Goal: Task Accomplishment & Management: Use online tool/utility

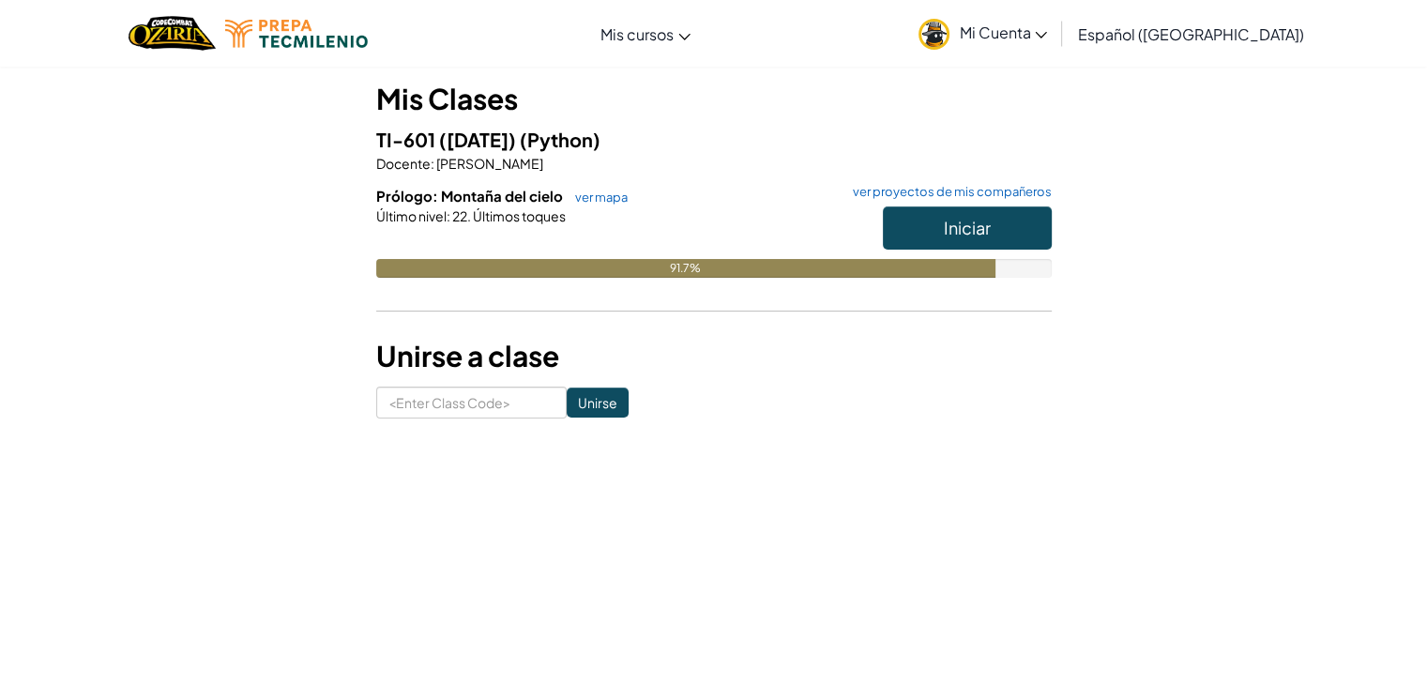
scroll to position [159, 0]
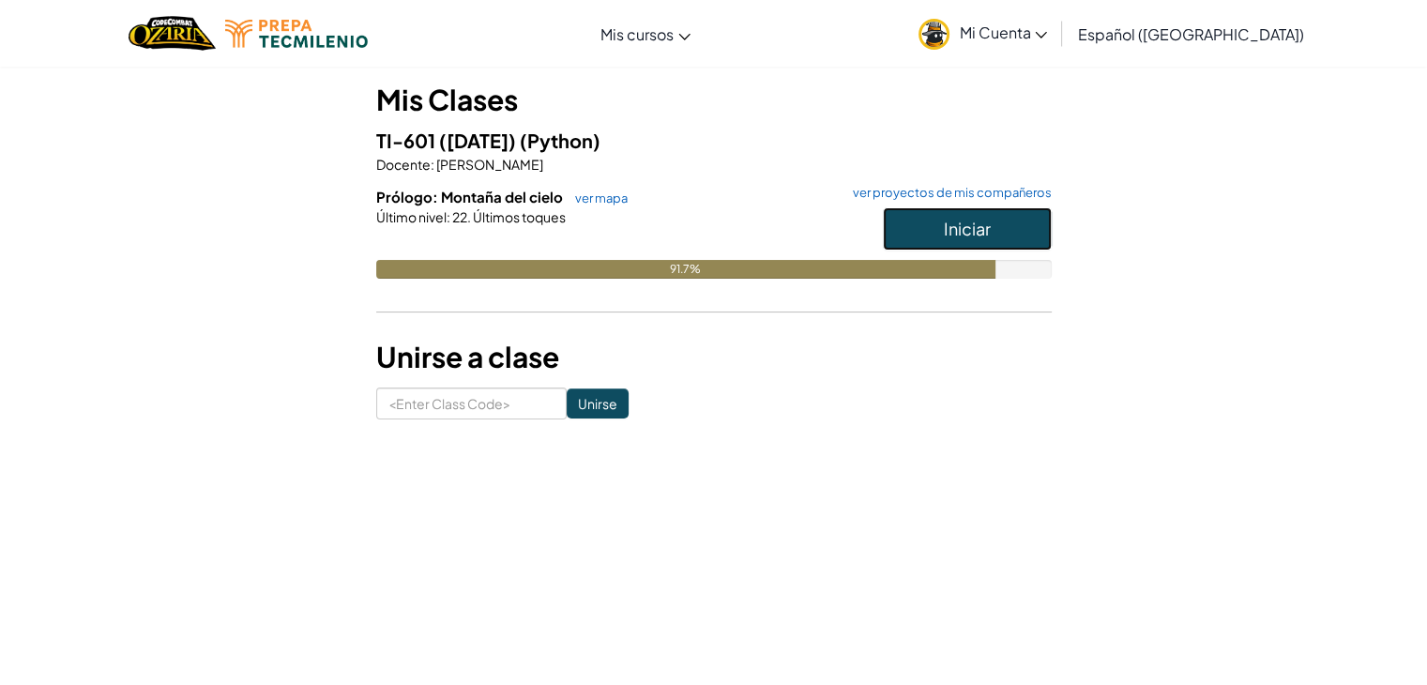
click at [904, 224] on button "Iniciar" at bounding box center [967, 228] width 169 height 43
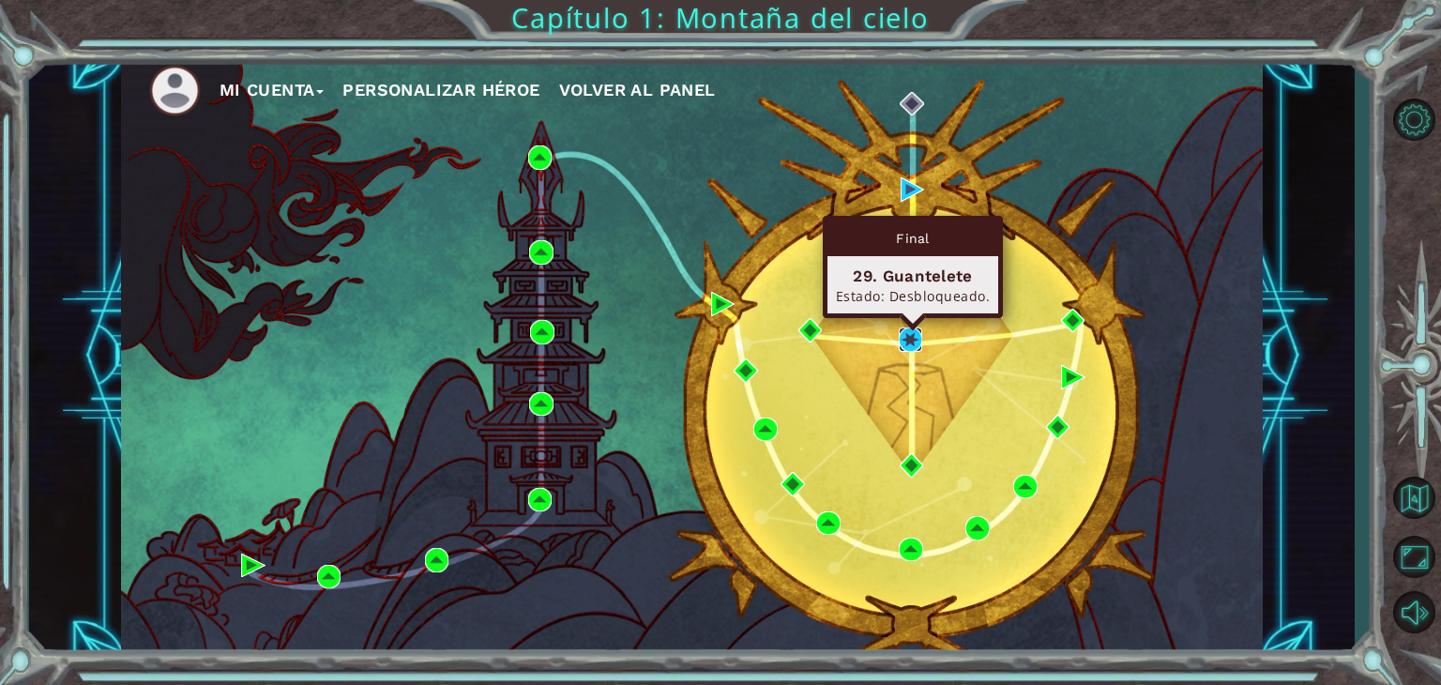
click at [912, 342] on img at bounding box center [911, 339] width 24 height 24
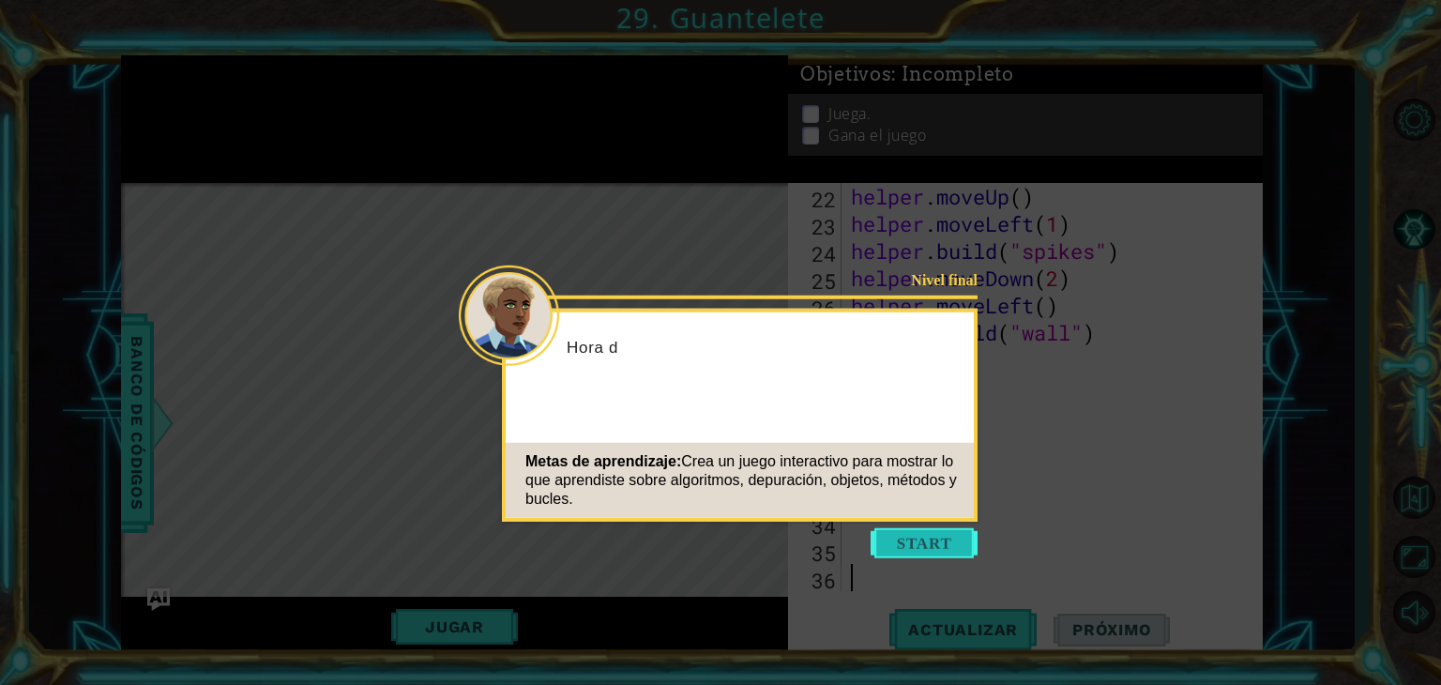
scroll to position [626, 0]
click at [922, 533] on button "Start" at bounding box center [924, 543] width 107 height 30
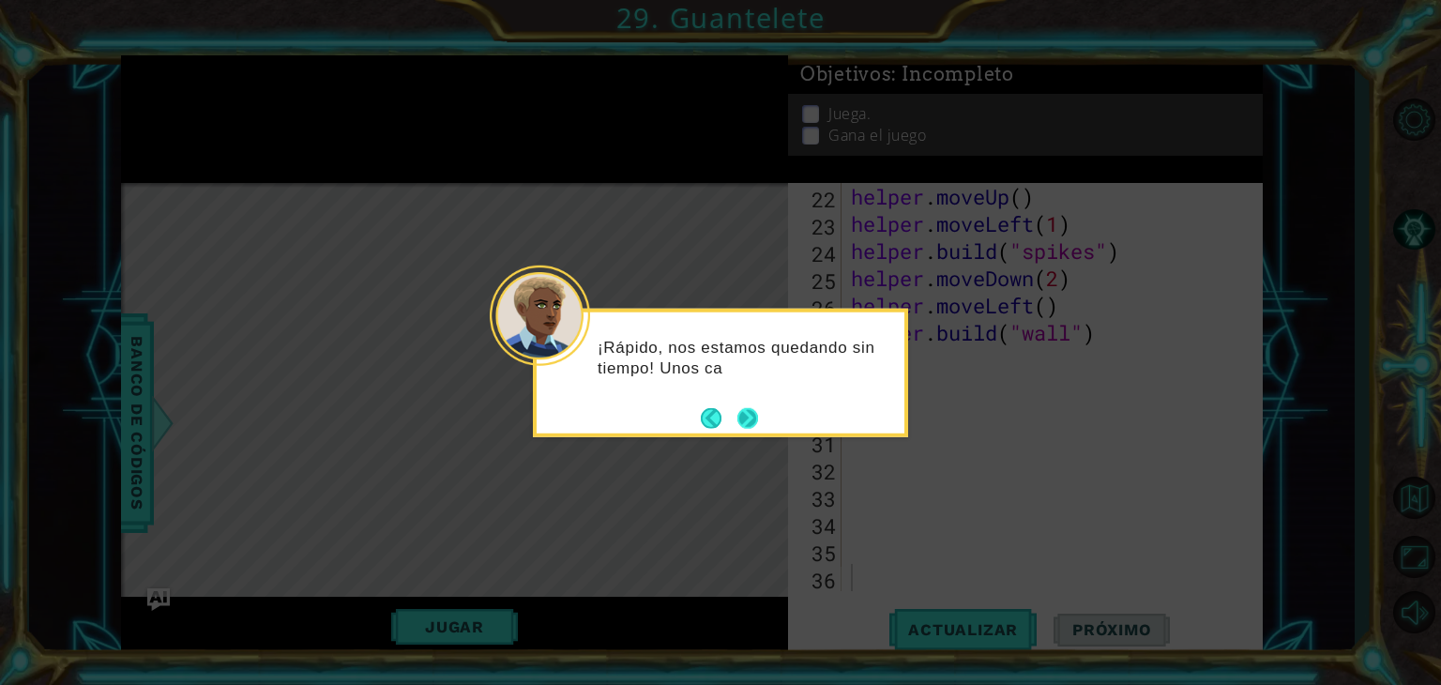
click at [740, 418] on button "Next" at bounding box center [747, 418] width 23 height 23
click at [740, 418] on button "Next" at bounding box center [747, 418] width 22 height 22
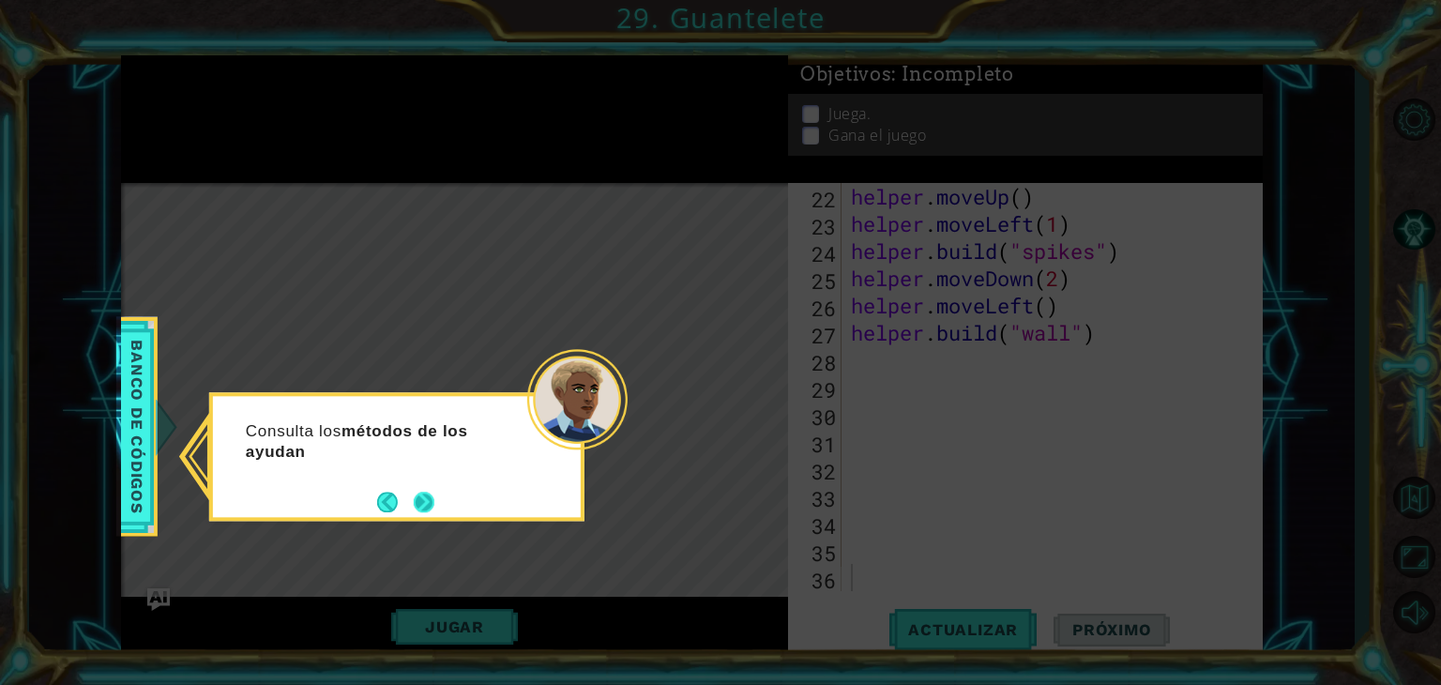
click at [418, 493] on button "Next" at bounding box center [425, 503] width 22 height 22
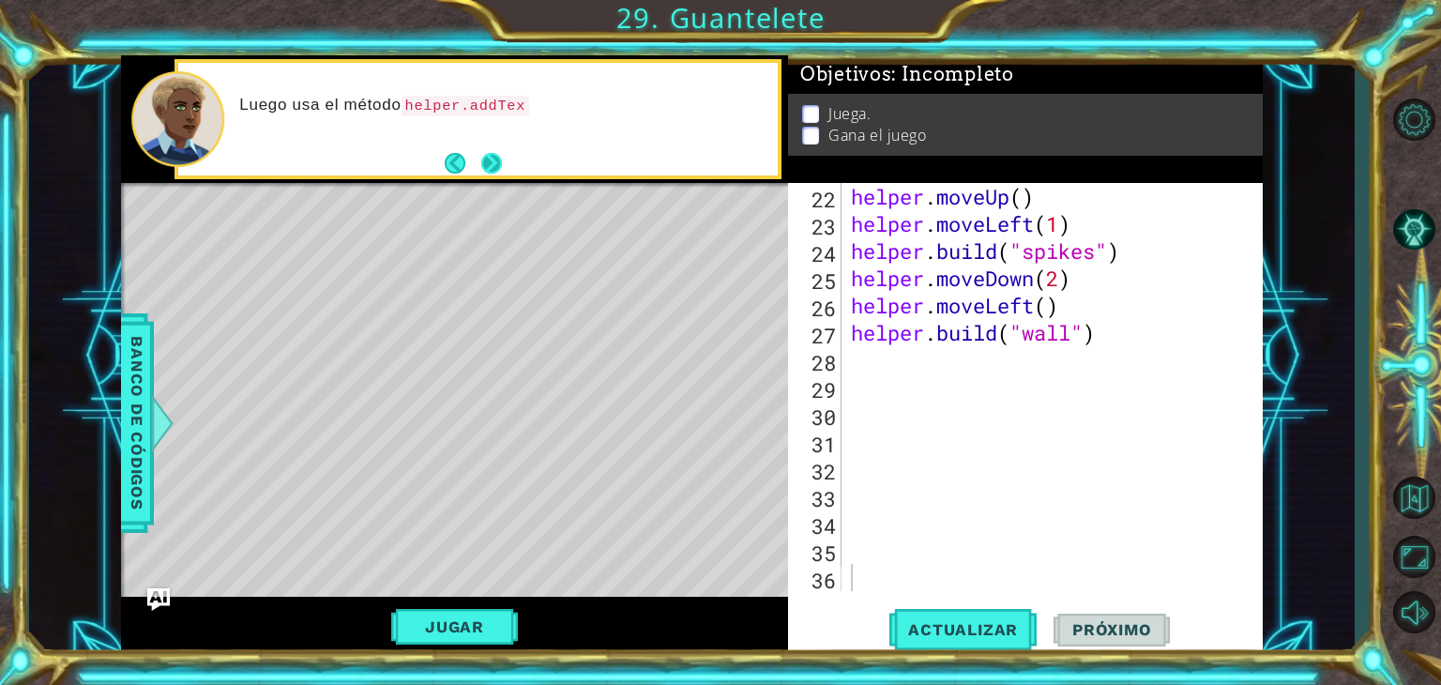
click at [483, 163] on button "Next" at bounding box center [491, 162] width 23 height 23
click at [483, 163] on button "Next" at bounding box center [492, 163] width 22 height 22
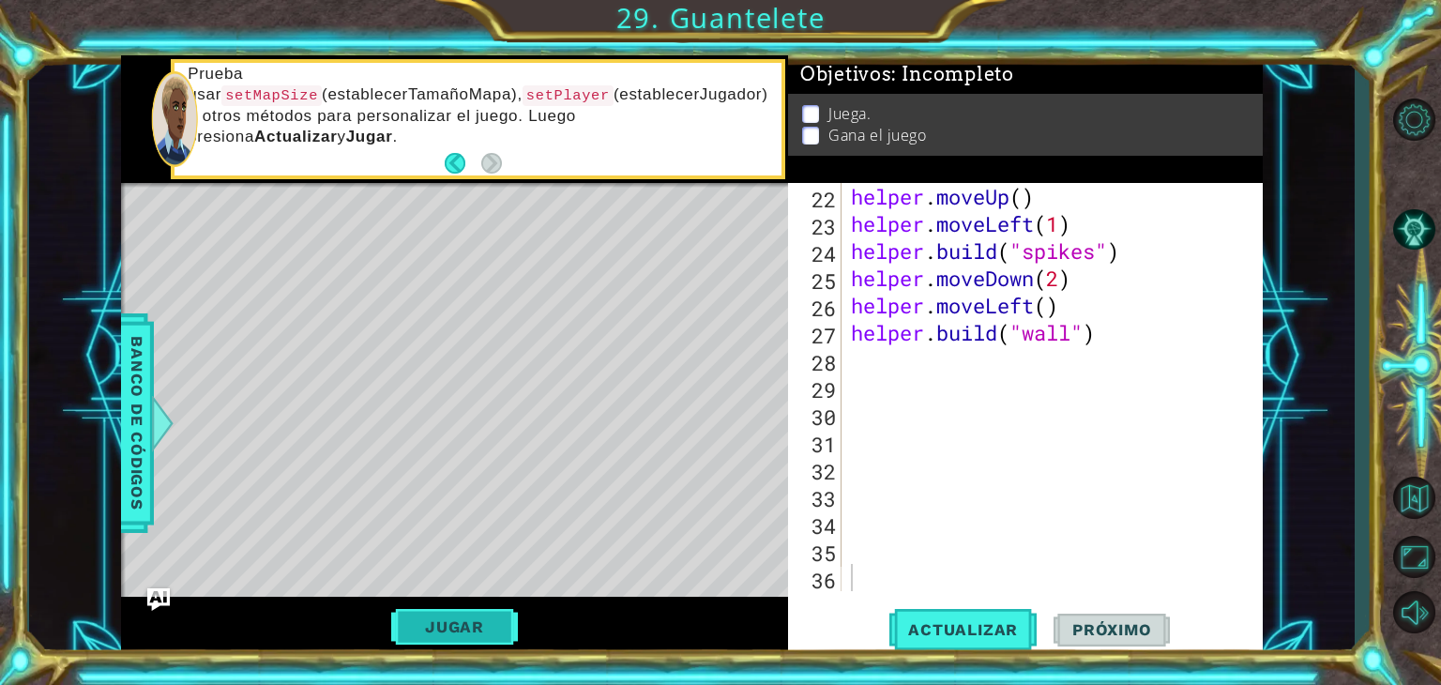
click at [480, 622] on button "Jugar" at bounding box center [454, 627] width 127 height 36
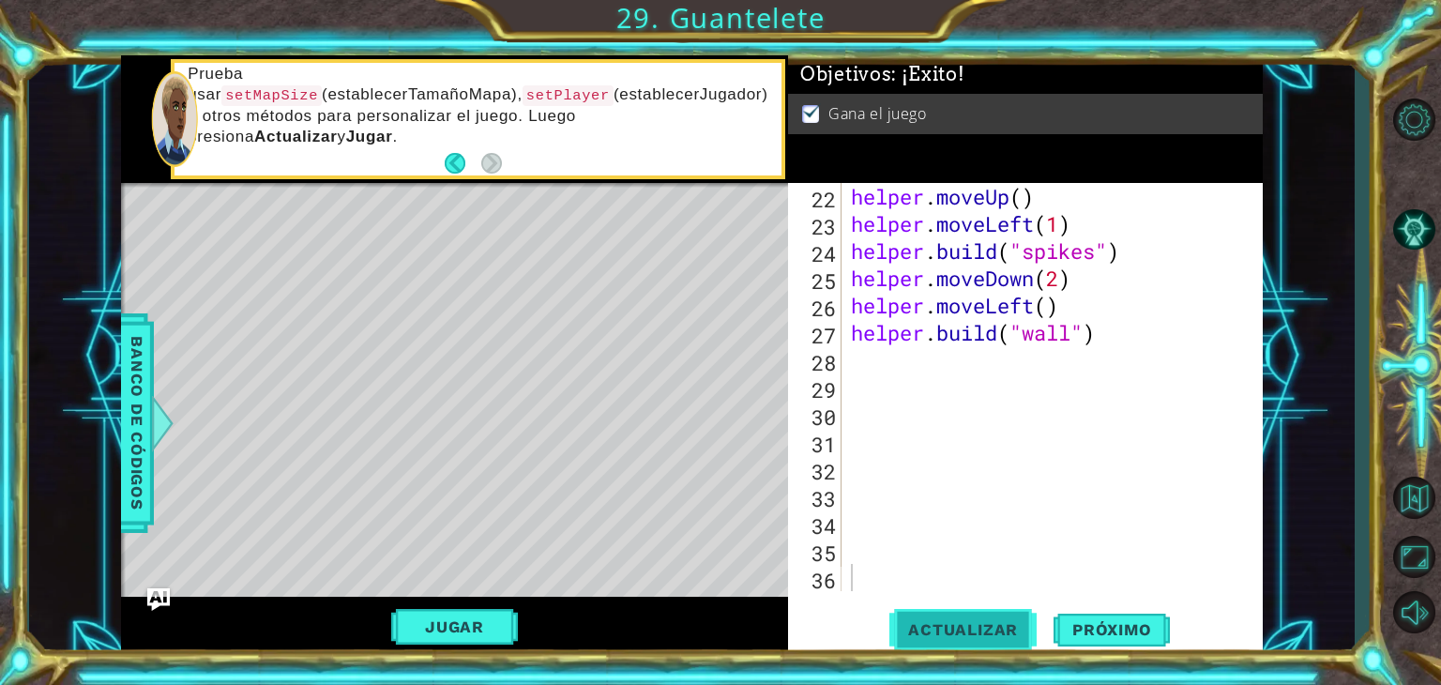
click at [933, 631] on span "Actualizar" at bounding box center [962, 629] width 147 height 19
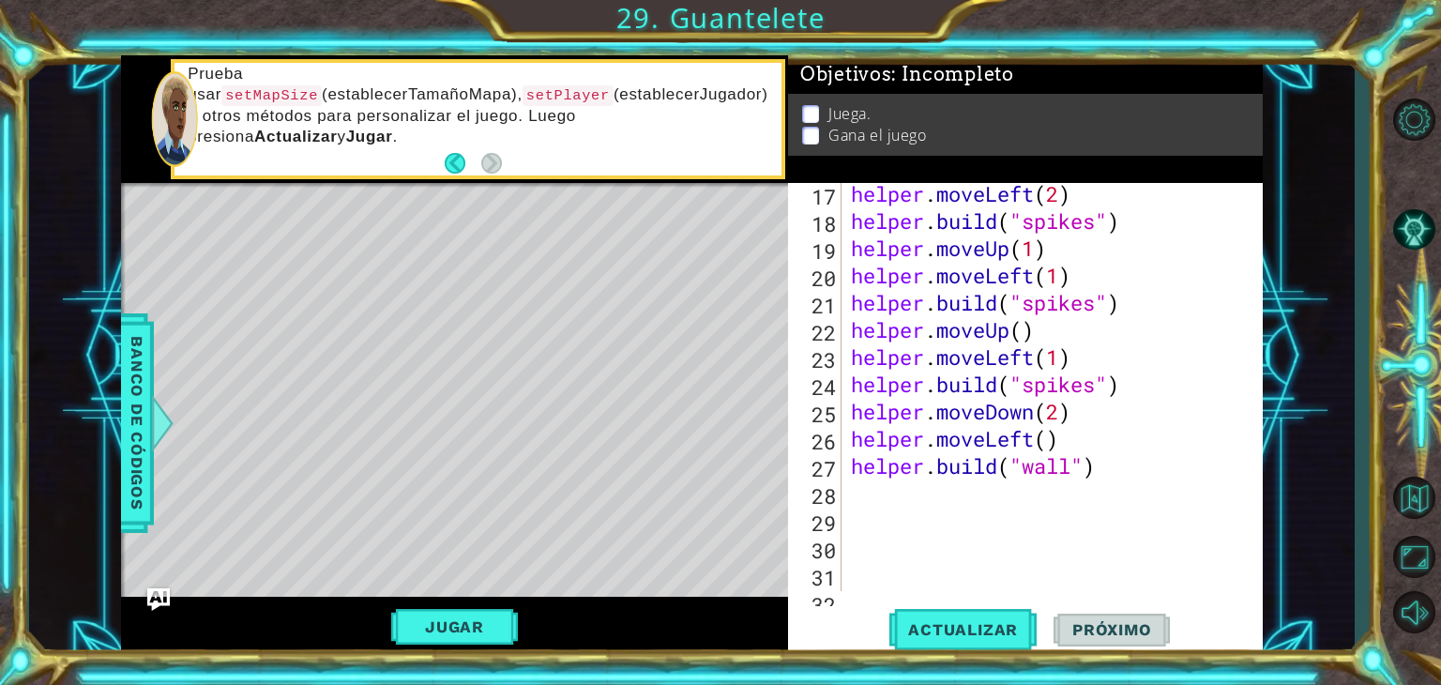
scroll to position [510, 0]
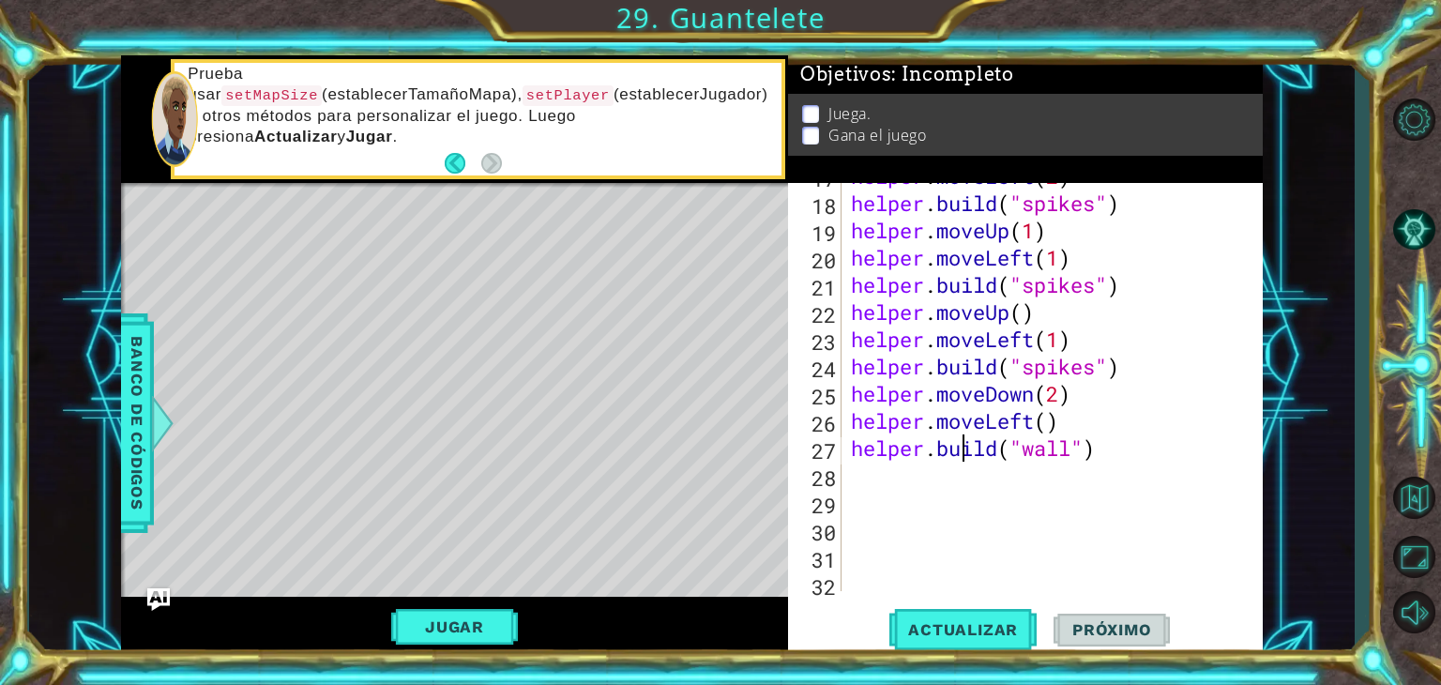
click at [957, 458] on div "helper . moveLeft ( 2 ) helper . build ( "spikes" ) helper . moveUp ( 1 ) helpe…" at bounding box center [1050, 393] width 406 height 463
type textarea "[DOMAIN_NAME]("wall")"
click at [880, 483] on div "helper . moveLeft ( 2 ) helper . build ( "spikes" ) helper . moveUp ( 1 ) helpe…" at bounding box center [1050, 393] width 406 height 463
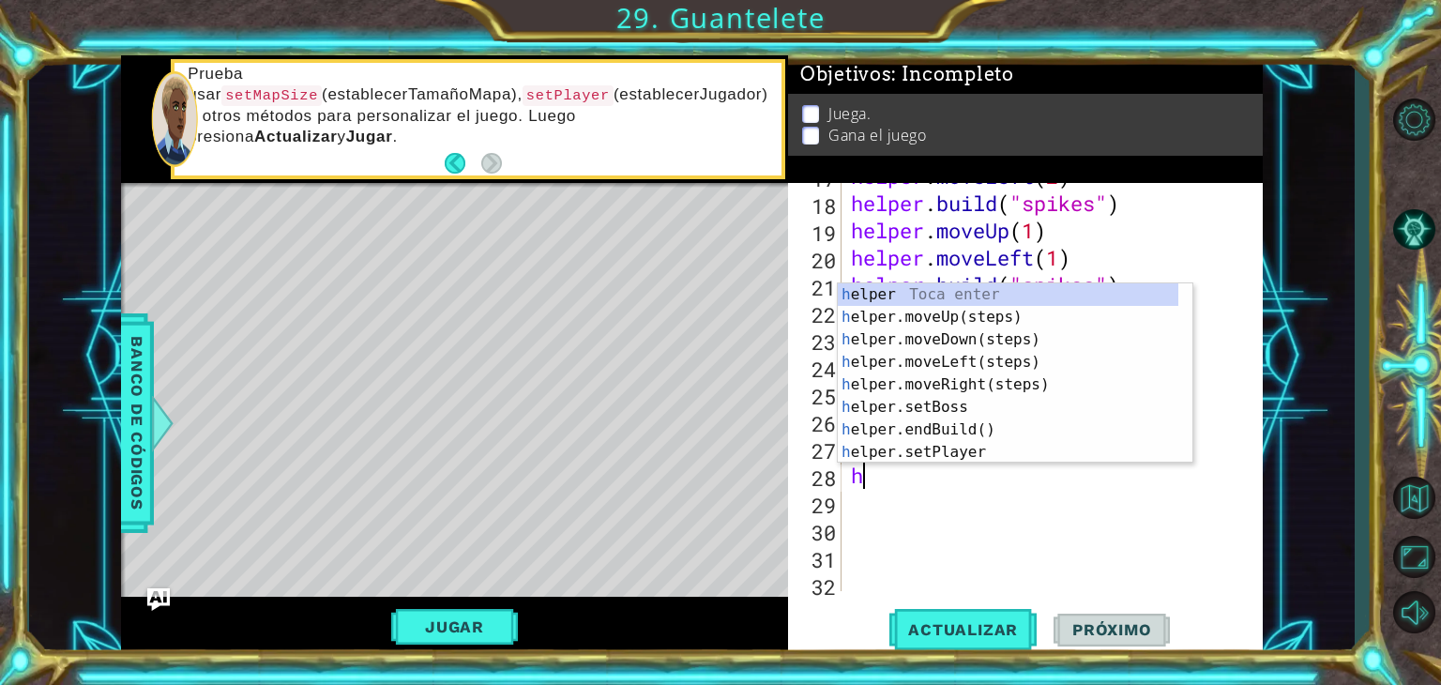
type textarea "he"
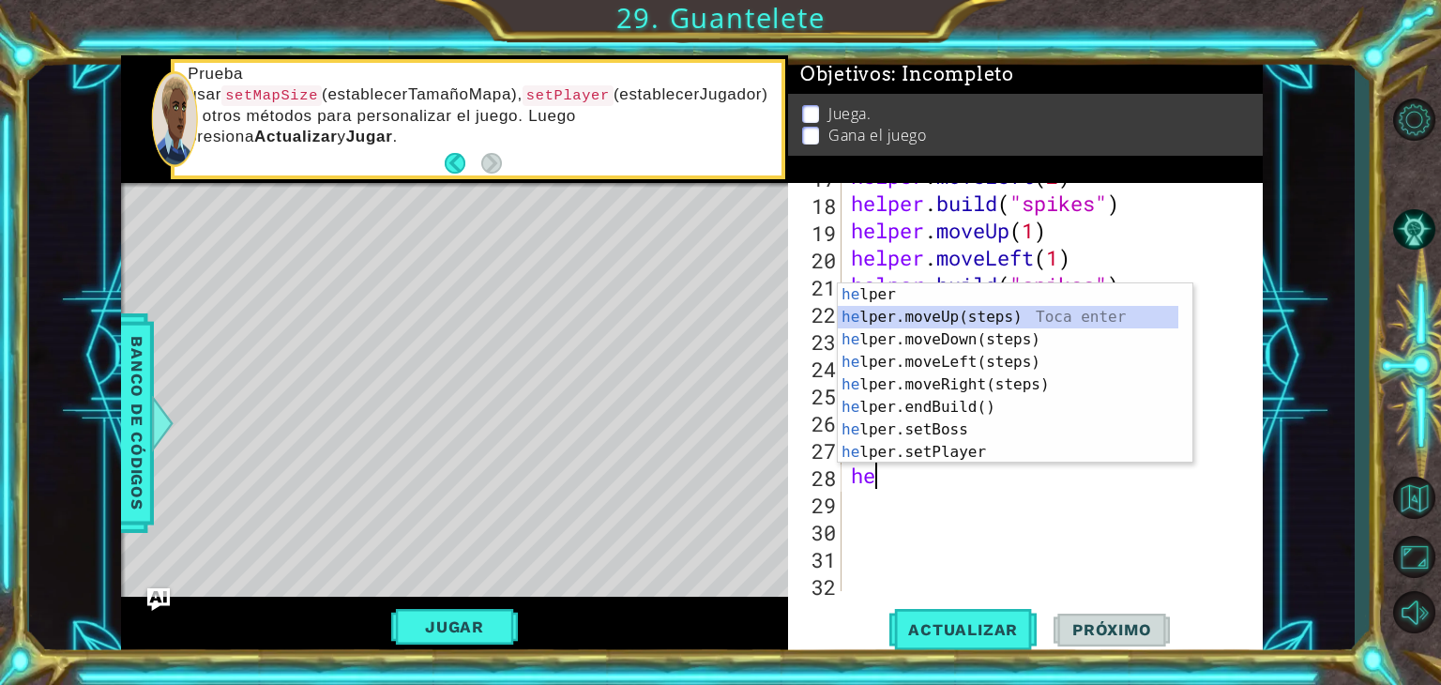
click at [916, 311] on div "he lper Toca enter he lper.moveUp(steps) Toca enter he lper.moveDown(steps) Toc…" at bounding box center [1008, 395] width 341 height 225
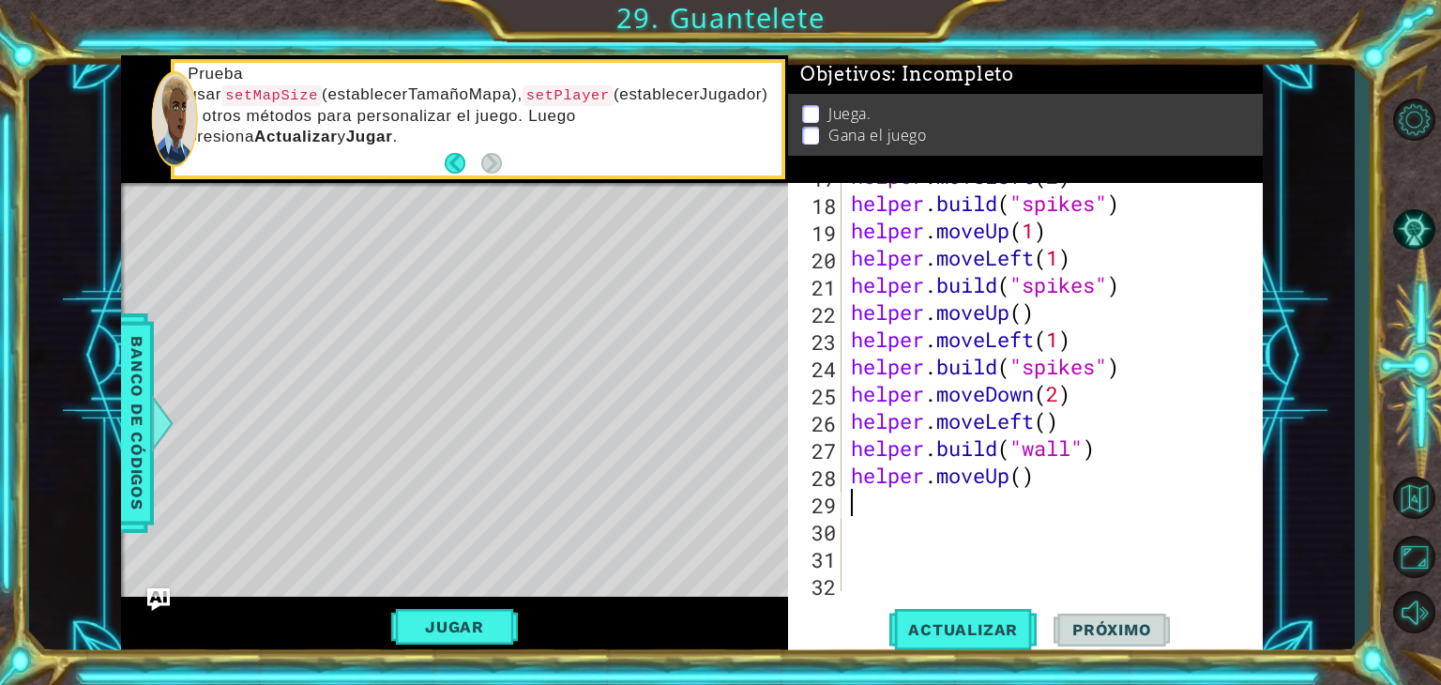
click at [956, 658] on div "1 ההההההההההההההההההההההההההההההההההההההההההההההההההההההההההההההההההההההההההההה…" at bounding box center [720, 342] width 1441 height 685
click at [950, 638] on span "Actualizar" at bounding box center [962, 629] width 147 height 19
click at [1009, 481] on div "helper . moveLeft ( 2 ) helper . build ( "spikes" ) helper . moveUp ( 1 ) helpe…" at bounding box center [1050, 393] width 406 height 463
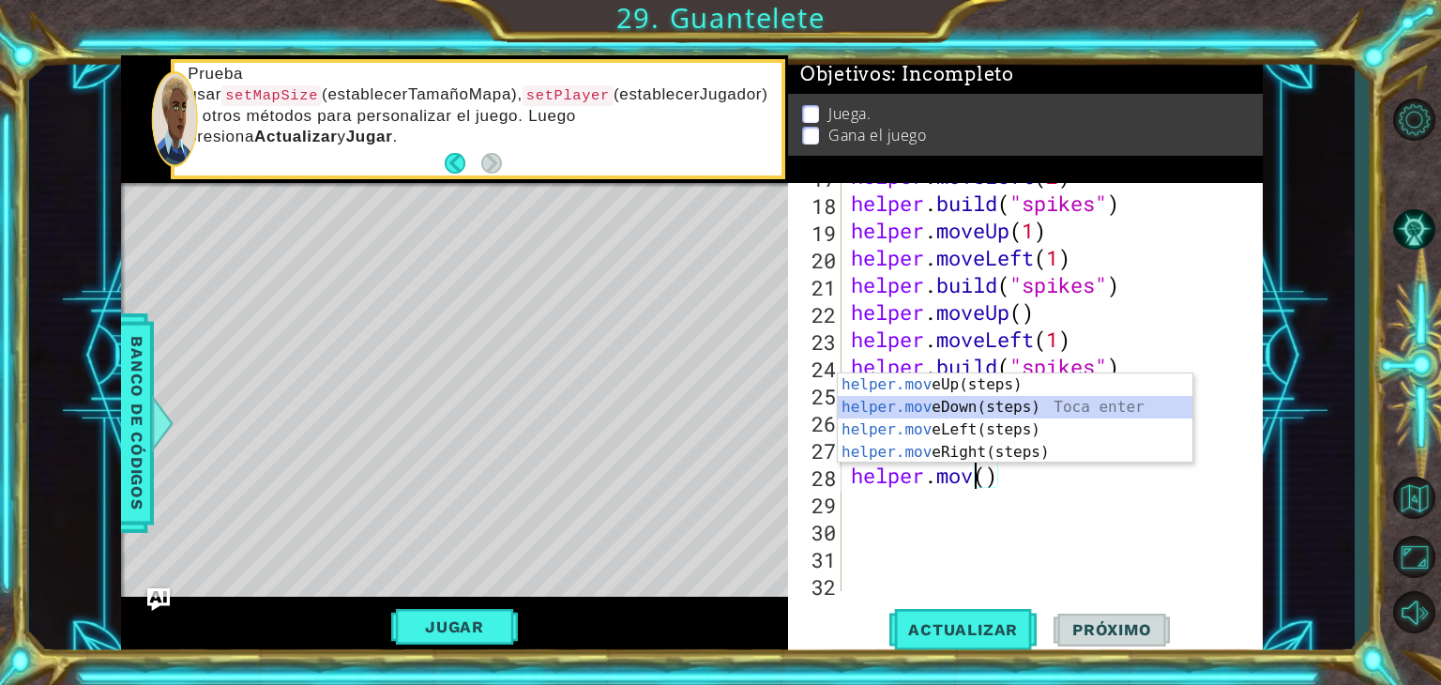
click at [970, 402] on div "helper.mov eUp(steps) Toca enter helper.mov eDown(steps) Toca enter helper.mov …" at bounding box center [1015, 440] width 355 height 135
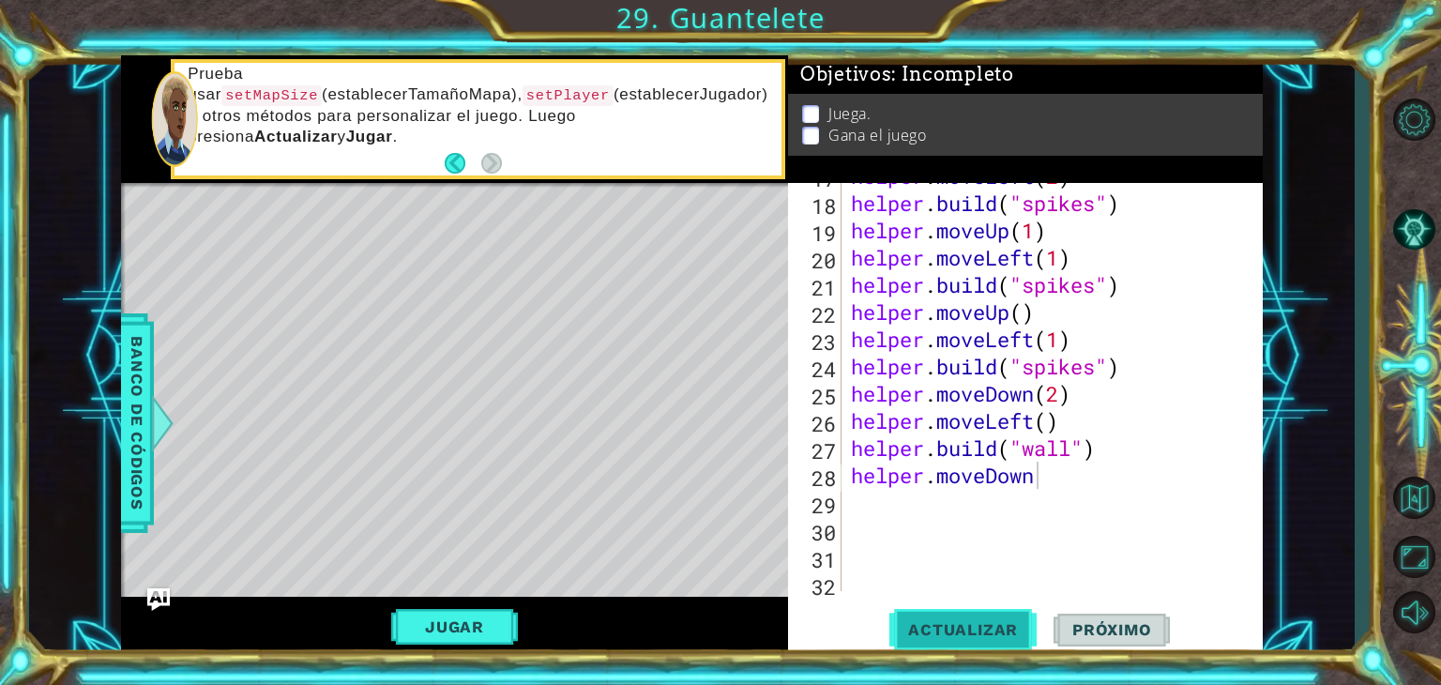
click at [988, 639] on button "Actualizar" at bounding box center [962, 630] width 147 height 48
click at [940, 635] on span "Actualizar" at bounding box center [962, 629] width 147 height 19
click at [1058, 481] on div "helper . moveLeft ( 2 ) helper . build ( "spikes" ) helper . moveUp ( 1 ) helpe…" at bounding box center [1050, 393] width 406 height 463
type textarea "helper.moveDown(1)"
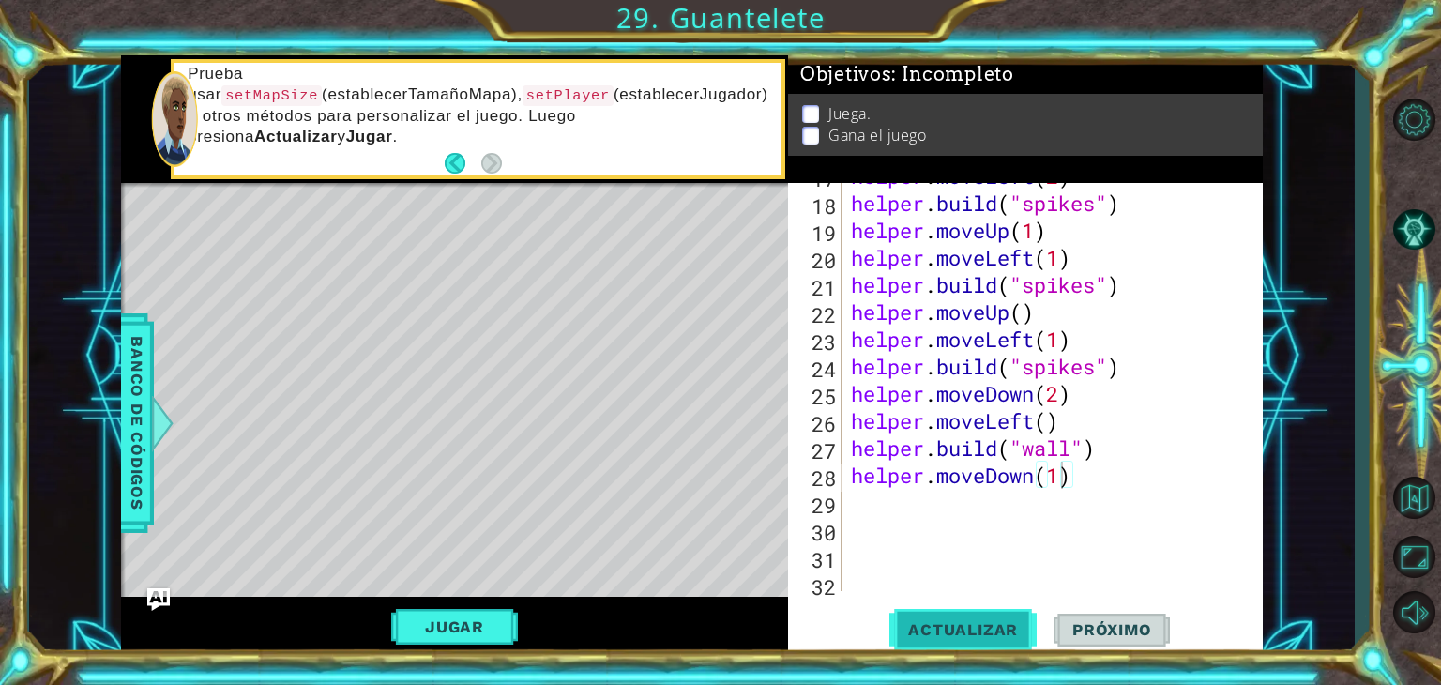
click at [983, 624] on span "Actualizar" at bounding box center [962, 629] width 147 height 19
click at [892, 517] on div "helper . moveLeft ( 2 ) helper . build ( "spikes" ) helper . moveUp ( 1 ) helpe…" at bounding box center [1050, 393] width 406 height 463
click at [857, 498] on div "helper . moveLeft ( 2 ) helper . build ( "spikes" ) helper . moveUp ( 1 ) helpe…" at bounding box center [1050, 393] width 406 height 463
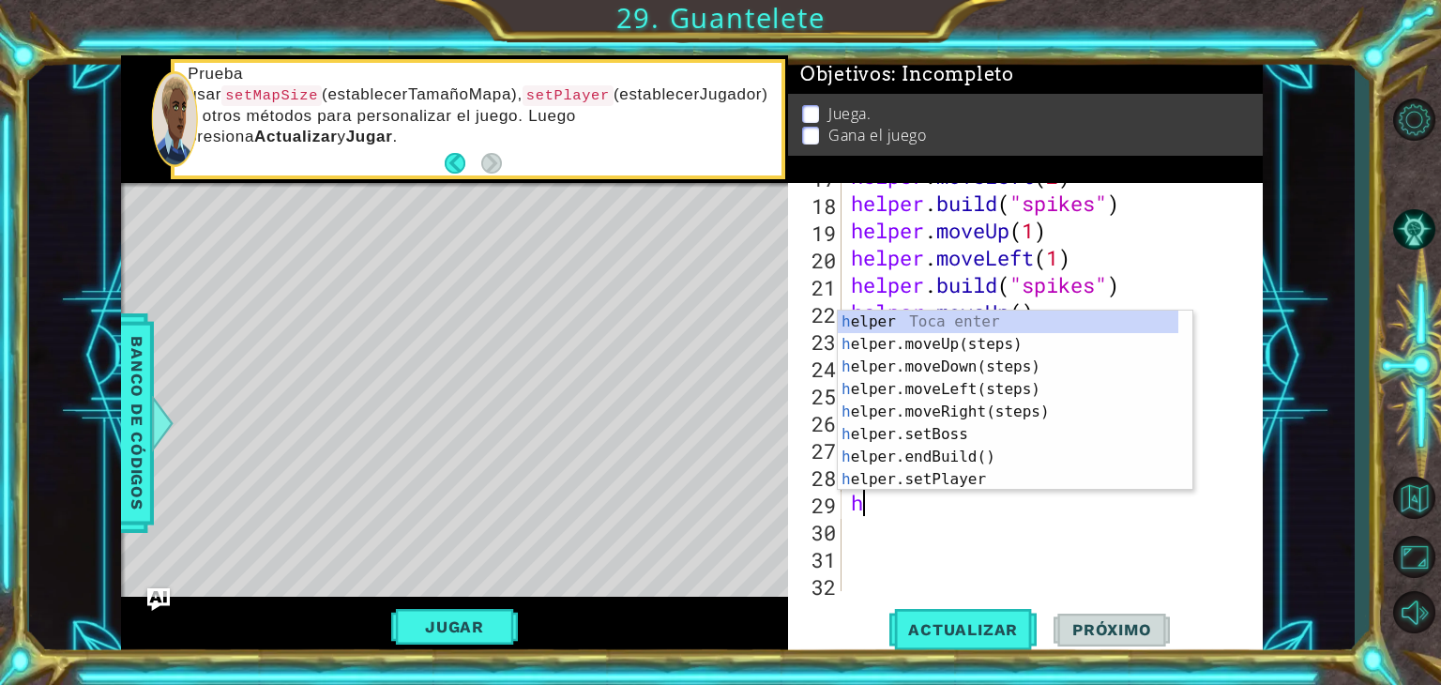
type textarea "he"
click at [920, 387] on div "he lper Toca enter he lper.moveUp(steps) Toca enter he lper.moveDown(steps) Toc…" at bounding box center [1008, 423] width 341 height 225
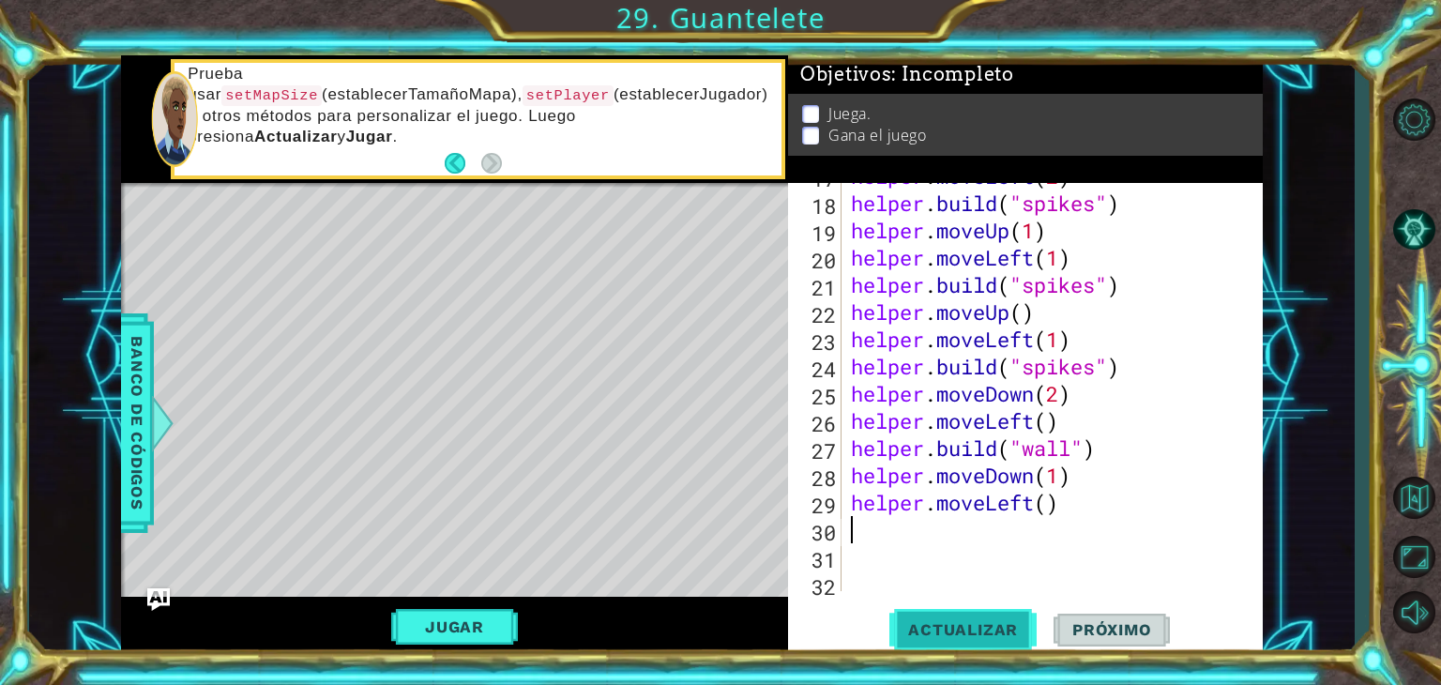
click at [954, 635] on span "Actualizar" at bounding box center [962, 629] width 147 height 19
click at [949, 616] on button "Actualizar" at bounding box center [962, 630] width 147 height 48
click at [1041, 511] on div "helper . moveLeft ( 2 ) helper . build ( "spikes" ) helper . moveUp ( 1 ) helpe…" at bounding box center [1050, 393] width 406 height 463
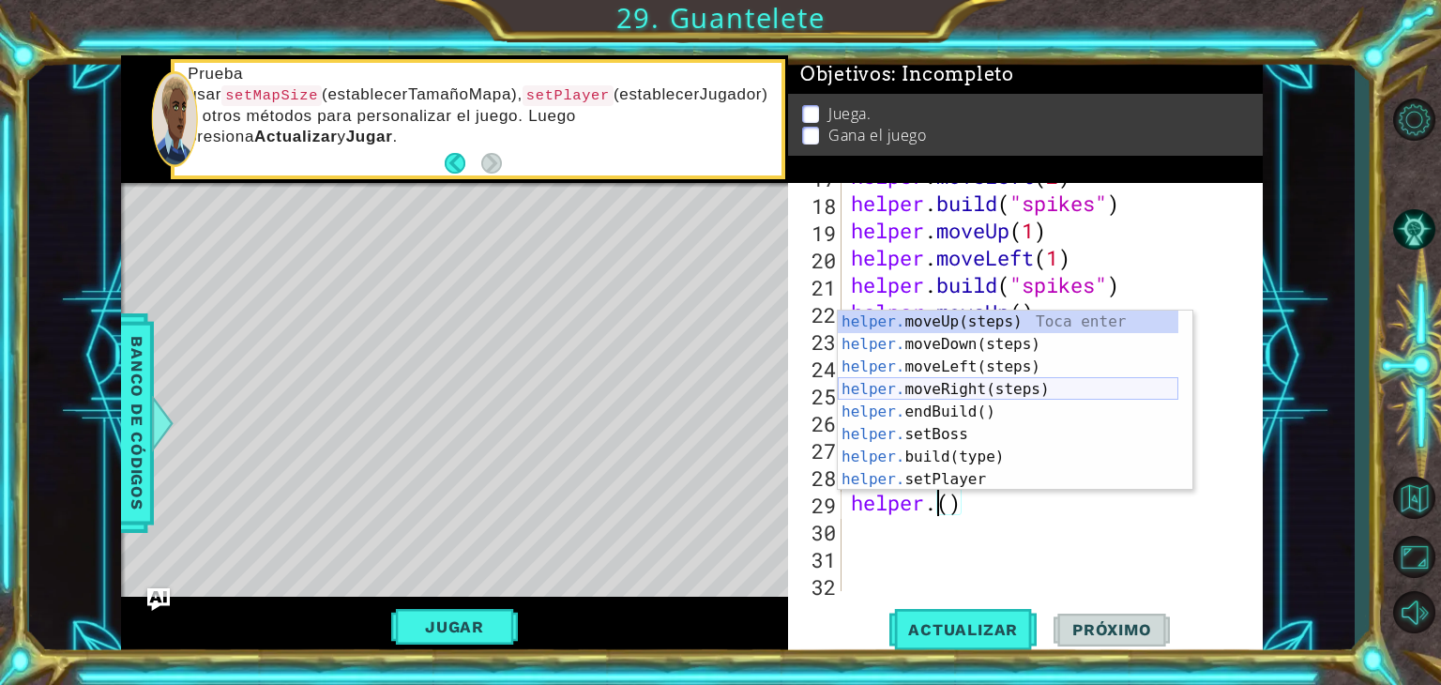
click at [1019, 391] on div "helper. moveUp(steps) Toca enter helper. moveDown(steps) Toca enter helper. mov…" at bounding box center [1008, 423] width 341 height 225
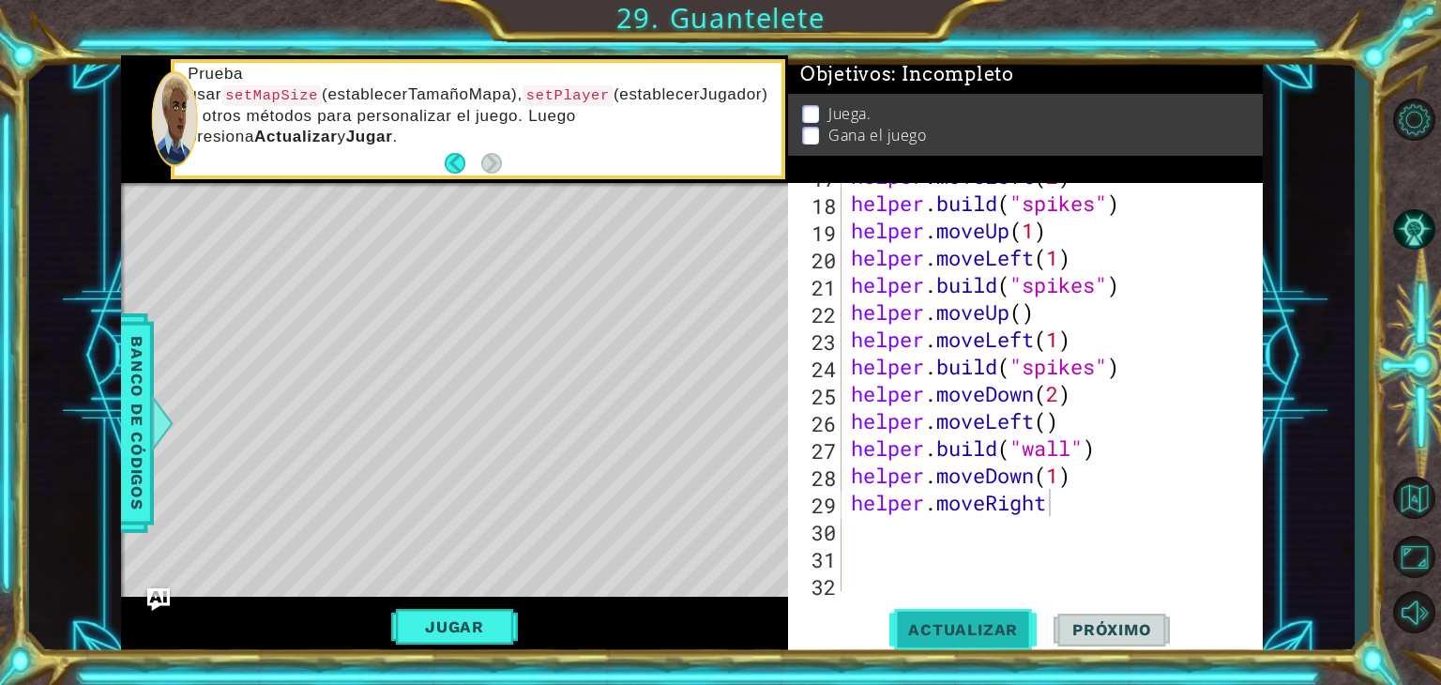
click at [964, 624] on span "Actualizar" at bounding box center [962, 629] width 147 height 19
click at [1000, 610] on button "Actualizar" at bounding box center [962, 630] width 147 height 48
type textarea "helper.moveRight(1)"
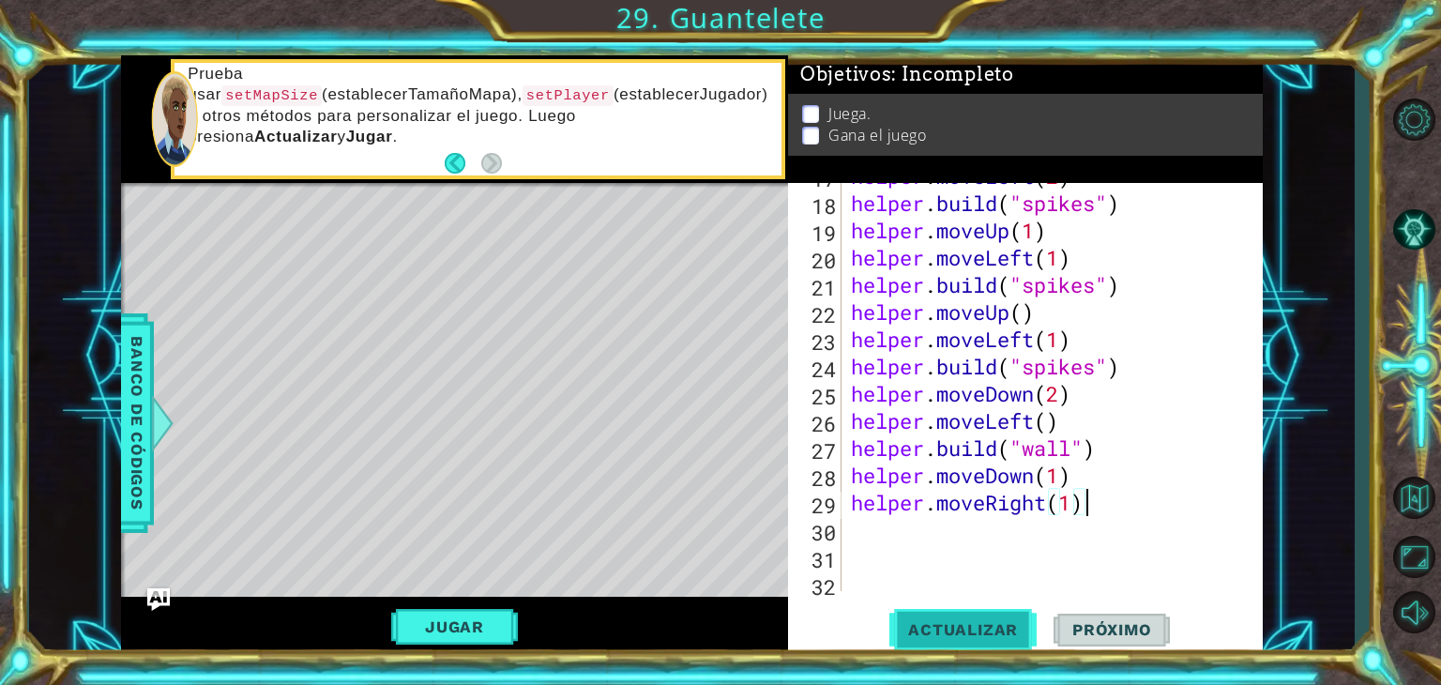
click at [991, 631] on span "Actualizar" at bounding box center [962, 629] width 147 height 19
click at [895, 539] on div "helper . moveLeft ( 2 ) helper . build ( "spikes" ) helper . moveUp ( 1 ) helpe…" at bounding box center [1050, 393] width 406 height 463
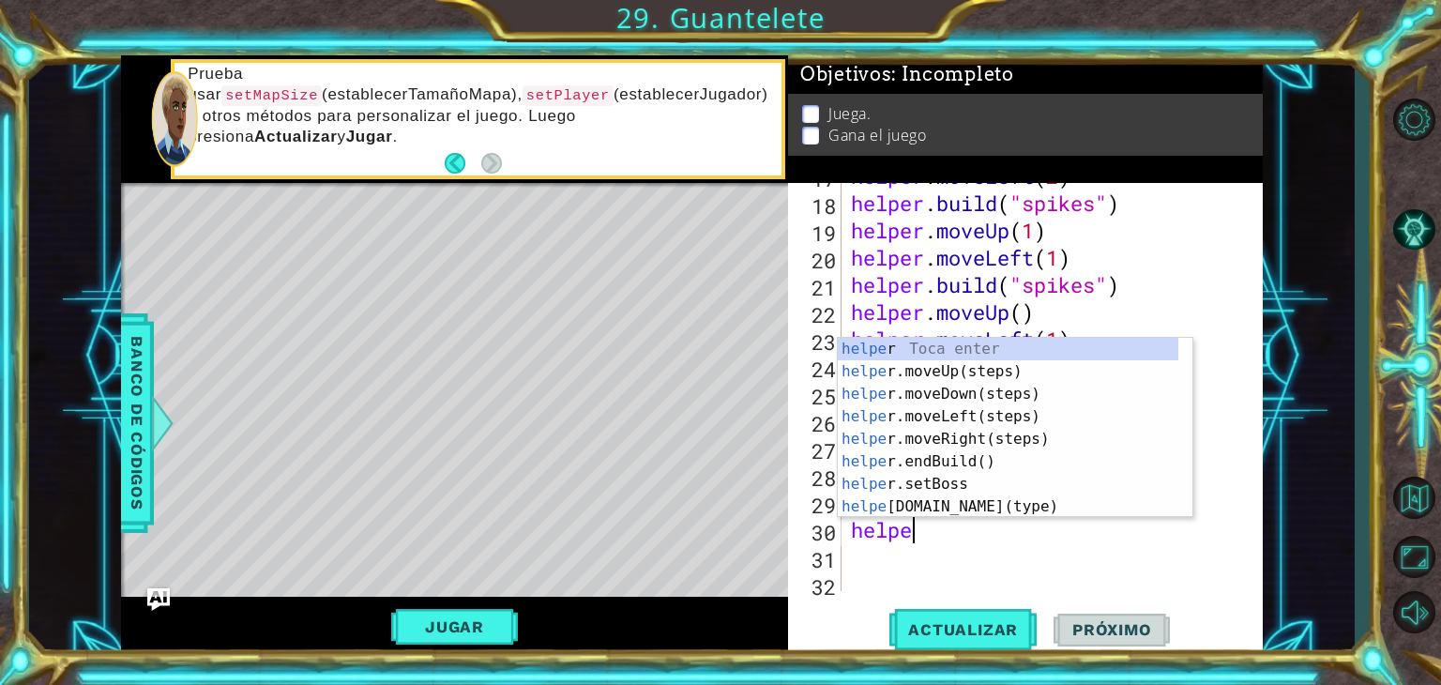
scroll to position [0, 2]
click at [941, 499] on div "helper Toca enter helper .moveUp(steps) Toca enter helper .moveDown(steps) Toca…" at bounding box center [1008, 450] width 341 height 225
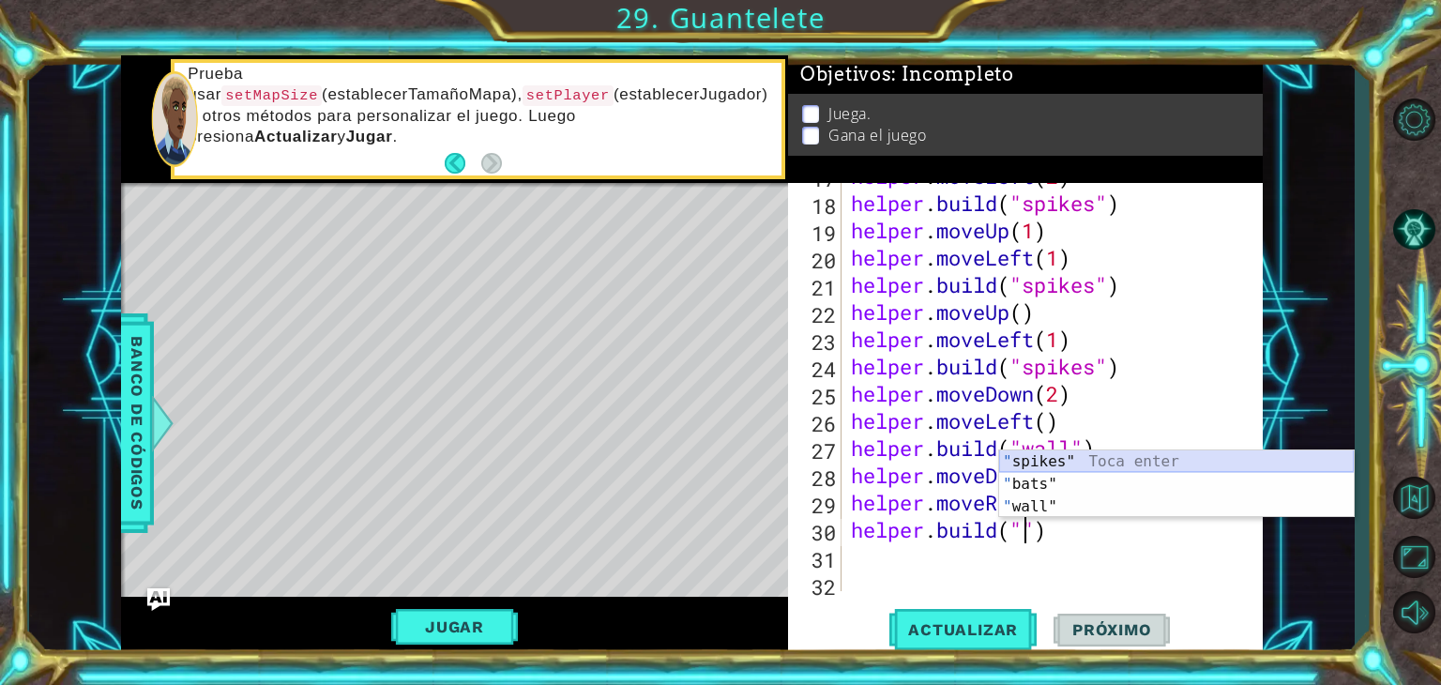
click at [1029, 454] on div "" spikes" Toca enter " bats" Toca enter " wall" Toca enter" at bounding box center [1176, 506] width 355 height 113
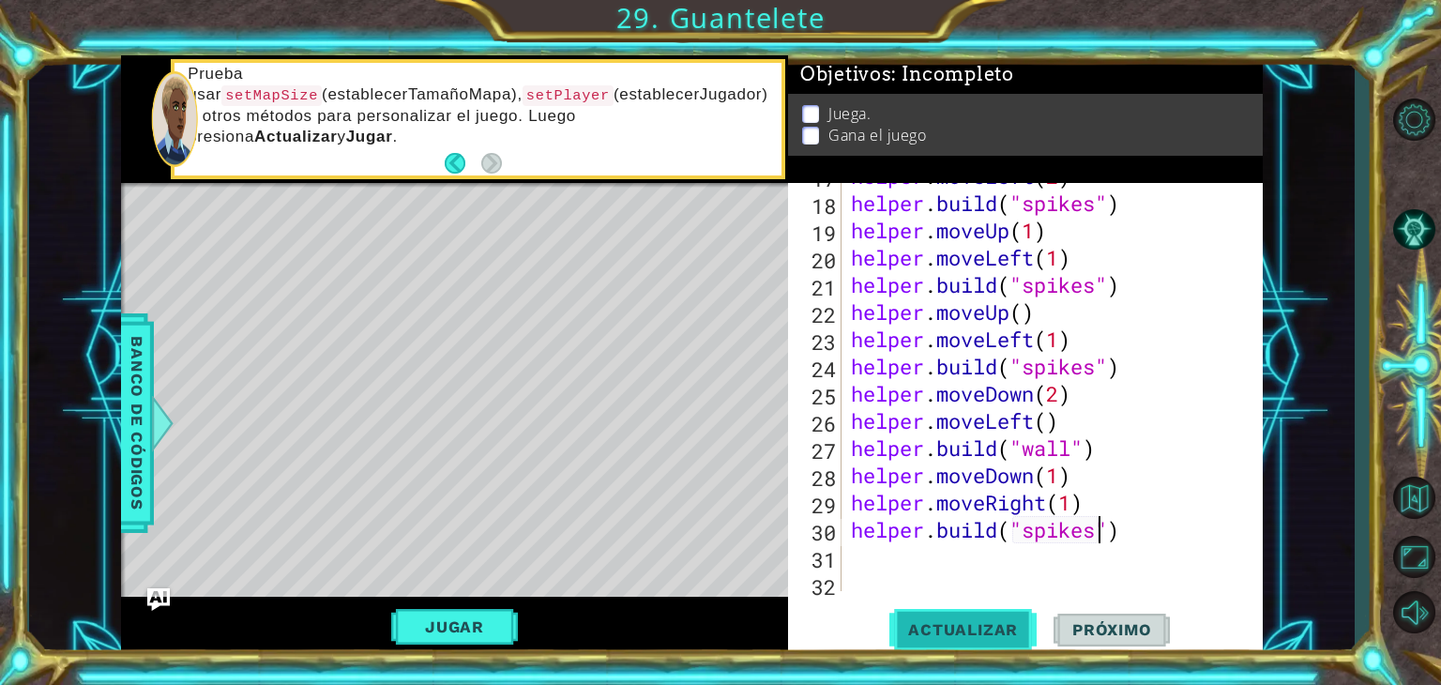
type textarea "[DOMAIN_NAME]("spikes")"
click at [914, 617] on button "Actualizar" at bounding box center [962, 630] width 147 height 48
click at [429, 630] on button "Jugar" at bounding box center [454, 627] width 127 height 36
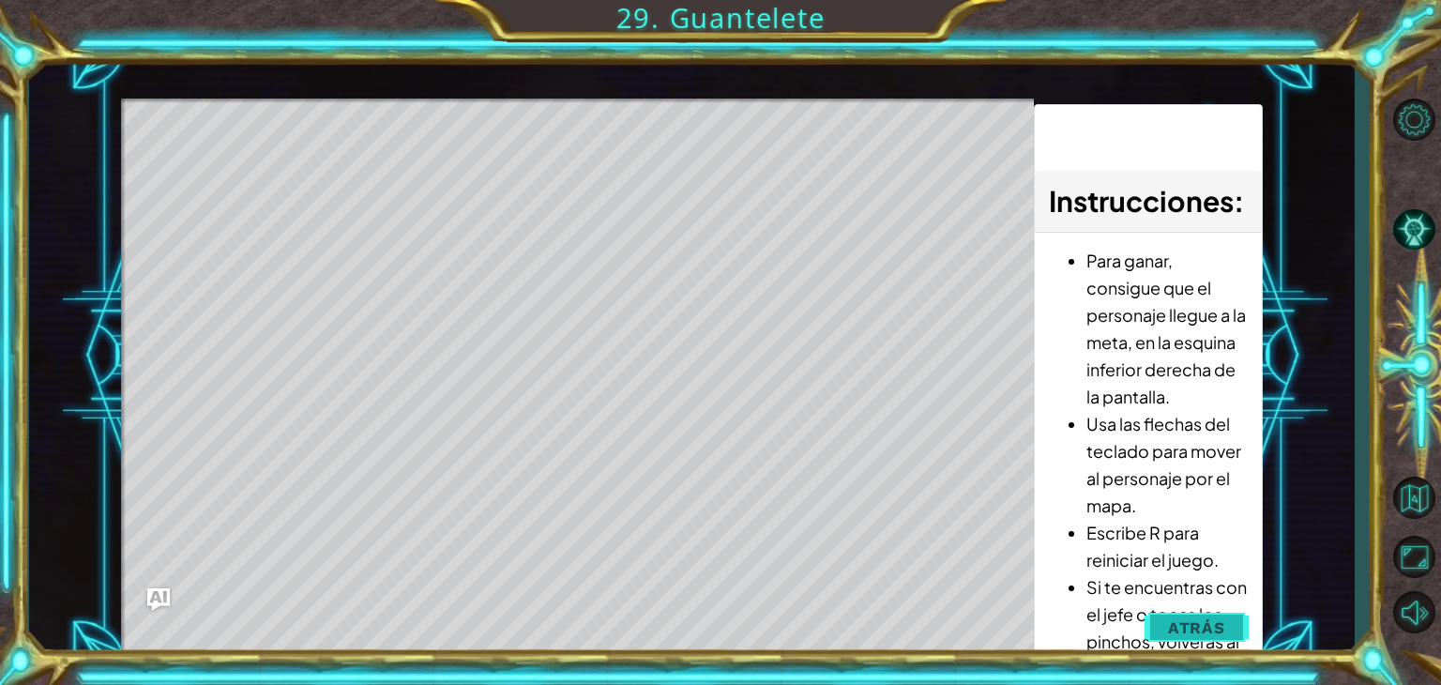
click at [1196, 623] on span "Atrás" at bounding box center [1196, 627] width 57 height 19
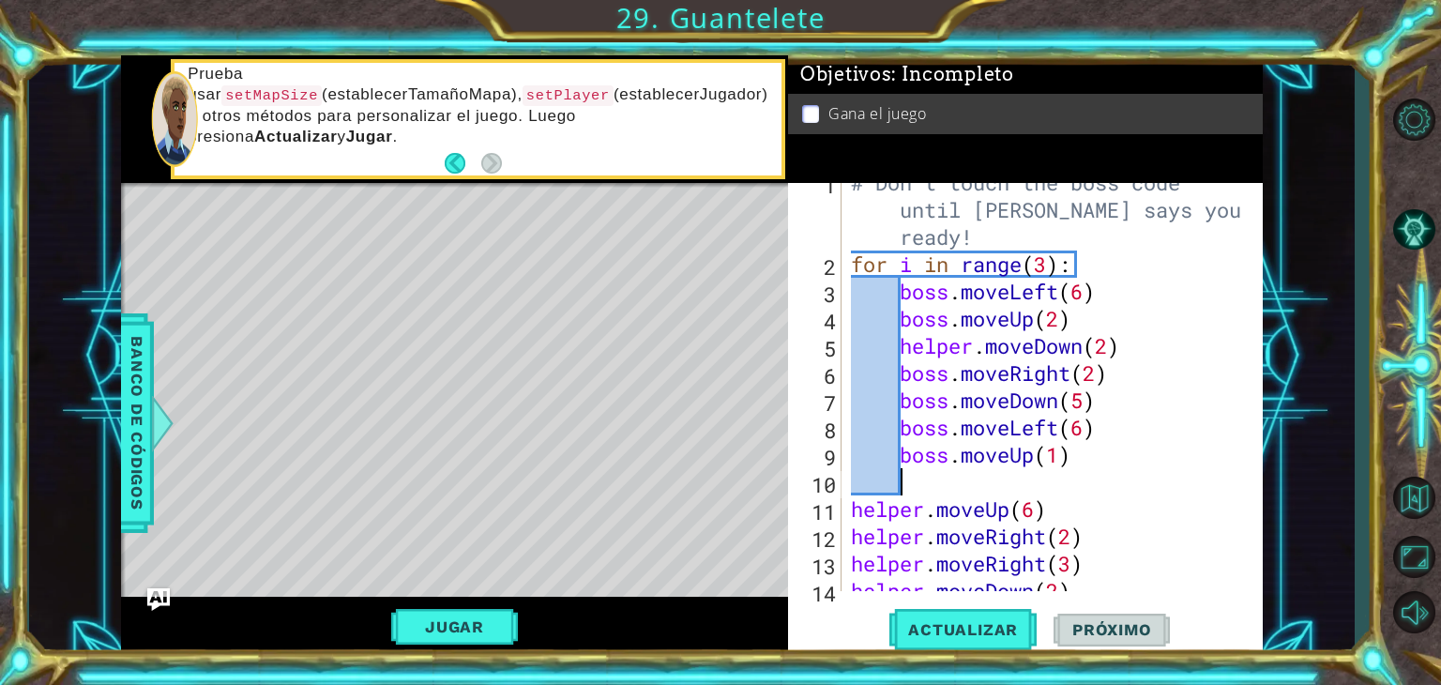
scroll to position [0, 0]
click at [917, 478] on div "# Don't touch the boss code until [PERSON_NAME] says you're ready! for i in ran…" at bounding box center [1050, 427] width 406 height 517
type textarea "b"
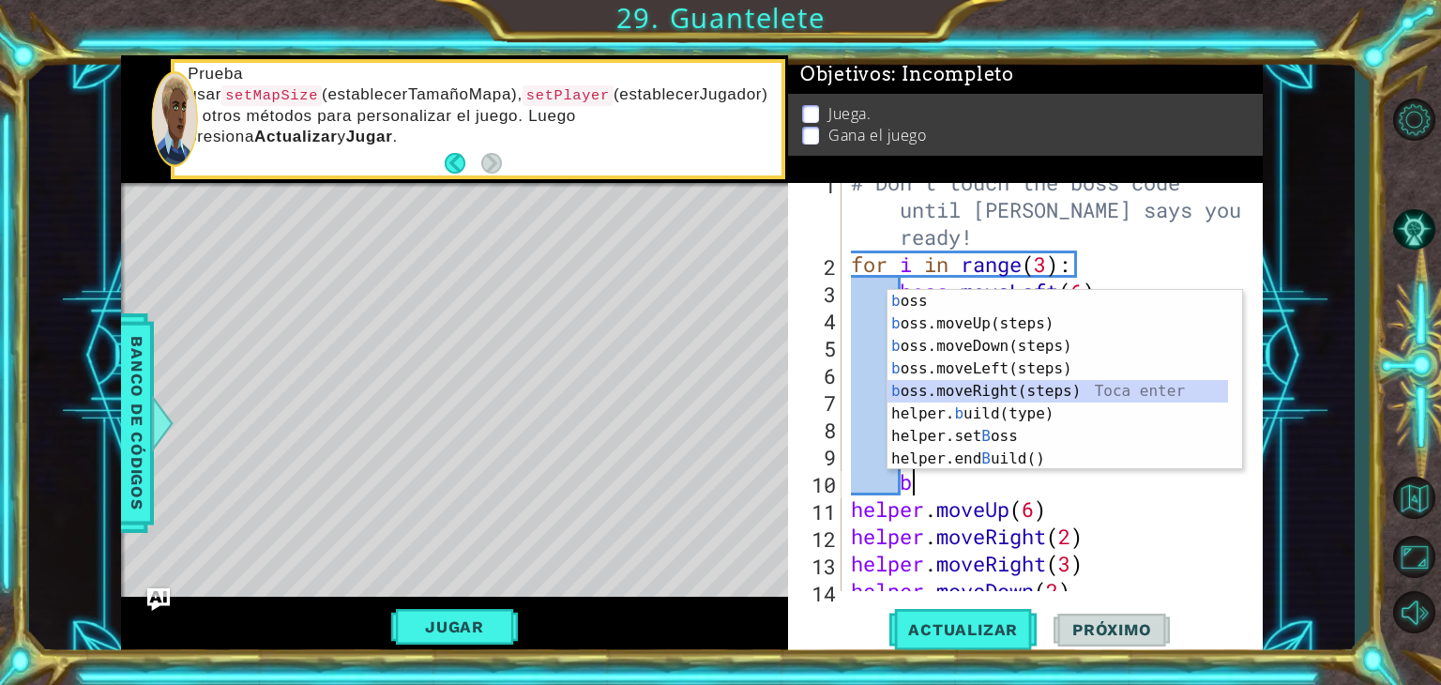
click at [994, 384] on div "b oss Toca enter b oss.moveUp(steps) Toca enter b oss.moveDown(steps) Toca ente…" at bounding box center [1058, 402] width 341 height 225
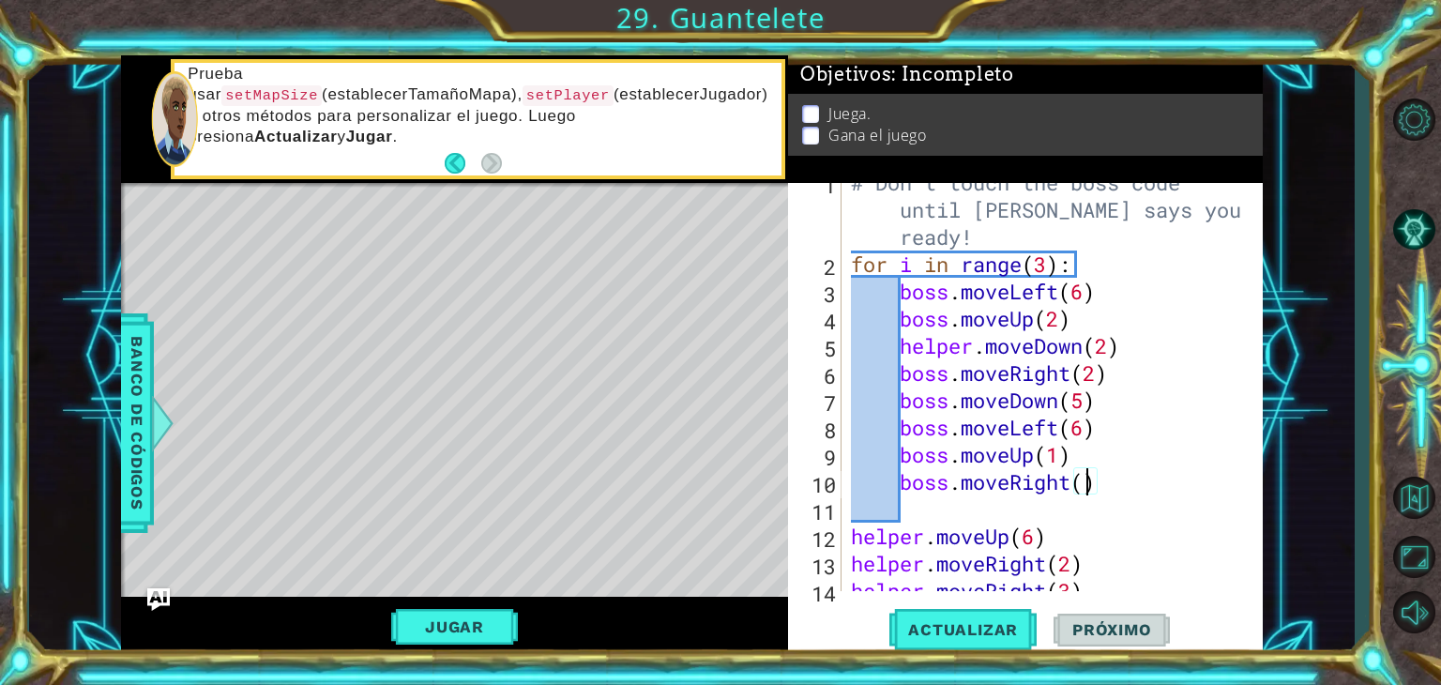
click at [1084, 487] on div "# Don't touch the boss code until [PERSON_NAME] says you're ready! for i in ran…" at bounding box center [1050, 427] width 406 height 517
click at [993, 622] on span "Actualizar" at bounding box center [962, 629] width 147 height 19
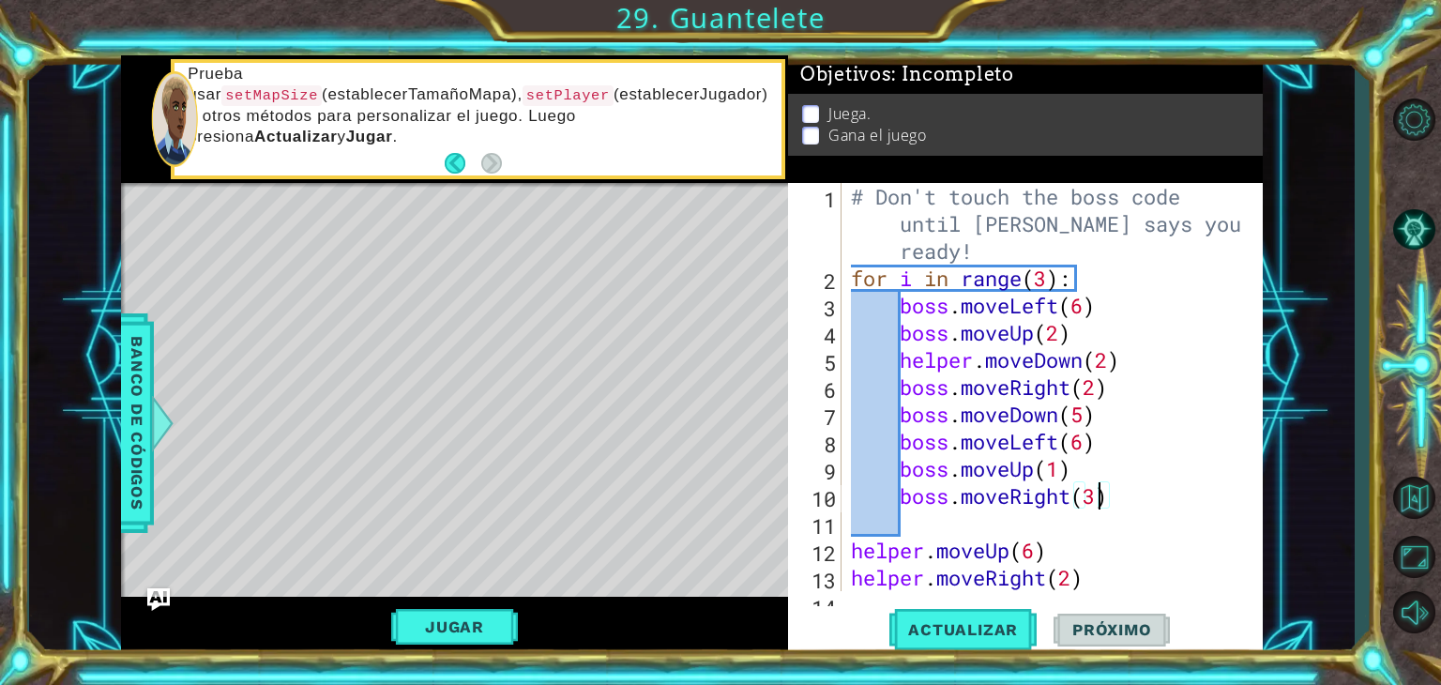
scroll to position [0, 0]
click at [911, 190] on div "# Don't touch the boss code until [PERSON_NAME] says you're ready! for i in ran…" at bounding box center [1050, 441] width 406 height 517
type textarea "# Don't touch the boss code until [PERSON_NAME] says you're ready!"
click at [913, 527] on div "# Don't touch the boss code until [PERSON_NAME] says you're ready! for i in ran…" at bounding box center [1050, 441] width 406 height 517
type textarea "d"
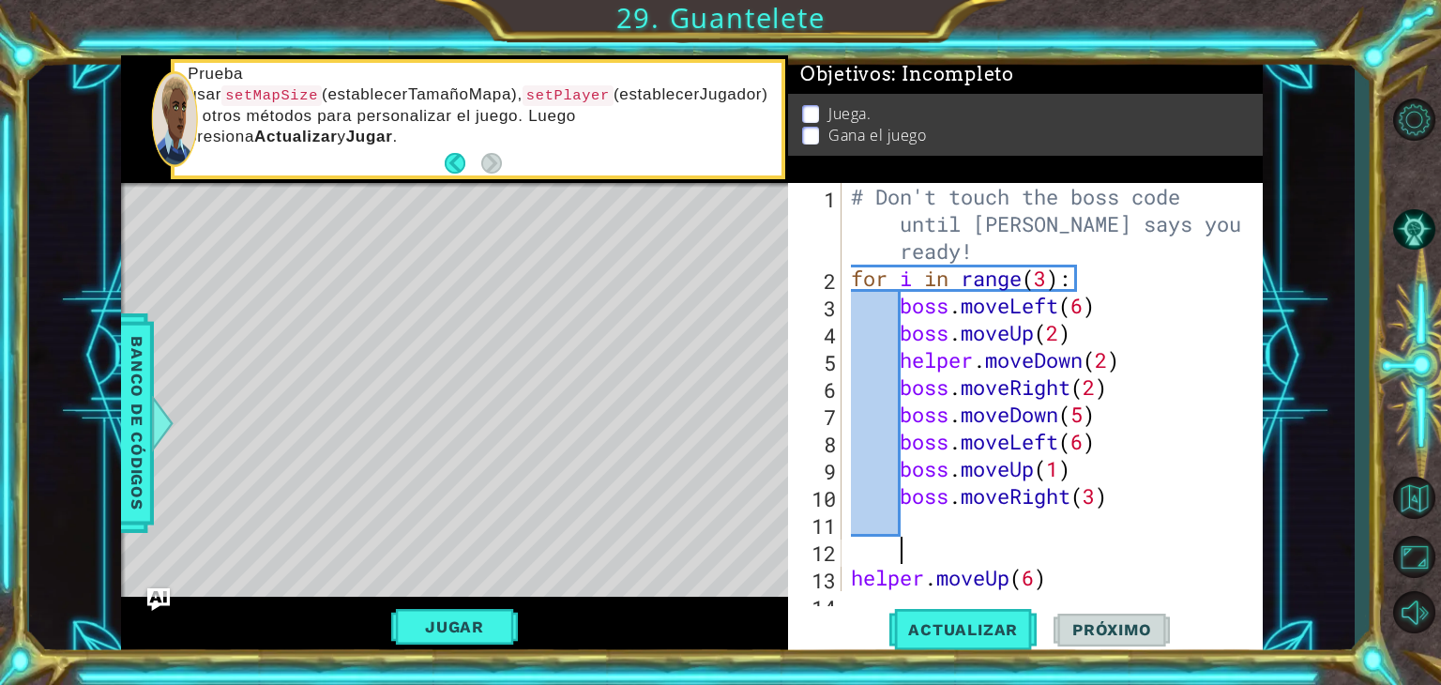
type textarea "D"
click at [854, 578] on div "# Don't touch the boss code until [PERSON_NAME] says you're ready! for i in ran…" at bounding box center [1050, 441] width 406 height 517
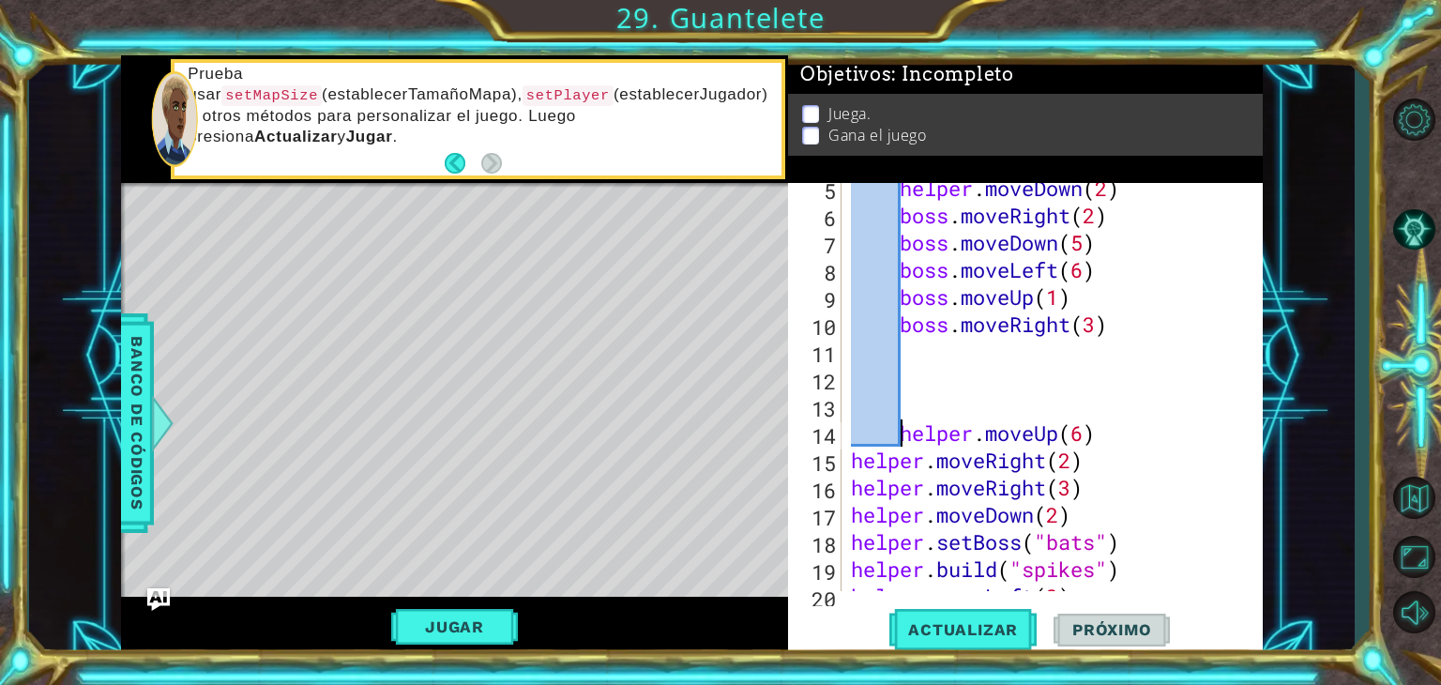
scroll to position [169, 0]
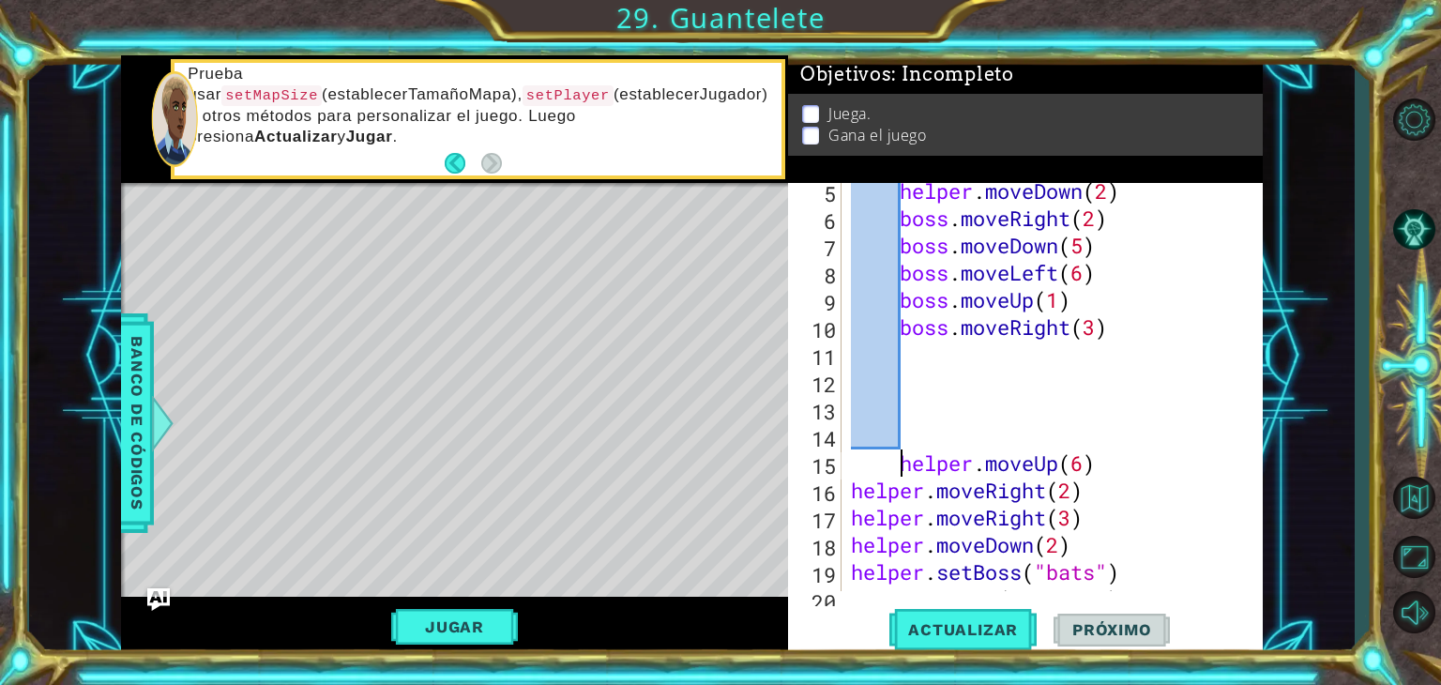
type textarea "helper.moveUp(6)"
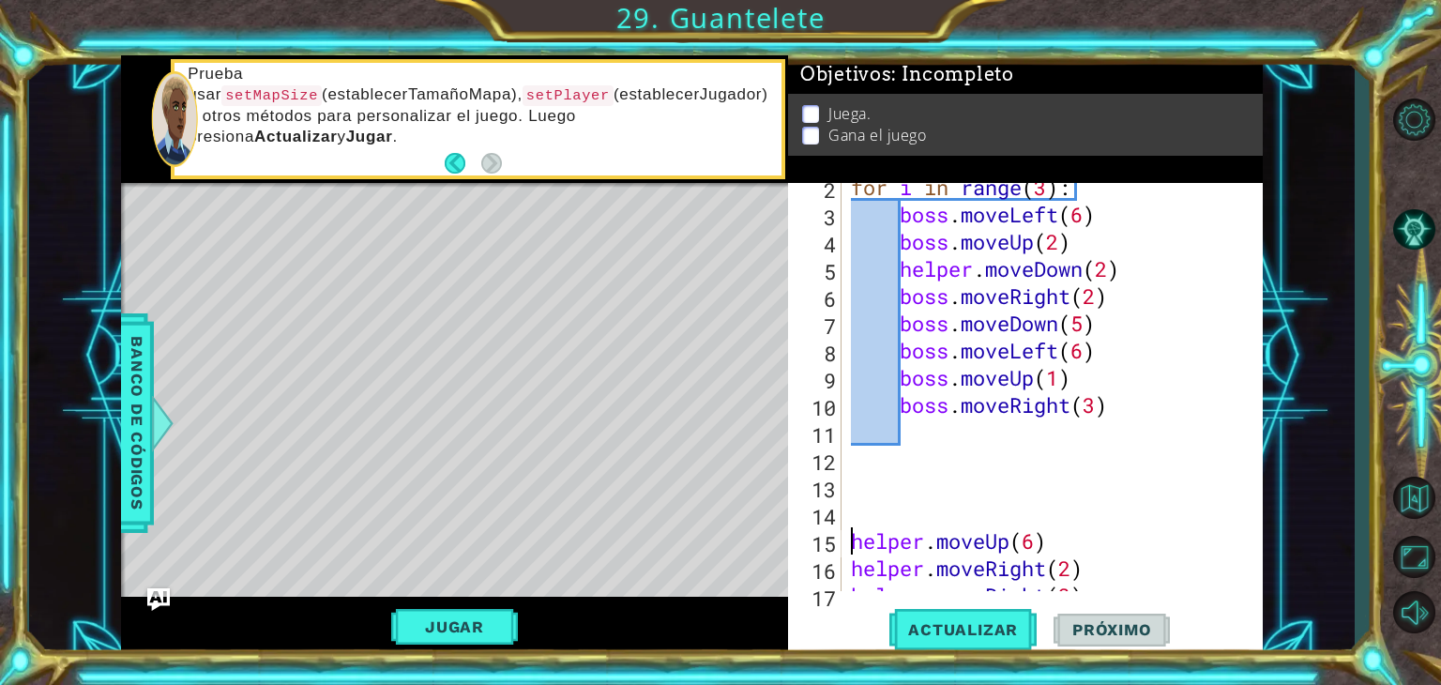
scroll to position [97, 0]
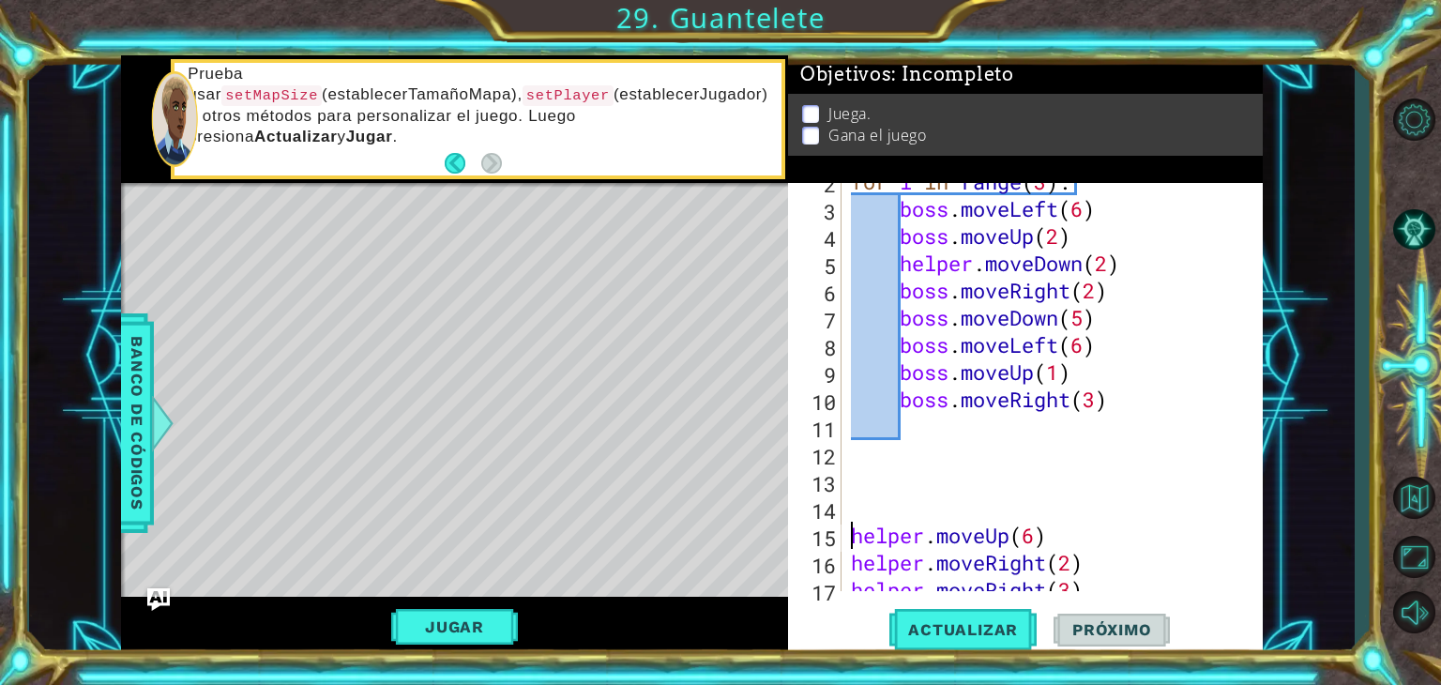
click at [859, 482] on div "for i in range ( 3 ) : boss . moveLeft ( 6 ) boss . moveUp ( 2 ) helper . moveD…" at bounding box center [1050, 399] width 406 height 463
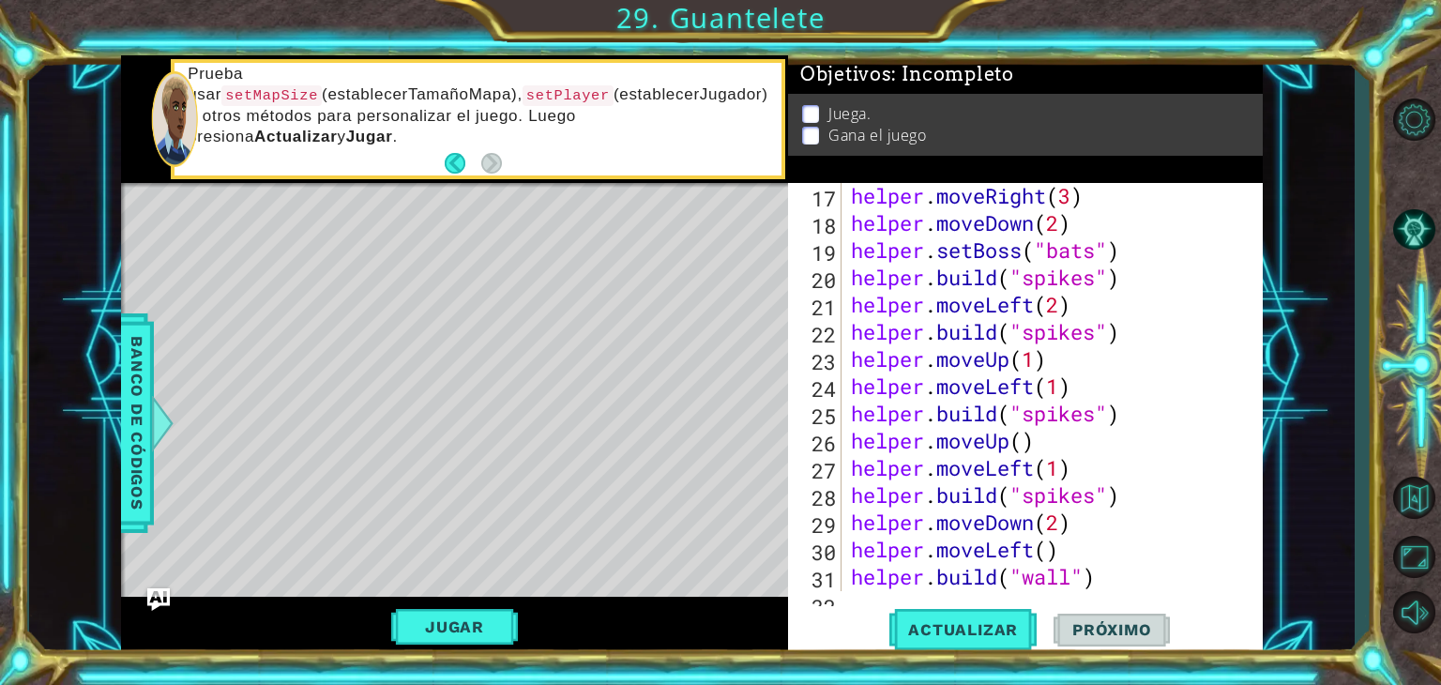
scroll to position [788, 0]
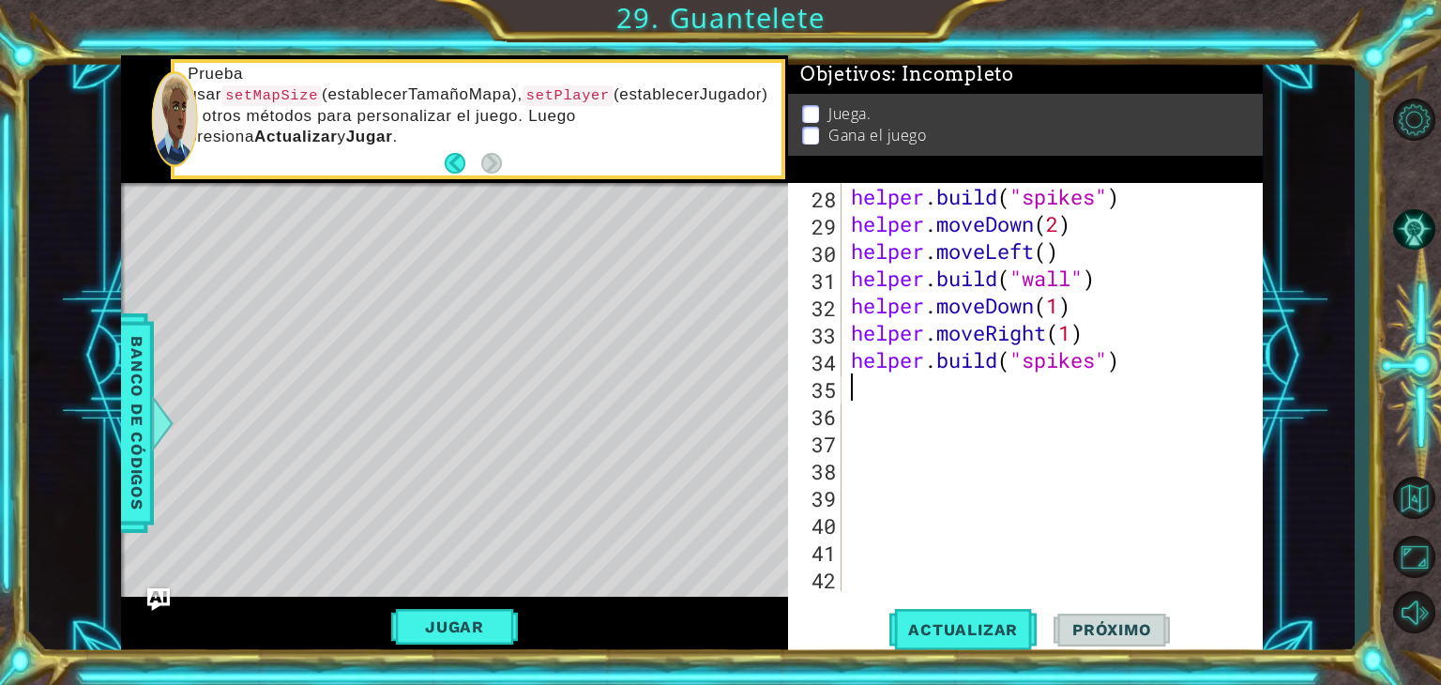
click at [874, 388] on div "helper . build ( "spikes" ) helper . moveDown ( 2 ) helper . moveLeft ( ) helpe…" at bounding box center [1050, 414] width 406 height 463
click at [932, 387] on div "helper . build ( "spikes" ) helper . moveDown ( 2 ) helper . moveLeft ( ) helpe…" at bounding box center [1050, 414] width 406 height 463
type textarea "hel"
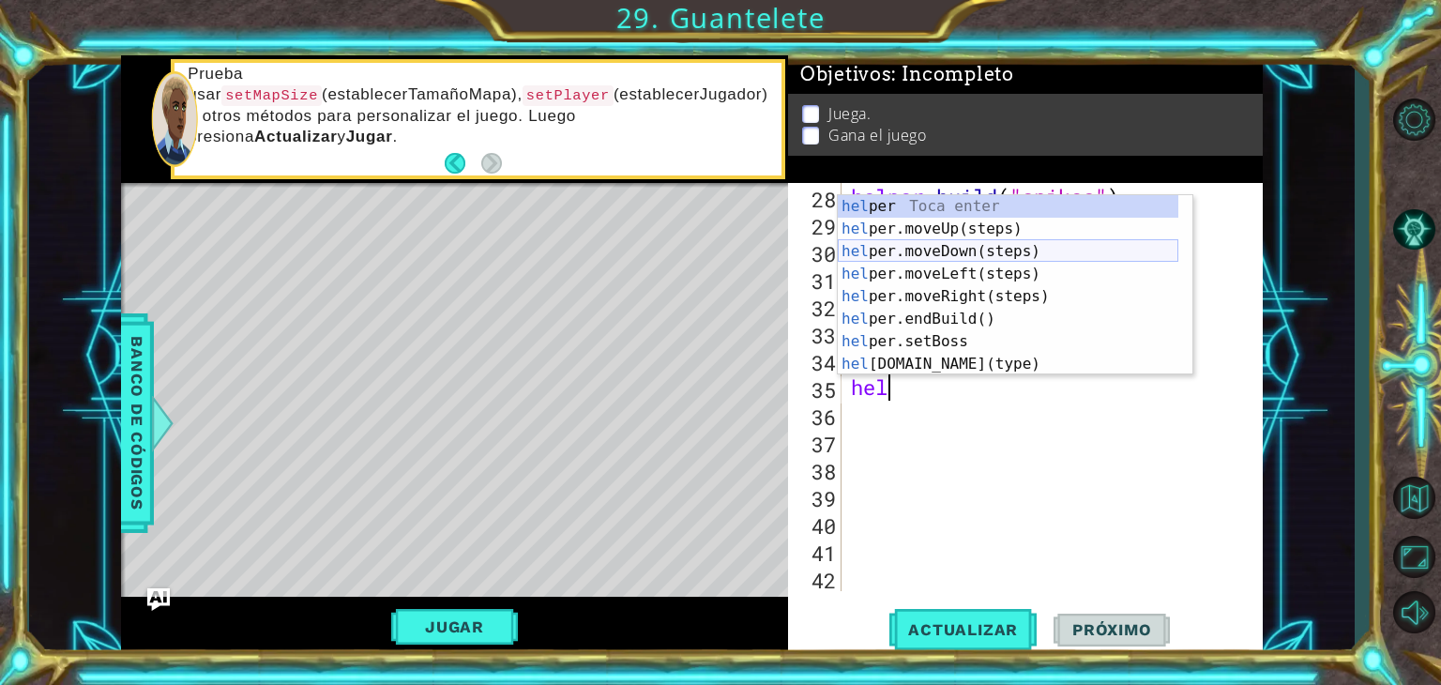
click at [934, 242] on div "hel per Toca enter hel per.moveUp(steps) Toca enter hel per.moveDown(steps) Toc…" at bounding box center [1008, 307] width 341 height 225
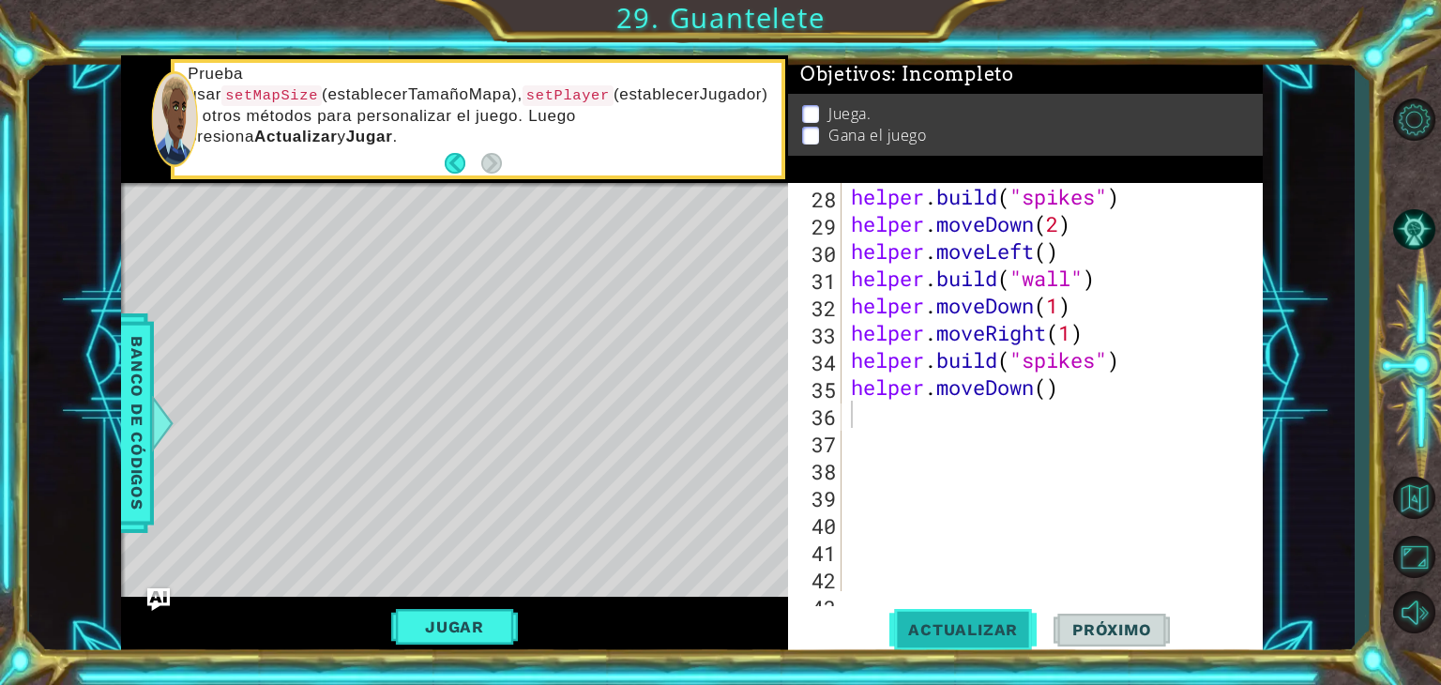
click at [989, 617] on button "Actualizar" at bounding box center [962, 630] width 147 height 48
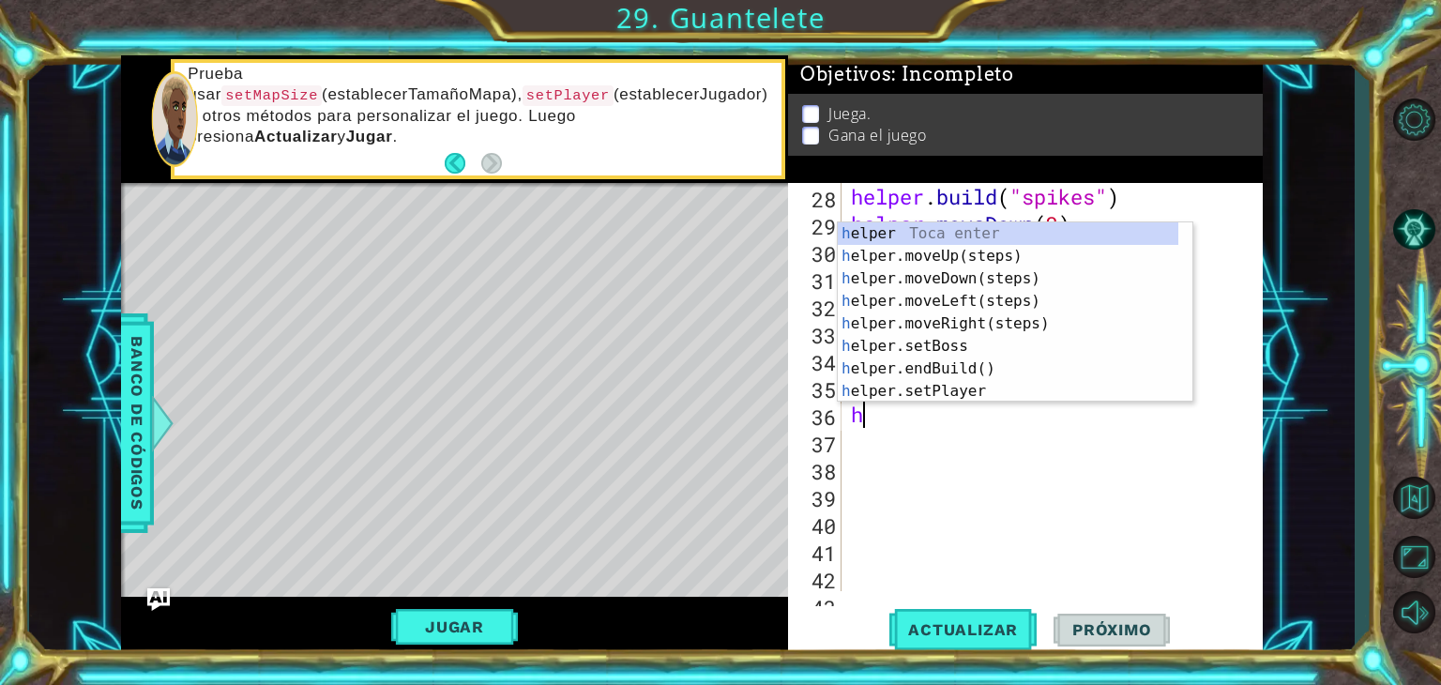
type textarea "he"
click at [949, 316] on div "he lper Toca enter he lper.moveUp(steps) Toca enter he lper.moveDown(steps) Toc…" at bounding box center [1008, 334] width 341 height 225
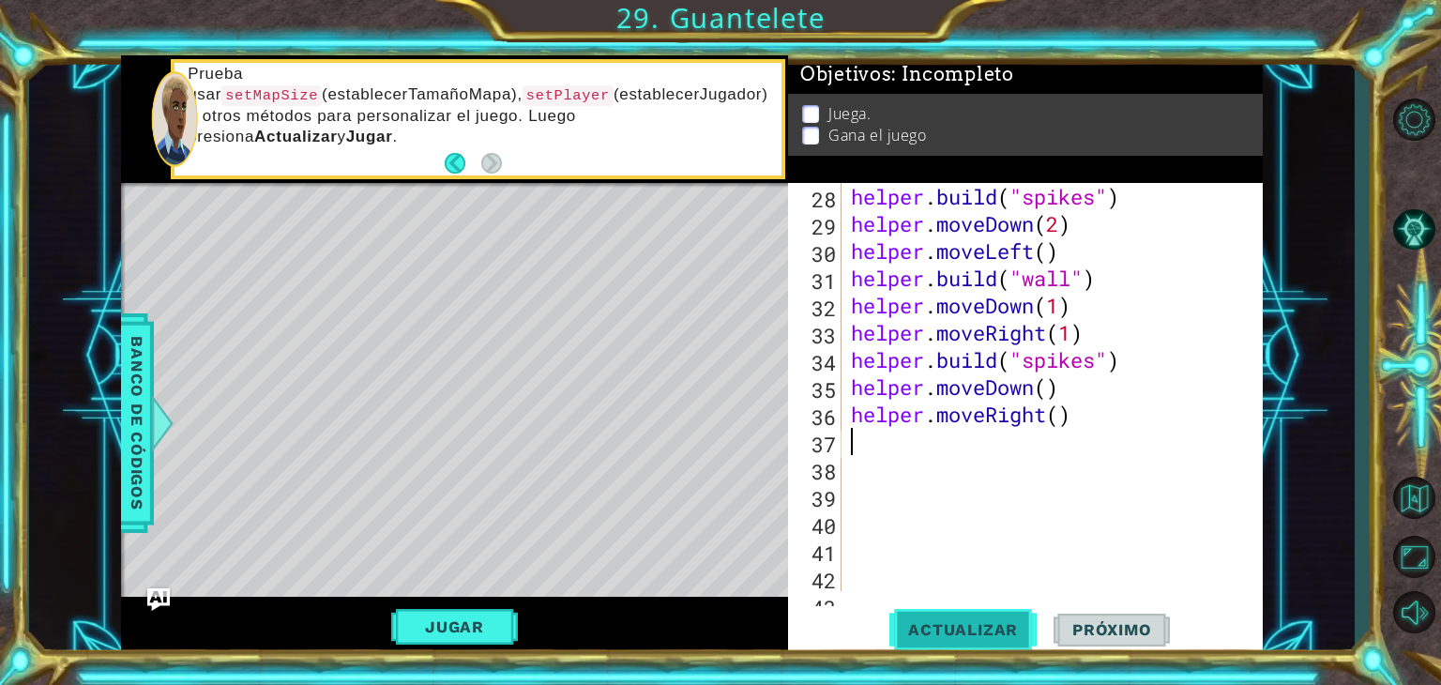
click at [980, 628] on span "Actualizar" at bounding box center [962, 629] width 147 height 19
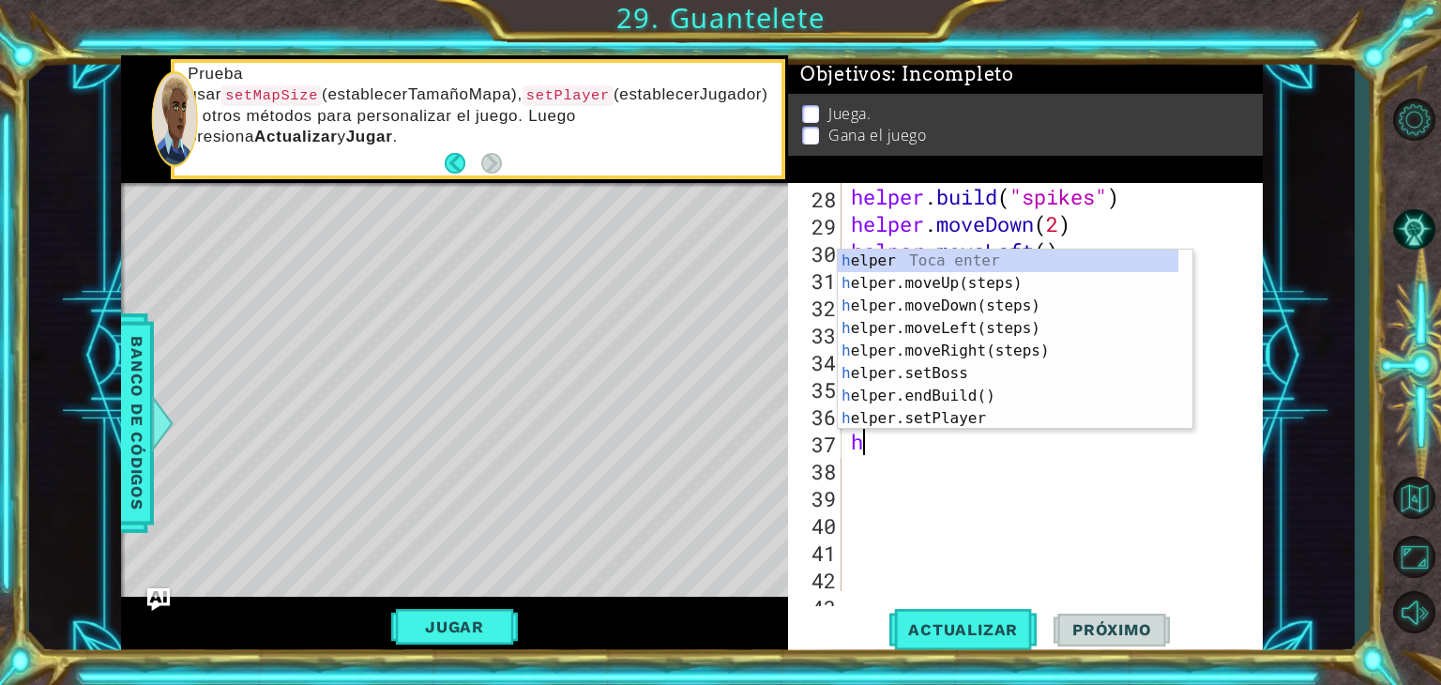
type textarea "he"
click at [948, 367] on div "he lper Toca enter he lper.moveUp(steps) Toca enter he lper.moveDown(steps) Toc…" at bounding box center [1008, 362] width 341 height 225
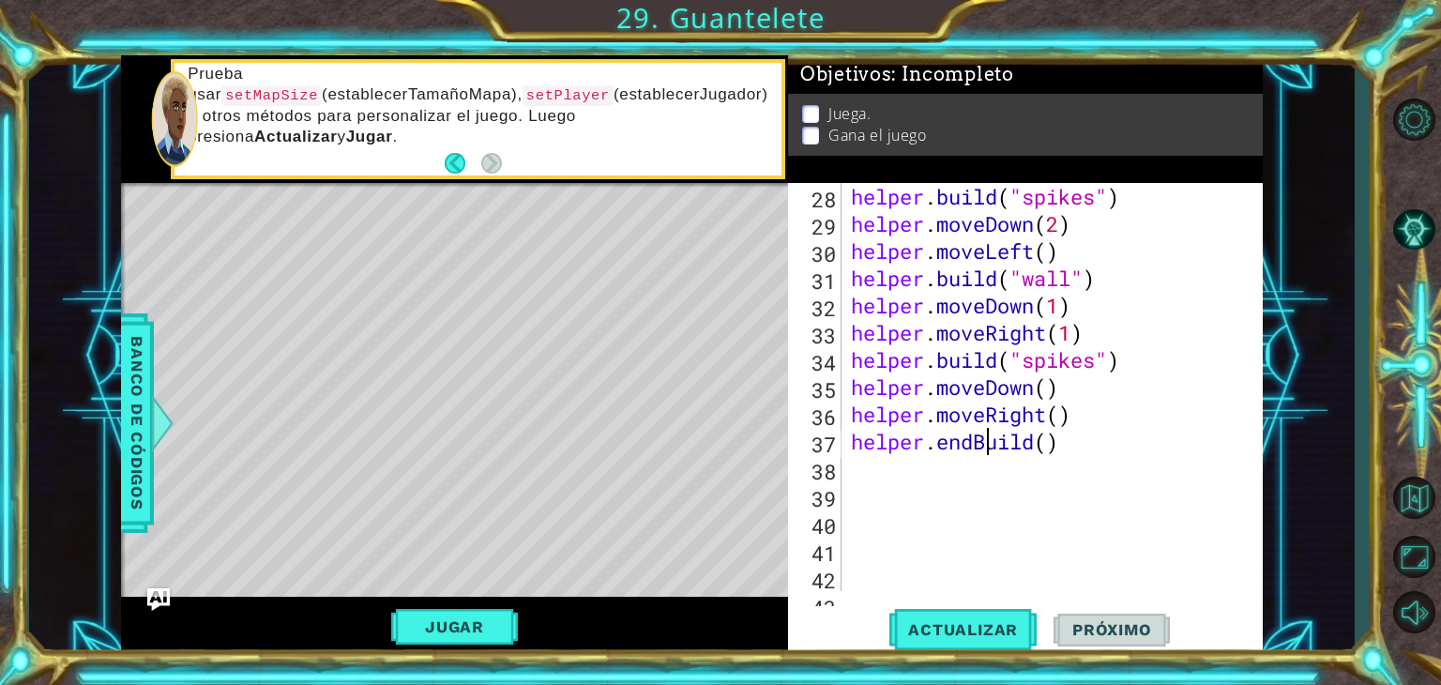
click at [988, 449] on div "helper . build ( "spikes" ) helper . moveDown ( 2 ) helper . moveLeft ( ) helpe…" at bounding box center [1050, 414] width 406 height 463
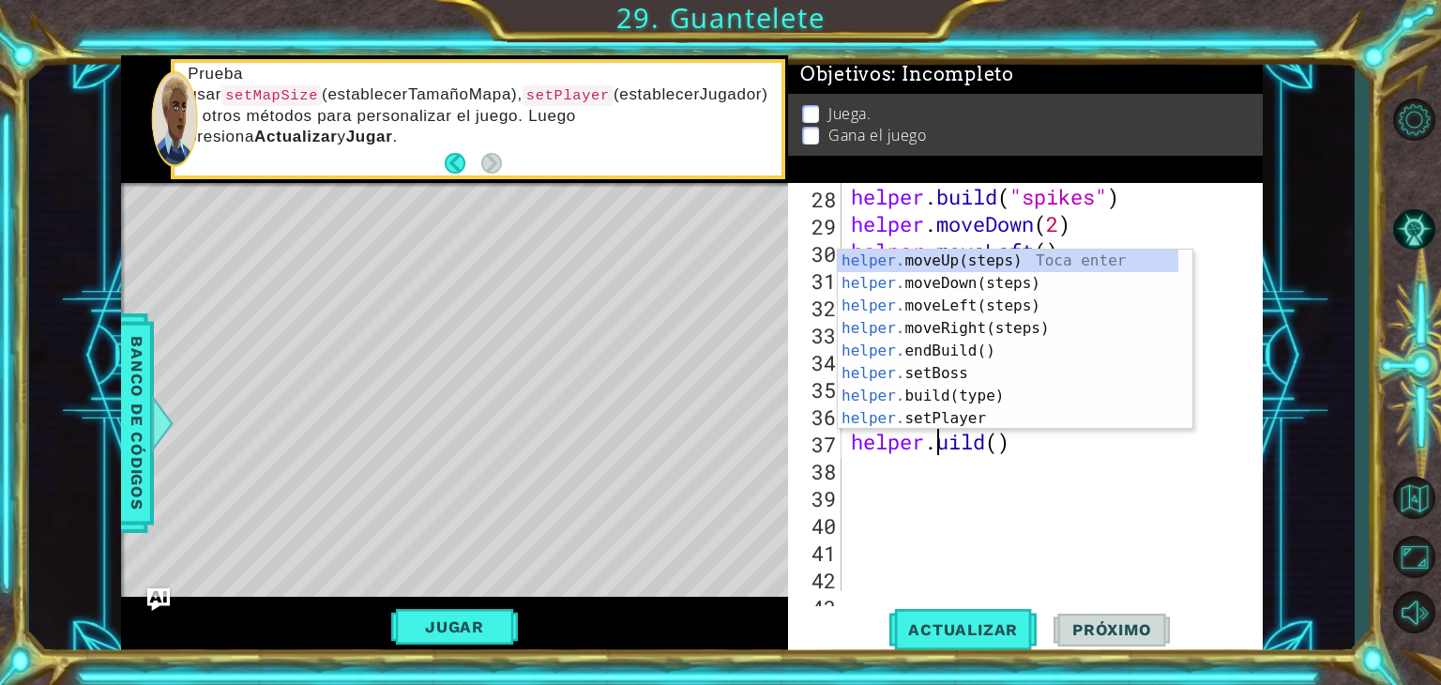
scroll to position [0, 4]
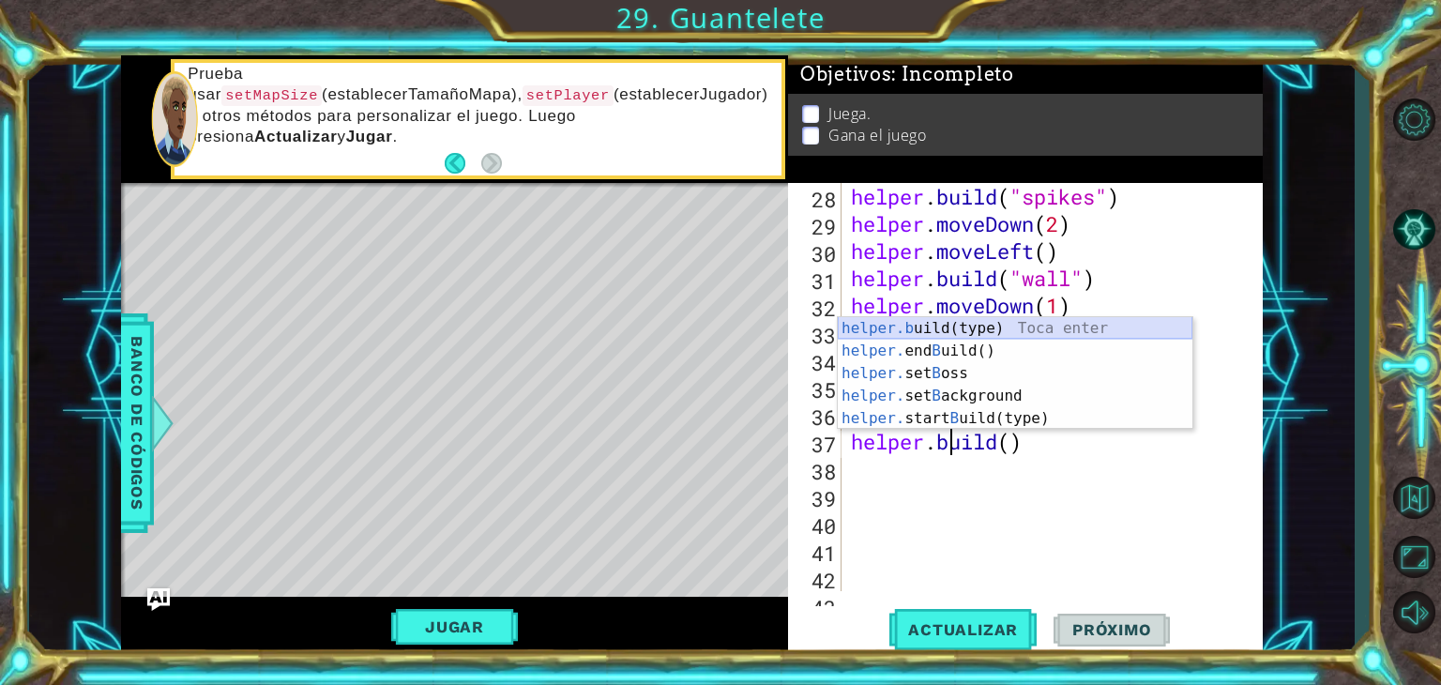
click at [992, 324] on div "helper.b uild(type) Toca enter helper. end B uild() Toca enter helper. set B os…" at bounding box center [1015, 396] width 355 height 158
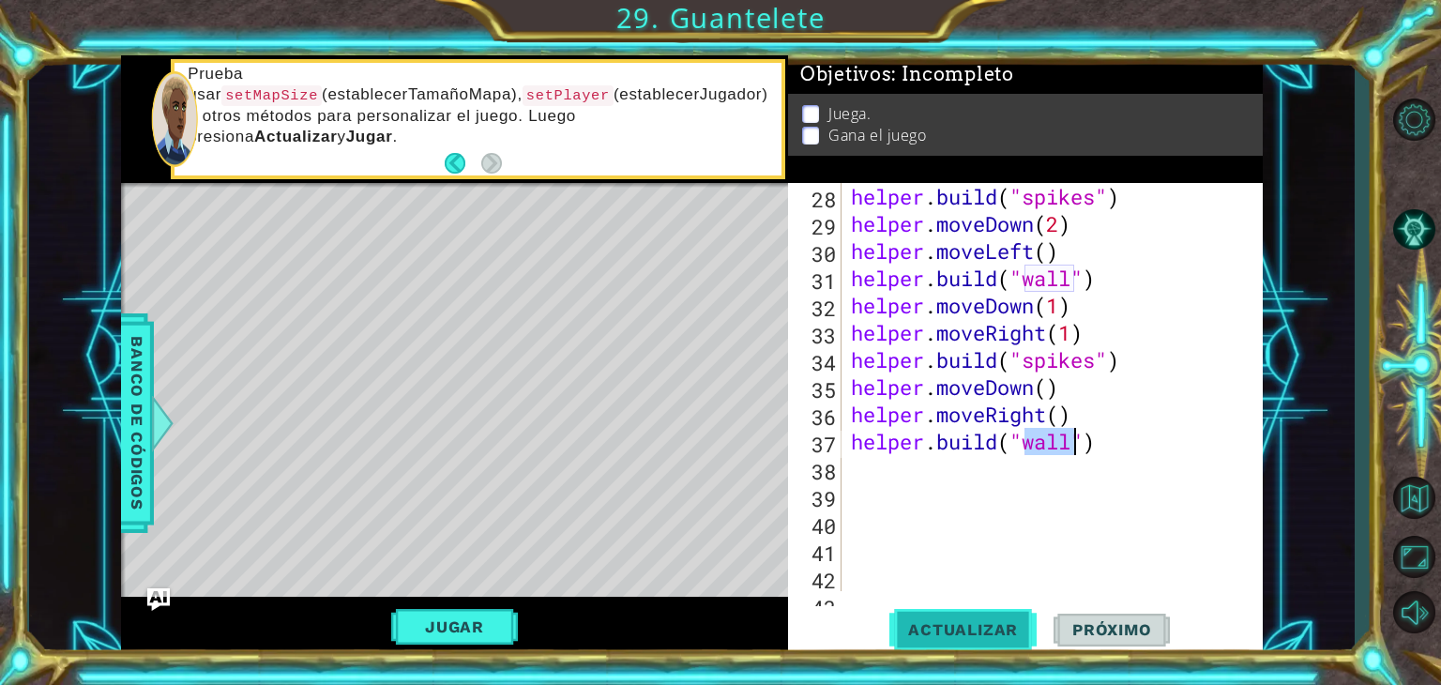
type textarea "[DOMAIN_NAME]("wall")"
click at [968, 626] on span "Actualizar" at bounding box center [962, 629] width 147 height 19
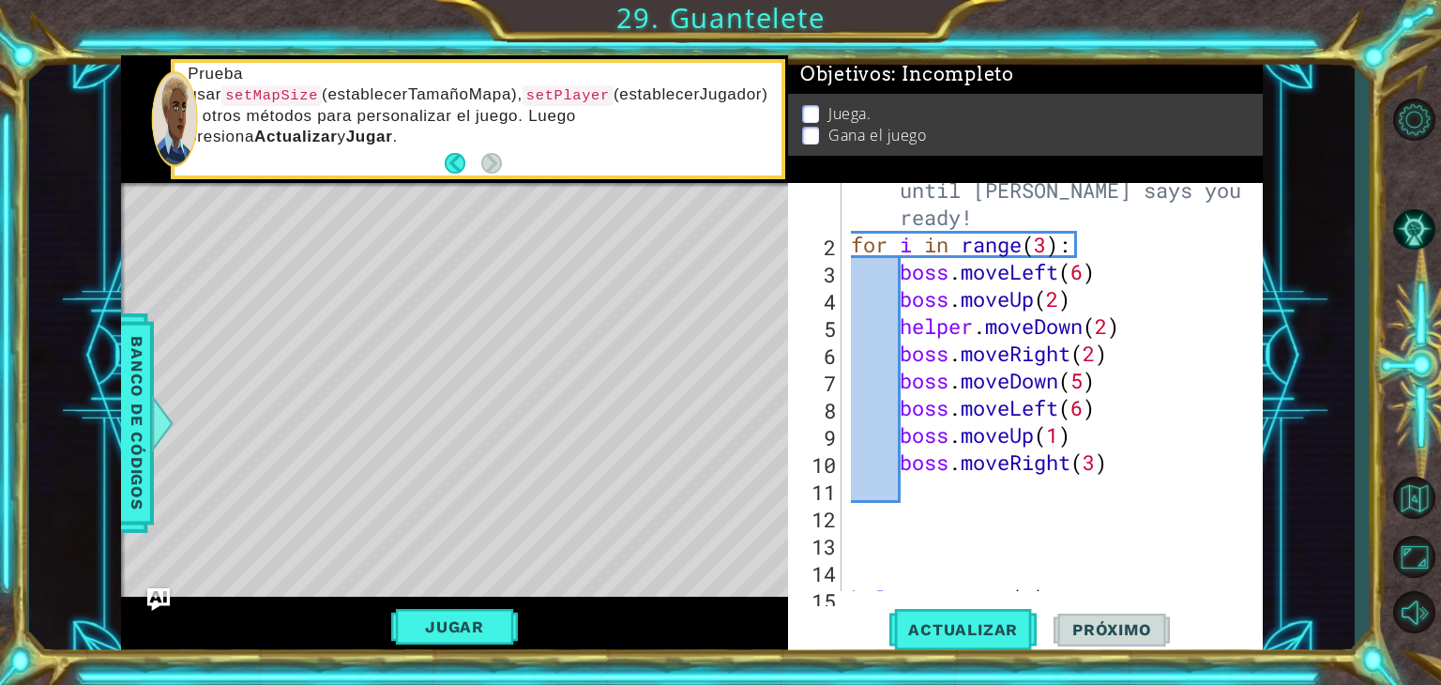
scroll to position [24, 0]
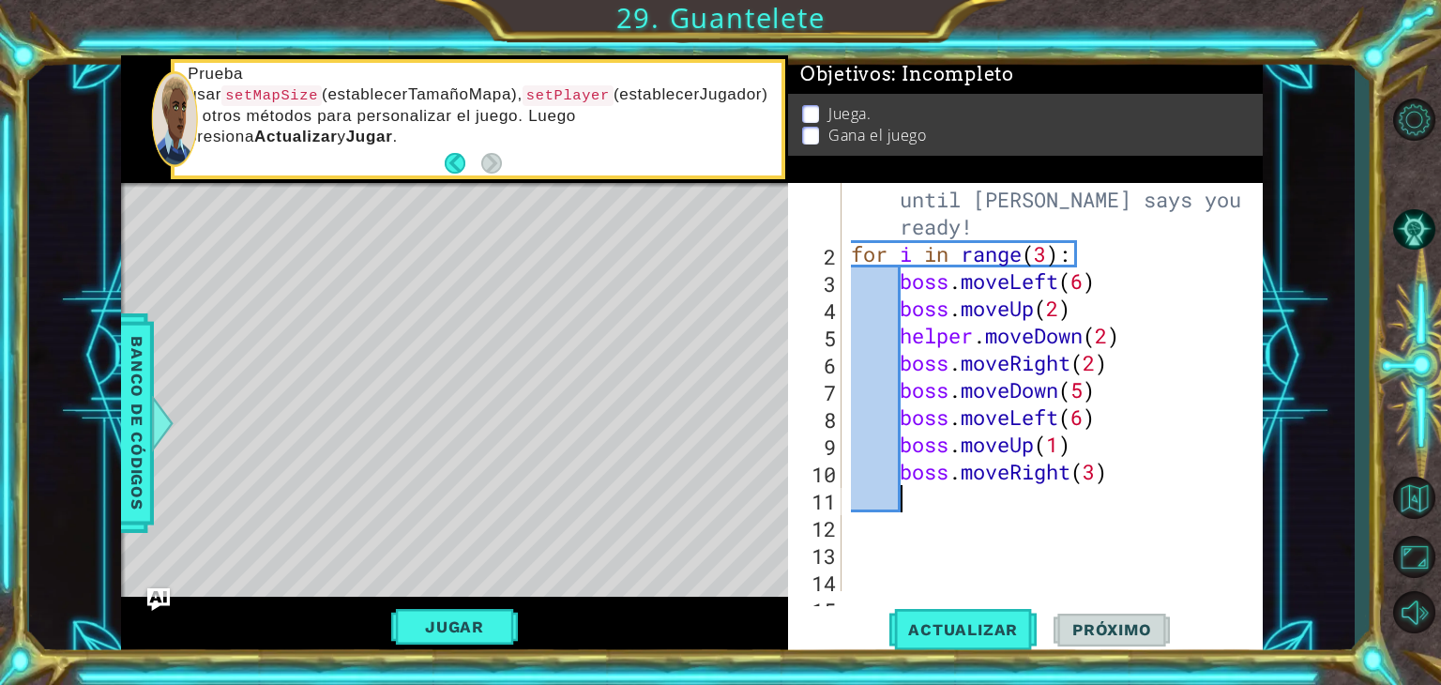
click at [924, 508] on div "# Don't touch the boss code until [PERSON_NAME] says you're ready! for i in ran…" at bounding box center [1050, 417] width 406 height 517
type textarea "b"
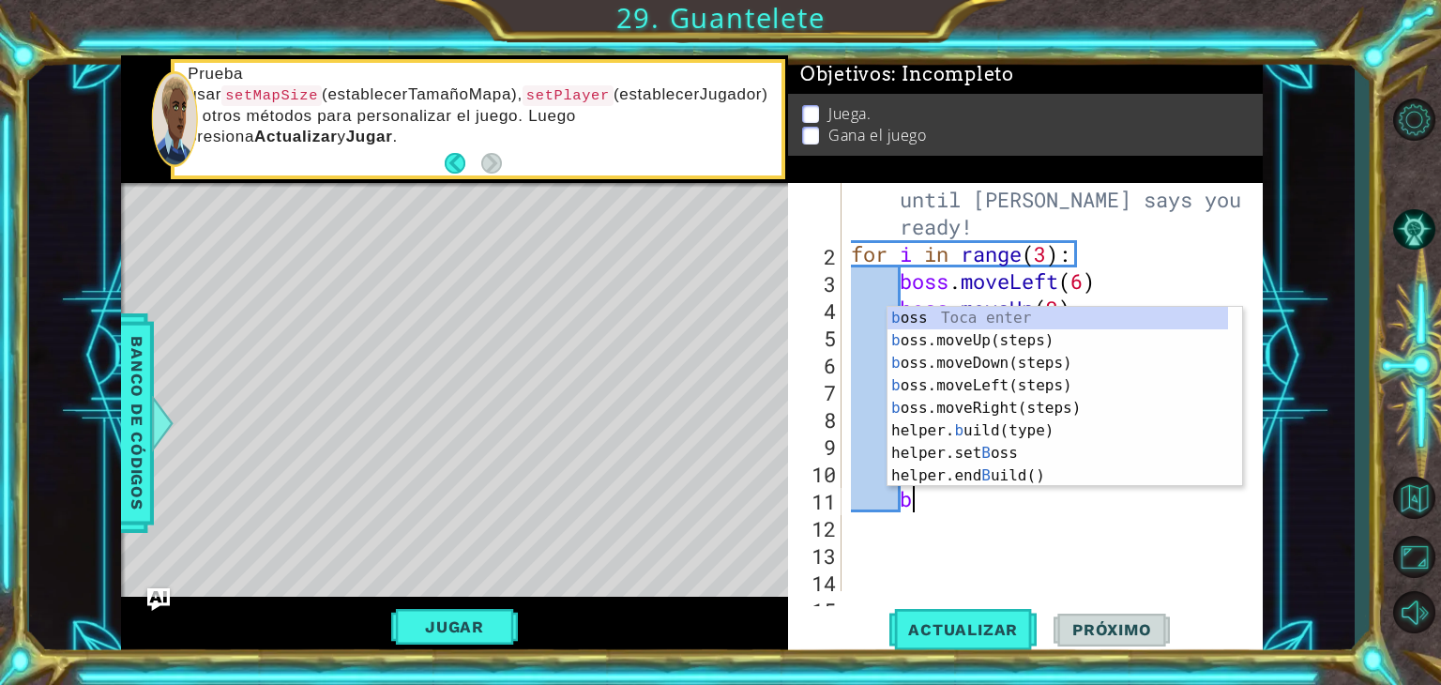
scroll to position [0, 1]
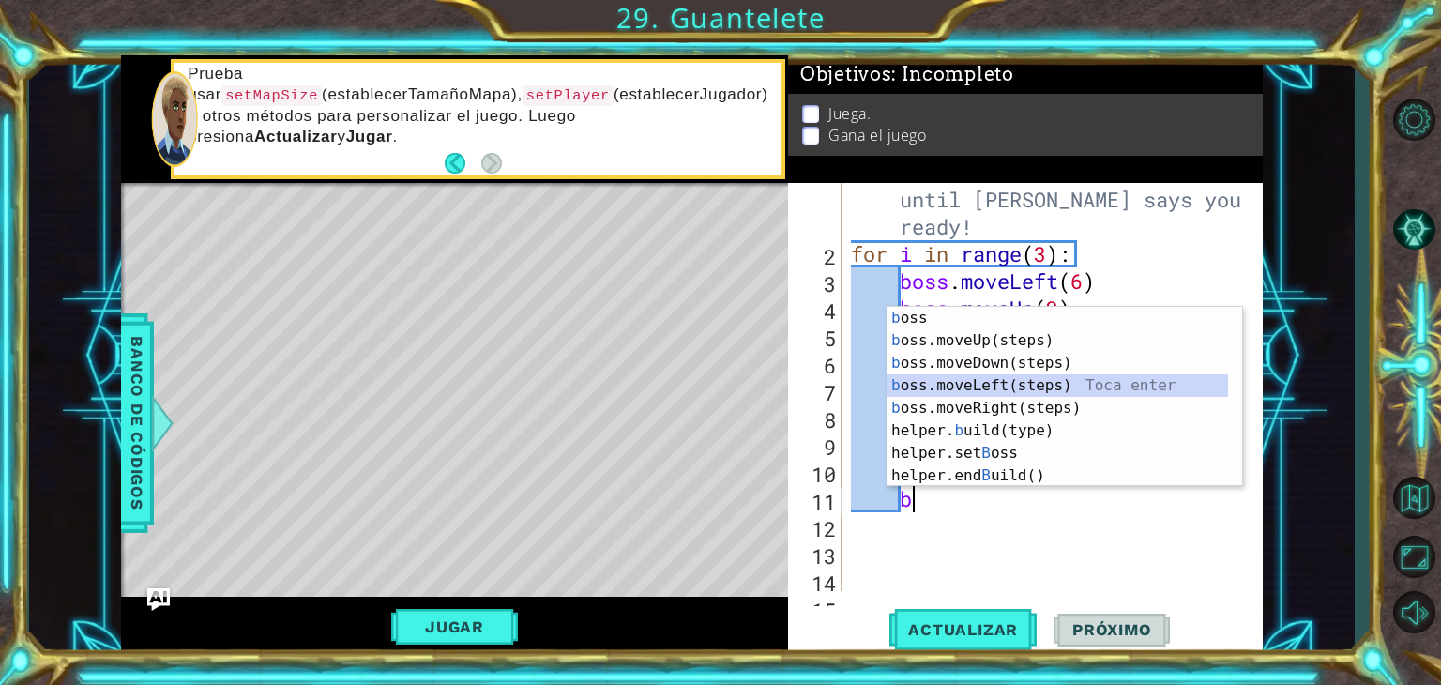
click at [936, 384] on div "b oss Toca enter b oss.moveUp(steps) Toca enter b oss.moveDown(steps) Toca ente…" at bounding box center [1058, 419] width 341 height 225
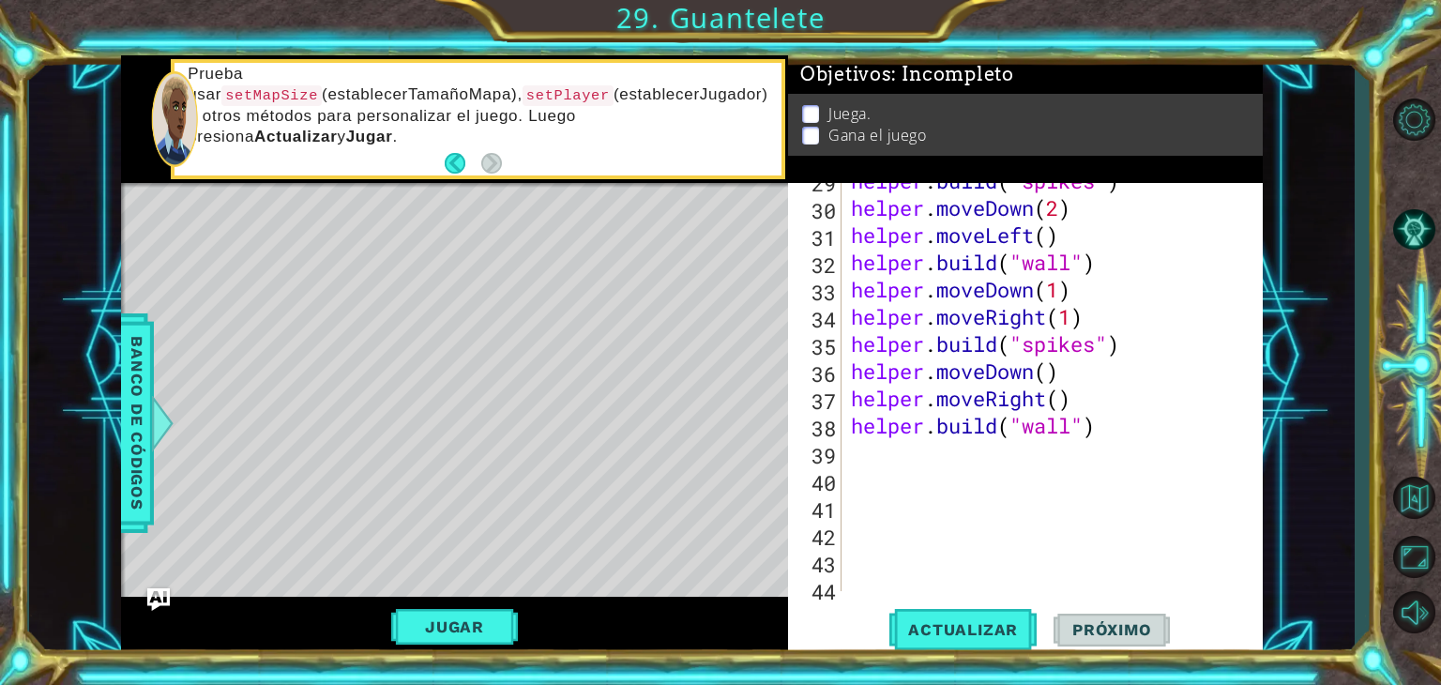
scroll to position [897, 0]
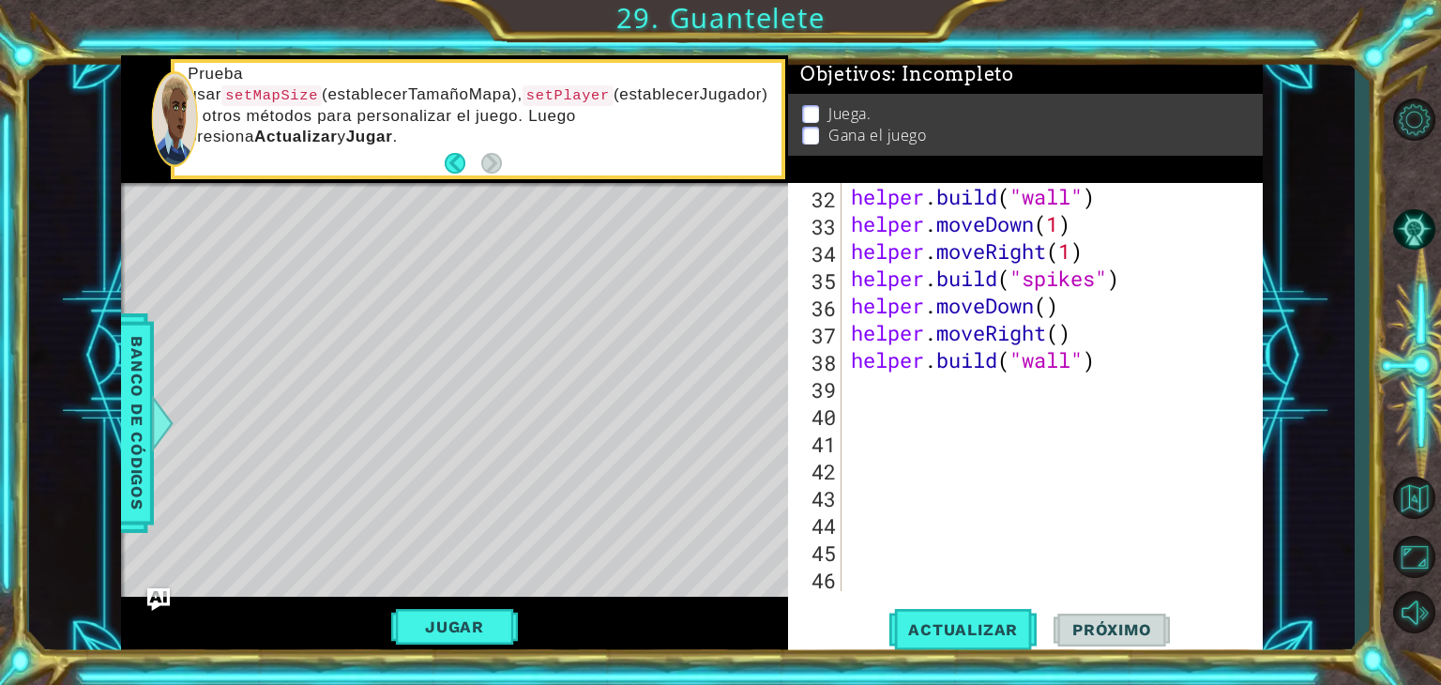
click at [951, 392] on div "helper . build ( "wall" ) helper . moveDown ( 1 ) helper . moveRight ( 1 ) help…" at bounding box center [1050, 414] width 406 height 463
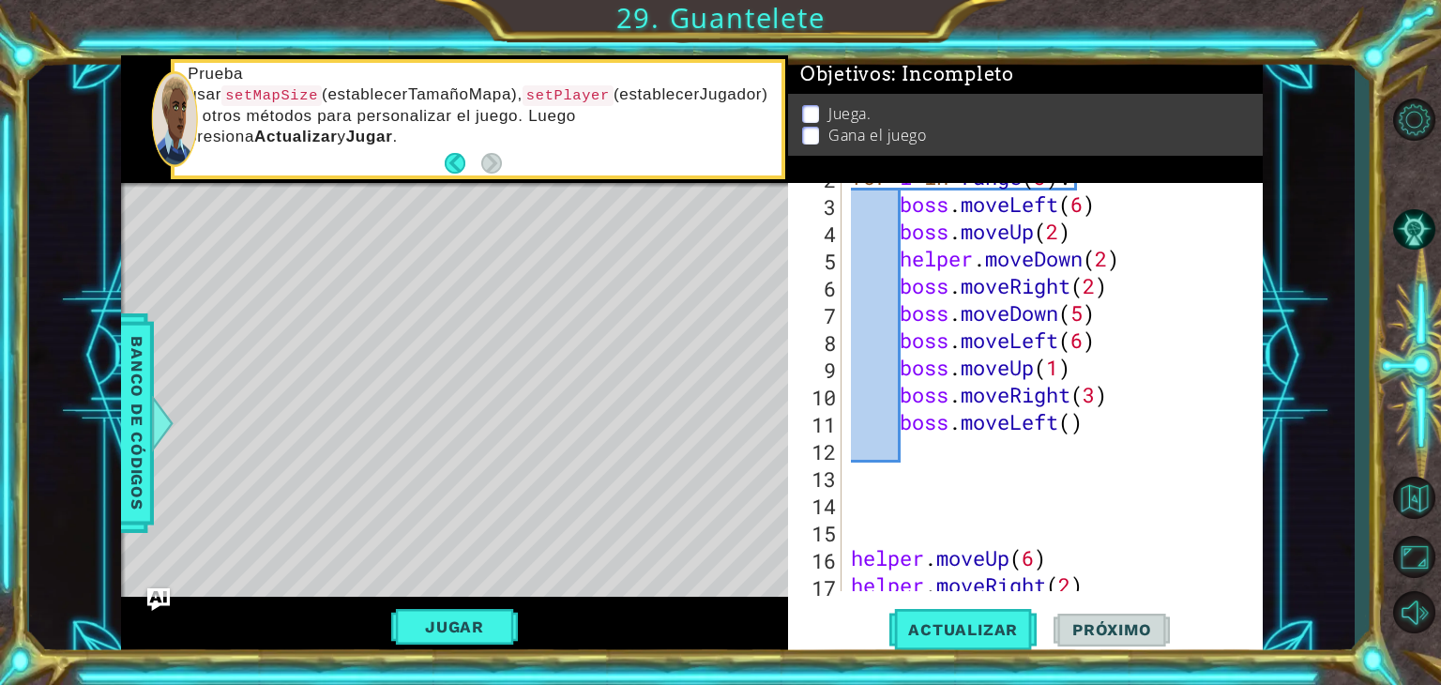
scroll to position [0, 0]
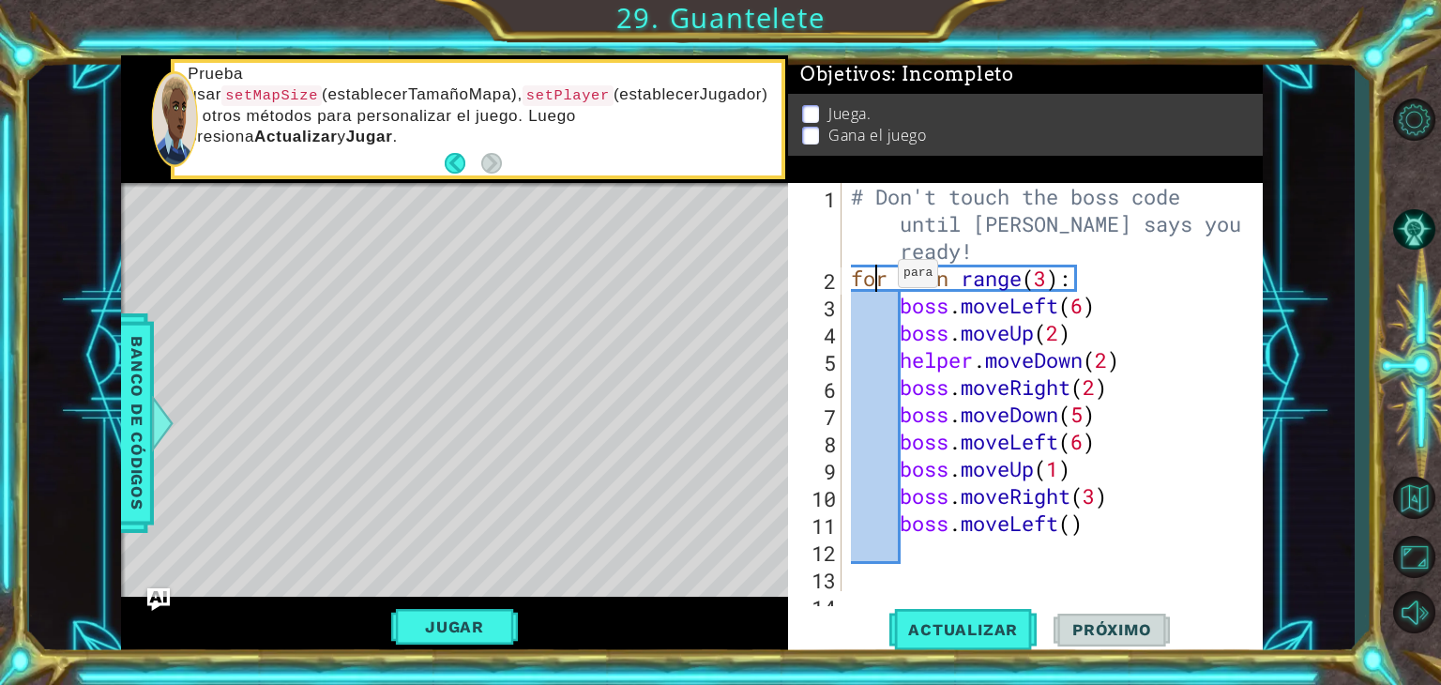
click at [882, 278] on div "# Don't touch the boss code until [PERSON_NAME] says you're ready! for i in ran…" at bounding box center [1050, 441] width 406 height 517
type textarea "for i in range(3):"
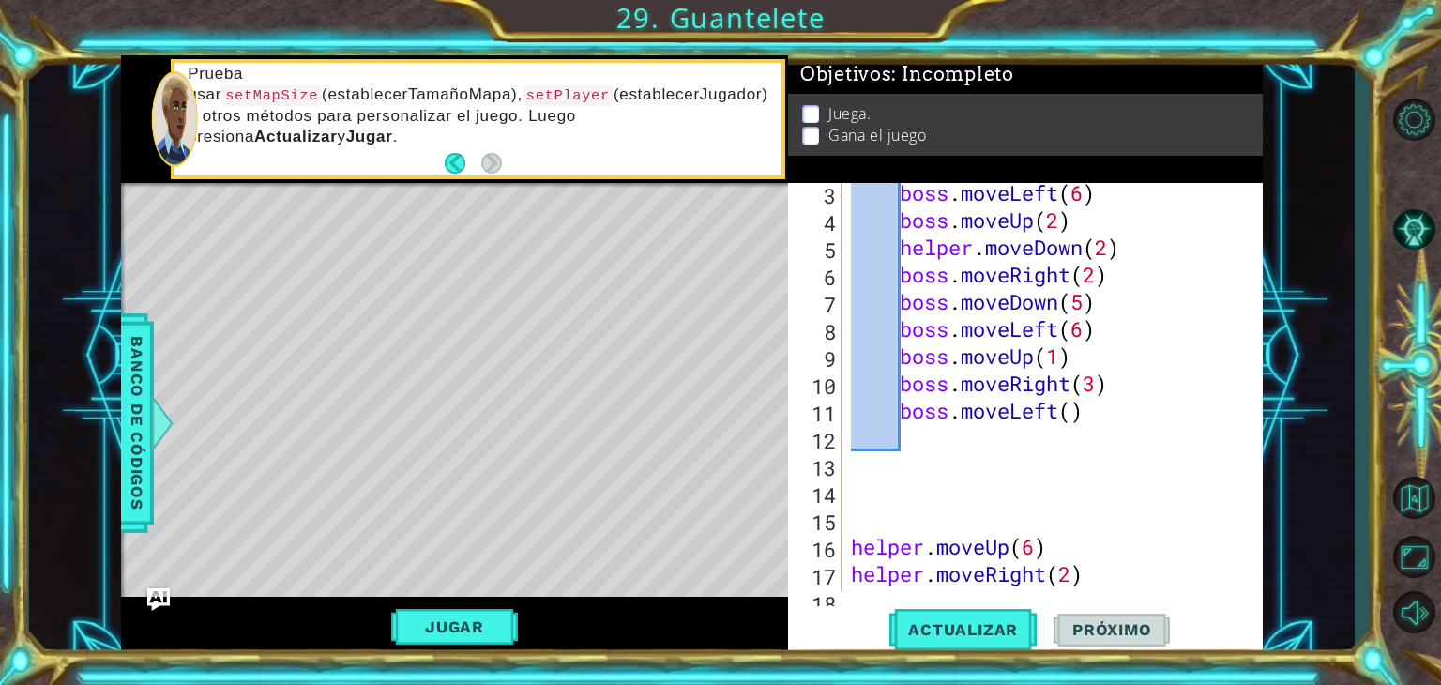
scroll to position [116, 0]
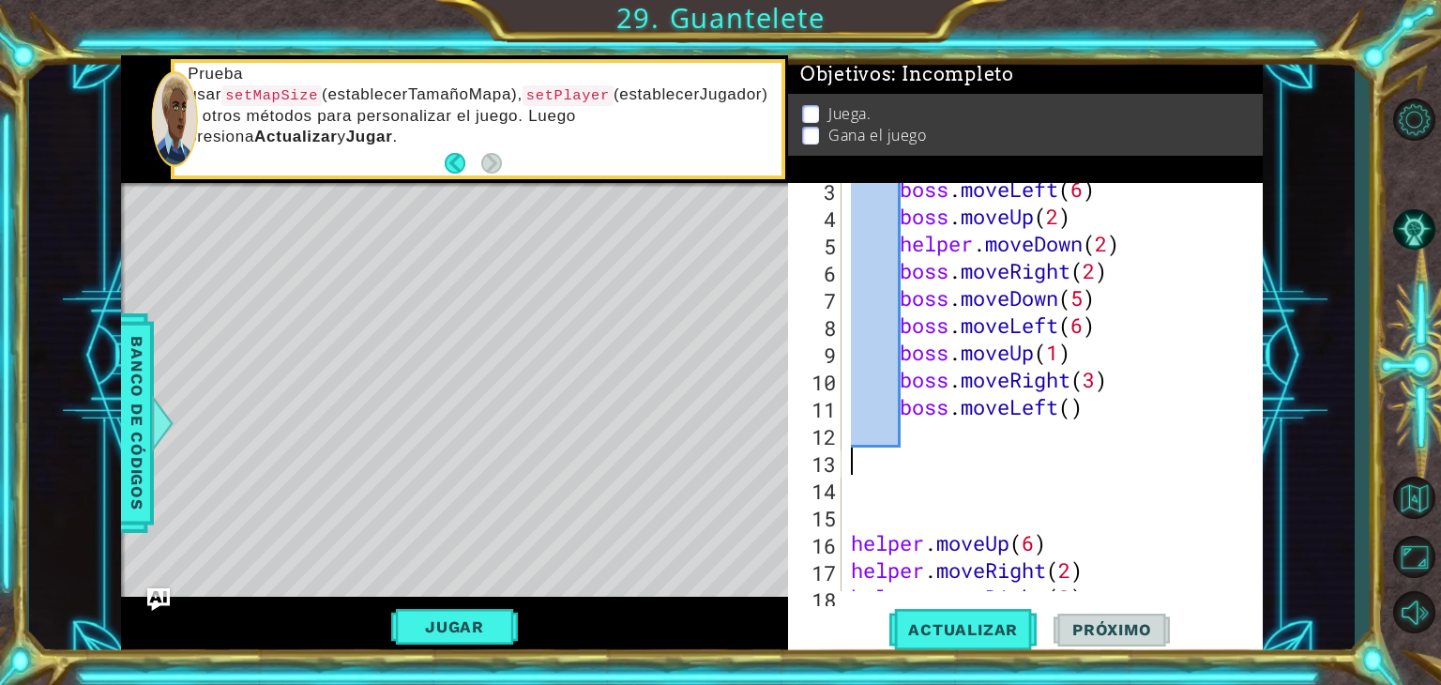
click at [856, 472] on div "boss . moveLeft ( 6 ) boss . moveUp ( 2 ) helper . moveDown ( 2 ) boss . moveRi…" at bounding box center [1050, 406] width 406 height 463
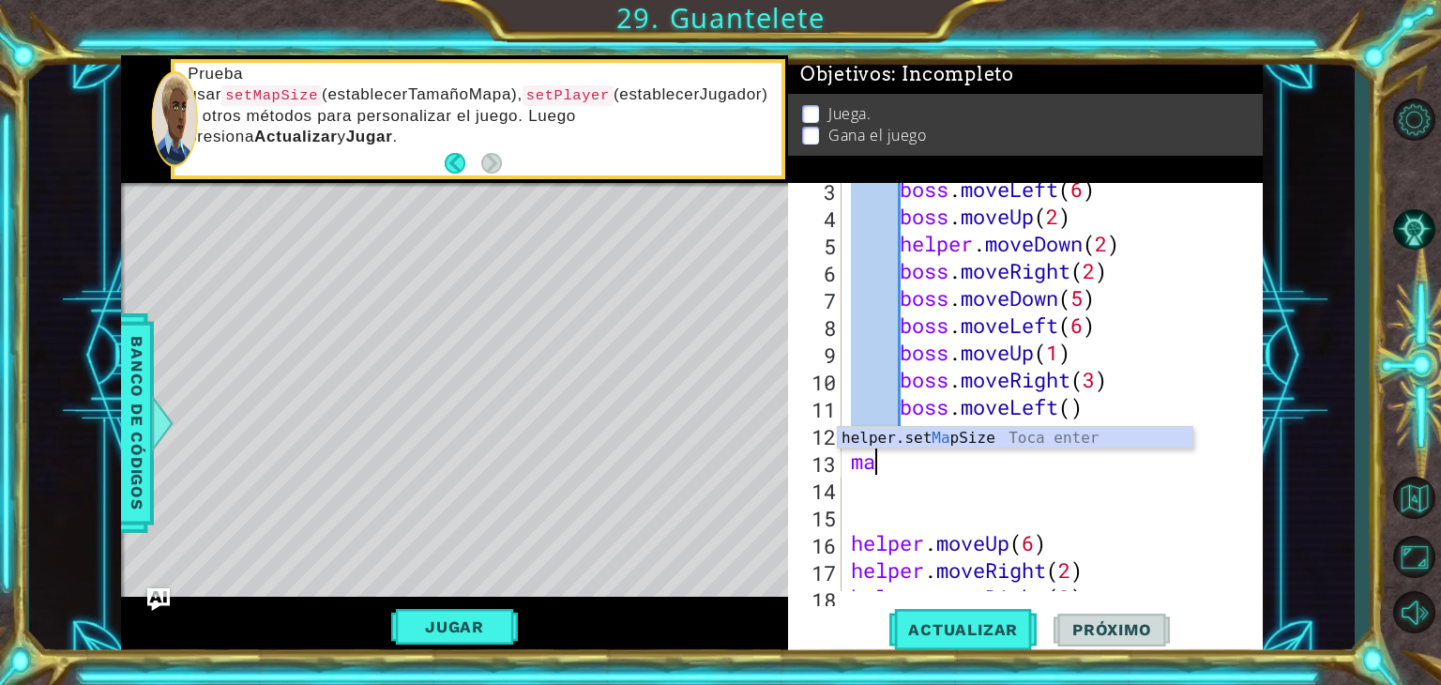
scroll to position [0, 0]
click at [882, 438] on div "helper.set Ma pSize Toca enter" at bounding box center [1015, 461] width 355 height 68
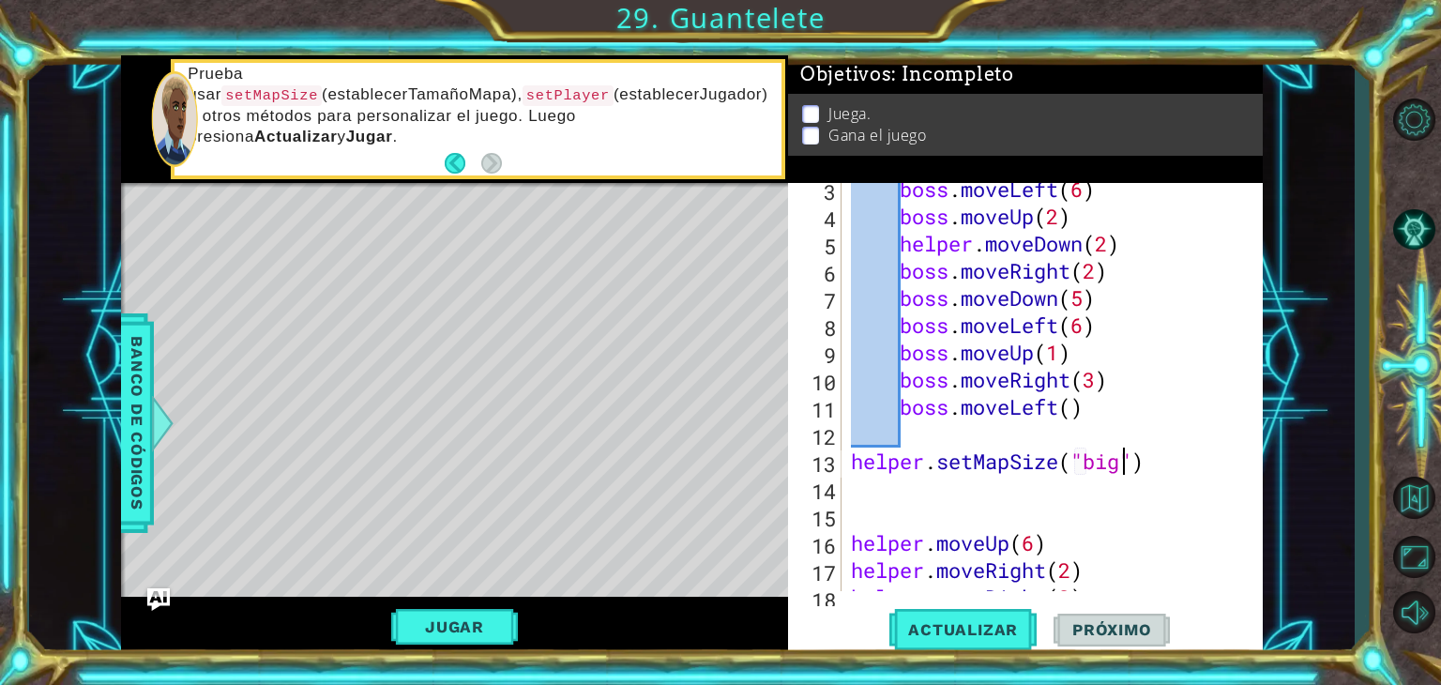
scroll to position [0, 11]
click at [1011, 611] on button "Actualizar" at bounding box center [962, 630] width 147 height 48
click at [1142, 459] on div "boss . moveLeft ( 6 ) boss . moveUp ( 2 ) helper . moveDown ( 2 ) boss . moveRi…" at bounding box center [1050, 406] width 406 height 463
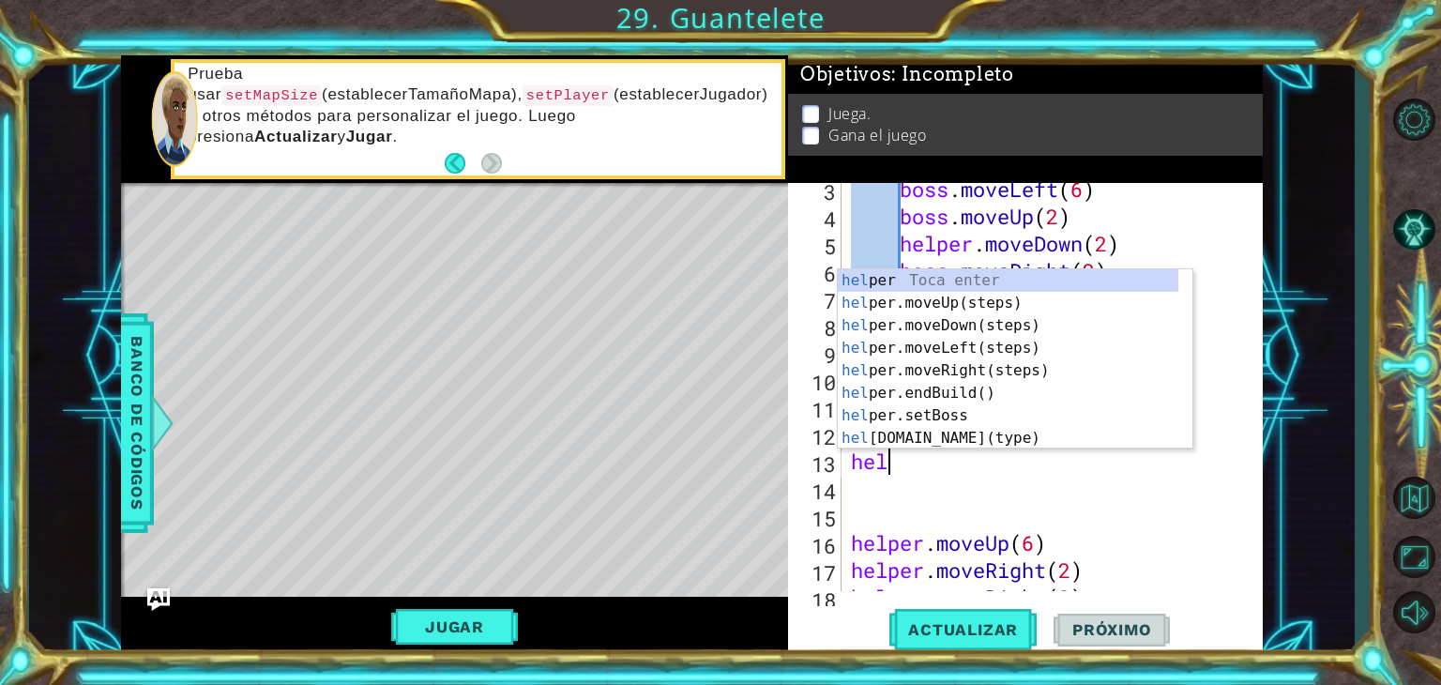
scroll to position [0, 1]
type textarea "h"
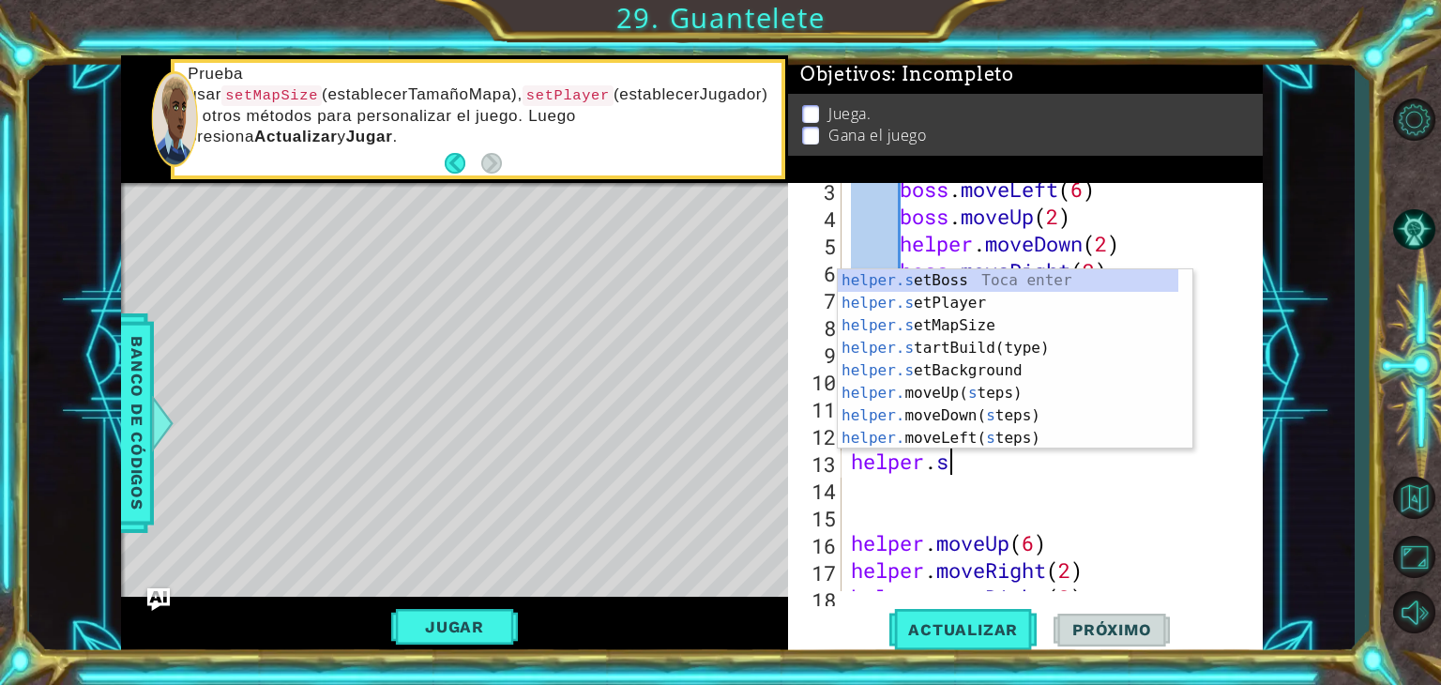
scroll to position [0, 4]
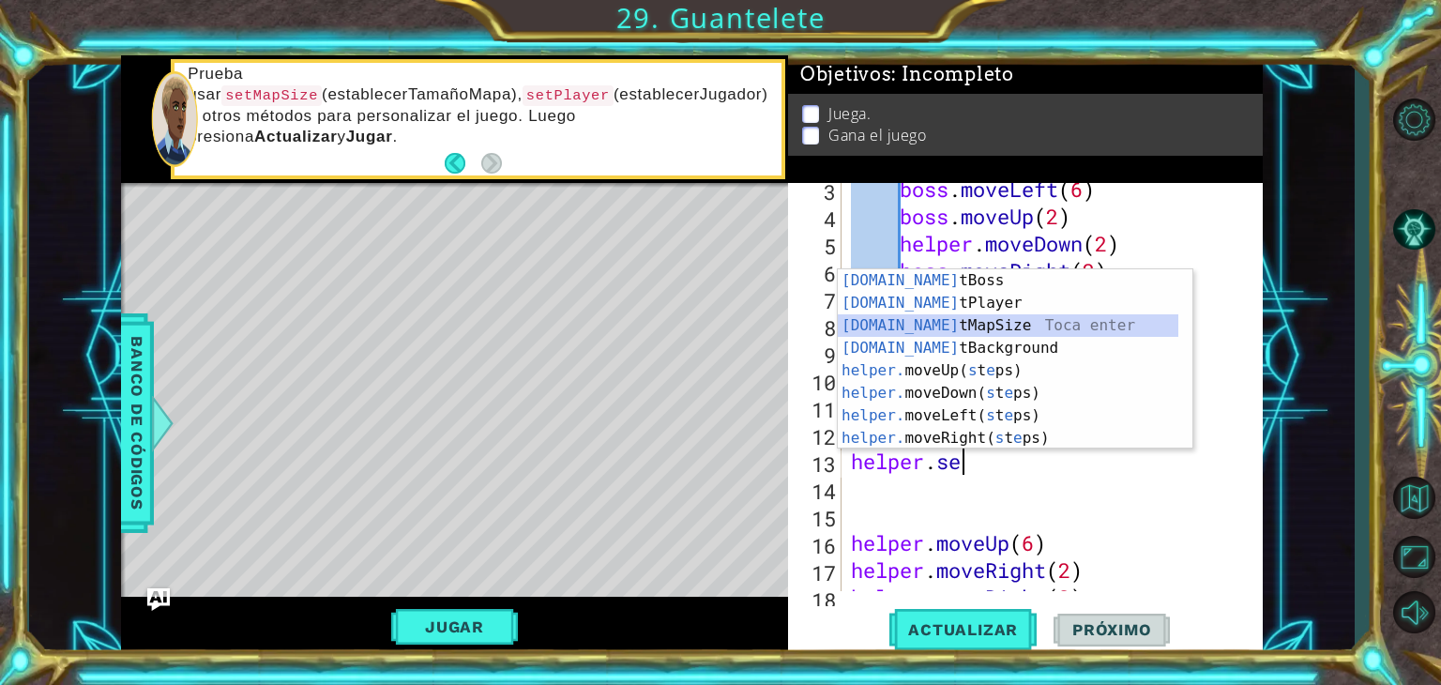
click at [926, 321] on div "[DOMAIN_NAME] tBoss Toca enter [DOMAIN_NAME] tPlayer Toca enter [DOMAIN_NAME] t…" at bounding box center [1008, 381] width 341 height 225
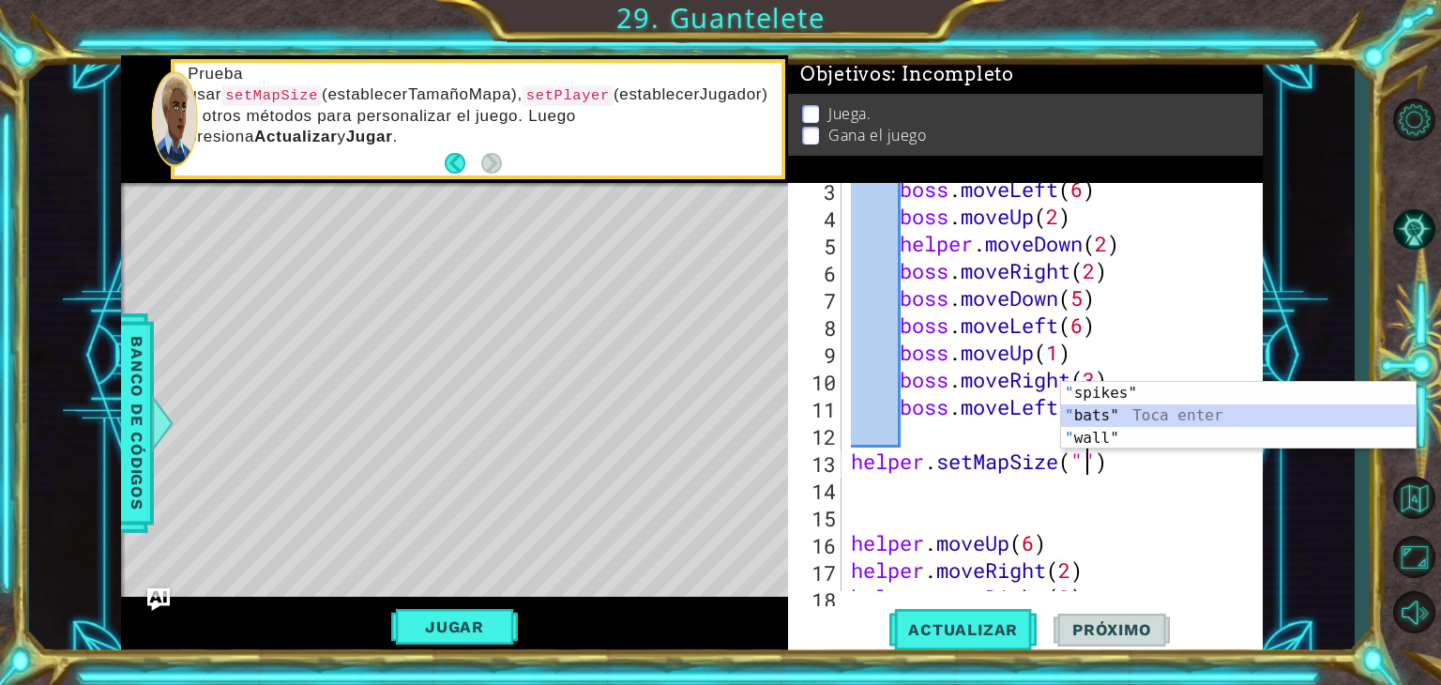
click at [1088, 417] on div "" spikes" Toca enter " bats" Toca enter " wall" Toca enter" at bounding box center [1238, 438] width 355 height 113
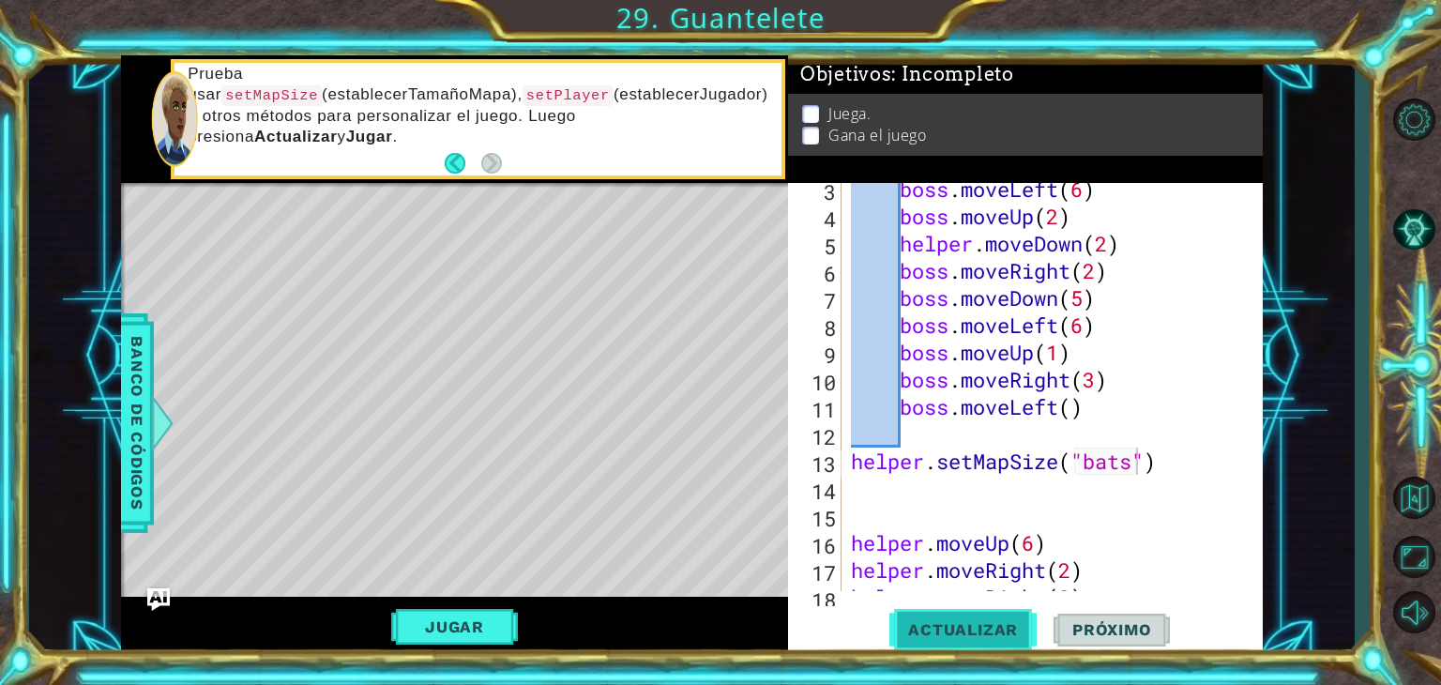
click at [979, 621] on span "Actualizar" at bounding box center [962, 629] width 147 height 19
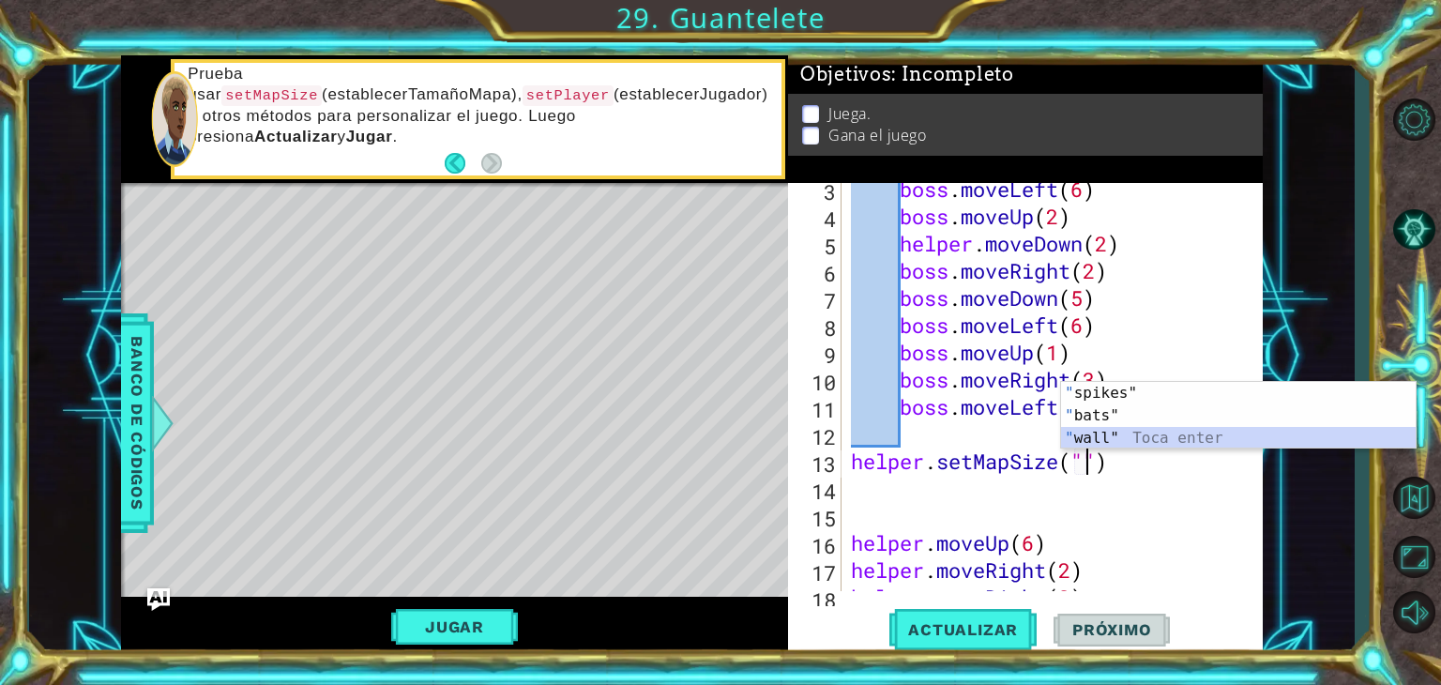
click at [1115, 440] on div "" spikes" Toca enter " bats" Toca enter " wall" Toca enter" at bounding box center [1238, 438] width 355 height 113
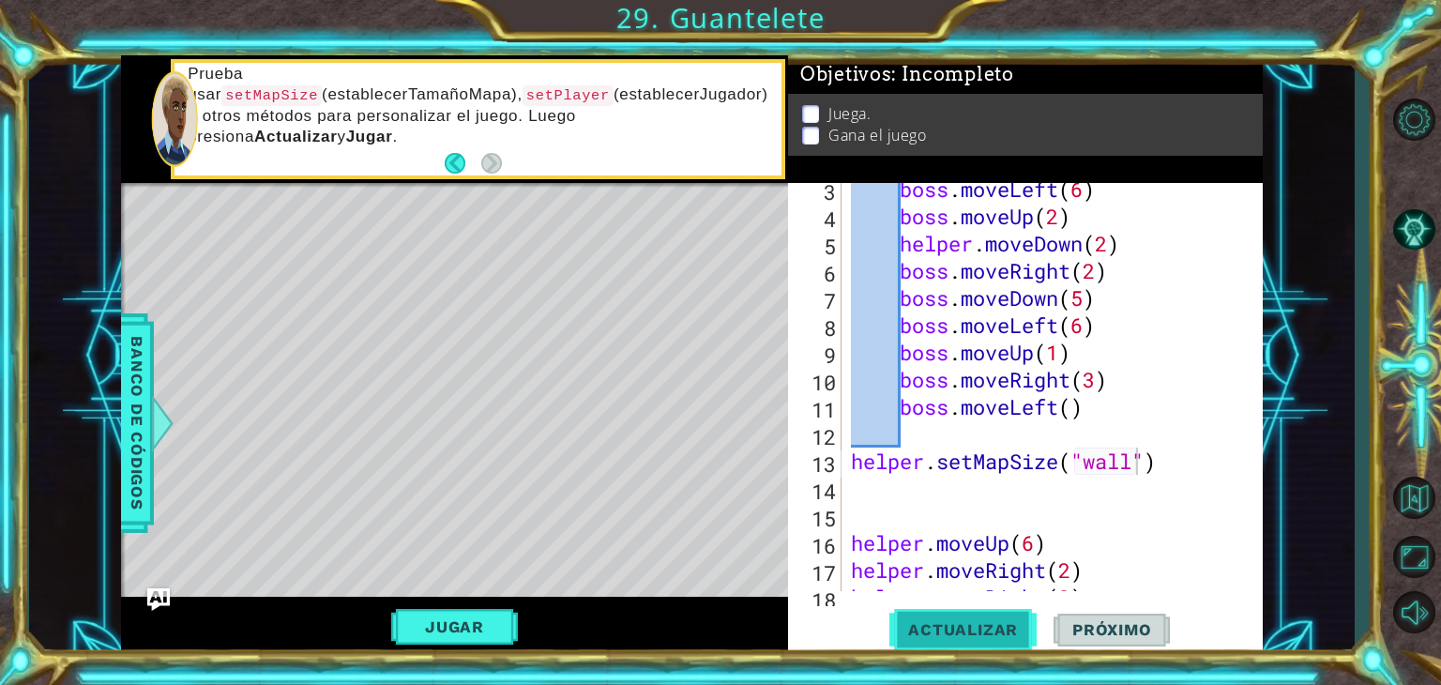
click at [959, 641] on button "Actualizar" at bounding box center [962, 630] width 147 height 48
click at [1001, 617] on button "Actualizar" at bounding box center [962, 630] width 147 height 48
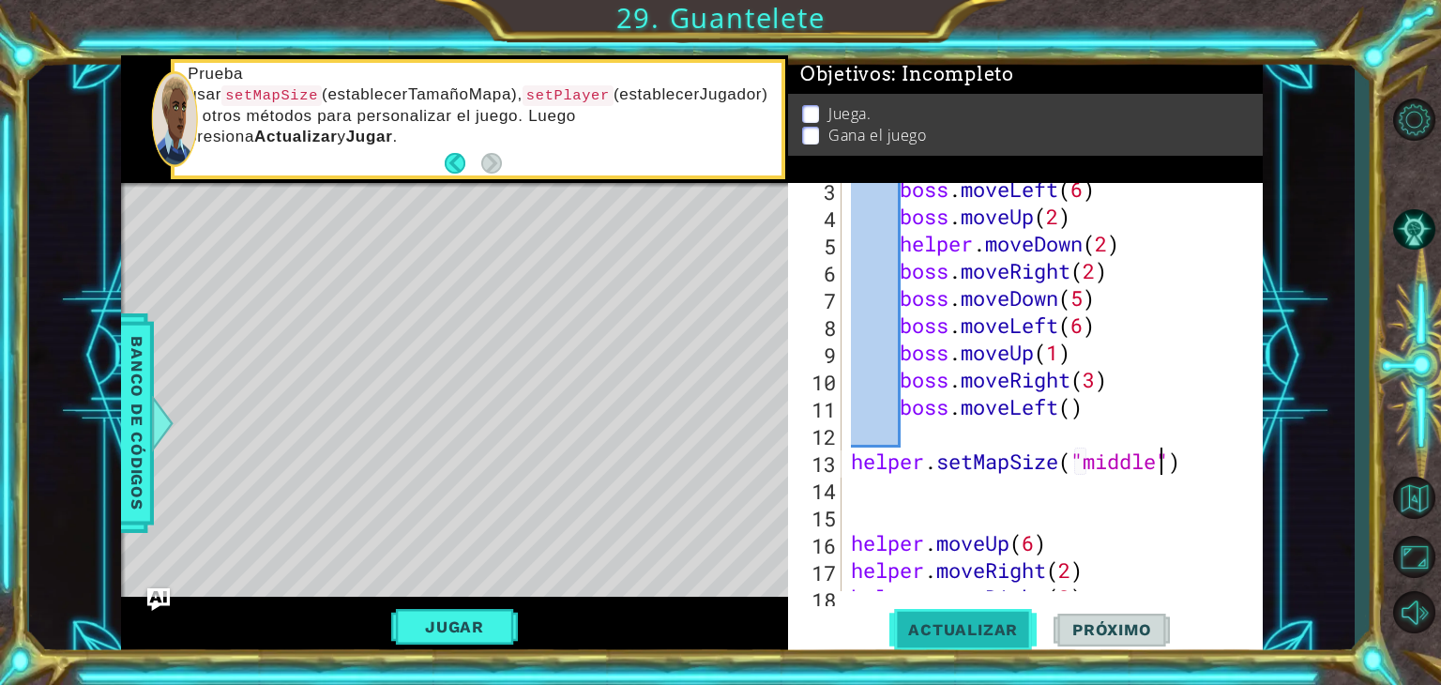
click at [1001, 617] on button "Actualizar" at bounding box center [962, 630] width 147 height 48
click at [1213, 455] on div "boss . moveLeft ( 6 ) boss . moveUp ( 2 ) helper . moveDown ( 2 ) boss . moveRi…" at bounding box center [1050, 406] width 406 height 463
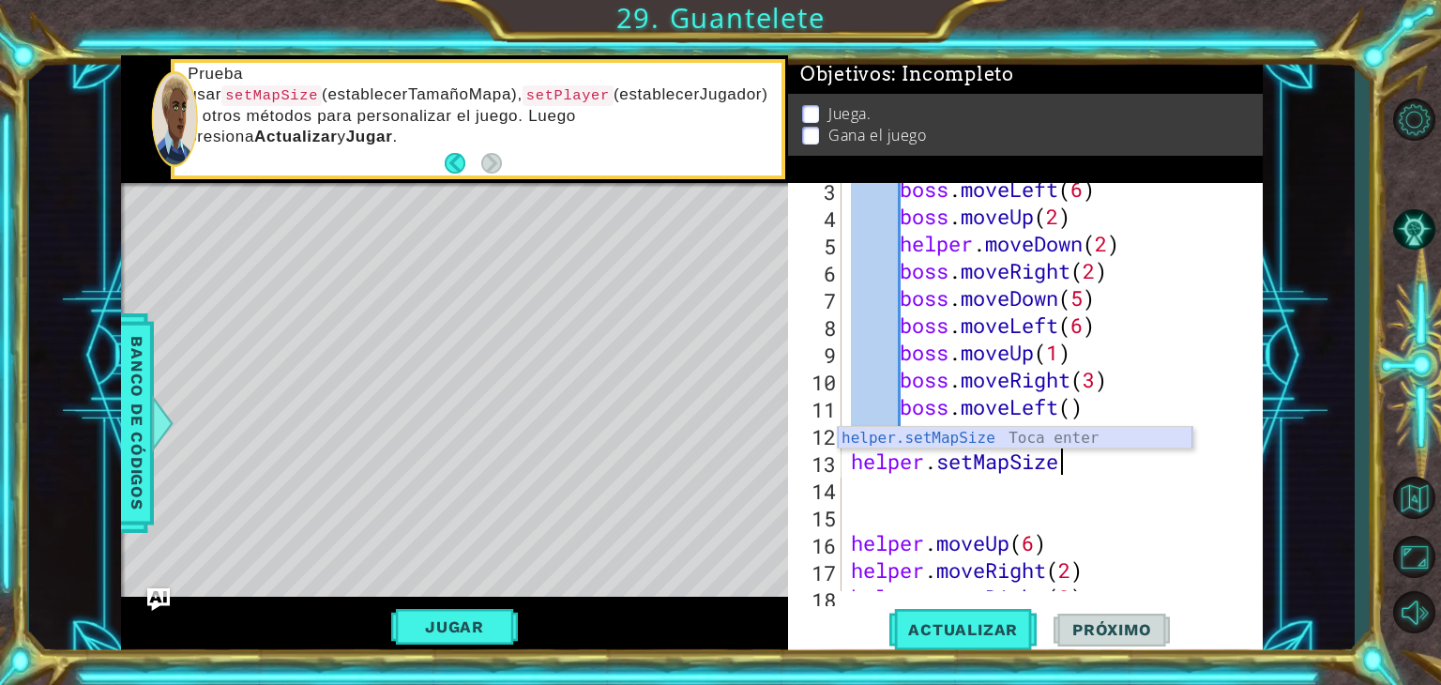
click at [1093, 428] on div "helper.setMapSize Toca enter" at bounding box center [1015, 461] width 355 height 68
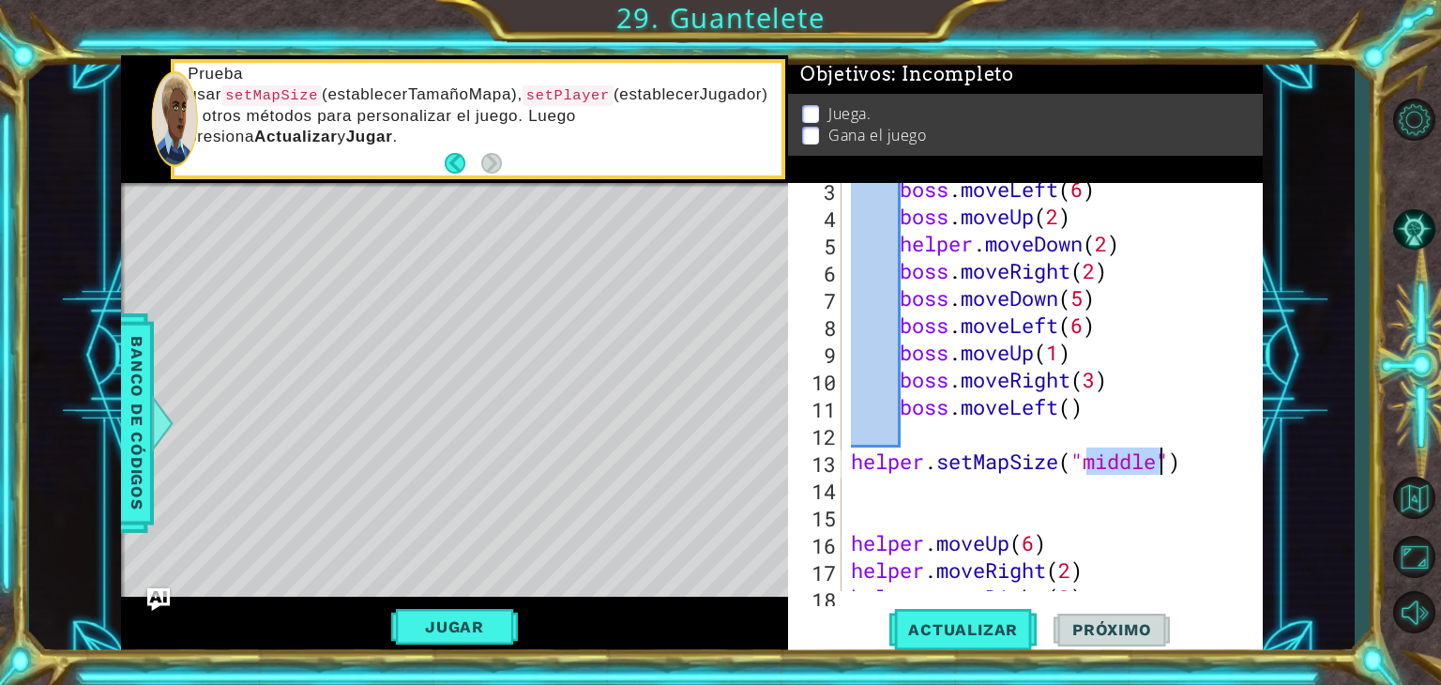
click at [1204, 472] on div "boss . moveLeft ( 6 ) boss . moveUp ( 2 ) helper . moveDown ( 2 ) boss . moveRi…" at bounding box center [1050, 406] width 406 height 463
click at [915, 620] on span "Actualizar" at bounding box center [962, 629] width 147 height 19
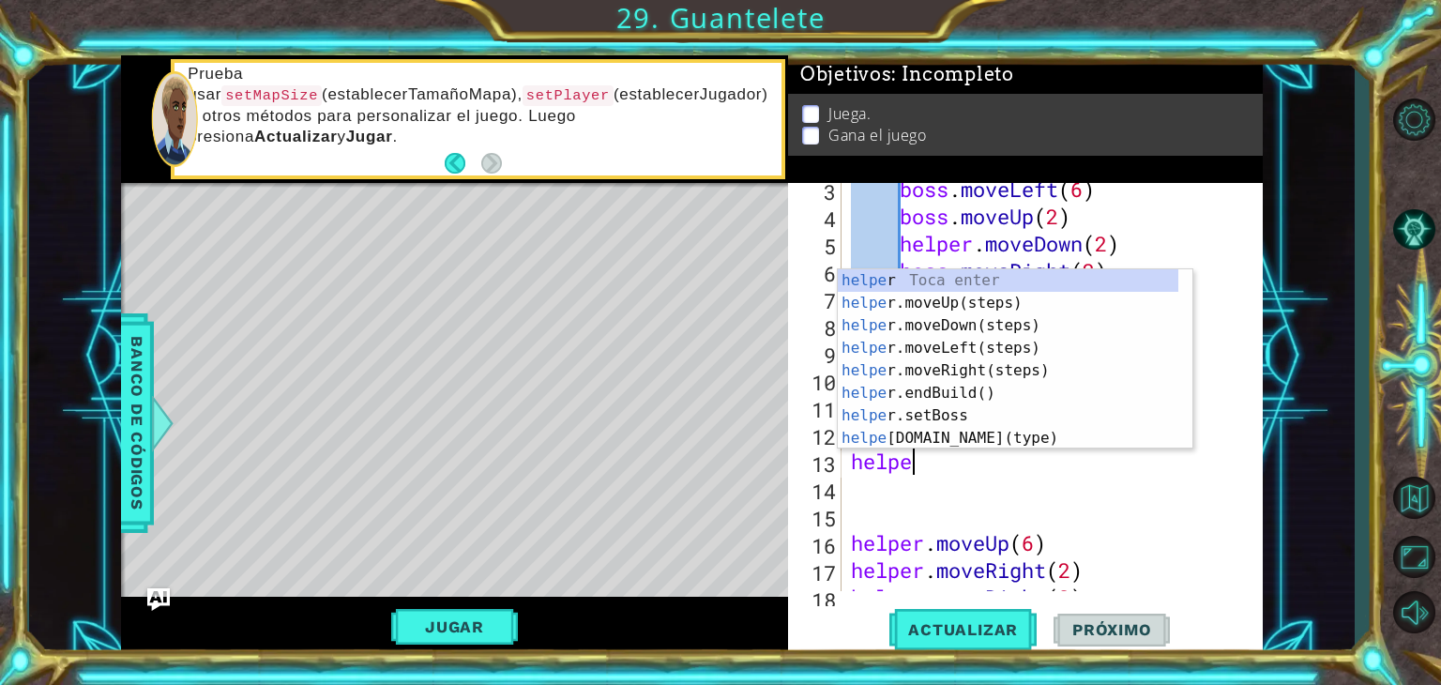
scroll to position [0, 0]
type textarea "hel"
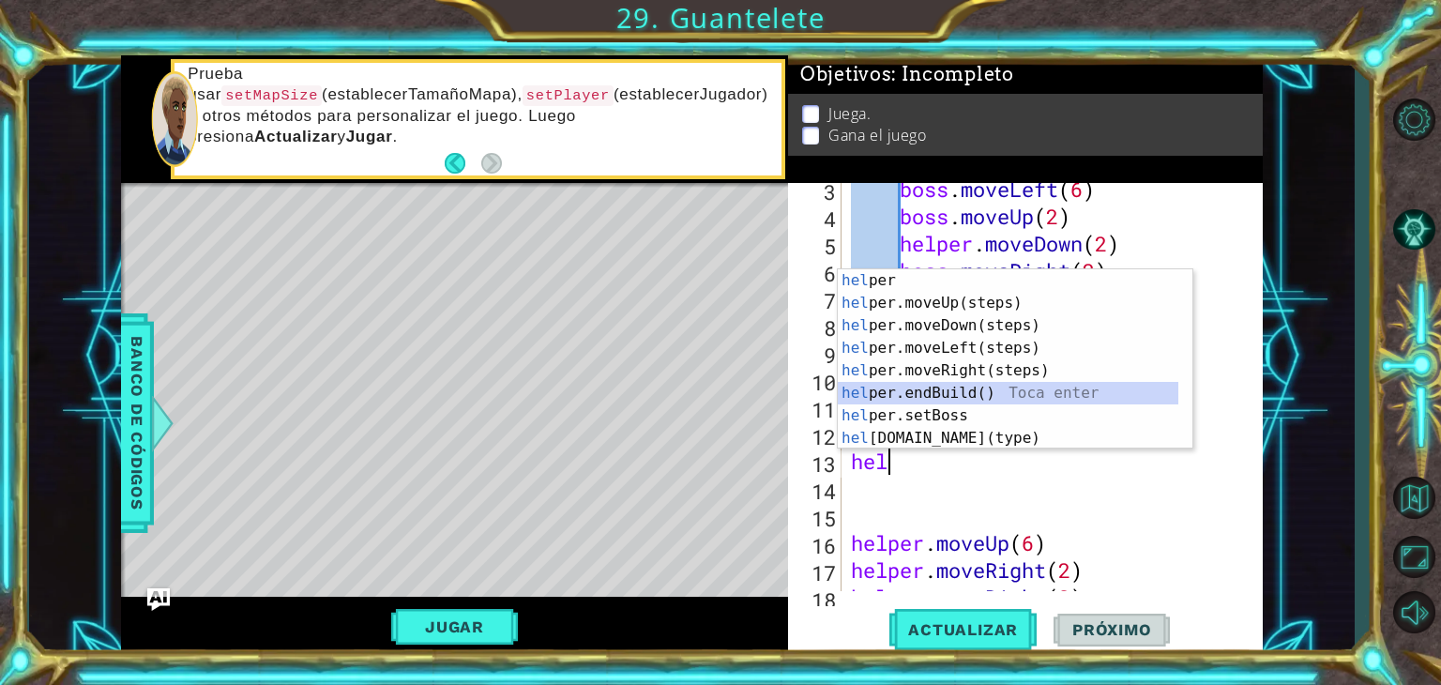
click at [1077, 389] on div "hel per Toca enter hel per.moveUp(steps) Toca enter hel per.moveDown(steps) Toc…" at bounding box center [1008, 381] width 341 height 225
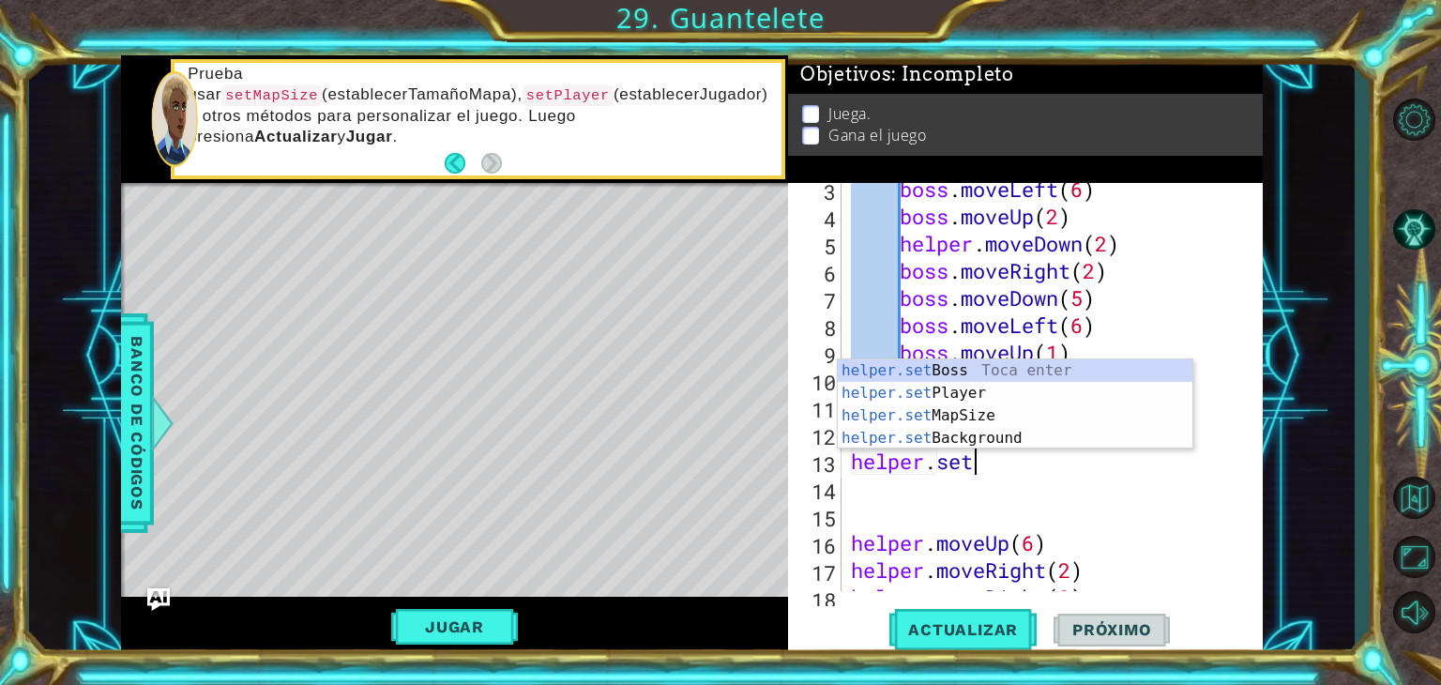
scroll to position [0, 4]
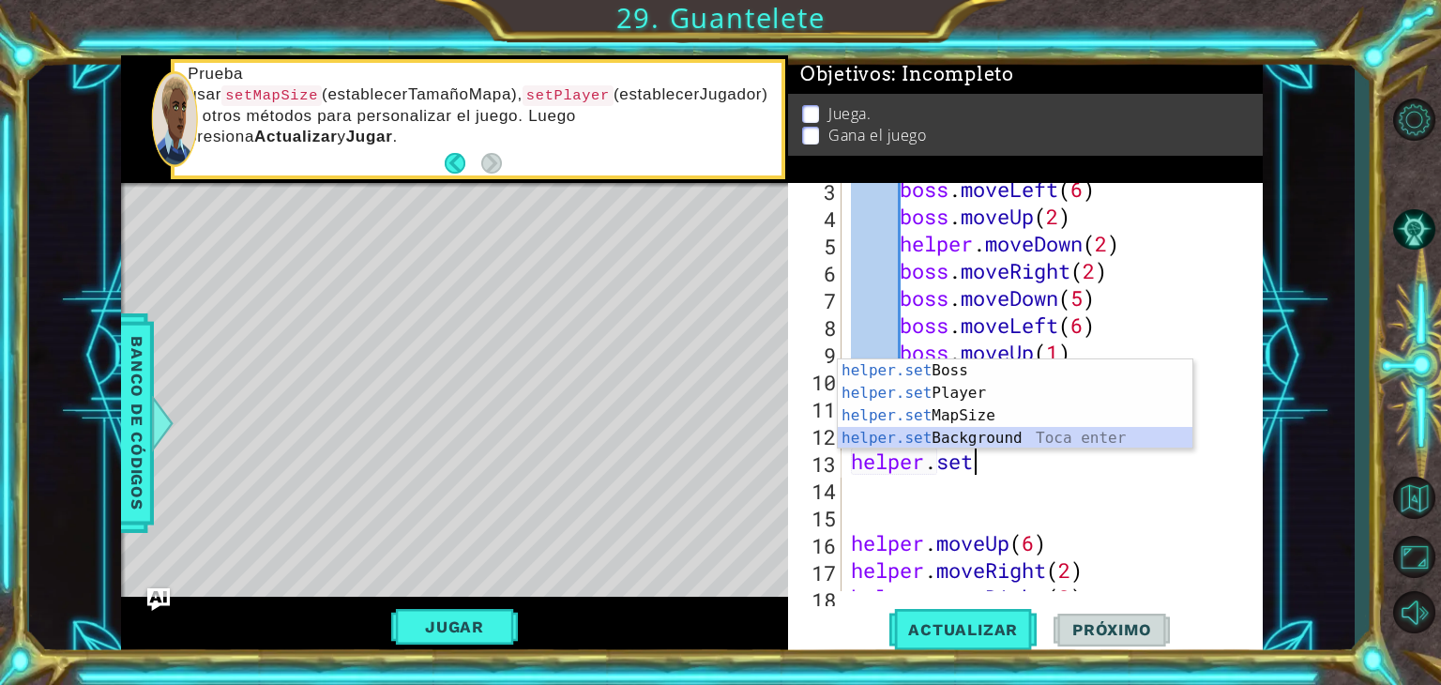
click at [1029, 440] on div "helper.set Boss Toca enter helper.set Player Toca enter helper.set MapSize Toca…" at bounding box center [1015, 426] width 355 height 135
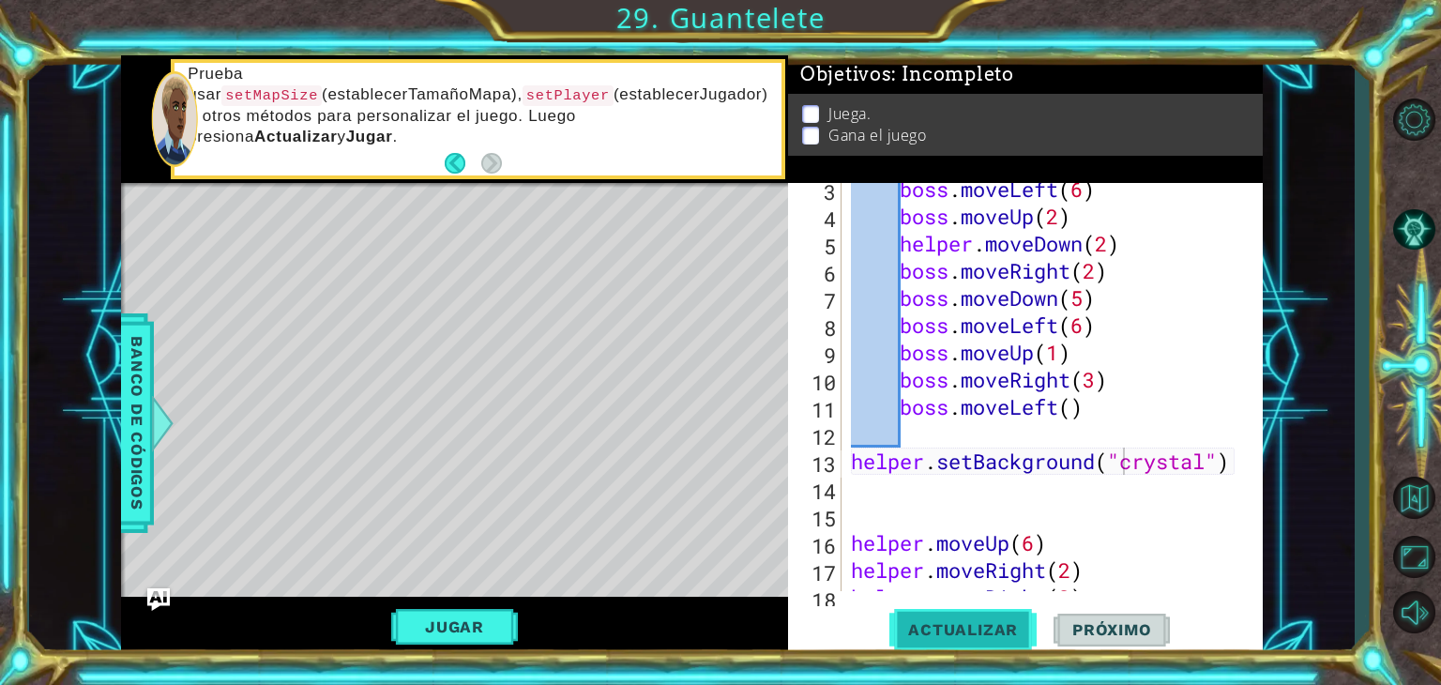
click at [1001, 624] on span "Actualizar" at bounding box center [962, 629] width 147 height 19
click at [1214, 463] on div "boss . moveLeft ( 6 ) boss . moveUp ( 2 ) helper . moveDown ( 2 ) boss . moveRi…" at bounding box center [1050, 406] width 406 height 463
type textarea "helper.setBackground("crystal")"
click at [998, 635] on span "Actualizar" at bounding box center [962, 629] width 147 height 19
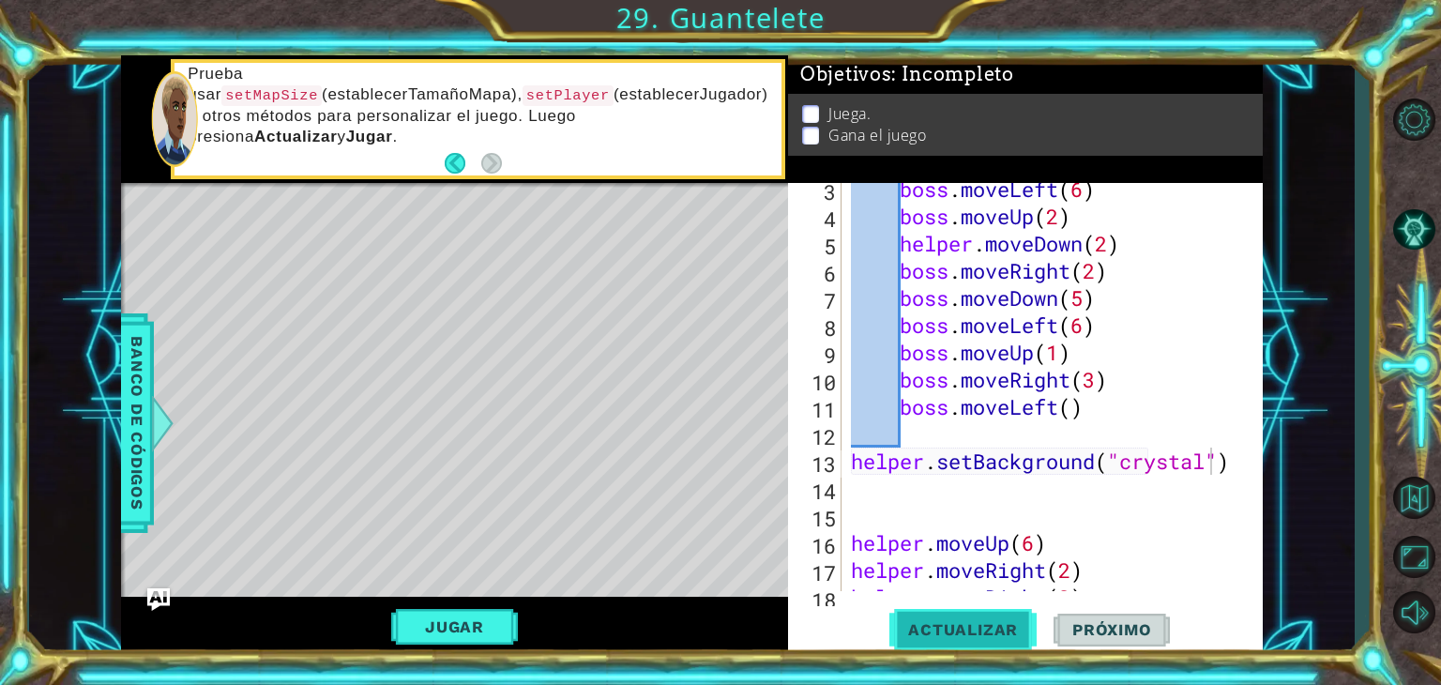
click at [998, 635] on span "Actualizar" at bounding box center [962, 629] width 147 height 19
click at [934, 509] on div "boss . moveLeft ( 6 ) boss . moveUp ( 2 ) helper . moveDown ( 2 ) boss . moveRi…" at bounding box center [1050, 406] width 406 height 463
click at [847, 483] on div "boss . moveLeft ( 6 ) boss . moveUp ( 2 ) helper . moveDown ( 2 ) boss . moveRi…" at bounding box center [1045, 387] width 397 height 408
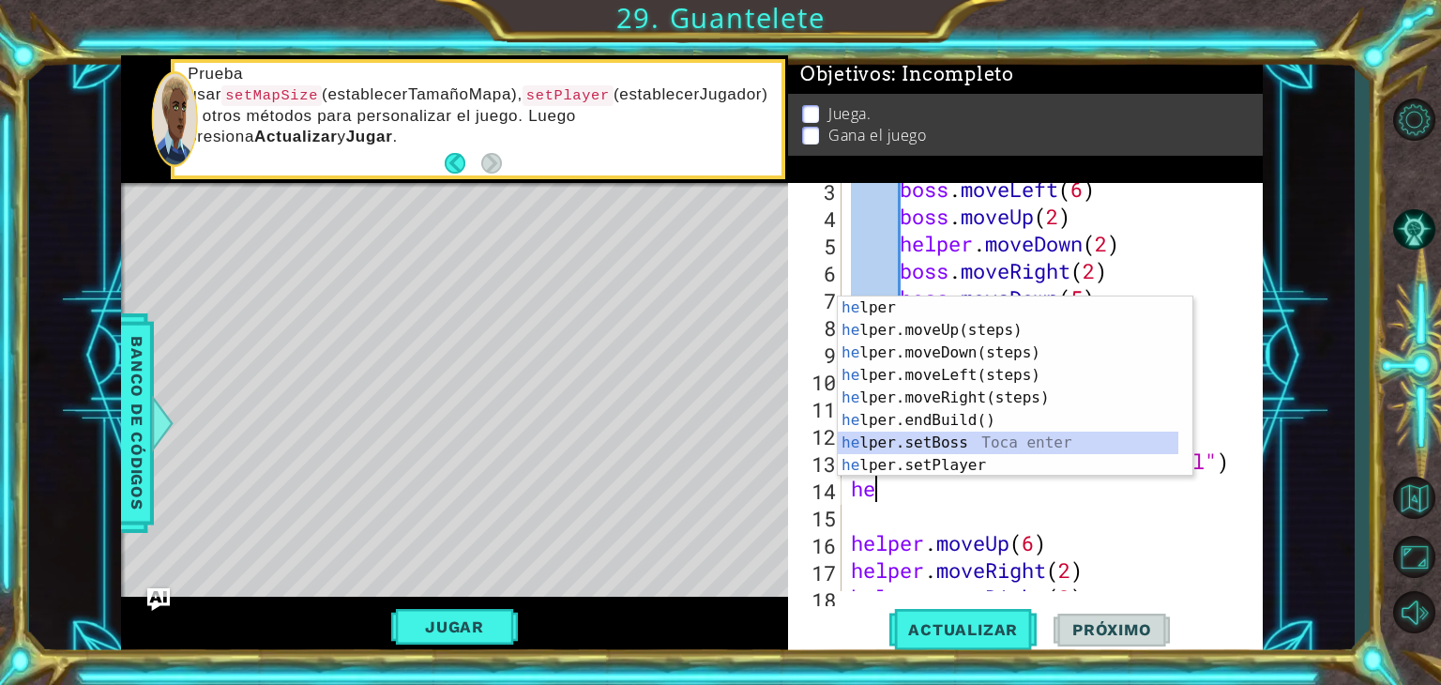
click at [919, 440] on div "he lper Toca enter he lper.moveUp(steps) Toca enter he lper.moveDown(steps) Toc…" at bounding box center [1008, 408] width 341 height 225
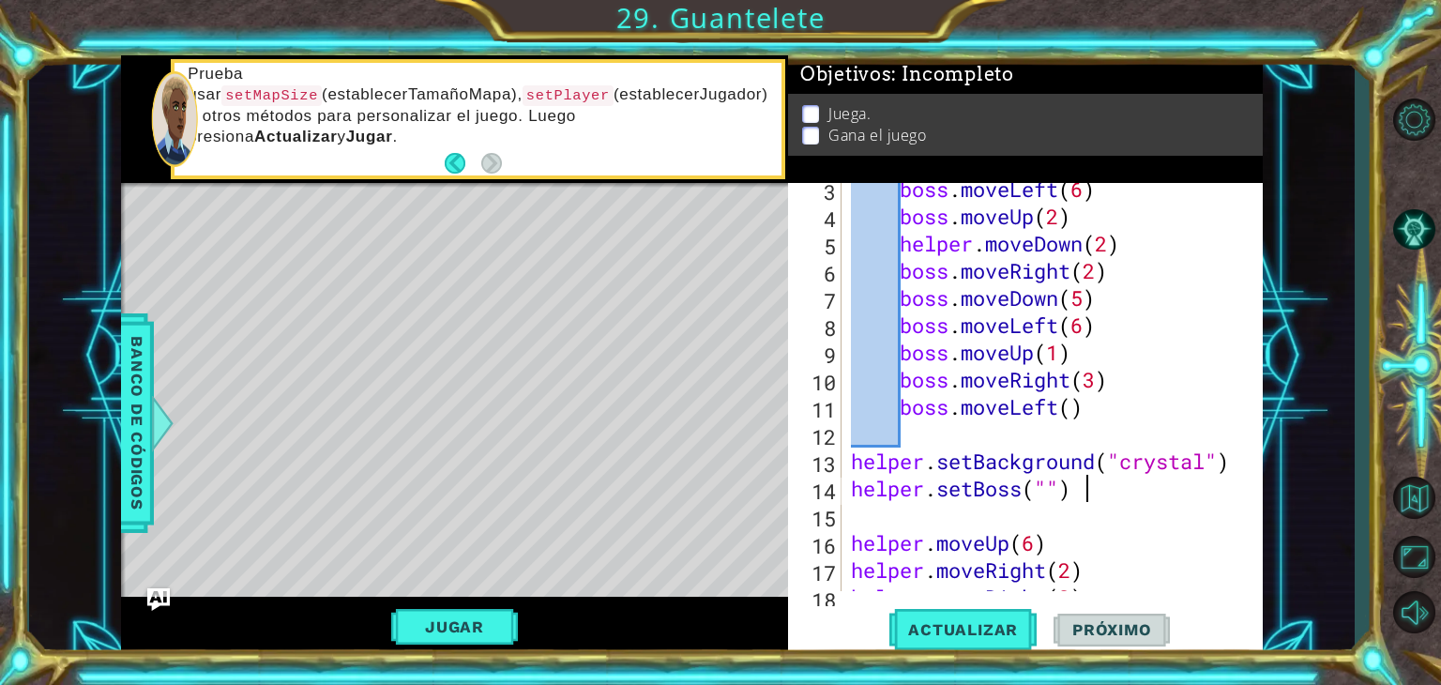
click at [1092, 494] on div "boss . moveLeft ( 6 ) boss . moveUp ( 2 ) helper . moveDown ( 2 ) boss . moveRi…" at bounding box center [1050, 406] width 406 height 463
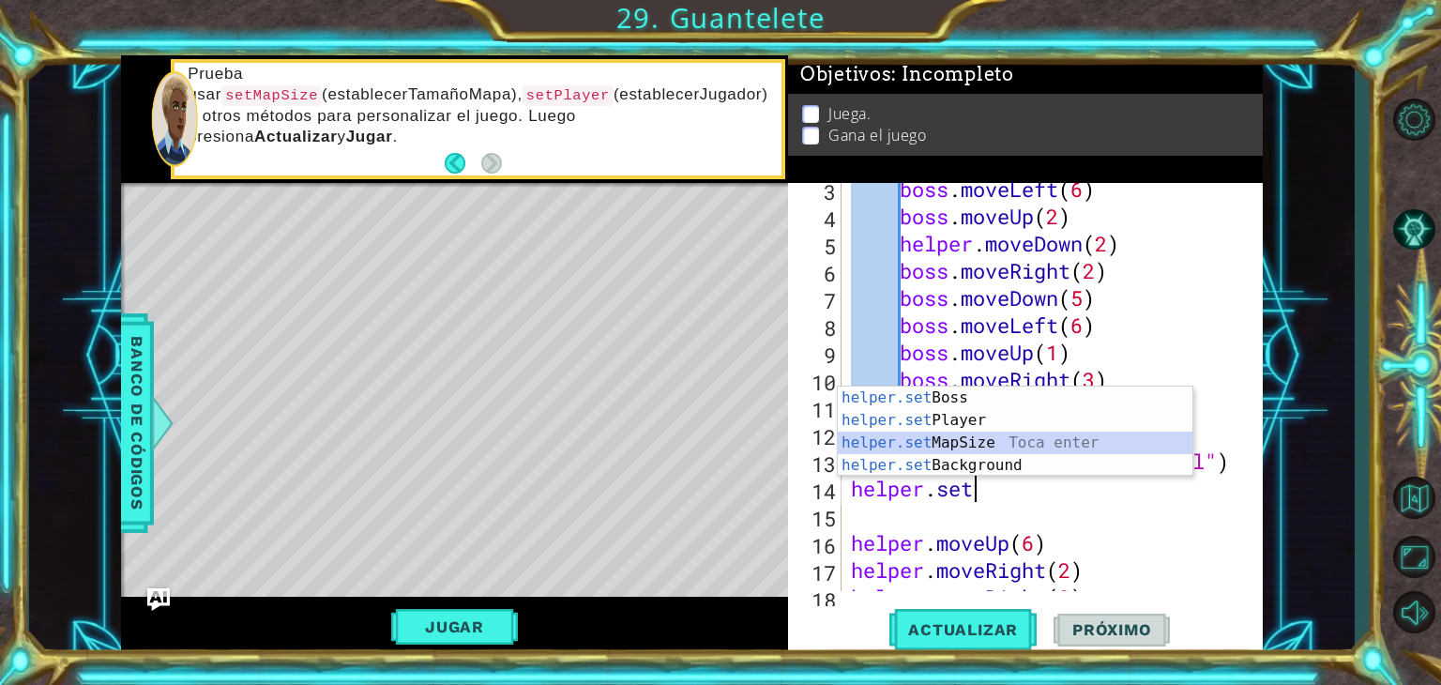
click at [1020, 435] on div "helper.set Boss Toca enter helper.set Player Toca enter helper.set MapSize Toca…" at bounding box center [1015, 454] width 355 height 135
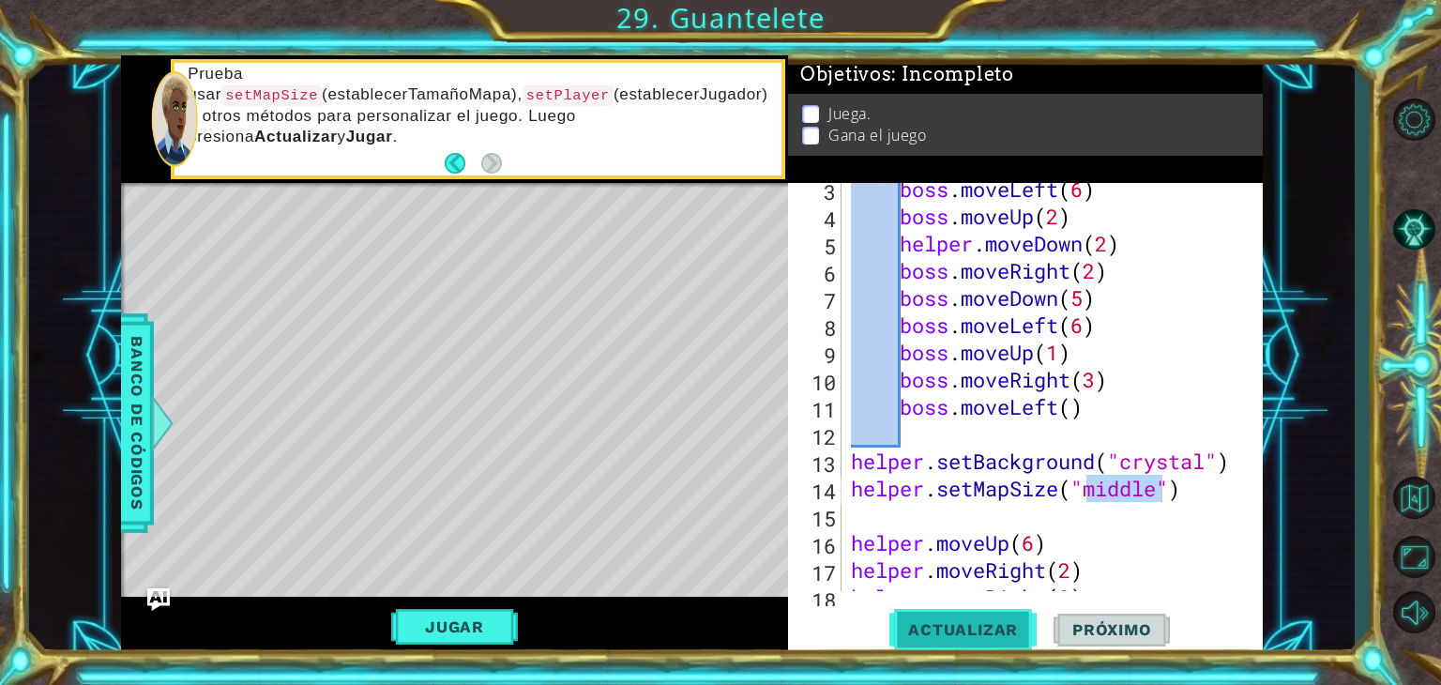
click at [1016, 609] on button "Actualizar" at bounding box center [962, 630] width 147 height 48
click at [976, 634] on span "Actualizar" at bounding box center [962, 629] width 147 height 19
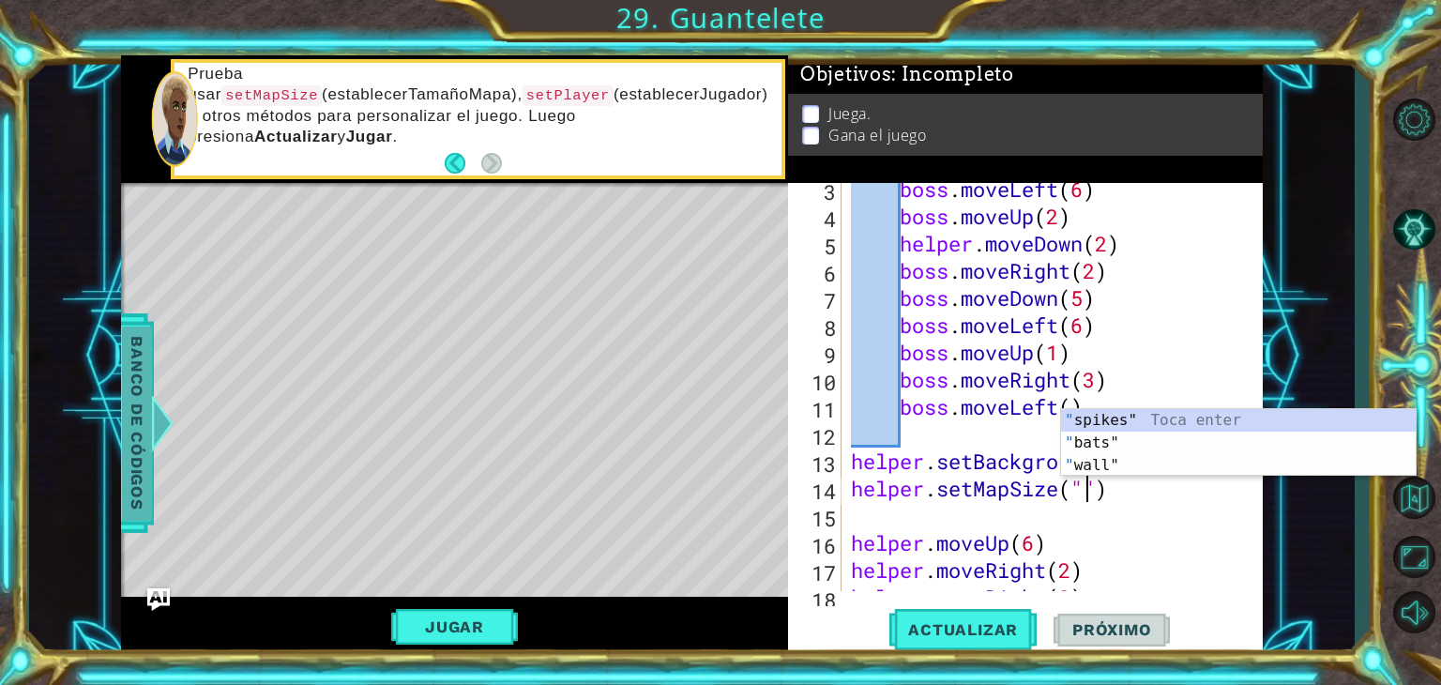
click at [161, 404] on div at bounding box center [161, 423] width 23 height 56
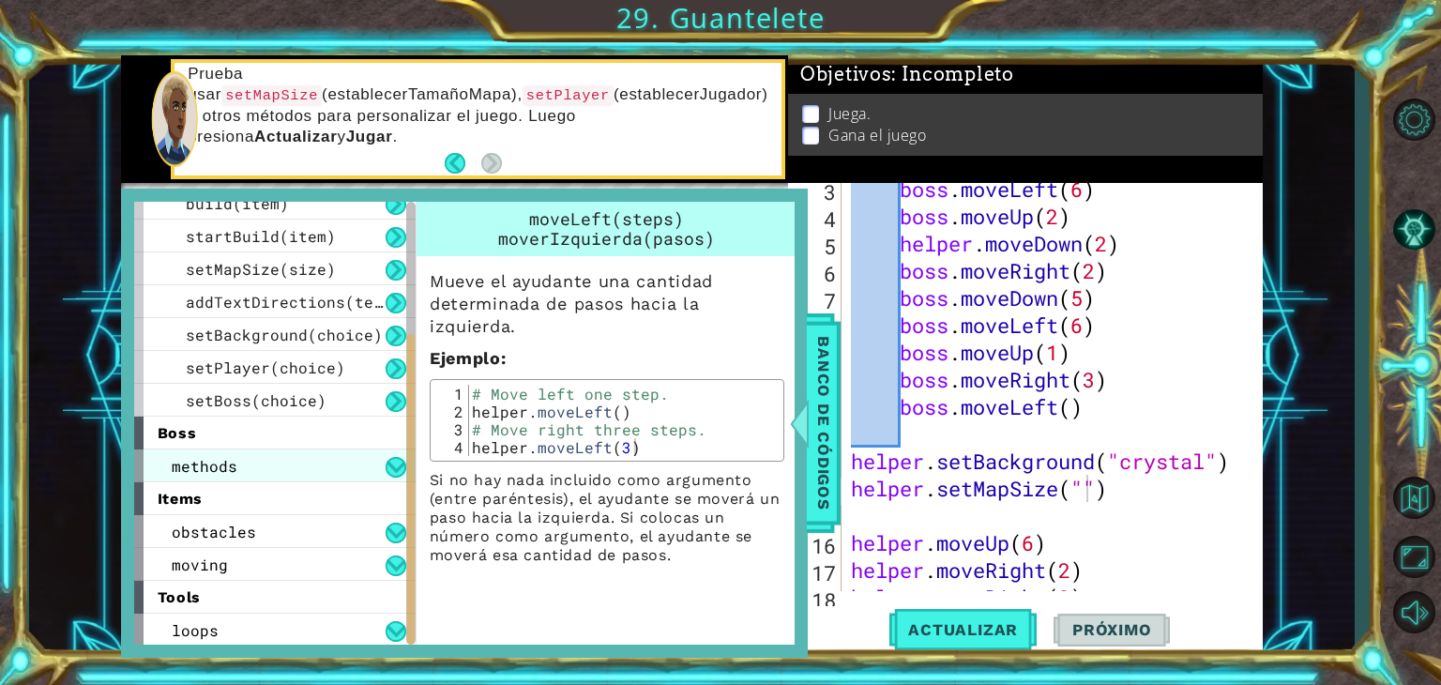
scroll to position [213, 0]
click at [394, 463] on button at bounding box center [396, 466] width 21 height 21
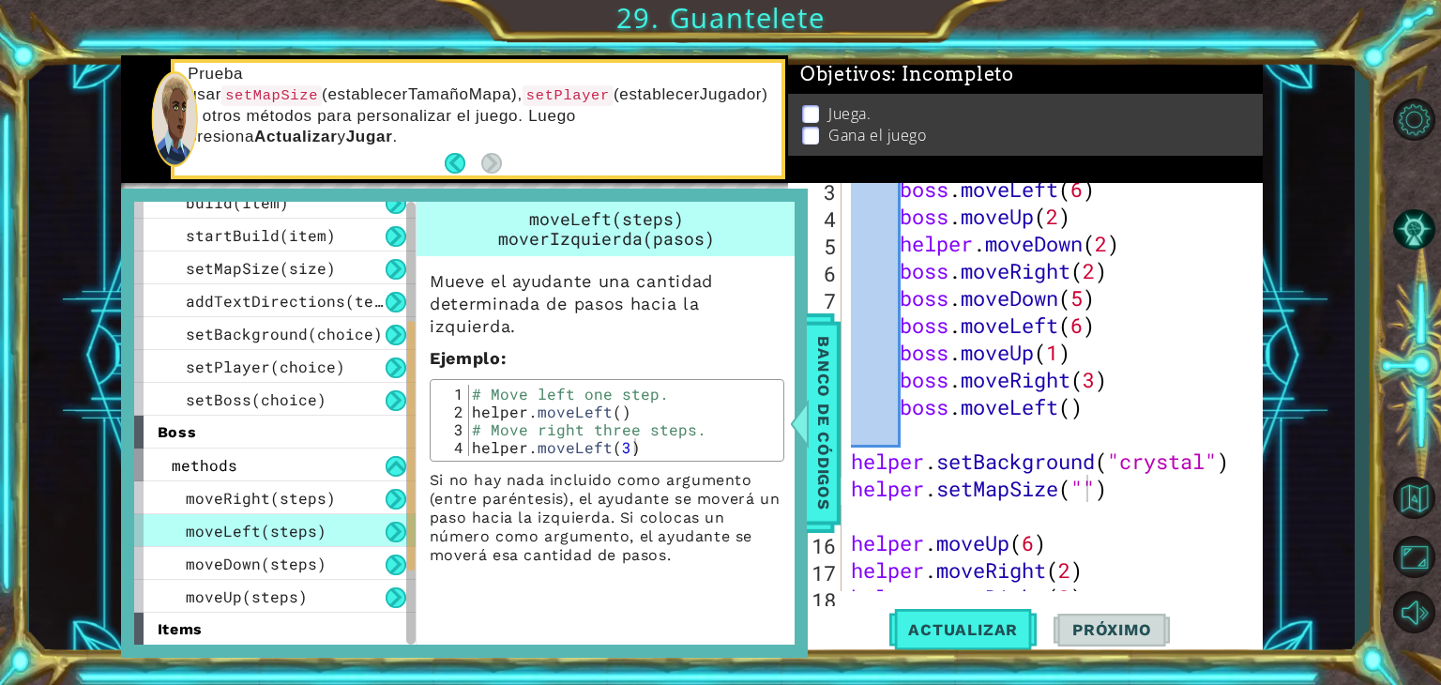
scroll to position [344, 0]
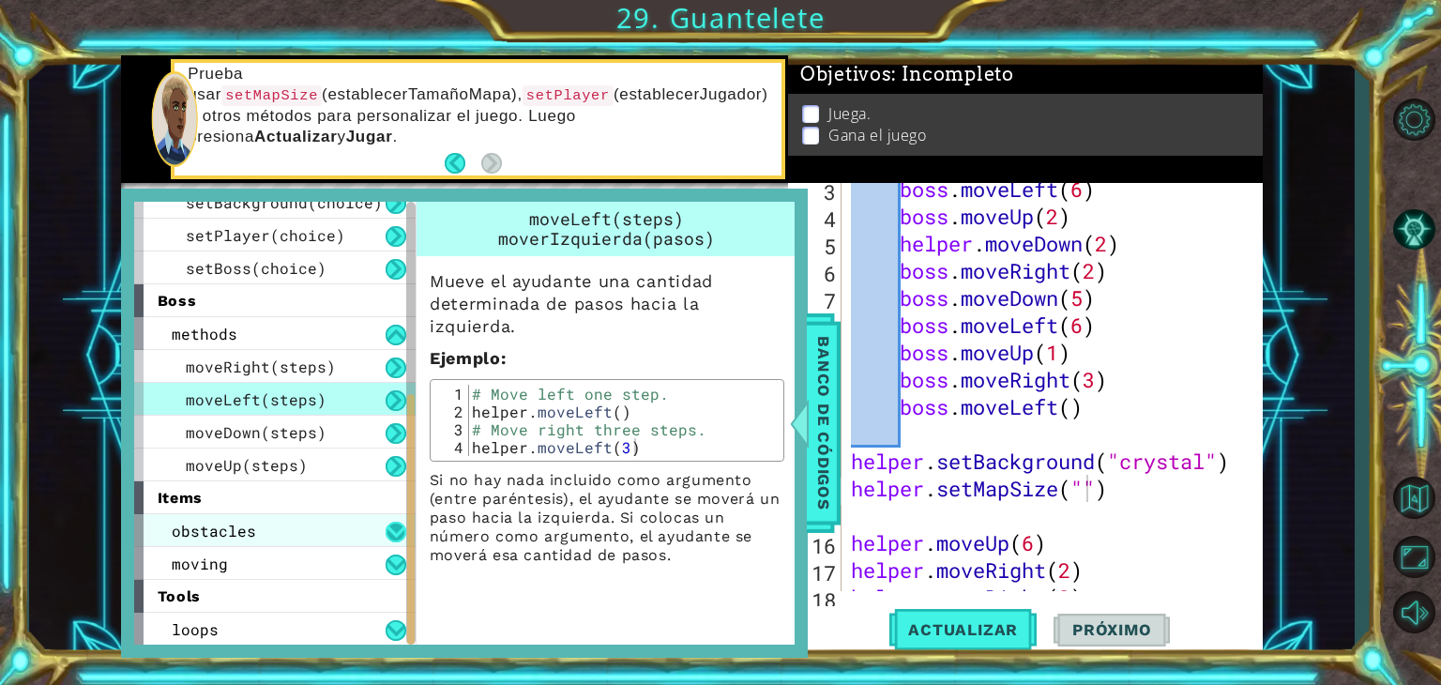
click at [387, 529] on button at bounding box center [396, 532] width 21 height 21
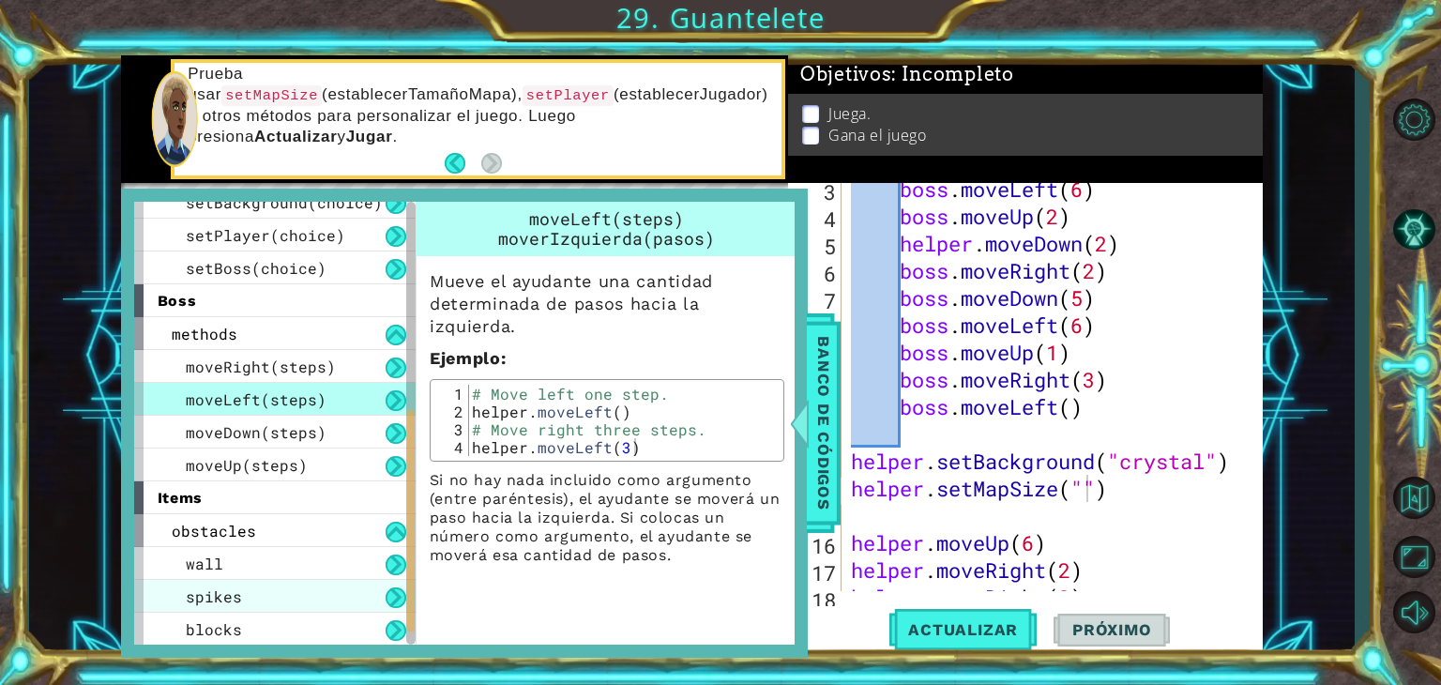
scroll to position [443, 0]
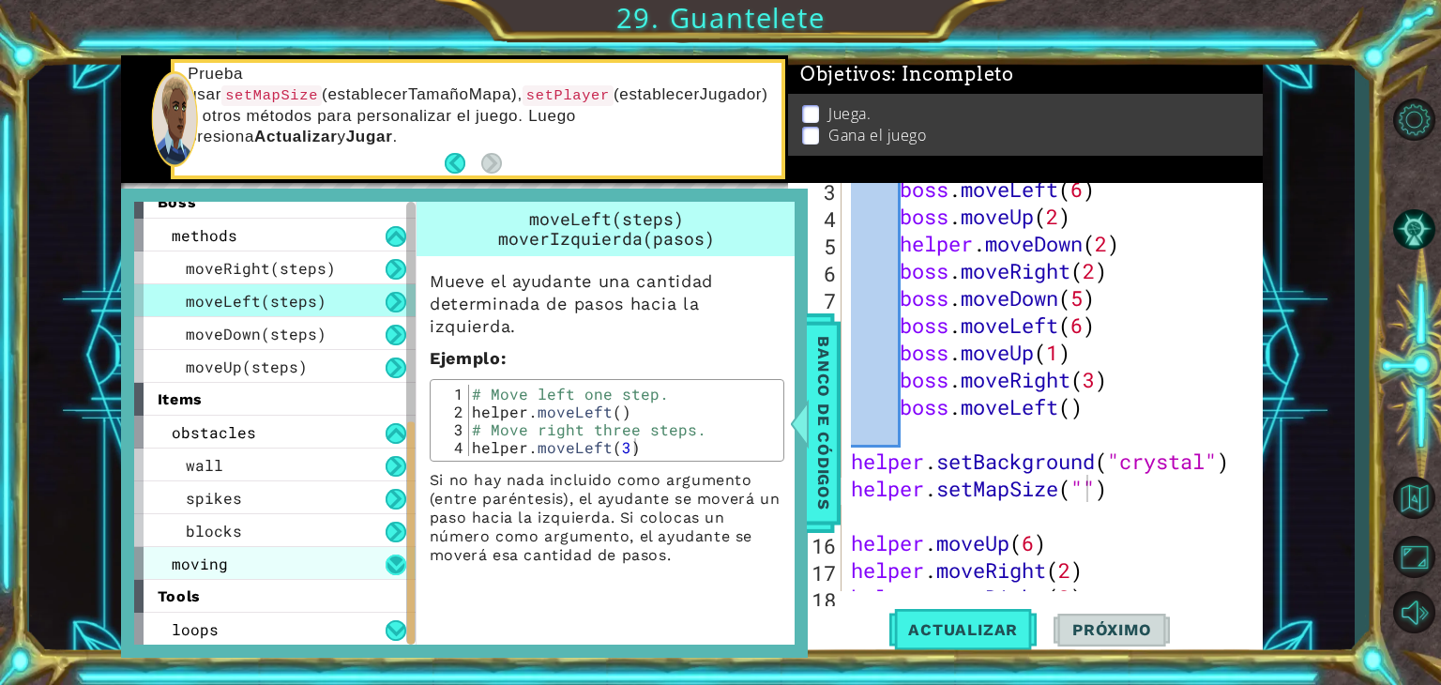
click at [393, 568] on button at bounding box center [396, 564] width 21 height 21
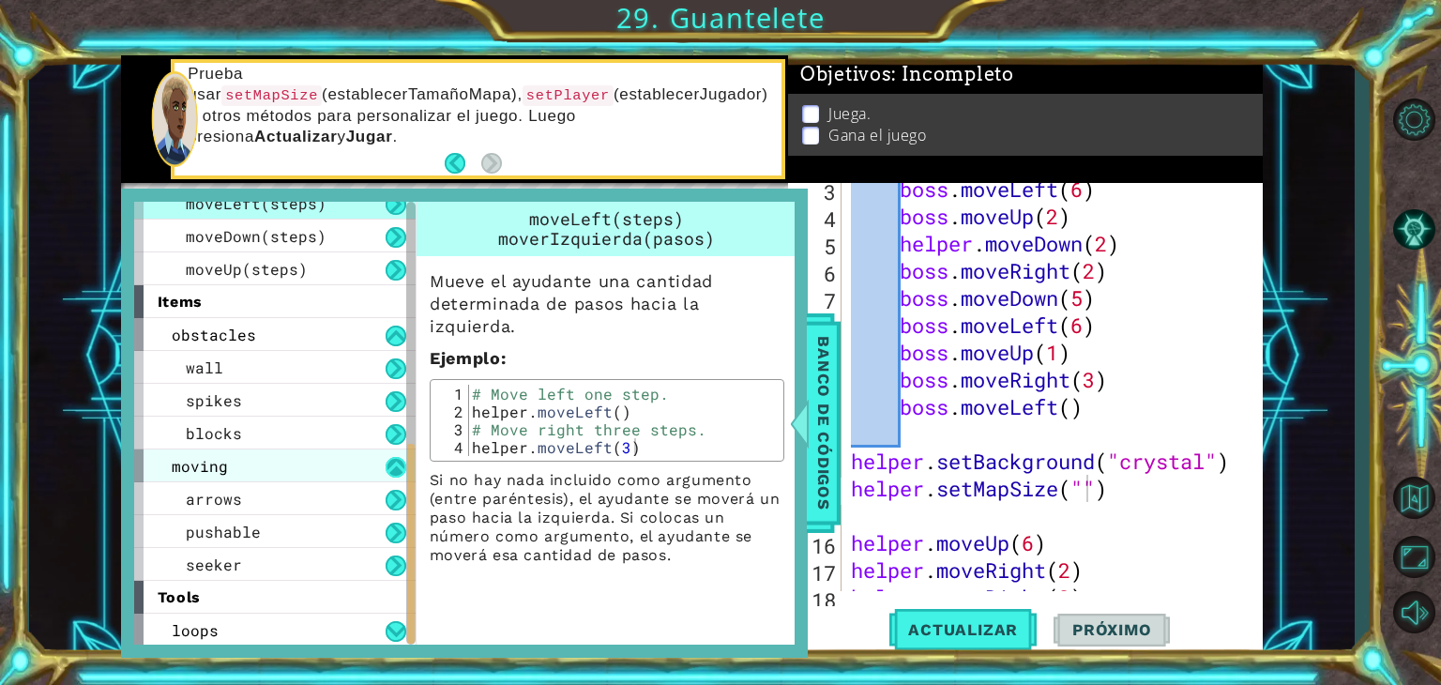
scroll to position [540, 0]
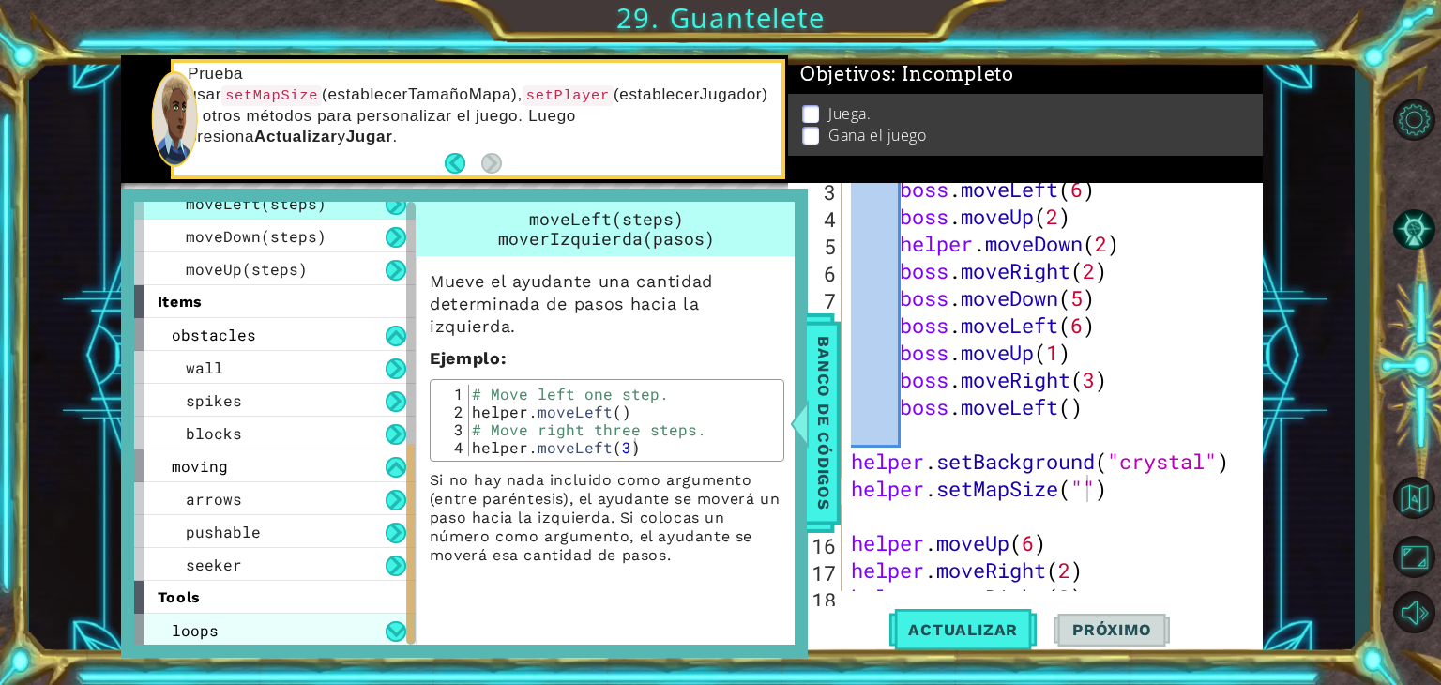
click at [382, 630] on div "loops" at bounding box center [274, 630] width 281 height 33
click at [405, 629] on button at bounding box center [396, 631] width 21 height 21
click at [403, 629] on button at bounding box center [396, 631] width 21 height 21
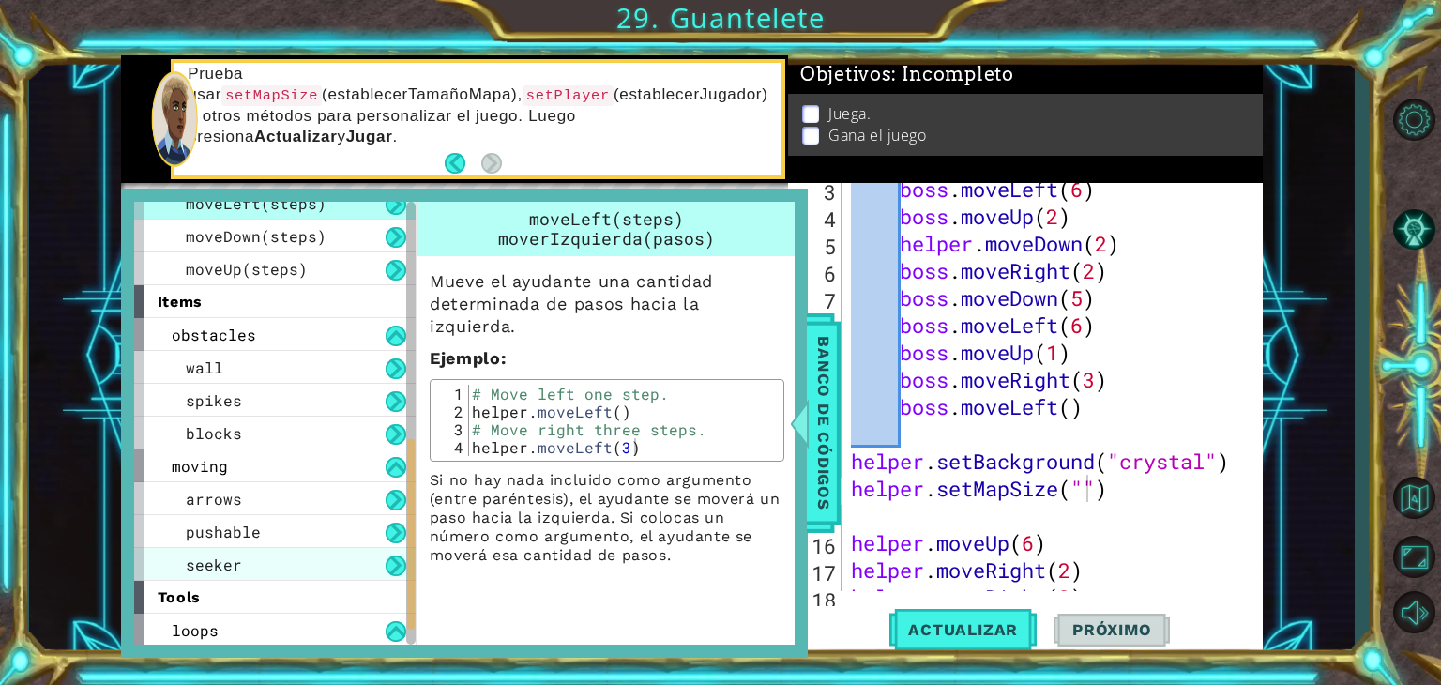
scroll to position [0, 0]
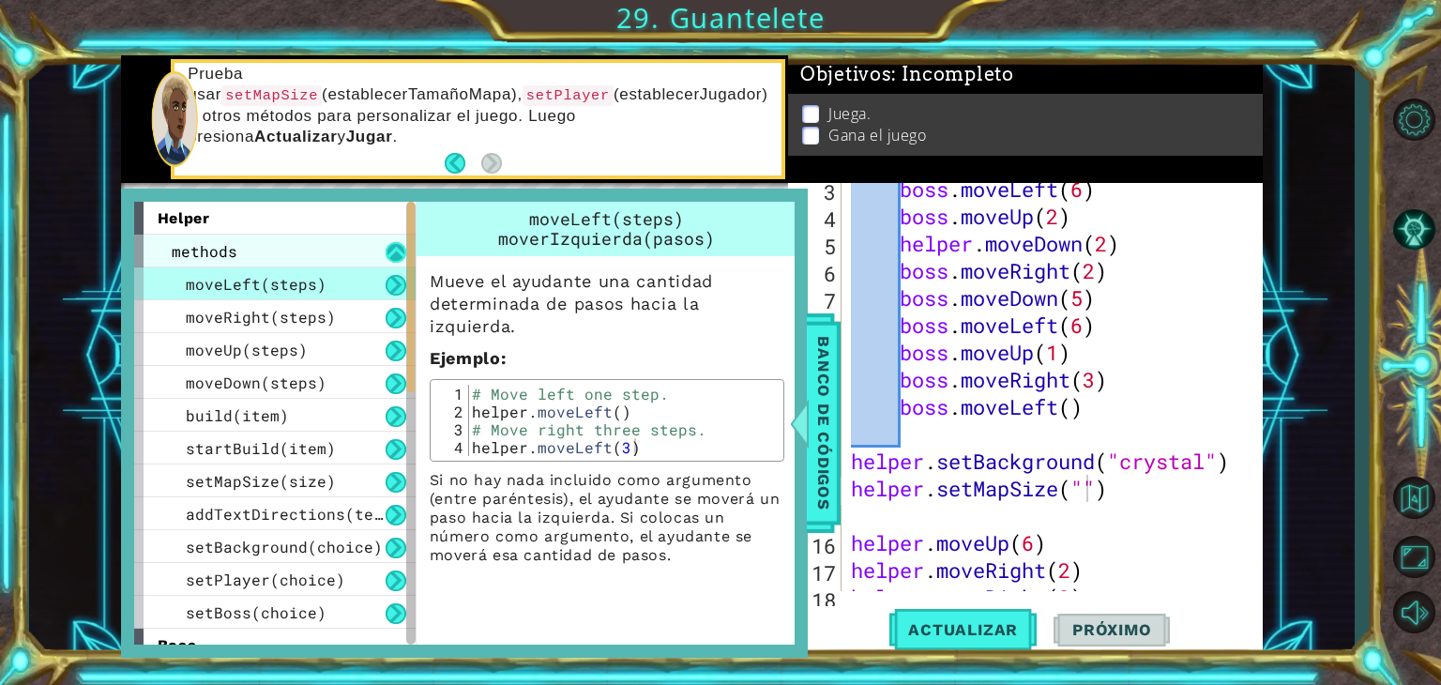
click at [394, 250] on button at bounding box center [396, 252] width 21 height 21
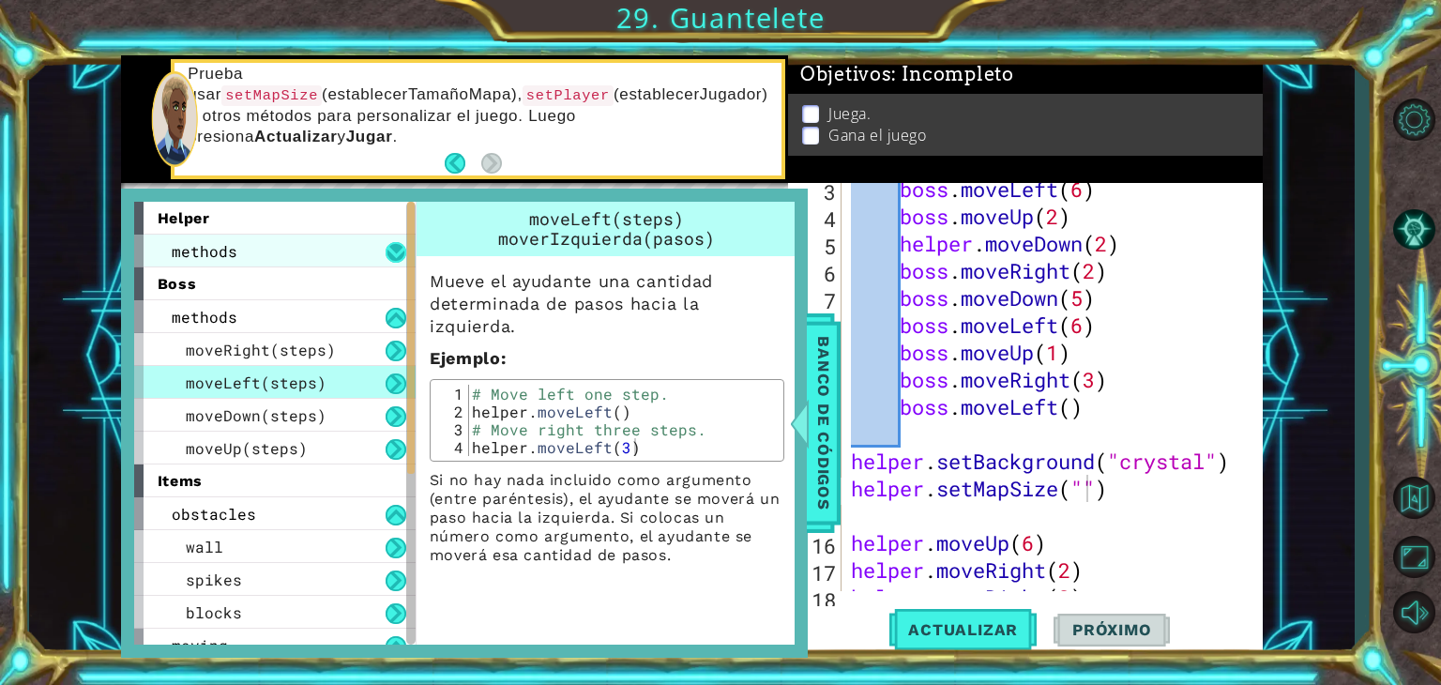
click at [394, 250] on button at bounding box center [396, 252] width 21 height 21
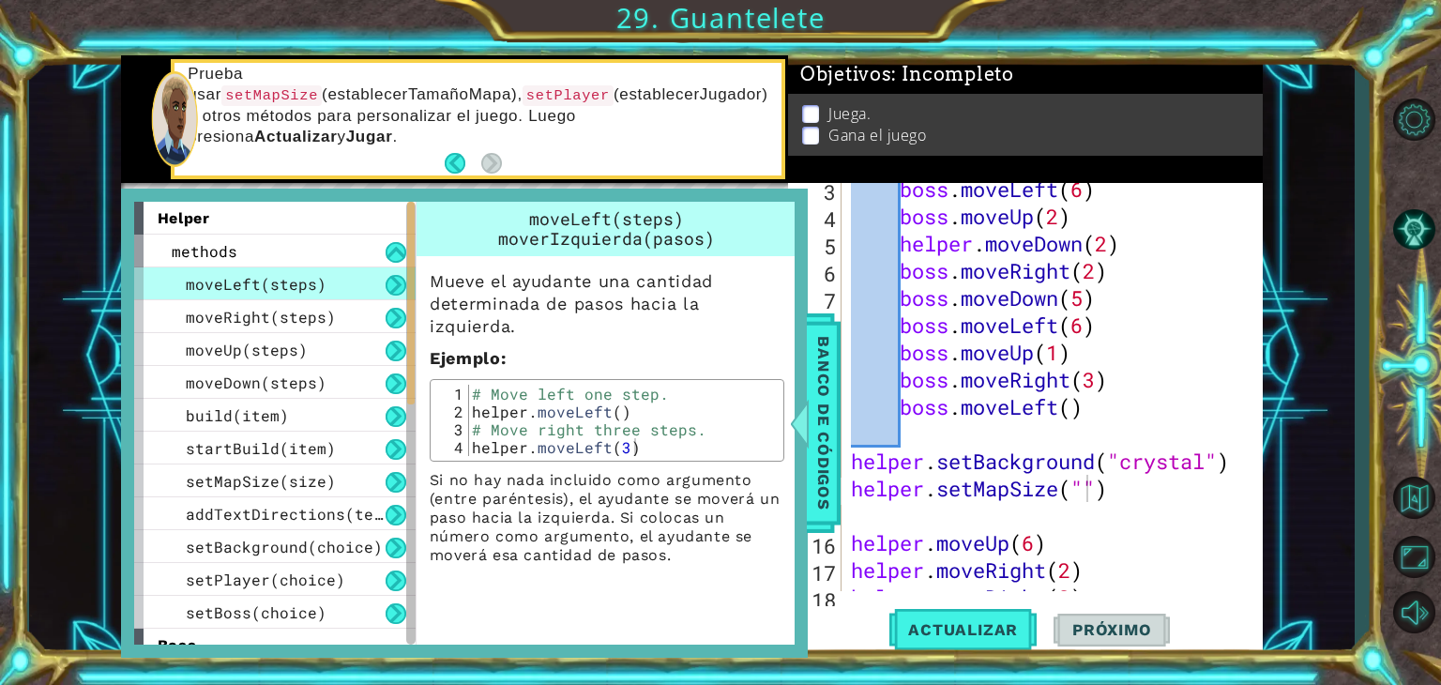
click at [394, 276] on button at bounding box center [396, 285] width 21 height 21
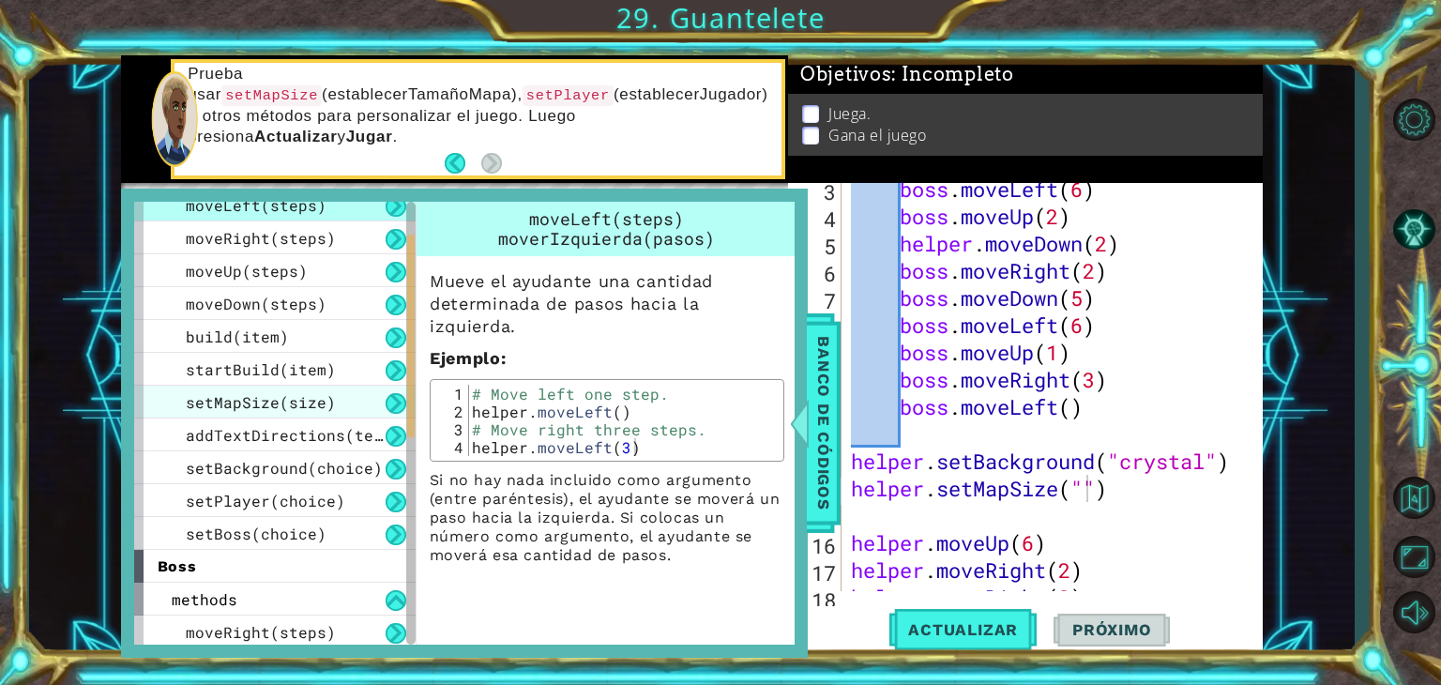
click at [266, 399] on span "setMapSize(size)" at bounding box center [261, 402] width 150 height 20
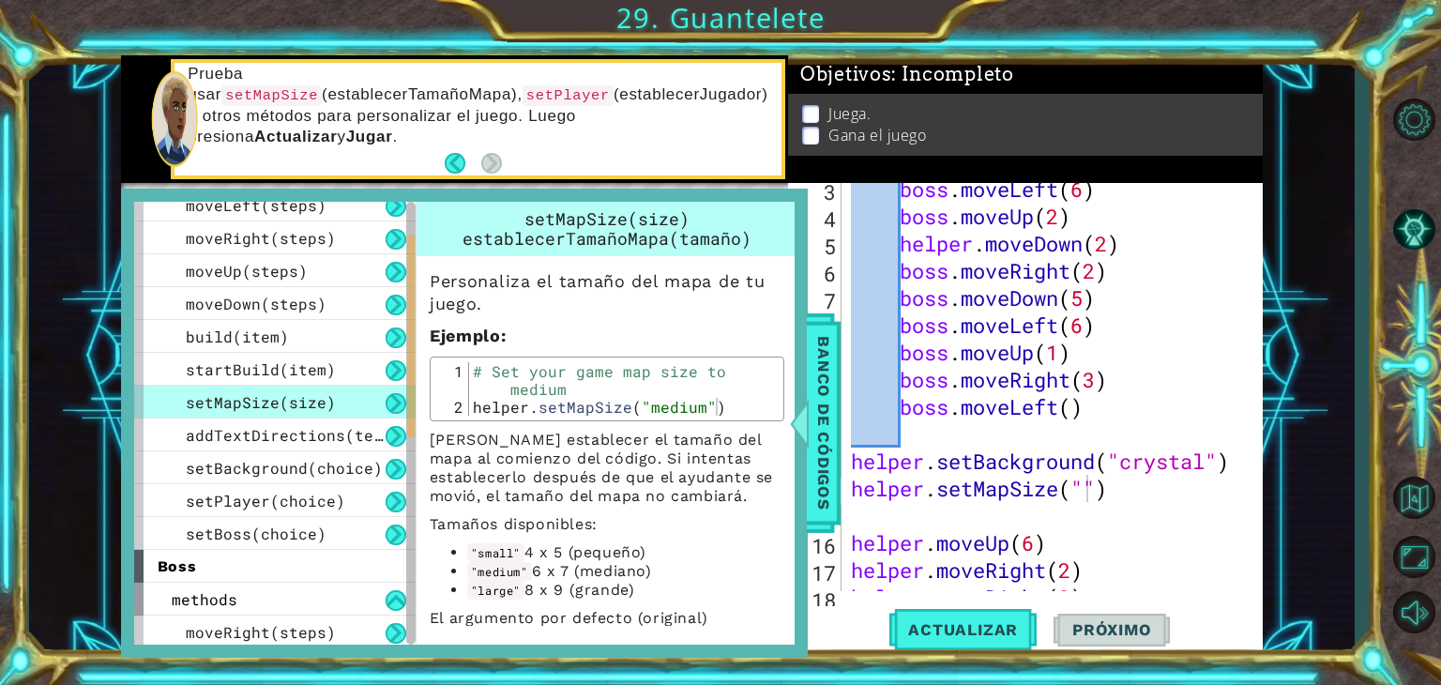
scroll to position [50, 0]
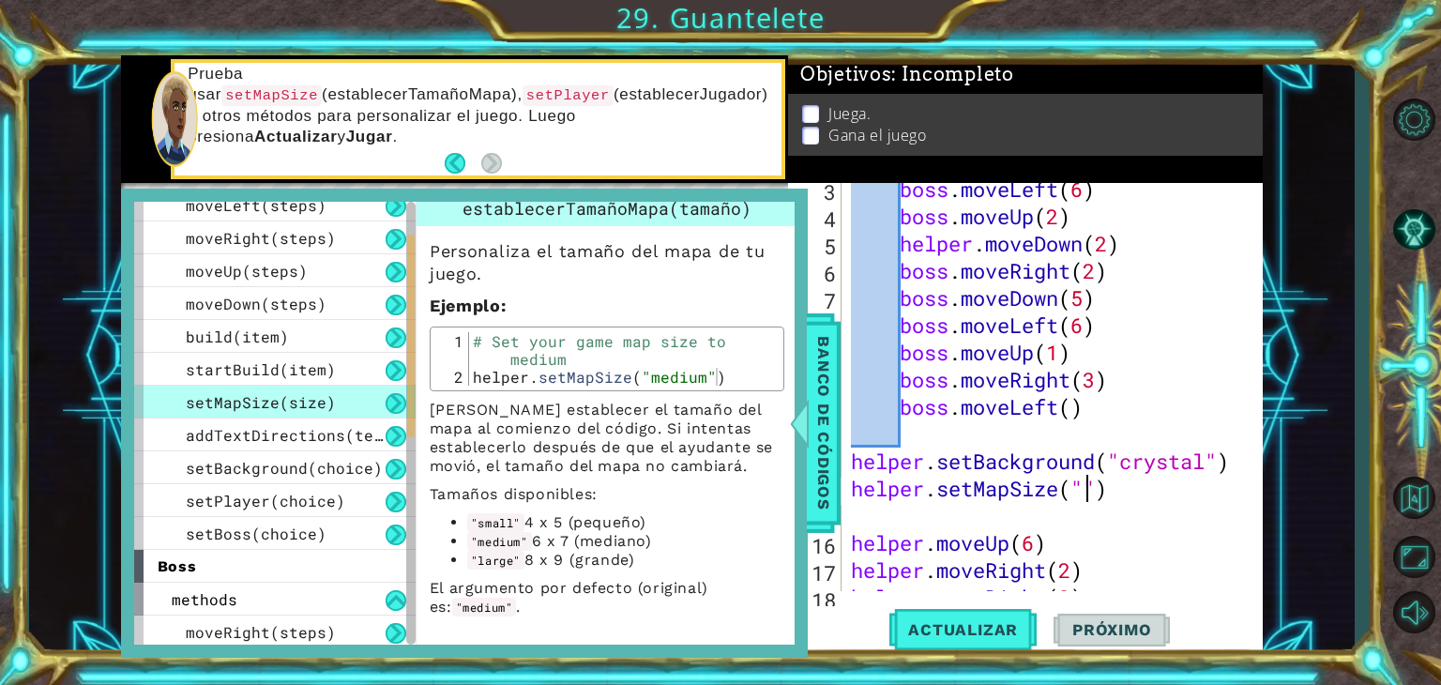
click at [1084, 487] on div "boss . moveLeft ( 6 ) boss . moveUp ( 2 ) helper . moveDown ( 2 ) boss . moveRi…" at bounding box center [1050, 406] width 406 height 463
click at [825, 348] on span "Banco de códigos" at bounding box center [824, 423] width 30 height 194
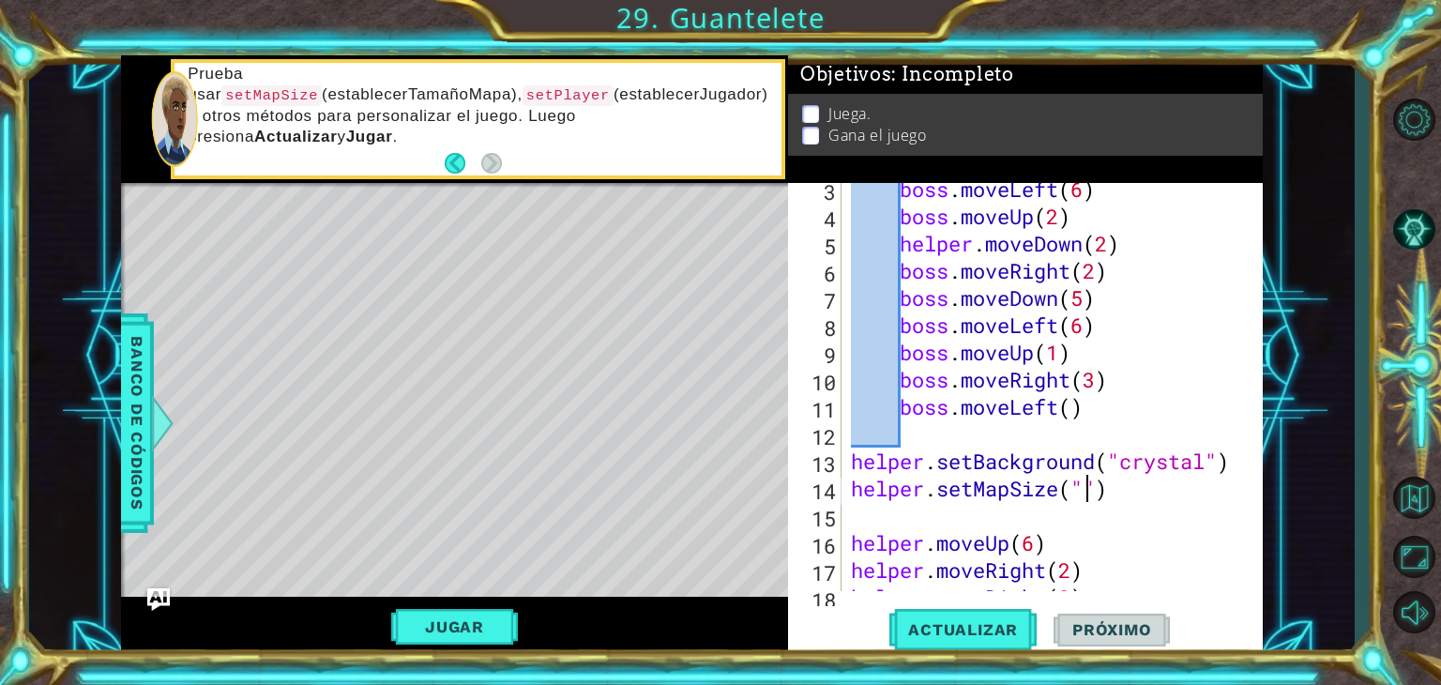
click at [1091, 492] on div "boss . moveLeft ( 6 ) boss . moveUp ( 2 ) helper . moveDown ( 2 ) boss . moveRi…" at bounding box center [1050, 406] width 406 height 463
click at [992, 616] on button "Actualizar" at bounding box center [962, 630] width 147 height 48
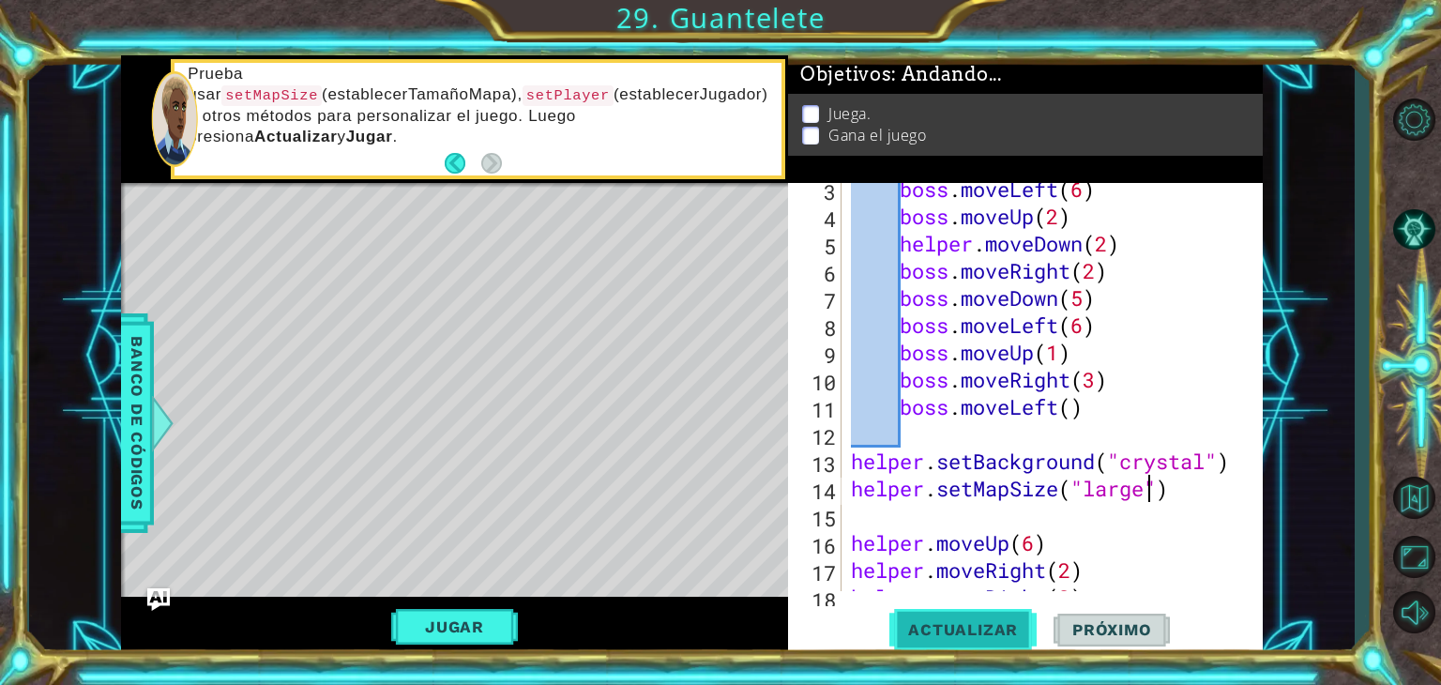
click at [992, 616] on button "Actualizar" at bounding box center [962, 630] width 147 height 48
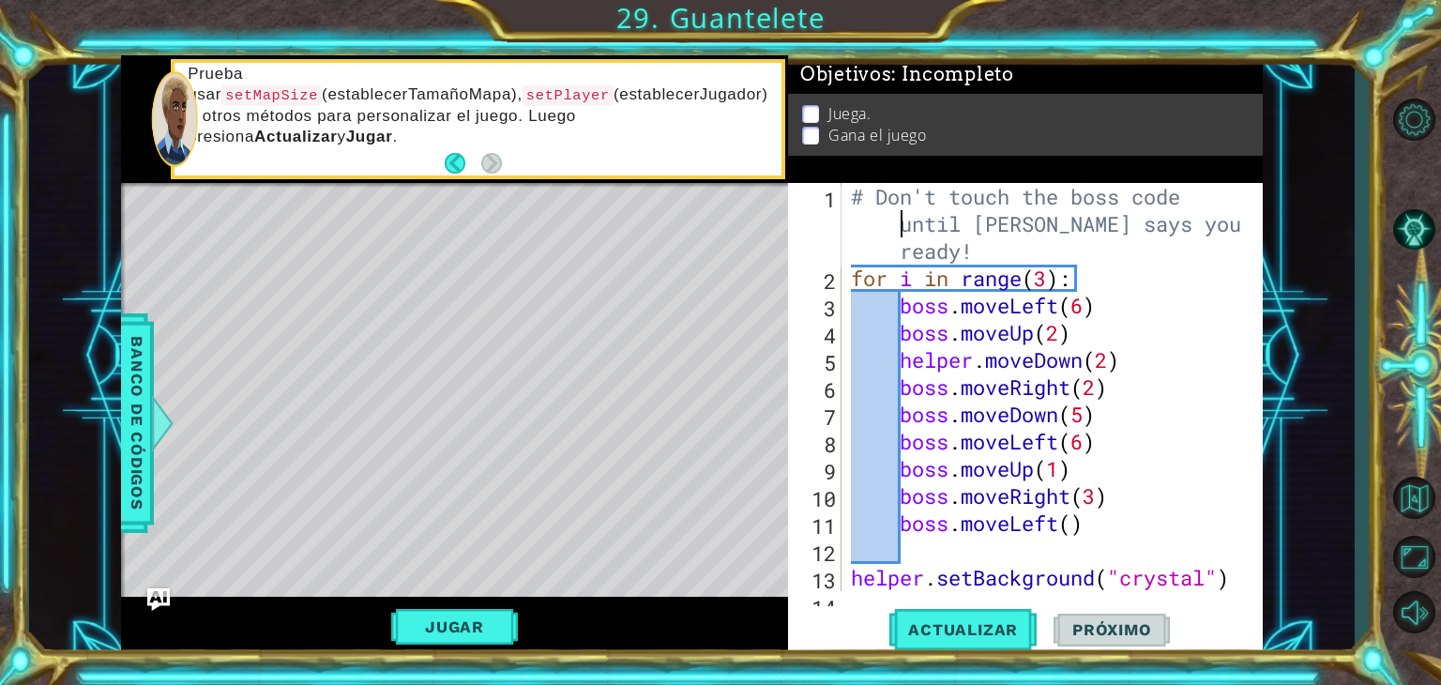
click at [894, 215] on div "# Don't touch the boss code until [PERSON_NAME] says you're ready! for i in ran…" at bounding box center [1050, 441] width 406 height 517
click at [842, 268] on div "# Don't touch the boss code until [PERSON_NAME] says you're ready! 1 2 3 4 5 6 …" at bounding box center [1023, 387] width 470 height 408
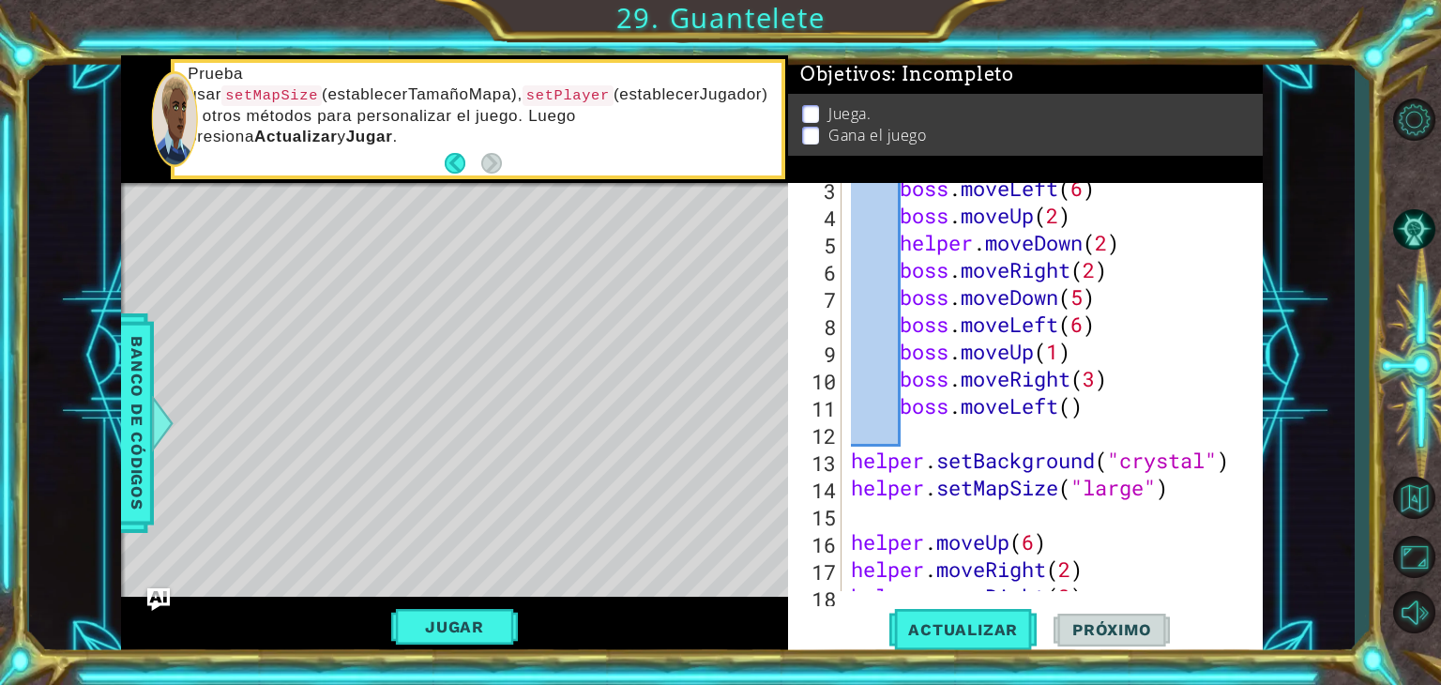
scroll to position [119, 0]
click at [1191, 497] on div "boss . moveLeft ( 6 ) boss . moveUp ( 2 ) helper . moveDown ( 2 ) boss . moveRi…" at bounding box center [1050, 404] width 406 height 463
type textarea "helper.setMapSize("large")"
click at [1002, 629] on span "Actualizar" at bounding box center [962, 629] width 147 height 19
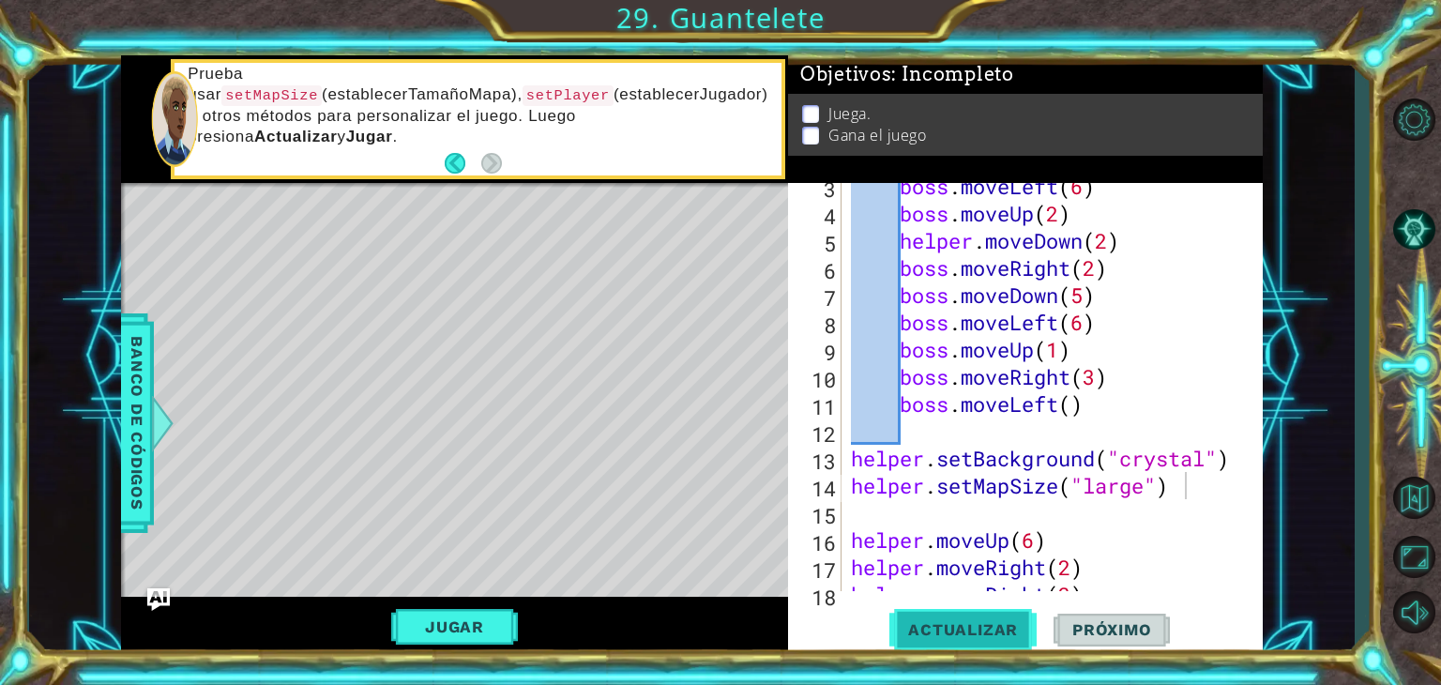
click at [1002, 629] on span "Actualizar" at bounding box center [962, 629] width 147 height 19
click at [118, 476] on div "1 ההההההההההההההההההההההההההההההההההההההההההההההההההההההההההההההההההההההההההההה…" at bounding box center [692, 355] width 1326 height 602
click at [126, 474] on span "Banco de códigos" at bounding box center [137, 423] width 30 height 194
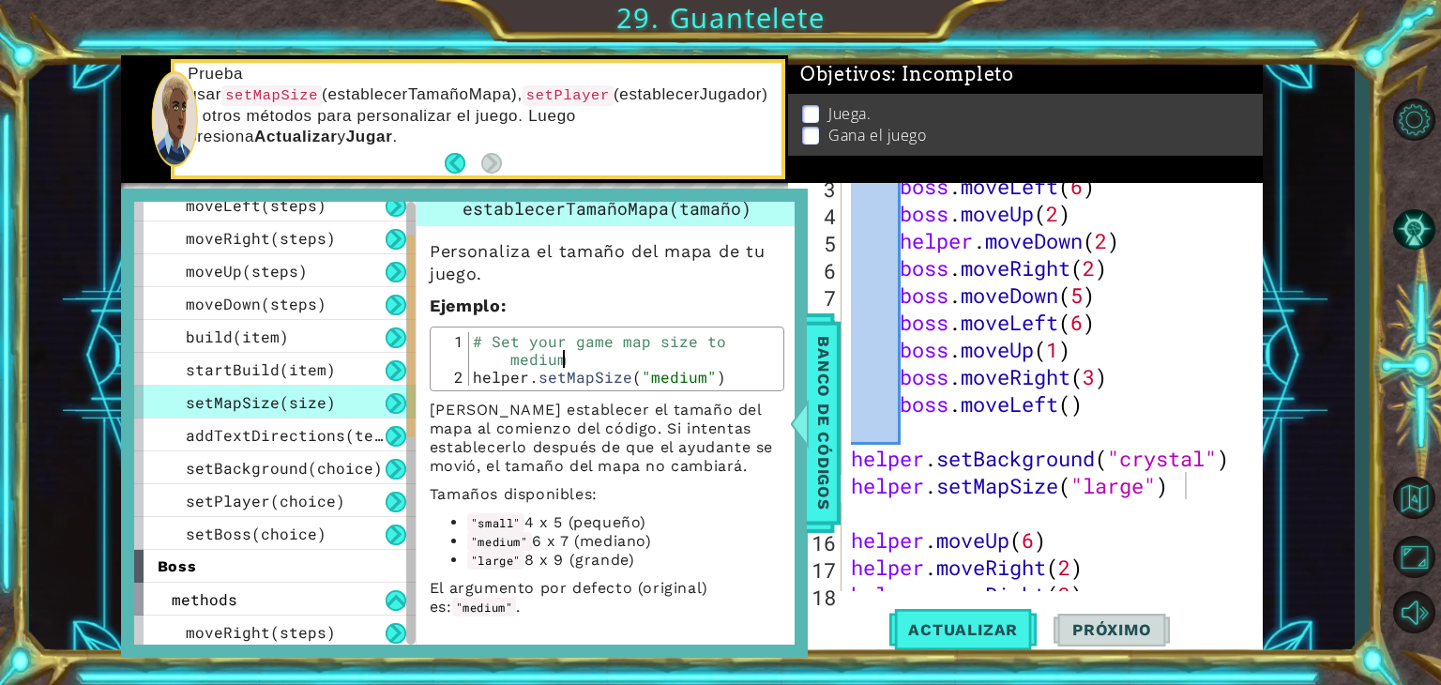
click at [602, 335] on div "# Set your game map size to medium helper . setMapSize ( "medium" )" at bounding box center [624, 385] width 310 height 107
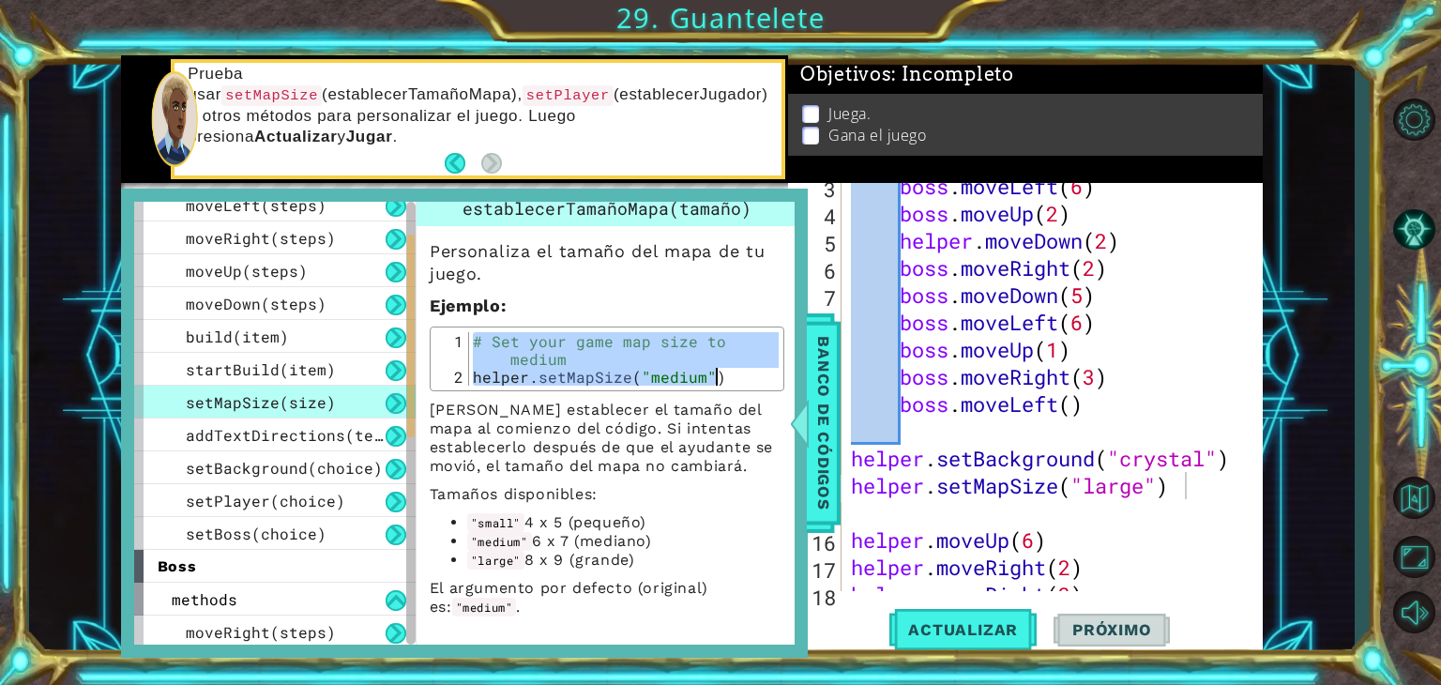
drag, startPoint x: 469, startPoint y: 319, endPoint x: 741, endPoint y: 360, distance: 275.2
click at [741, 360] on div "# Set your game map size to medium helper . setMapSize ( "medium" )" at bounding box center [624, 385] width 310 height 107
type textarea "# Set your game map size to medium helper.setMapSize("medium")"
click at [835, 416] on span "Banco de códigos" at bounding box center [824, 423] width 30 height 194
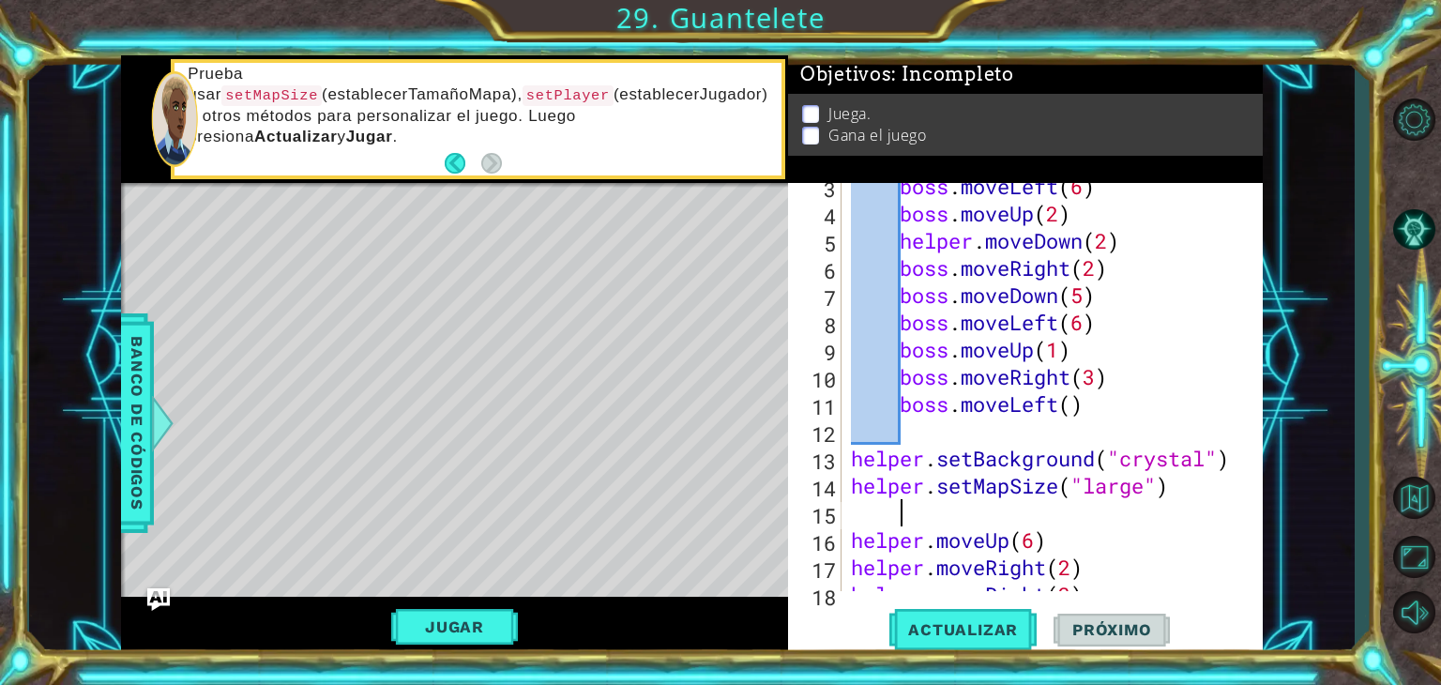
scroll to position [0, 0]
click at [1185, 503] on div "boss . moveLeft ( 6 ) boss . moveUp ( 2 ) helper . moveDown ( 2 ) boss . moveRi…" at bounding box center [1050, 404] width 406 height 463
click at [1189, 491] on div "boss . moveLeft ( 6 ) boss . moveUp ( 2 ) helper . moveDown ( 2 ) boss . moveRi…" at bounding box center [1050, 404] width 406 height 463
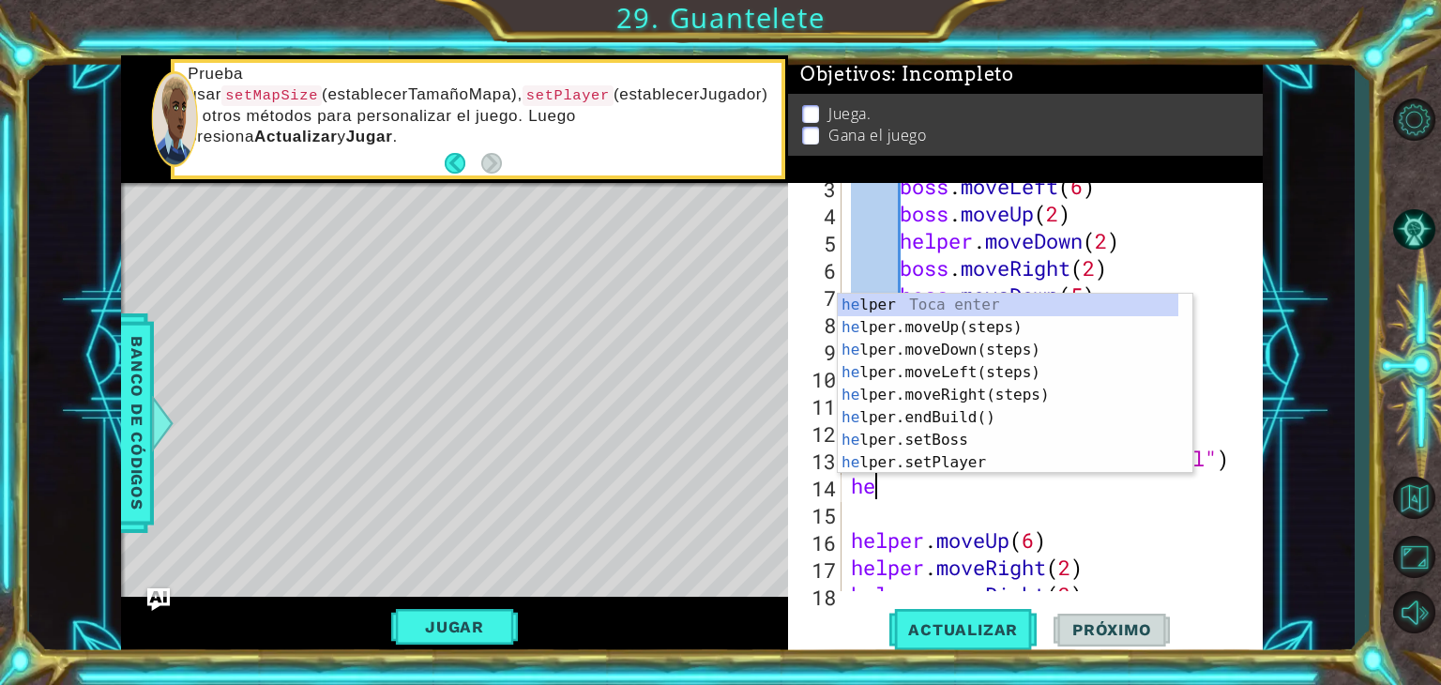
type textarea "h"
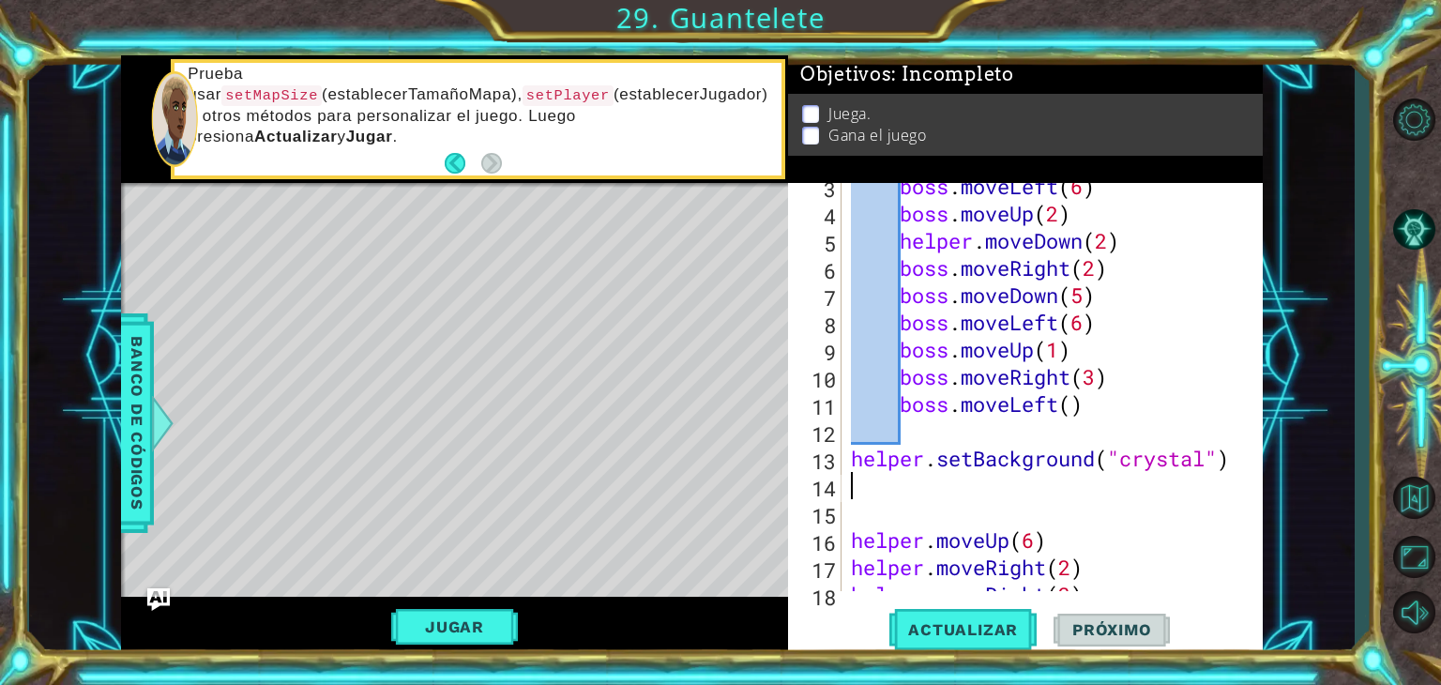
paste textarea "helper.setMapSize("medium")"
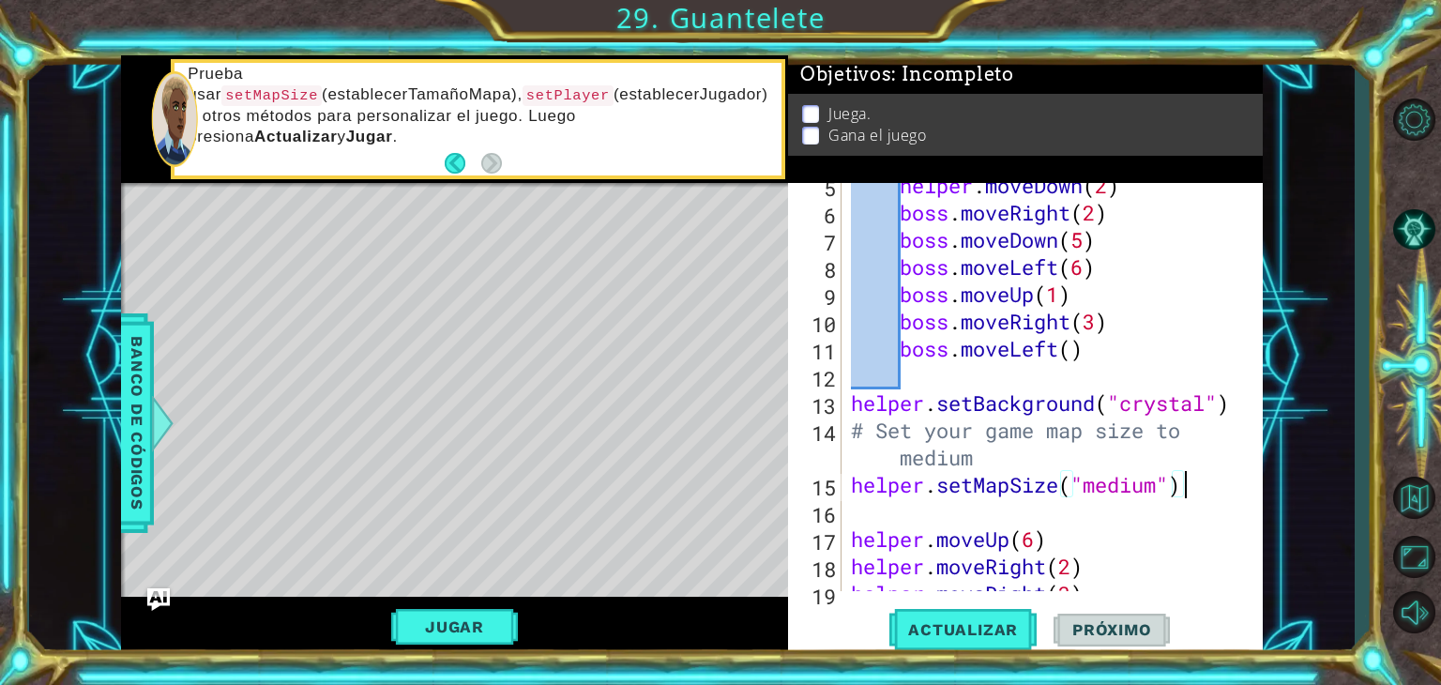
scroll to position [179, 0]
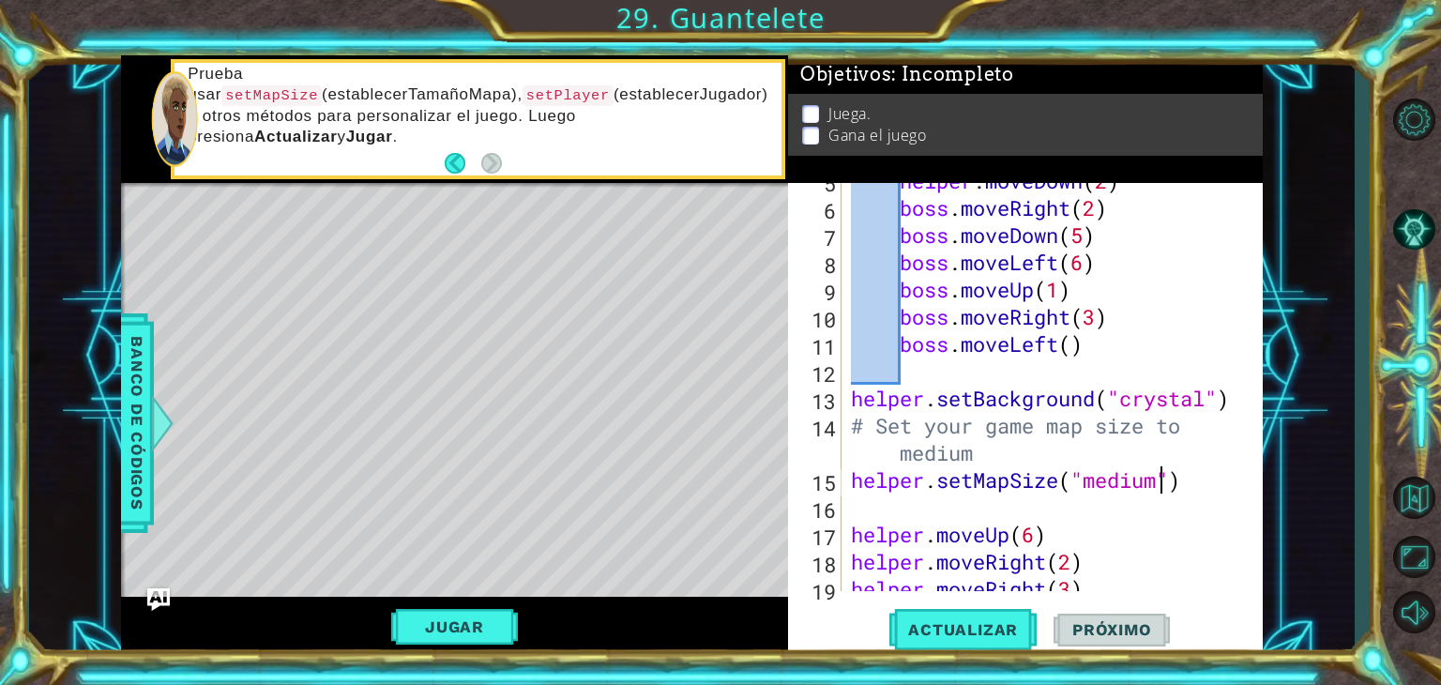
click at [1165, 492] on div "helper . moveDown ( 2 ) boss . moveRight ( 2 ) boss . moveDown ( 5 ) boss . mov…" at bounding box center [1050, 398] width 406 height 463
click at [992, 628] on span "Actualizar" at bounding box center [962, 629] width 147 height 19
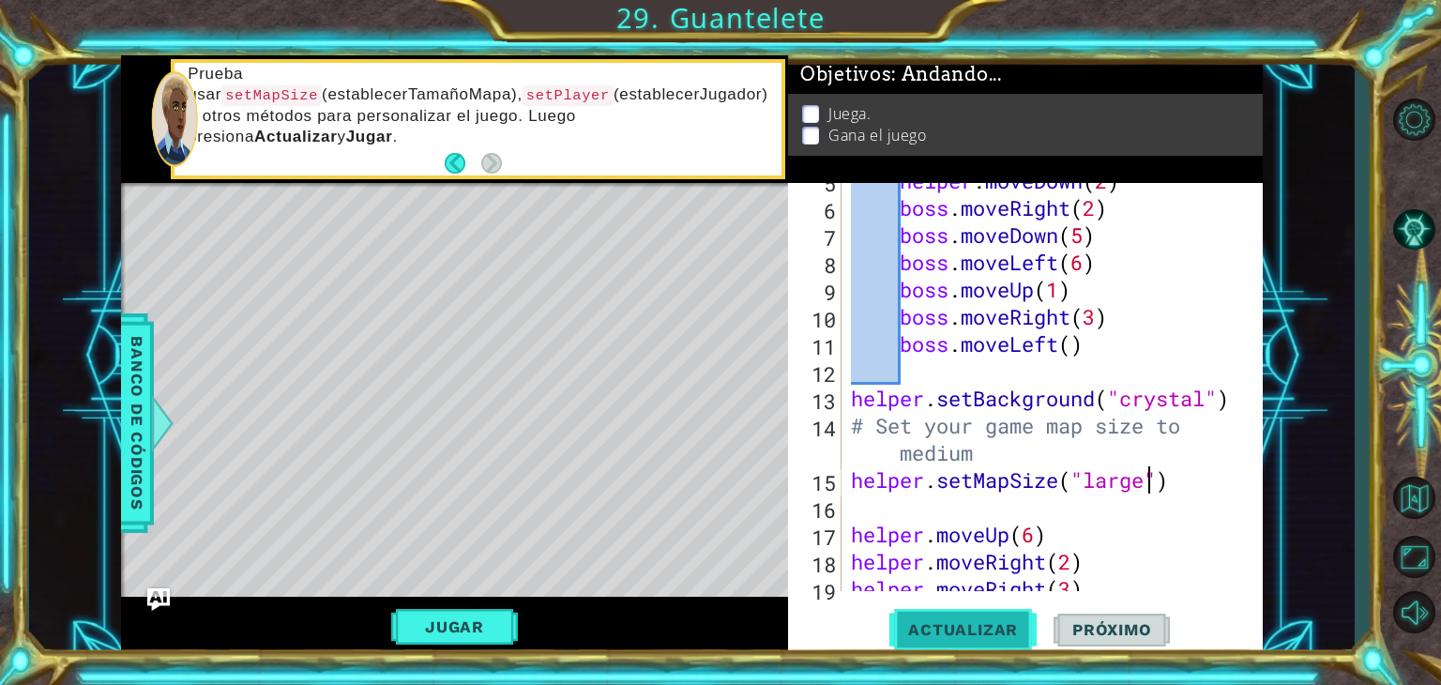
click at [992, 628] on span "Actualizar" at bounding box center [962, 629] width 147 height 19
click at [939, 620] on span "Actualizar" at bounding box center [962, 629] width 147 height 19
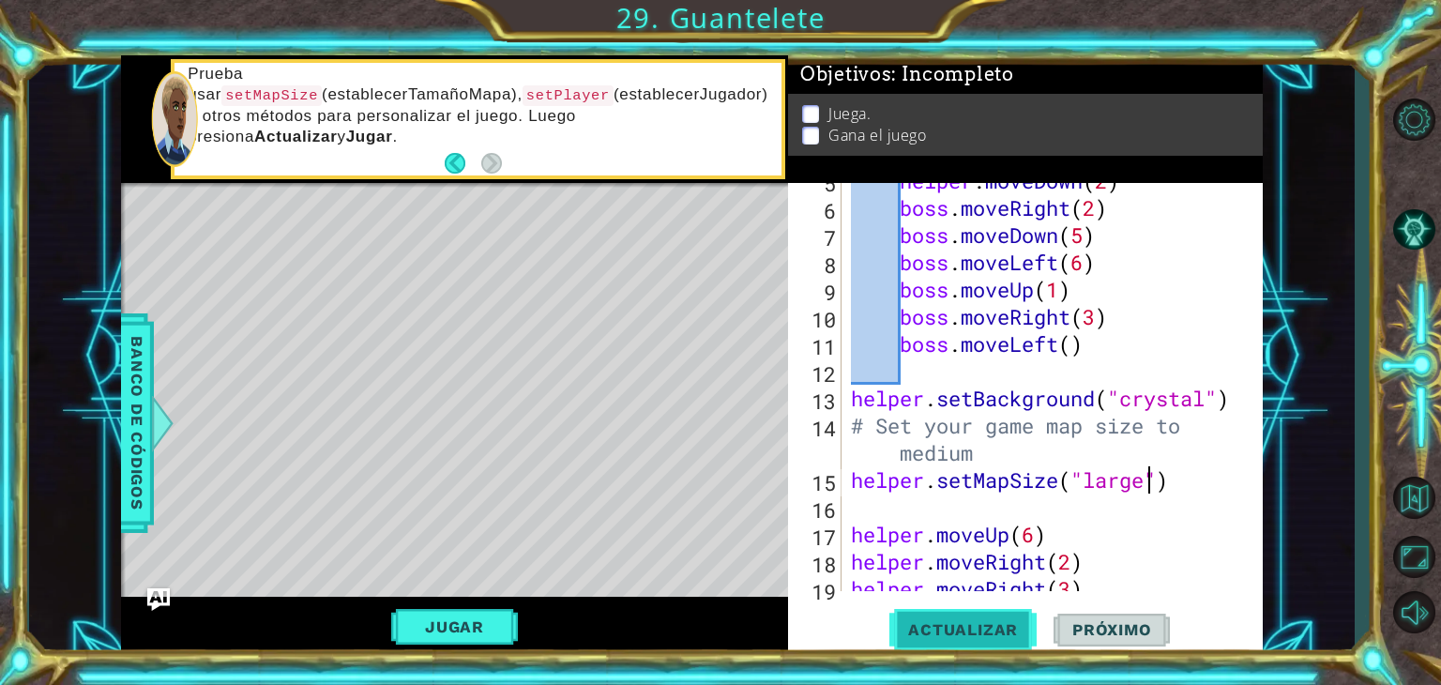
click at [939, 620] on span "Actualizar" at bounding box center [962, 629] width 147 height 19
click at [936, 618] on button "Actualizar" at bounding box center [962, 630] width 147 height 48
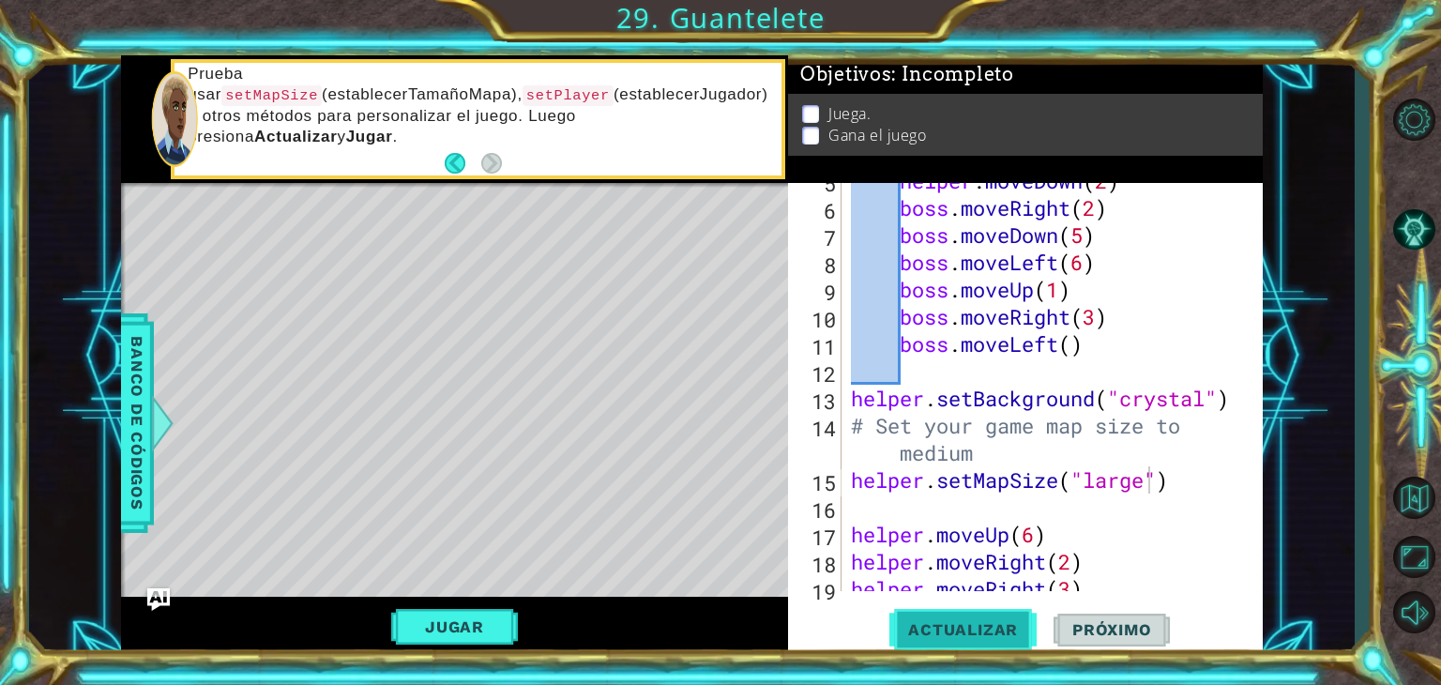
click at [936, 618] on button "Actualizar" at bounding box center [962, 630] width 147 height 48
click at [978, 632] on span "Actualizar" at bounding box center [962, 629] width 147 height 19
click at [979, 455] on div "helper . moveDown ( 2 ) boss . moveRight ( 2 ) boss . moveDown ( 5 ) boss . mov…" at bounding box center [1050, 398] width 406 height 463
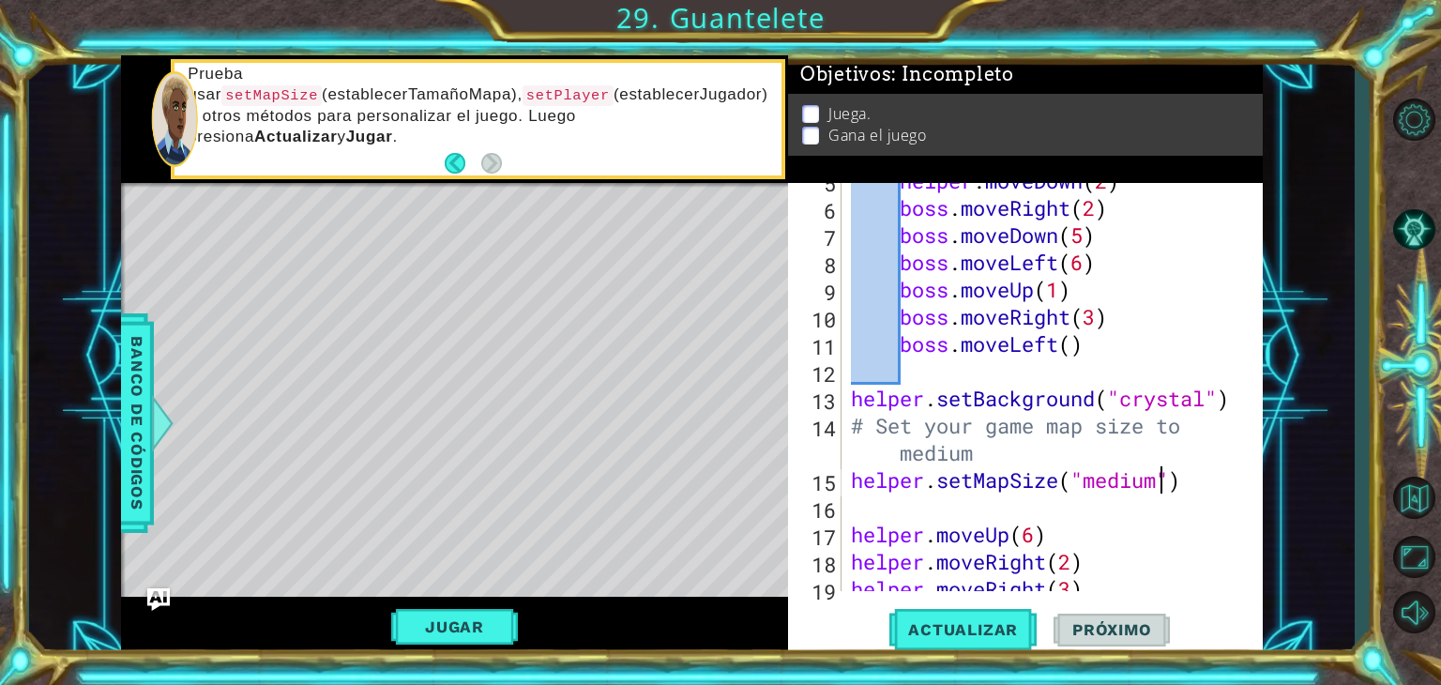
click at [1161, 486] on div "helper . moveDown ( 2 ) boss . moveRight ( 2 ) boss . moveDown ( 5 ) boss . mov…" at bounding box center [1050, 398] width 406 height 463
click at [987, 624] on span "Actualizar" at bounding box center [962, 629] width 147 height 19
click at [1013, 469] on div "helper . moveDown ( 2 ) boss . moveRight ( 2 ) boss . moveDown ( 5 ) boss . mov…" at bounding box center [1050, 398] width 406 height 463
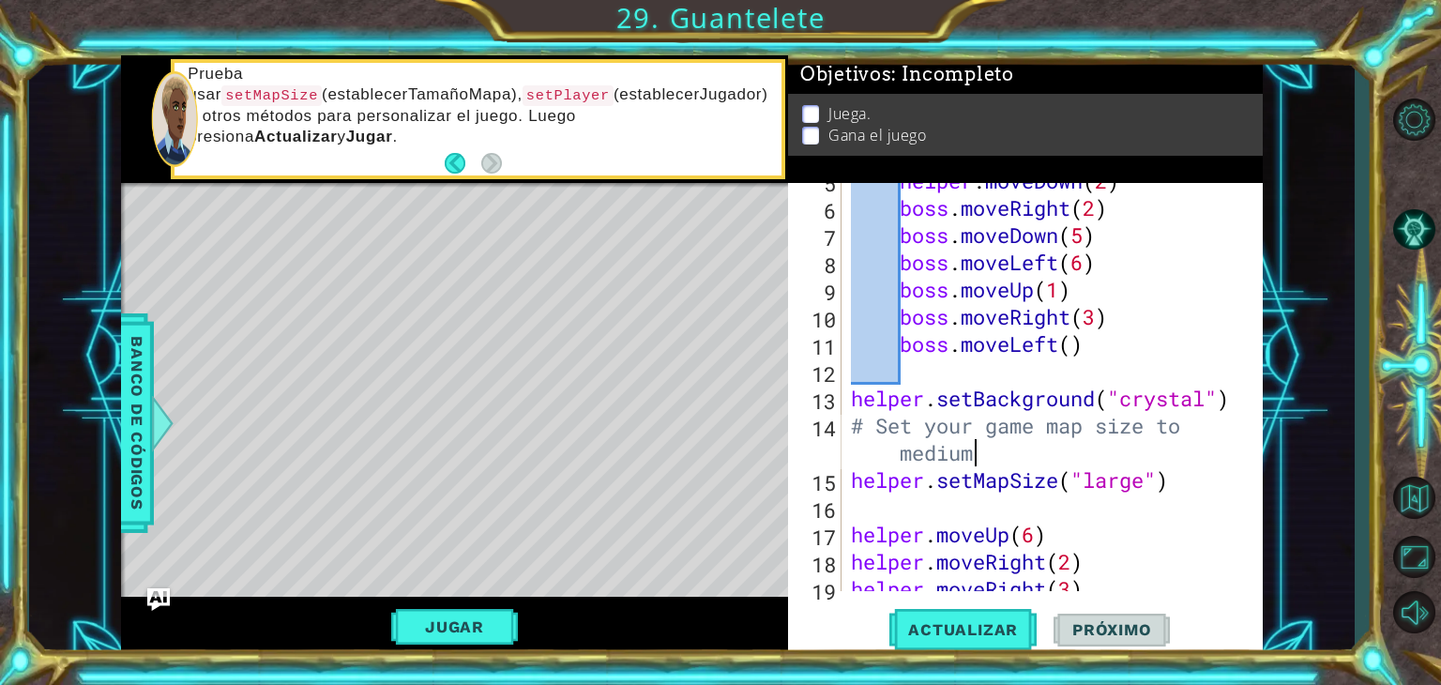
click at [990, 461] on div "helper . moveDown ( 2 ) boss . moveRight ( 2 ) boss . moveDown ( 5 ) boss . mov…" at bounding box center [1050, 398] width 406 height 463
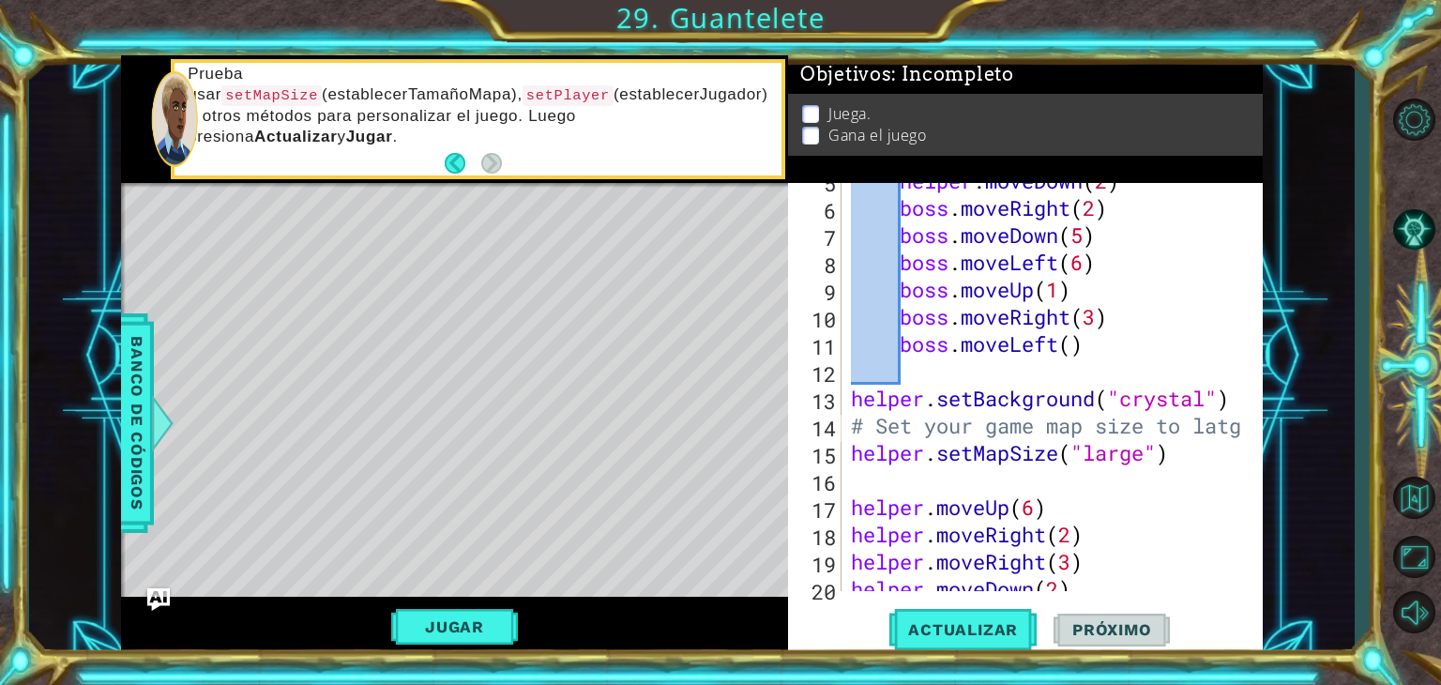
scroll to position [0, 17]
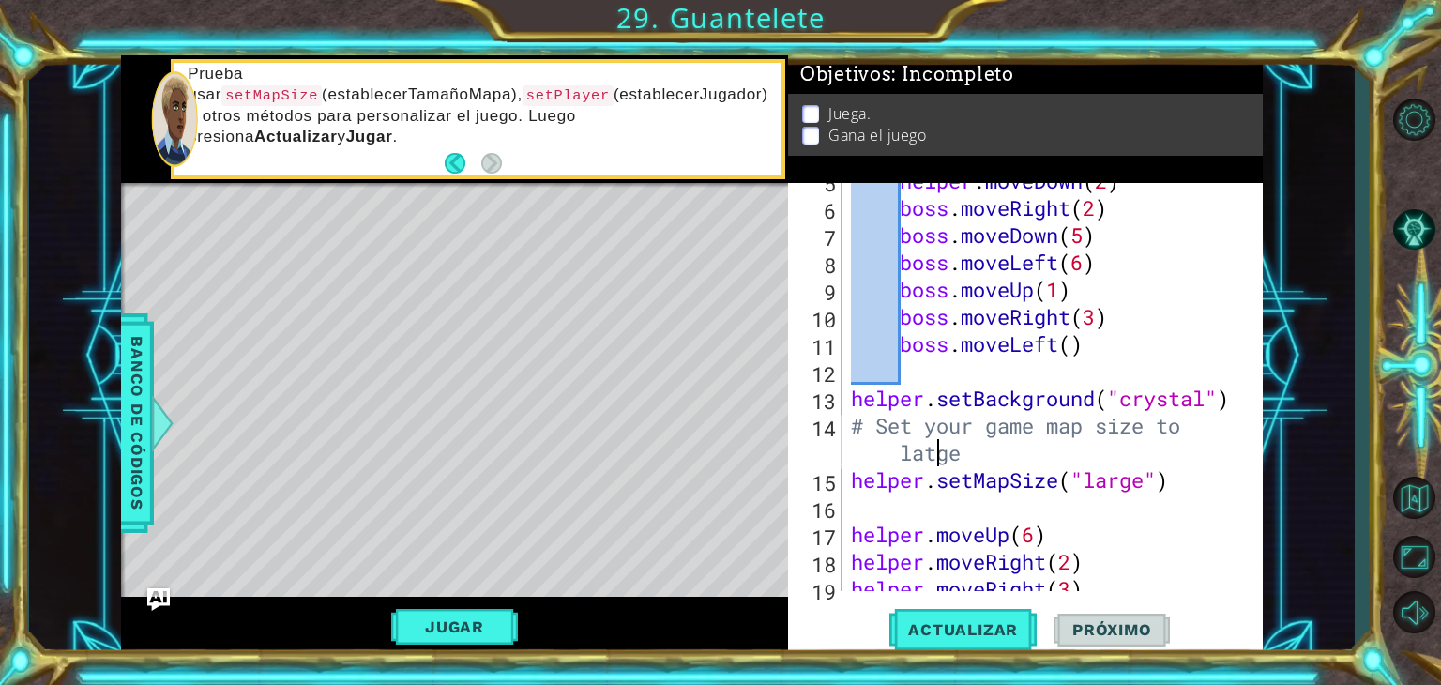
click at [935, 453] on div "helper . moveDown ( 2 ) boss . moveRight ( 2 ) boss . moveDown ( 5 ) boss . mov…" at bounding box center [1050, 398] width 406 height 463
type textarea "# Set your game map size to large"
click at [938, 620] on span "Actualizar" at bounding box center [962, 629] width 147 height 19
click at [1220, 519] on div "helper . moveDown ( 2 ) boss . moveRight ( 2 ) boss . moveDown ( 5 ) boss . mov…" at bounding box center [1050, 398] width 406 height 463
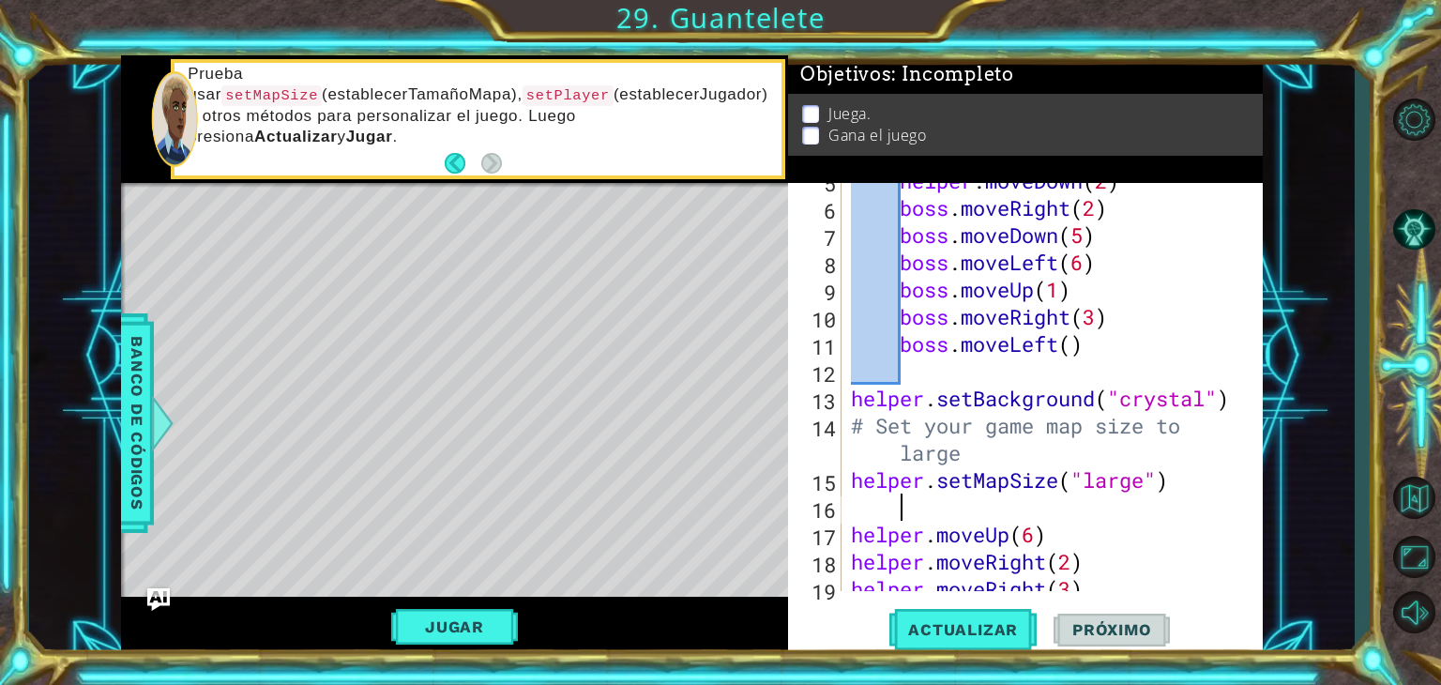
scroll to position [0, 0]
click at [998, 639] on span "Actualizar" at bounding box center [962, 629] width 147 height 19
click at [1073, 521] on div "helper . moveDown ( 2 ) boss . moveRight ( 2 ) boss . moveDown ( 5 ) boss . mov…" at bounding box center [1050, 398] width 406 height 463
type textarea "helper.moveUp(6)"
click at [904, 631] on span "Actualizar" at bounding box center [962, 629] width 147 height 19
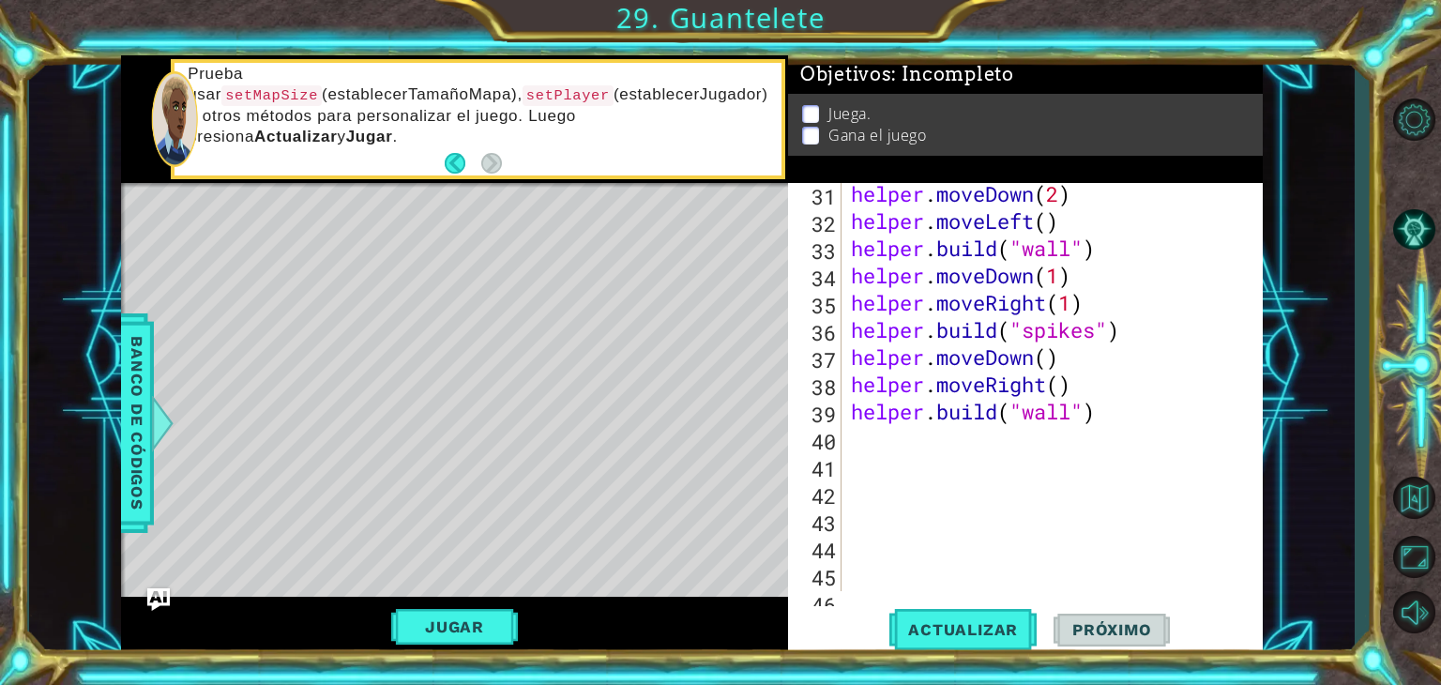
scroll to position [900, 0]
click at [891, 453] on div "helper . moveDown ( 2 ) helper . moveLeft ( ) helper . build ( "wall" ) helper …" at bounding box center [1050, 412] width 406 height 463
click at [849, 435] on div "helper . moveDown ( 2 ) helper . moveLeft ( ) helper . build ( "wall" ) helper …" at bounding box center [1050, 412] width 406 height 463
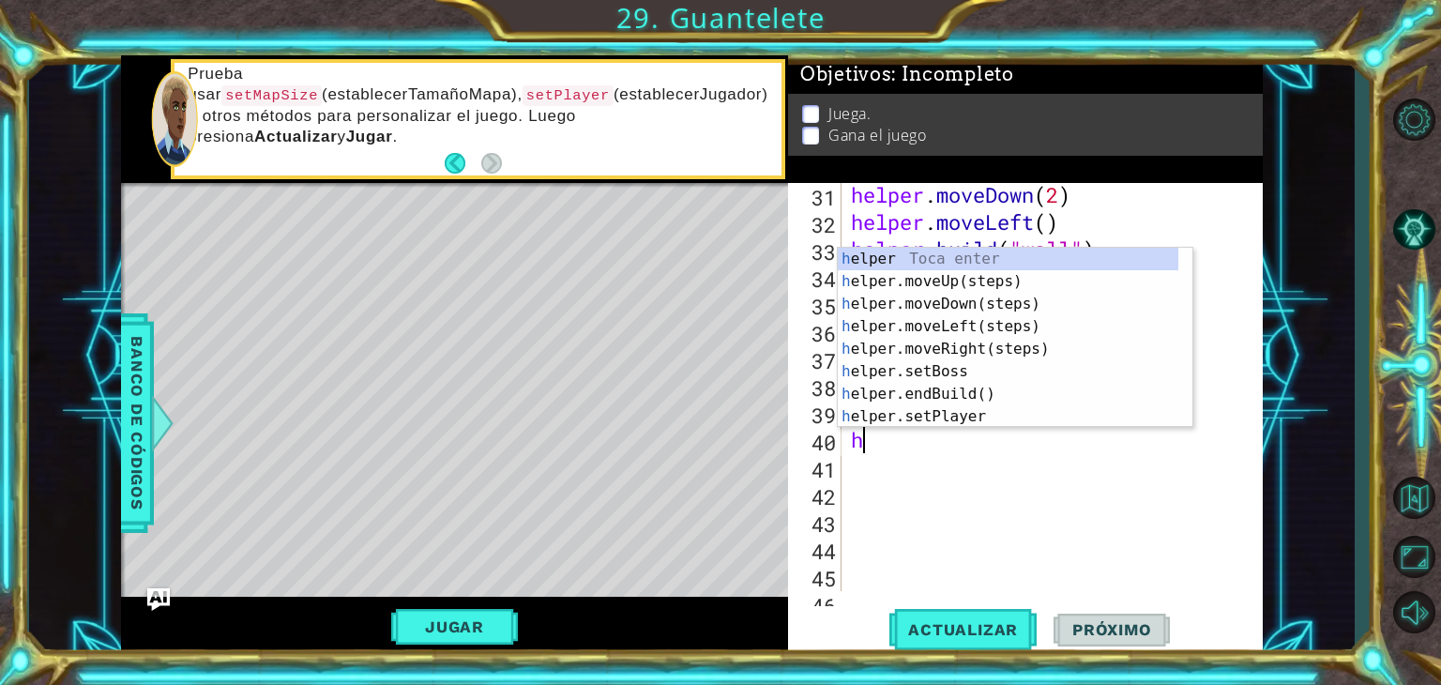
type textarea "he"
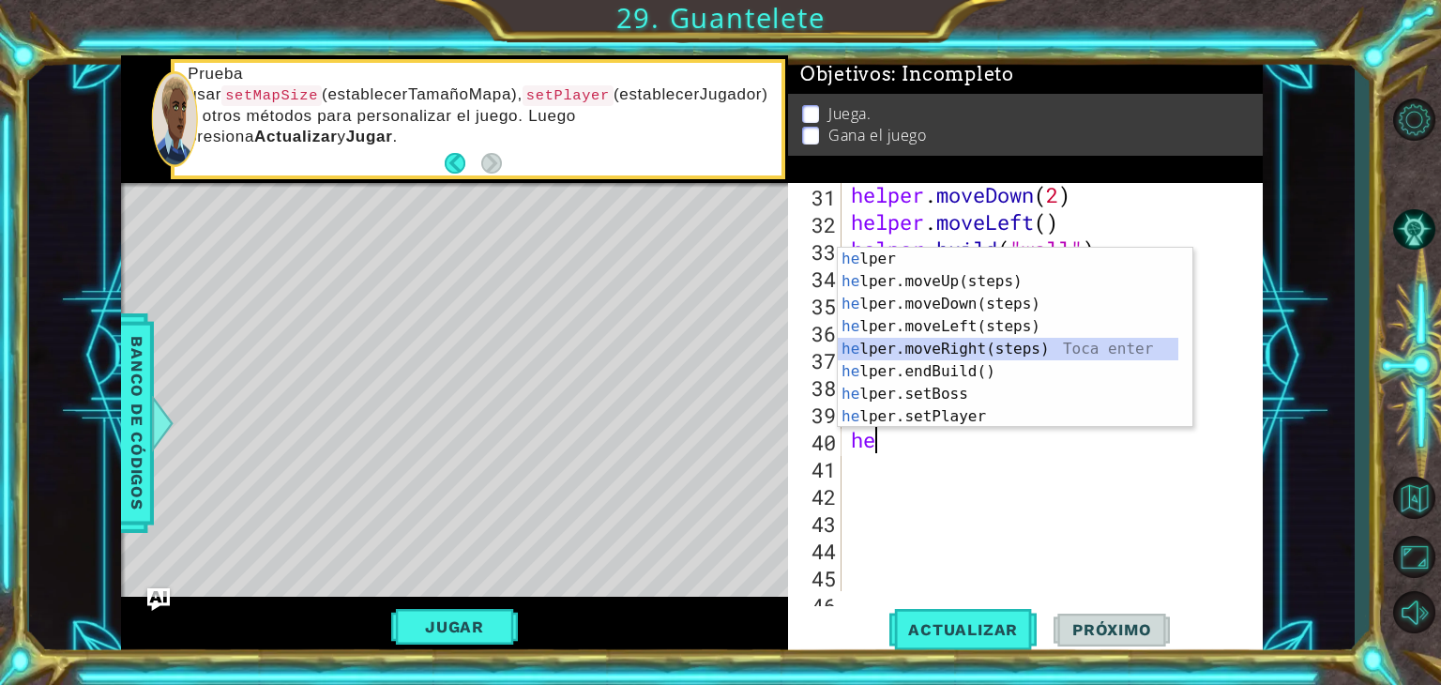
click at [935, 343] on div "he lper Toca enter he lper.moveUp(steps) Toca enter he lper.moveDown(steps) Toc…" at bounding box center [1008, 360] width 341 height 225
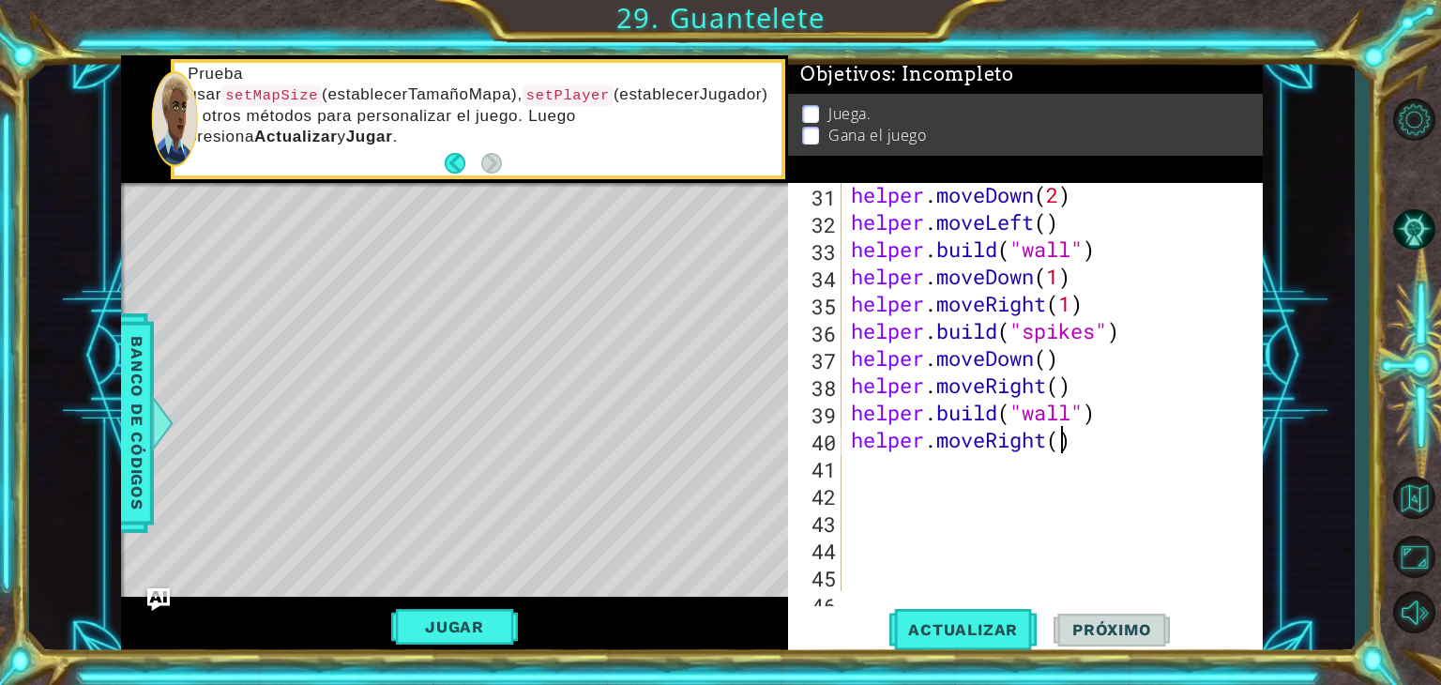
click at [1061, 437] on div "helper . moveDown ( 2 ) helper . moveLeft ( ) helper . build ( "wall" ) helper …" at bounding box center [1050, 412] width 406 height 463
type textarea "helper.moveRight(2)"
click at [964, 641] on button "Actualizar" at bounding box center [962, 630] width 147 height 48
click at [878, 472] on div "helper . moveDown ( 2 ) helper . moveLeft ( ) helper . build ( "wall" ) helper …" at bounding box center [1050, 412] width 406 height 463
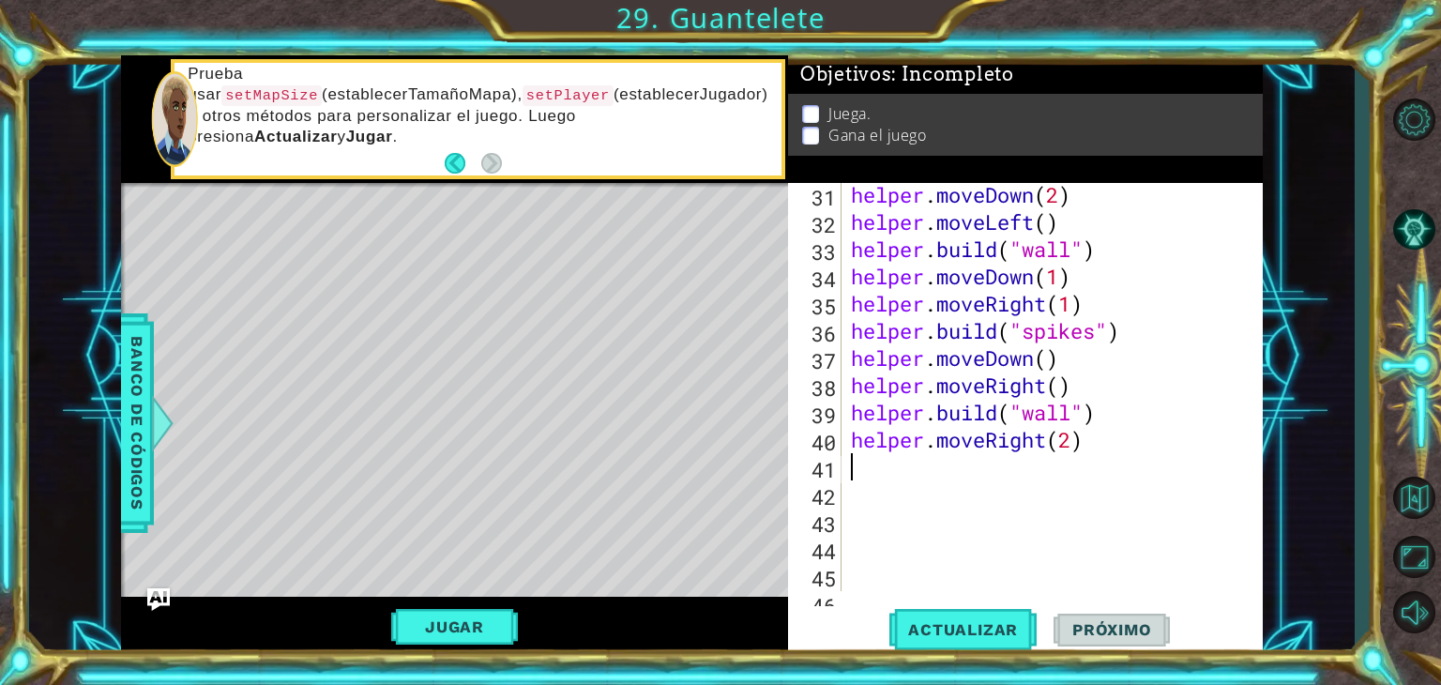
scroll to position [0, 0]
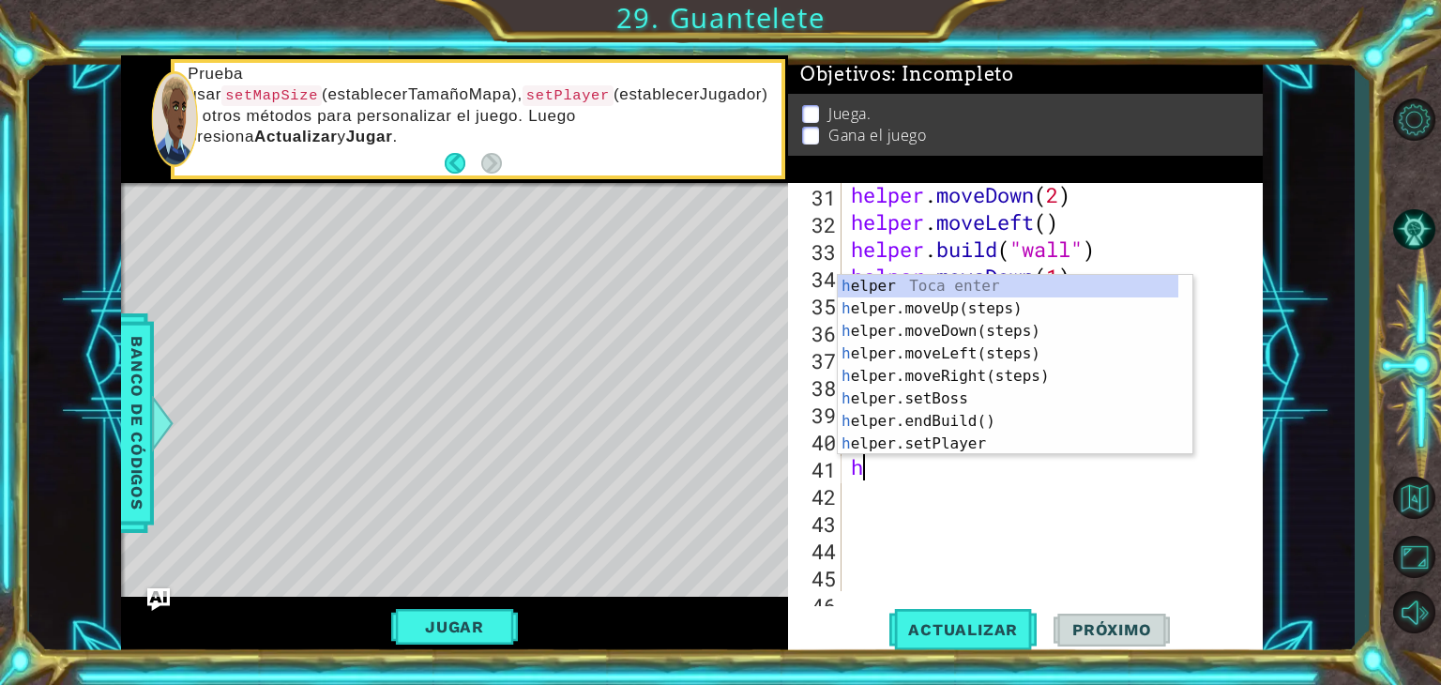
type textarea "he"
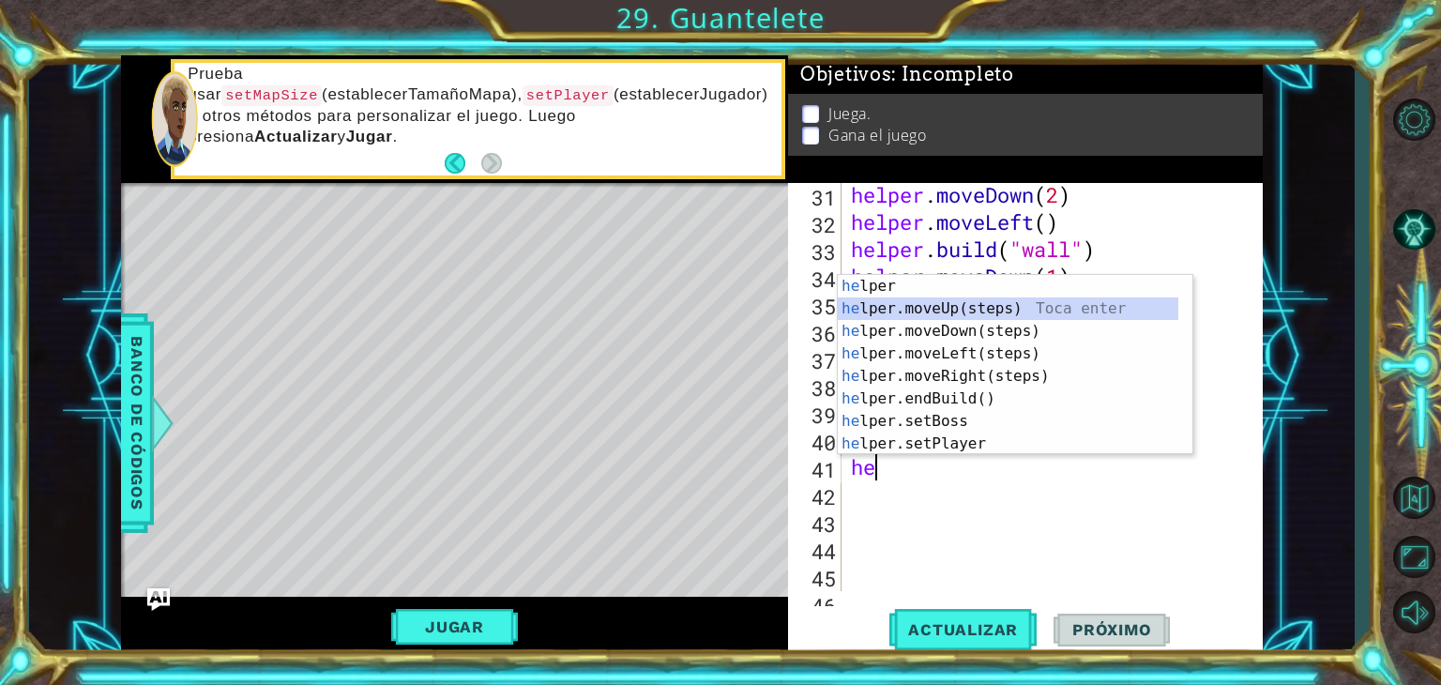
click at [923, 297] on div "he lper Toca enter he lper.moveUp(steps) Toca enter he lper.moveDown(steps) Toc…" at bounding box center [1008, 387] width 341 height 225
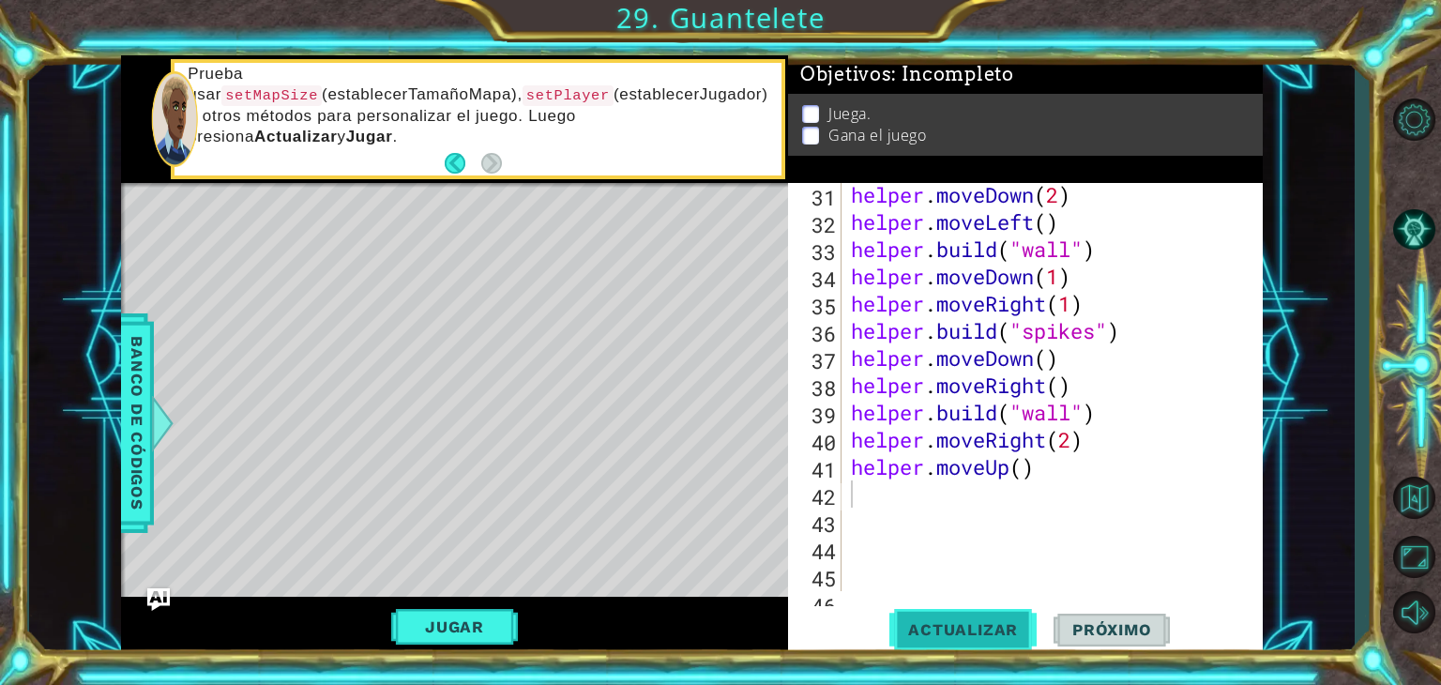
click at [924, 624] on span "Actualizar" at bounding box center [962, 629] width 147 height 19
type textarea "h"
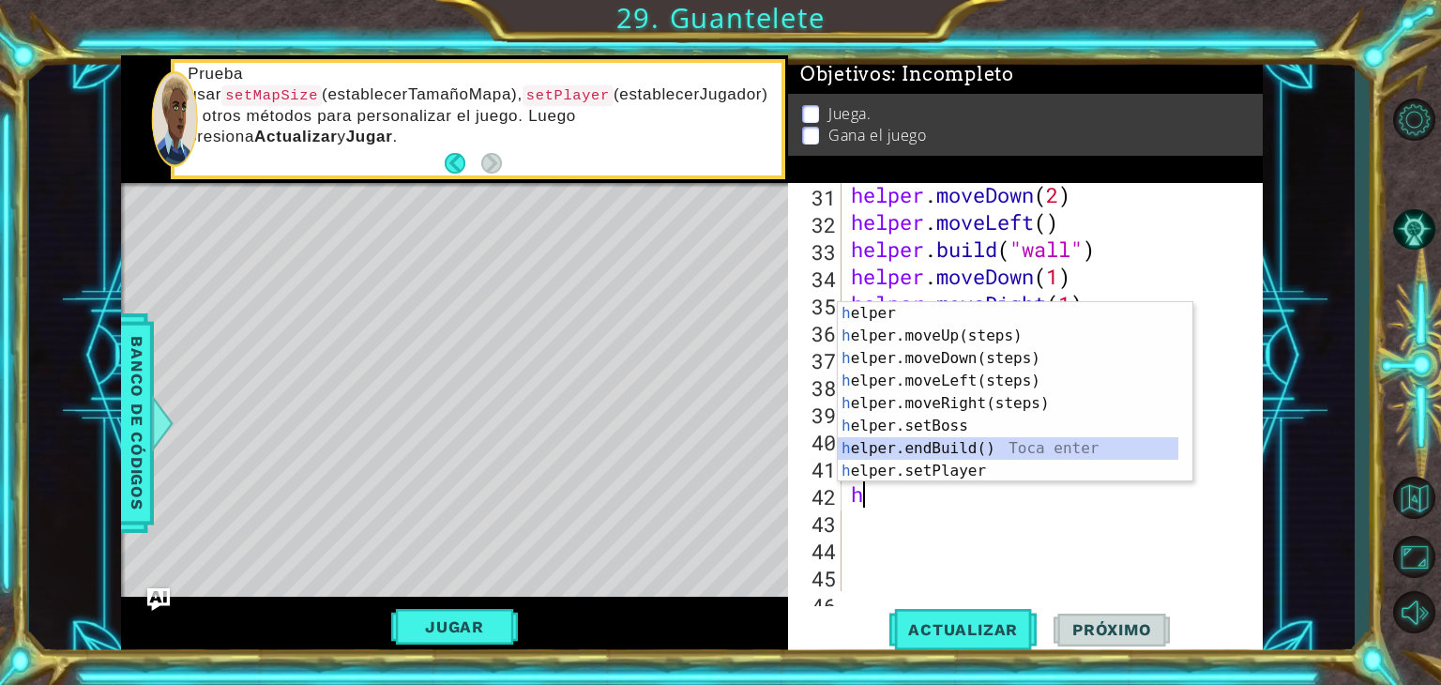
click at [950, 447] on div "h elper Toca enter h elper.moveUp(steps) Toca enter h elper.moveDown(steps) Toc…" at bounding box center [1008, 414] width 341 height 225
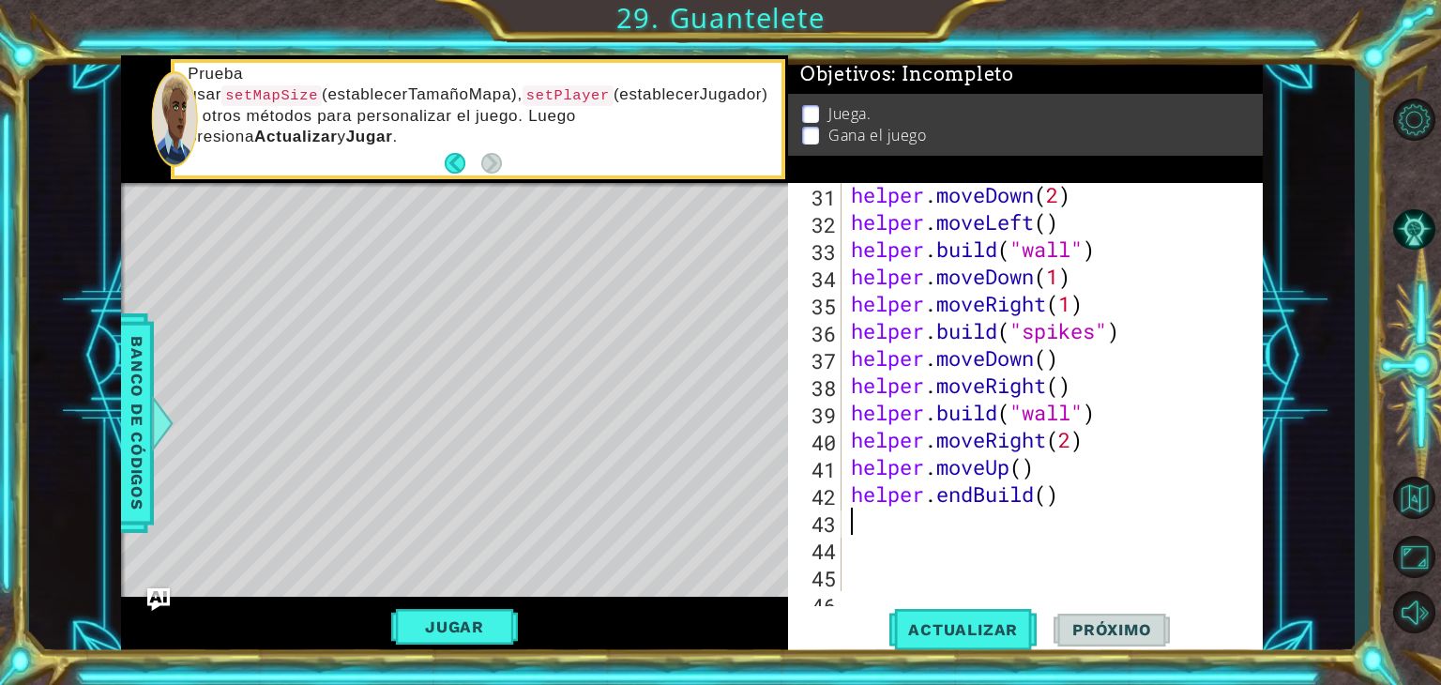
click at [987, 493] on div "helper . moveDown ( 2 ) helper . moveLeft ( ) helper . build ( "wall" ) helper …" at bounding box center [1050, 412] width 406 height 463
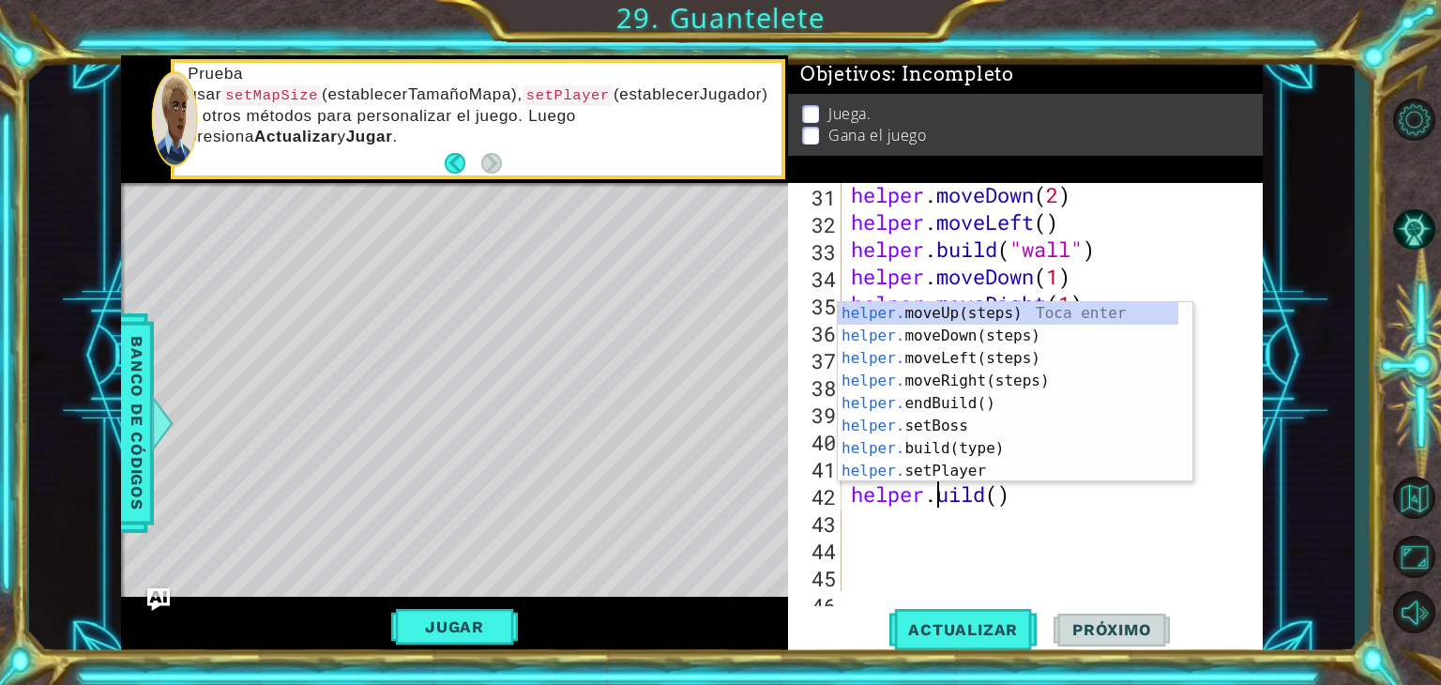
scroll to position [0, 4]
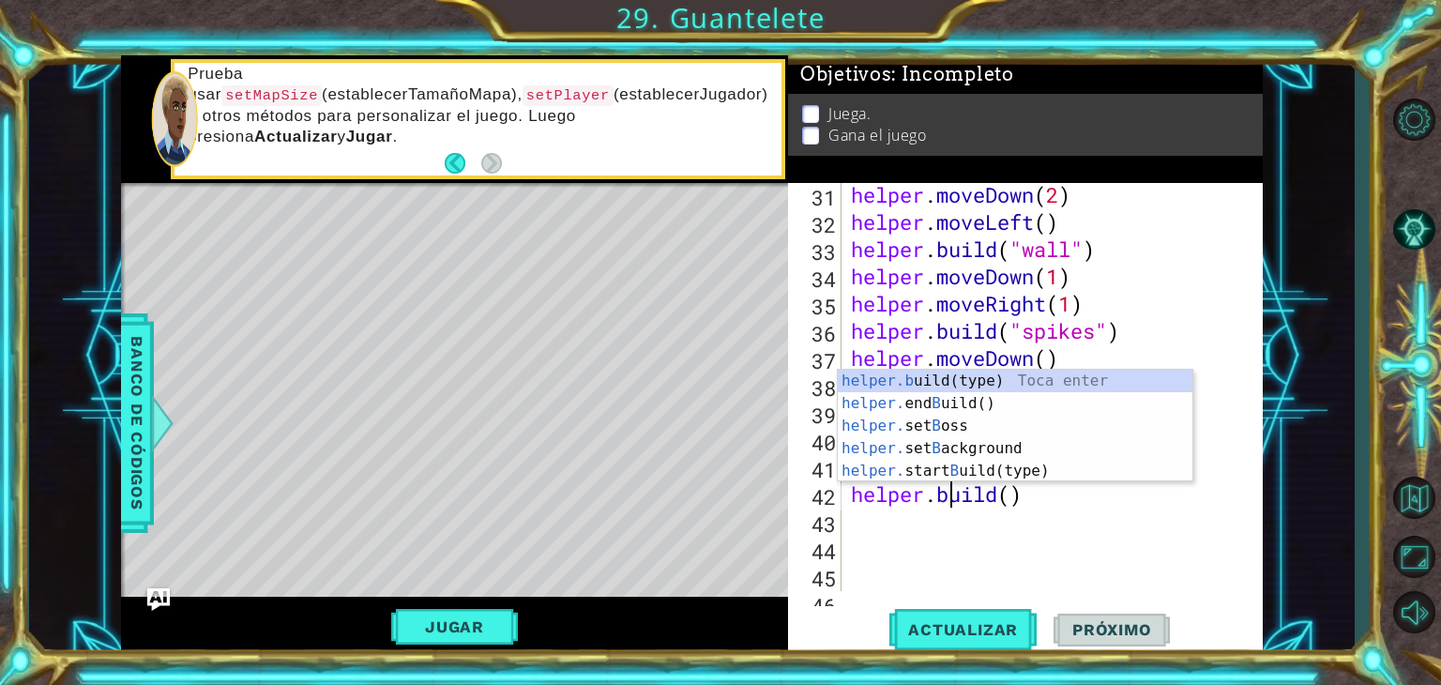
click at [1008, 501] on div "helper . moveDown ( 2 ) helper . moveLeft ( ) helper . build ( "wall" ) helper …" at bounding box center [1050, 412] width 406 height 463
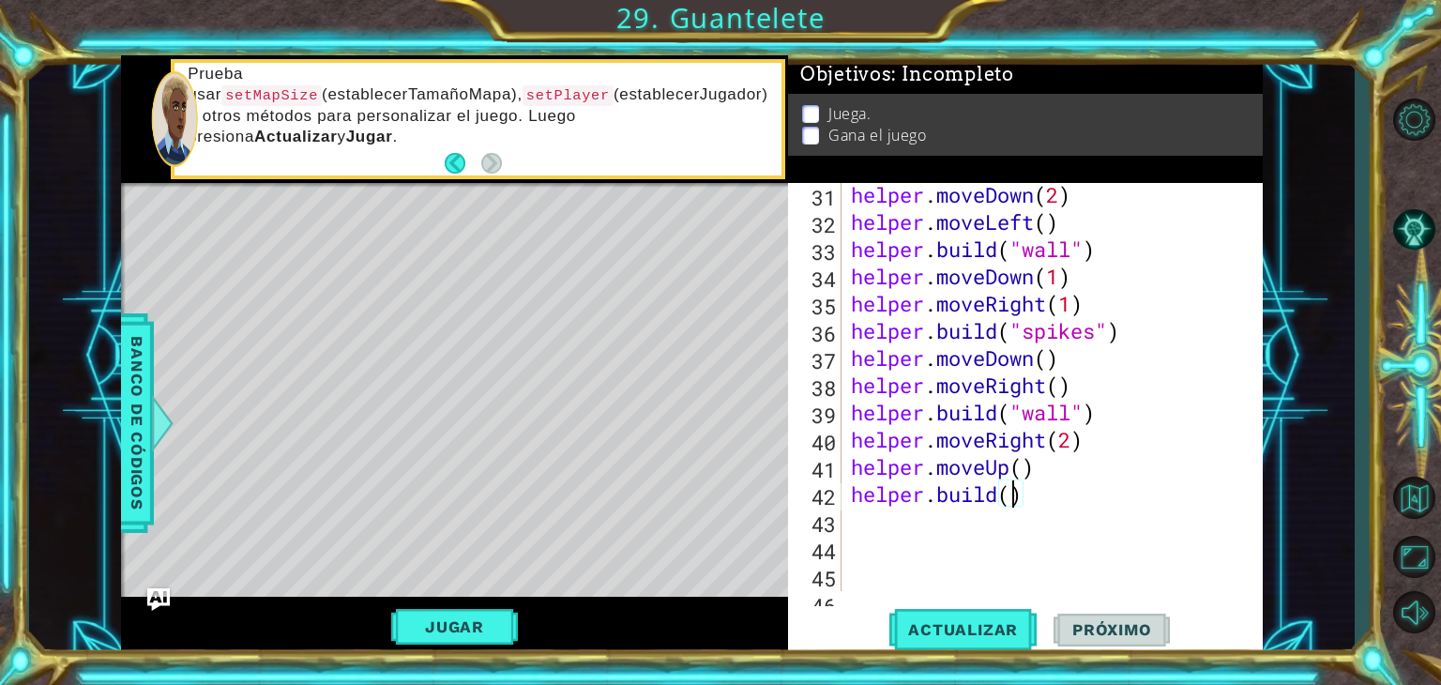
scroll to position [0, 8]
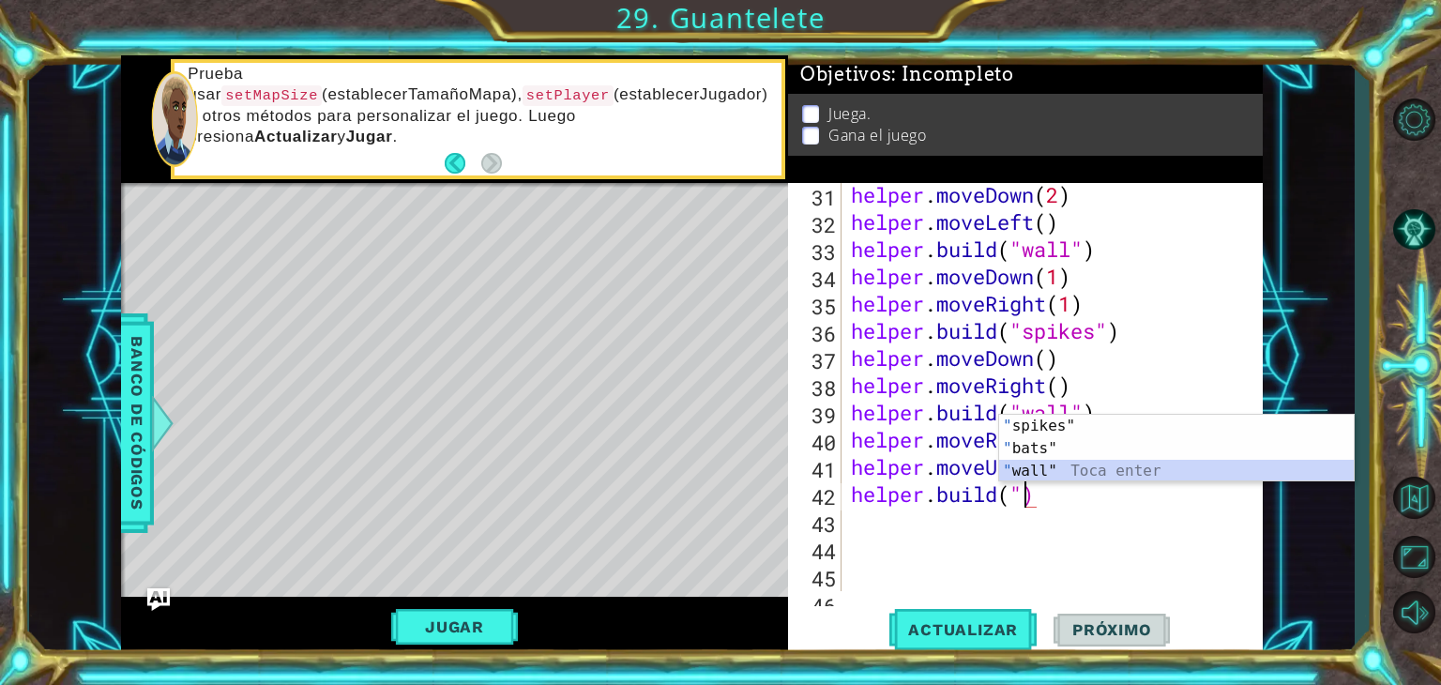
click at [1069, 461] on div "" spikes" Toca enter " bats" Toca enter " wall" Toca enter" at bounding box center [1176, 471] width 355 height 113
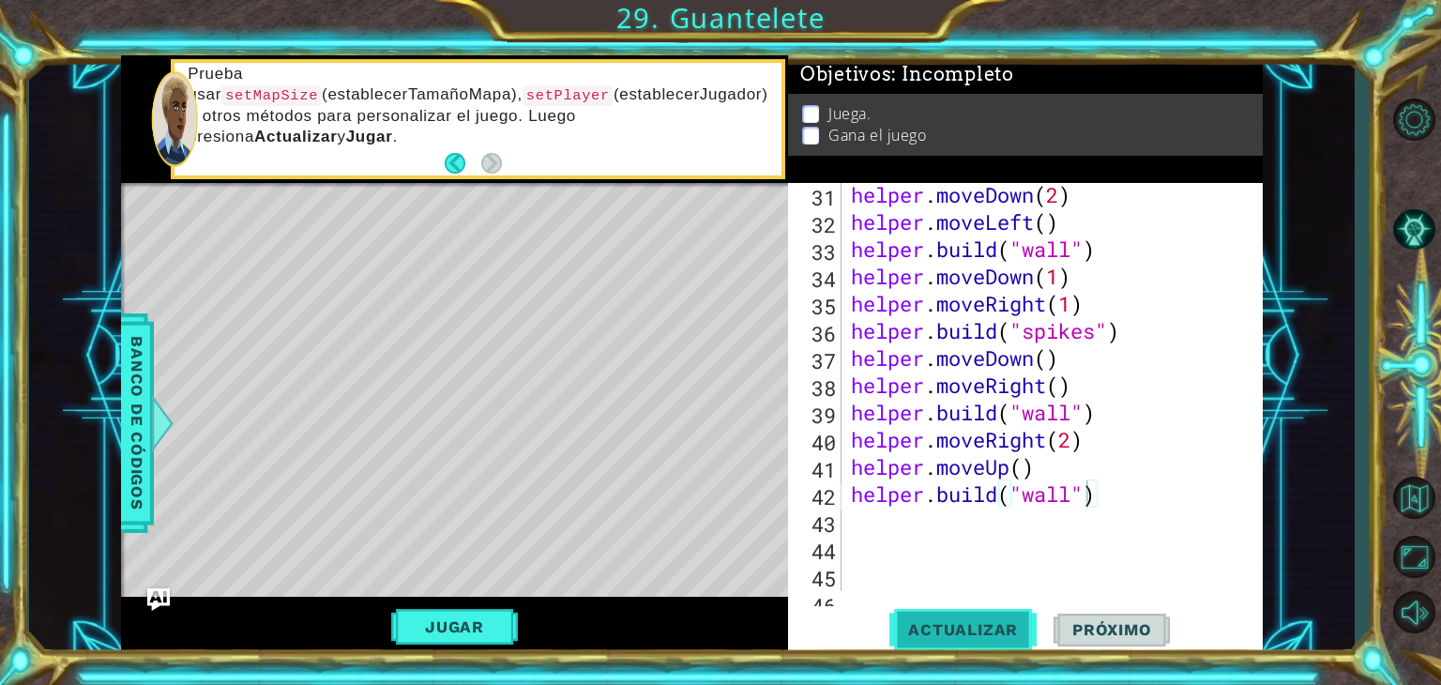
click at [972, 617] on button "Actualizar" at bounding box center [962, 630] width 147 height 48
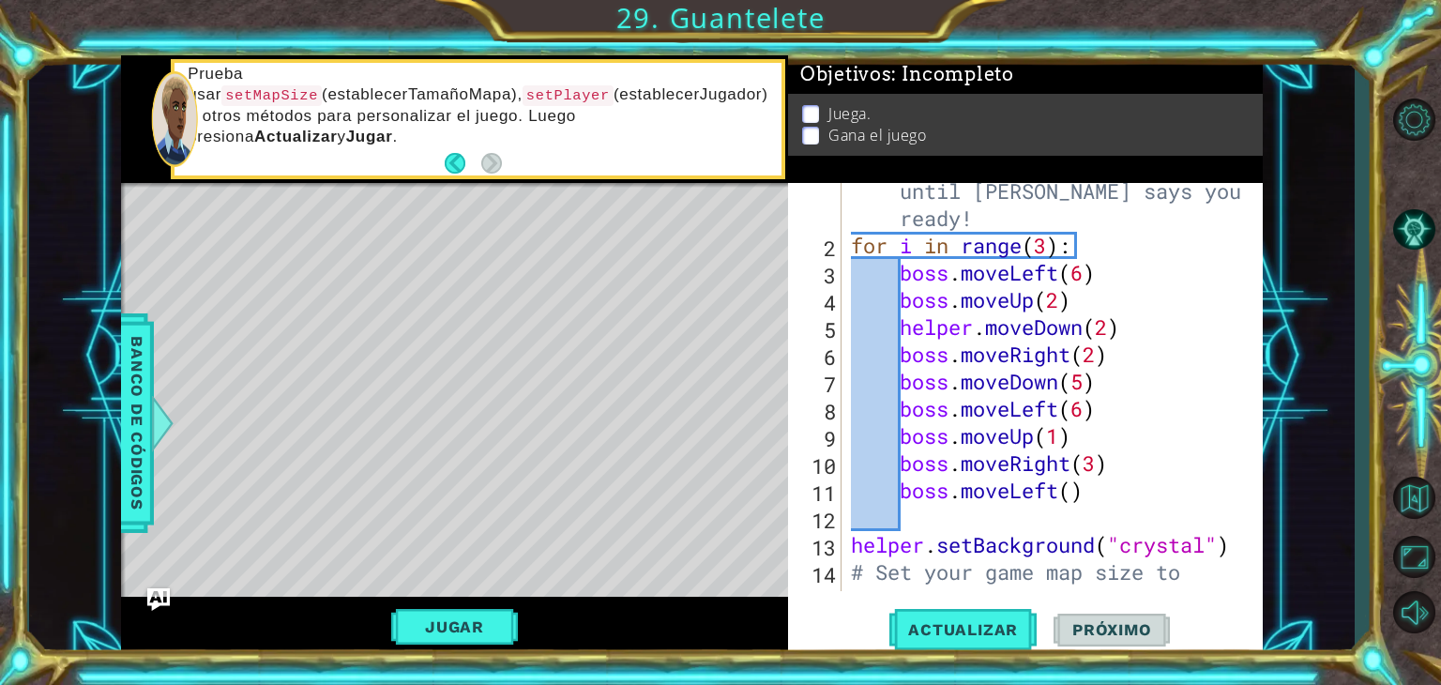
scroll to position [0, 0]
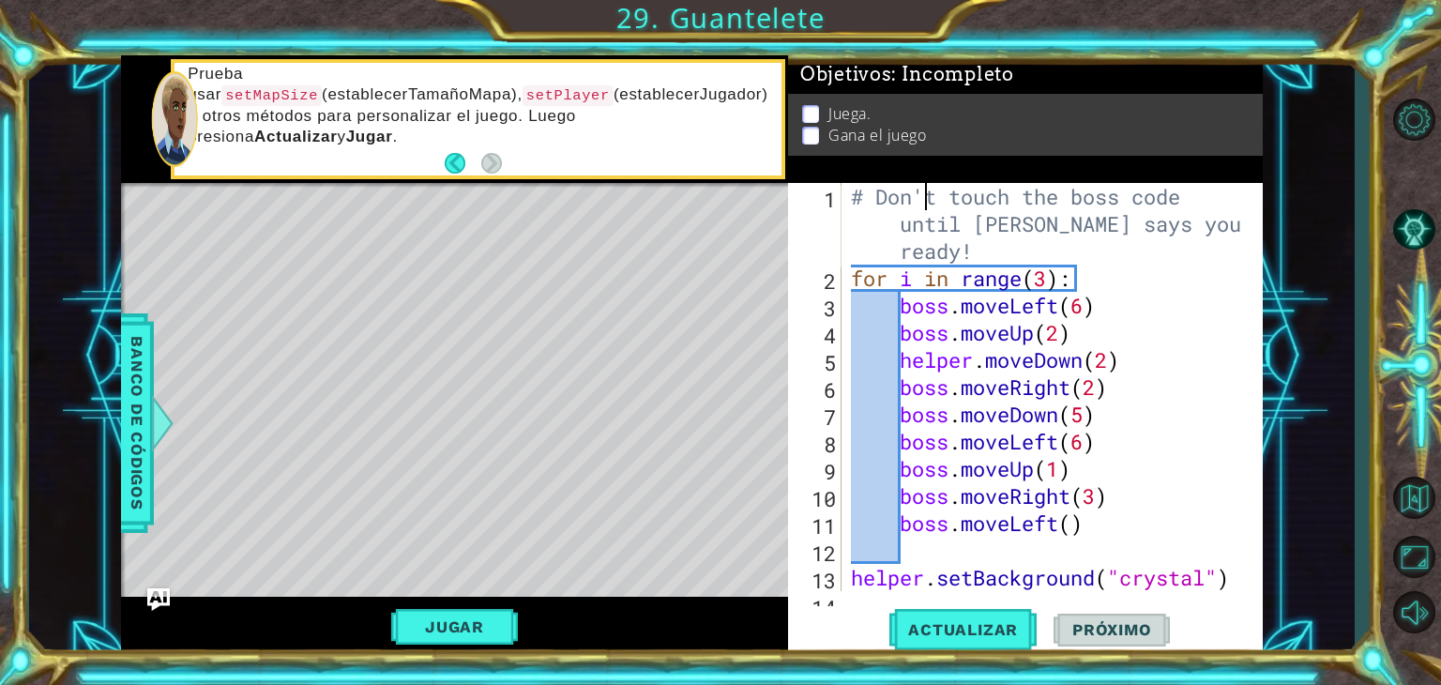
click at [920, 207] on div "# Don't touch the boss code until [PERSON_NAME] says you're ready! for i in ran…" at bounding box center [1050, 455] width 406 height 544
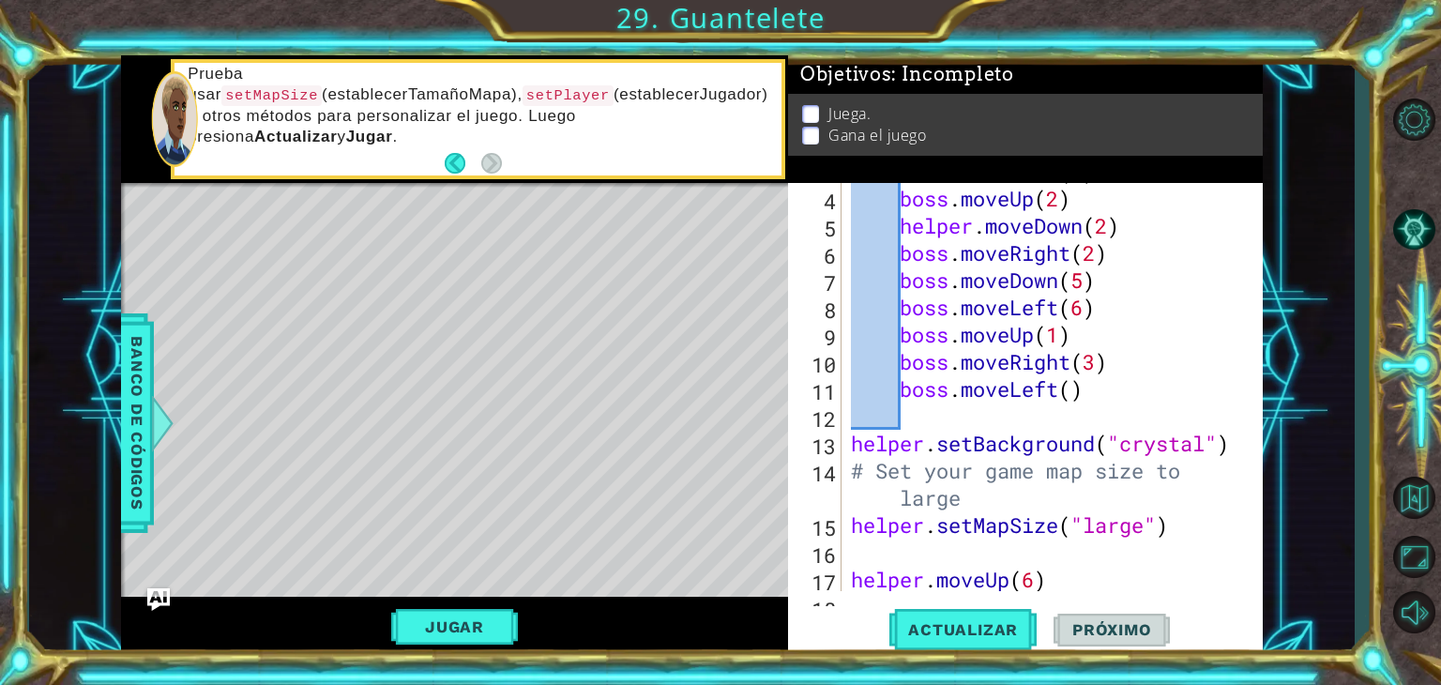
scroll to position [135, 0]
click at [977, 496] on div "boss . moveLeft ( 6 ) boss . moveUp ( 2 ) helper . moveDown ( 2 ) boss . moveRi…" at bounding box center [1050, 388] width 406 height 463
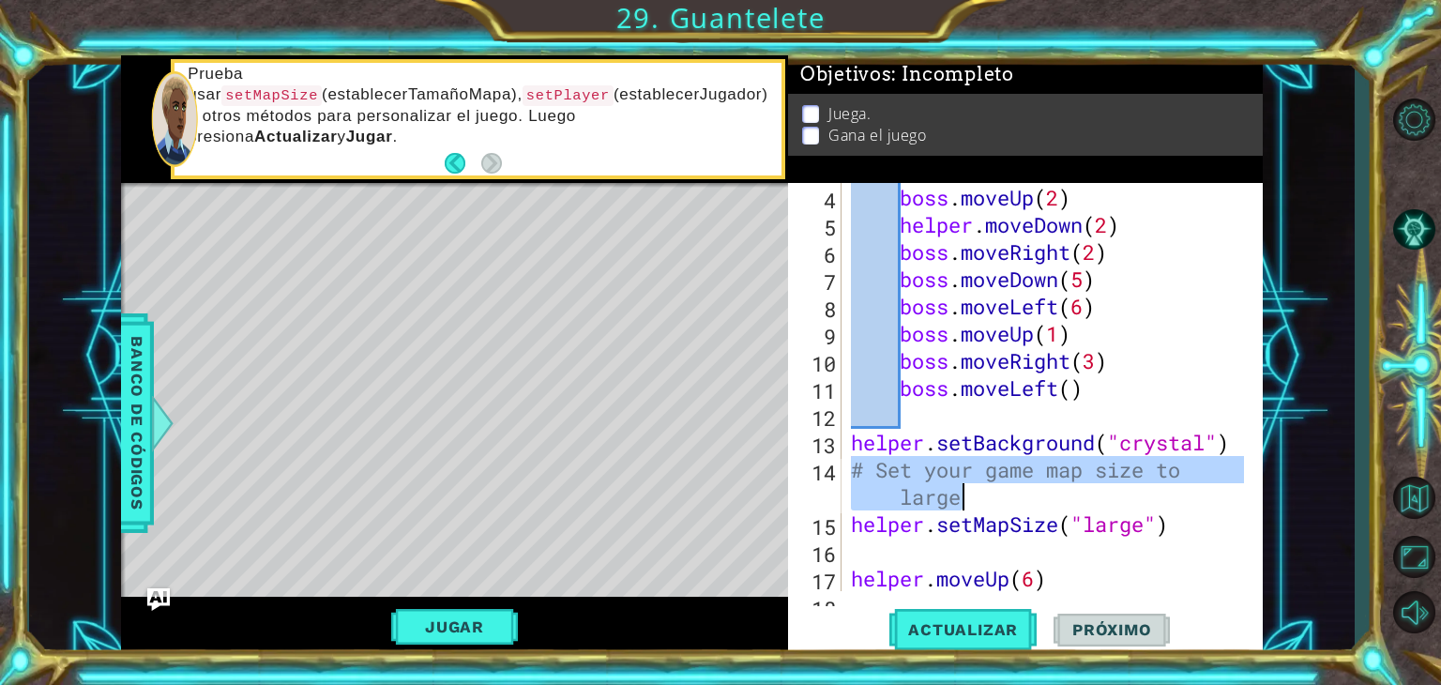
drag, startPoint x: 849, startPoint y: 464, endPoint x: 979, endPoint y: 493, distance: 133.4
click at [979, 493] on div "boss . moveLeft ( 6 ) boss . moveUp ( 2 ) helper . moveDown ( 2 ) boss . moveRi…" at bounding box center [1050, 388] width 406 height 463
drag, startPoint x: 841, startPoint y: 463, endPoint x: 856, endPoint y: 463, distance: 15.0
click at [856, 463] on div "# Set your game map size to large 3 4 5 6 7 8 9 10 11 12 13 14 15 16 17 18 boss…" at bounding box center [1023, 387] width 470 height 408
type textarea "helper.setMapSize("large")# Set your game map size to large"
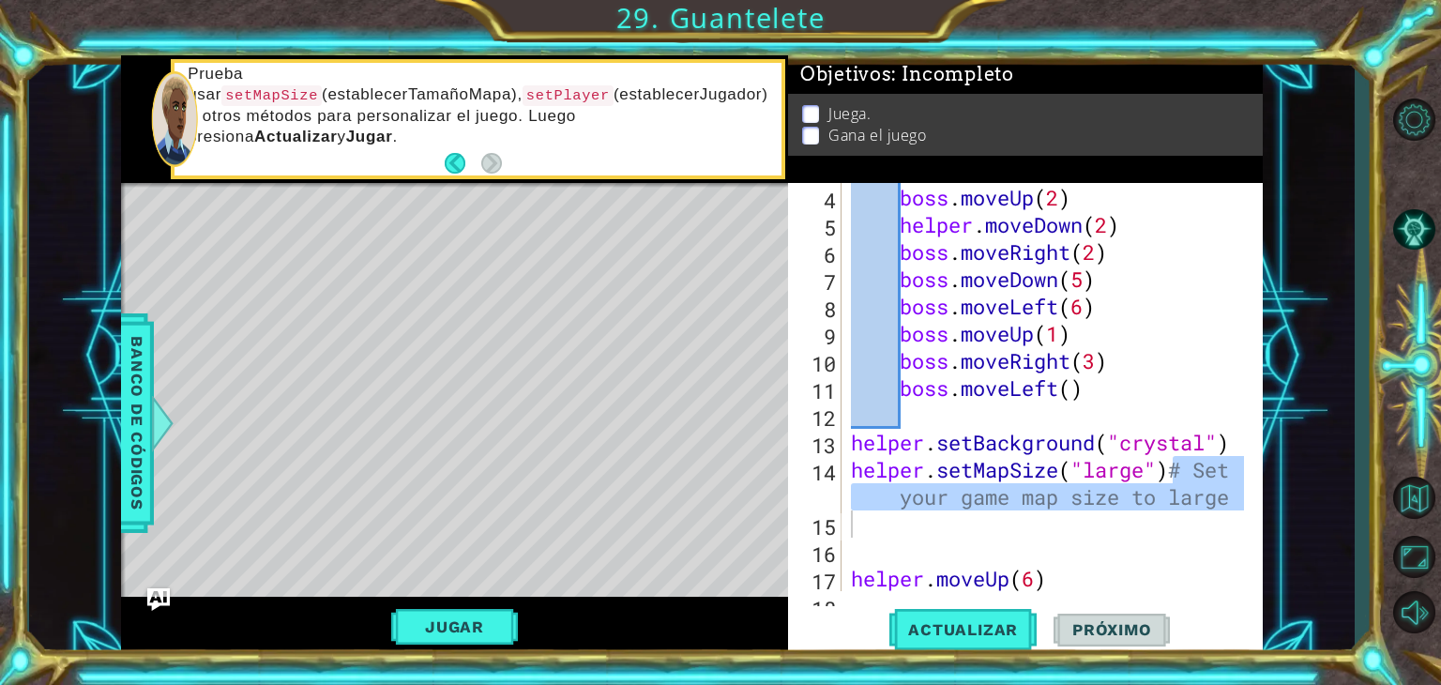
drag, startPoint x: 845, startPoint y: 470, endPoint x: 1017, endPoint y: 465, distance: 171.8
click at [1017, 465] on div "helper.setMapSize("large")# Set your game map size to large 3 4 5 6 7 8 9 10 11…" at bounding box center [1023, 387] width 470 height 408
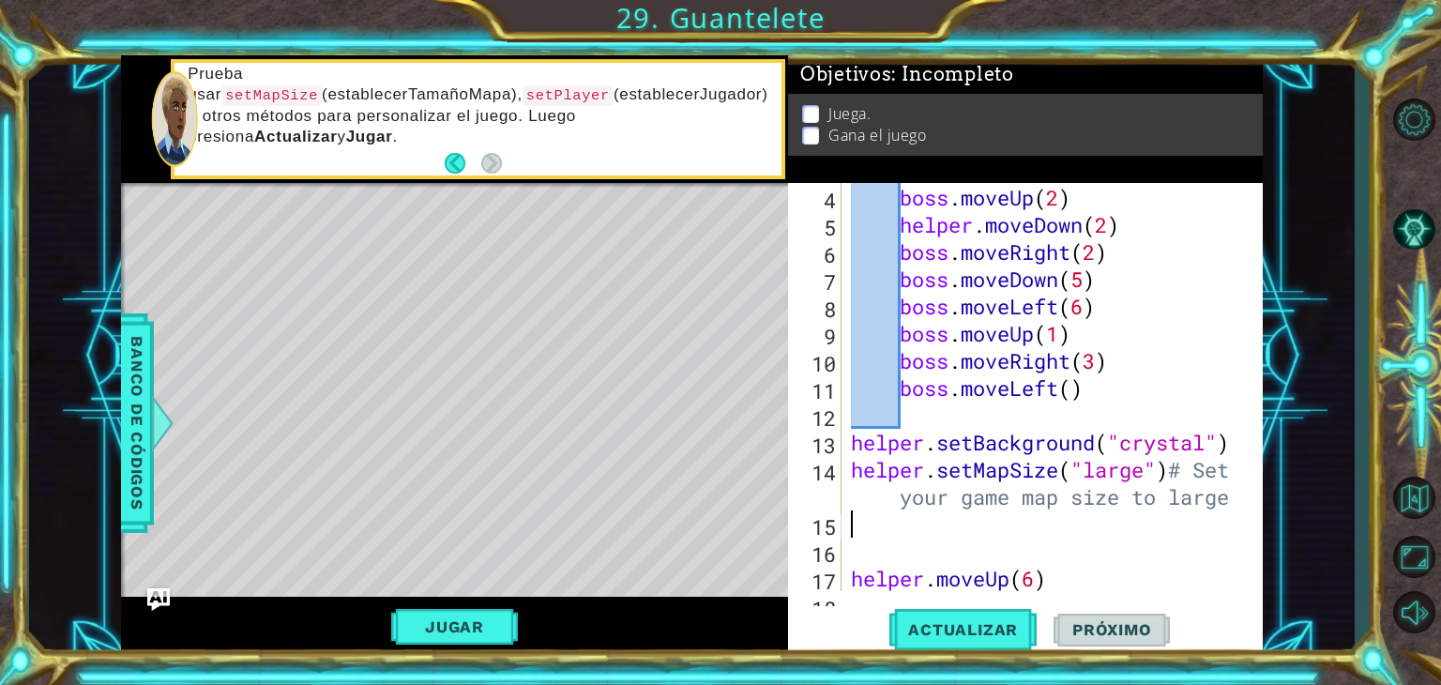
scroll to position [0, 0]
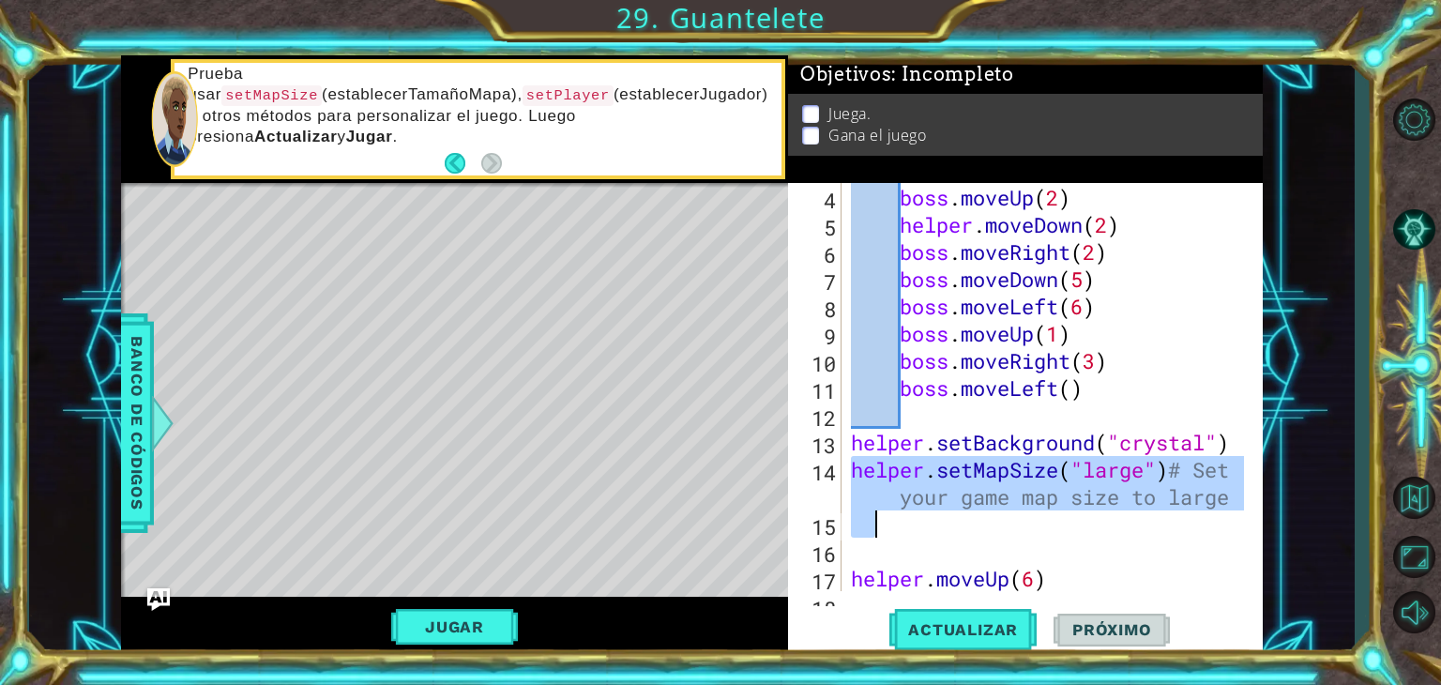
drag, startPoint x: 851, startPoint y: 474, endPoint x: 1081, endPoint y: 525, distance: 235.6
click at [1081, 525] on div "boss . moveLeft ( 6 ) boss . moveUp ( 2 ) helper . moveDown ( 2 ) boss . moveRi…" at bounding box center [1050, 388] width 406 height 463
type textarea "helper.setMapSize("large")# Set your game map size to large"
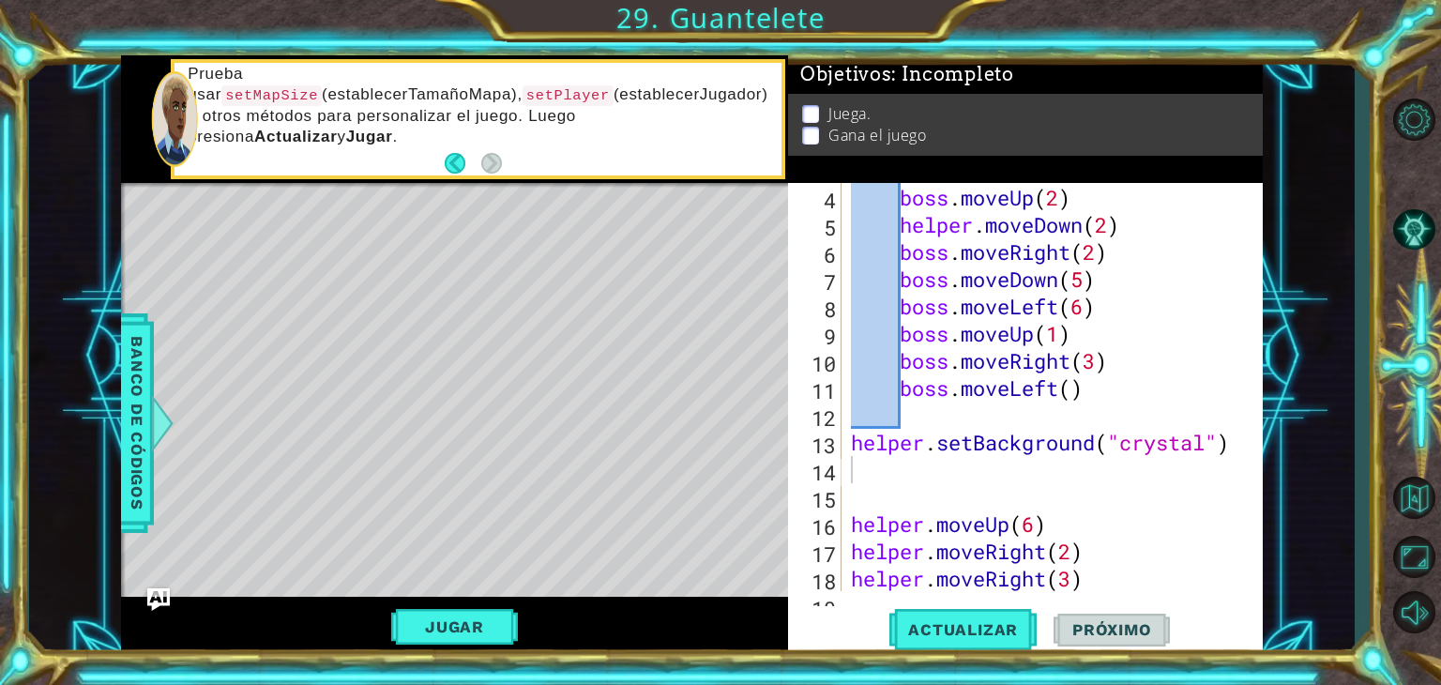
click at [845, 440] on div "3 4 5 6 7 8 9 10 11 12 13 14 15 16 17 18 19 boss . moveLeft ( 6 ) boss . moveUp…" at bounding box center [1023, 387] width 470 height 408
click at [849, 440] on div "boss . moveLeft ( 6 ) boss . moveUp ( 2 ) helper . moveDown ( 2 ) boss . moveRi…" at bounding box center [1050, 388] width 406 height 463
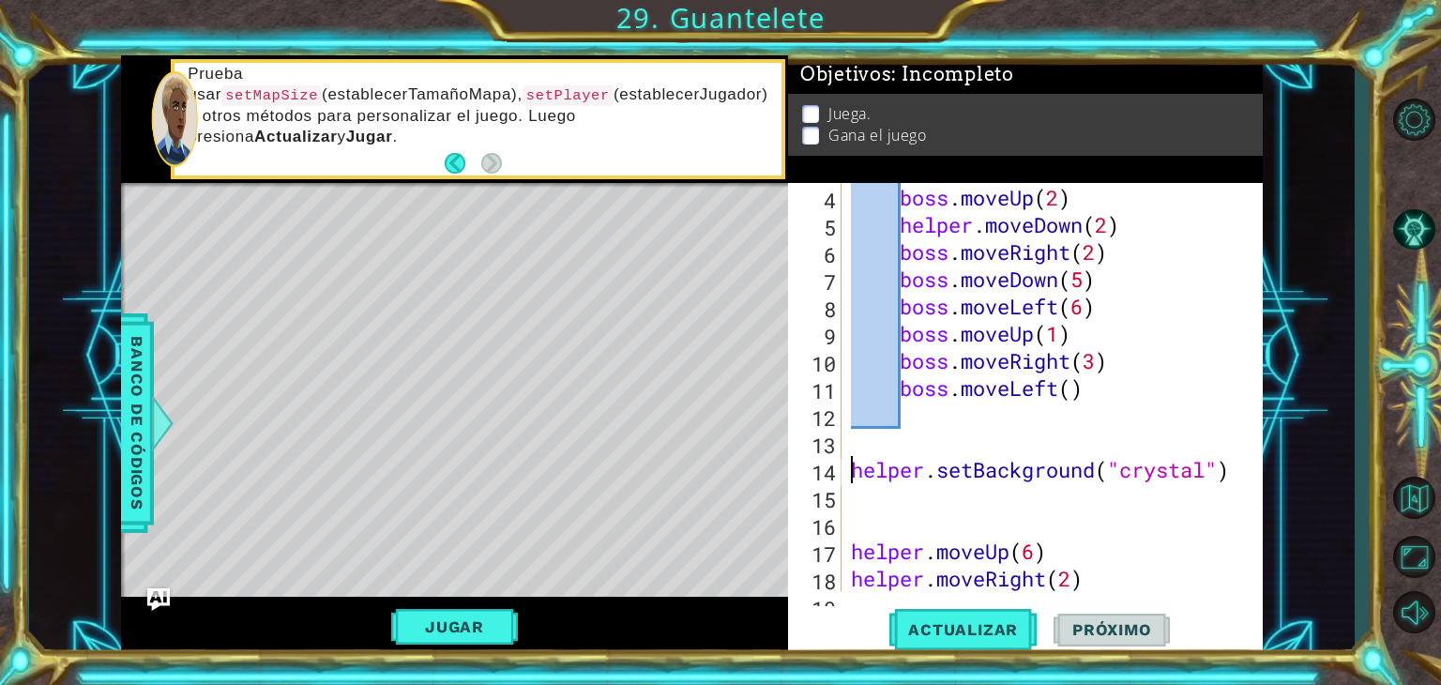
click at [851, 548] on div "boss . moveLeft ( 6 ) boss . moveUp ( 2 ) helper . moveDown ( 2 ) boss . moveRi…" at bounding box center [1050, 388] width 406 height 463
type textarea "helper.moveUp(6)"
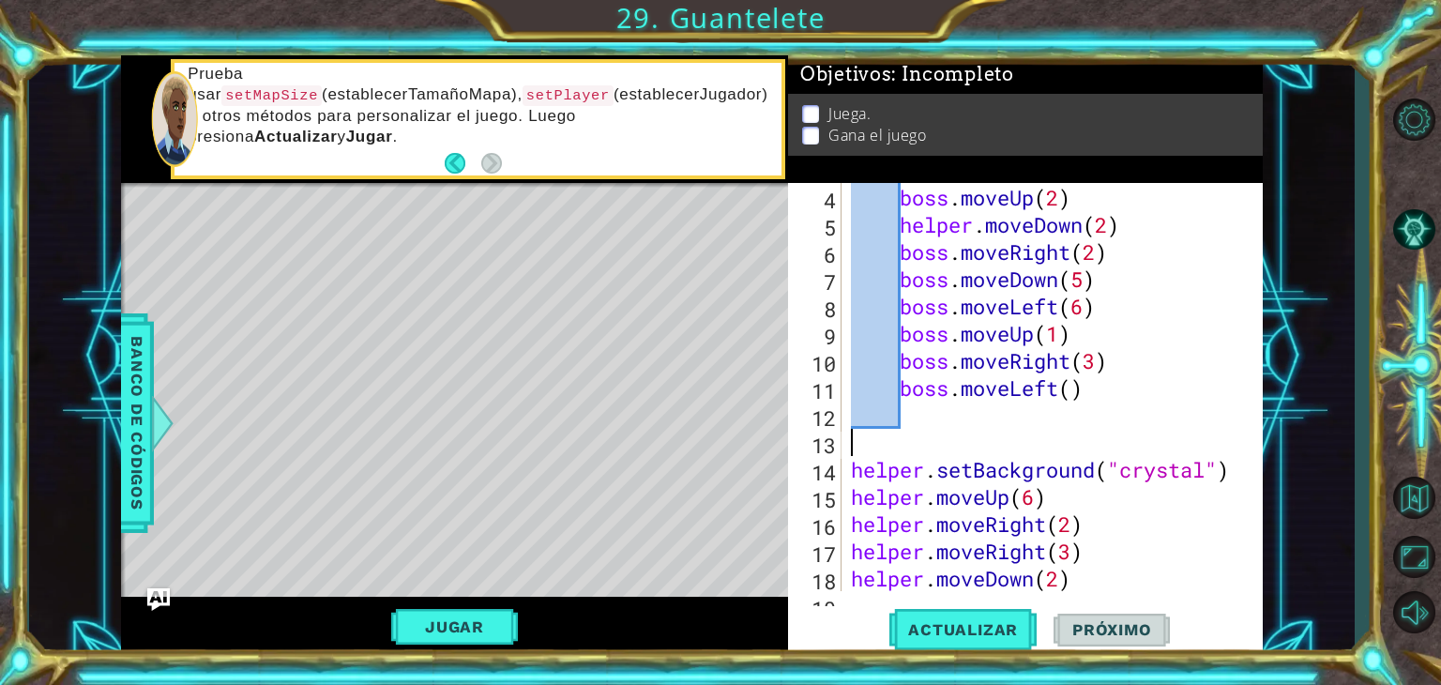
click at [870, 444] on div "boss . moveLeft ( 6 ) boss . moveUp ( 2 ) helper . moveDown ( 2 ) boss . moveRi…" at bounding box center [1050, 388] width 406 height 463
paste textarea "# Set your game map size to large"
type textarea "# Set your game map size to large"
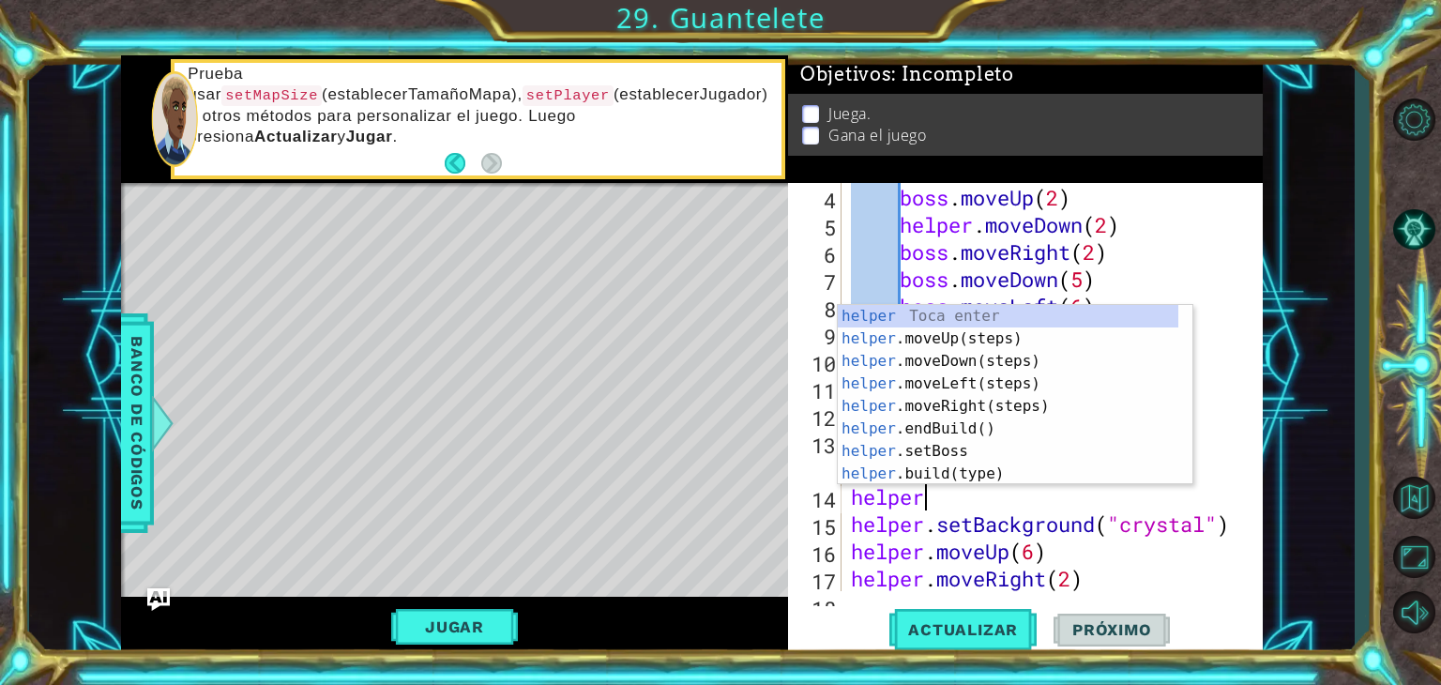
scroll to position [0, 3]
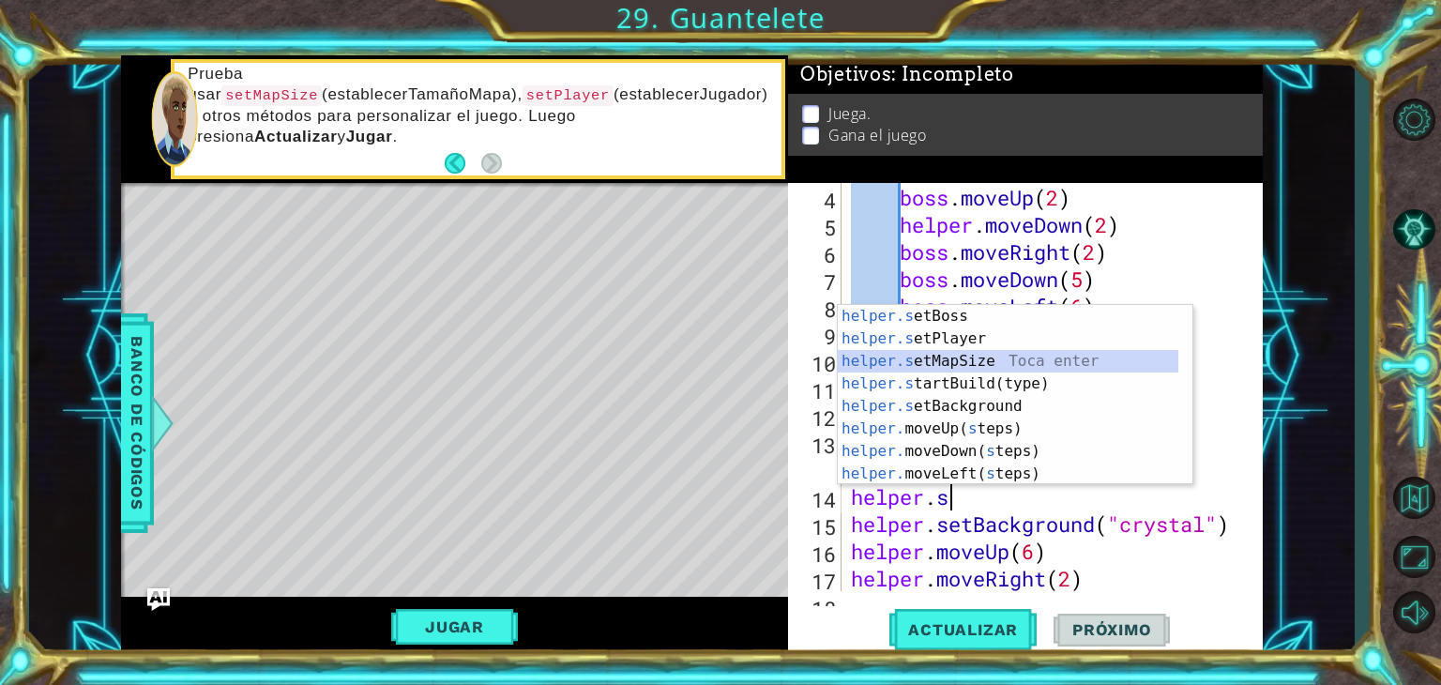
click at [949, 357] on div "helper.s etBoss Toca enter helper.s etPlayer Toca enter helper.s etMapSize Toca…" at bounding box center [1008, 417] width 341 height 225
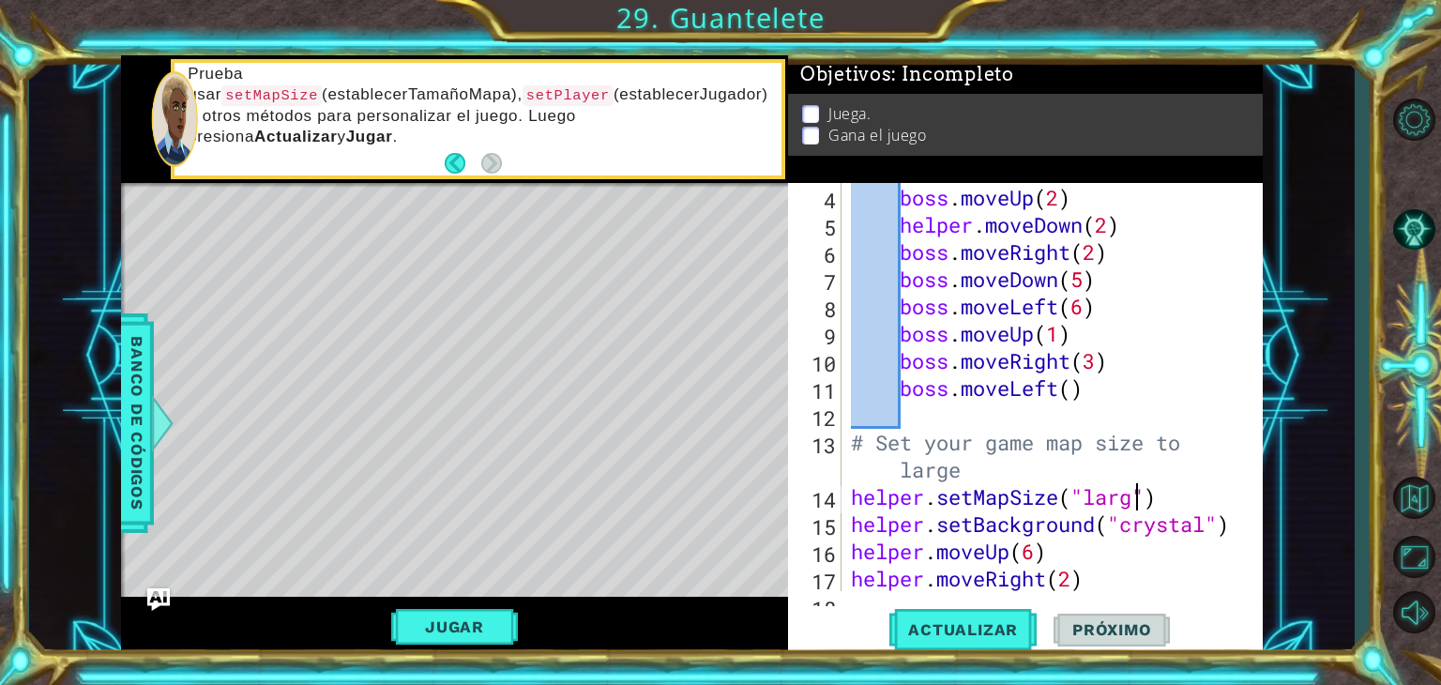
scroll to position [0, 12]
click at [985, 632] on span "Actualizar" at bounding box center [962, 629] width 147 height 19
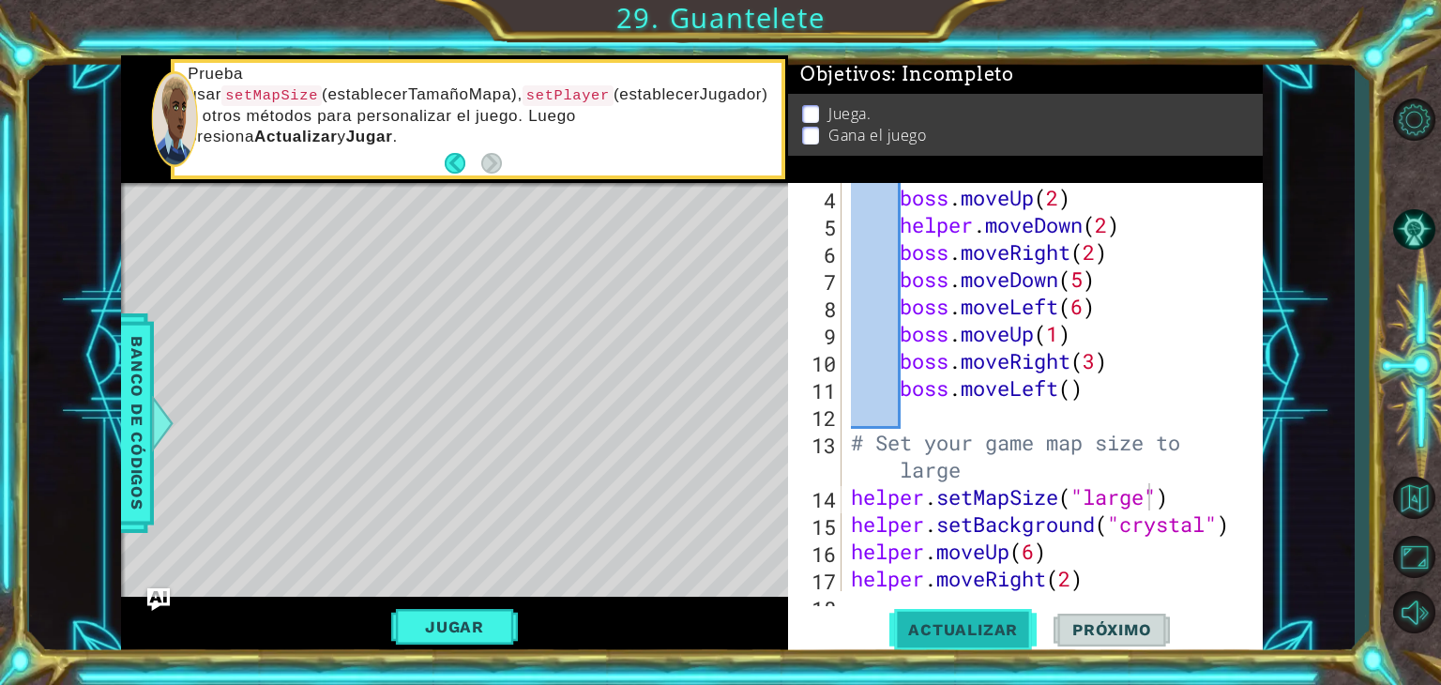
click at [985, 632] on span "Actualizar" at bounding box center [962, 629] width 147 height 19
click at [991, 624] on span "Actualizar" at bounding box center [962, 629] width 147 height 19
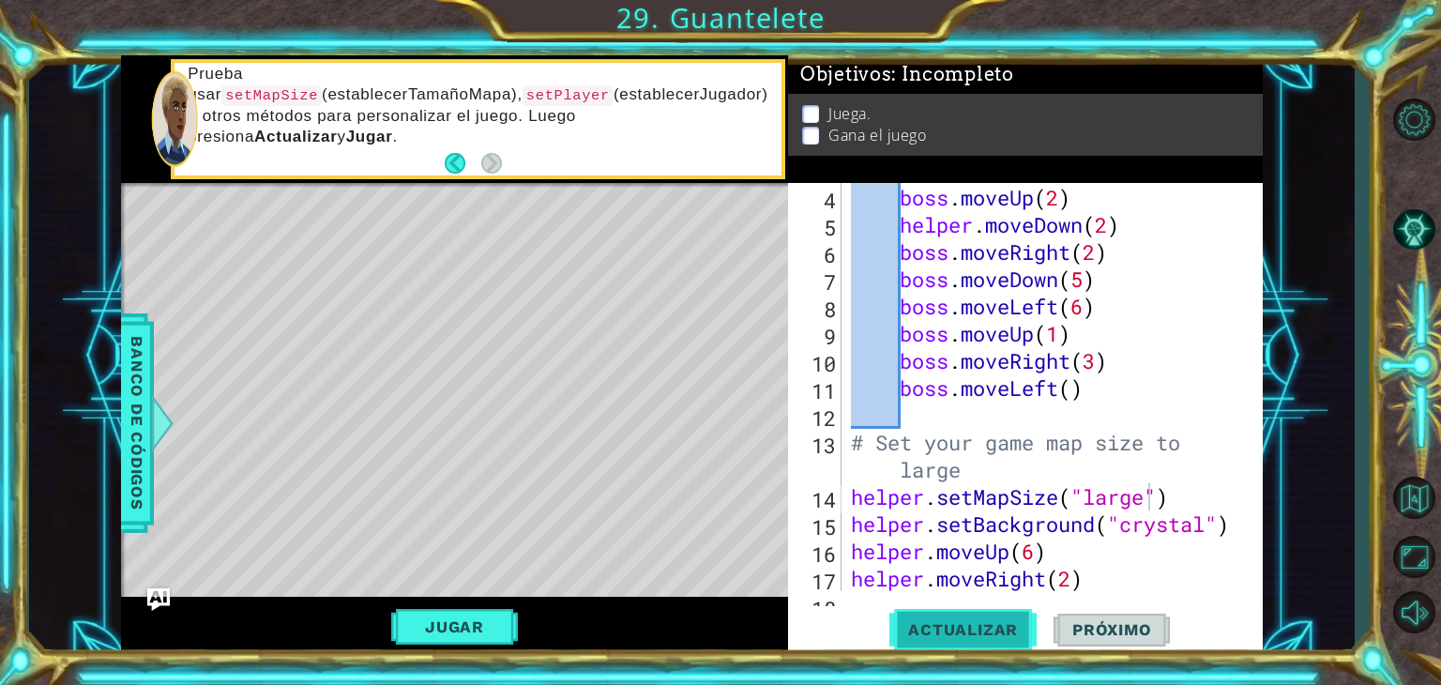
click at [991, 624] on span "Actualizar" at bounding box center [962, 629] width 147 height 19
click at [582, 539] on div "Level Map" at bounding box center [554, 459] width 867 height 553
click at [157, 586] on img "Ask AI" at bounding box center [158, 598] width 24 height 24
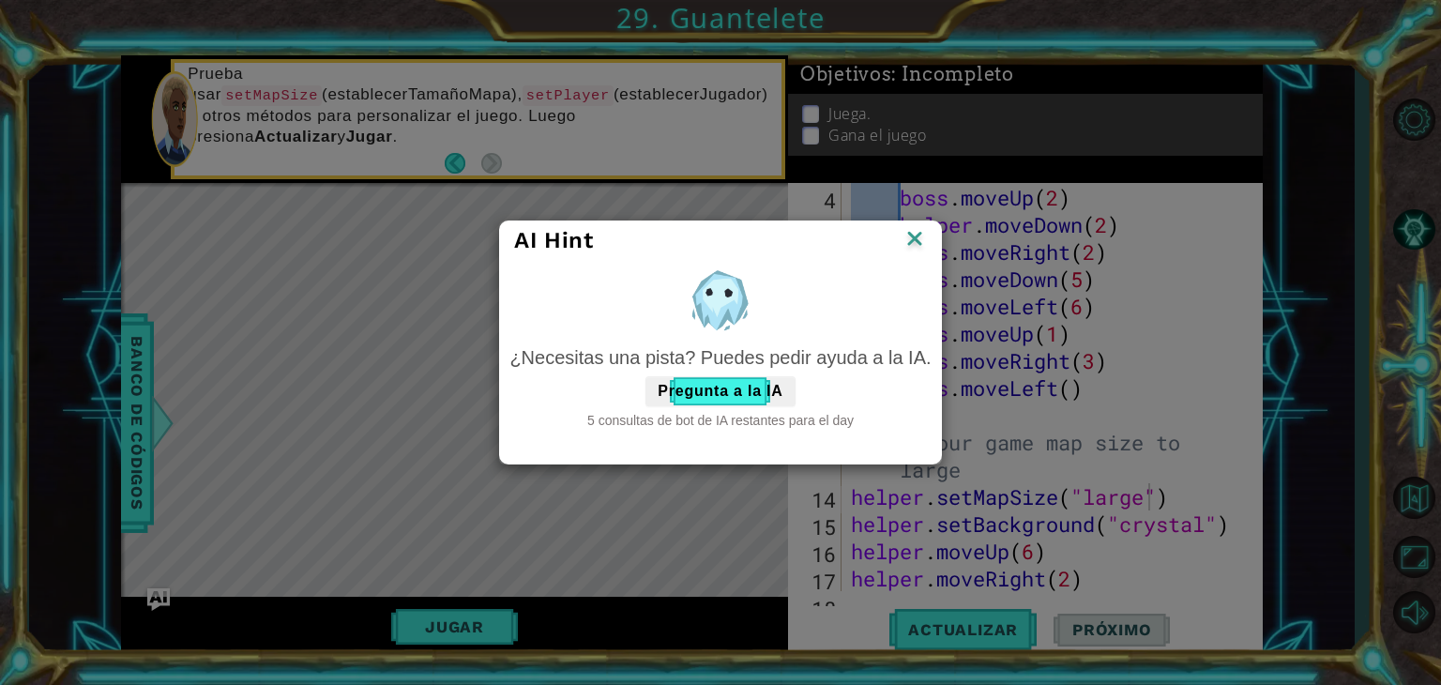
click at [917, 233] on img at bounding box center [915, 240] width 24 height 28
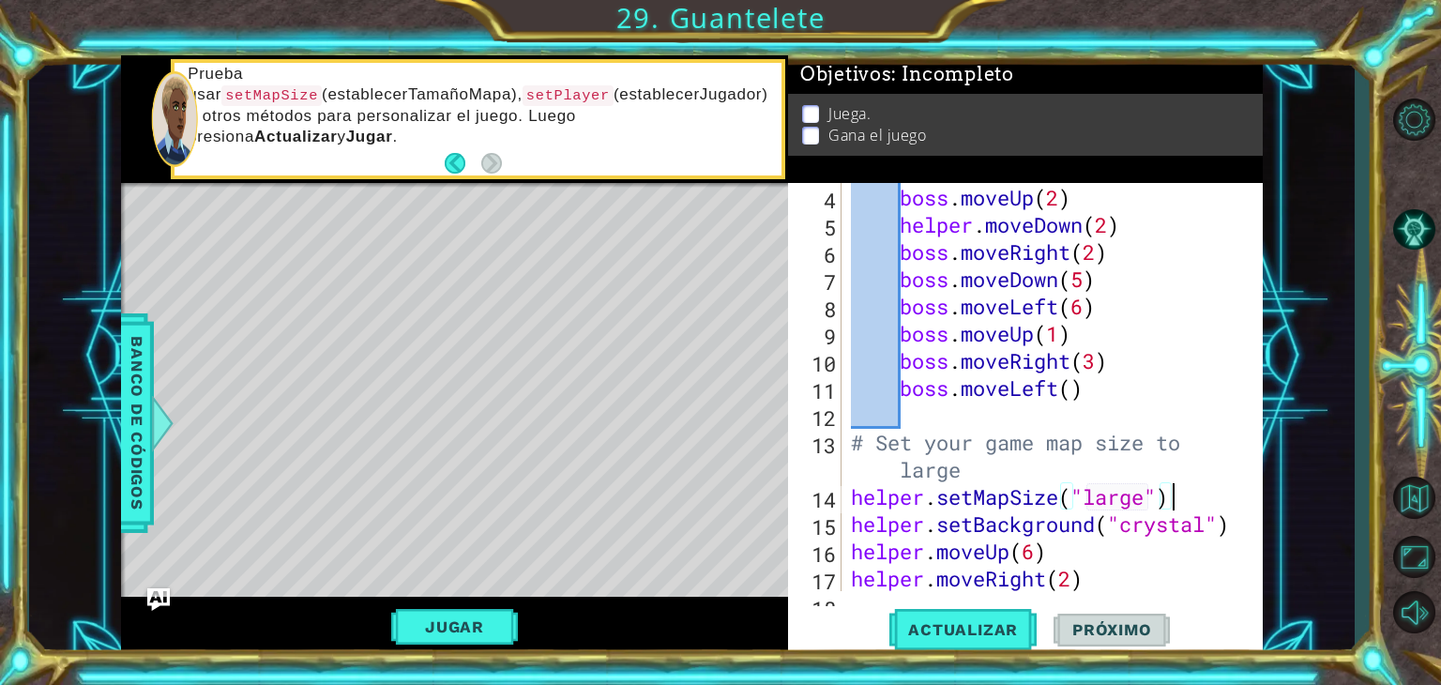
click at [1178, 500] on div "boss . moveLeft ( 6 ) boss . moveUp ( 2 ) helper . moveDown ( 2 ) boss . moveRi…" at bounding box center [1050, 388] width 406 height 463
click at [965, 630] on span "Actualizar" at bounding box center [962, 629] width 147 height 19
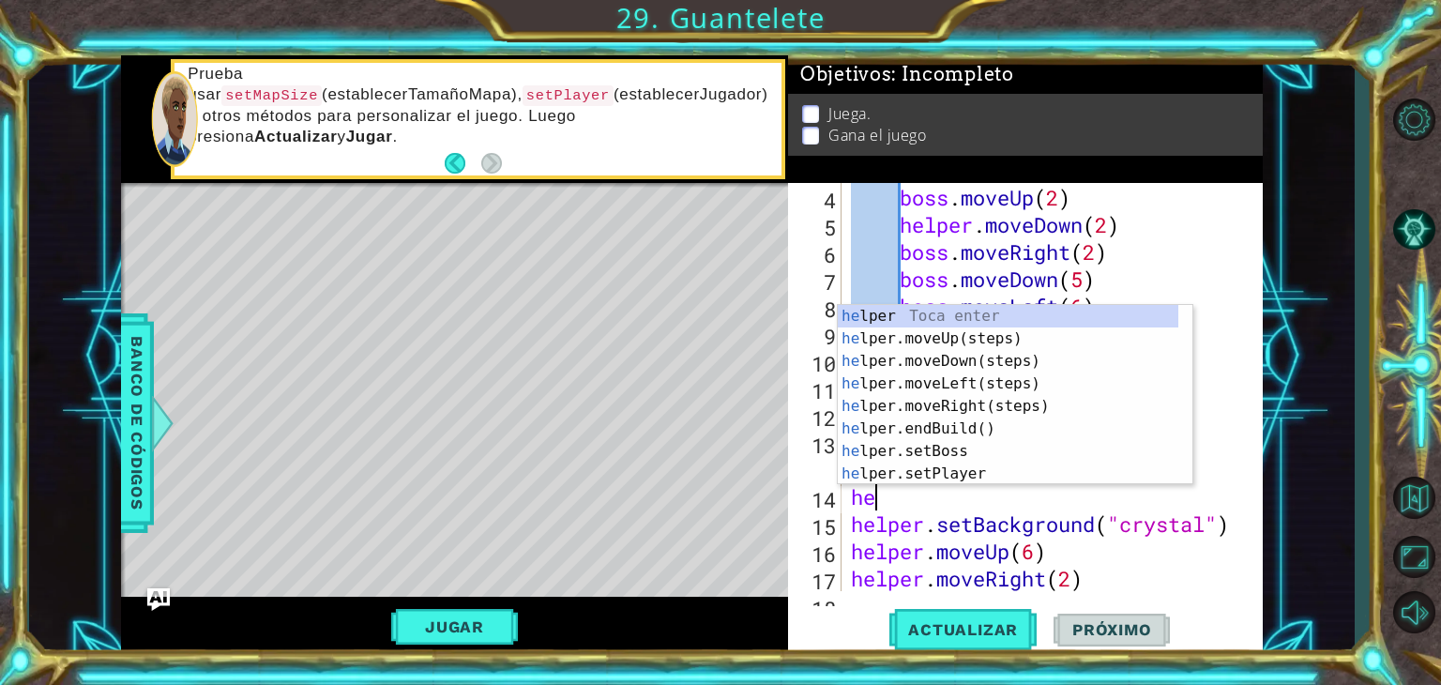
scroll to position [0, 0]
type textarea "h"
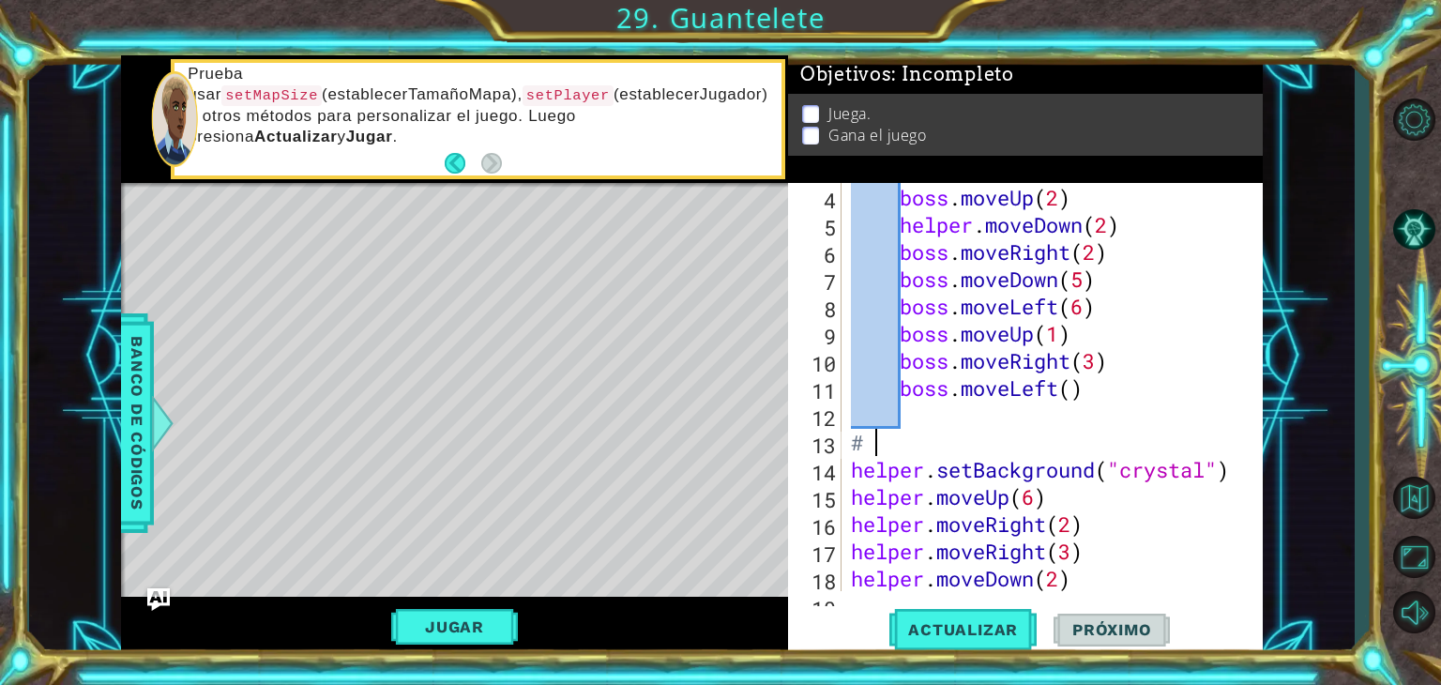
type textarea "#"
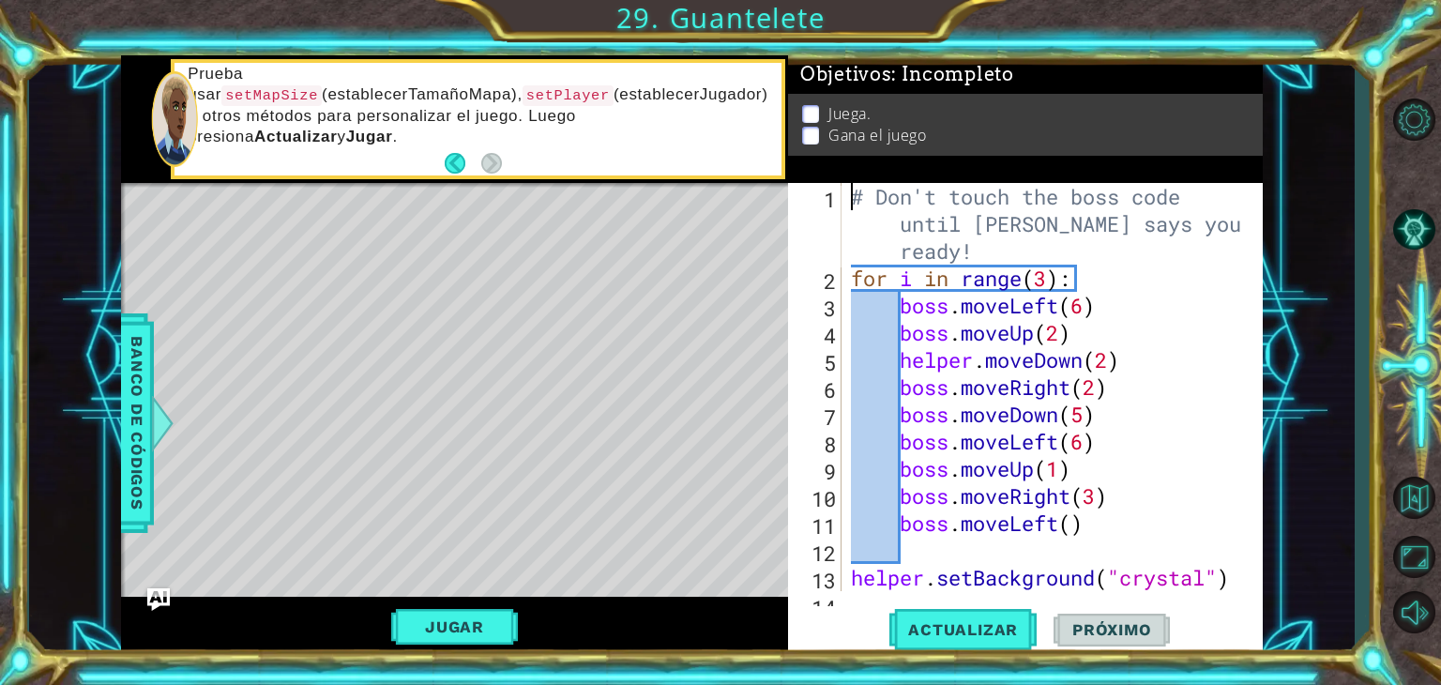
click at [852, 195] on div "# Don't touch the boss code until [PERSON_NAME] says you're ready! for i in ran…" at bounding box center [1050, 441] width 406 height 517
type textarea "# Don't touch the boss code until [PERSON_NAME] says you're ready!"
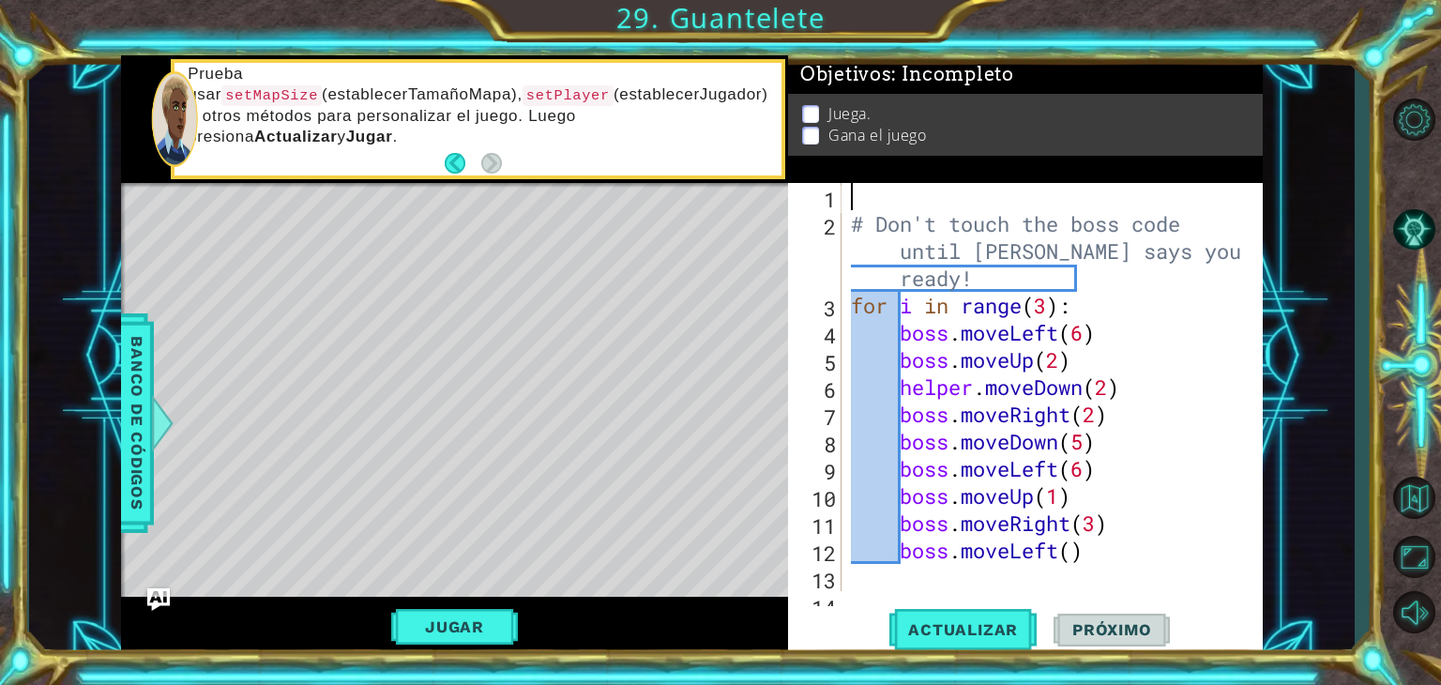
click at [852, 195] on div "# Don't touch the boss code until [PERSON_NAME] says you're ready! for i in ran…" at bounding box center [1050, 414] width 406 height 463
type textarea "3"
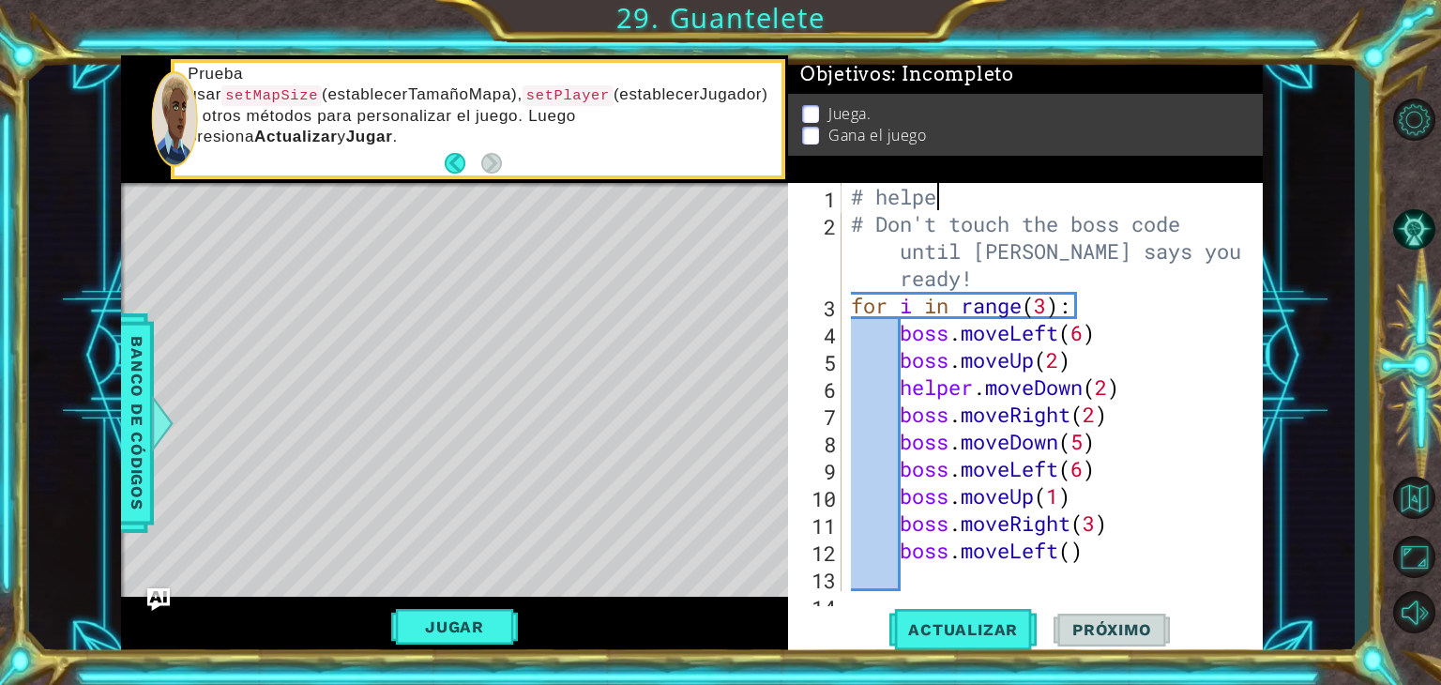
scroll to position [0, 3]
click at [158, 446] on div at bounding box center [161, 423] width 23 height 56
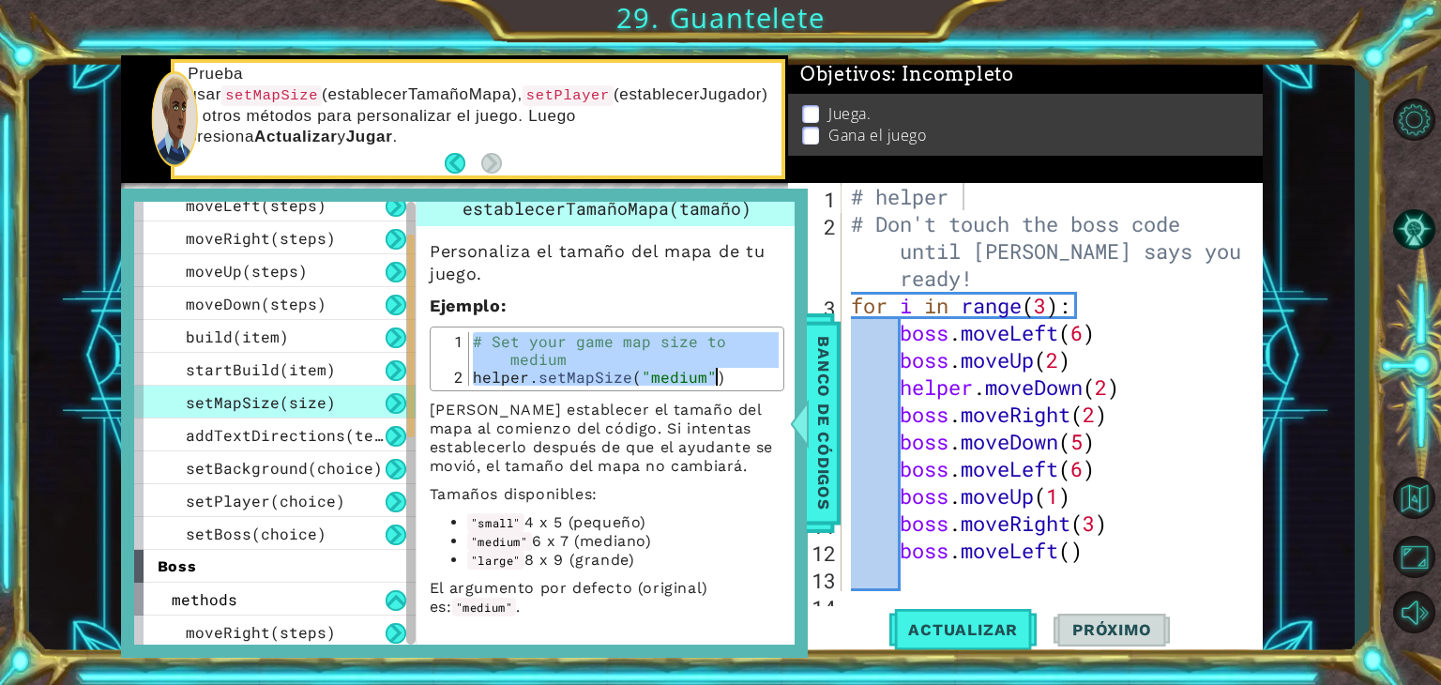
click at [958, 185] on div "# helper # Don't touch the boss code until [PERSON_NAME] says you're ready! for…" at bounding box center [1050, 414] width 406 height 463
paste textarea "helper.setMapSize("medium")"
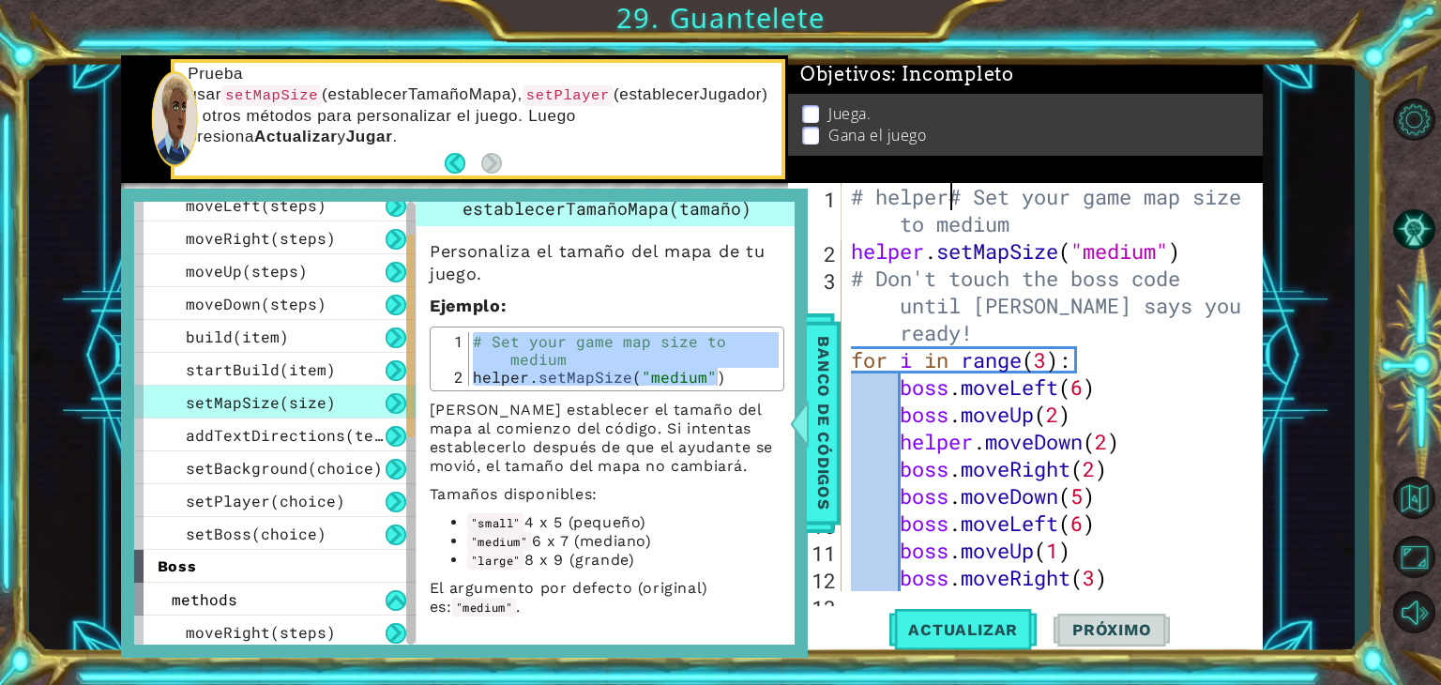
click at [946, 207] on div "# helper# Set your game map size to medium helper . setMapSize ( "medium" ) # D…" at bounding box center [1050, 428] width 406 height 490
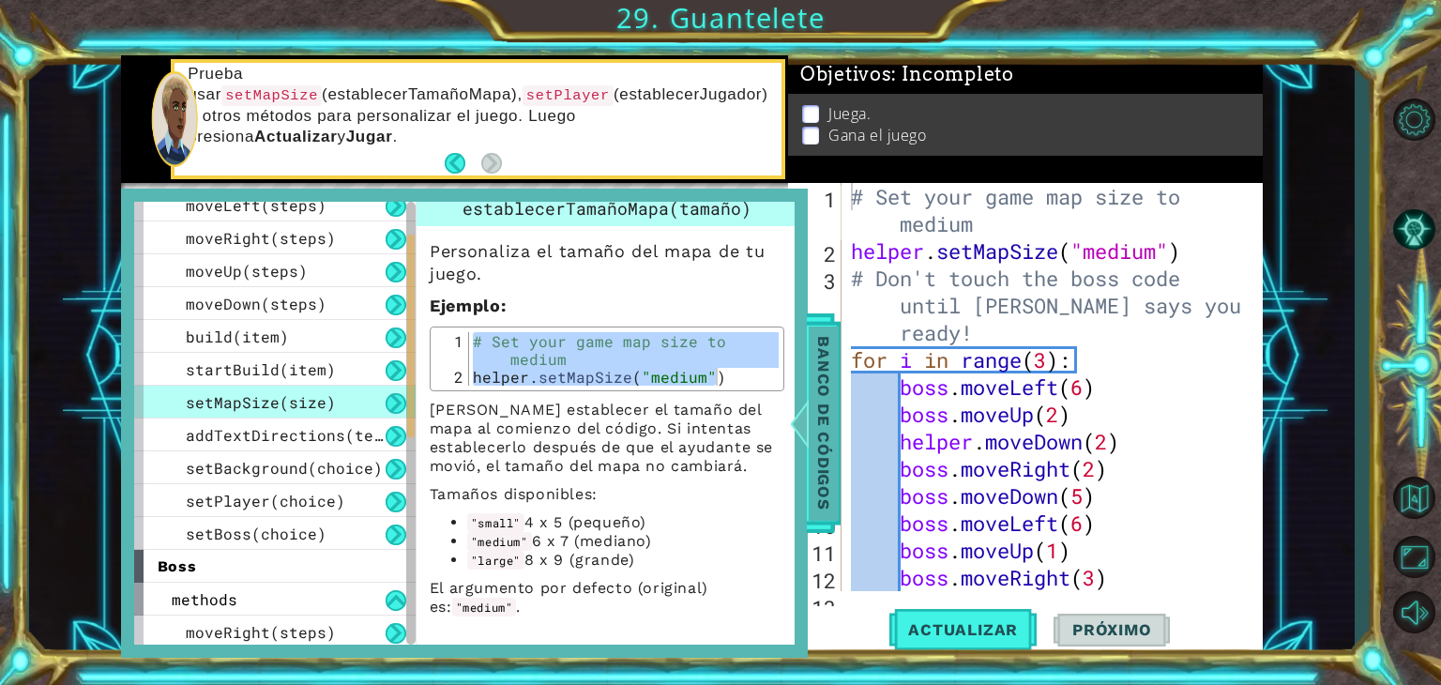
click at [836, 425] on span "Banco de códigos" at bounding box center [824, 423] width 30 height 194
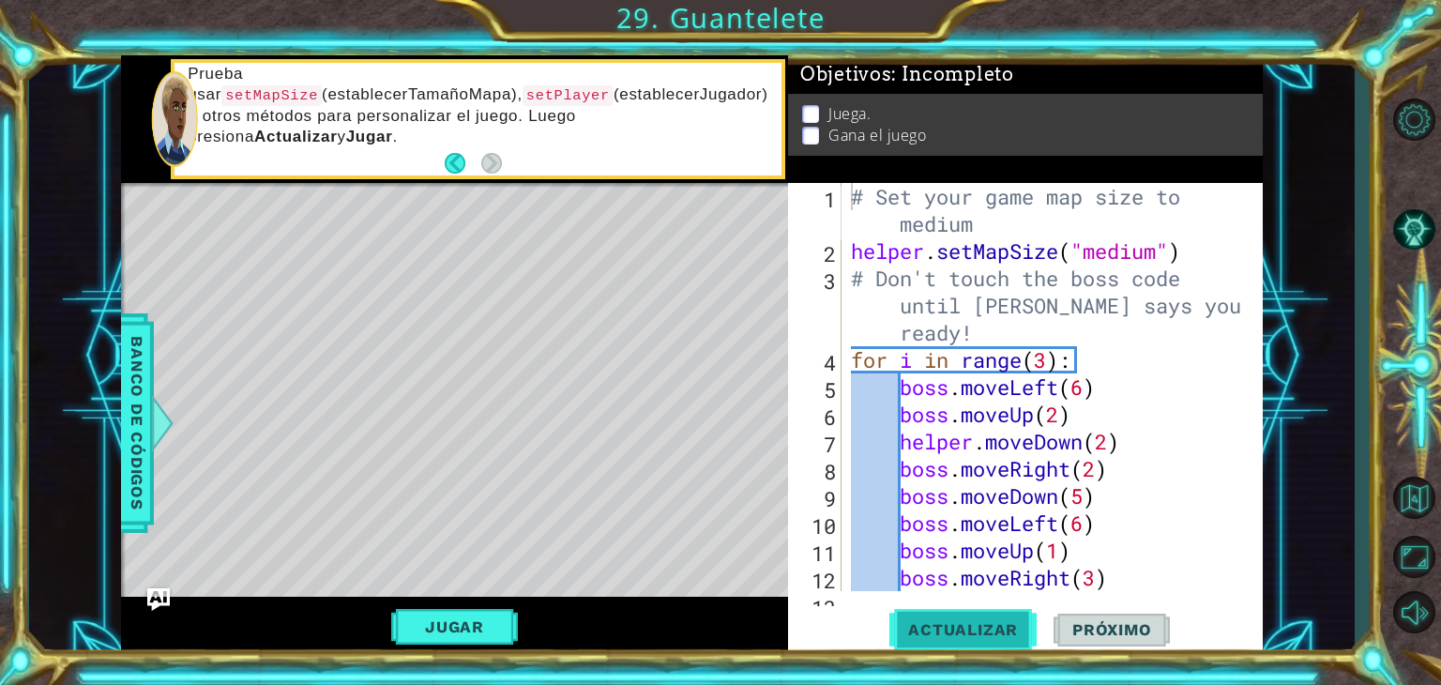
click at [899, 615] on button "Actualizar" at bounding box center [962, 630] width 147 height 48
click at [1160, 250] on div "# Set your game map size to medium helper . setMapSize ( "medium" ) # Don't tou…" at bounding box center [1050, 428] width 406 height 490
click at [990, 230] on div "# Set your game map size to medium helper . setMapSize ( "large" ) # Don't touc…" at bounding box center [1050, 428] width 406 height 490
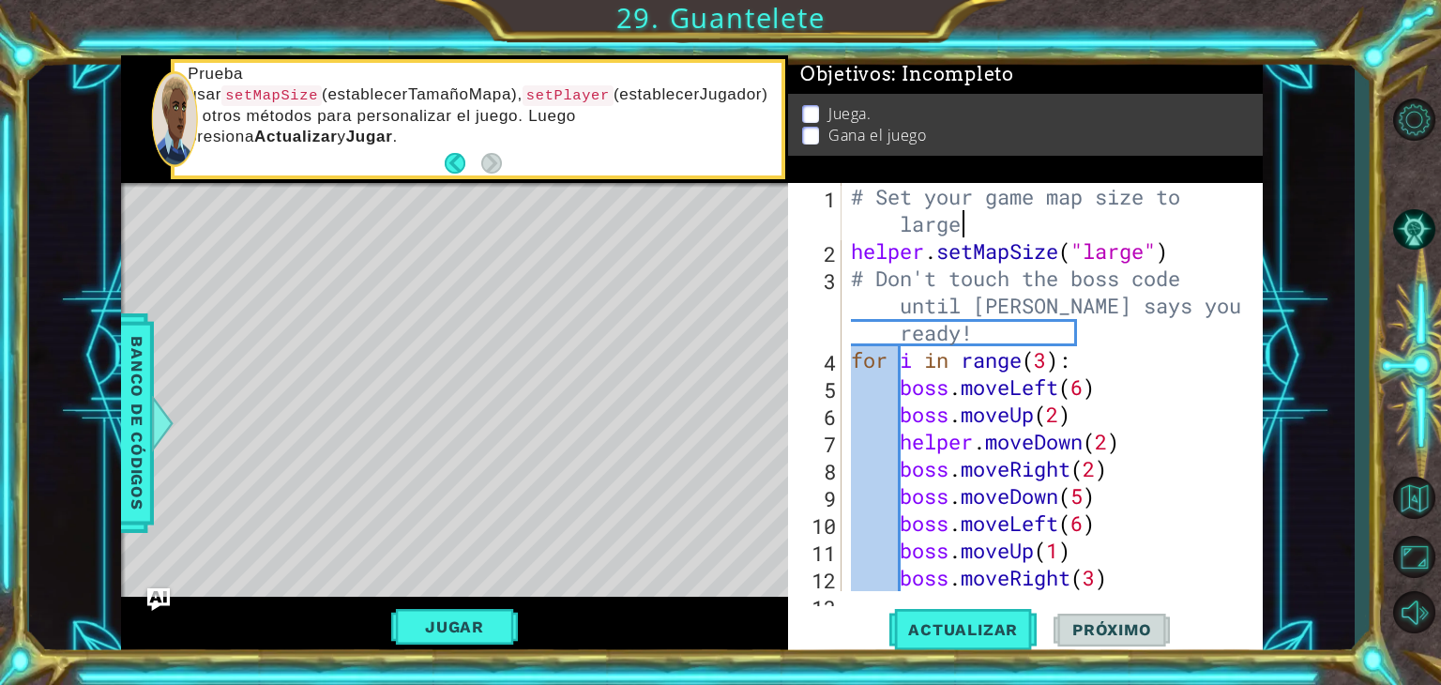
scroll to position [0, 17]
click at [960, 614] on button "Actualizar" at bounding box center [962, 630] width 147 height 48
click at [1019, 628] on span "Actualizar" at bounding box center [962, 629] width 147 height 19
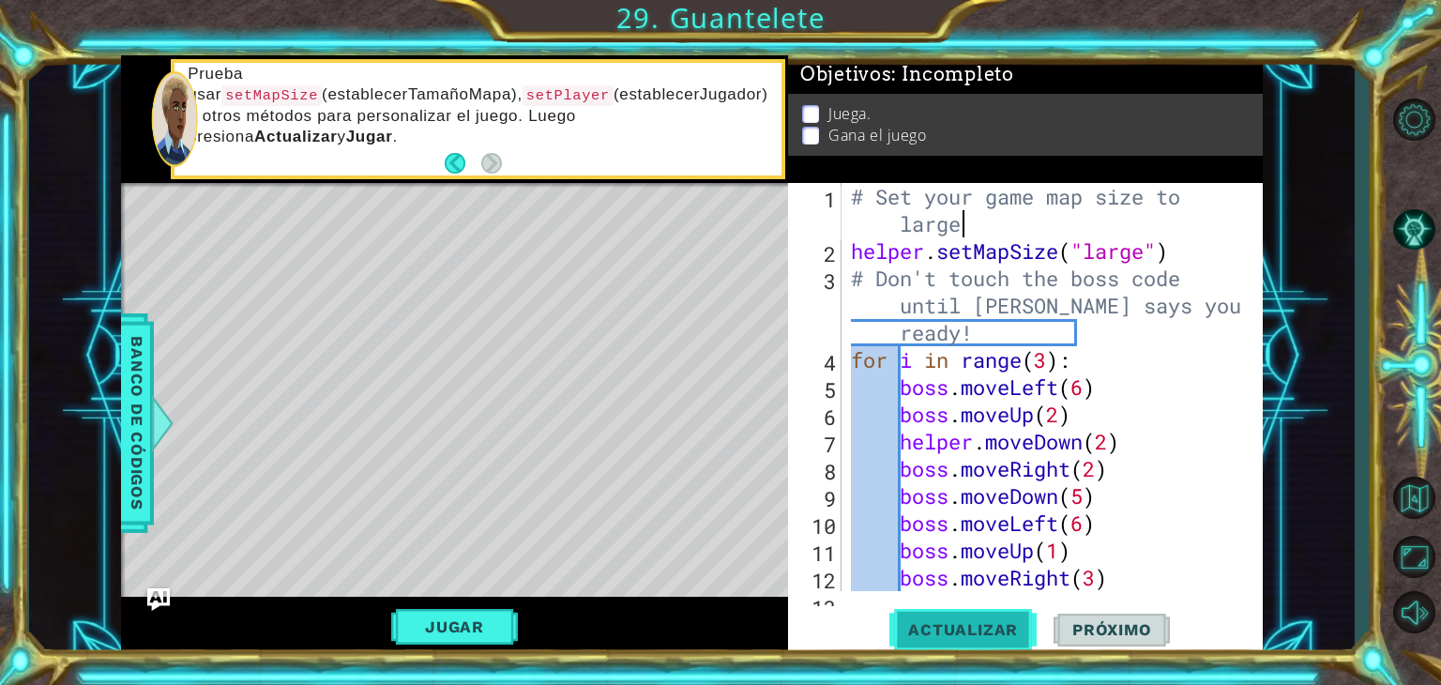
click at [1019, 628] on span "Actualizar" at bounding box center [962, 629] width 147 height 19
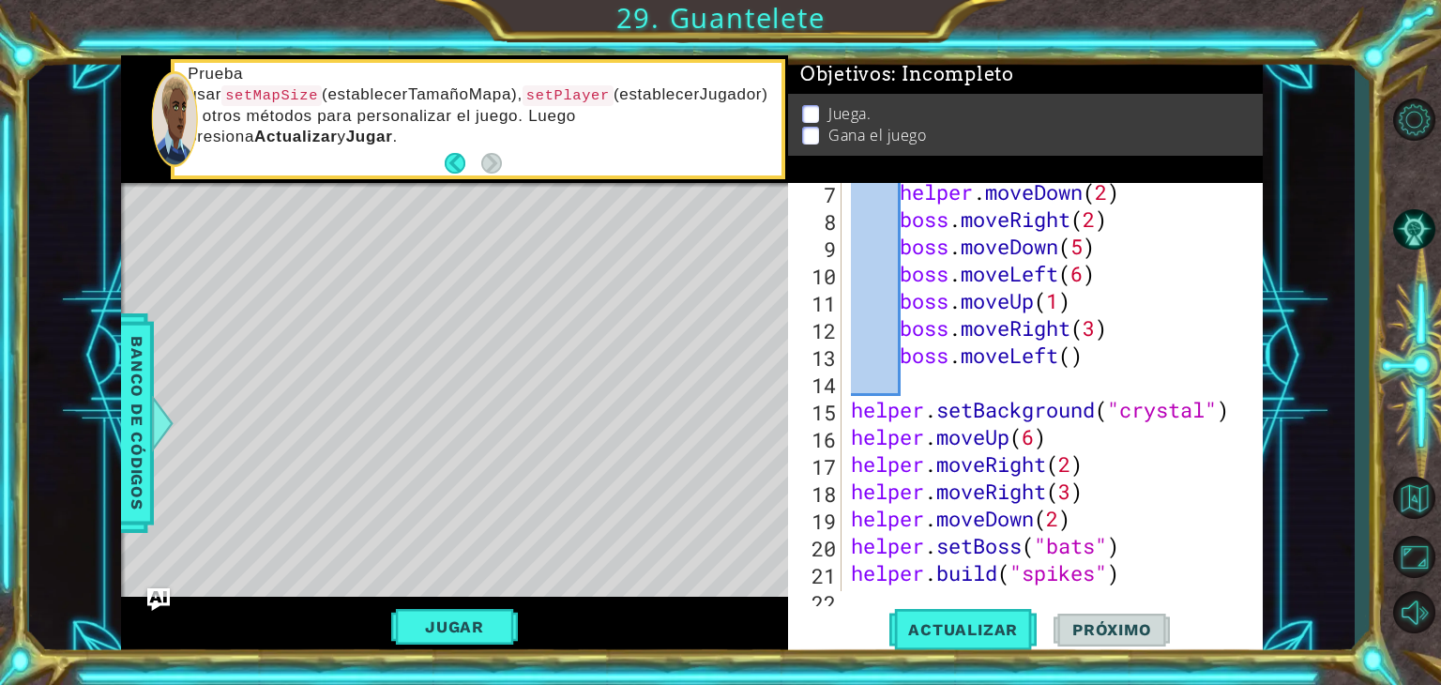
scroll to position [250, 0]
click at [1039, 431] on div "helper . moveDown ( 2 ) boss . moveRight ( 2 ) boss . moveDown ( 5 ) boss . mov…" at bounding box center [1050, 409] width 406 height 463
click at [960, 624] on span "Actualizar" at bounding box center [962, 629] width 147 height 19
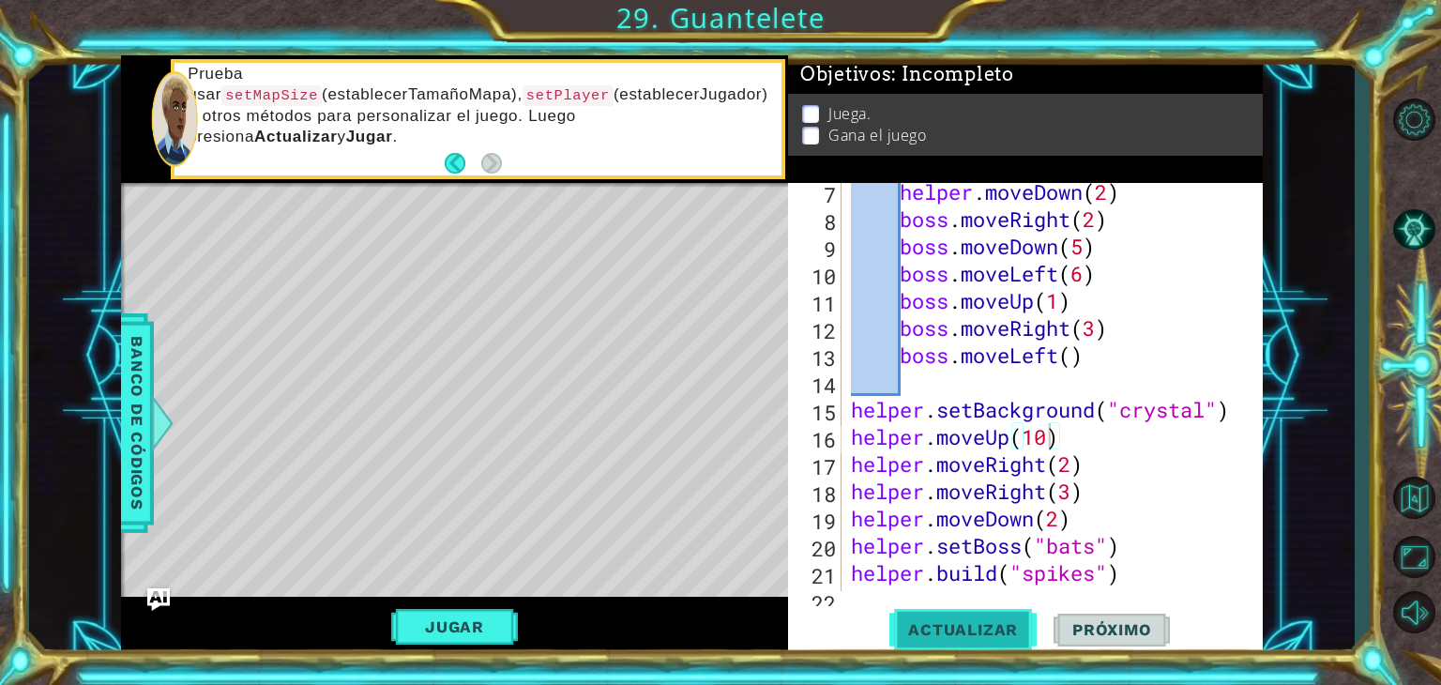
click at [960, 624] on span "Actualizar" at bounding box center [962, 629] width 147 height 19
click at [1069, 466] on div "helper . moveDown ( 2 ) boss . moveRight ( 2 ) boss . moveDown ( 5 ) boss . mov…" at bounding box center [1050, 409] width 406 height 463
click at [997, 616] on button "Actualizar" at bounding box center [962, 630] width 147 height 48
drag, startPoint x: 1045, startPoint y: 440, endPoint x: 1055, endPoint y: 440, distance: 10.3
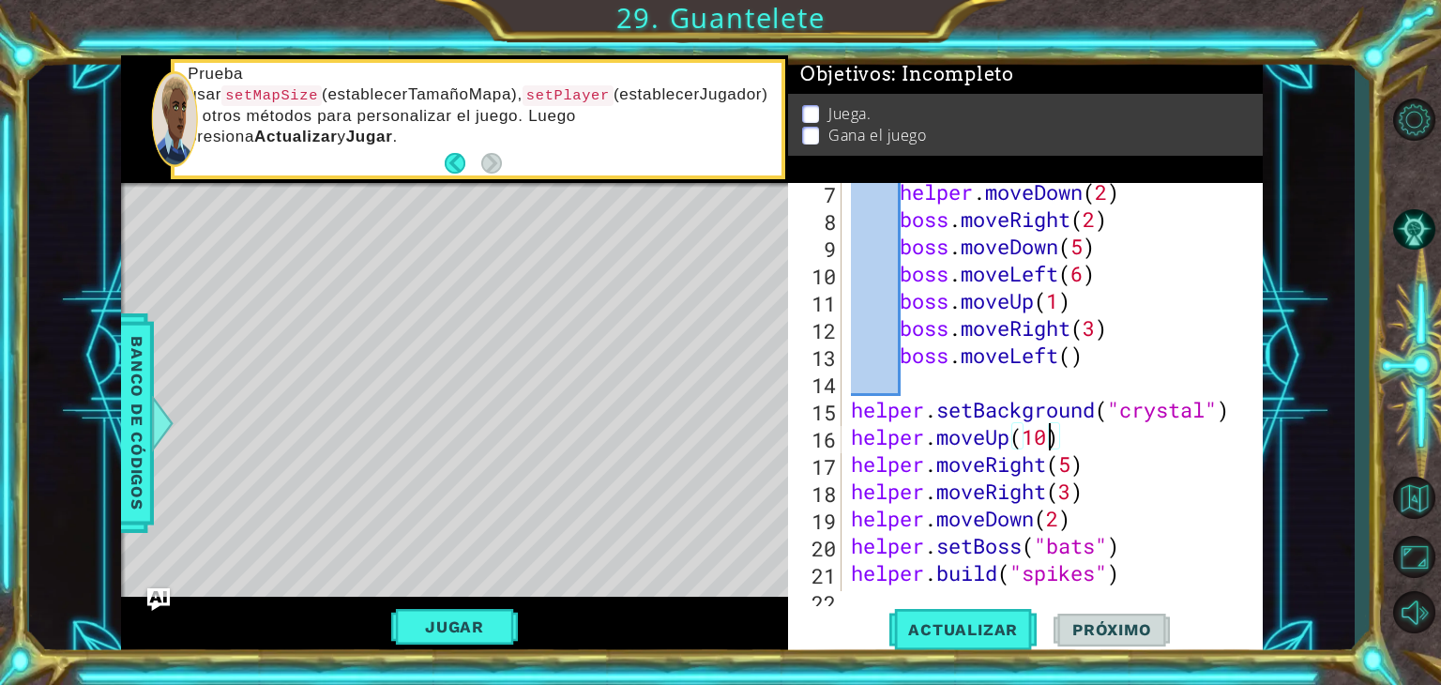
click at [1055, 440] on div "helper . moveDown ( 2 ) boss . moveRight ( 2 ) boss . moveDown ( 5 ) boss . mov…" at bounding box center [1050, 409] width 406 height 463
click at [973, 623] on span "Actualizar" at bounding box center [962, 629] width 147 height 19
click at [935, 627] on span "Actualizar" at bounding box center [962, 629] width 147 height 19
click at [1036, 436] on div "helper . moveDown ( 2 ) boss . moveRight ( 2 ) boss . moveDown ( 5 ) boss . mov…" at bounding box center [1050, 409] width 406 height 463
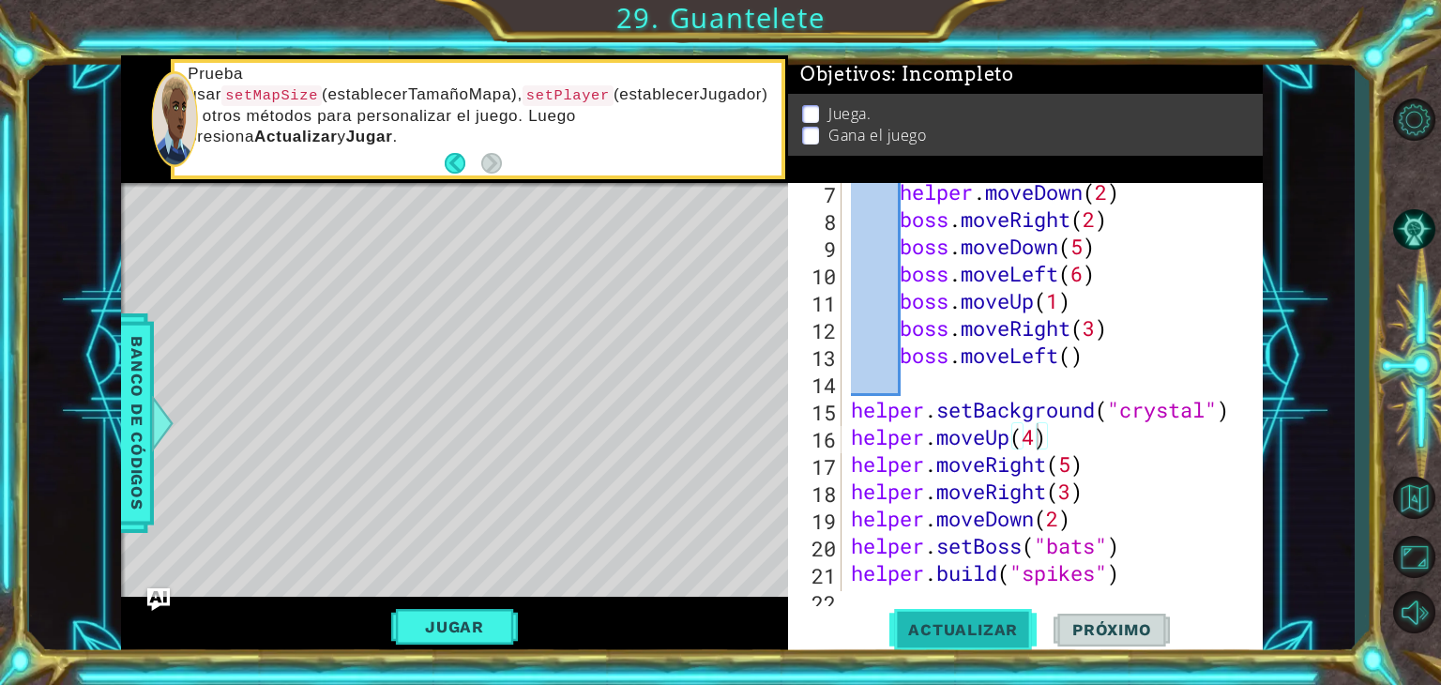
click at [964, 613] on button "Actualizar" at bounding box center [962, 630] width 147 height 48
click at [1072, 489] on div "helper . moveDown ( 2 ) boss . moveRight ( 2 ) boss . moveDown ( 5 ) boss . mov…" at bounding box center [1050, 408] width 406 height 463
click at [994, 627] on span "Actualizar" at bounding box center [962, 629] width 147 height 19
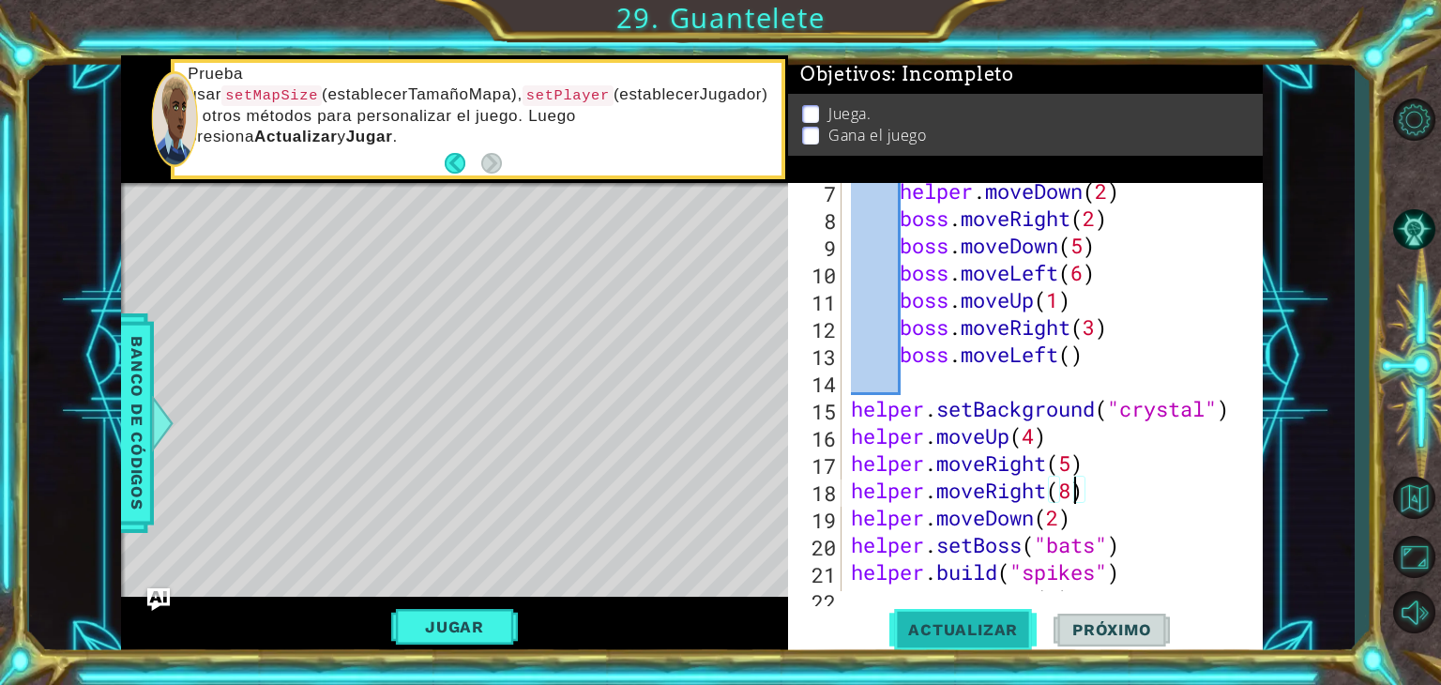
click at [994, 627] on span "Actualizar" at bounding box center [962, 629] width 147 height 19
click at [1059, 521] on div "helper . moveDown ( 2 ) boss . moveRight ( 2 ) boss . moveDown ( 5 ) boss . mov…" at bounding box center [1050, 408] width 406 height 463
click at [973, 646] on button "Actualizar" at bounding box center [962, 630] width 147 height 48
click at [997, 624] on span "Actualizar" at bounding box center [962, 629] width 147 height 19
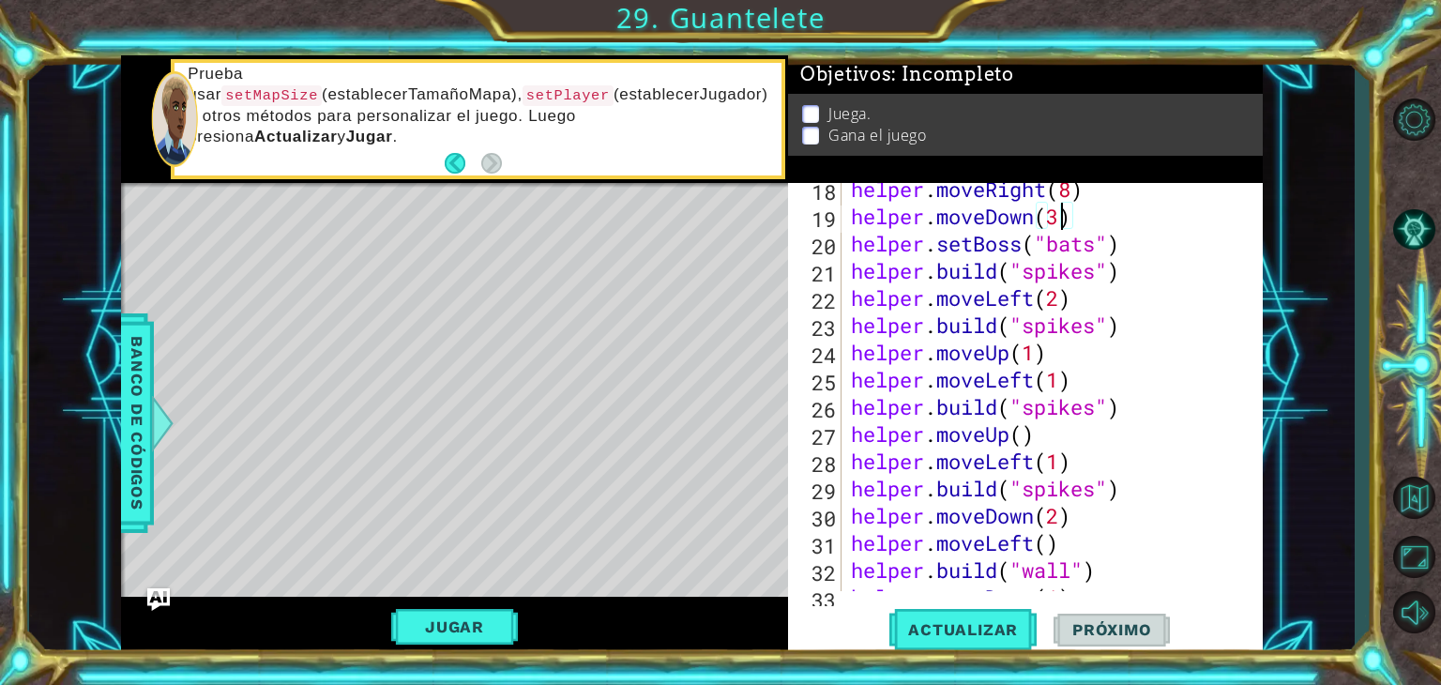
scroll to position [552, 0]
click at [1030, 354] on div "helper . moveRight ( 8 ) helper . moveDown ( 3 ) helper . setBoss ( "bats" ) he…" at bounding box center [1050, 406] width 406 height 463
click at [1034, 354] on div "helper . moveRight ( 8 ) helper . moveDown ( 3 ) helper . setBoss ( "bats" ) he…" at bounding box center [1050, 406] width 406 height 463
click at [1024, 361] on div "helper . moveRight ( 8 ) helper . moveDown ( 3 ) helper . setBoss ( "bats" ) he…" at bounding box center [1050, 406] width 406 height 463
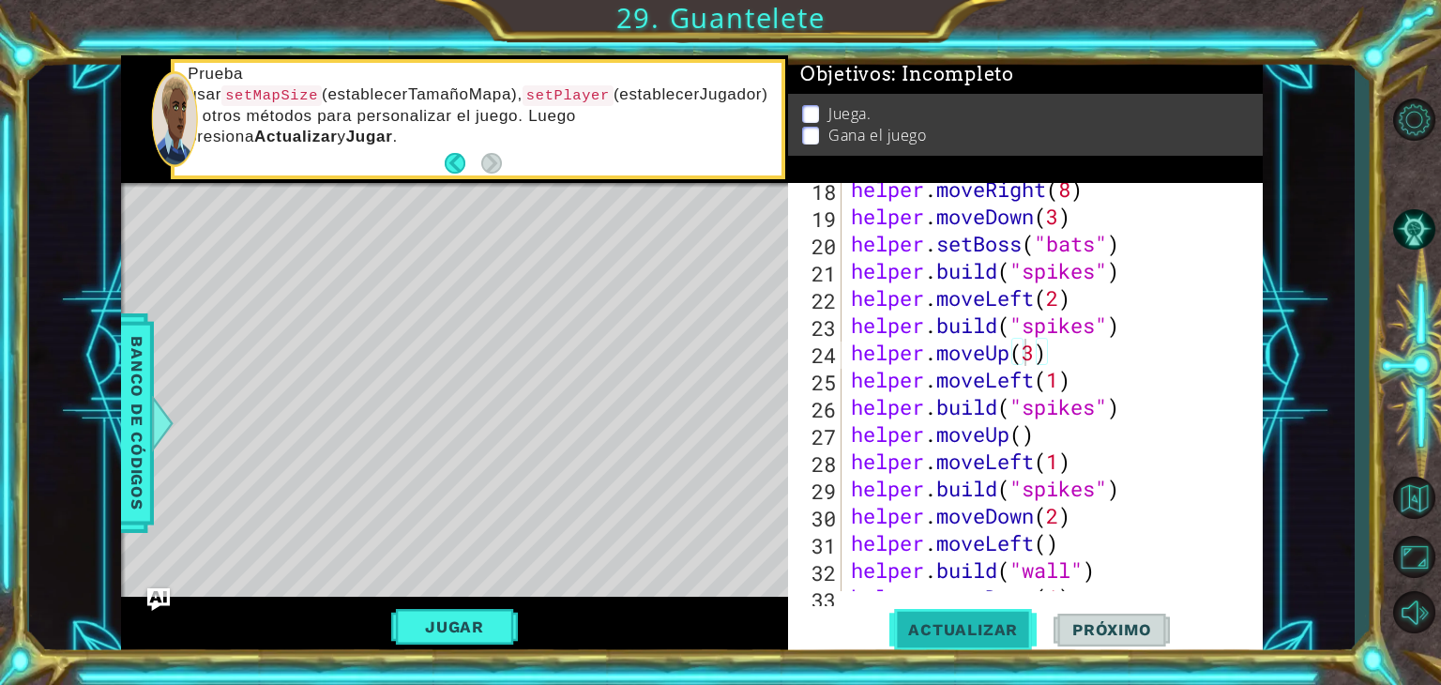
click at [936, 616] on button "Actualizar" at bounding box center [962, 630] width 147 height 48
click at [1057, 377] on div "helper . moveRight ( 8 ) helper . moveDown ( 3 ) helper . setBoss ( "bats" ) he…" at bounding box center [1050, 406] width 406 height 463
type textarea "helper.moveLeft(2)"
click at [928, 631] on span "Actualizar" at bounding box center [962, 629] width 147 height 19
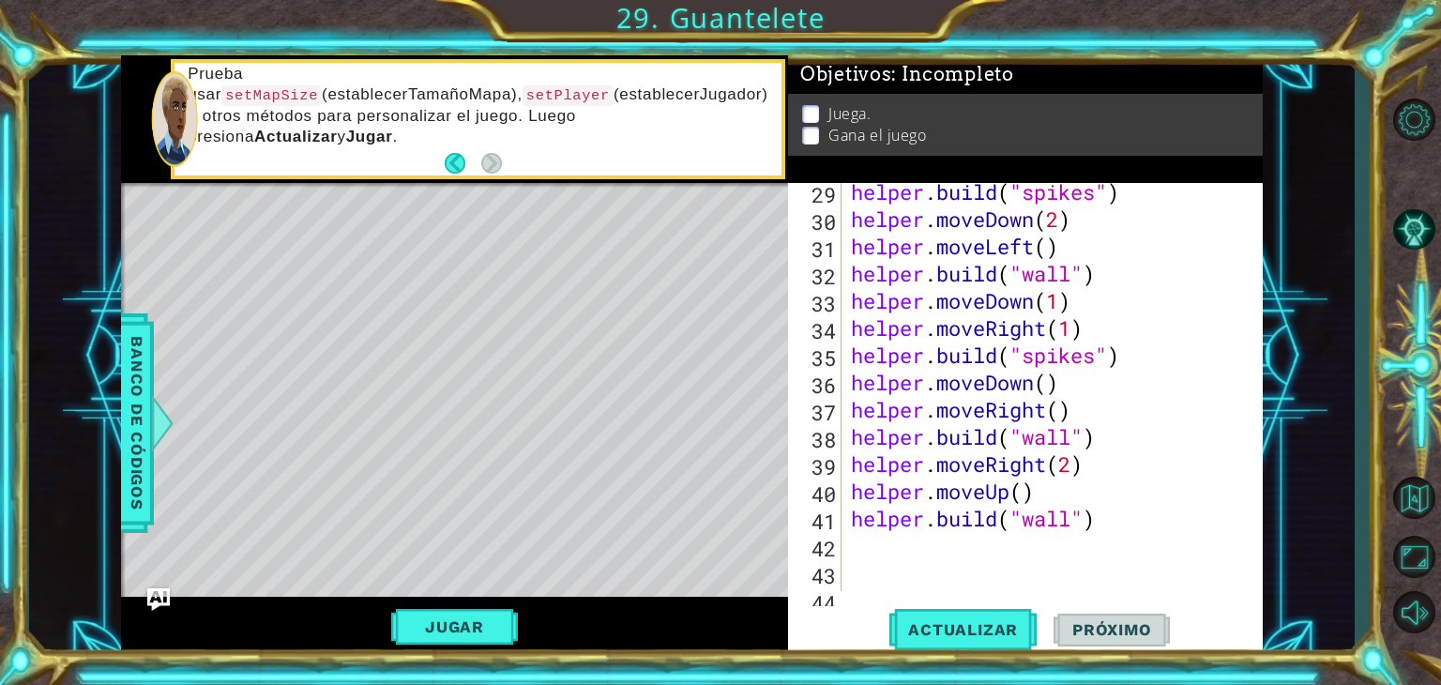
scroll to position [900, 0]
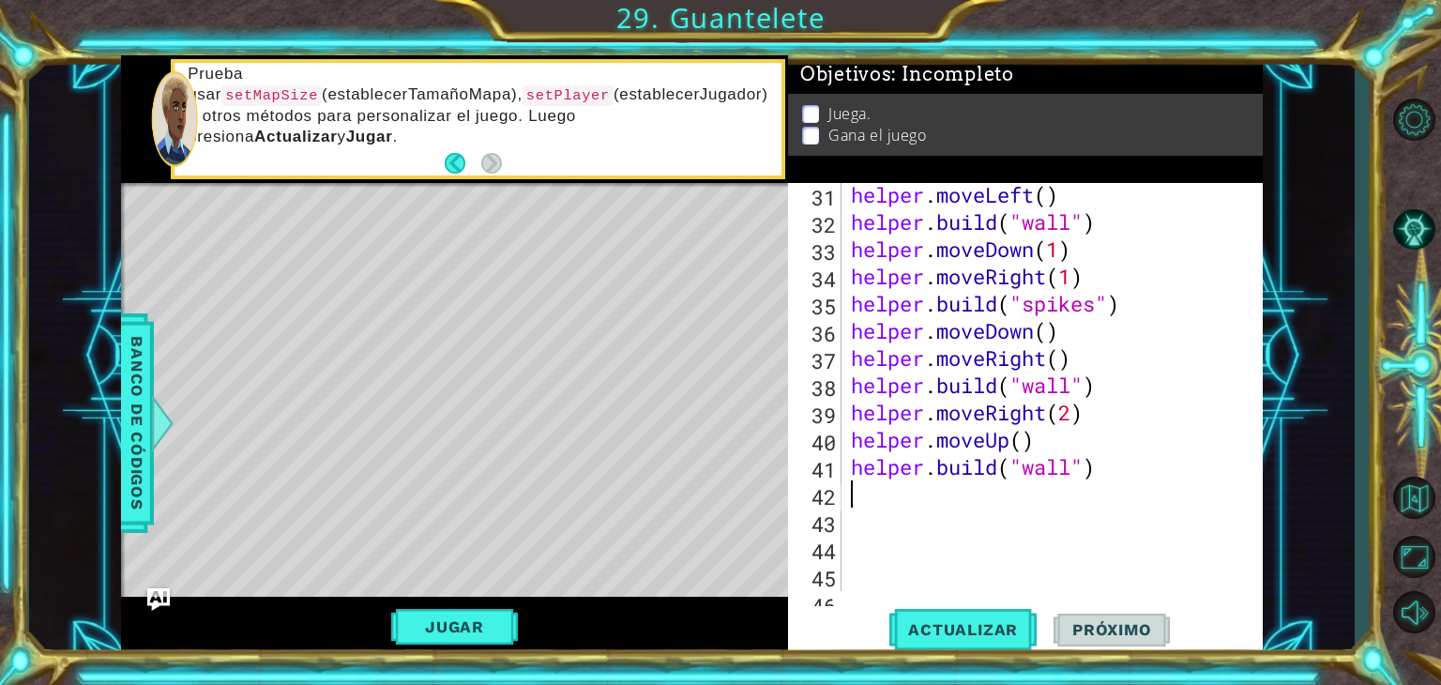
click at [858, 501] on div "helper . moveLeft ( ) helper . build ( "wall" ) helper . moveDown ( 1 ) helper …" at bounding box center [1050, 412] width 406 height 463
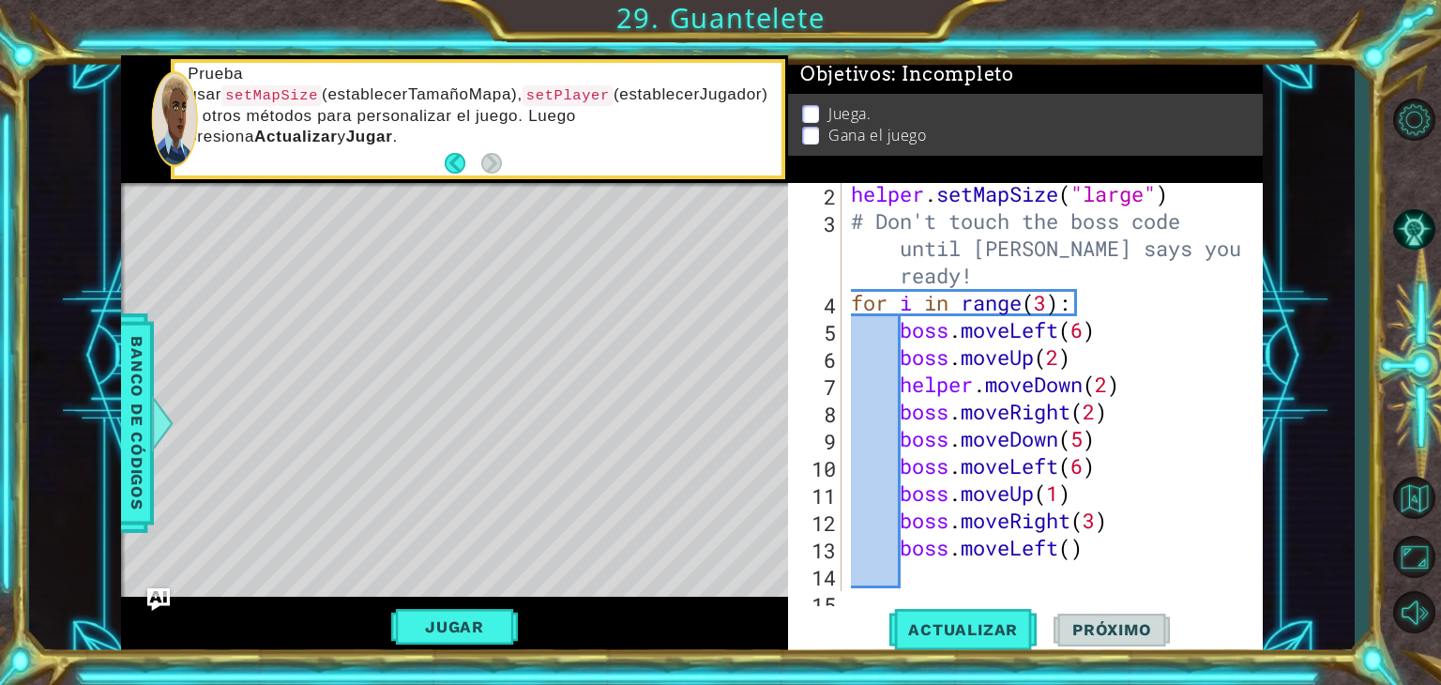
scroll to position [33, 0]
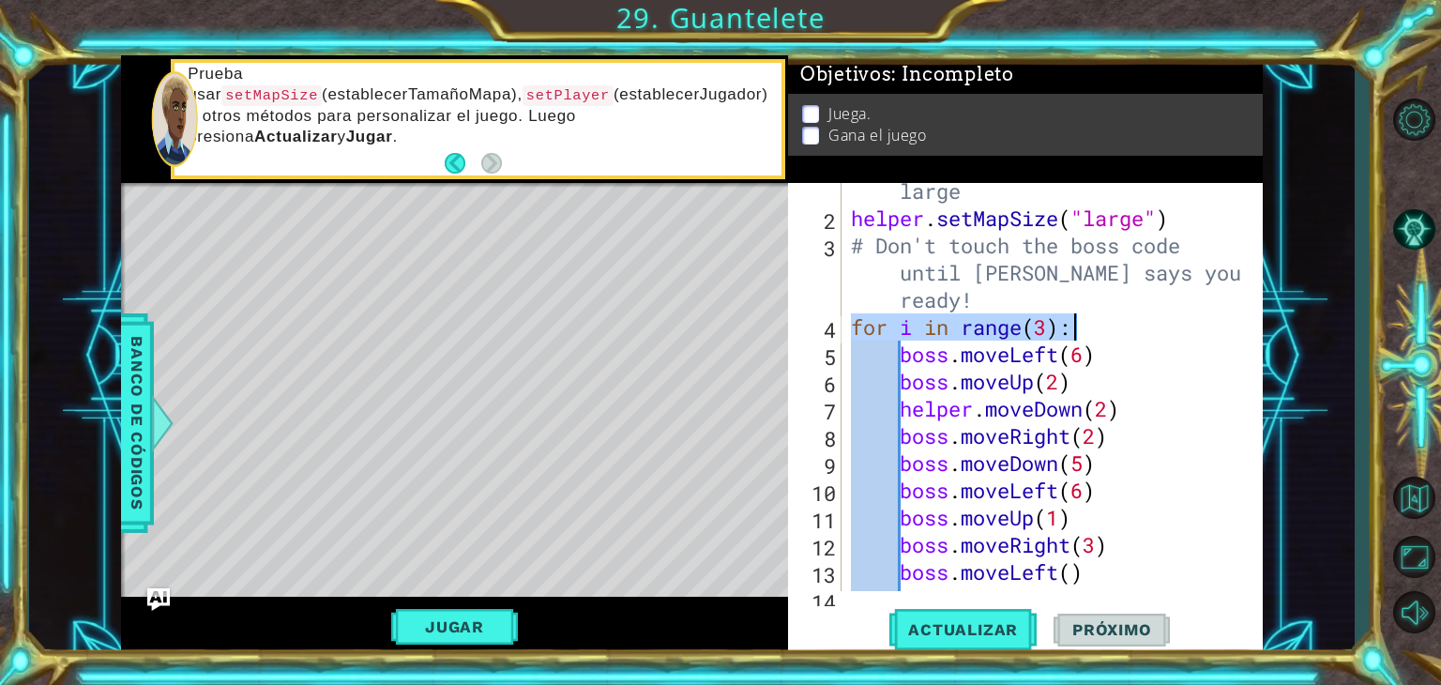
drag, startPoint x: 851, startPoint y: 323, endPoint x: 1070, endPoint y: 323, distance: 218.6
click at [1070, 323] on div "# Set your game map size to large helper . setMapSize ( "large" ) # Don't touch…" at bounding box center [1050, 395] width 406 height 490
type textarea "for i in range(3):"
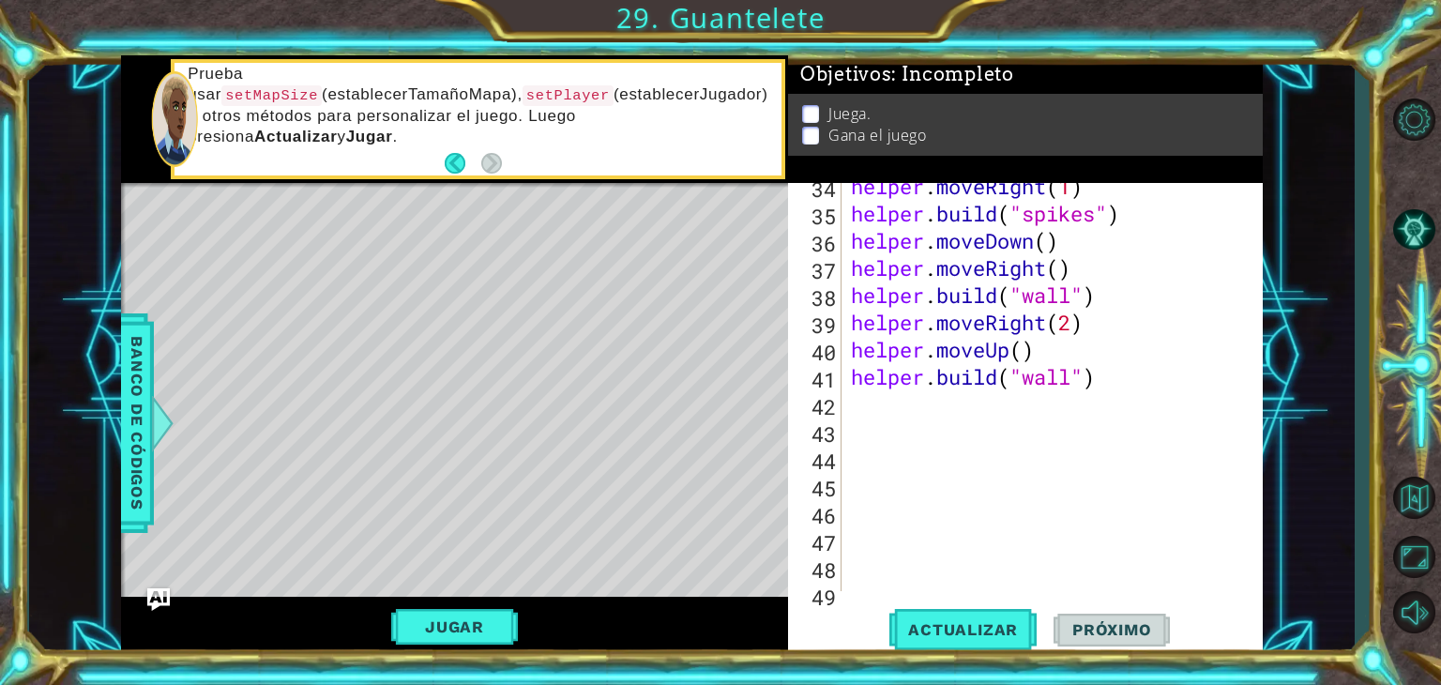
scroll to position [990, 0]
click at [868, 408] on div "helper . moveRight ( 1 ) helper . build ( "spikes" ) helper . moveDown ( ) help…" at bounding box center [1050, 404] width 406 height 463
paste textarea "for i in range(3):"
type textarea "for i in range(3):"
click at [917, 421] on div "helper . moveRight ( 1 ) helper . build ( "spikes" ) helper . moveDown ( ) help…" at bounding box center [1050, 404] width 406 height 463
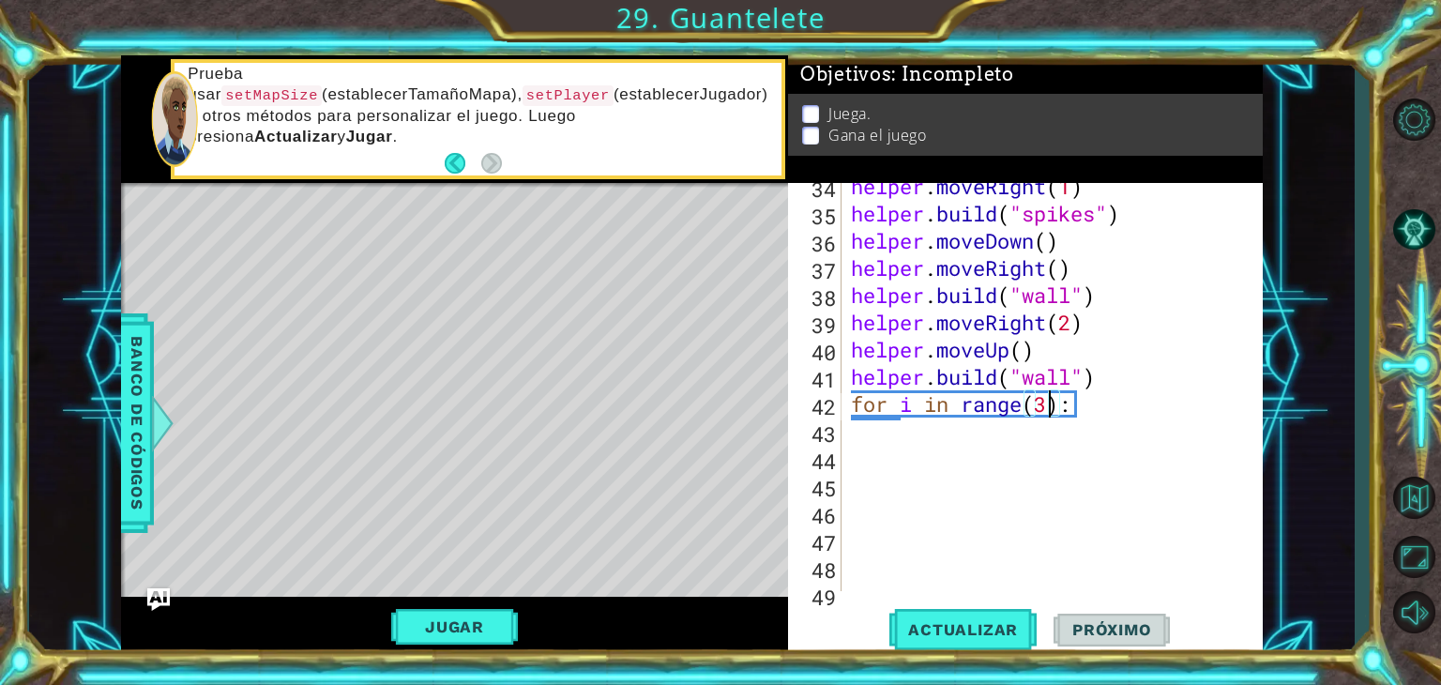
click at [1048, 407] on div "helper . moveRight ( 1 ) helper . build ( "spikes" ) helper . moveDown ( ) help…" at bounding box center [1050, 404] width 406 height 463
type textarea "for i in range(1):"
click at [1076, 402] on div "helper . moveRight ( 1 ) helper . build ( "spikes" ) helper . moveDown ( ) help…" at bounding box center [1050, 404] width 406 height 463
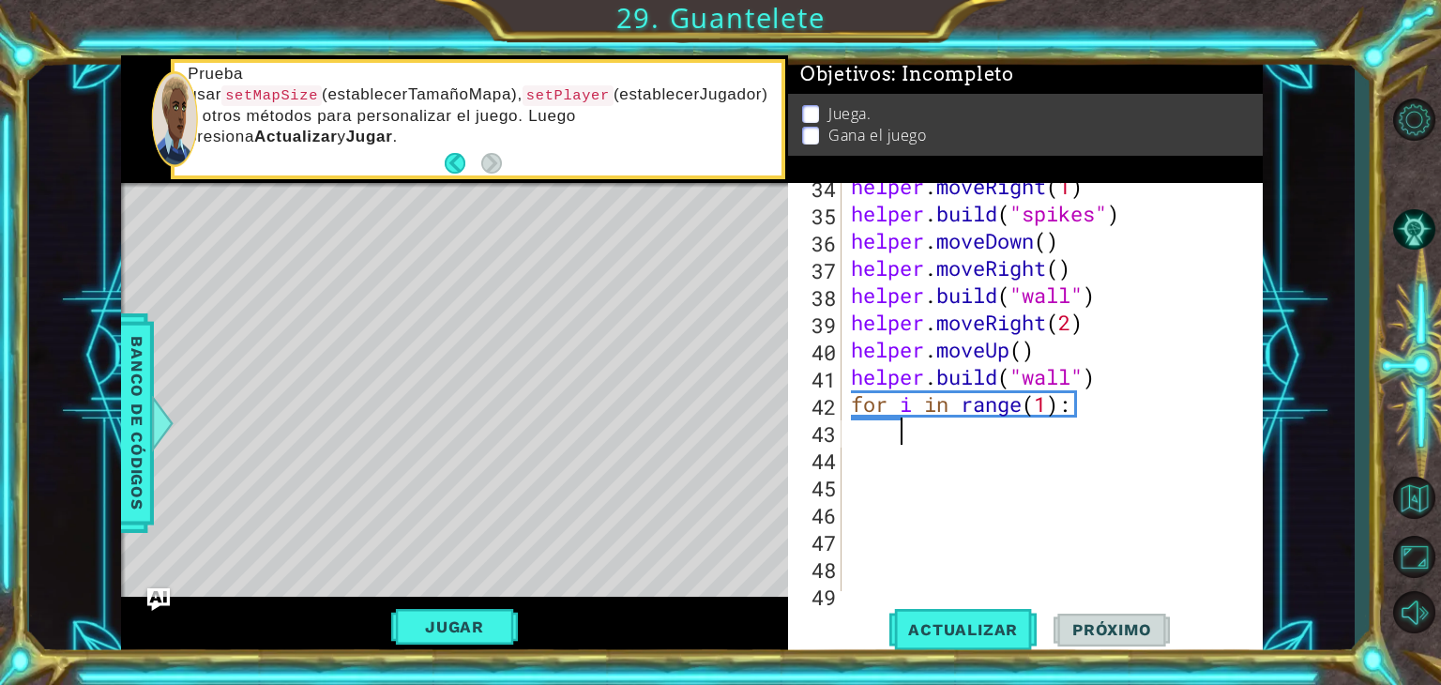
type textarea "h"
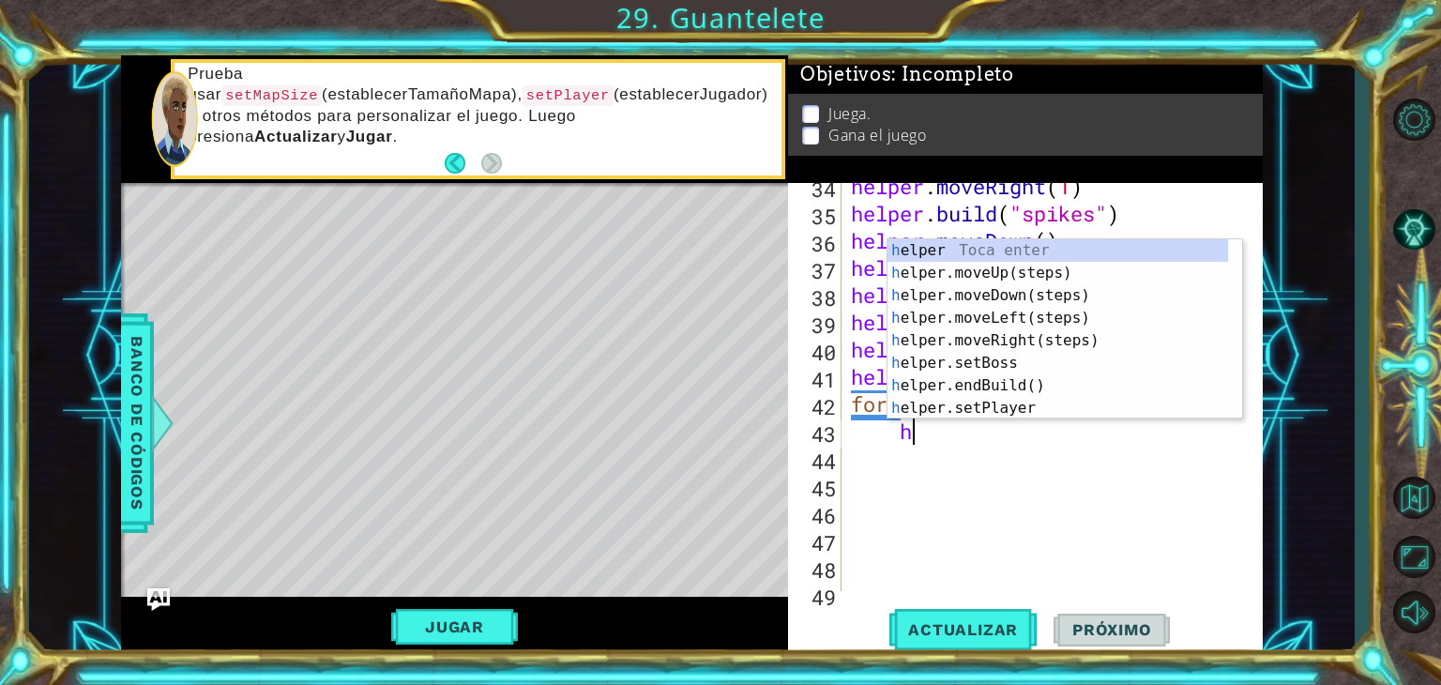
scroll to position [0, 1]
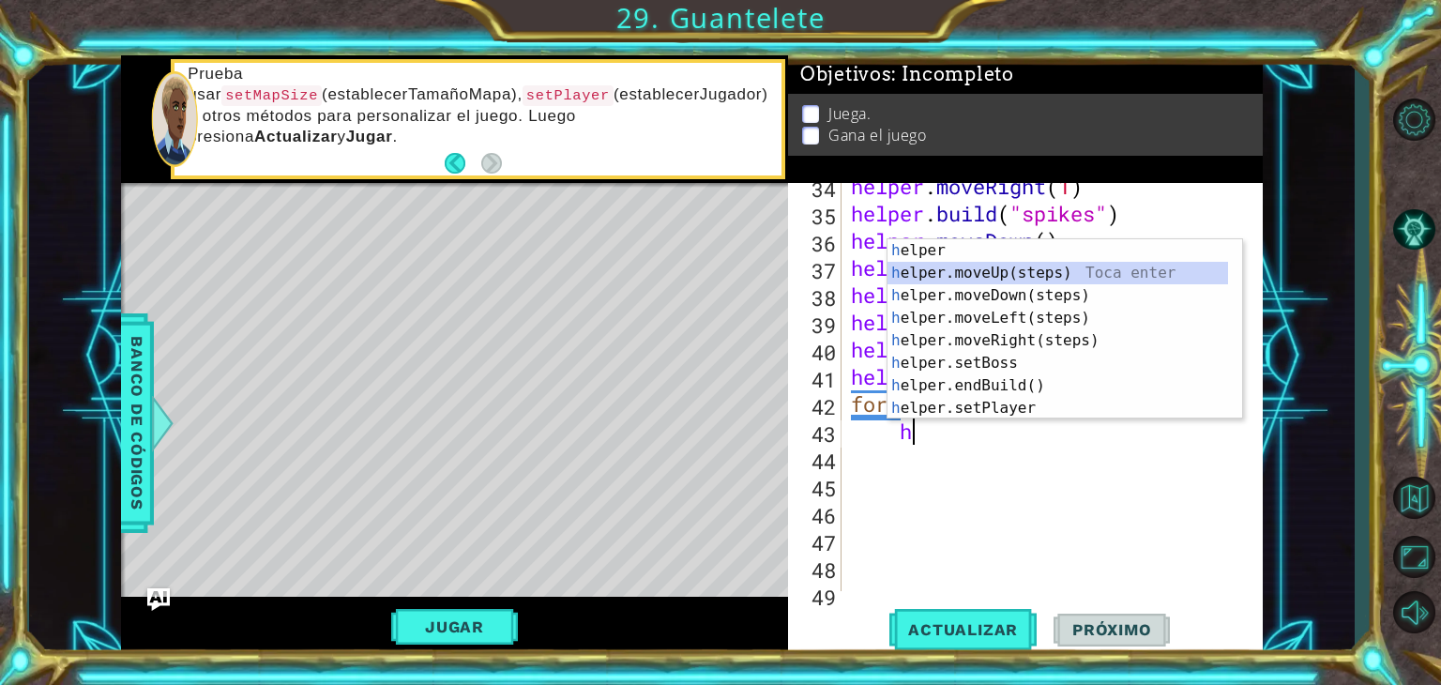
click at [1001, 267] on div "h elper Toca enter h elper.moveUp(steps) Toca enter h elper.moveDown(steps) Toc…" at bounding box center [1065, 351] width 355 height 225
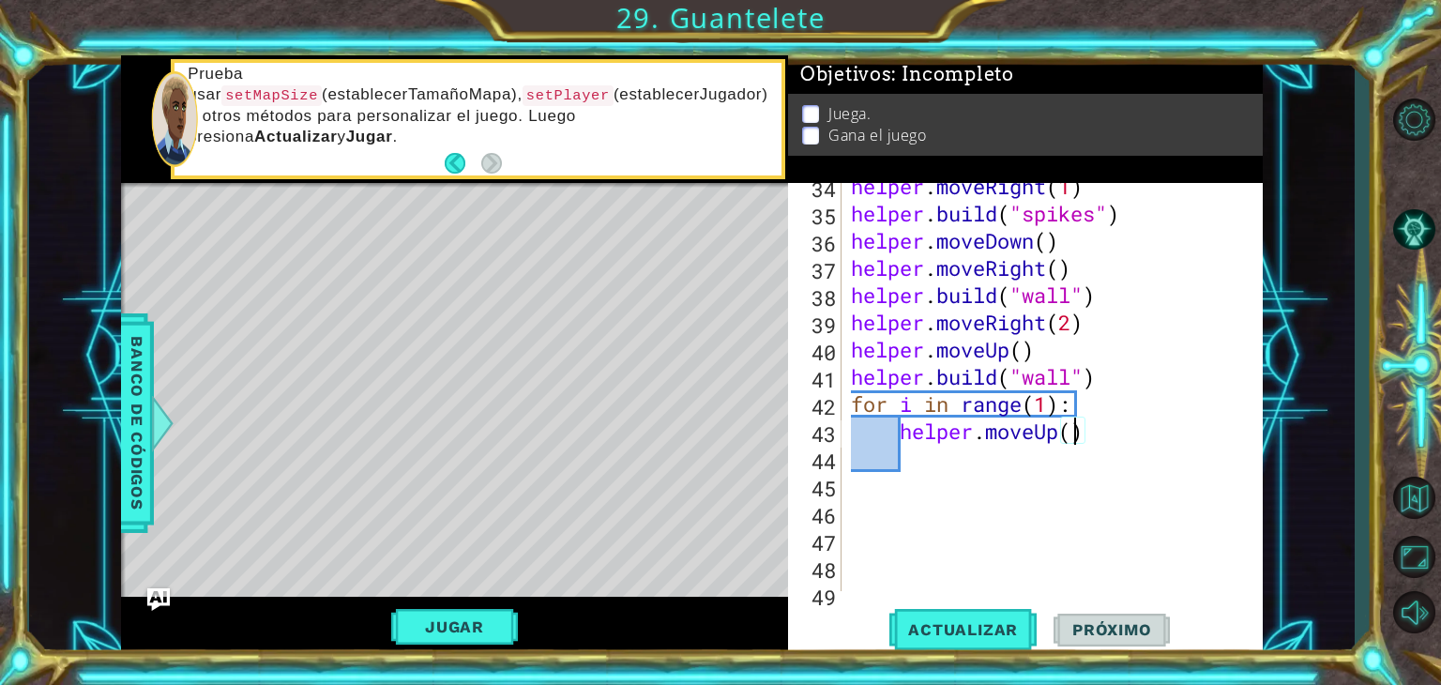
click at [1075, 435] on div "helper . moveRight ( 1 ) helper . build ( "spikes" ) helper . moveDown ( ) help…" at bounding box center [1050, 404] width 406 height 463
type textarea "helper.moveUp(4)"
click at [968, 622] on span "Actualizar" at bounding box center [962, 629] width 147 height 19
click at [919, 456] on div "helper . moveRight ( 1 ) helper . build ( "spikes" ) helper . moveDown ( ) help…" at bounding box center [1050, 404] width 406 height 463
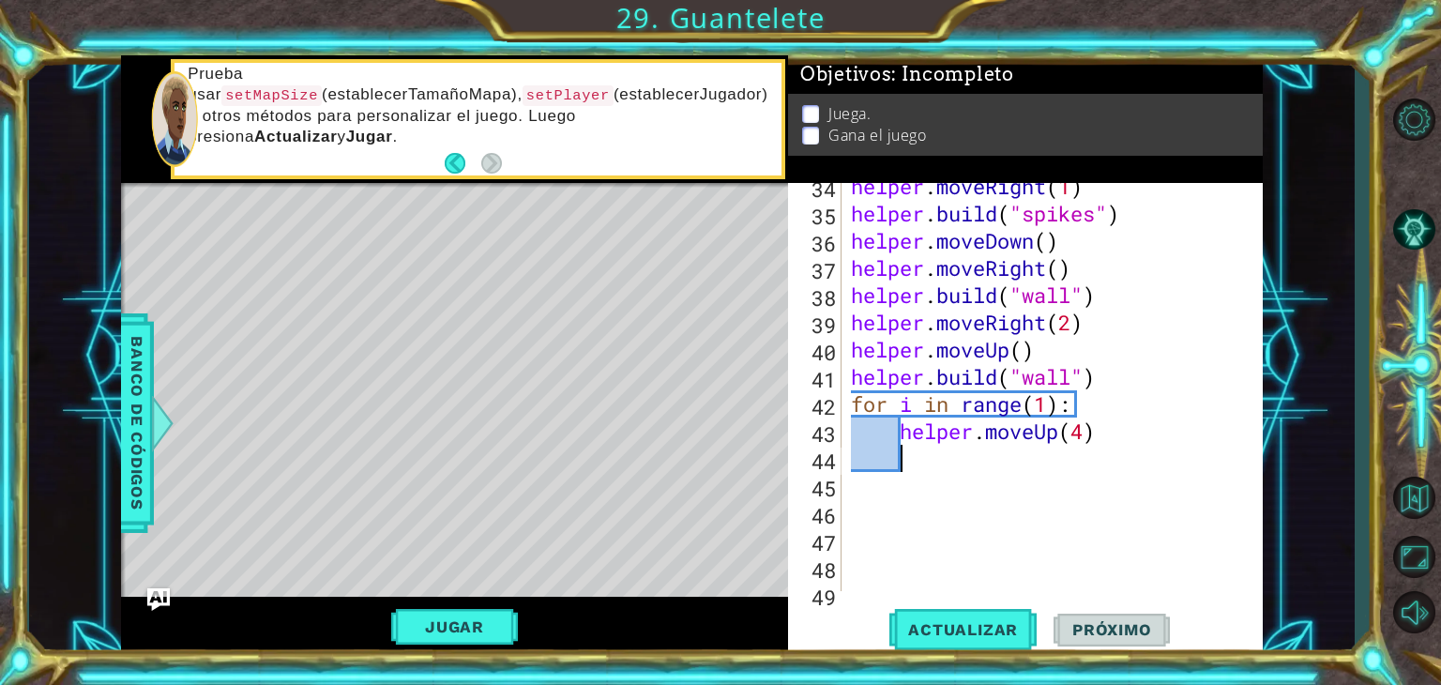
scroll to position [0, 0]
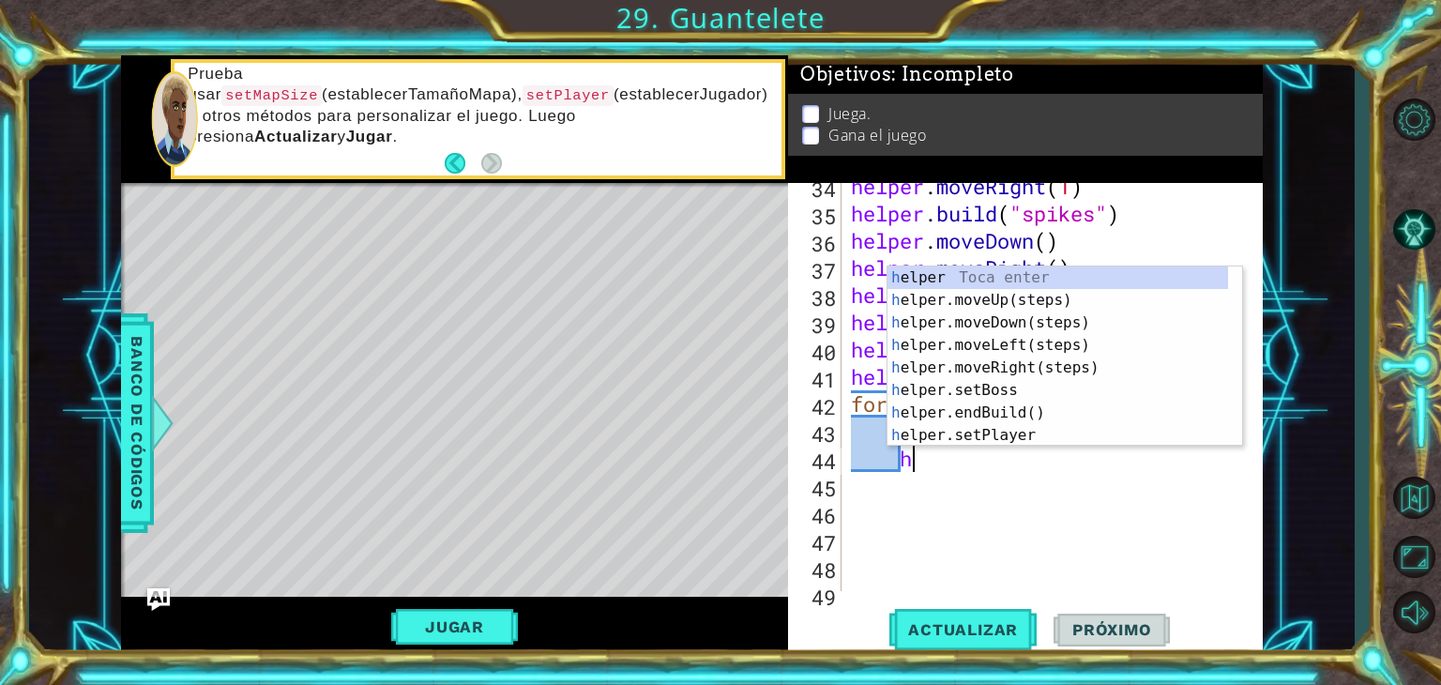
type textarea "he"
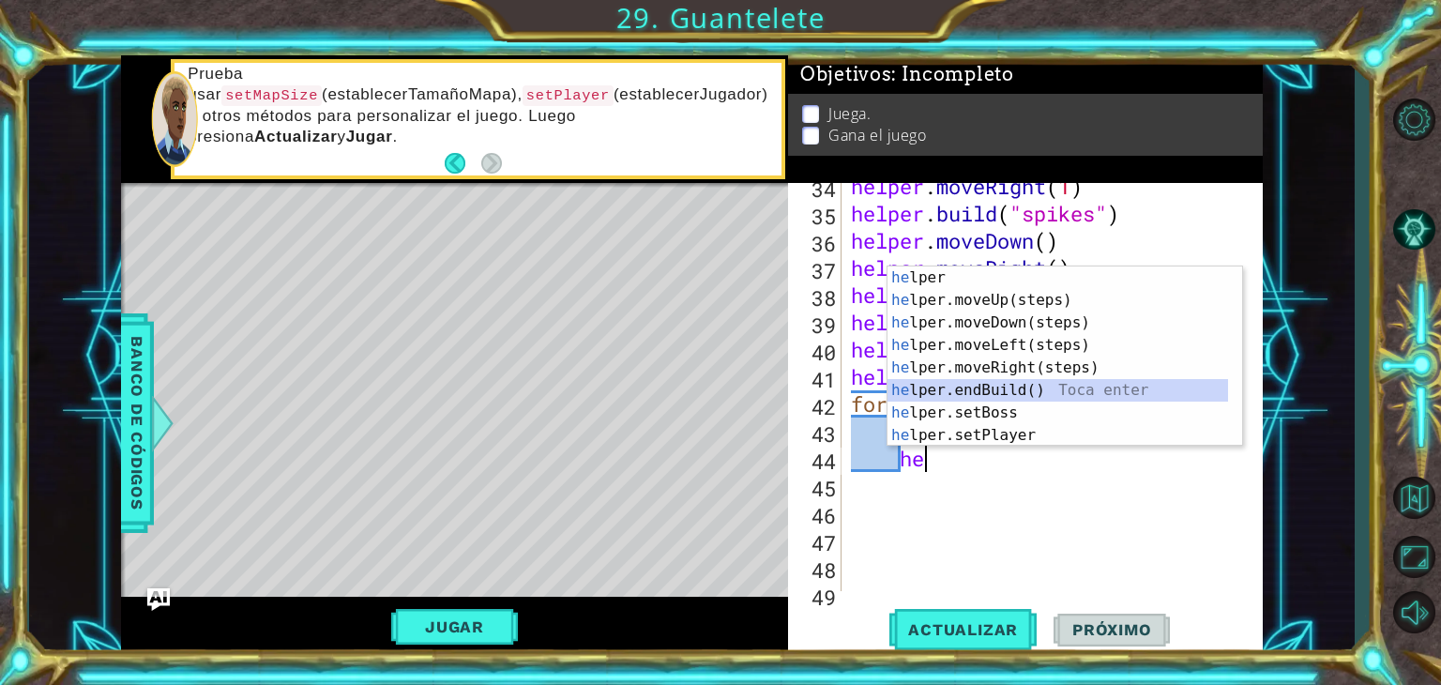
click at [959, 387] on div "he lper Toca enter he lper.moveUp(steps) Toca enter he lper.moveDown(steps) Toc…" at bounding box center [1058, 378] width 341 height 225
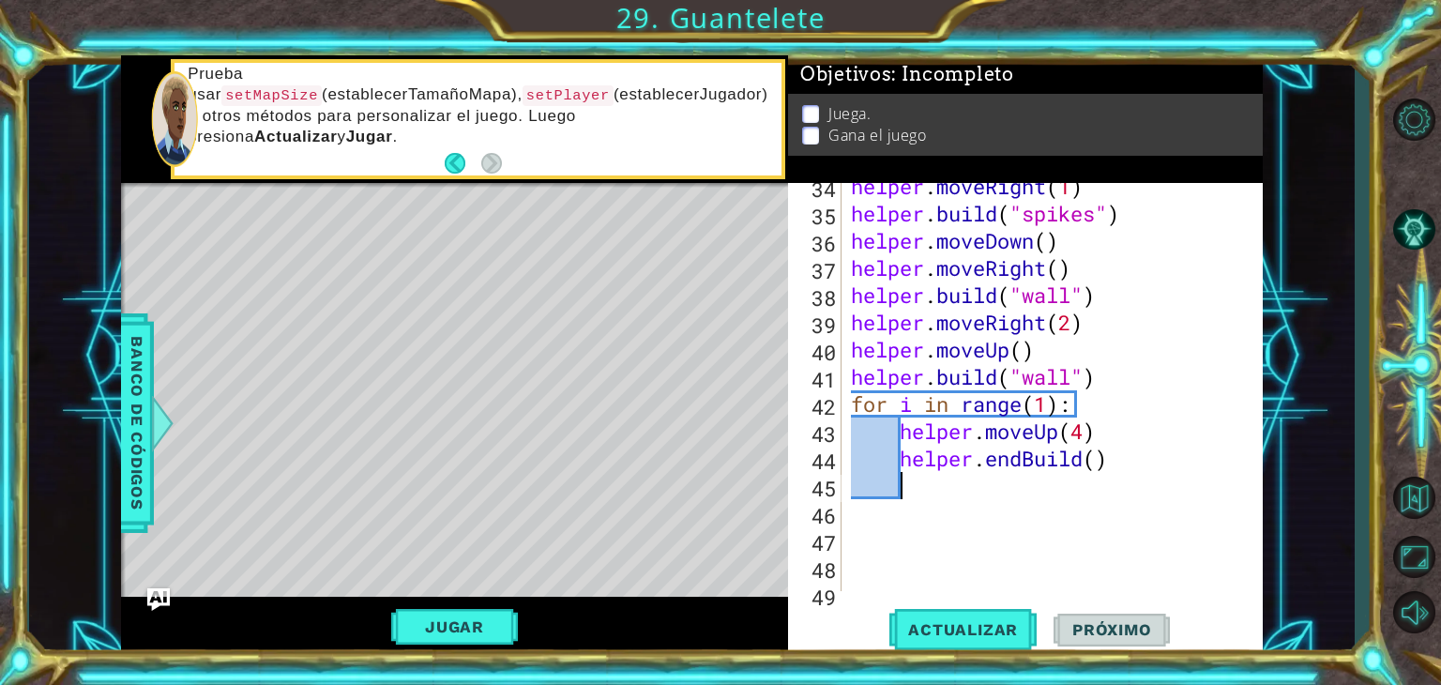
scroll to position [0, 0]
click at [1038, 462] on div "helper . moveRight ( 1 ) helper . build ( "spikes" ) helper . moveDown ( ) help…" at bounding box center [1050, 404] width 406 height 463
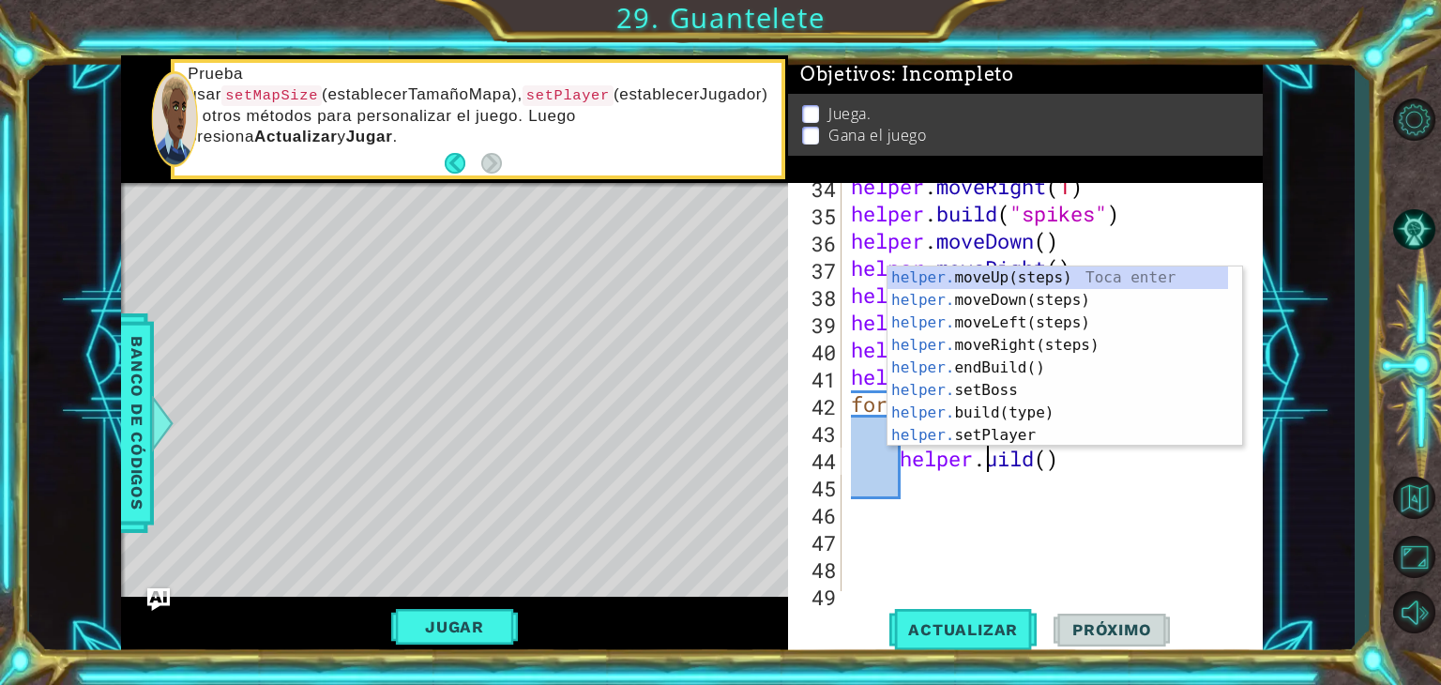
scroll to position [0, 6]
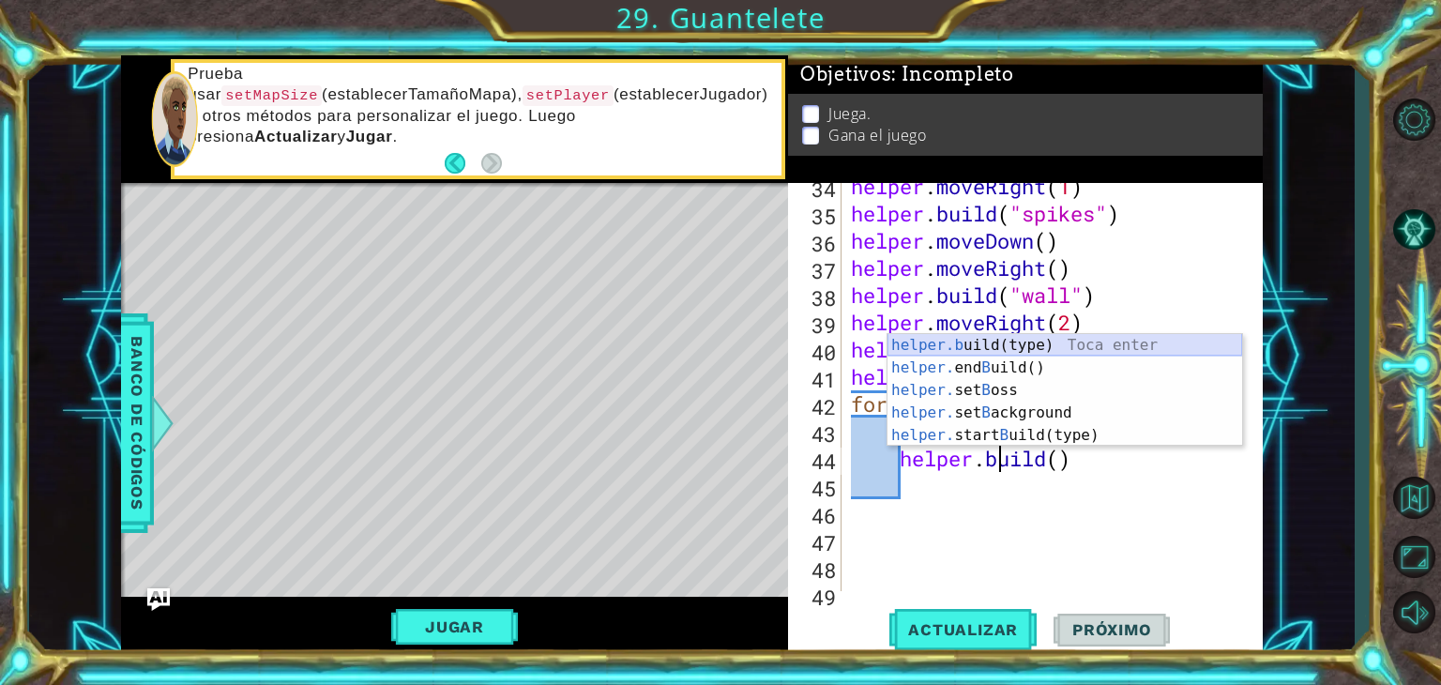
click at [1017, 338] on div "helper.b uild(type) Toca enter helper. end B uild() Toca enter helper. set B os…" at bounding box center [1065, 413] width 355 height 158
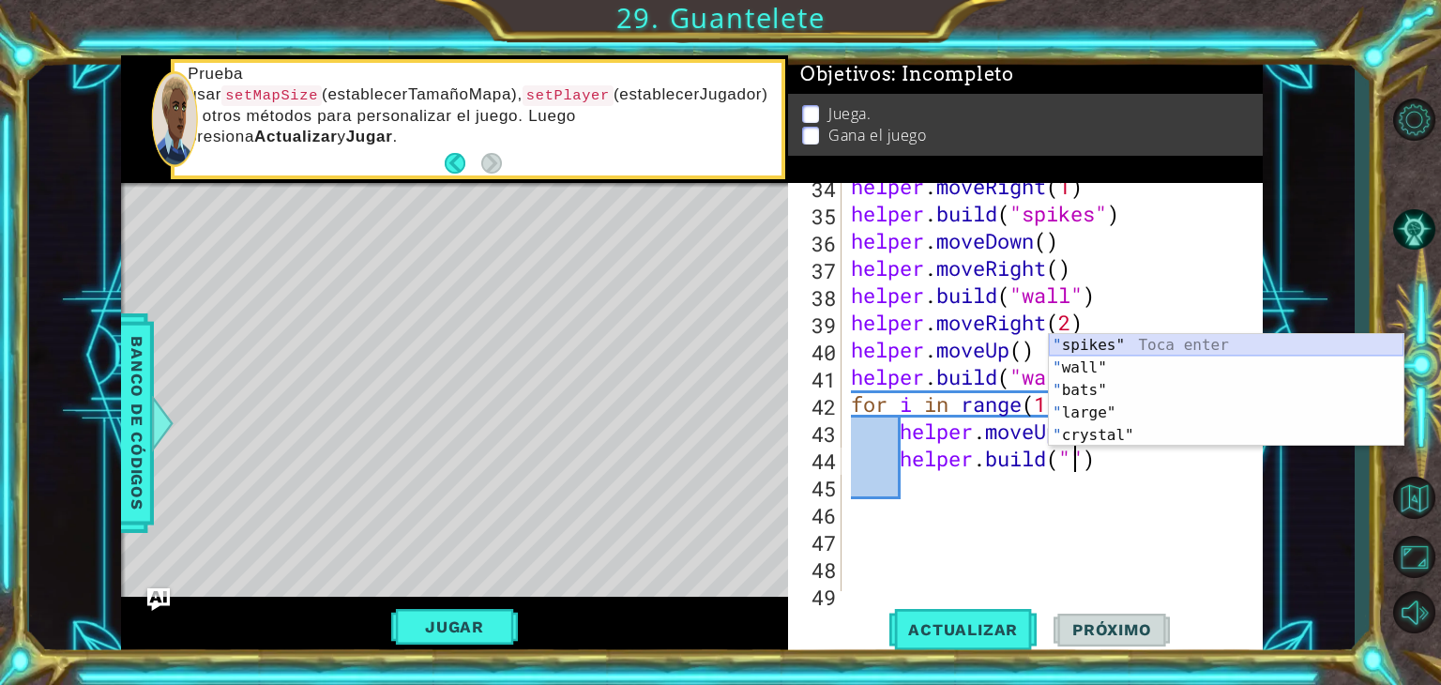
click at [1092, 342] on div "" spikes" Toca enter " wall" Toca enter " bats" Toca enter " large" Toca enter …" at bounding box center [1226, 413] width 355 height 158
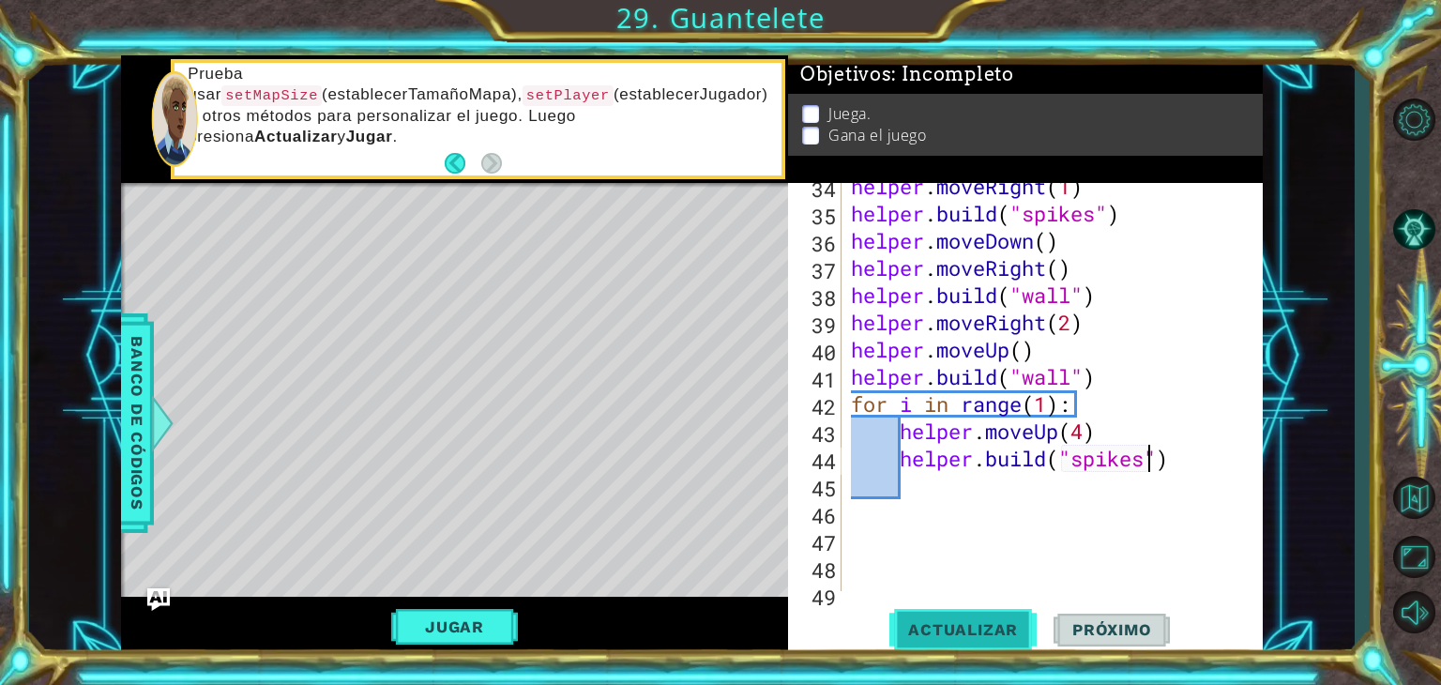
click at [987, 634] on span "Actualizar" at bounding box center [962, 629] width 147 height 19
click at [1050, 395] on div "helper . moveRight ( 1 ) helper . build ( "spikes" ) helper . moveDown ( ) help…" at bounding box center [1050, 404] width 406 height 463
click at [984, 623] on span "Actualizar" at bounding box center [962, 629] width 147 height 19
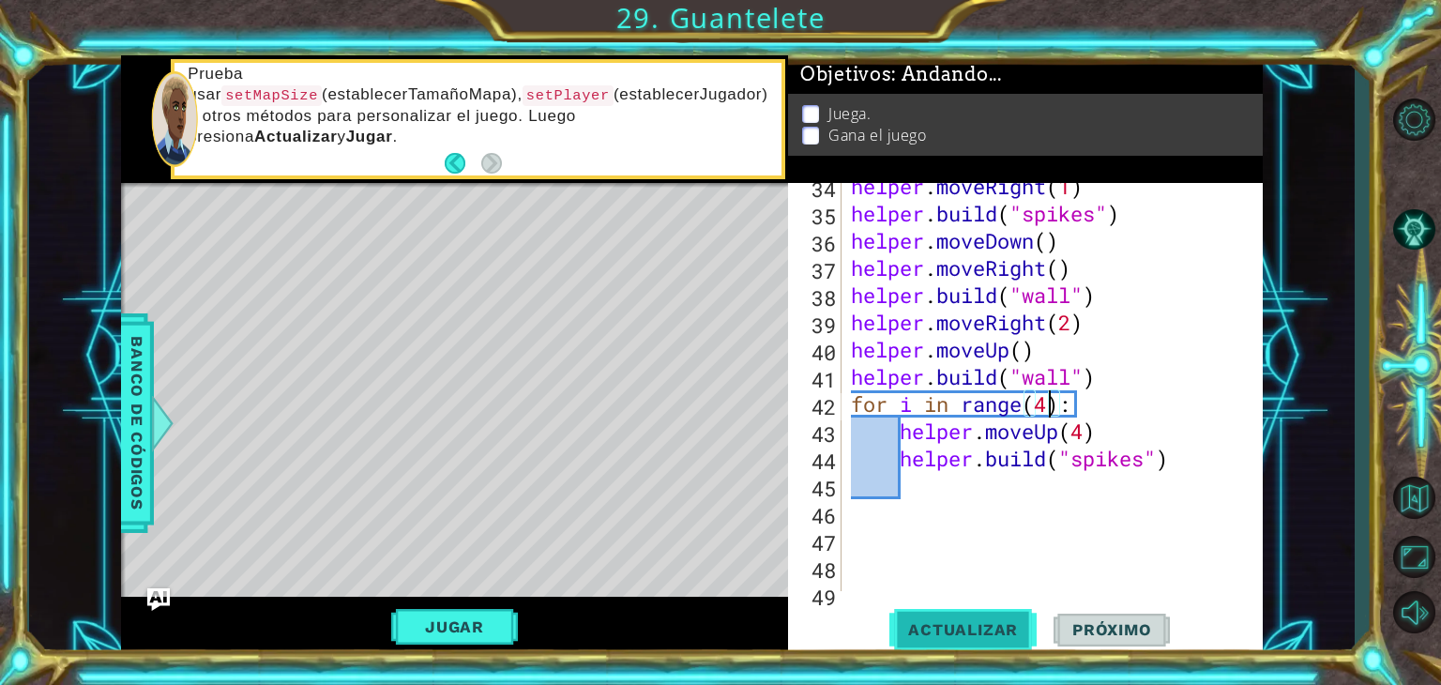
click at [984, 623] on span "Actualizar" at bounding box center [962, 629] width 147 height 19
click at [1191, 469] on div "helper . moveRight ( 1 ) helper . build ( "spikes" ) helper . moveDown ( ) help…" at bounding box center [1050, 404] width 406 height 463
drag, startPoint x: 848, startPoint y: 400, endPoint x: 1092, endPoint y: 407, distance: 244.0
click at [1092, 407] on div "helper . moveRight ( 1 ) helper . build ( "spikes" ) helper . moveDown ( ) help…" at bounding box center [1050, 404] width 406 height 463
paste textarea "3"
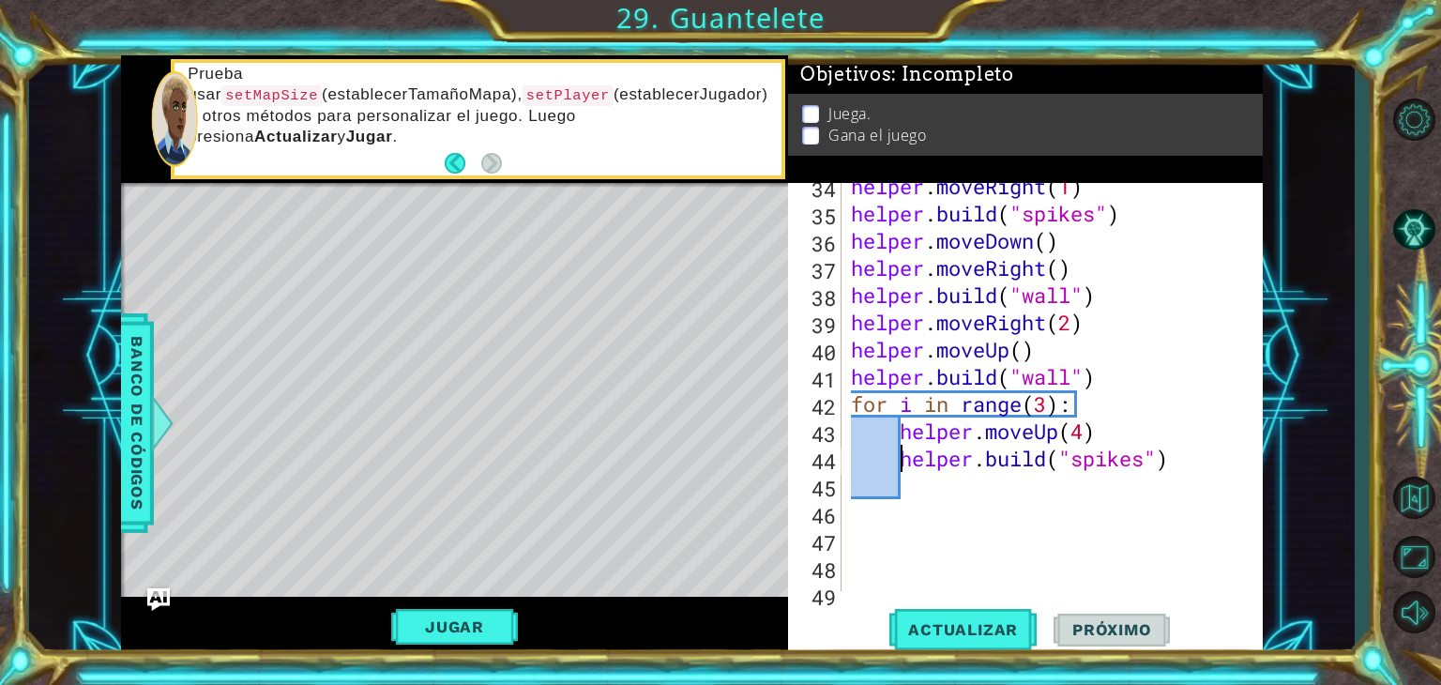
click at [903, 458] on div "helper . moveRight ( 1 ) helper . build ( "spikes" ) helper . moveDown ( ) help…" at bounding box center [1050, 404] width 406 height 463
type textarea "[DOMAIN_NAME]("spikes")"
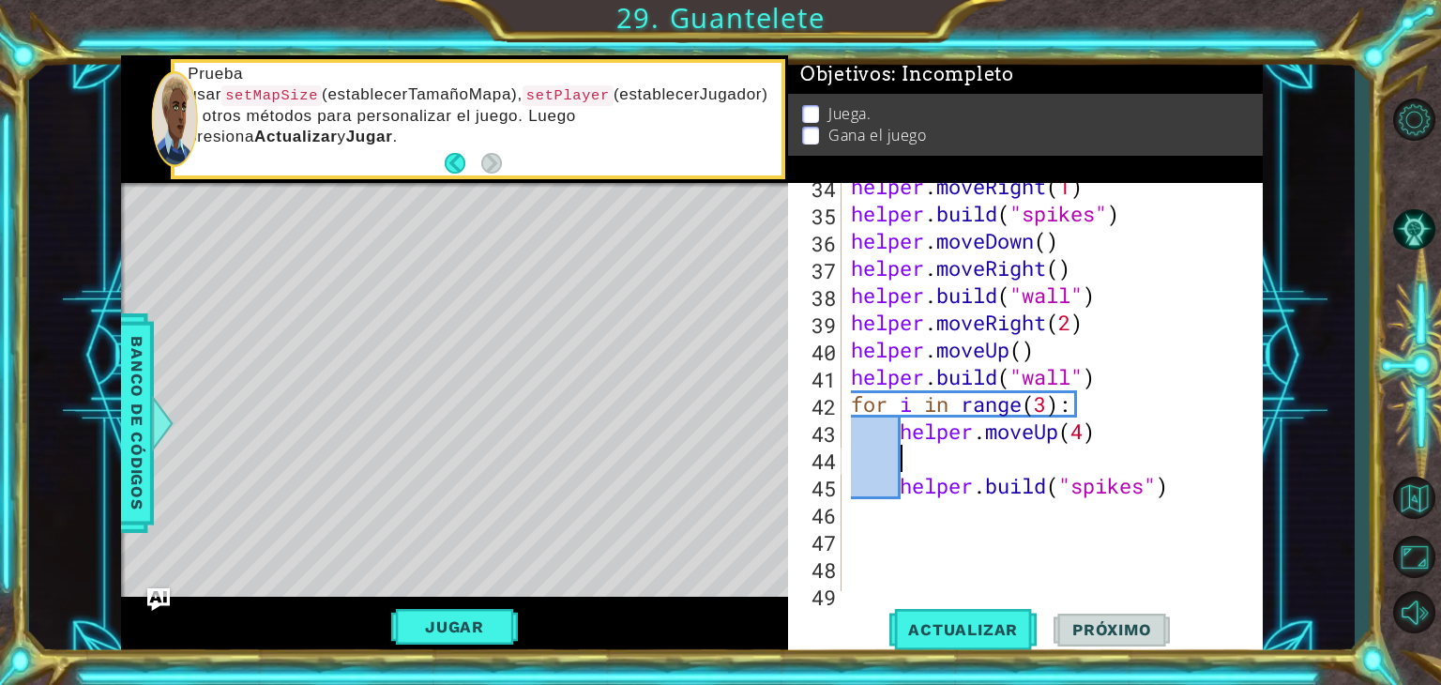
click at [903, 458] on div "helper . moveRight ( 1 ) helper . build ( "spikes" ) helper . moveDown ( ) help…" at bounding box center [1050, 404] width 406 height 463
paste textarea "for i in range(3):"
click at [906, 459] on div "helper . moveRight ( 1 ) helper . build ( "spikes" ) helper . moveDown ( ) help…" at bounding box center [1050, 404] width 406 height 463
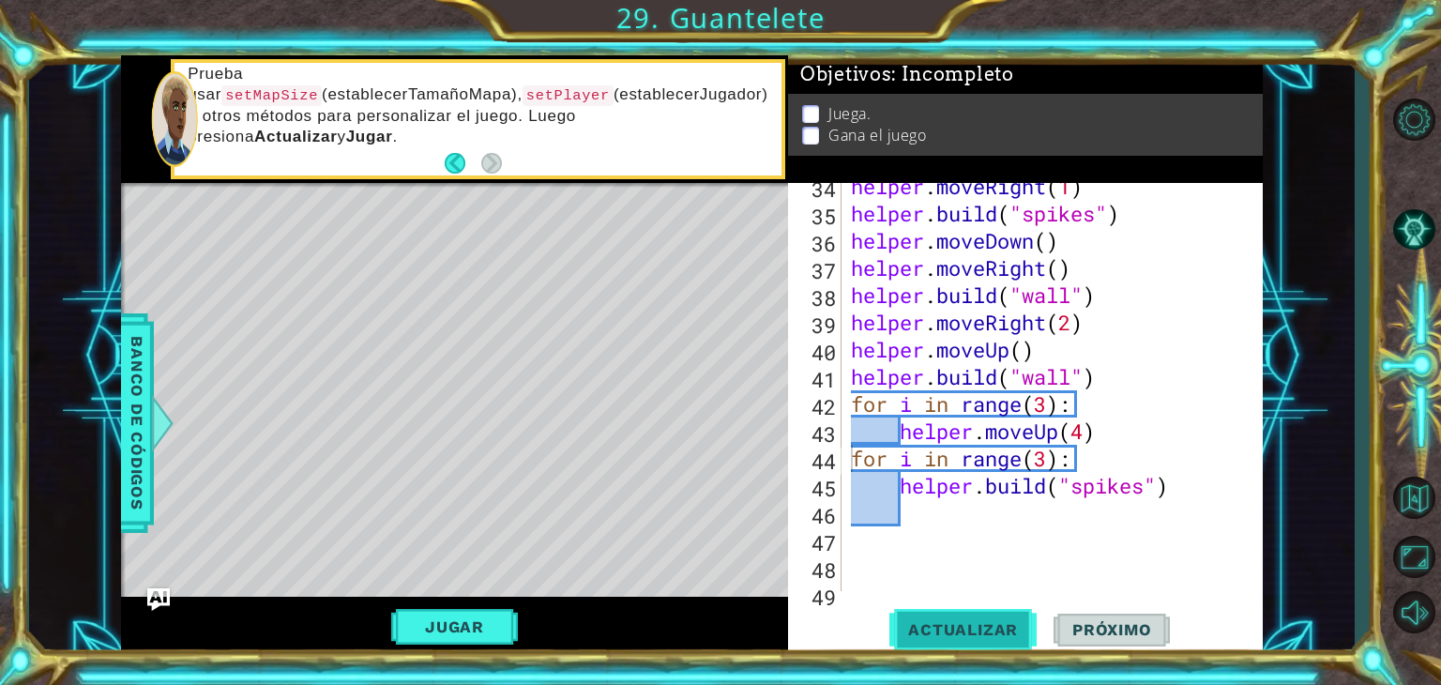
click at [928, 631] on span "Actualizar" at bounding box center [962, 629] width 147 height 19
click at [1091, 433] on div "helper . moveRight ( 1 ) helper . build ( "spikes" ) helper . moveDown ( ) help…" at bounding box center [1050, 404] width 406 height 463
click at [996, 622] on span "Actualizar" at bounding box center [962, 629] width 147 height 19
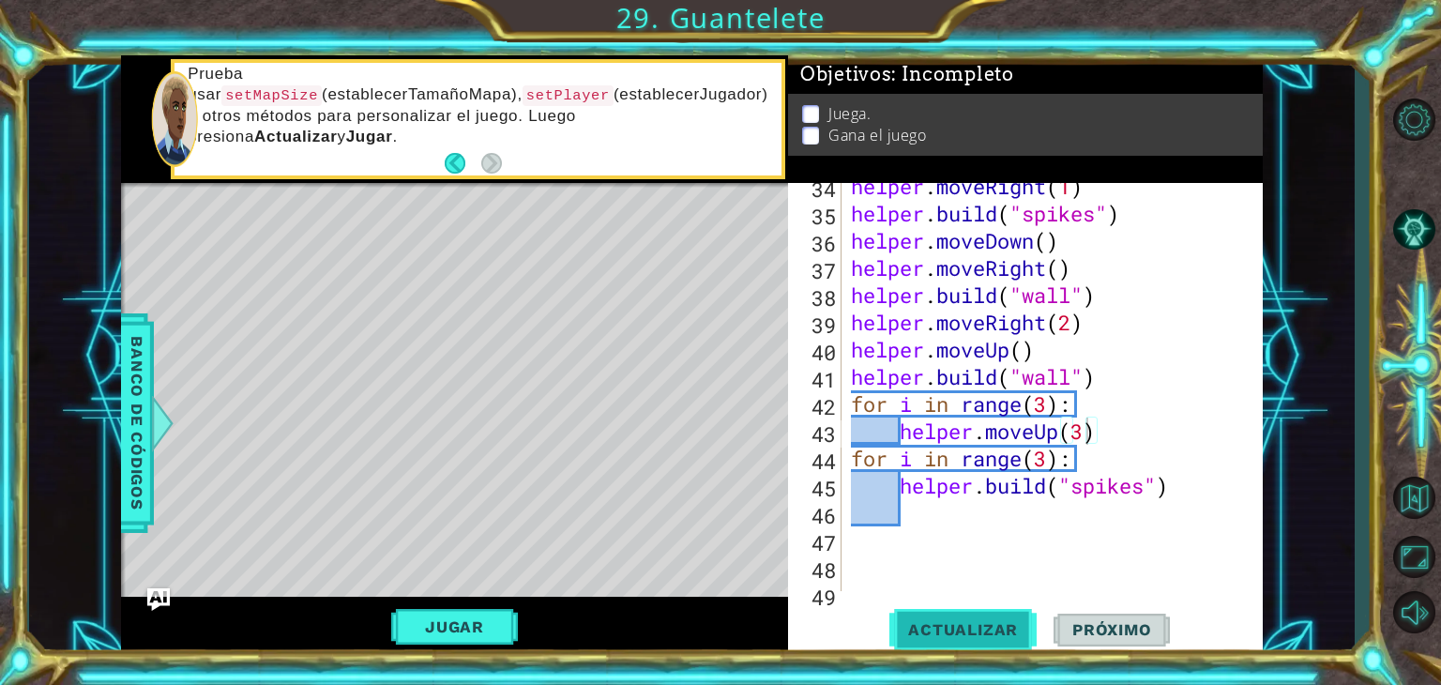
click at [996, 622] on span "Actualizar" at bounding box center [962, 629] width 147 height 19
click at [1047, 459] on div "helper . moveRight ( 1 ) helper . build ( "spikes" ) helper . moveDown ( ) help…" at bounding box center [1050, 404] width 406 height 463
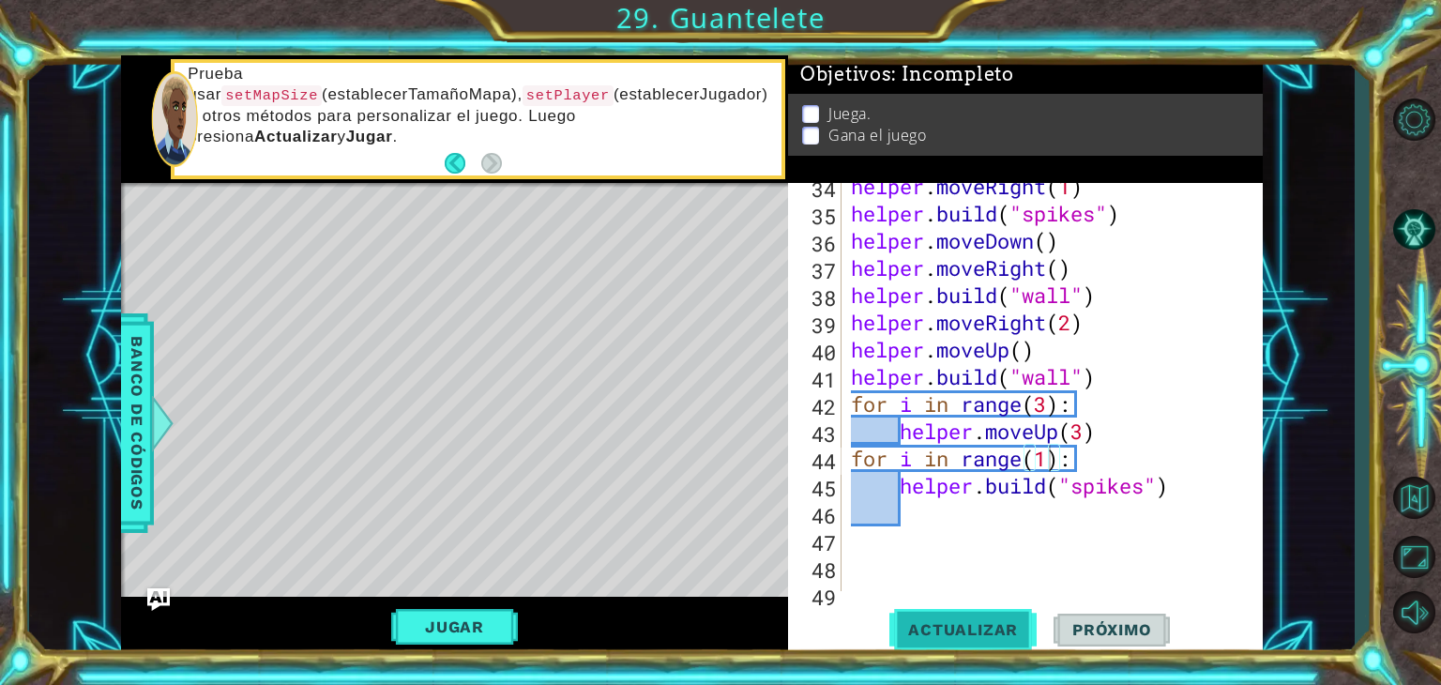
click at [976, 631] on span "Actualizar" at bounding box center [962, 629] width 147 height 19
click at [1201, 496] on div "helper . moveRight ( 1 ) helper . build ( "spikes" ) helper . moveDown ( ) help…" at bounding box center [1050, 404] width 406 height 463
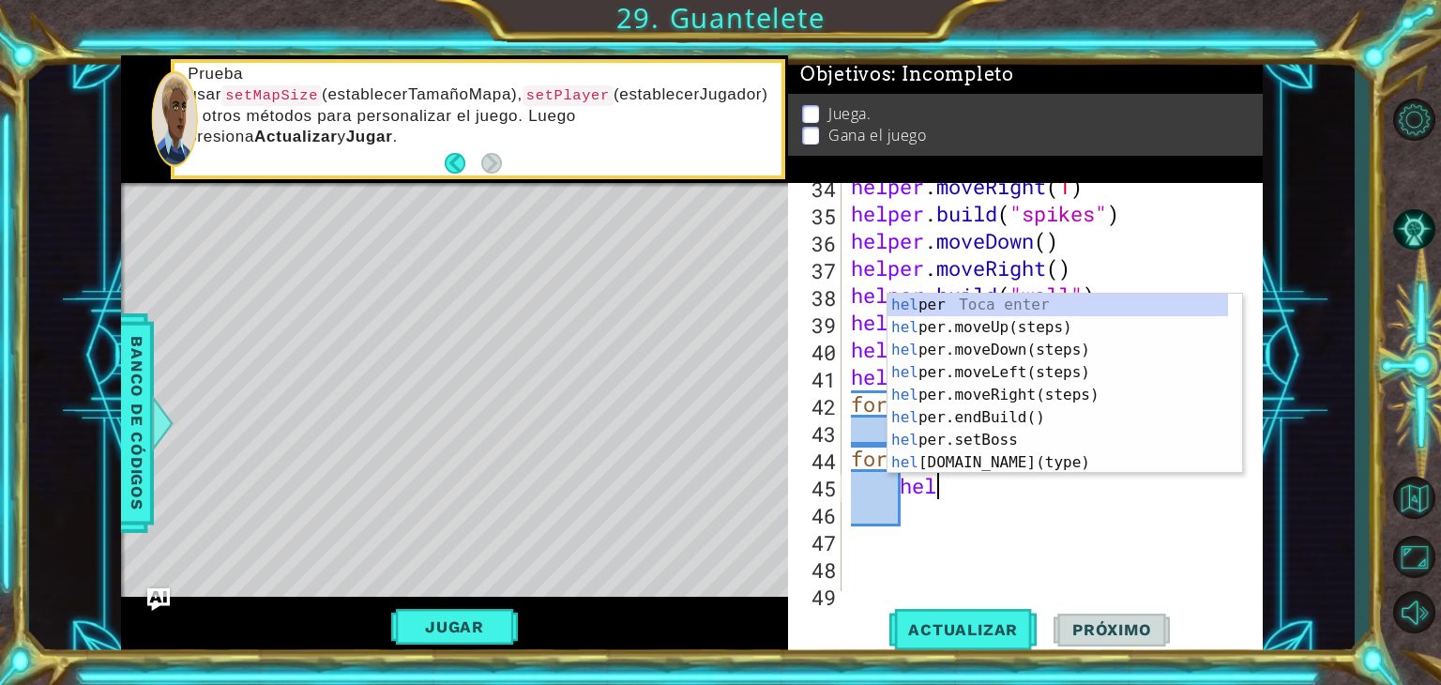
type textarea "h"
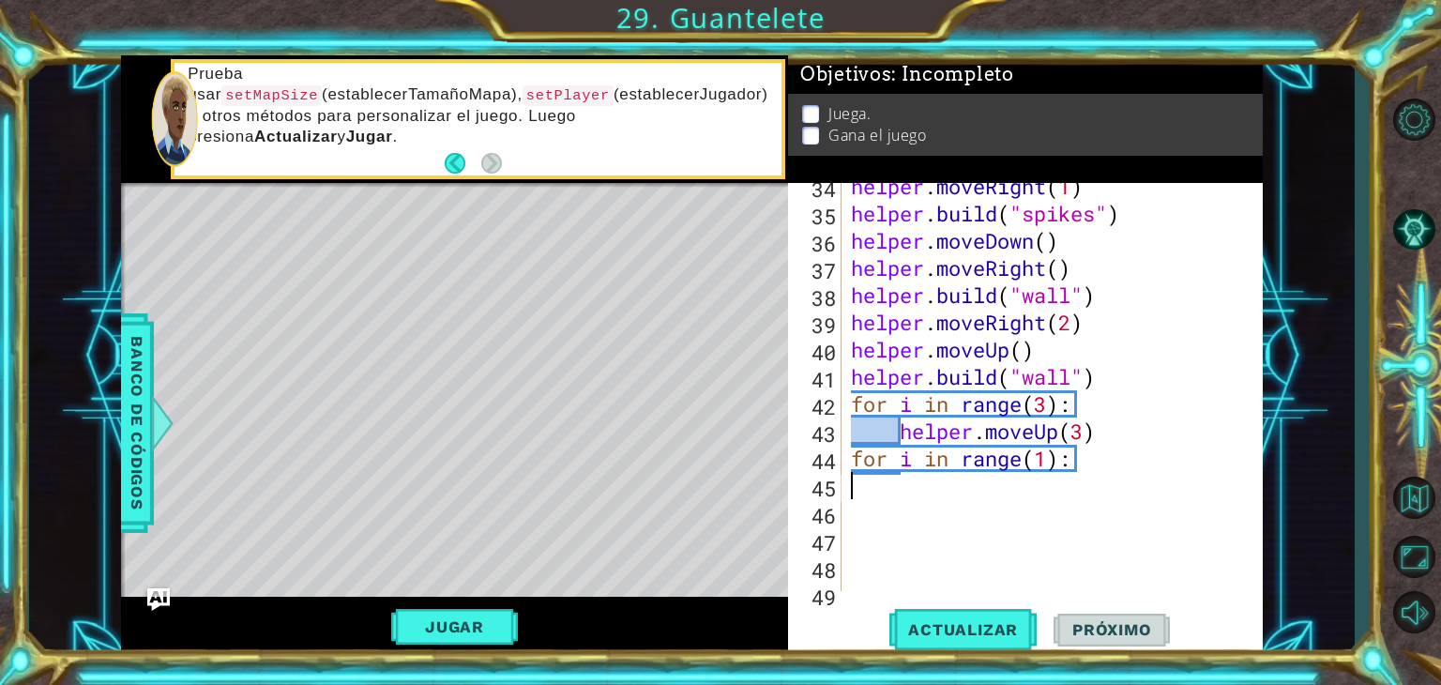
scroll to position [0, 0]
type textarea "f"
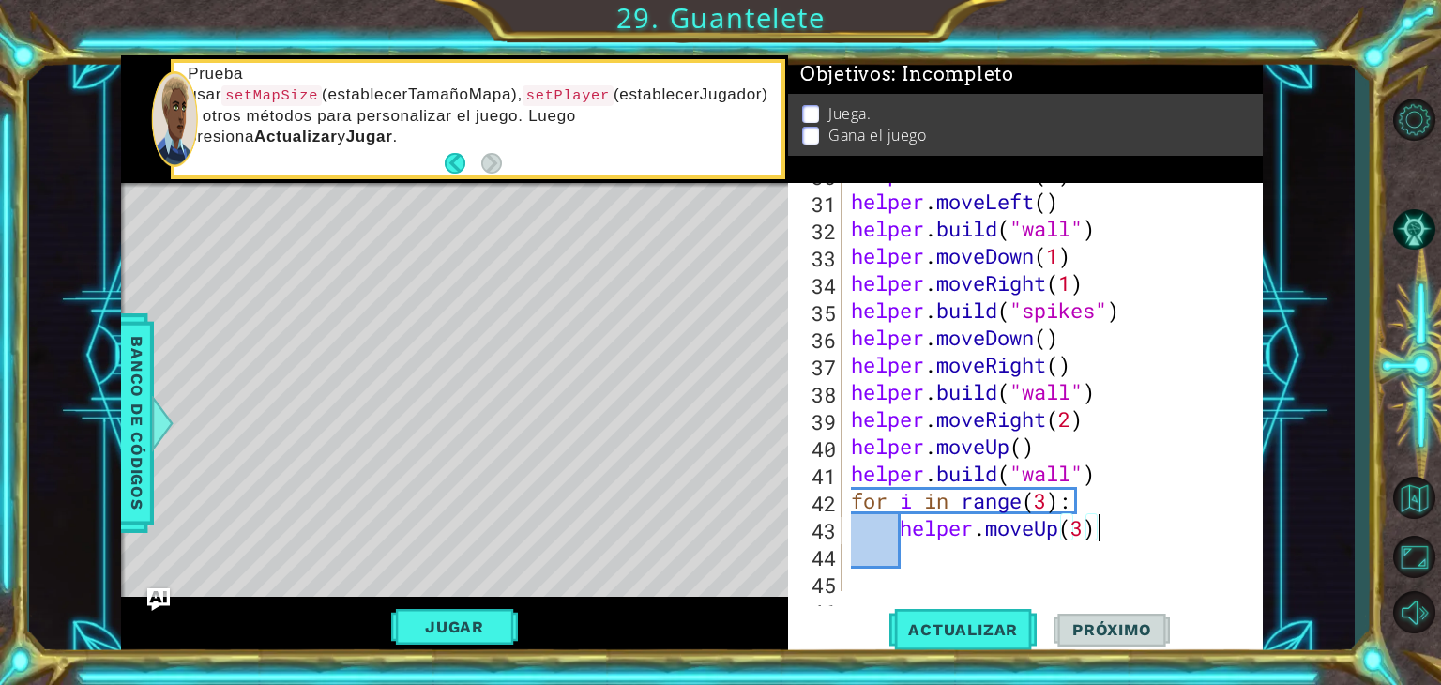
scroll to position [891, 0]
click at [484, 620] on button "Jugar" at bounding box center [454, 627] width 127 height 36
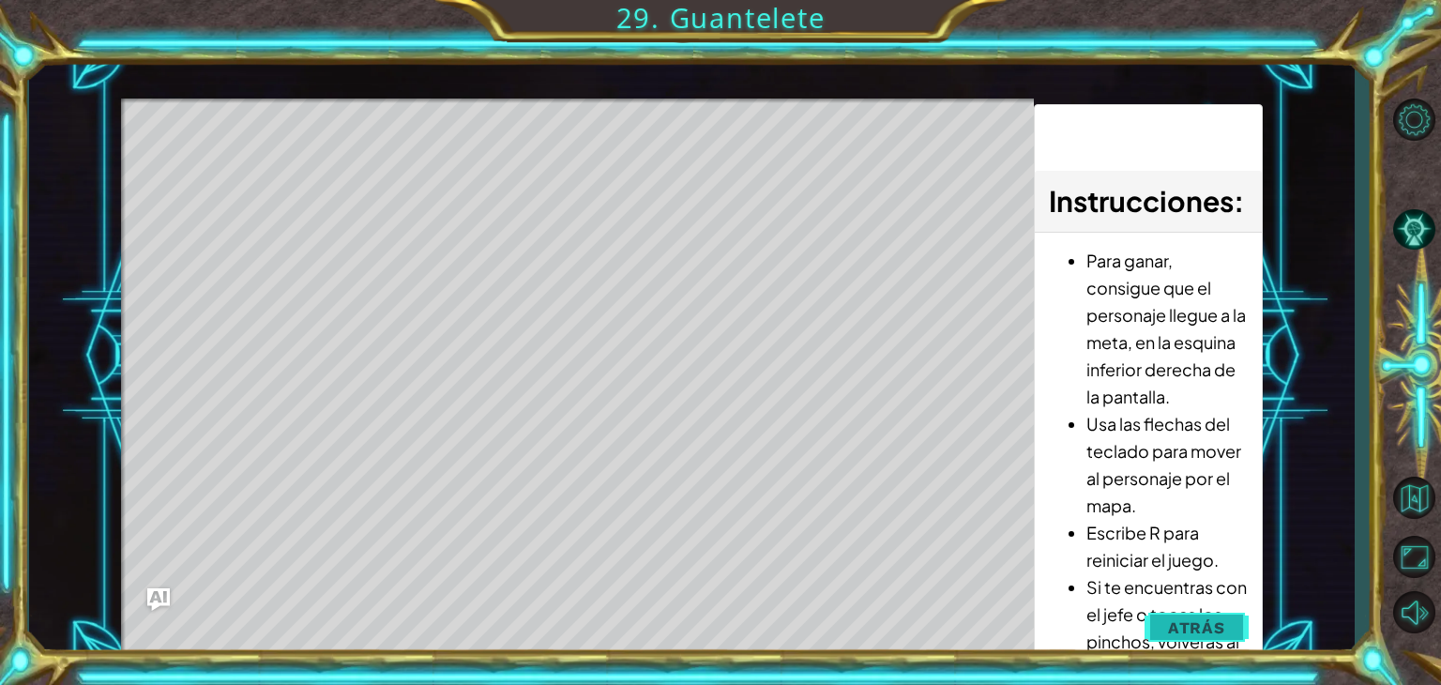
click at [1207, 619] on span "Atrás" at bounding box center [1196, 627] width 57 height 19
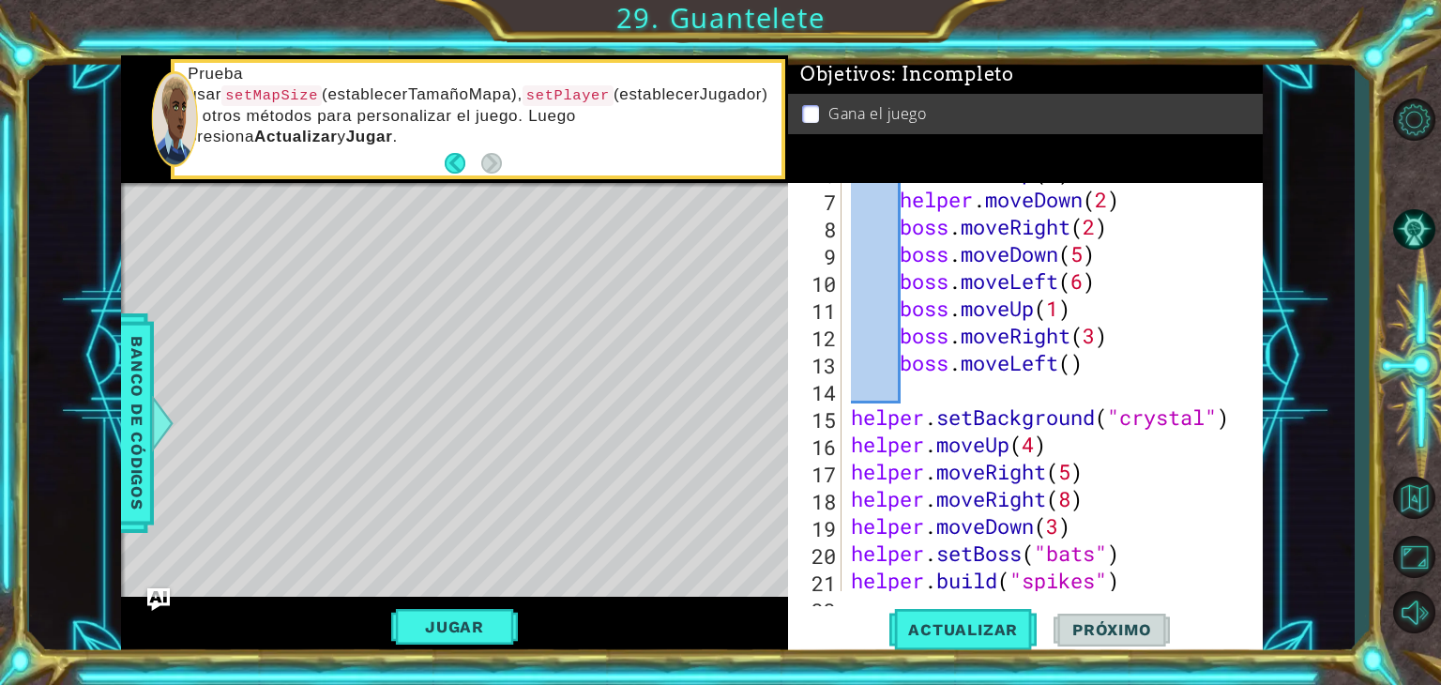
scroll to position [243, 0]
click at [1036, 444] on div "boss . moveUp ( 2 ) helper . moveDown ( 2 ) boss . moveRight ( 2 ) boss . moveD…" at bounding box center [1050, 389] width 406 height 463
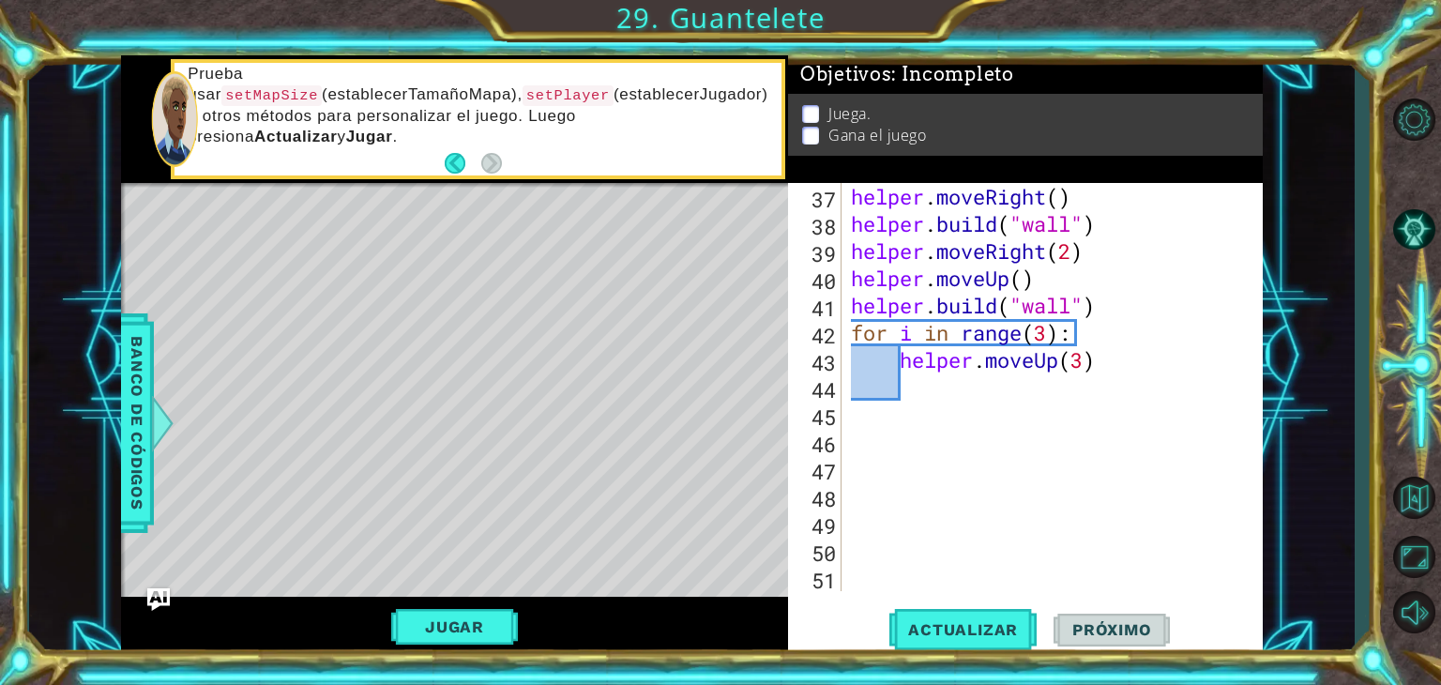
scroll to position [1061, 0]
click at [923, 630] on span "Actualizar" at bounding box center [962, 629] width 147 height 19
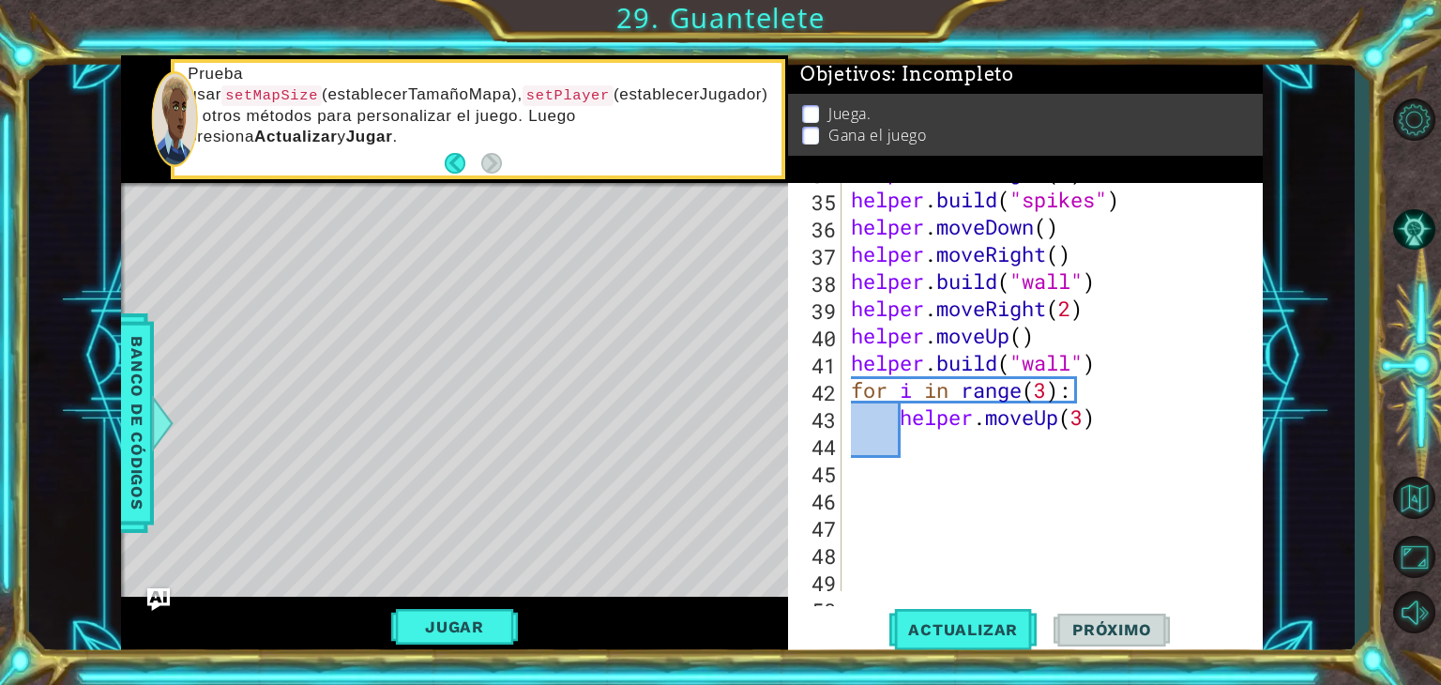
scroll to position [1002, 0]
click at [1104, 402] on div "helper . moveRight ( 1 ) helper . build ( "spikes" ) helper . moveDown ( ) help…" at bounding box center [1050, 390] width 406 height 463
click at [1107, 429] on div "helper . moveRight ( 1 ) helper . build ( "spikes" ) helper . moveDown ( ) help…" at bounding box center [1050, 390] width 406 height 463
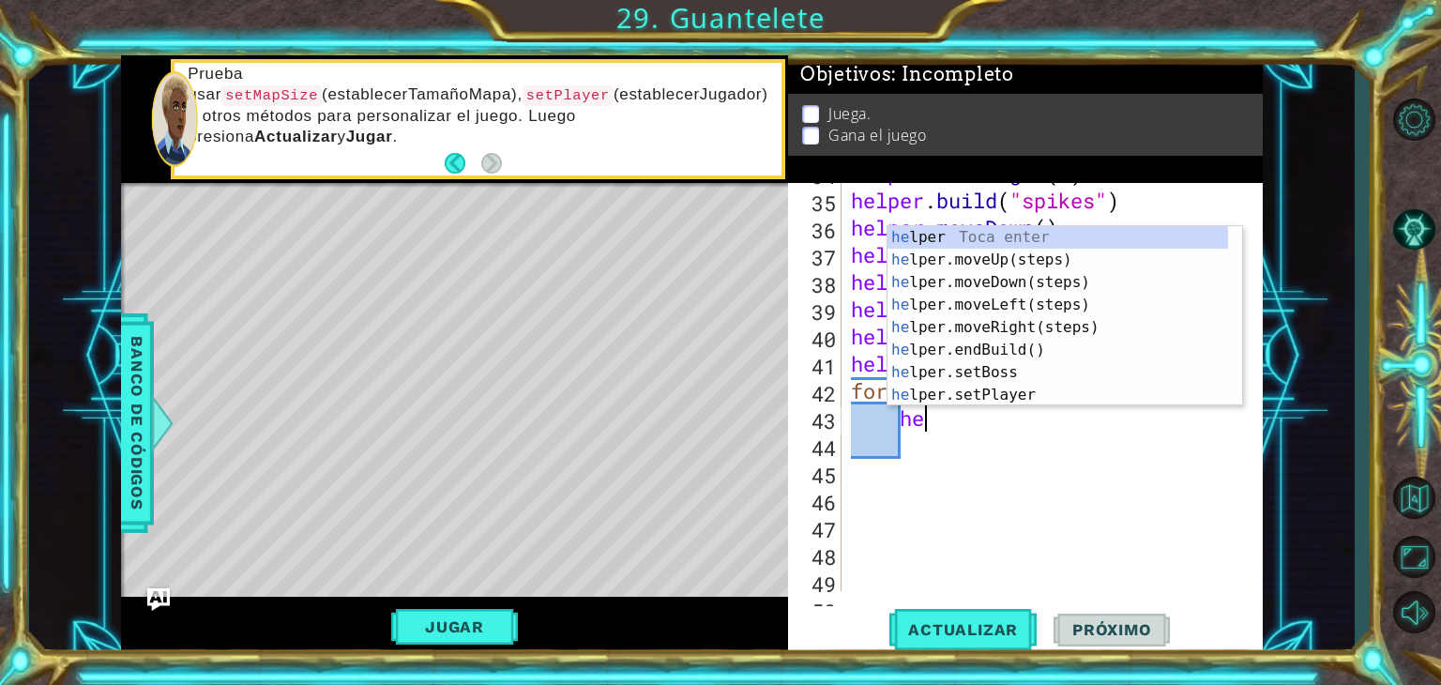
scroll to position [0, 1]
type textarea "h"
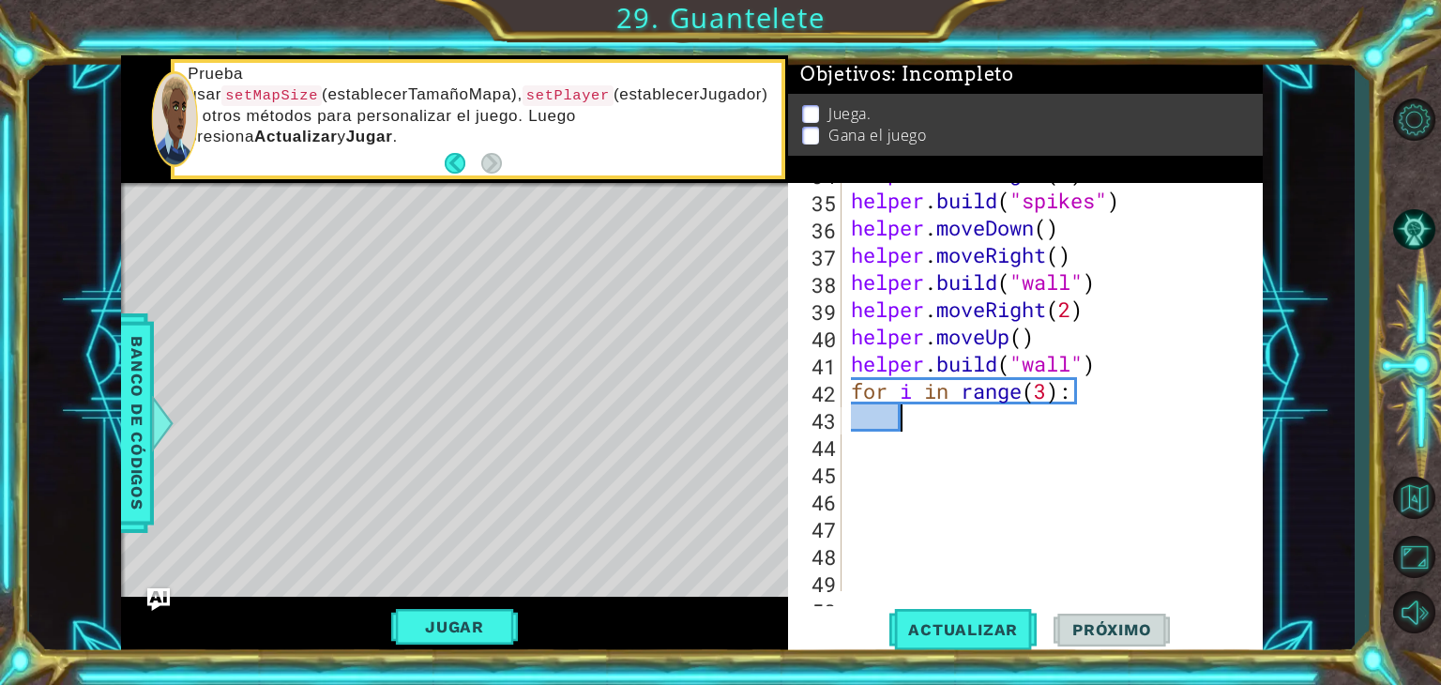
scroll to position [0, 0]
type textarea "f"
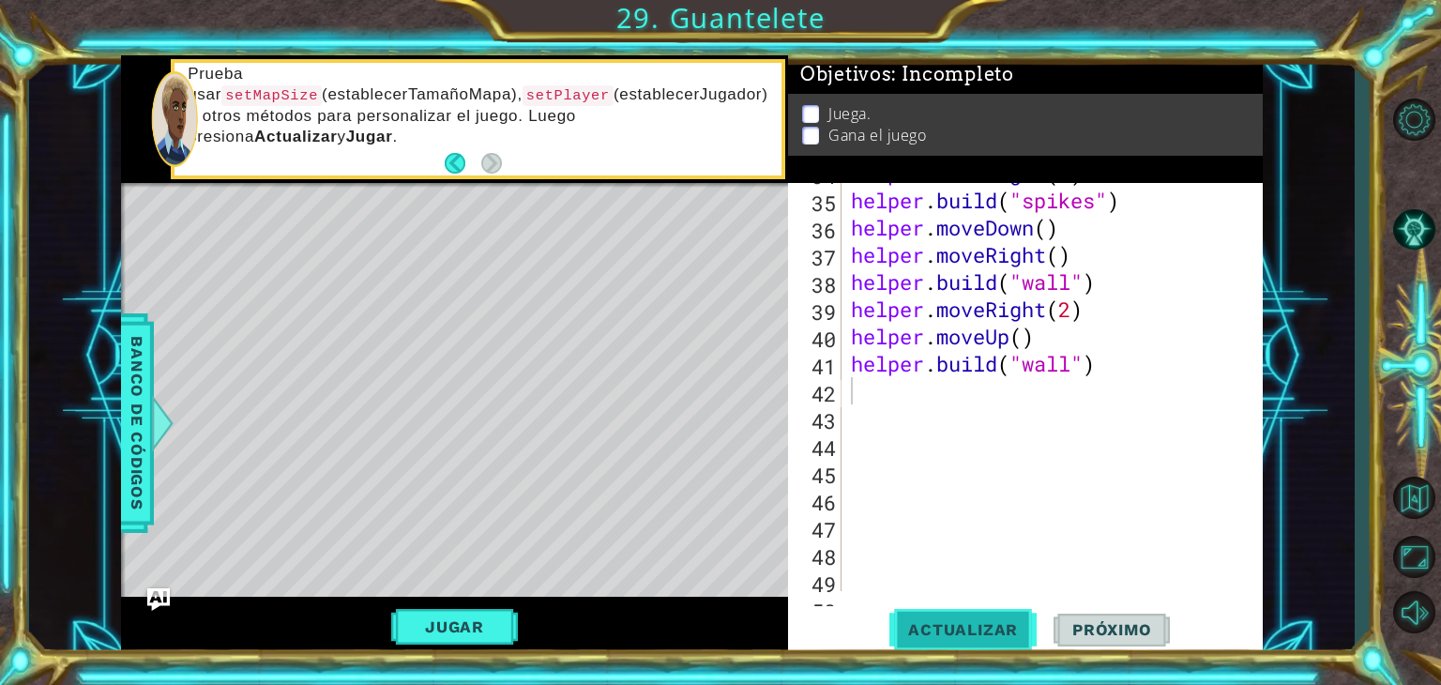
click at [962, 626] on span "Actualizar" at bounding box center [962, 629] width 147 height 19
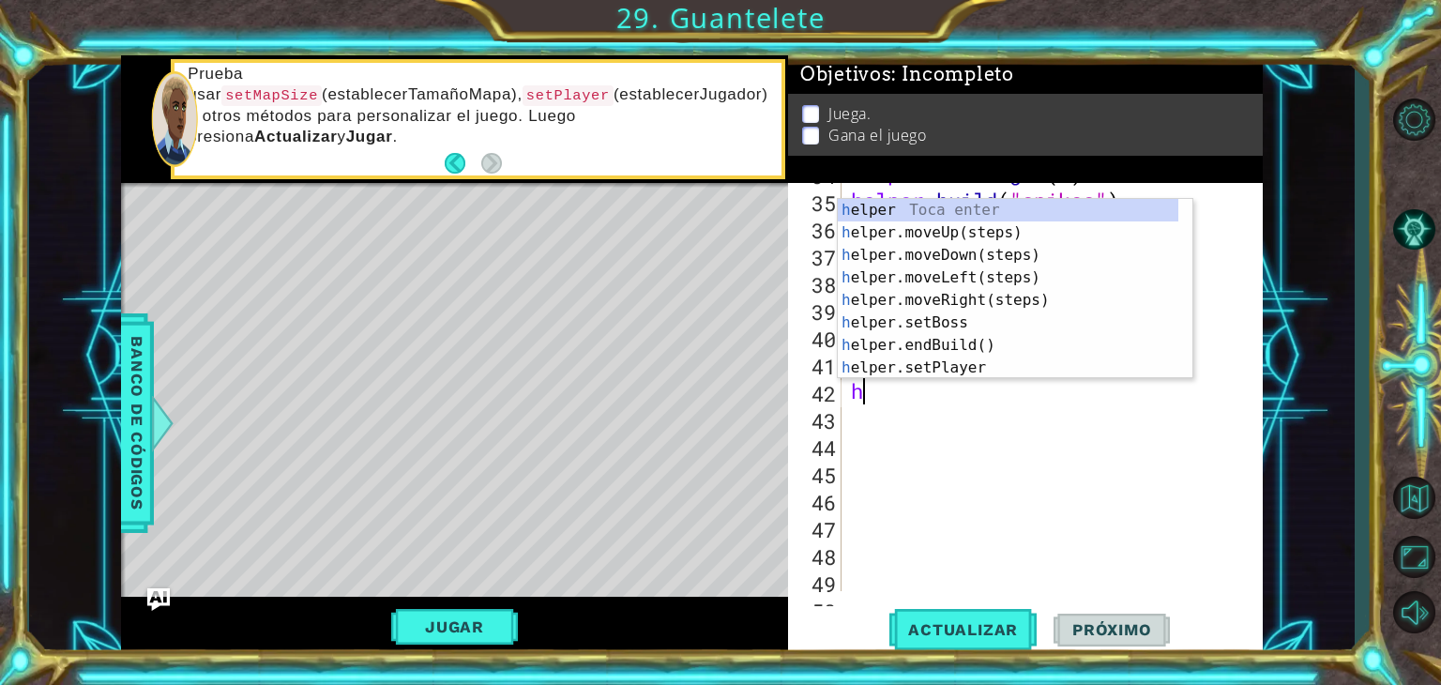
type textarea "he"
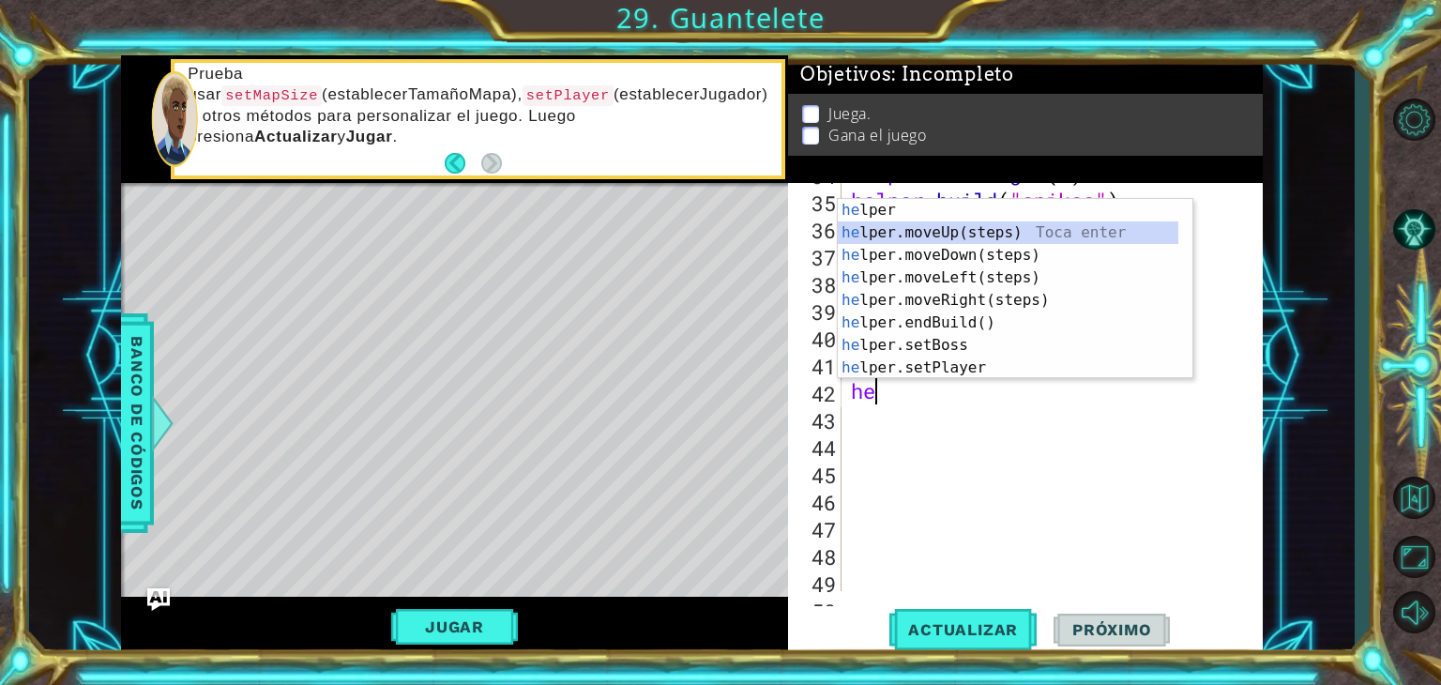
click at [897, 228] on div "he lper Toca enter he lper.moveUp(steps) Toca enter he lper.moveDown(steps) Toc…" at bounding box center [1008, 311] width 341 height 225
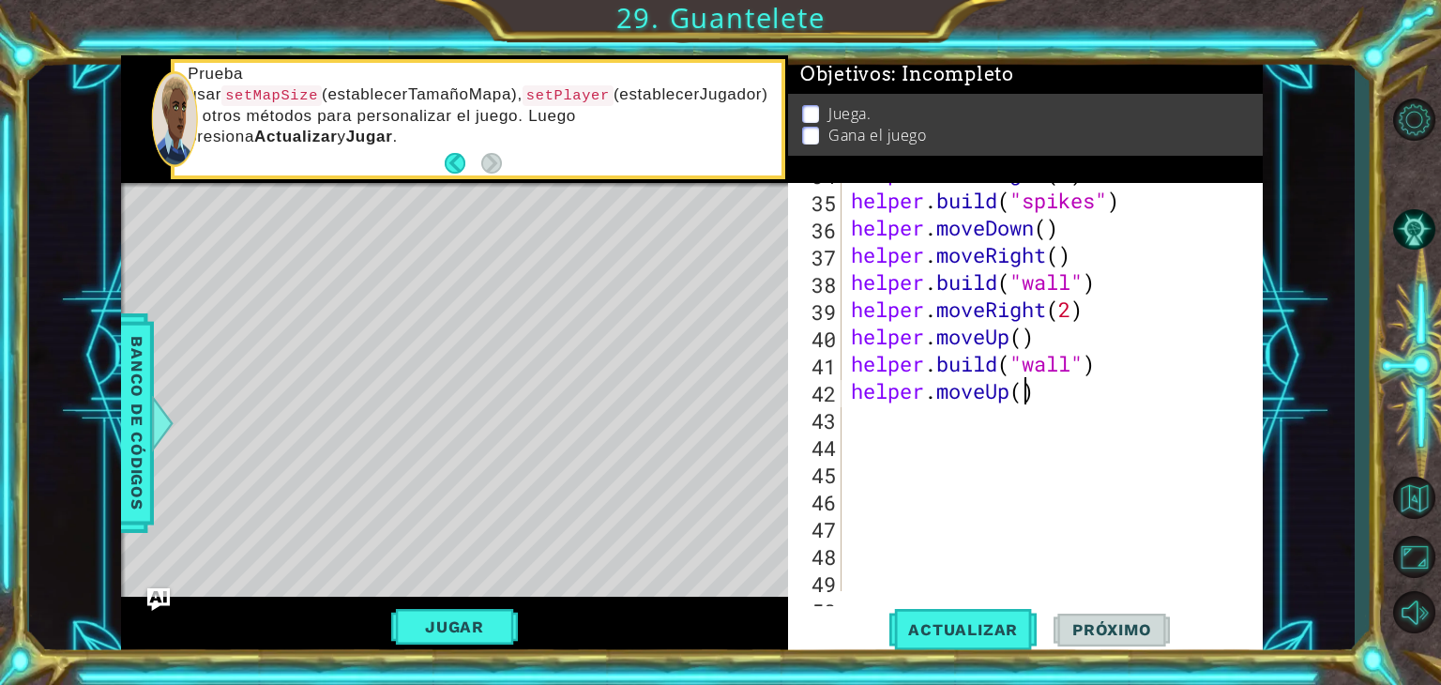
click at [1024, 388] on div "helper . moveRight ( 1 ) helper . build ( "spikes" ) helper . moveDown ( ) help…" at bounding box center [1050, 390] width 406 height 463
type textarea "helper.moveUp(2)"
click at [968, 626] on span "Actualizar" at bounding box center [962, 629] width 147 height 19
click at [888, 417] on div "helper . moveRight ( 1 ) helper . build ( "spikes" ) helper . moveDown ( ) help…" at bounding box center [1050, 390] width 406 height 463
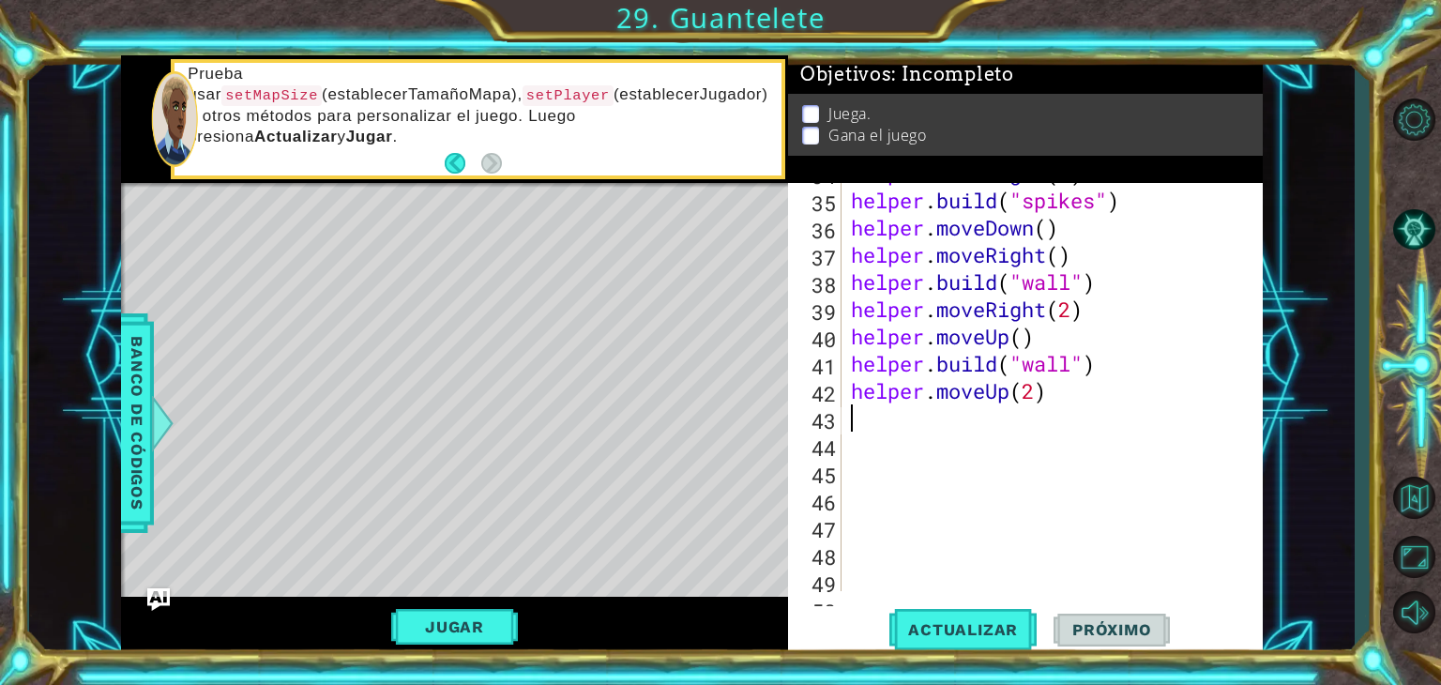
scroll to position [0, 0]
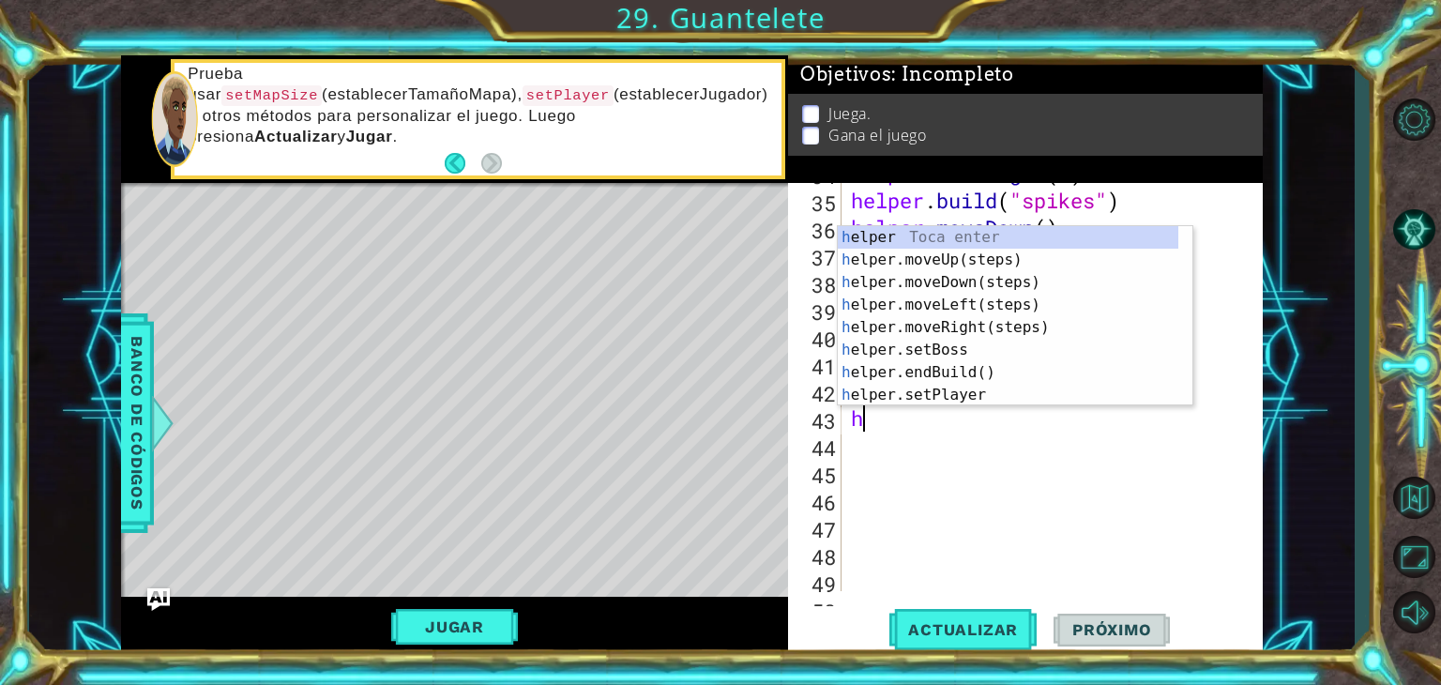
type textarea "he"
click at [946, 346] on div "he lper Toca enter he lper.moveUp(steps) Toca enter he lper.moveDown(steps) Toc…" at bounding box center [1008, 338] width 341 height 225
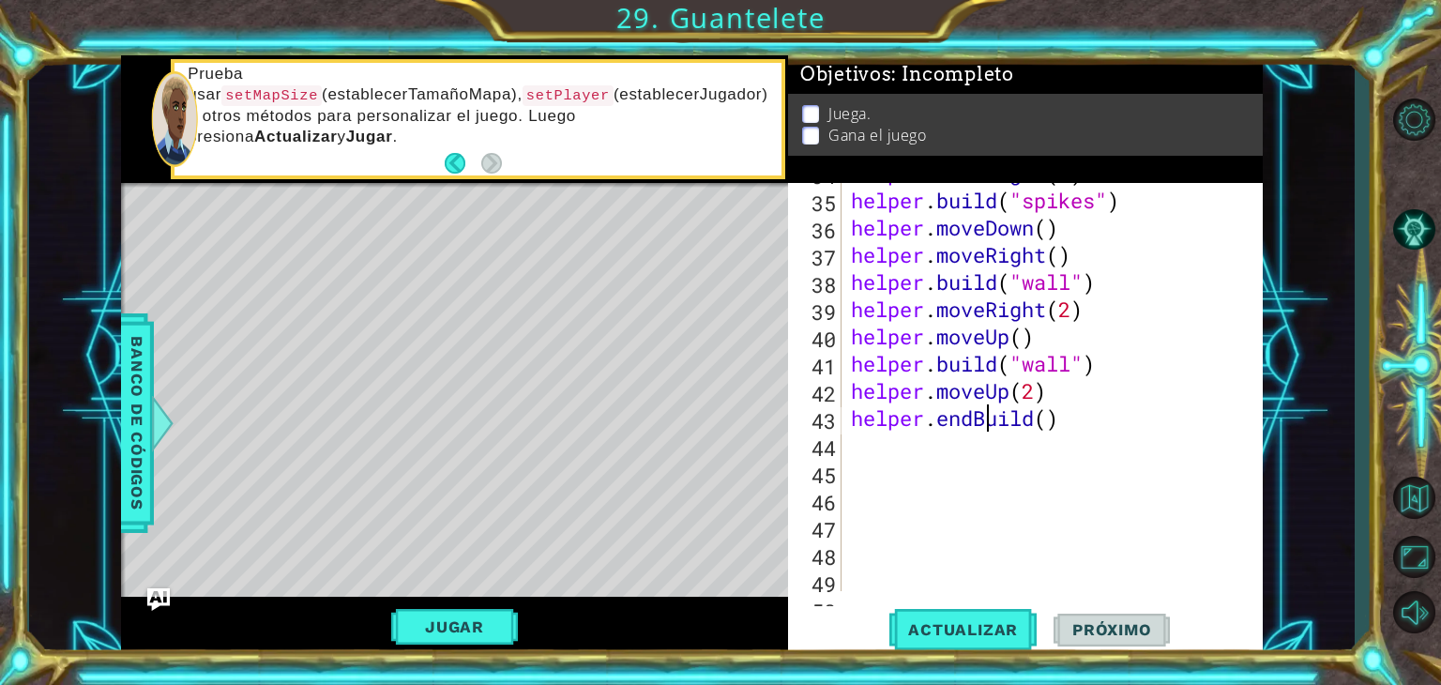
click at [991, 417] on div "helper . moveRight ( 1 ) helper . build ( "spikes" ) helper . moveDown ( ) help…" at bounding box center [1050, 390] width 406 height 463
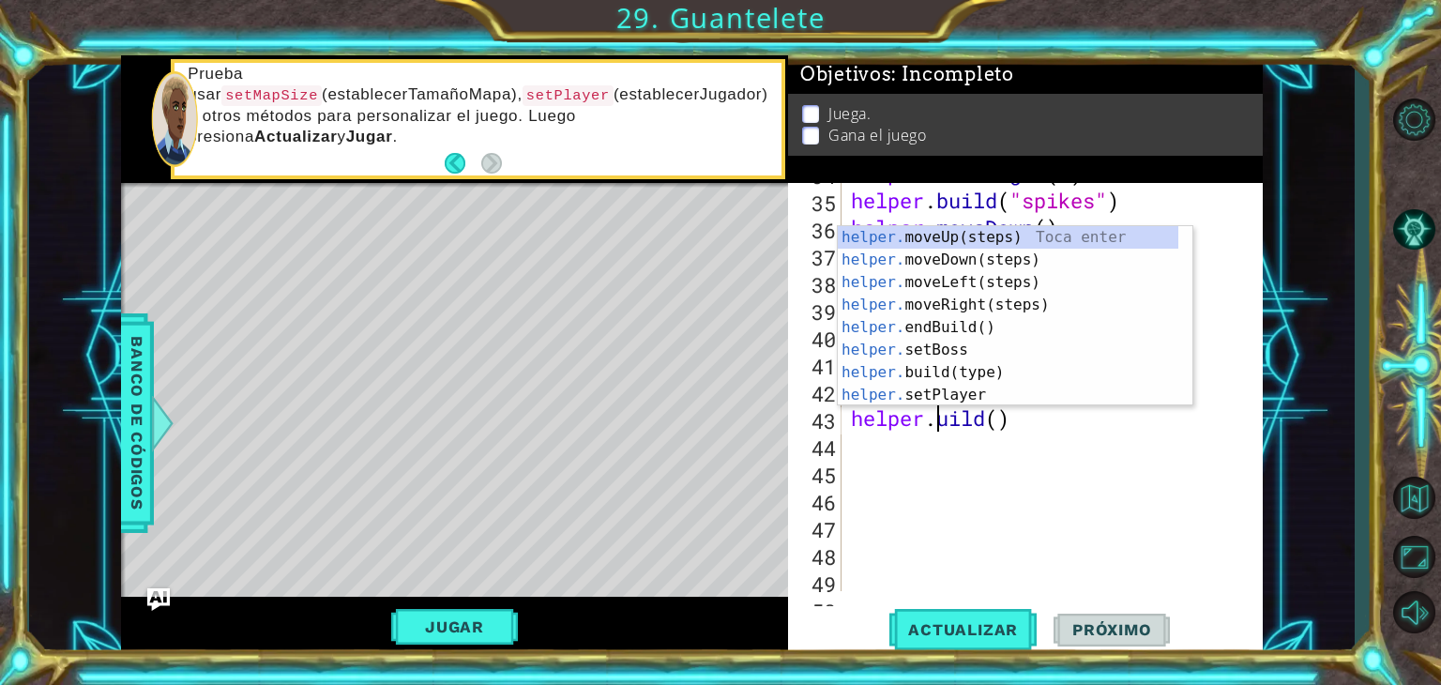
scroll to position [0, 4]
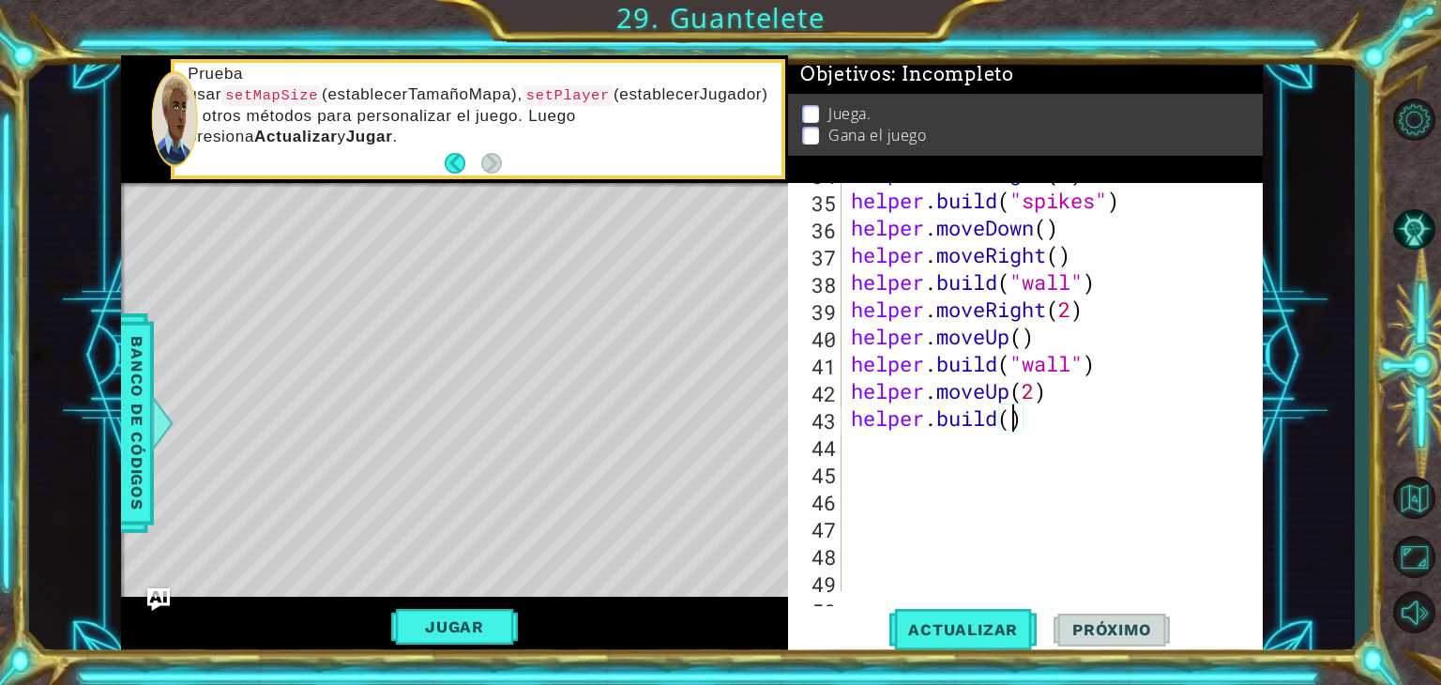
click at [1008, 418] on div "helper . moveRight ( 1 ) helper . build ( "spikes" ) helper . moveDown ( ) help…" at bounding box center [1050, 390] width 406 height 463
click at [971, 624] on span "Actualizar" at bounding box center [962, 629] width 147 height 19
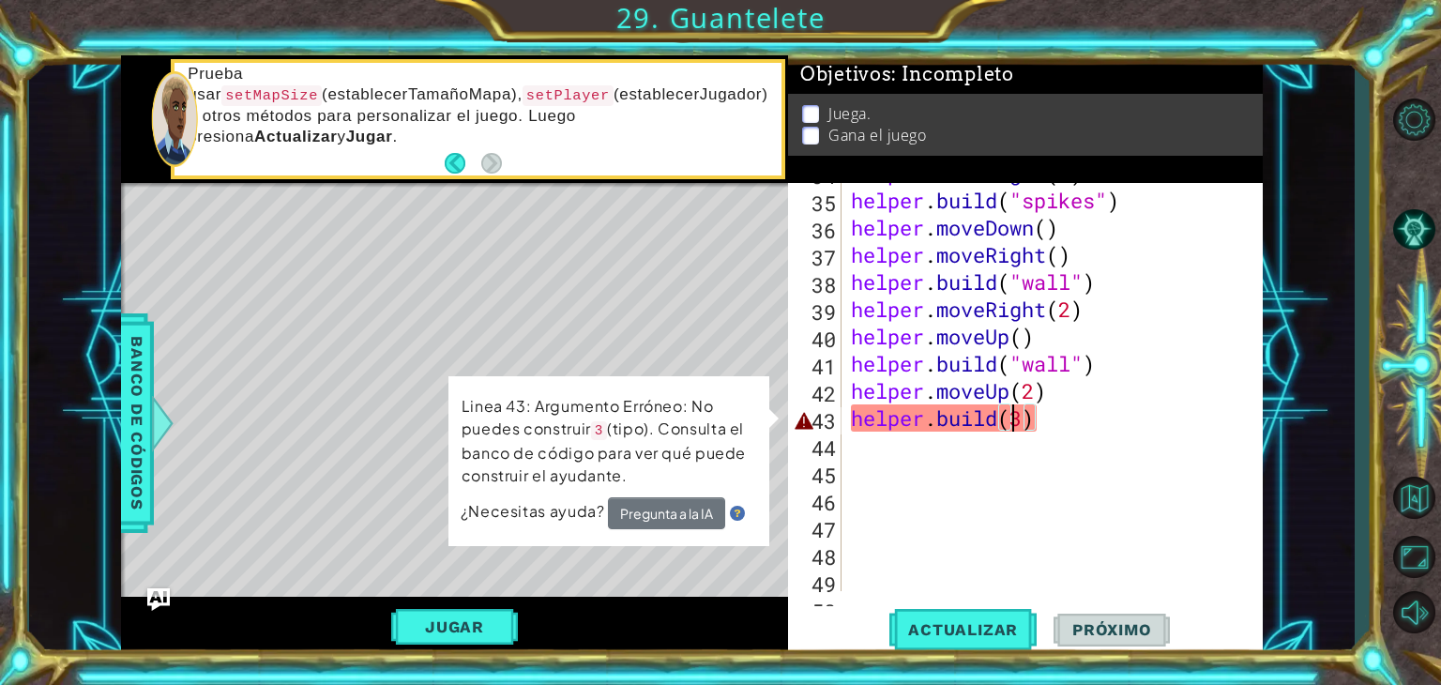
click at [1011, 417] on div "helper . moveRight ( 1 ) helper . build ( "spikes" ) helper . moveDown ( ) help…" at bounding box center [1050, 390] width 406 height 463
click at [1040, 417] on div "helper . moveRight ( 1 ) helper . build ( "spikes" ) helper . moveDown ( ) help…" at bounding box center [1050, 390] width 406 height 463
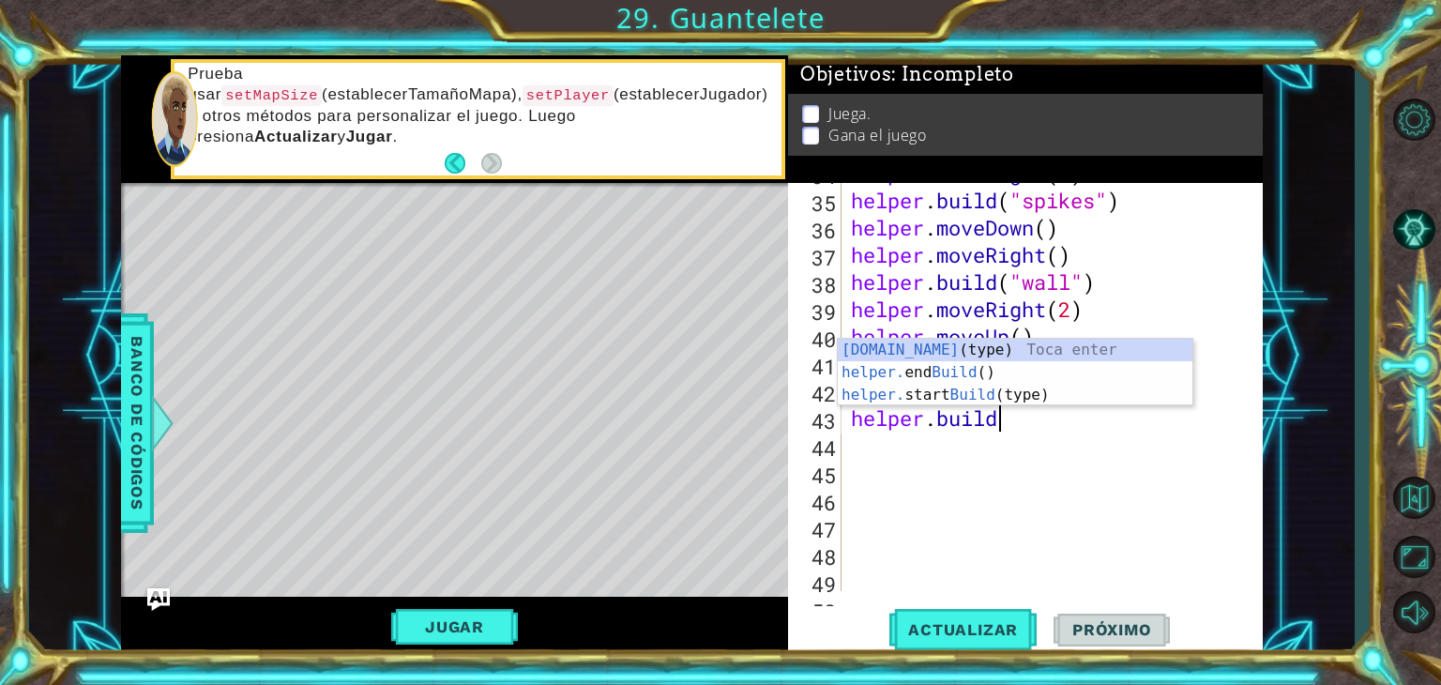
scroll to position [0, 5]
click at [1006, 348] on div "[DOMAIN_NAME] (type) Toca enter helper. end Build () Toca enter helper. start B…" at bounding box center [1015, 395] width 355 height 113
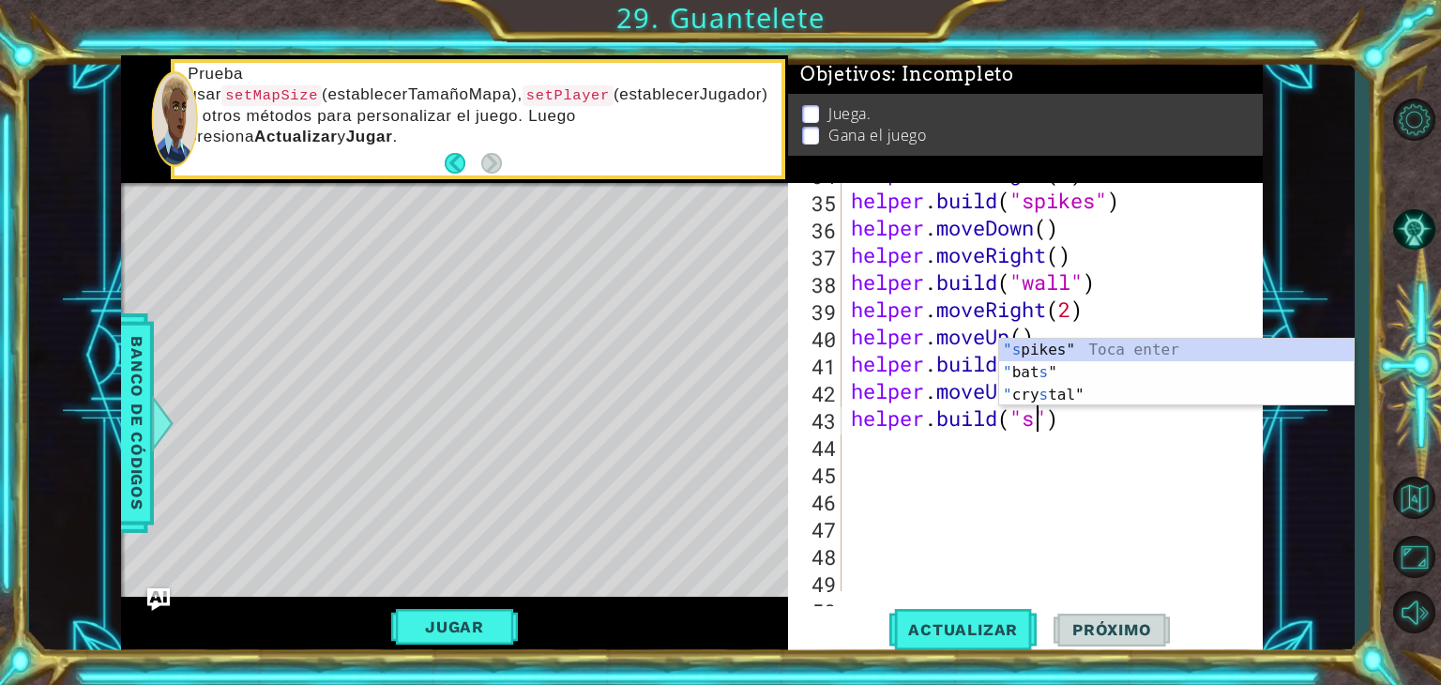
scroll to position [0, 8]
click at [1037, 342] on div ""s pikes" Toca enter " bat s " Toca enter " cry s tal" Toca enter" at bounding box center [1176, 395] width 355 height 113
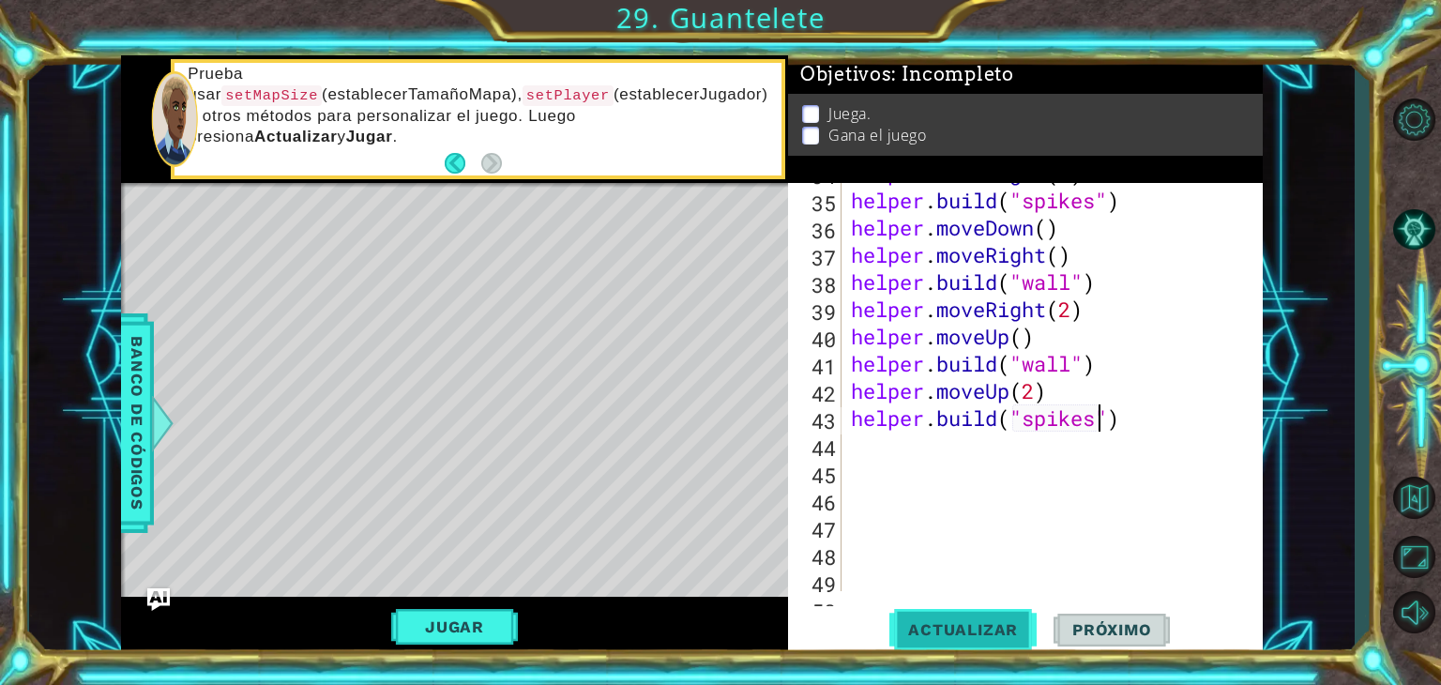
type textarea "[DOMAIN_NAME]("spikes")"
click at [987, 624] on span "Actualizar" at bounding box center [962, 629] width 147 height 19
click at [912, 451] on div "helper . moveRight ( 1 ) helper . build ( "spikes" ) helper . moveDown ( ) help…" at bounding box center [1050, 390] width 406 height 463
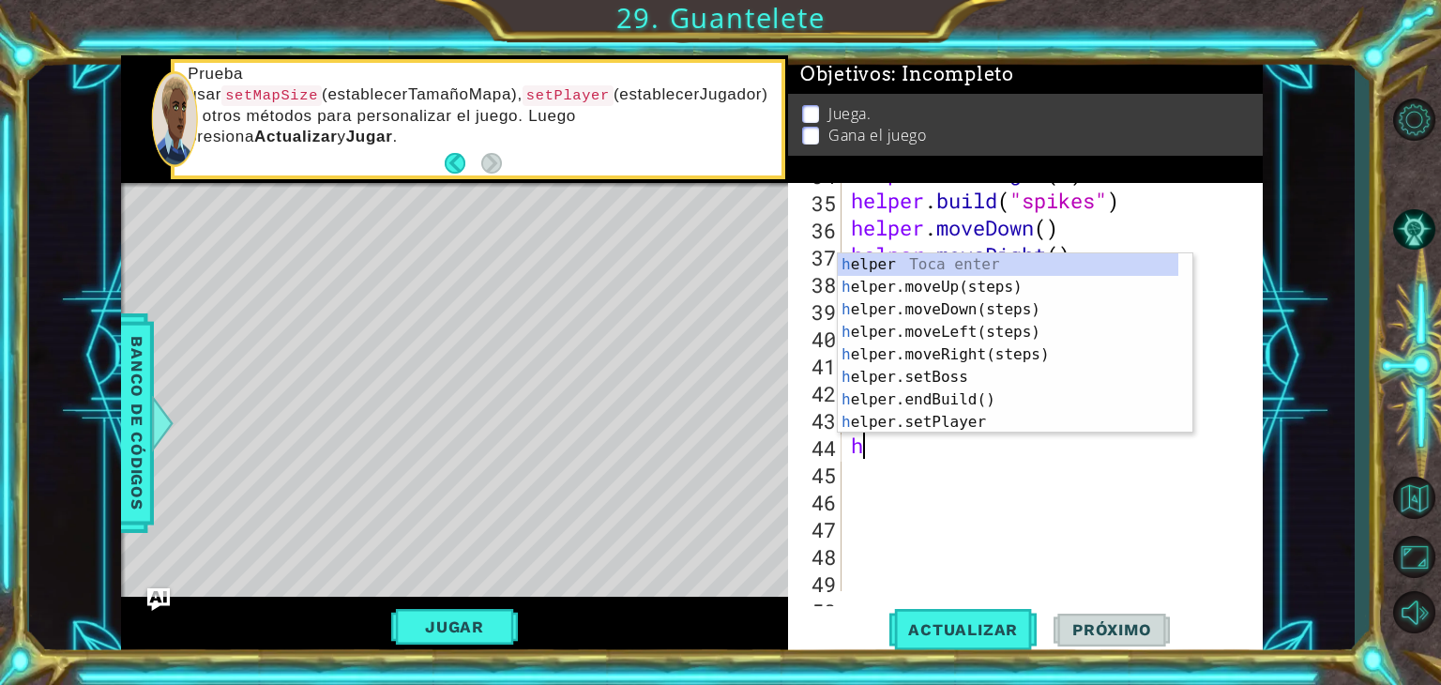
type textarea "he"
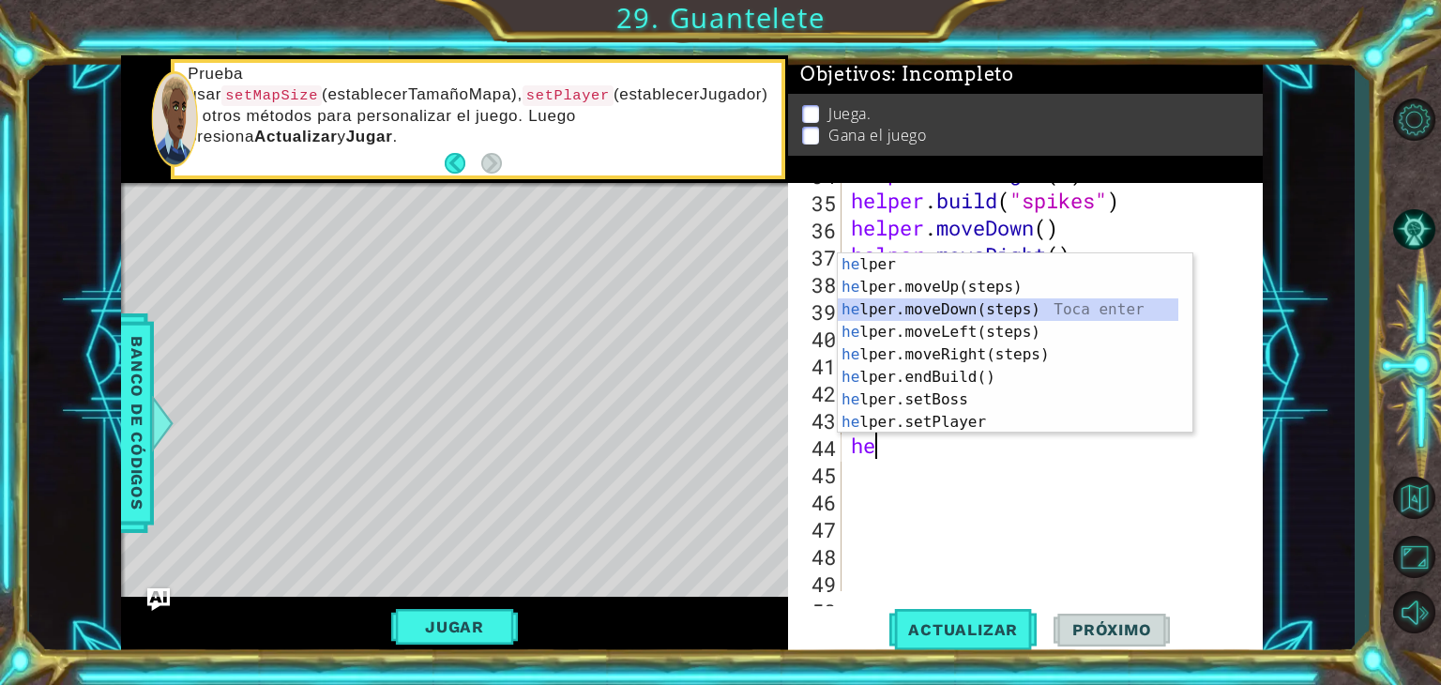
click at [936, 308] on div "he lper Toca enter he lper.moveUp(steps) Toca enter he lper.moveDown(steps) Toc…" at bounding box center [1008, 365] width 341 height 225
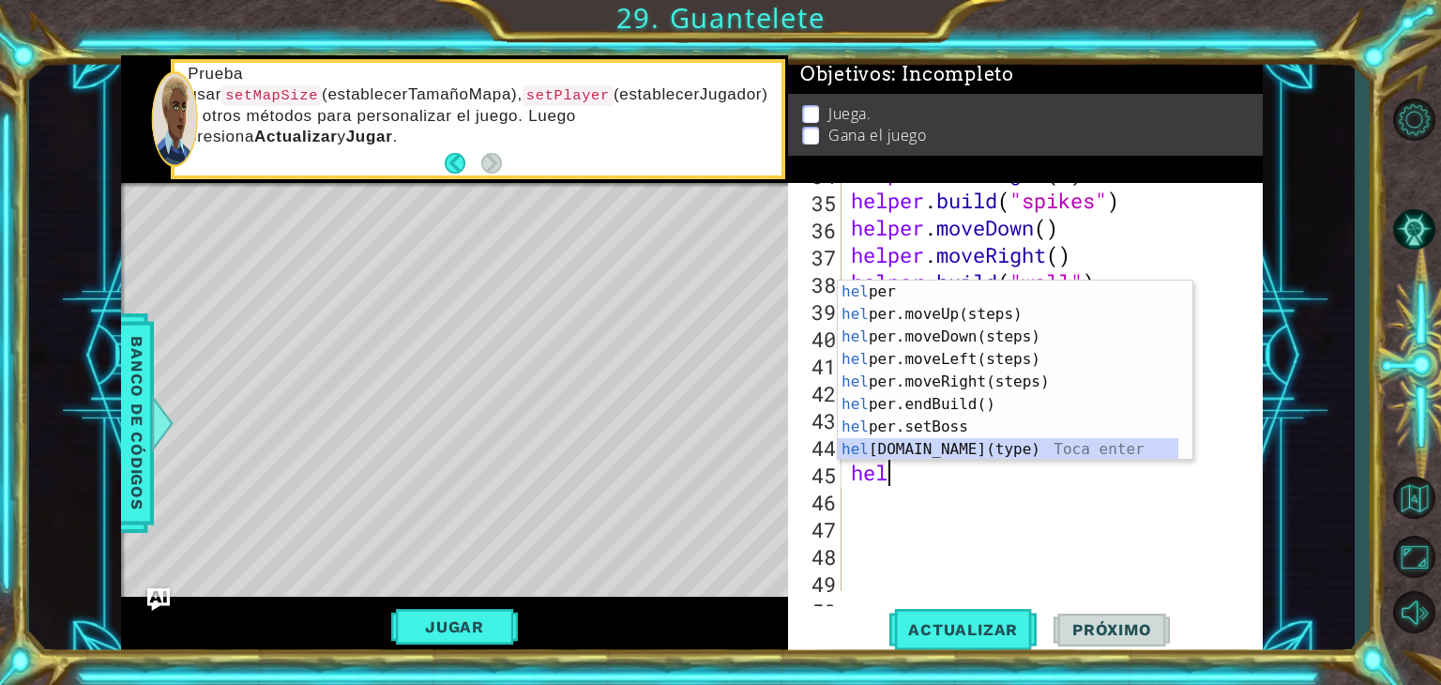
click at [948, 446] on div "hel per Toca enter hel per.moveUp(steps) Toca enter hel per.moveDown(steps) Toc…" at bounding box center [1008, 393] width 341 height 225
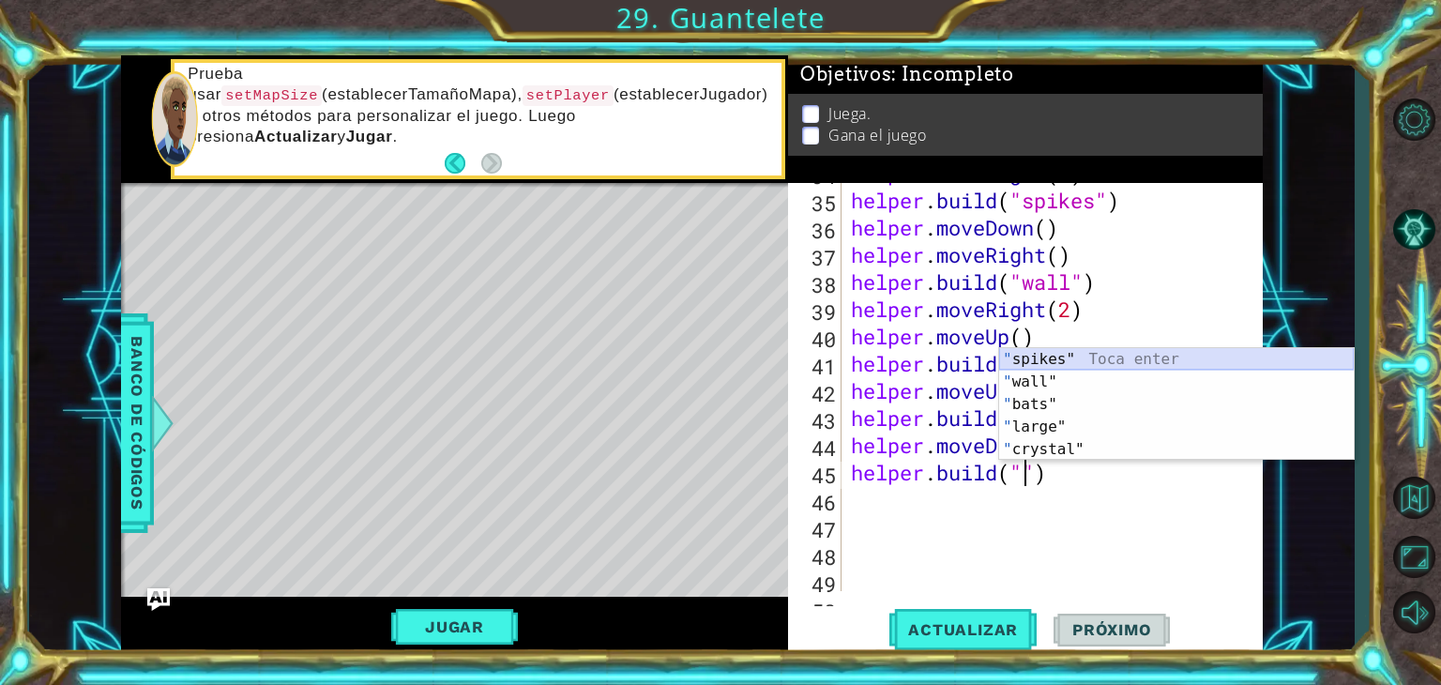
click at [1047, 357] on div "" spikes" Toca enter " wall" Toca enter " bats" Toca enter " large" Toca enter …" at bounding box center [1176, 427] width 355 height 158
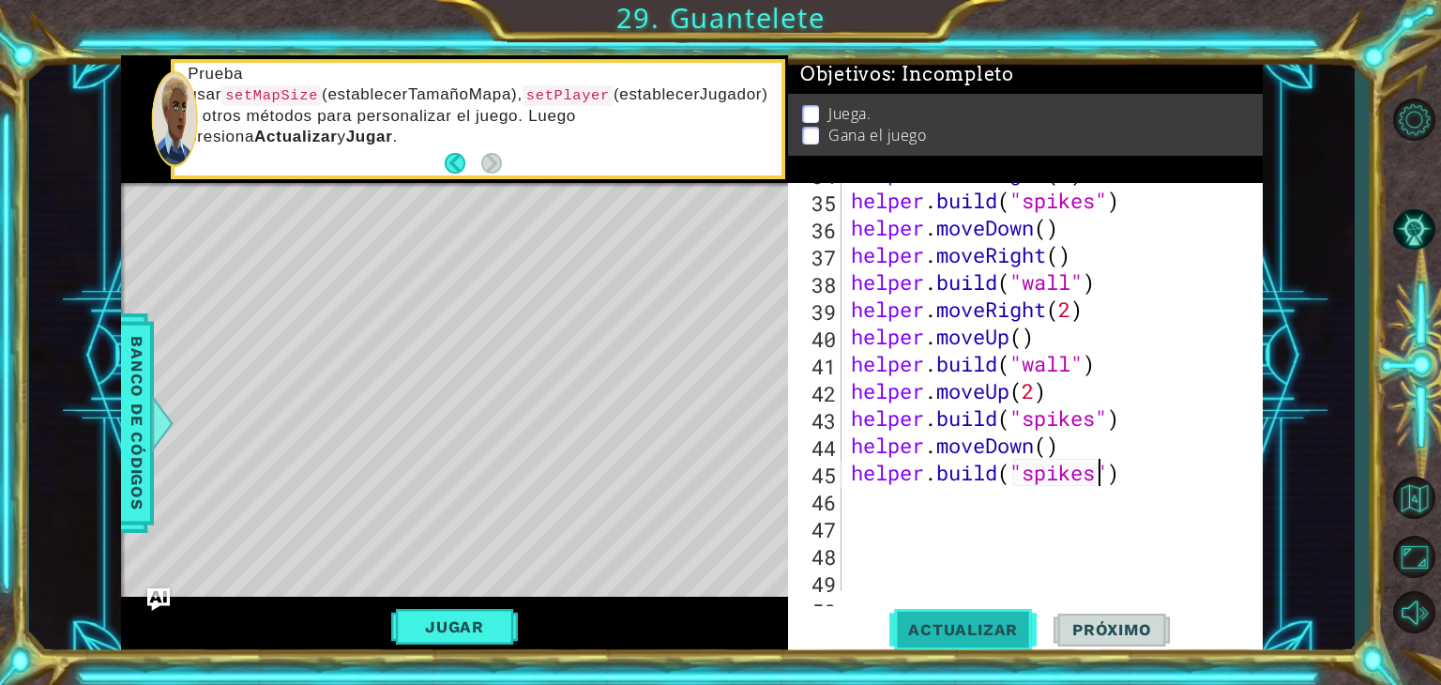
type textarea "[DOMAIN_NAME]("spikes")"
click at [999, 622] on span "Actualizar" at bounding box center [962, 629] width 147 height 19
click at [866, 493] on div "helper . moveRight ( 1 ) helper . build ( "spikes" ) helper . moveDown ( ) help…" at bounding box center [1050, 390] width 406 height 463
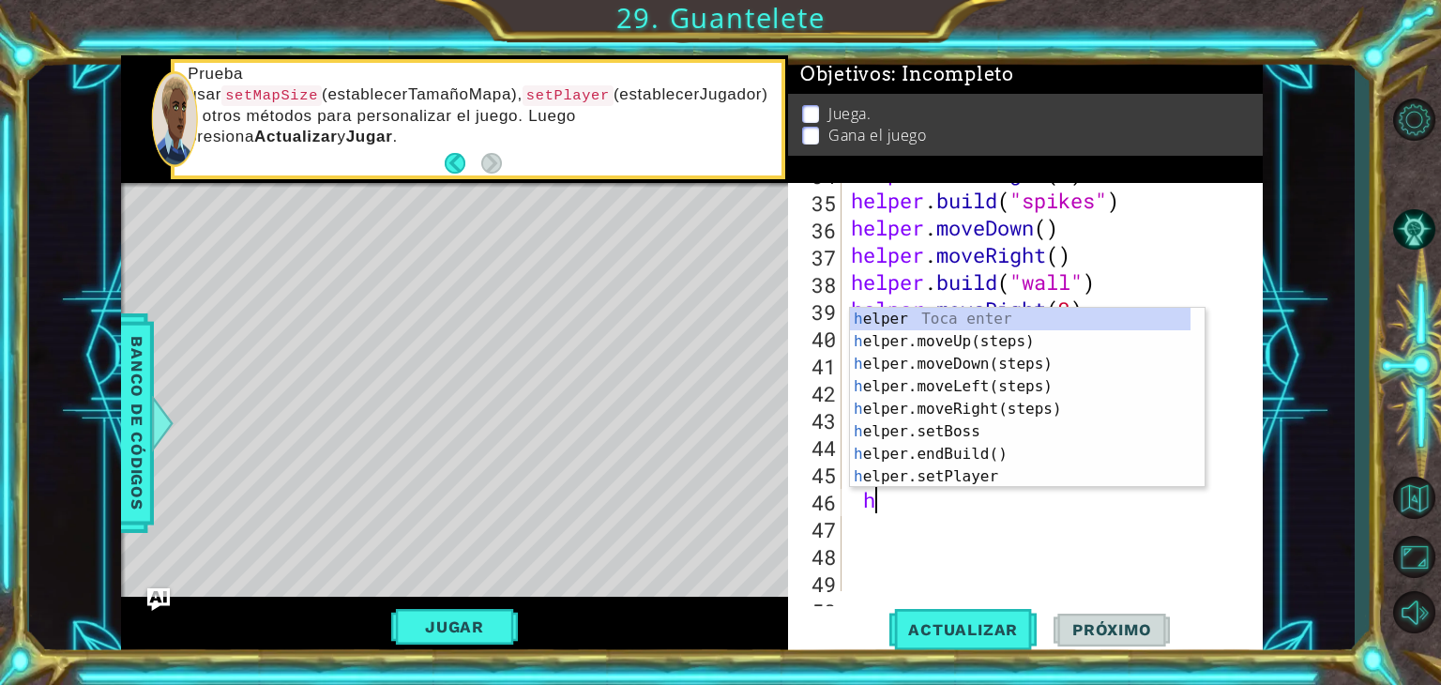
type textarea "he"
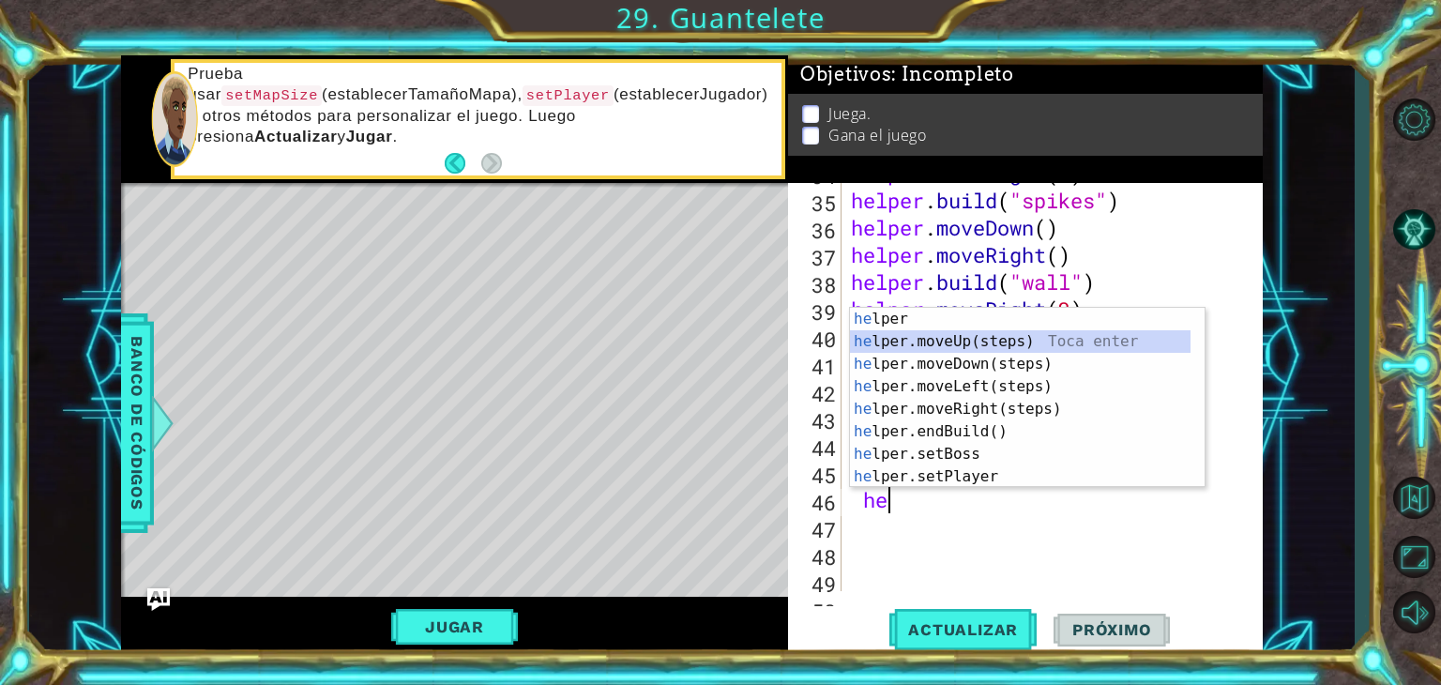
click at [947, 336] on div "he lper Toca enter he lper.moveUp(steps) Toca enter he lper.moveDown(steps) Toc…" at bounding box center [1020, 420] width 341 height 225
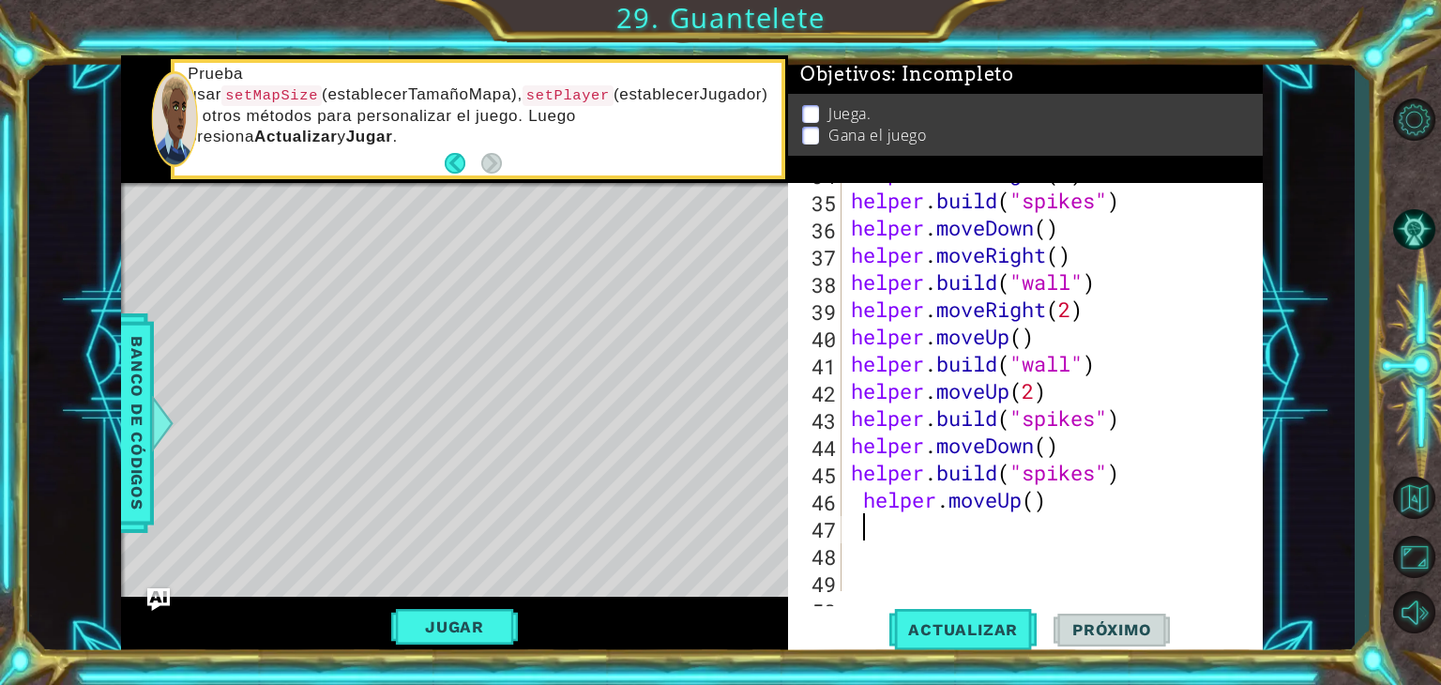
scroll to position [0, 0]
click at [1034, 494] on div "helper . moveRight ( 1 ) helper . build ( "spikes" ) helper . moveDown ( ) help…" at bounding box center [1050, 390] width 406 height 463
type textarea "helper.moveUp(2)"
click at [905, 539] on div "helper . moveRight ( 1 ) helper . build ( "spikes" ) helper . moveDown ( ) help…" at bounding box center [1050, 390] width 406 height 463
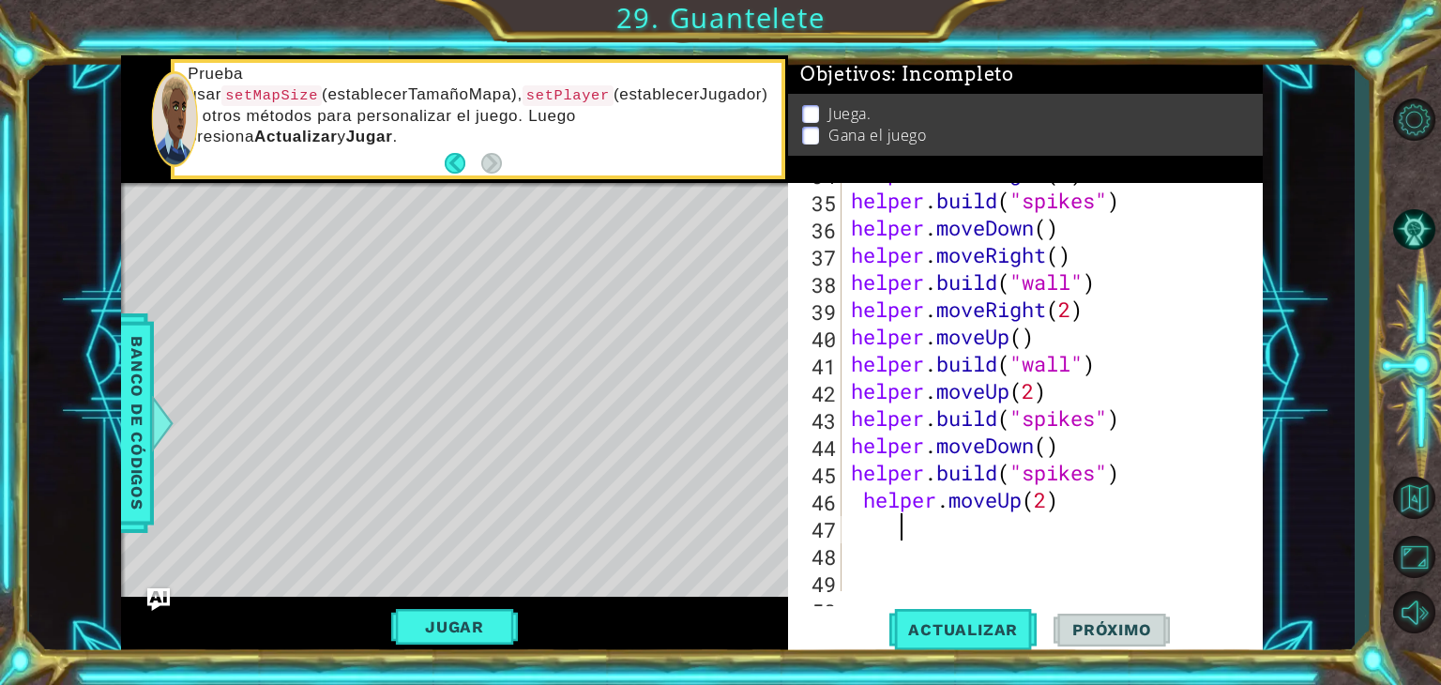
scroll to position [0, 0]
click at [857, 529] on div "helper . moveRight ( 1 ) helper . build ( "spikes" ) helper . moveDown ( ) help…" at bounding box center [1050, 390] width 406 height 463
click at [845, 521] on div "34 35 36 37 38 39 40 41 42 43 44 45 46 47 48 49 50 helper . moveRight ( 1 ) hel…" at bounding box center [1023, 387] width 470 height 408
click at [849, 526] on div "helper . moveRight ( 1 ) helper . build ( "spikes" ) helper . moveDown ( ) help…" at bounding box center [1050, 390] width 406 height 463
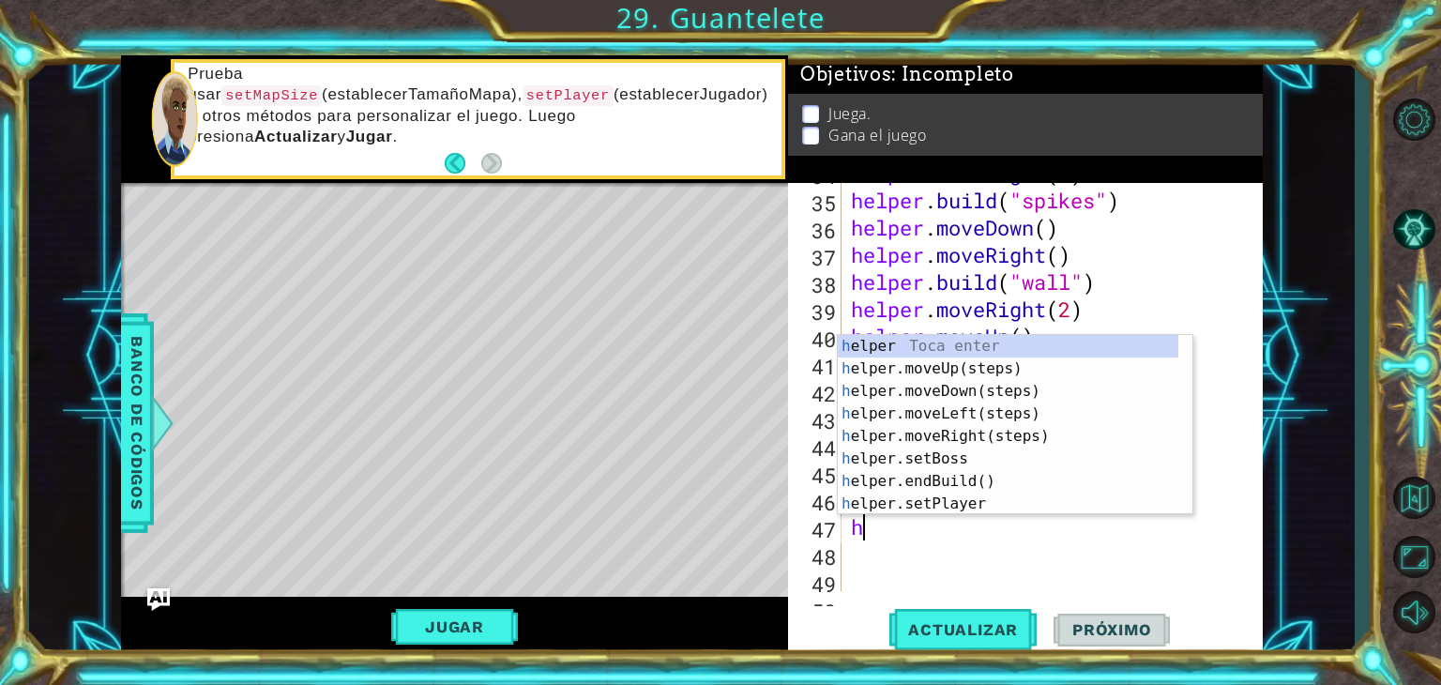
type textarea "he"
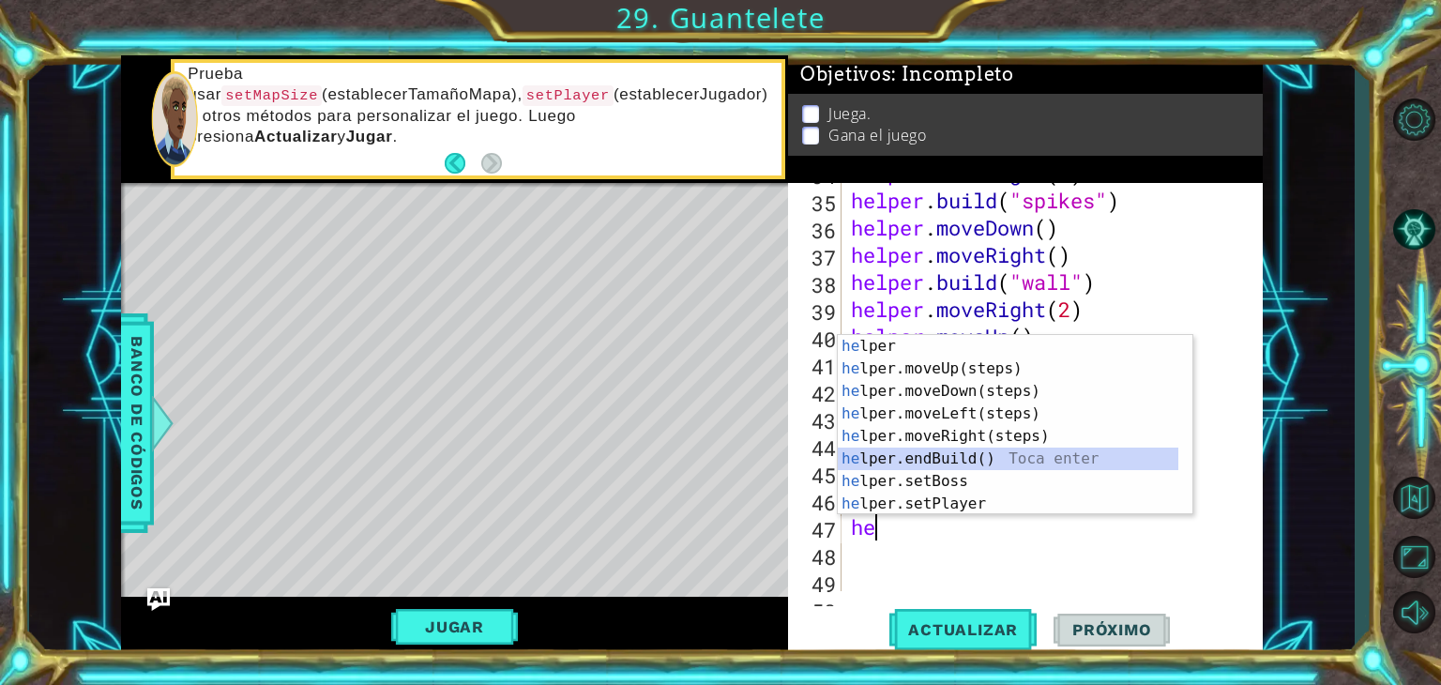
click at [931, 455] on div "he lper Toca enter he lper.moveUp(steps) Toca enter he lper.moveDown(steps) Toc…" at bounding box center [1008, 447] width 341 height 225
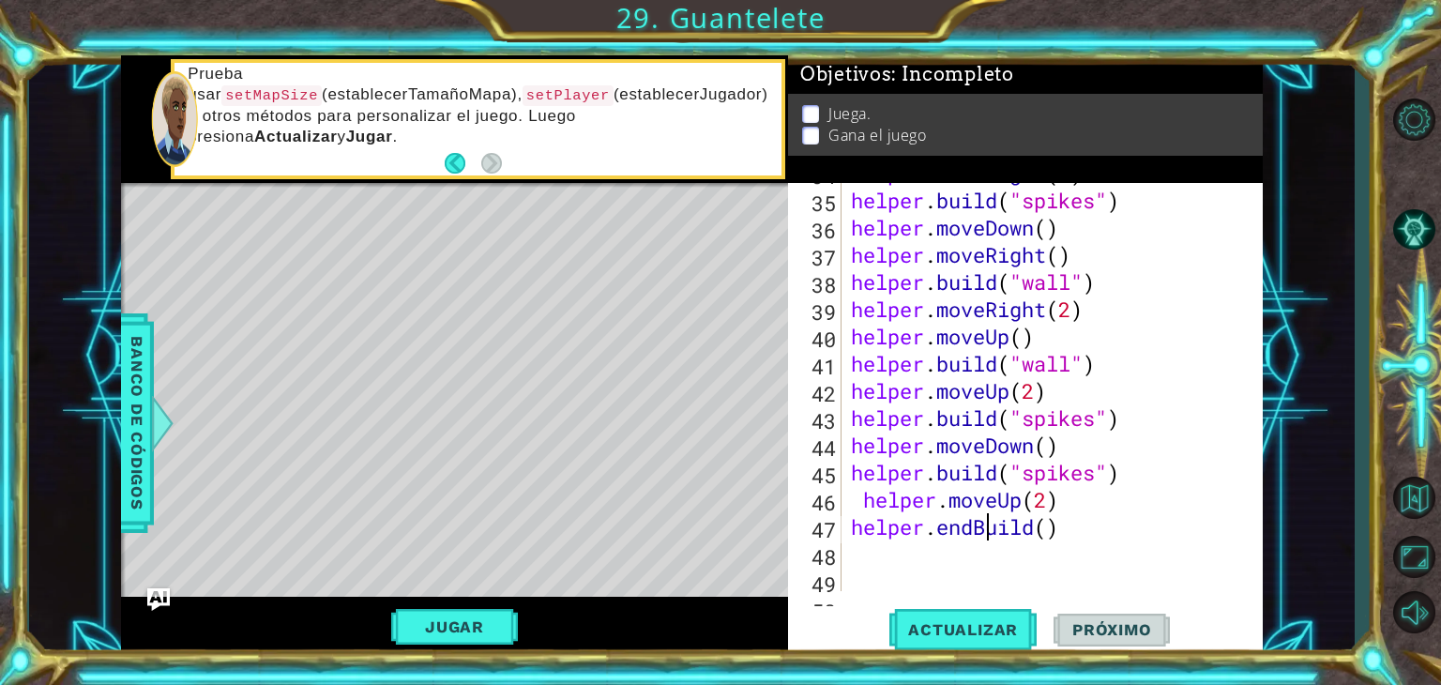
click at [992, 534] on div "helper . moveRight ( 1 ) helper . build ( "spikes" ) helper . moveDown ( ) help…" at bounding box center [1050, 390] width 406 height 463
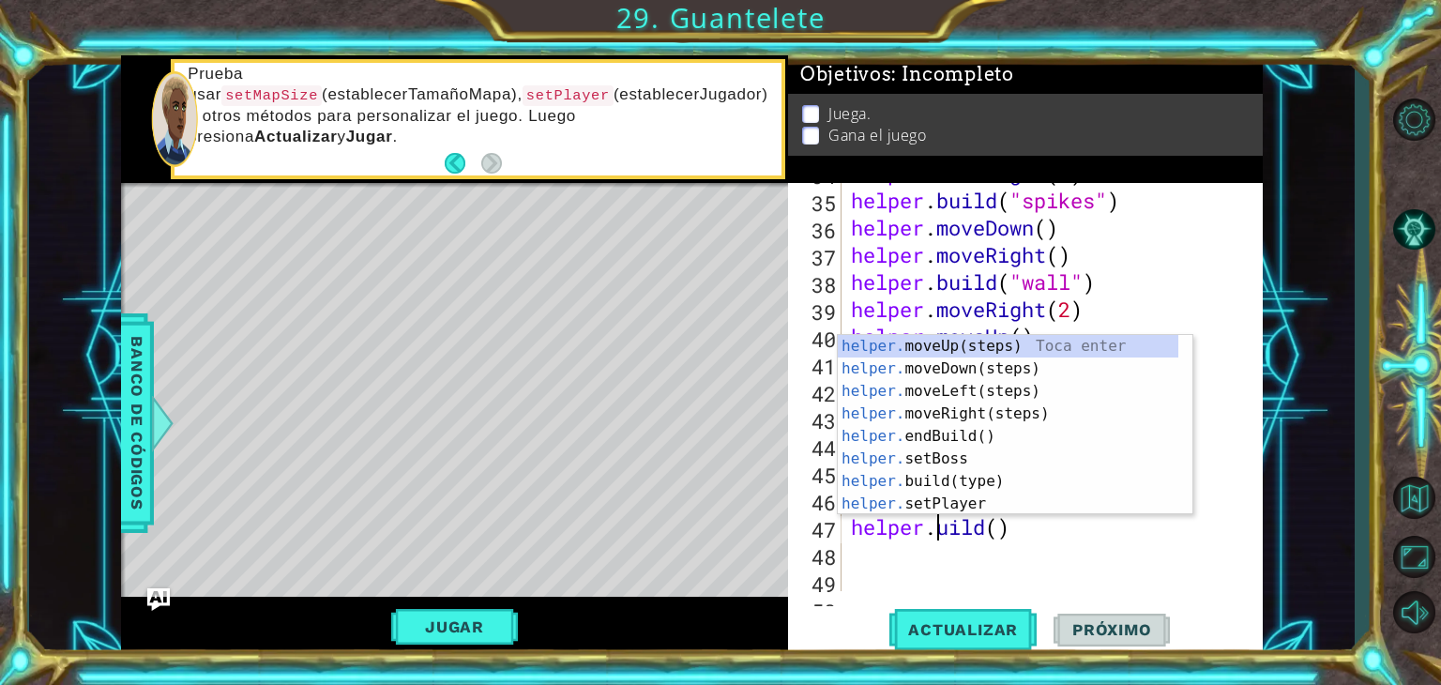
scroll to position [0, 4]
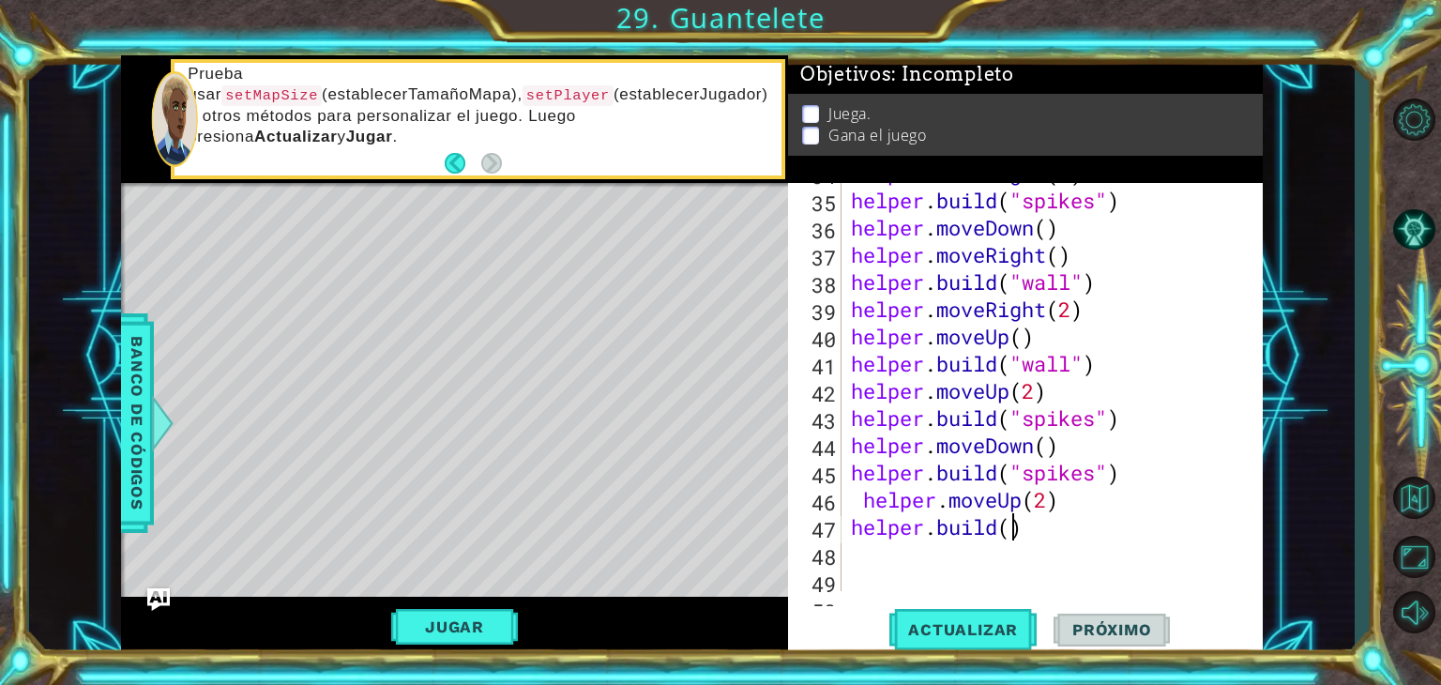
click at [1013, 534] on div "helper . moveRight ( 1 ) helper . build ( "spikes" ) helper . moveDown ( ) help…" at bounding box center [1050, 390] width 406 height 463
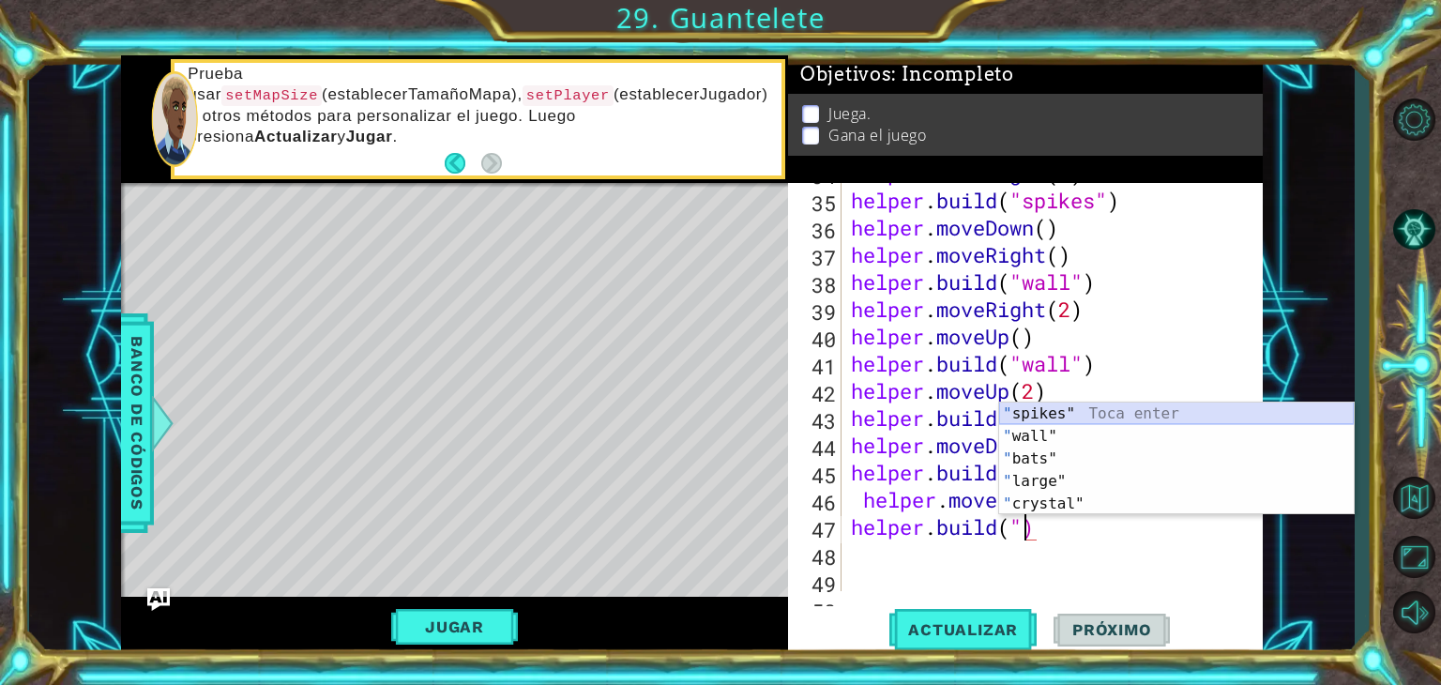
click at [1028, 406] on div "" spikes" Toca enter " wall" Toca enter " bats" Toca enter " large" Toca enter …" at bounding box center [1176, 481] width 355 height 158
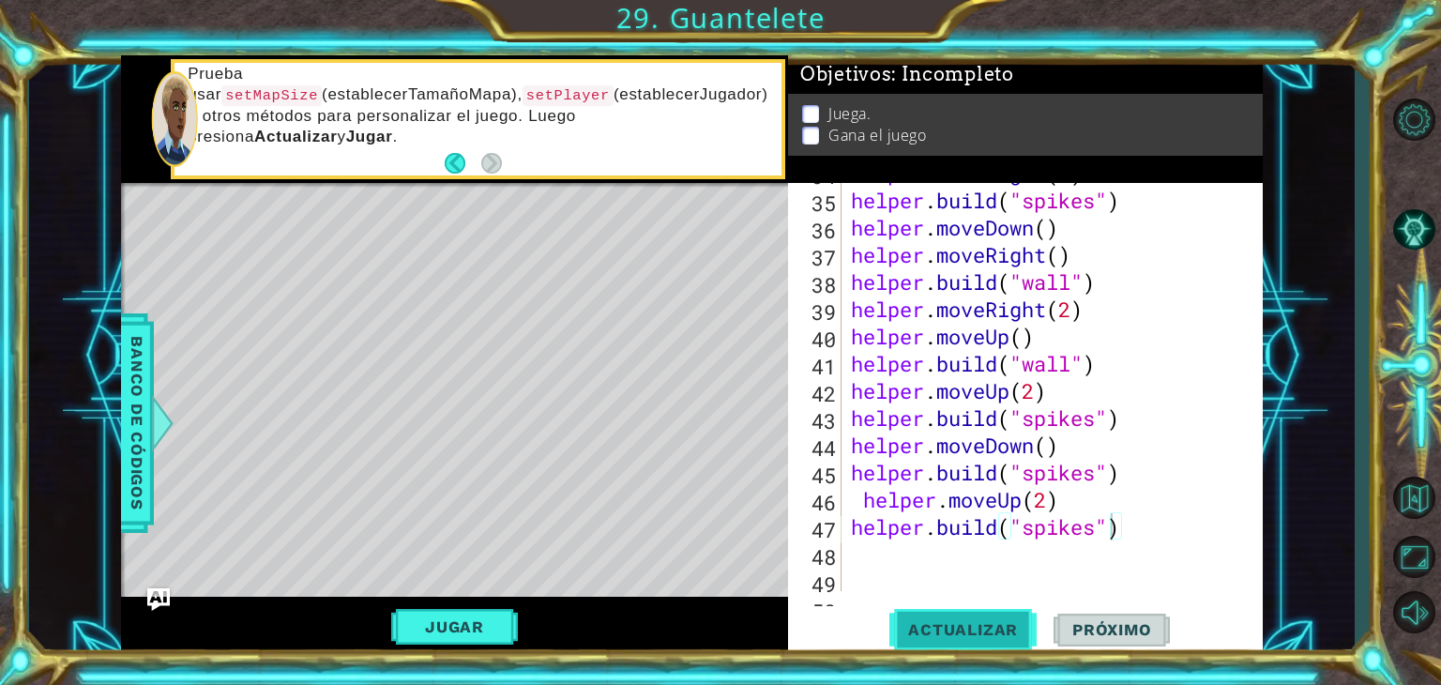
click at [983, 620] on span "Actualizar" at bounding box center [962, 629] width 147 height 19
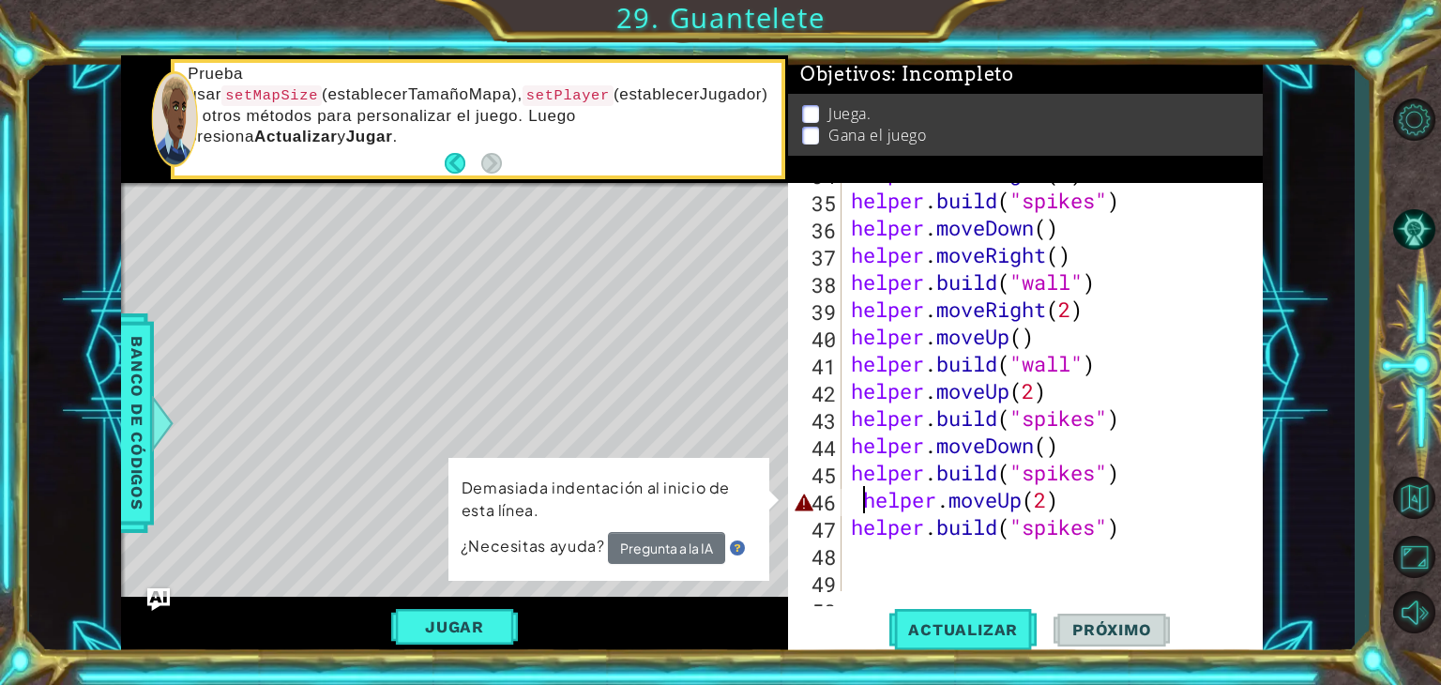
click at [859, 494] on div "helper . moveRight ( 1 ) helper . build ( "spikes" ) helper . moveDown ( ) help…" at bounding box center [1050, 390] width 406 height 463
type textarea "helper.moveUp(2)"
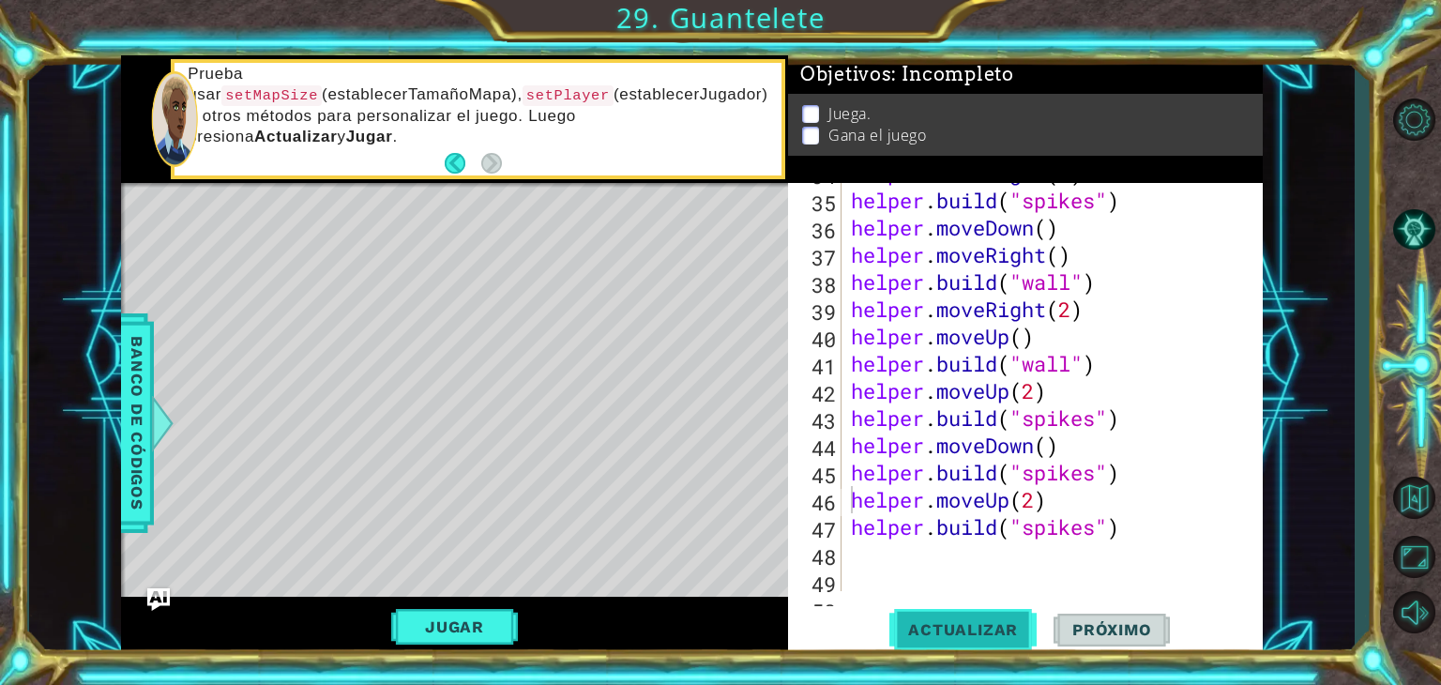
click at [940, 626] on span "Actualizar" at bounding box center [962, 629] width 147 height 19
click at [869, 552] on div "helper . moveRight ( 1 ) helper . build ( "spikes" ) helper . moveDown ( ) help…" at bounding box center [1050, 390] width 406 height 463
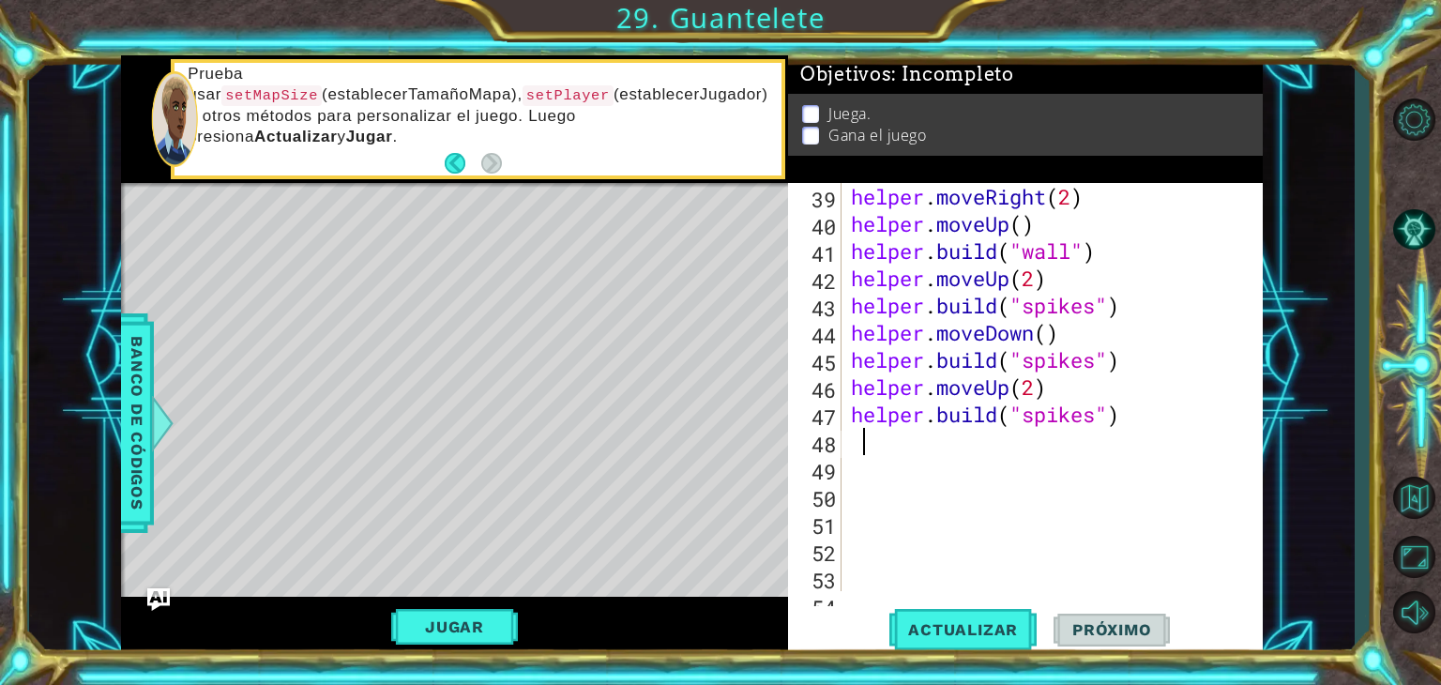
scroll to position [1116, 0]
type textarea "[DOMAIN_NAME]("spikes")"
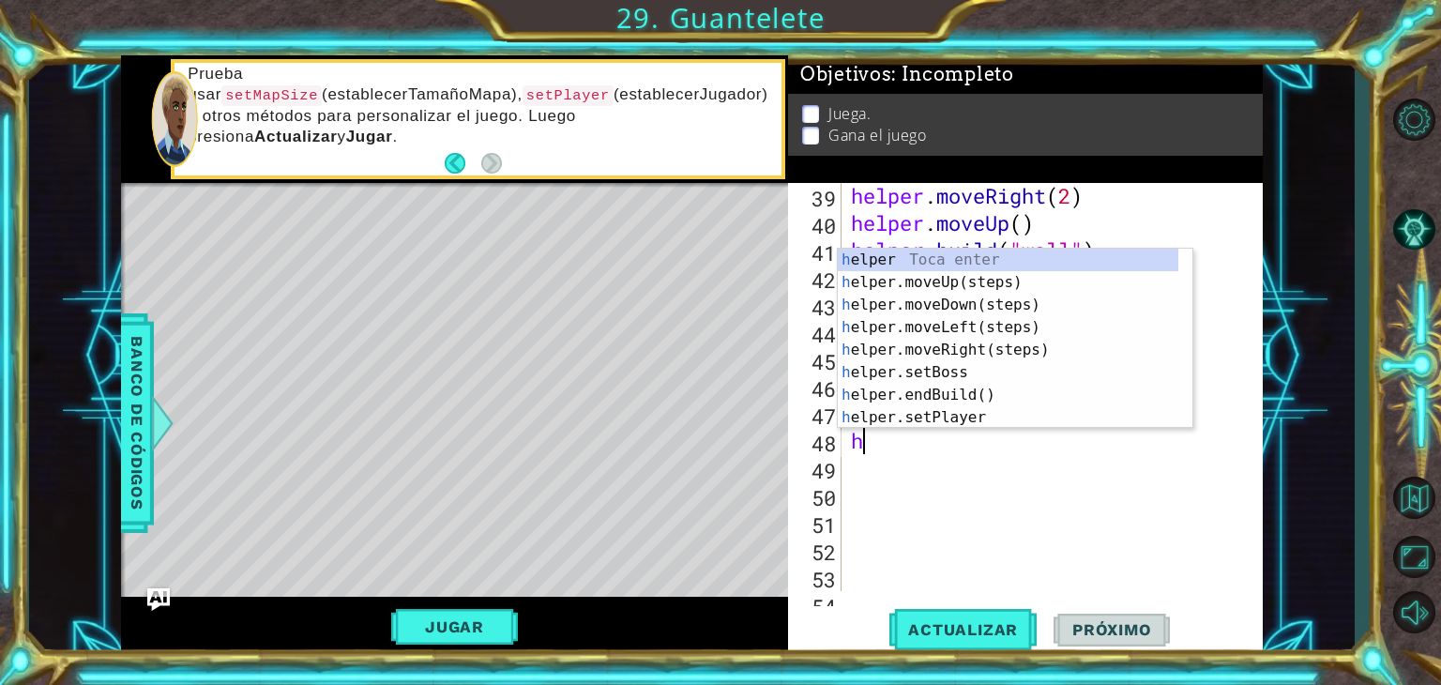
type textarea "he"
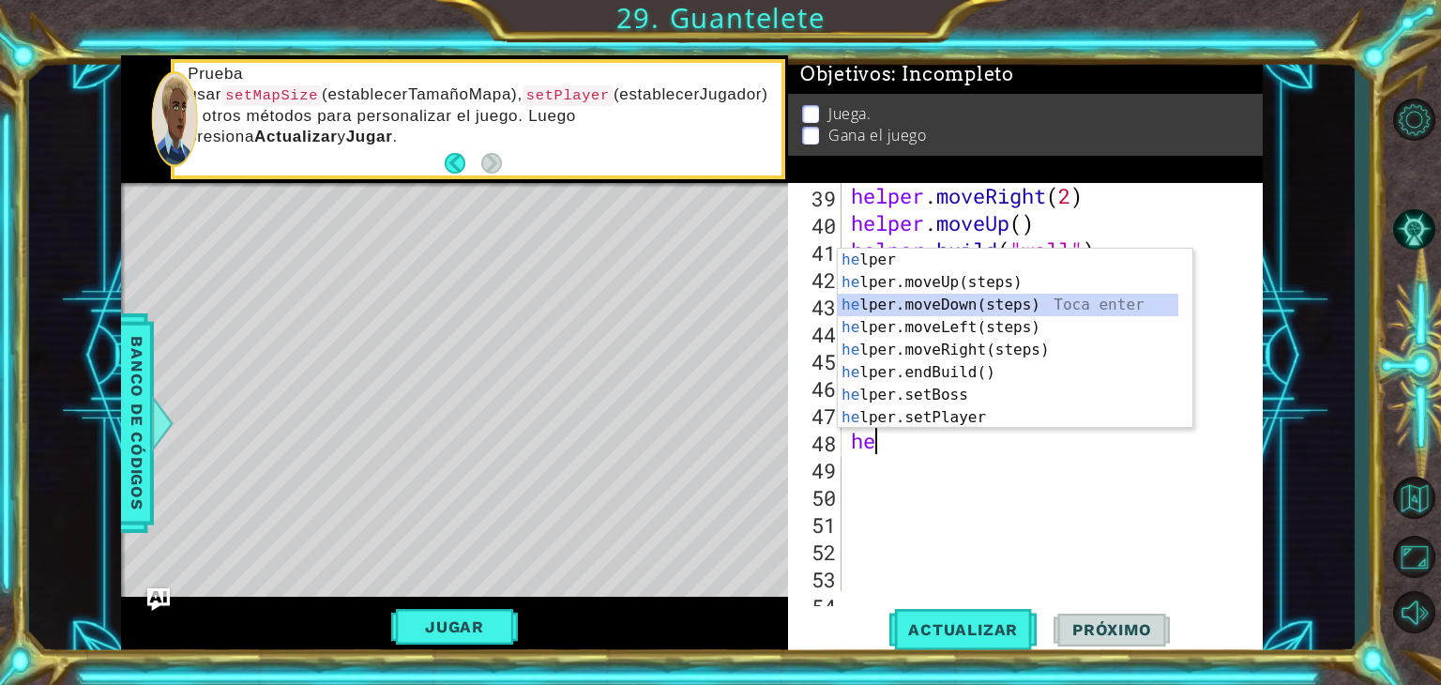
click at [947, 301] on div "he lper Toca enter he lper.moveUp(steps) Toca enter he lper.moveDown(steps) Toc…" at bounding box center [1008, 361] width 341 height 225
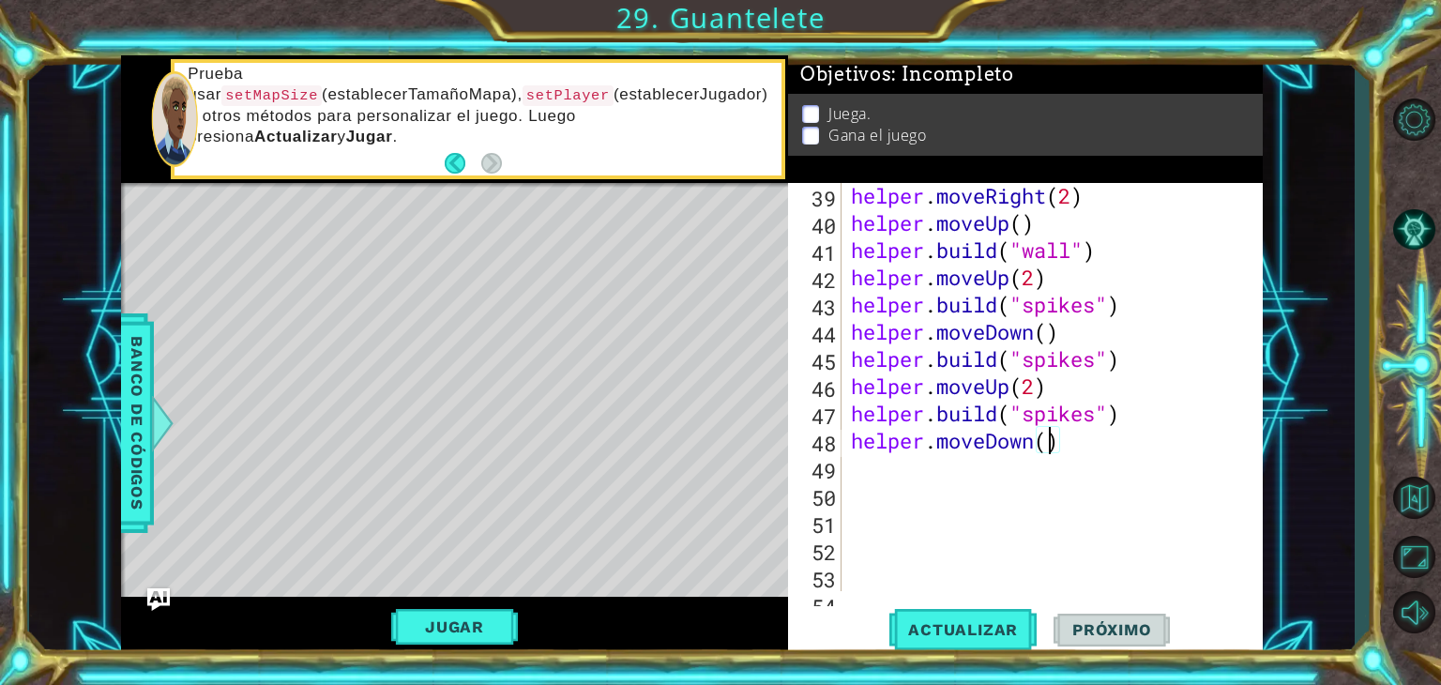
click at [1046, 442] on div "helper . moveRight ( 2 ) helper . moveUp ( ) helper . build ( "wall" ) helper .…" at bounding box center [1050, 413] width 406 height 463
type textarea "helper.moveDown(6)"
click at [987, 616] on button "Actualizar" at bounding box center [962, 630] width 147 height 48
click at [904, 485] on div "helper . moveRight ( 2 ) helper . moveUp ( ) helper . build ( "wall" ) helper .…" at bounding box center [1050, 413] width 406 height 463
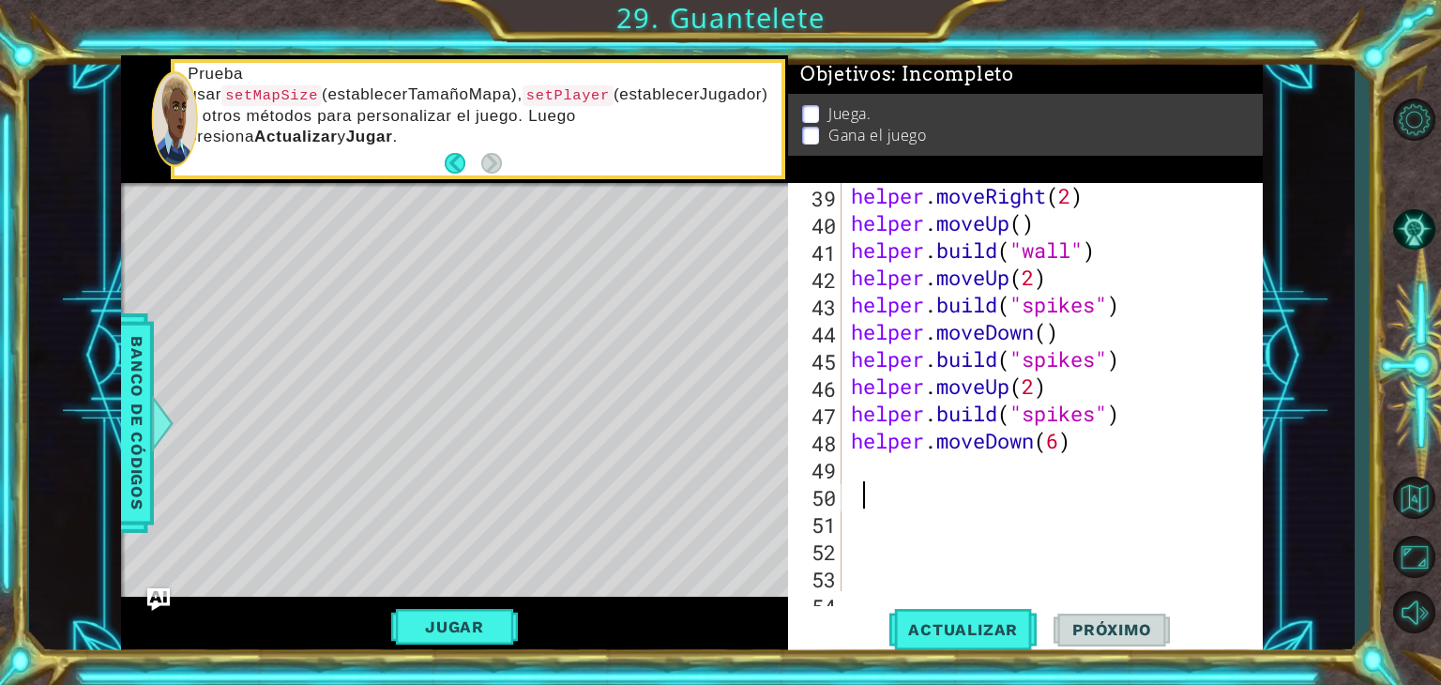
scroll to position [0, 0]
click at [860, 476] on div "helper . moveRight ( 2 ) helper . moveUp ( ) helper . build ( "wall" ) helper .…" at bounding box center [1050, 413] width 406 height 463
type textarea "helper.moveDown(6)"
type textarea "}"
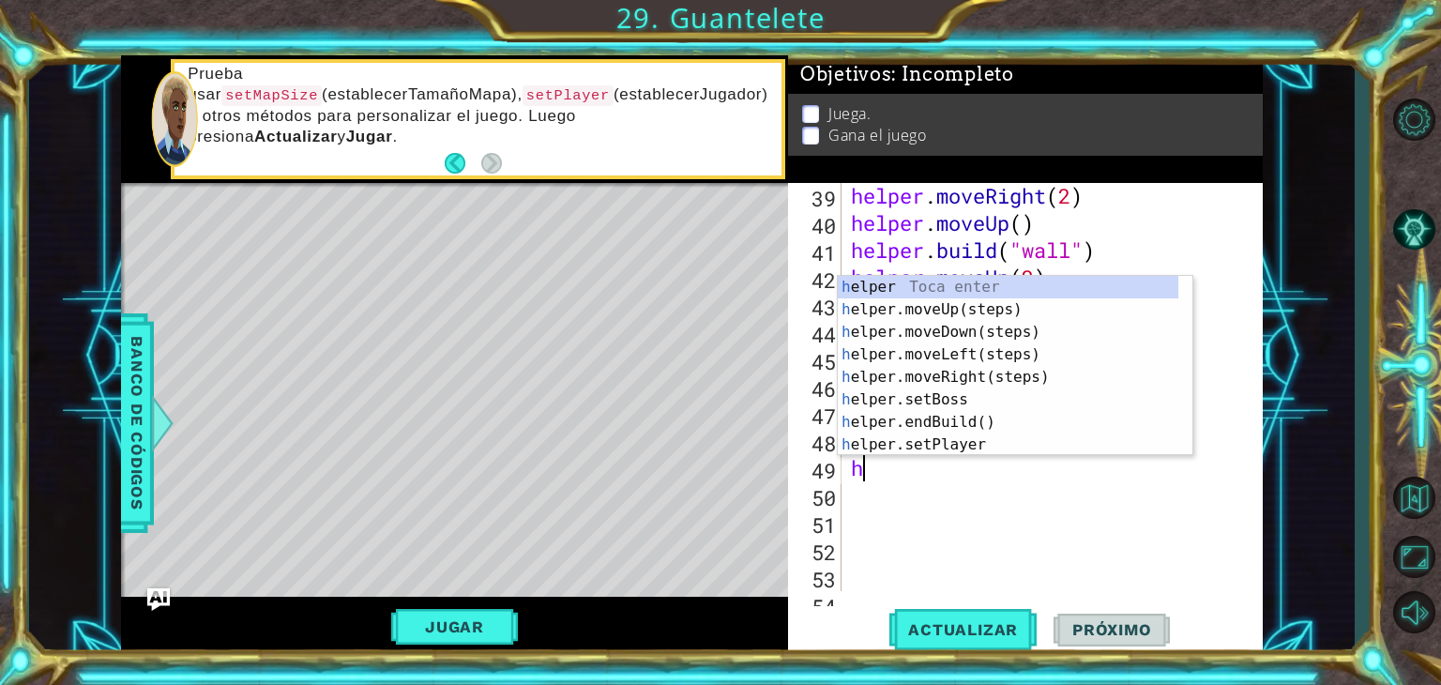
type textarea "he"
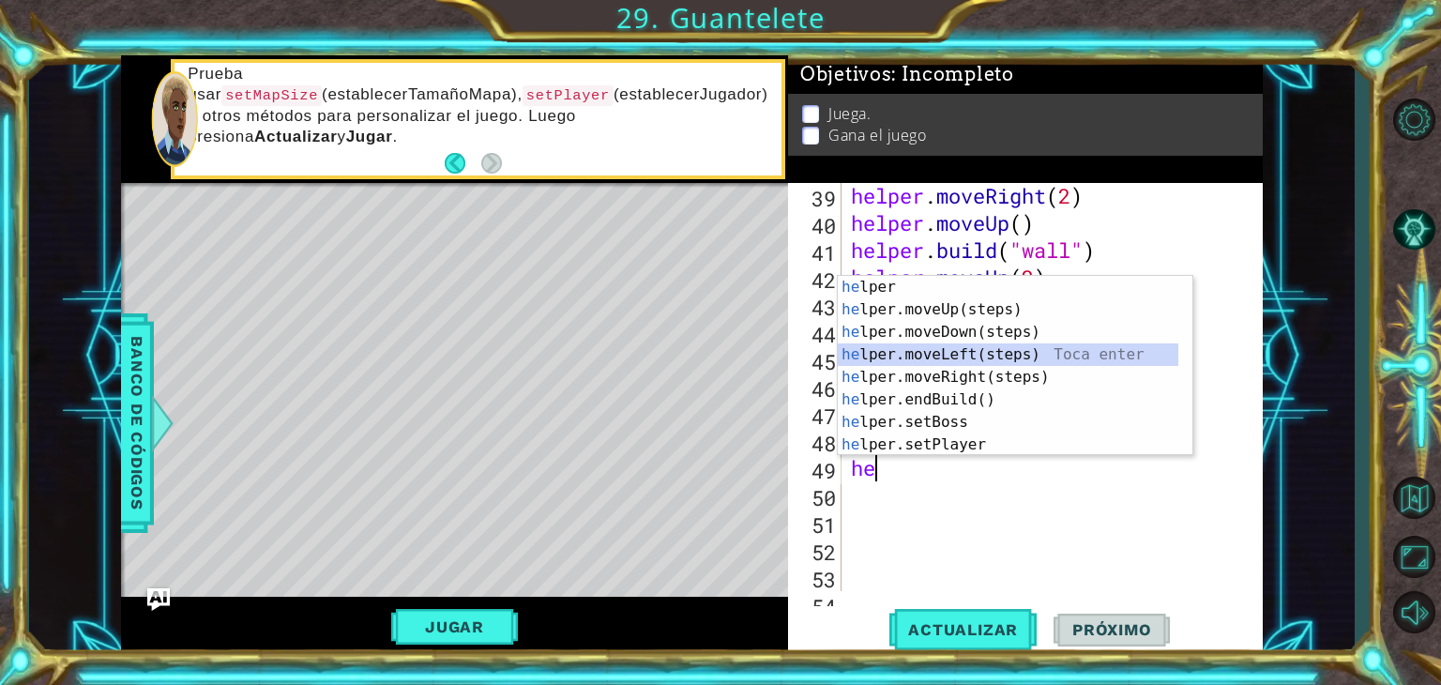
click at [927, 351] on div "he lper Toca enter he lper.moveUp(steps) Toca enter he lper.moveDown(steps) Toc…" at bounding box center [1008, 388] width 341 height 225
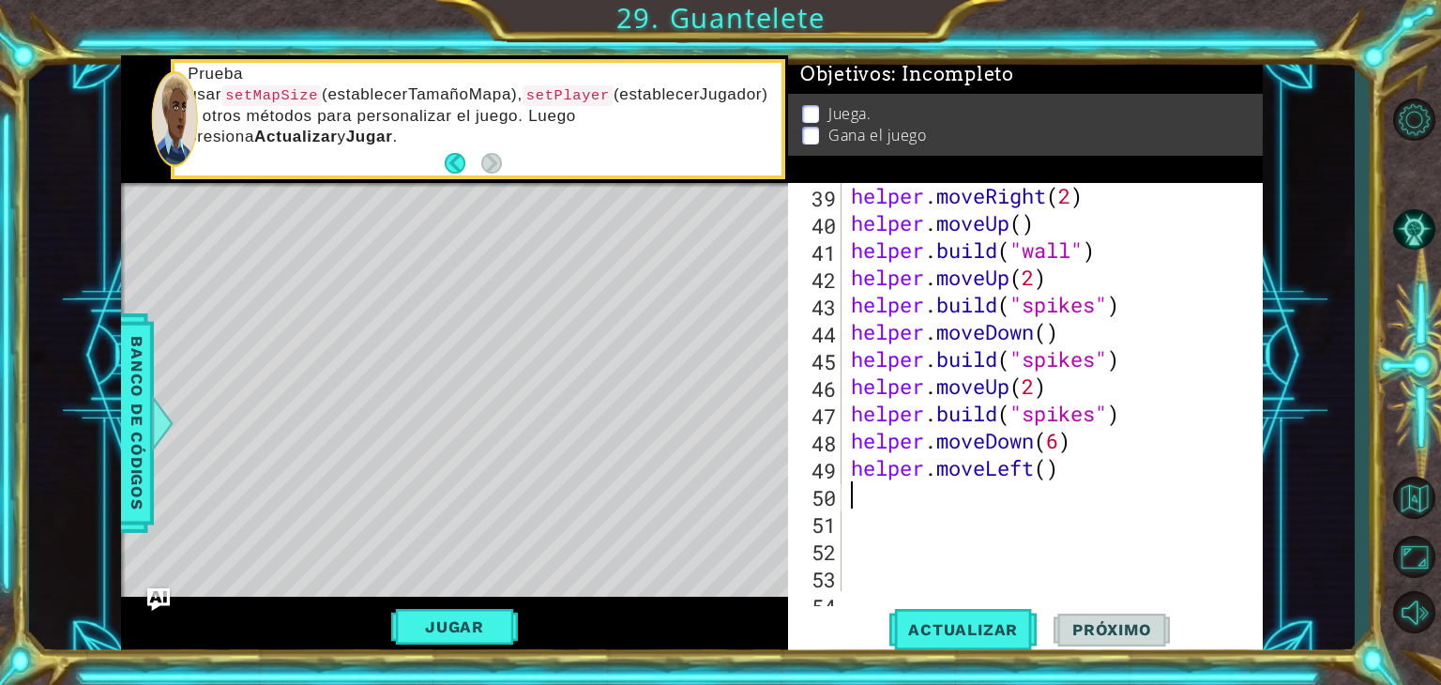
click at [1049, 471] on div "helper . moveRight ( 2 ) helper . moveUp ( ) helper . build ( "wall" ) helper .…" at bounding box center [1050, 413] width 406 height 463
type textarea "helper.moveLeft(6)"
click at [963, 619] on button "Actualizar" at bounding box center [962, 630] width 147 height 48
click at [895, 505] on div "helper . moveRight ( 2 ) helper . moveUp ( ) helper . build ( "wall" ) helper .…" at bounding box center [1050, 413] width 406 height 463
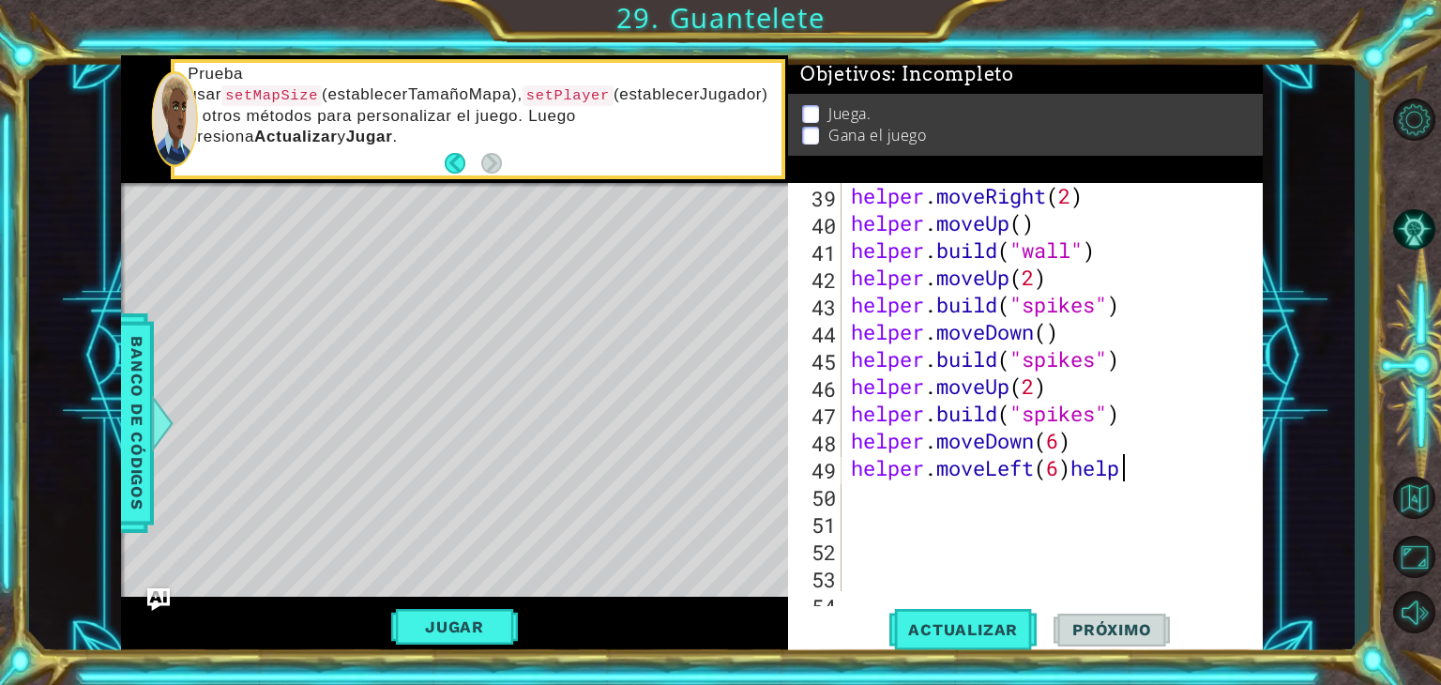
scroll to position [0, 11]
type textarea "helper.moveLeft(6)"
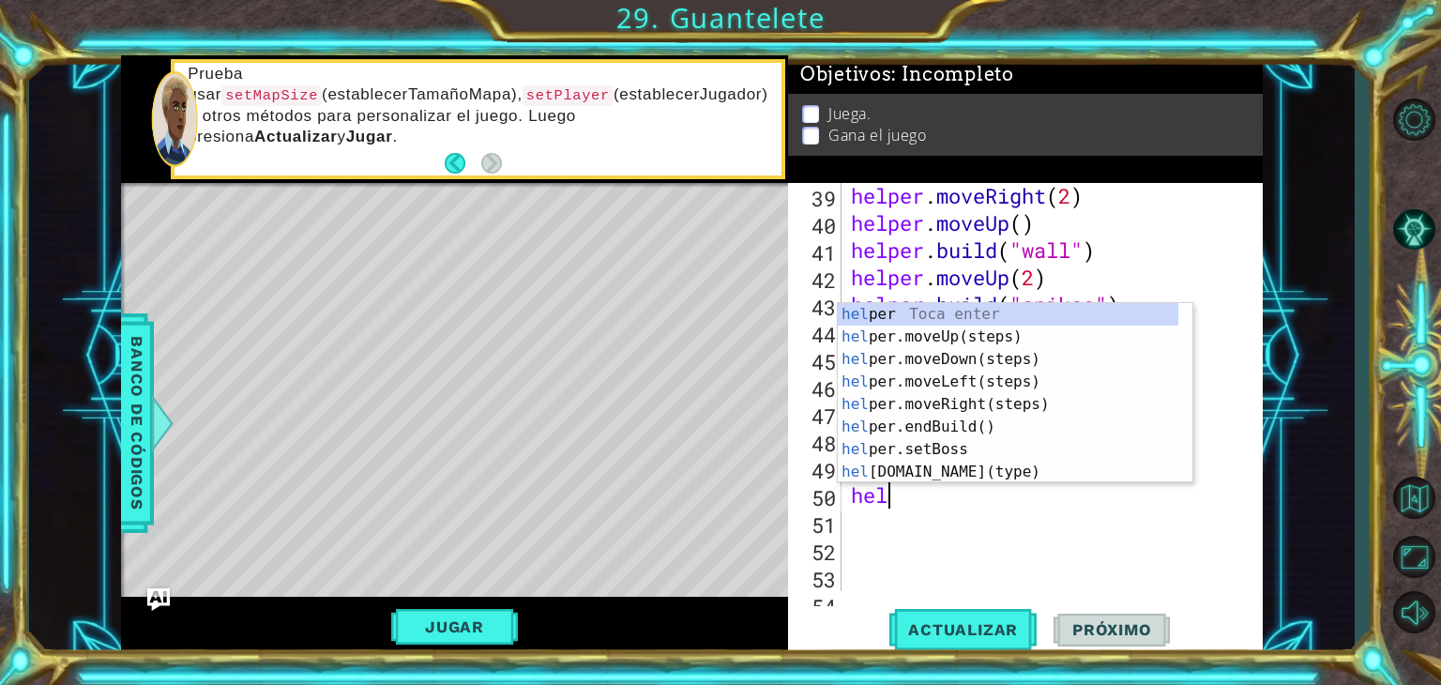
scroll to position [0, 0]
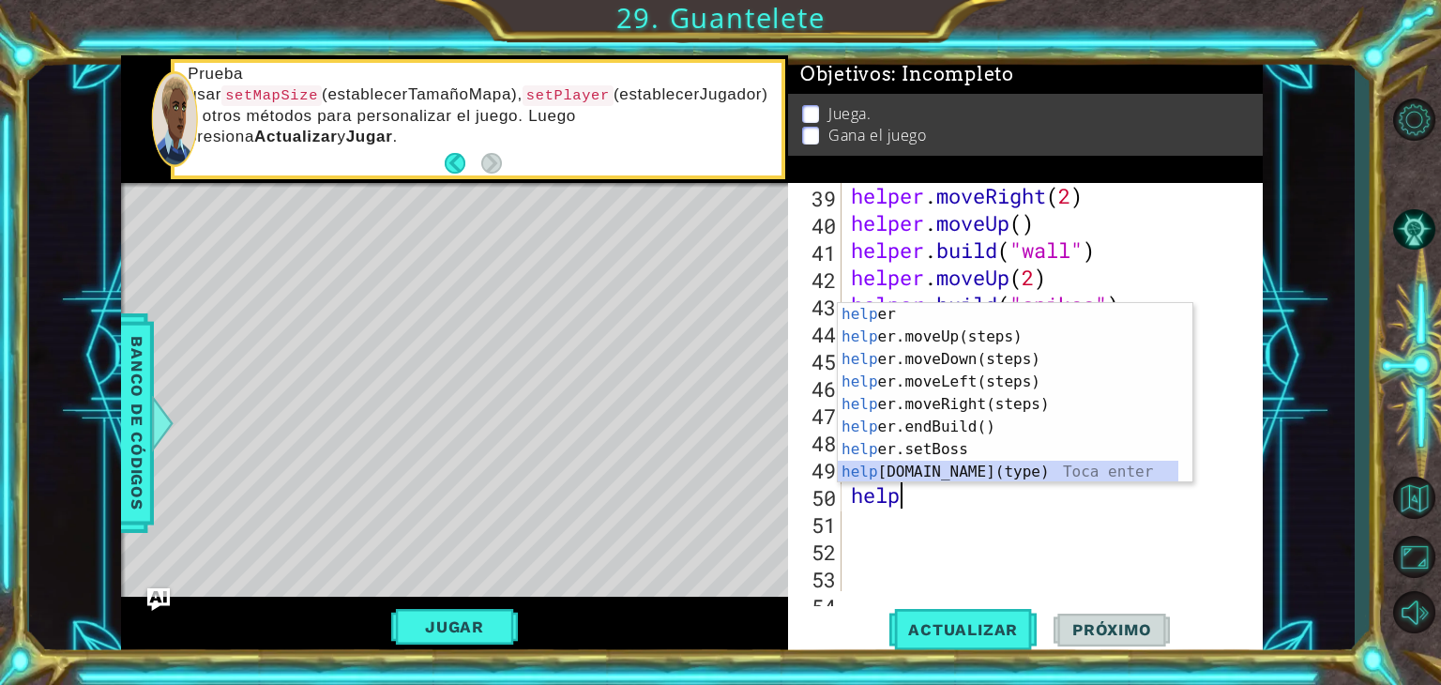
click at [941, 470] on div "help [PERSON_NAME] enter help er.moveUp(steps) Toca enter help er.moveDown(step…" at bounding box center [1008, 415] width 341 height 225
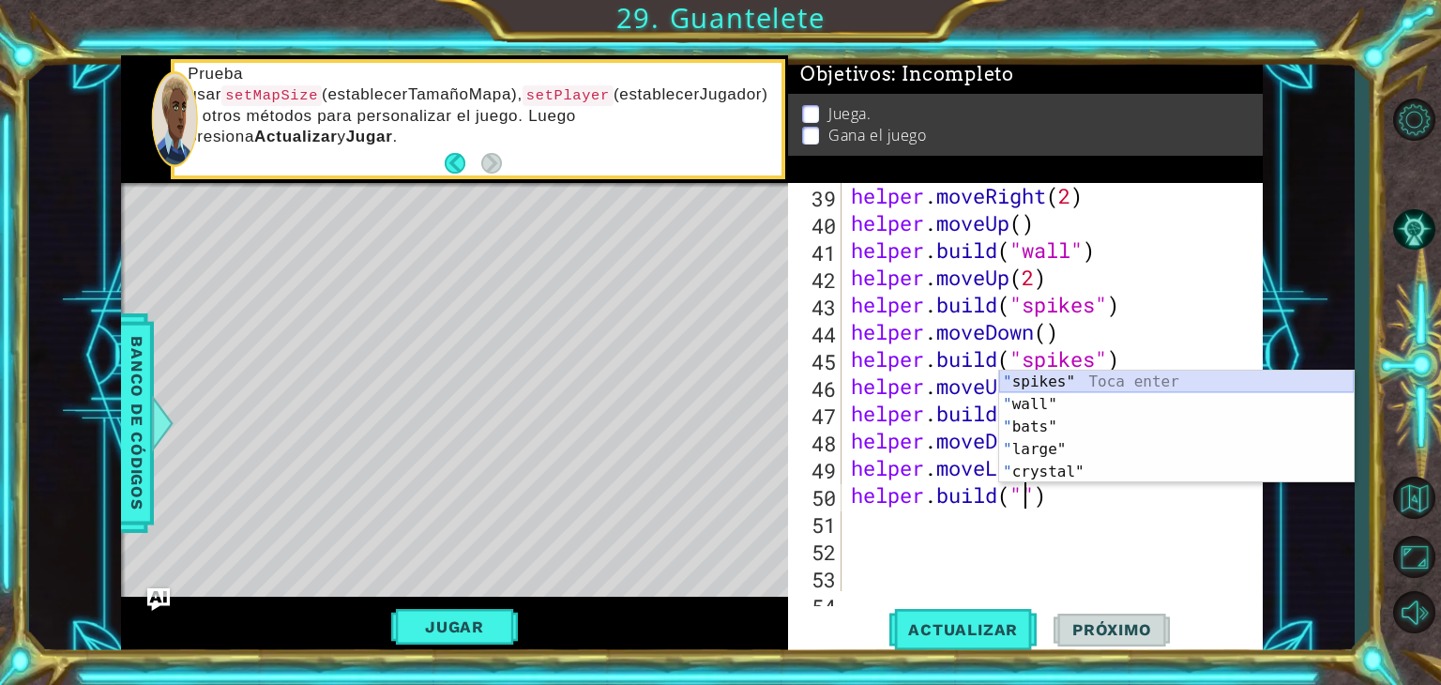
click at [1025, 379] on div "" spikes" Toca enter " wall" Toca enter " bats" Toca enter " large" Toca enter …" at bounding box center [1176, 450] width 355 height 158
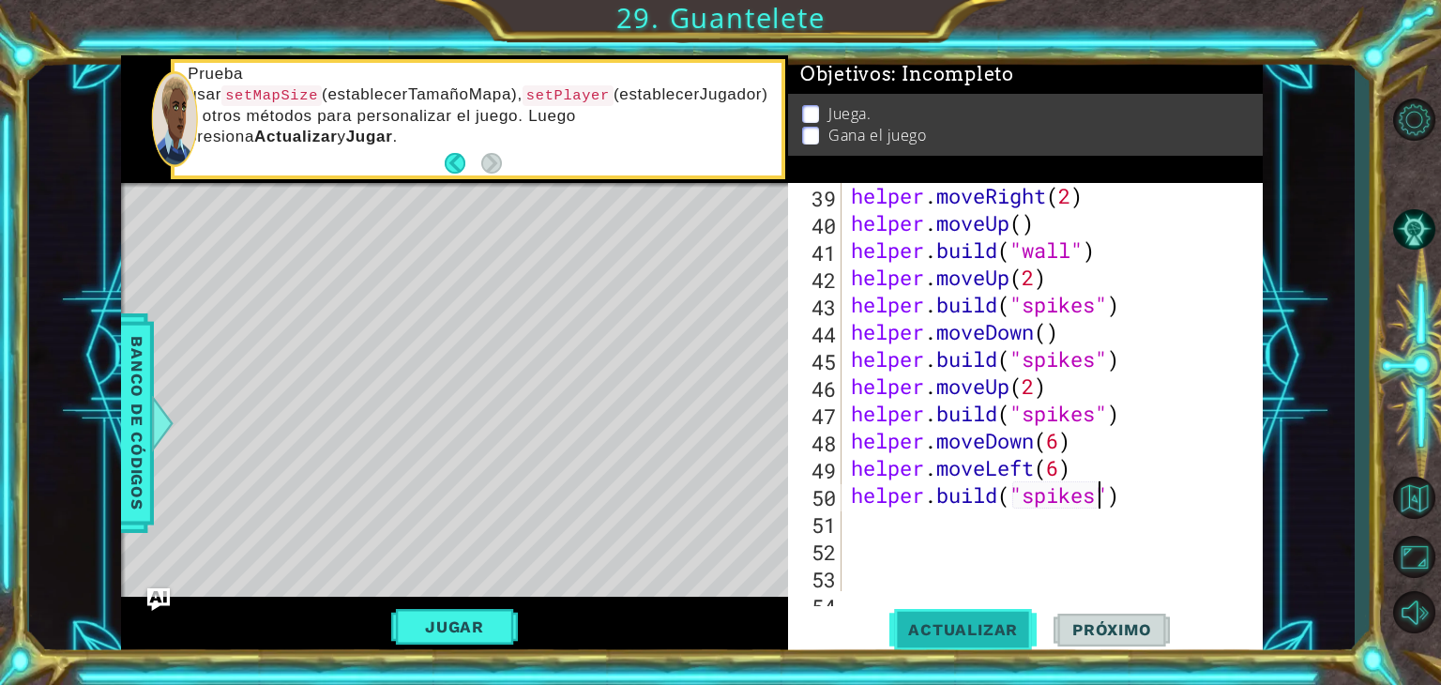
type textarea "[DOMAIN_NAME]("spikes")"
click at [981, 616] on button "Actualizar" at bounding box center [962, 630] width 147 height 48
click at [888, 531] on div "helper . moveRight ( 2 ) helper . moveUp ( ) helper . build ( "wall" ) helper .…" at bounding box center [1050, 413] width 406 height 463
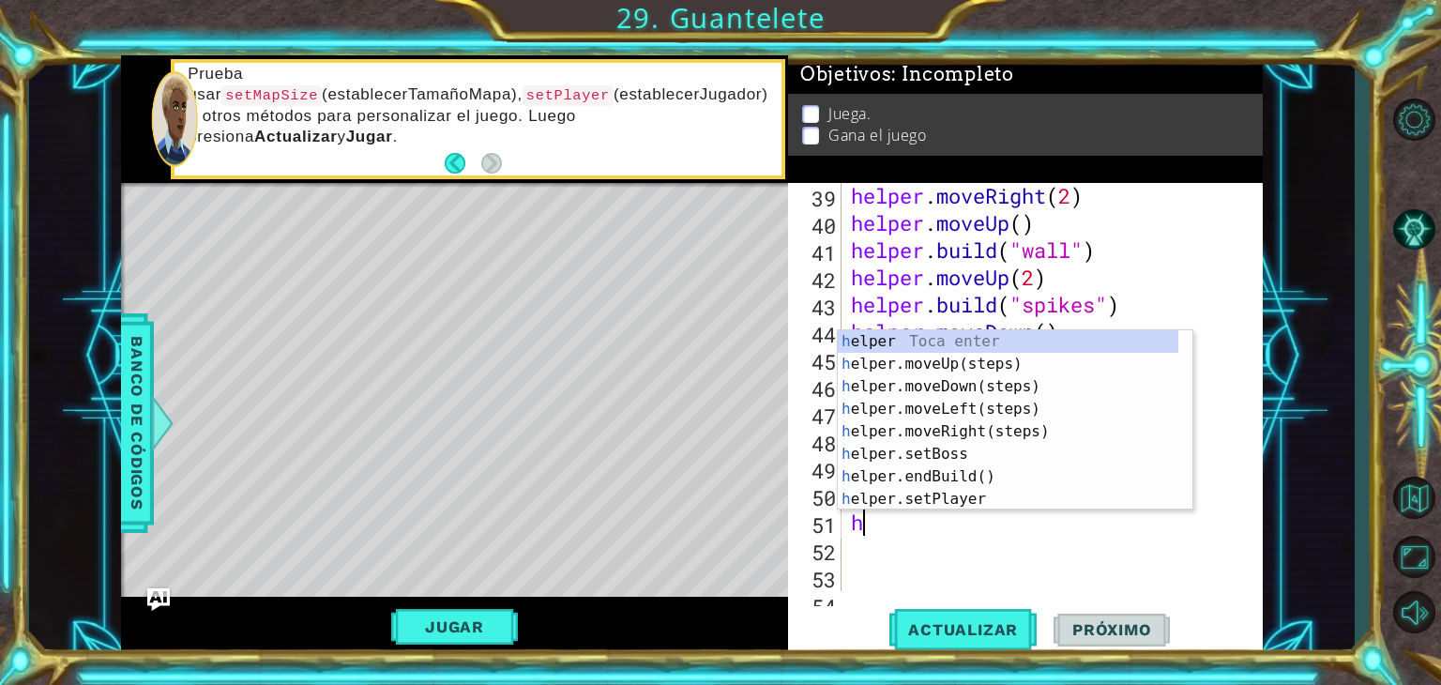
type textarea "he"
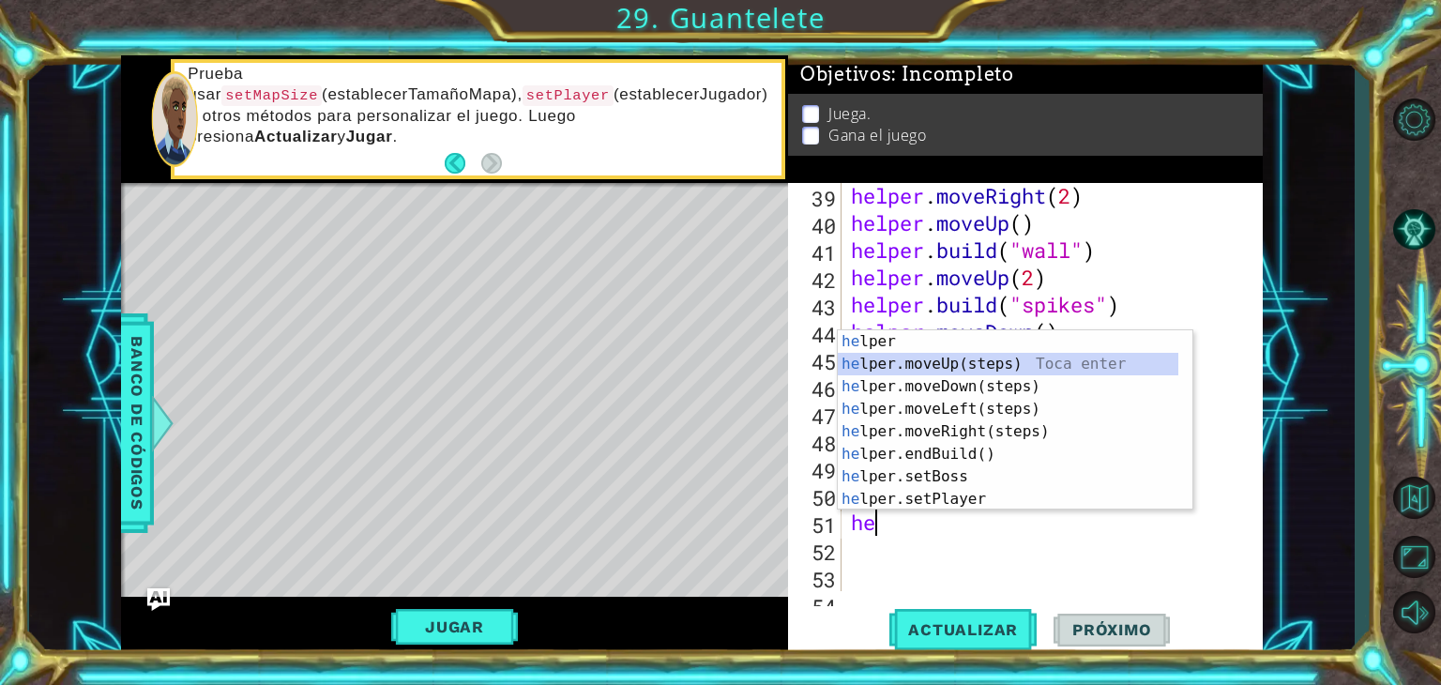
click at [955, 361] on div "he lper Toca enter he lper.moveUp(steps) Toca enter he lper.moveDown(steps) Toc…" at bounding box center [1008, 442] width 341 height 225
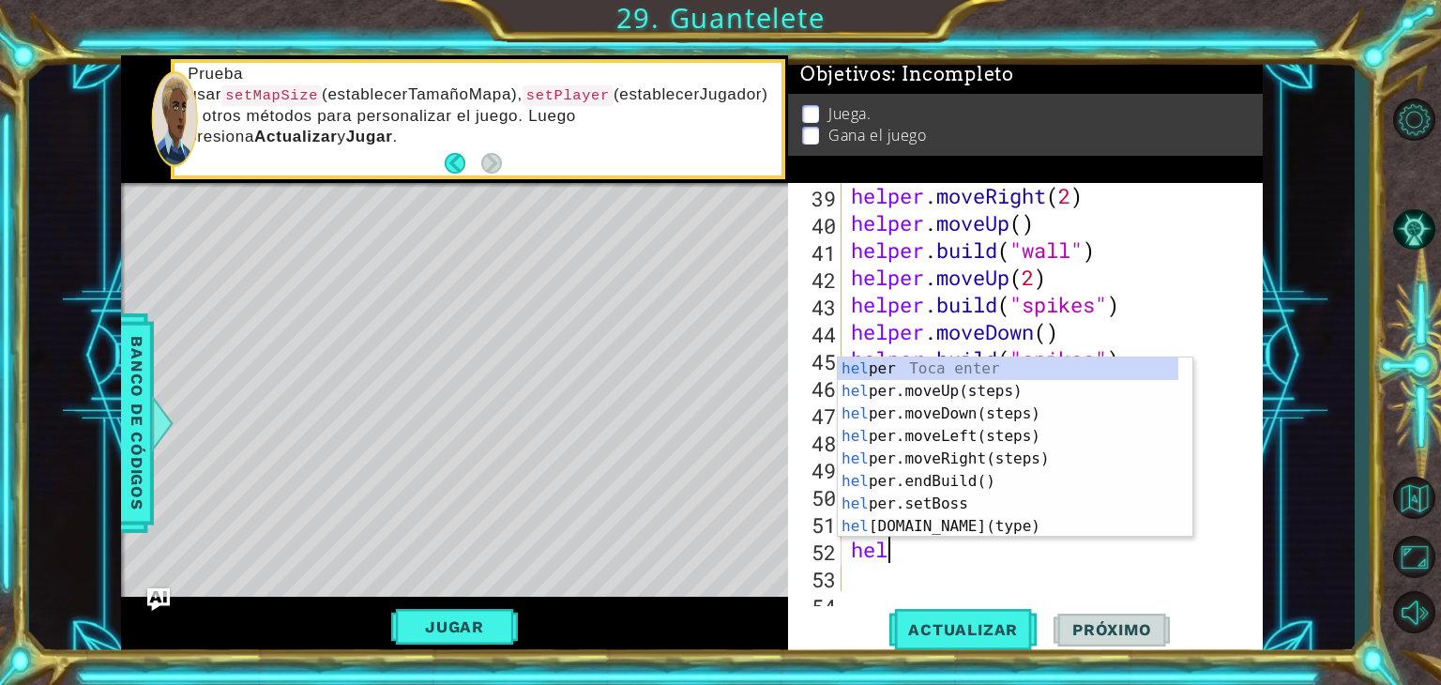
type textarea "help"
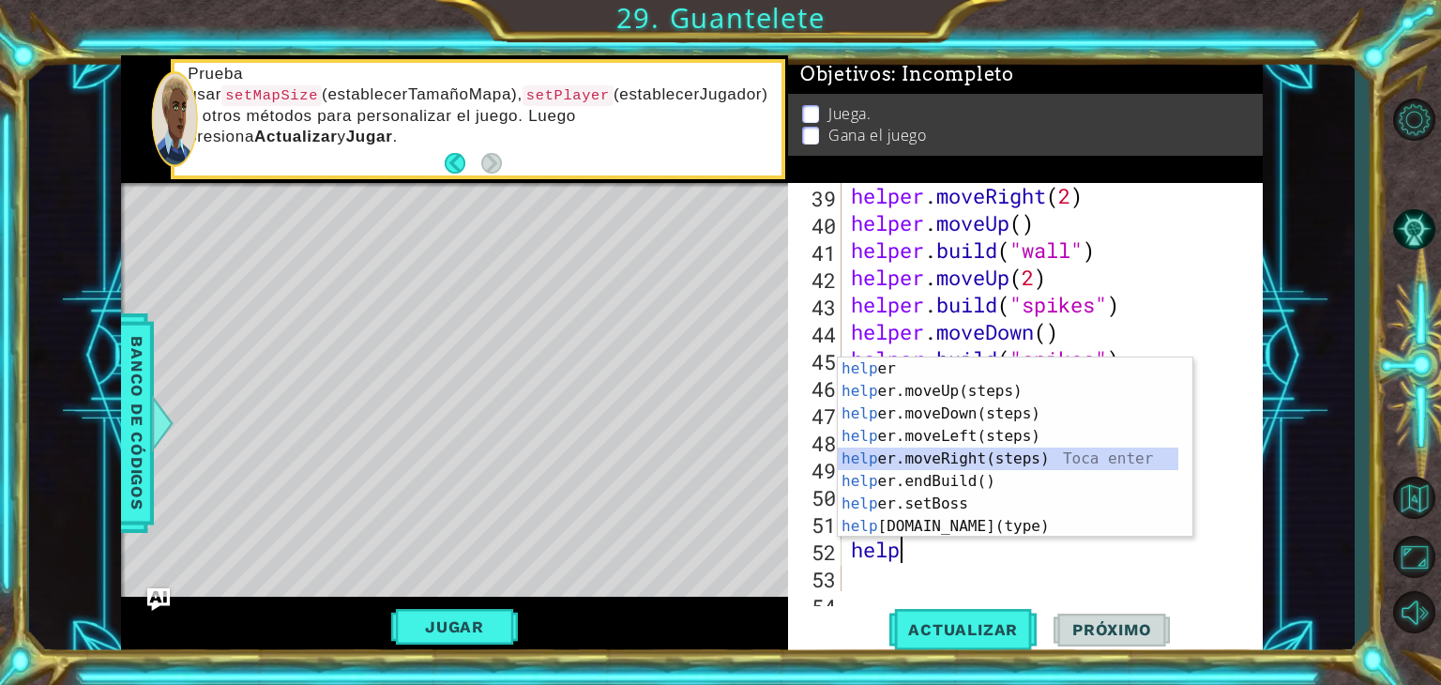
click at [949, 451] on div "help [PERSON_NAME] enter help er.moveUp(steps) Toca enter help er.moveDown(step…" at bounding box center [1008, 469] width 341 height 225
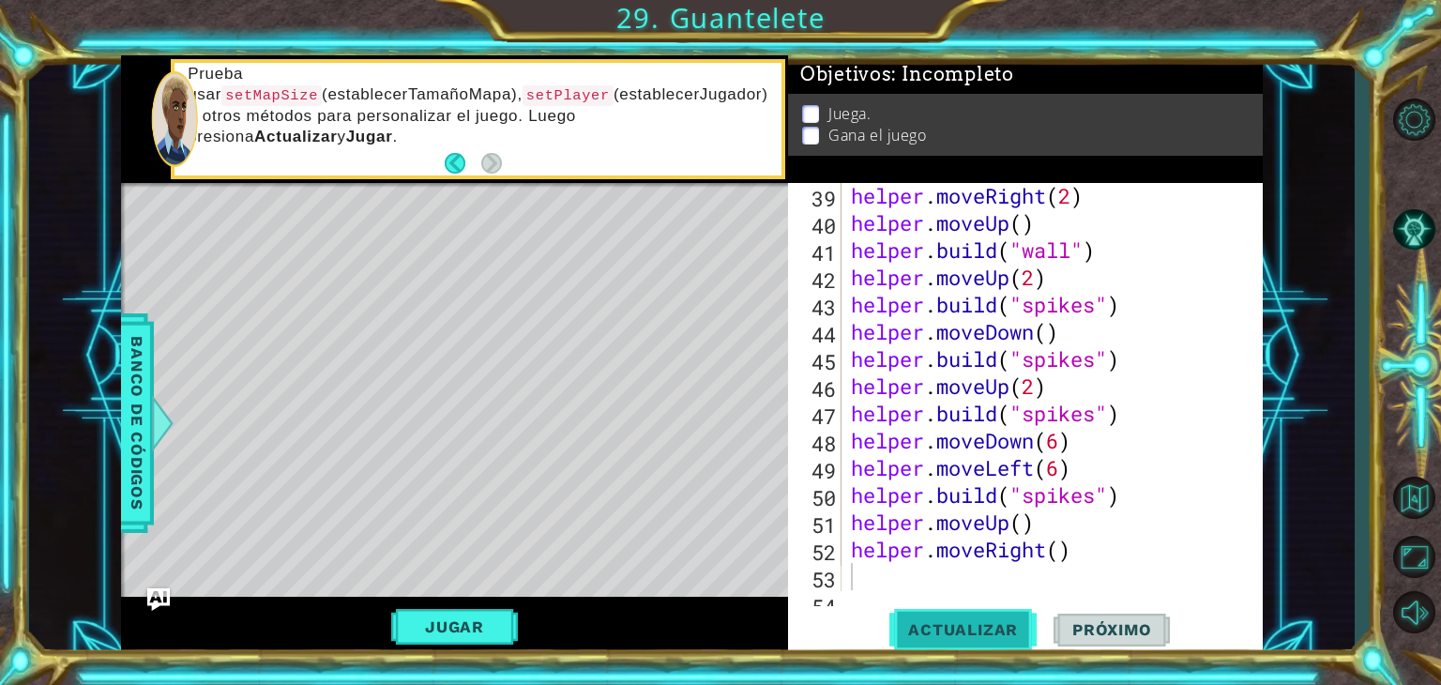
click at [974, 619] on button "Actualizar" at bounding box center [962, 630] width 147 height 48
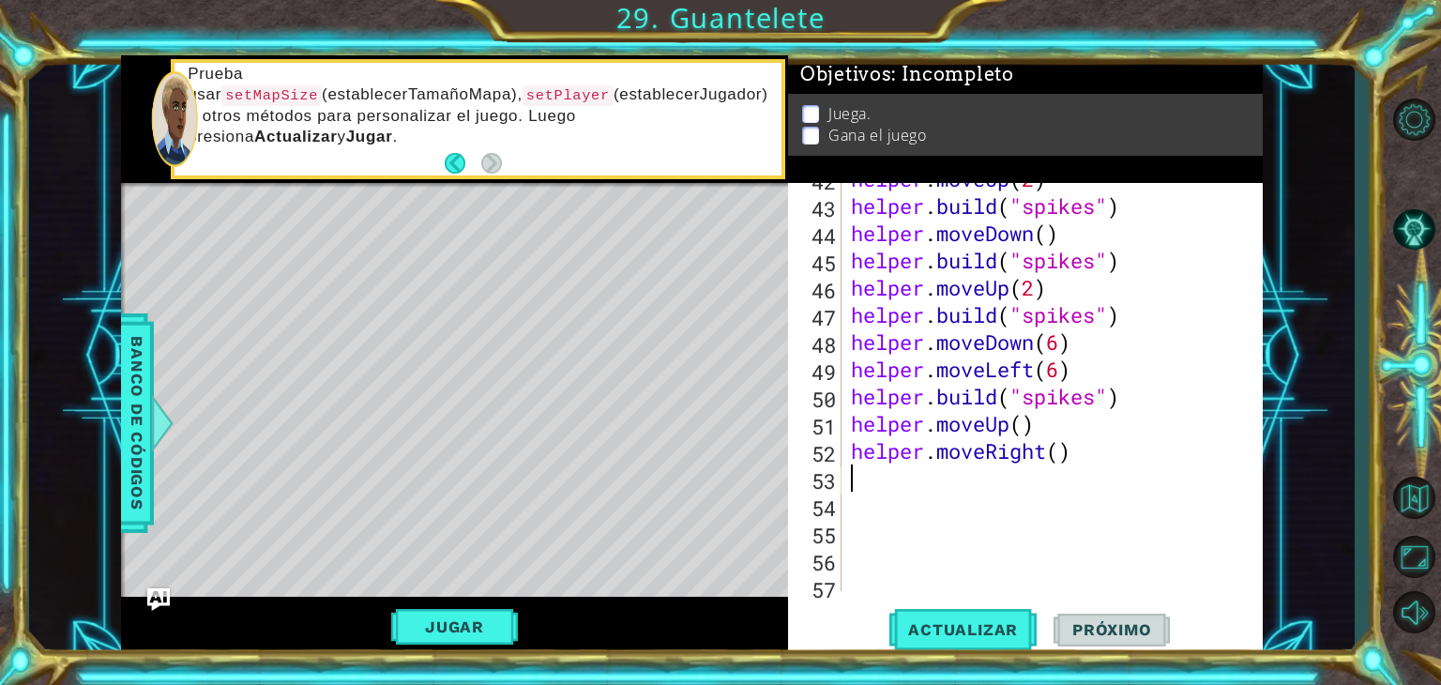
scroll to position [1215, 0]
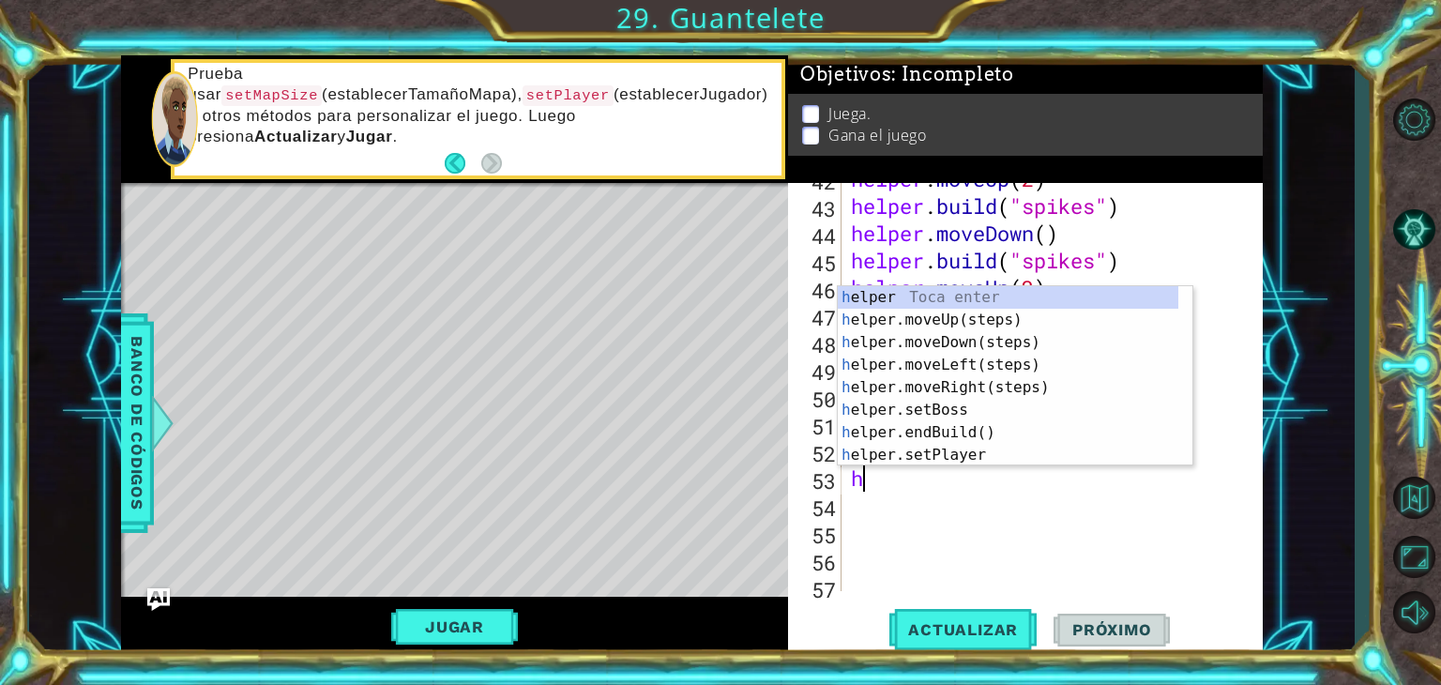
type textarea "he"
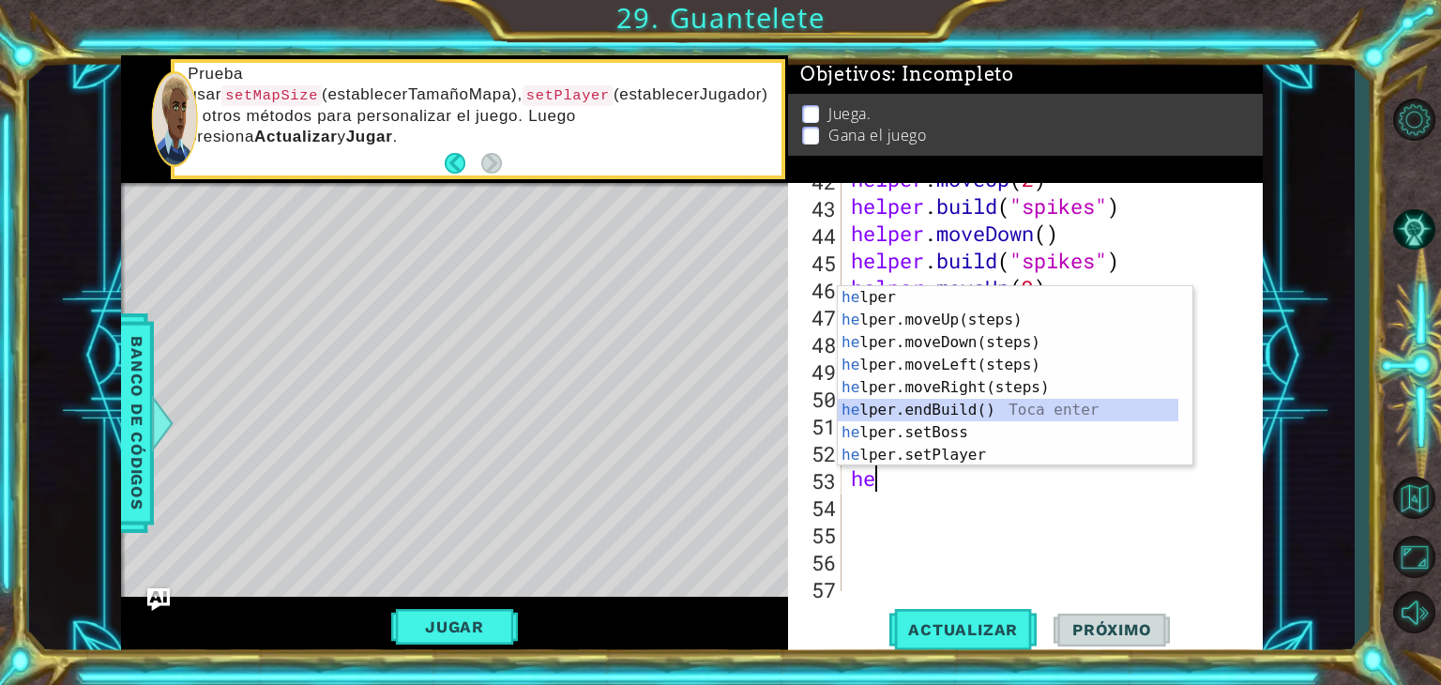
click at [932, 405] on div "he lper Toca enter he lper.moveUp(steps) Toca enter he lper.moveDown(steps) Toc…" at bounding box center [1008, 398] width 341 height 225
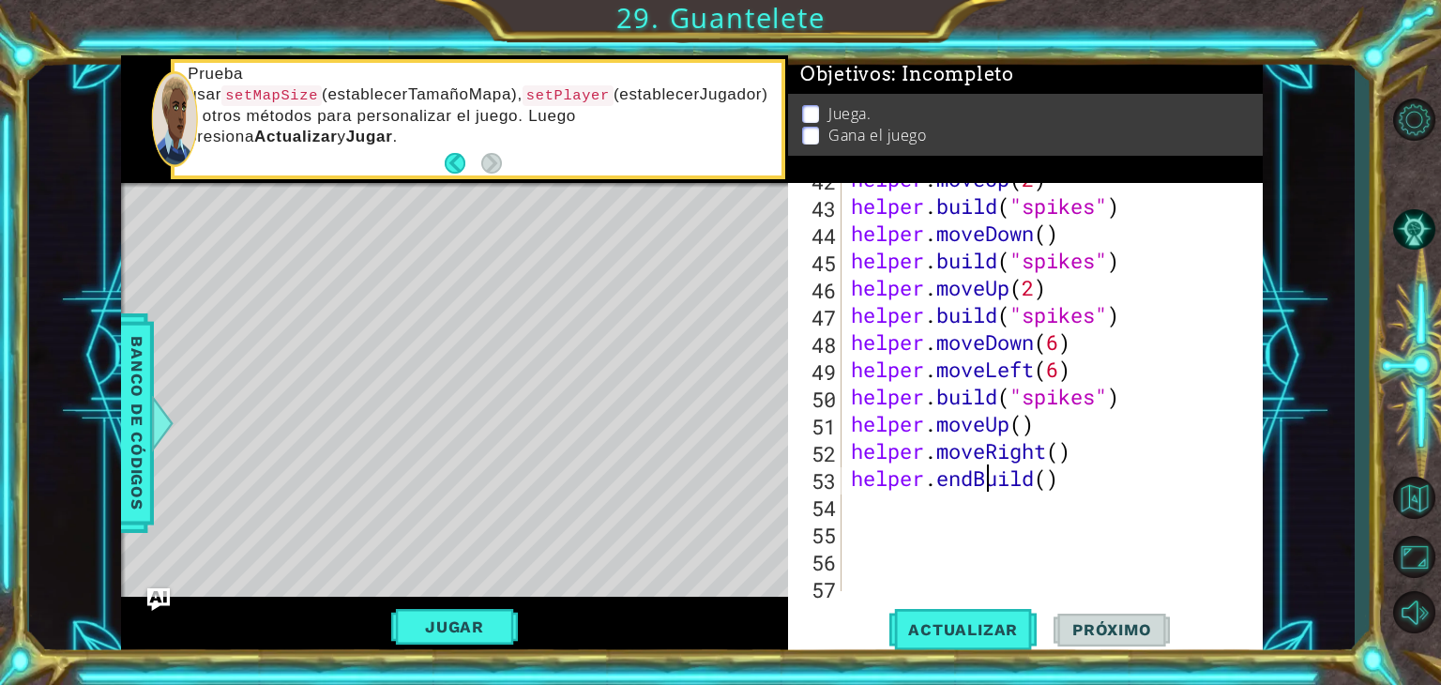
click at [986, 479] on div "helper . moveUp ( 2 ) helper . build ( "spikes" ) helper . moveDown ( ) helper …" at bounding box center [1050, 396] width 406 height 463
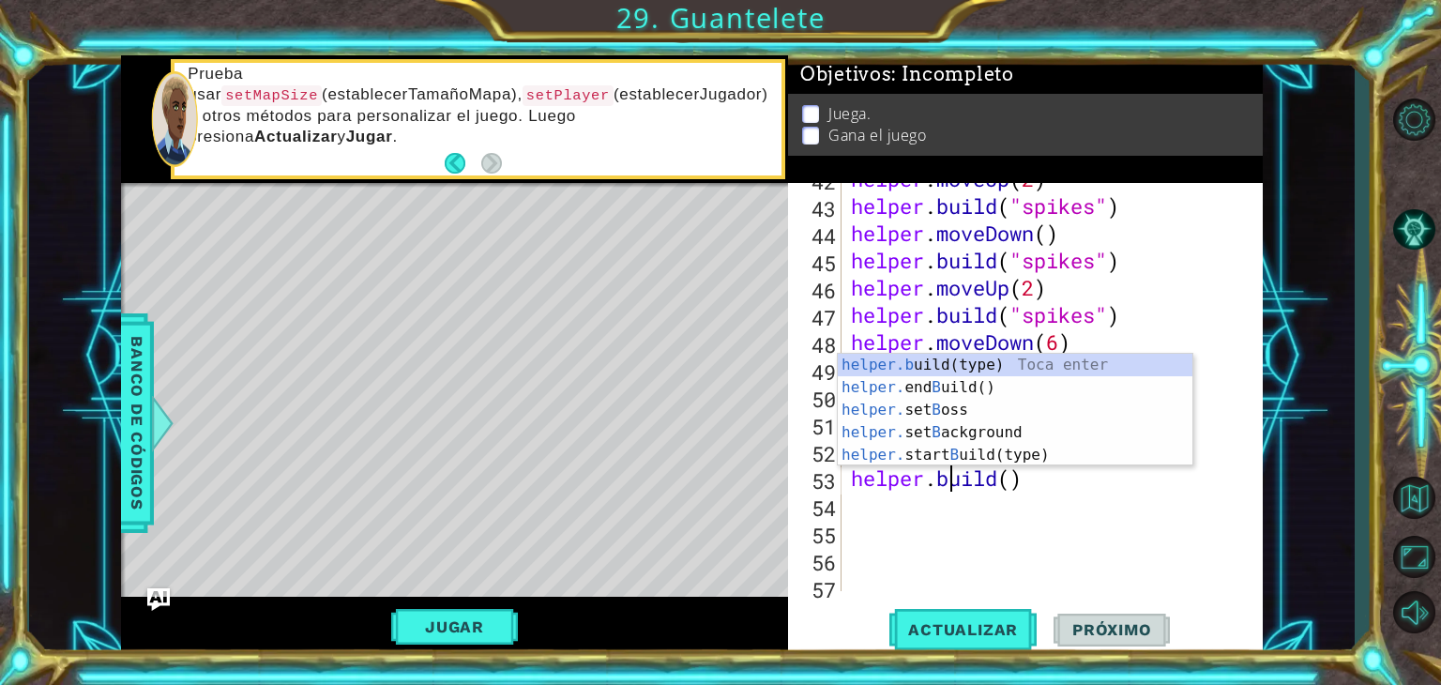
scroll to position [0, 4]
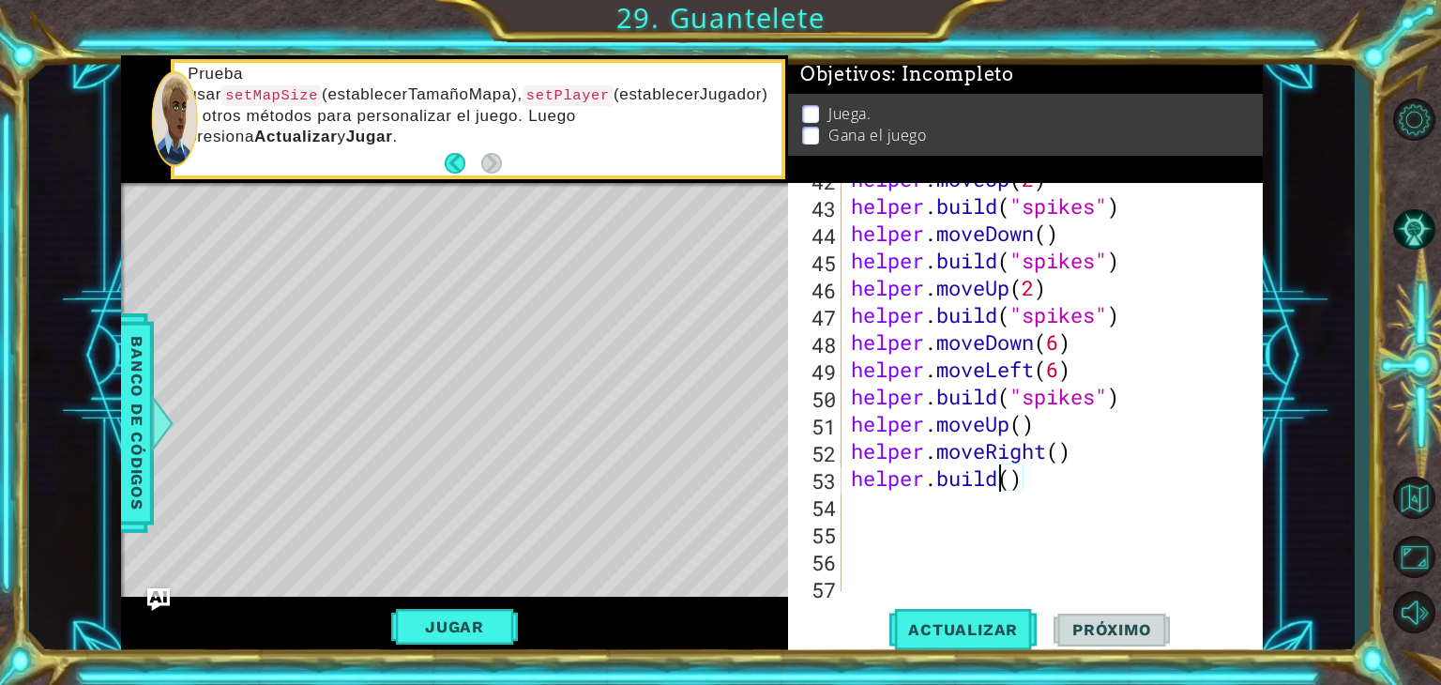
click at [1005, 477] on div "helper . moveUp ( 2 ) helper . build ( "spikes" ) helper . moveDown ( ) helper …" at bounding box center [1050, 396] width 406 height 463
click at [1010, 478] on div "helper . moveUp ( 2 ) helper . build ( "spikes" ) helper . moveDown ( ) helper …" at bounding box center [1050, 396] width 406 height 463
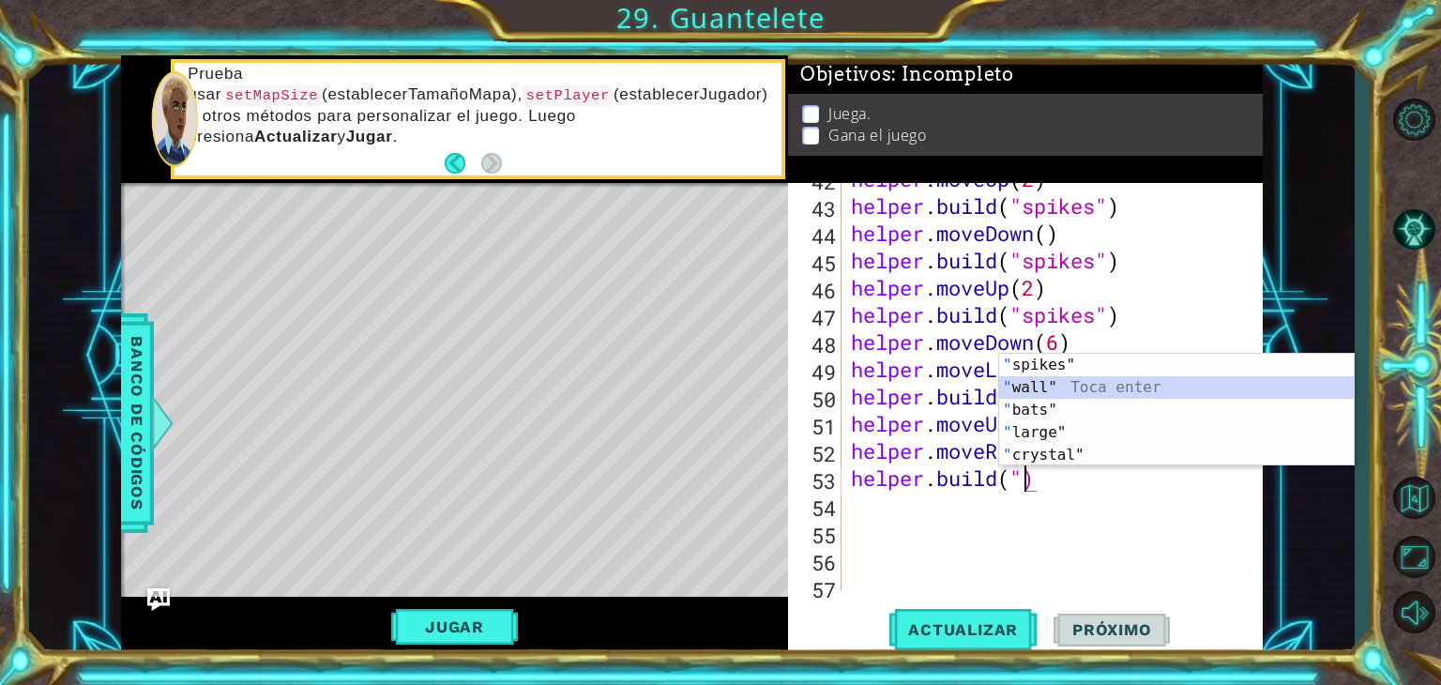
click at [1062, 377] on div "" spikes" Toca enter " wall" Toca enter " bats" Toca enter " large" Toca enter …" at bounding box center [1176, 433] width 355 height 158
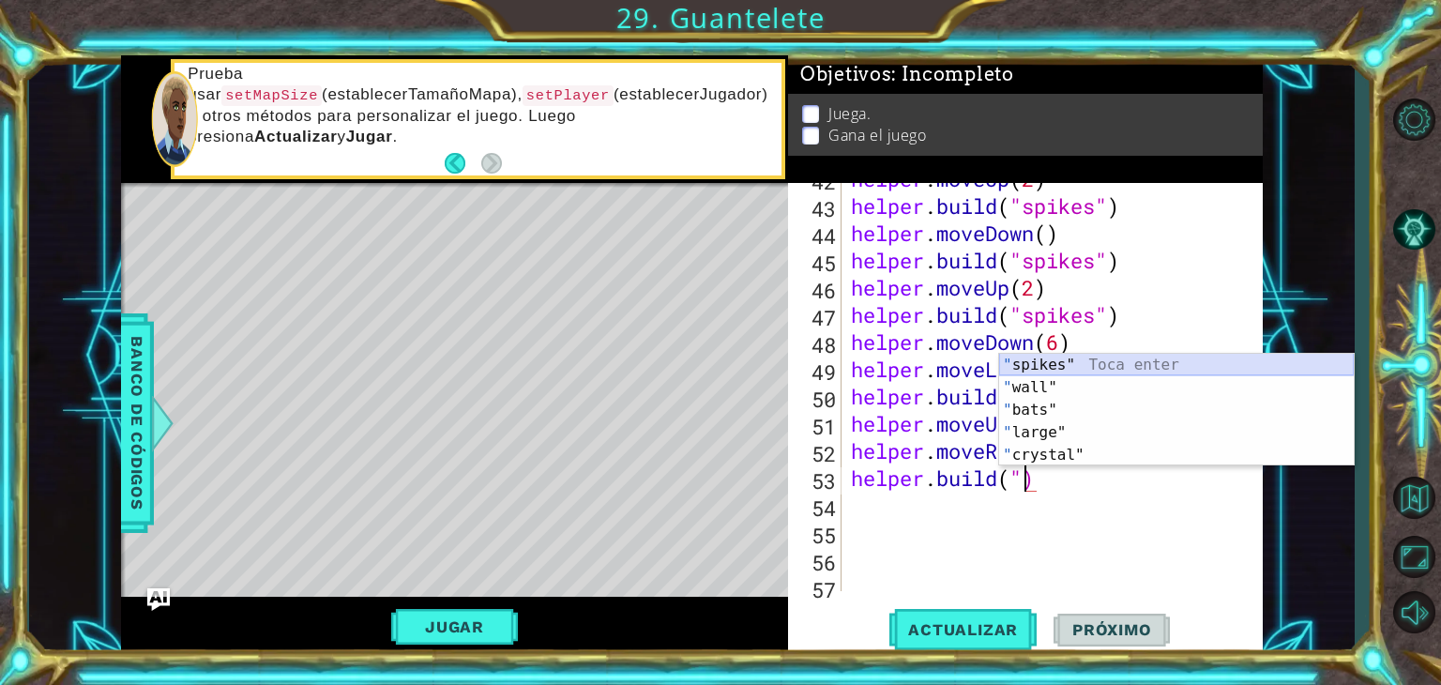
click at [1077, 361] on div "" spikes" Toca enter " wall" Toca enter " bats" Toca enter " large" Toca enter …" at bounding box center [1176, 433] width 355 height 158
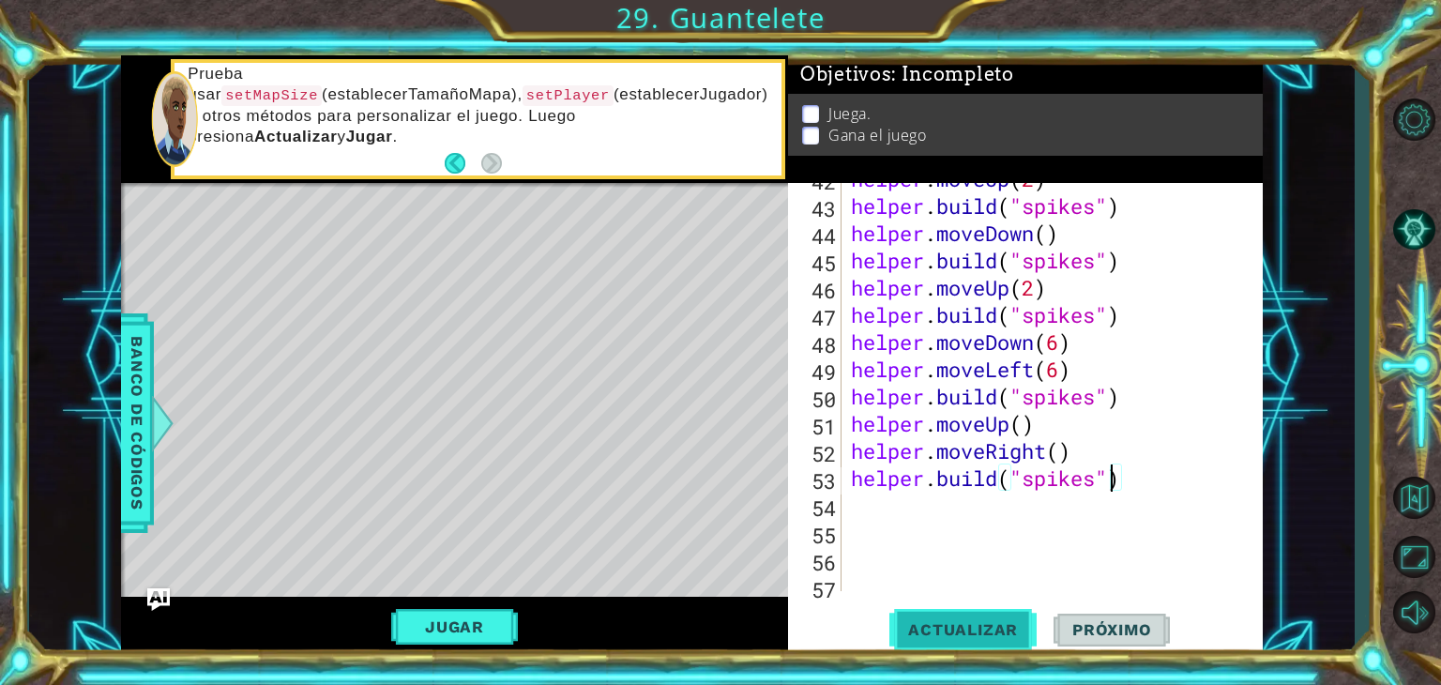
type textarea "[DOMAIN_NAME]("spikes")"
click at [996, 620] on span "Actualizar" at bounding box center [962, 629] width 147 height 19
click at [916, 511] on div "helper . moveUp ( 2 ) helper . build ( "spikes" ) helper . moveDown ( ) helper …" at bounding box center [1050, 396] width 406 height 463
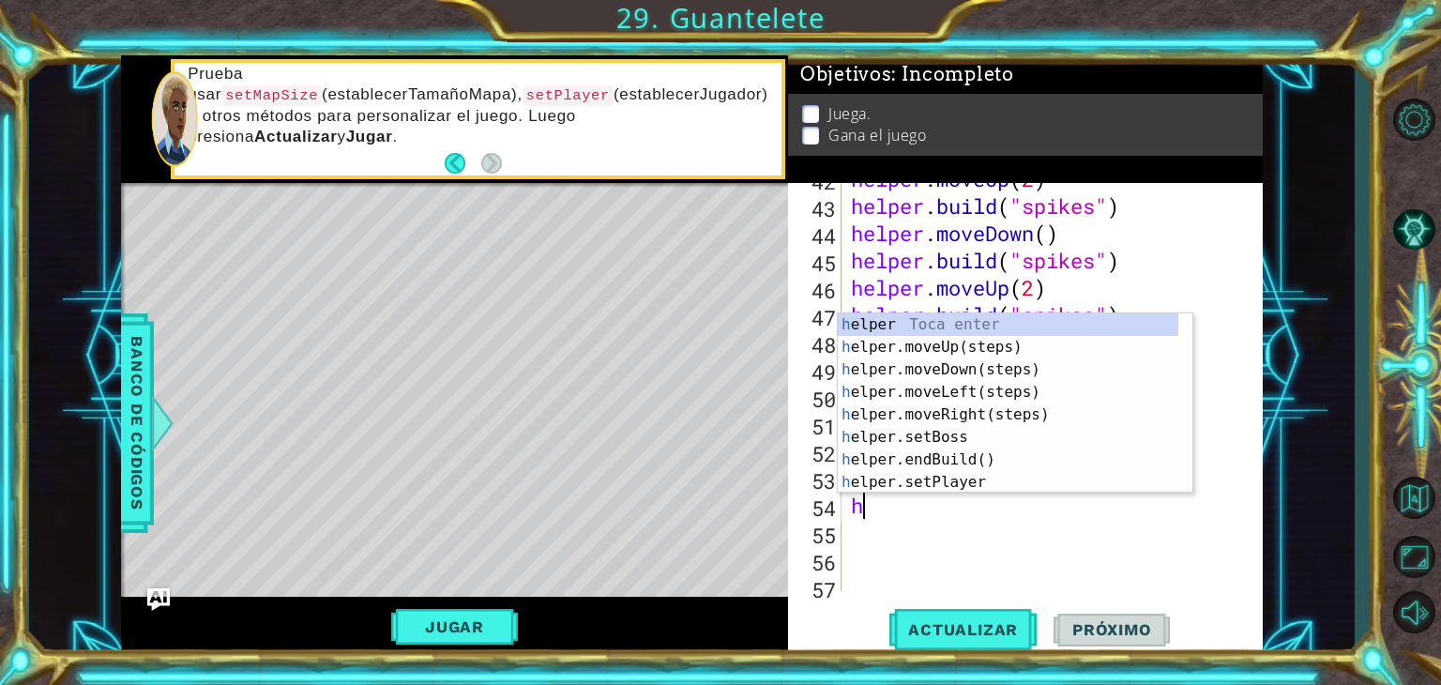
type textarea "he"
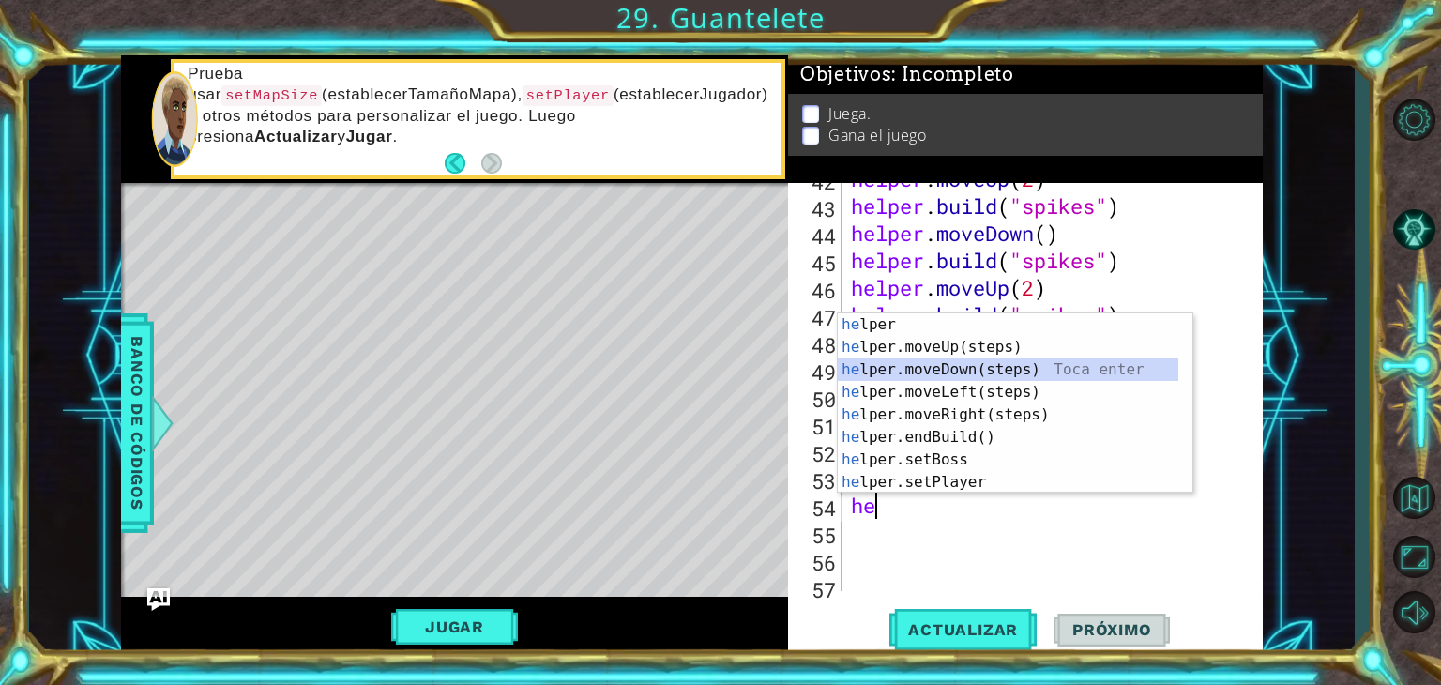
click at [953, 365] on div "he lper Toca enter he lper.moveUp(steps) Toca enter he lper.moveDown(steps) Toc…" at bounding box center [1008, 425] width 341 height 225
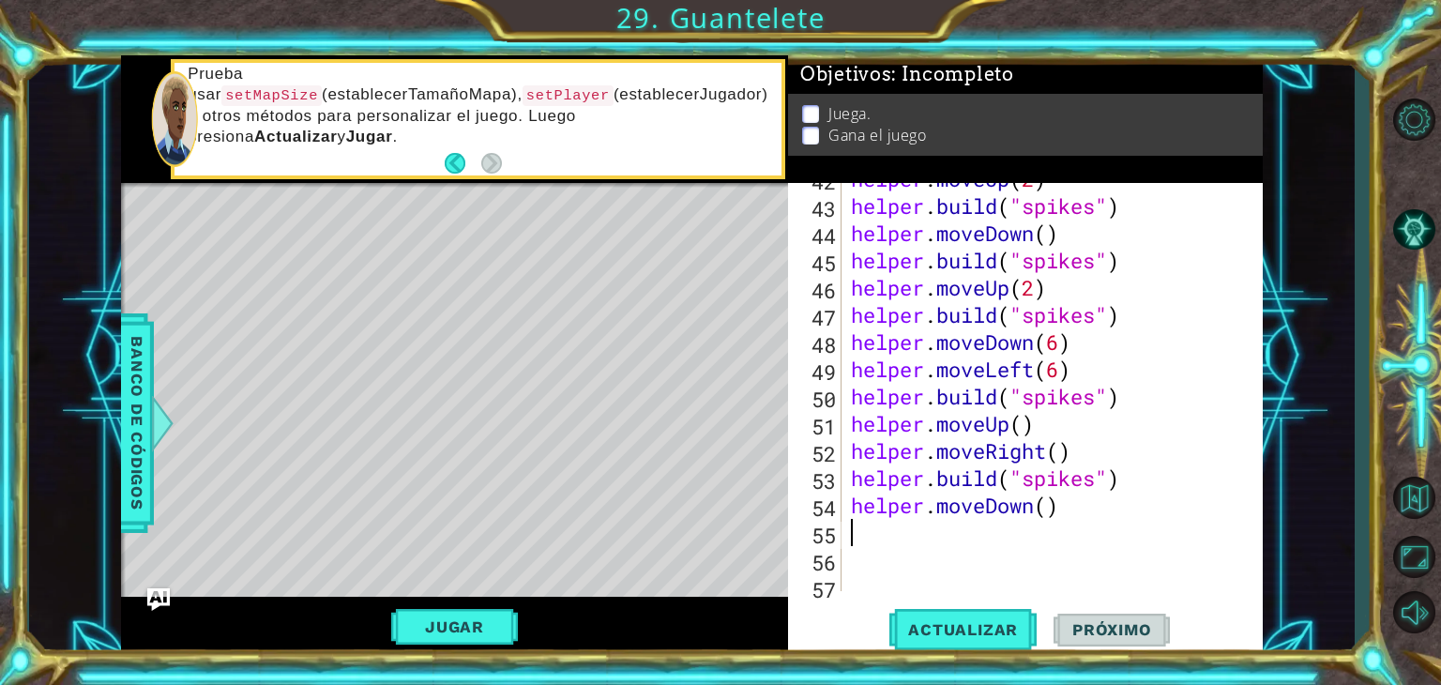
type textarea "h"
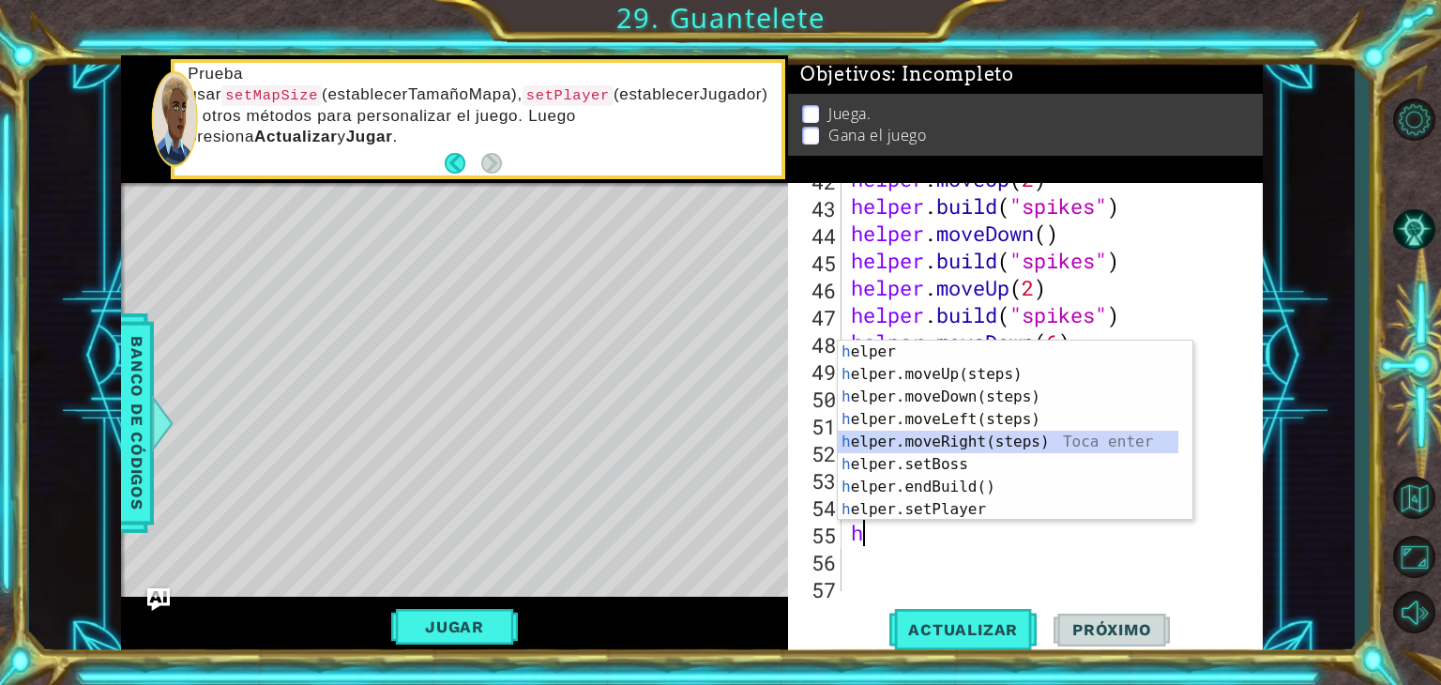
click at [957, 438] on div "h elper Toca enter h elper.moveUp(steps) Toca enter h elper.moveDown(steps) Toc…" at bounding box center [1008, 453] width 341 height 225
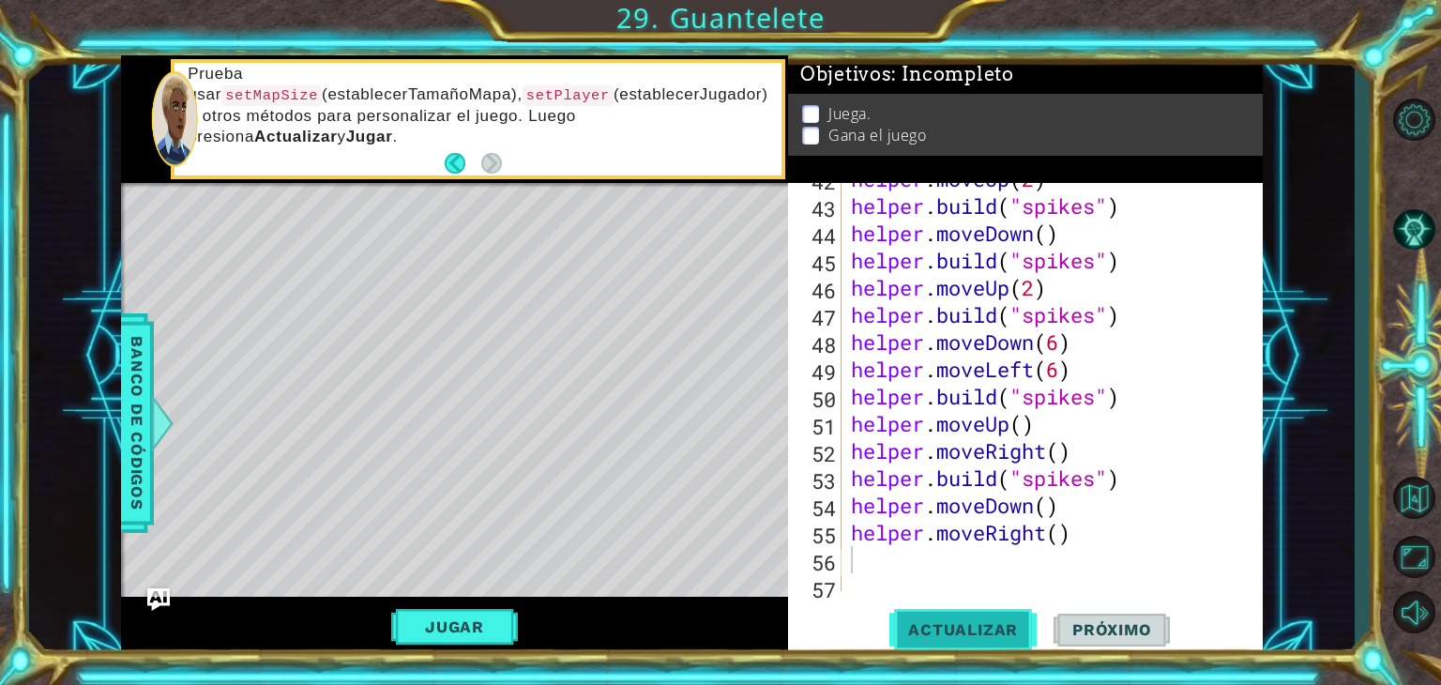
click at [976, 617] on button "Actualizar" at bounding box center [962, 630] width 147 height 48
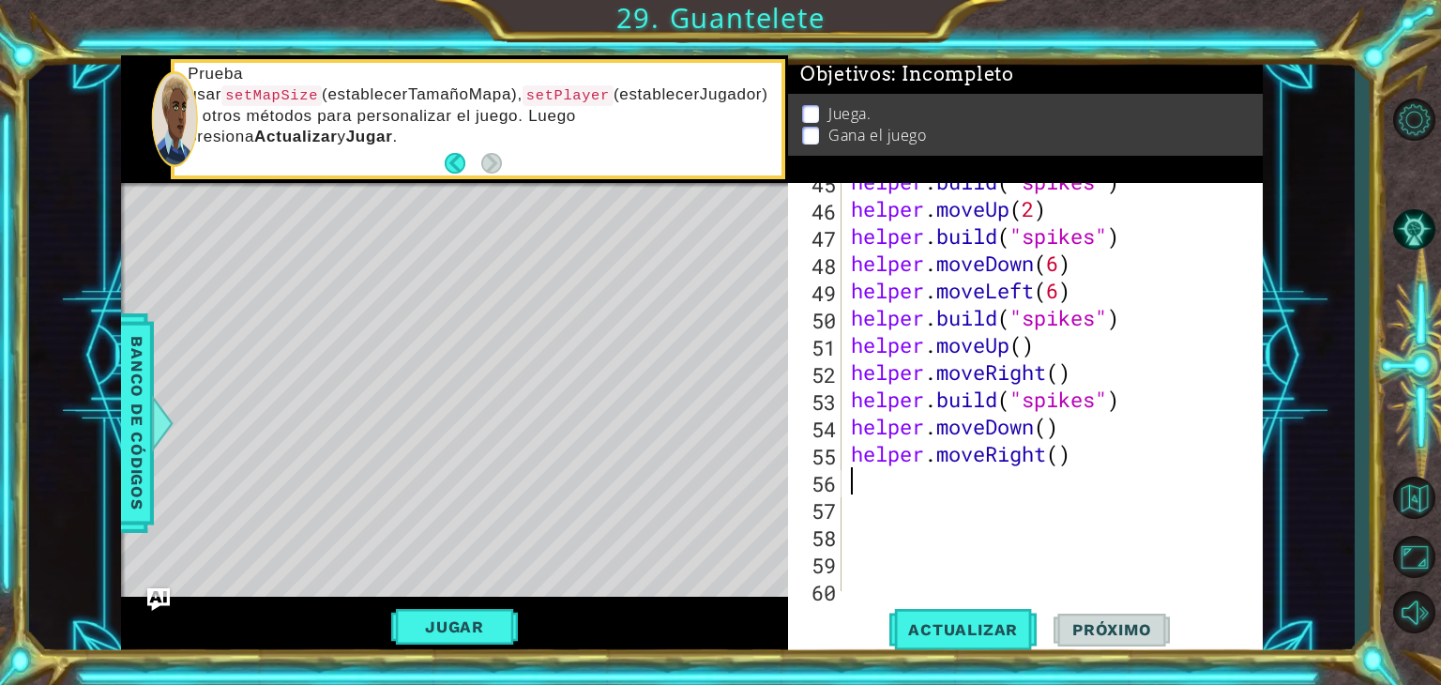
scroll to position [1294, 0]
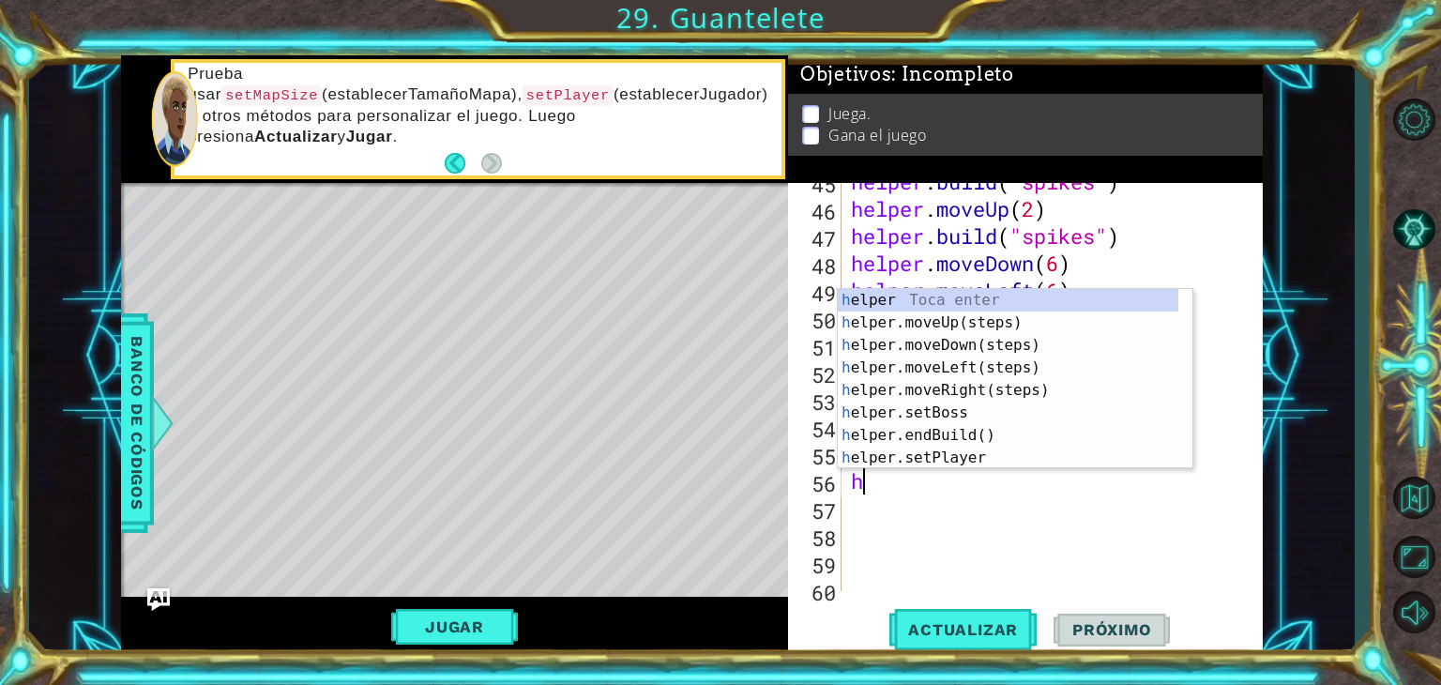
type textarea "he"
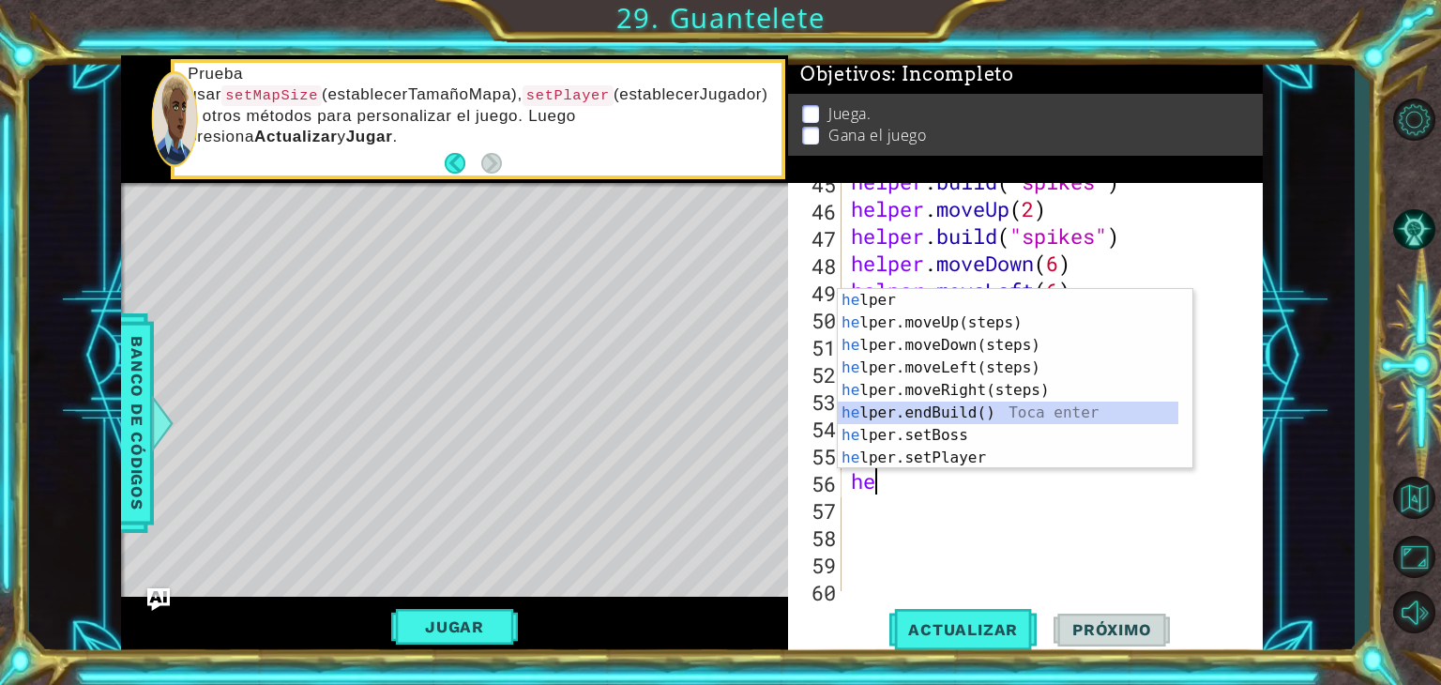
click at [927, 407] on div "he lper Toca enter he lper.moveUp(steps) Toca enter he lper.moveDown(steps) Toc…" at bounding box center [1008, 401] width 341 height 225
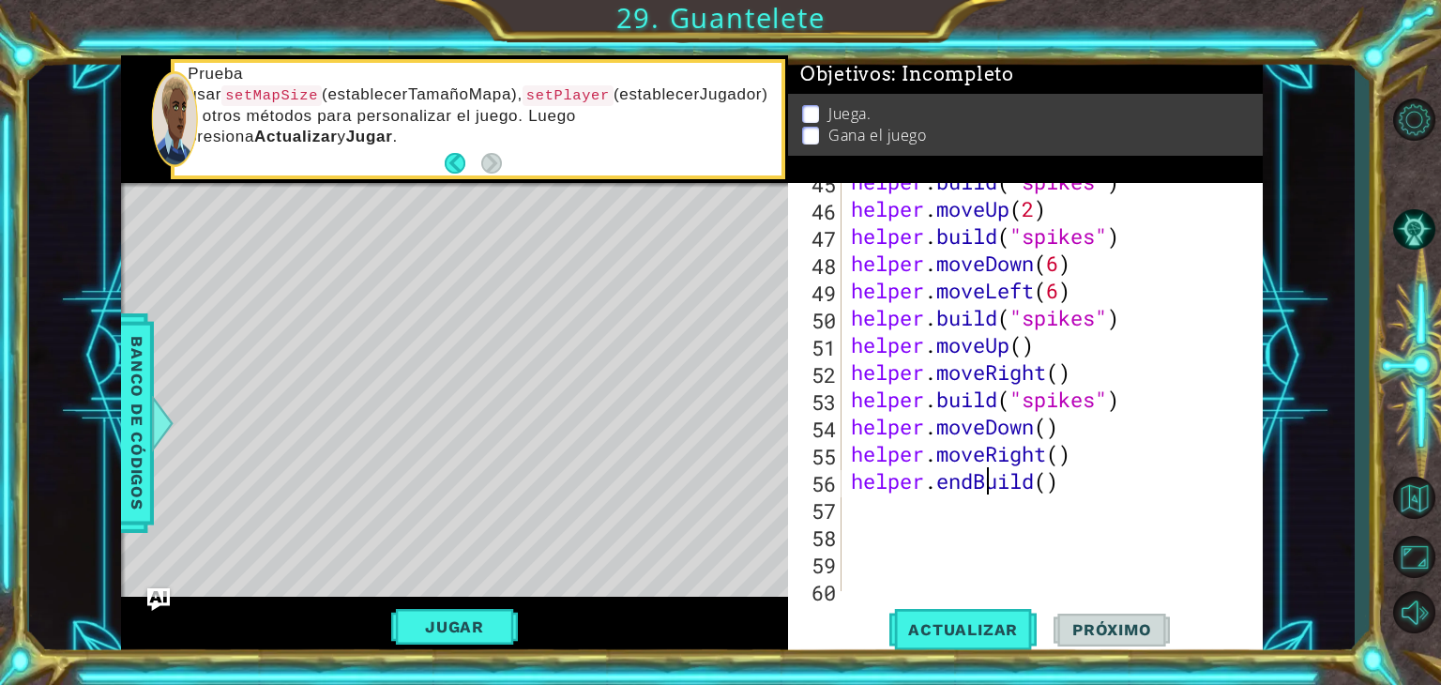
click at [987, 478] on div "helper . build ( "spikes" ) helper . moveUp ( 2 ) helper . build ( "spikes" ) h…" at bounding box center [1050, 399] width 406 height 463
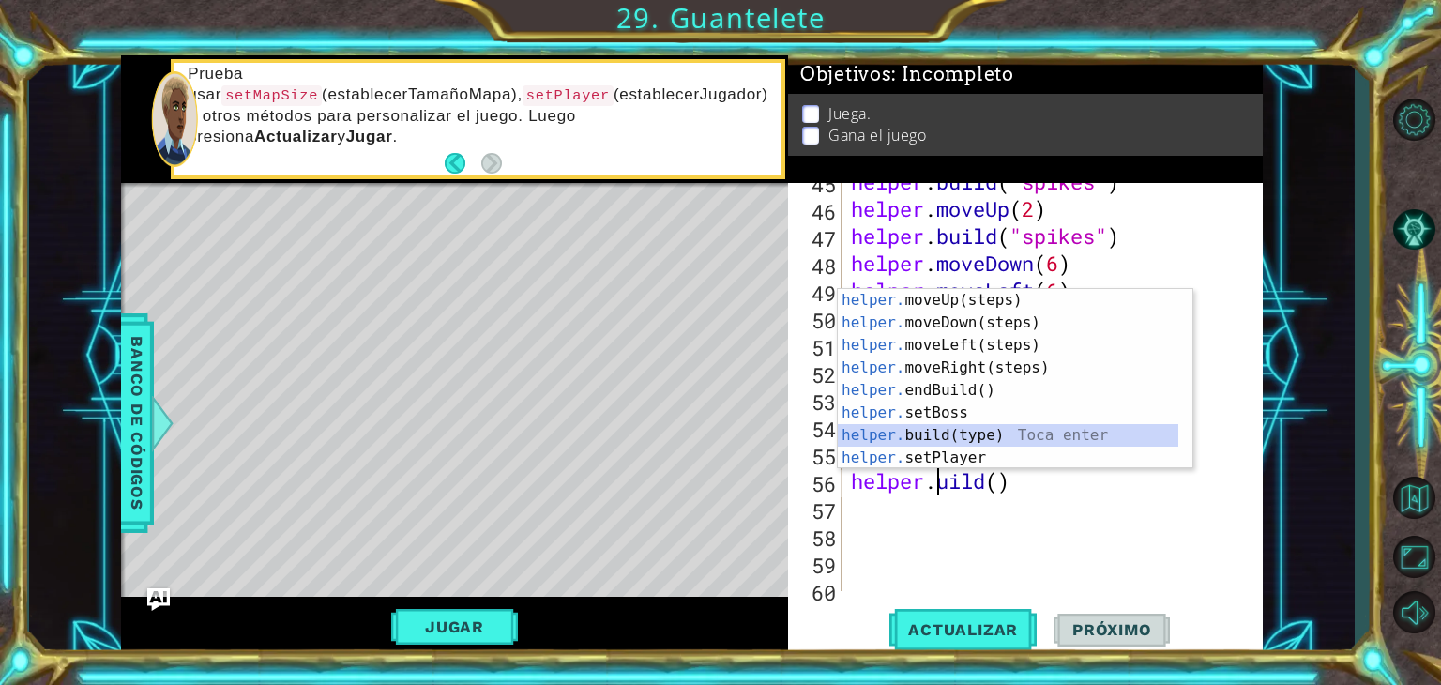
click at [985, 425] on div "helper. moveUp(steps) Toca enter helper. moveDown(steps) Toca enter helper. mov…" at bounding box center [1008, 401] width 341 height 225
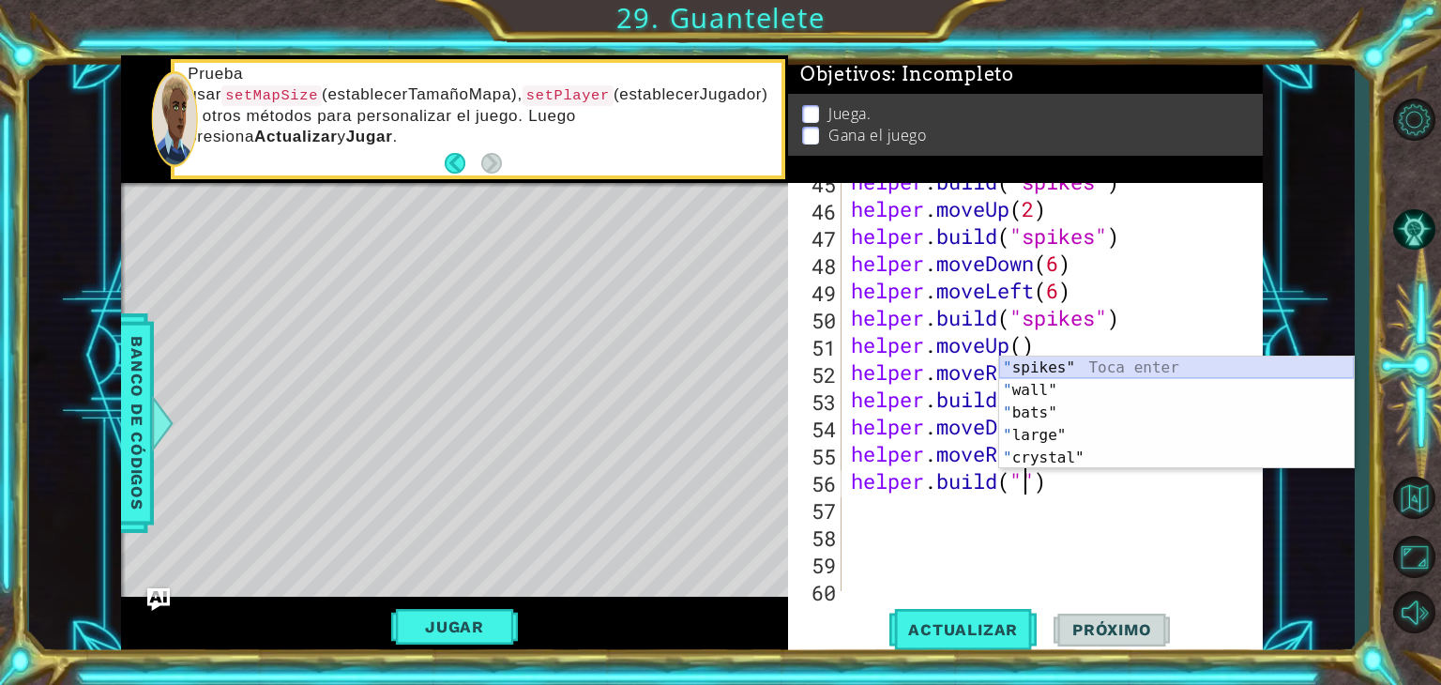
click at [1043, 357] on div "" spikes" Toca enter " wall" Toca enter " bats" Toca enter " large" Toca enter …" at bounding box center [1176, 436] width 355 height 158
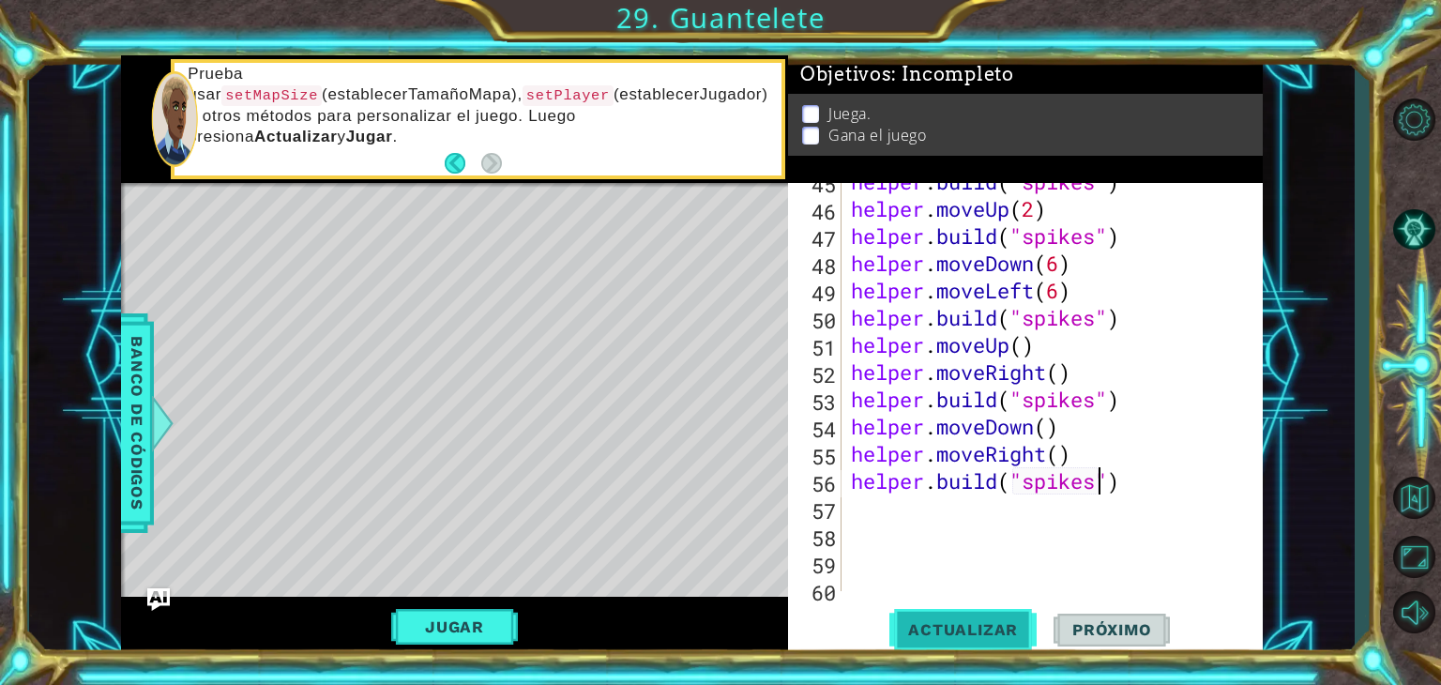
type textarea "[DOMAIN_NAME]("spikes")"
click at [977, 623] on span "Actualizar" at bounding box center [962, 629] width 147 height 19
click at [881, 512] on div "helper . build ( "spikes" ) helper . moveUp ( 2 ) helper . build ( "spikes" ) h…" at bounding box center [1050, 399] width 406 height 463
type textarea "[DOMAIN_NAME]("spikes")"
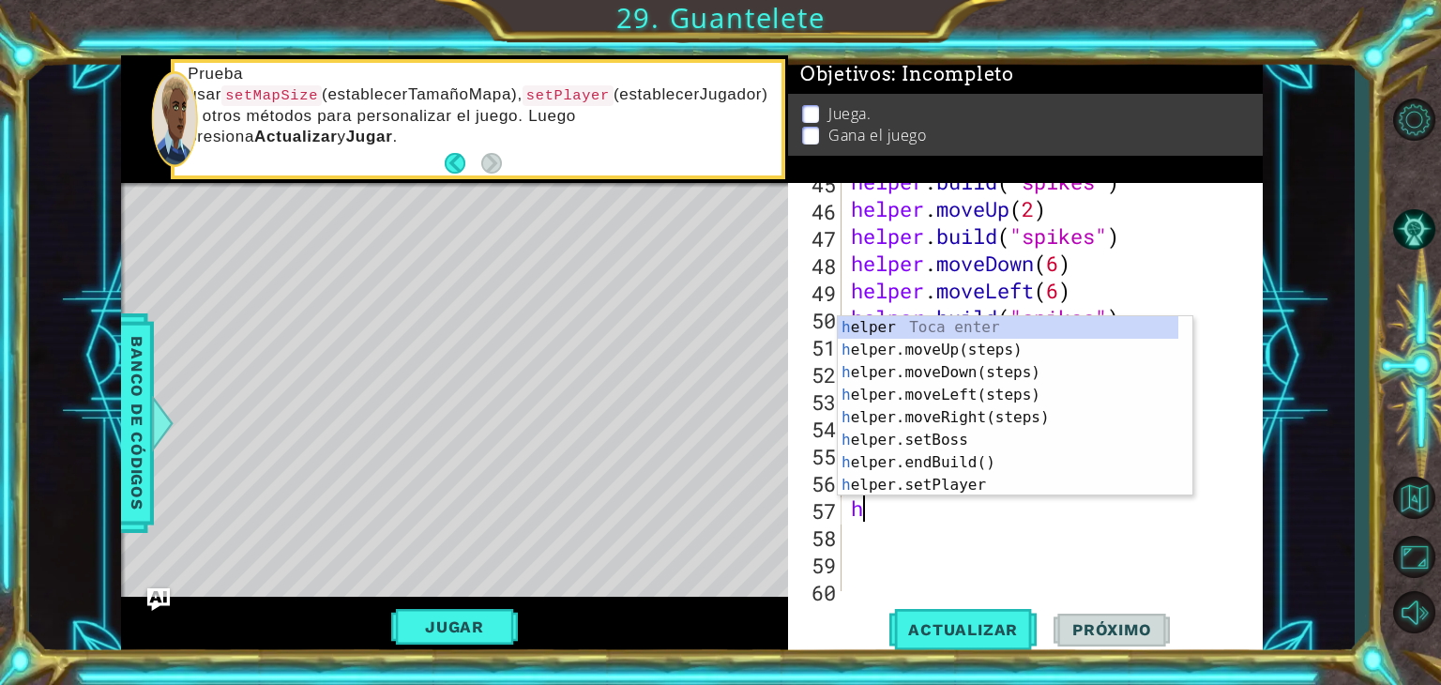
type textarea "he"
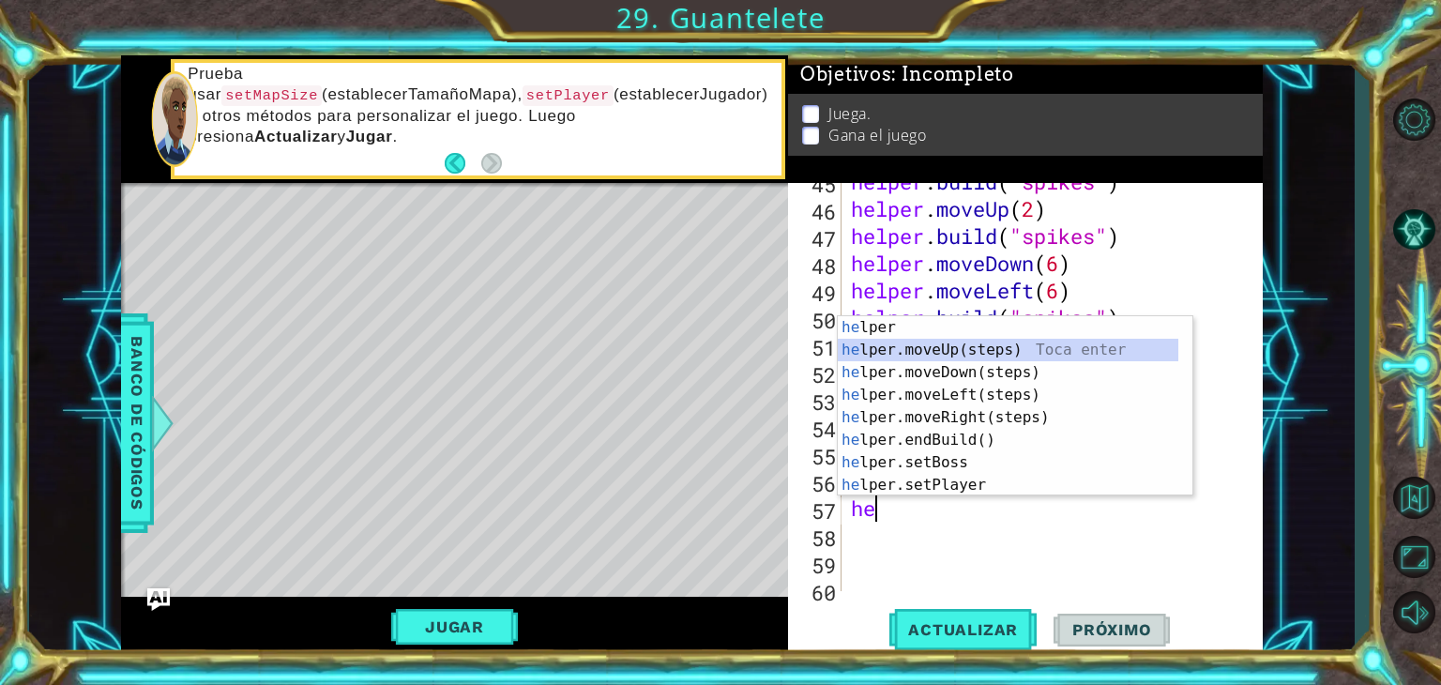
click at [928, 352] on div "he lper Toca enter he lper.moveUp(steps) Toca enter he lper.moveDown(steps) Toc…" at bounding box center [1008, 428] width 341 height 225
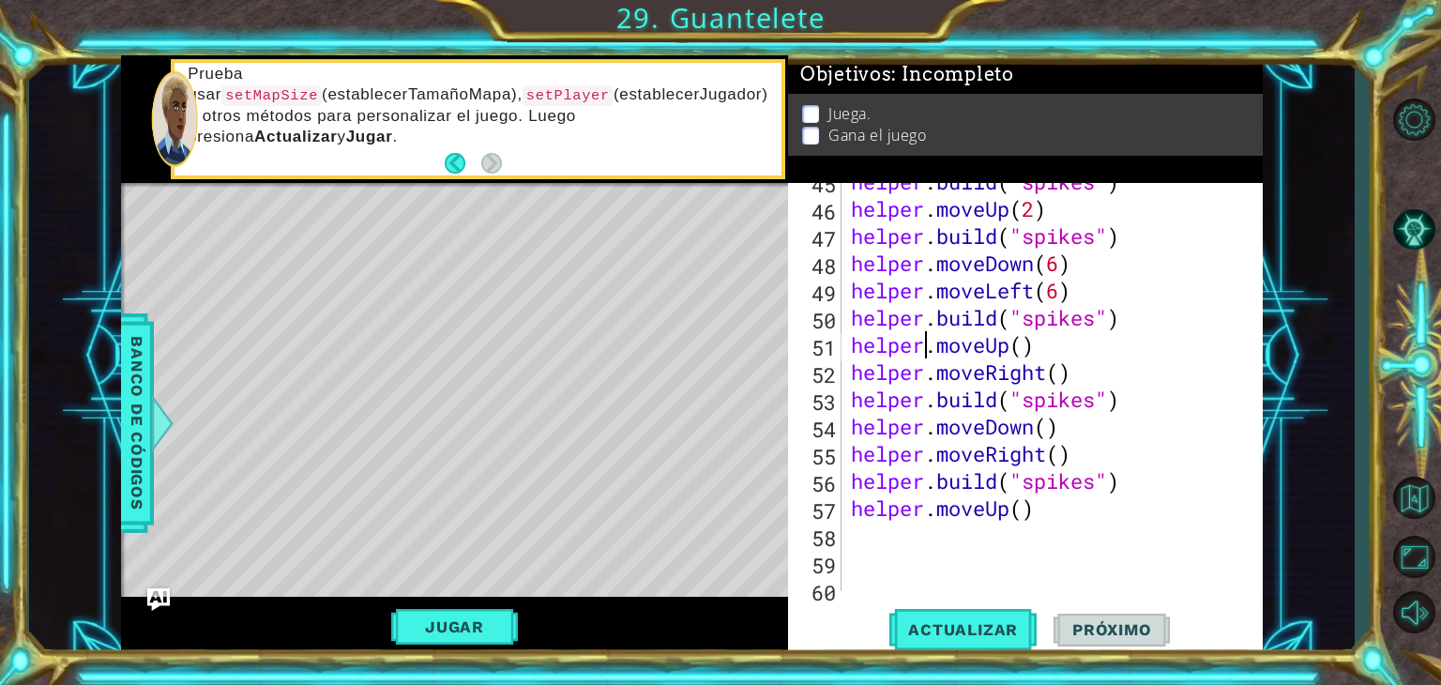
click at [928, 352] on div "helper . build ( "spikes" ) helper . moveUp ( 2 ) helper . build ( "spikes" ) h…" at bounding box center [1050, 399] width 406 height 463
type textarea "helper.moveUp()"
click at [888, 536] on div "helper . build ( "spikes" ) helper . moveUp ( 2 ) helper . build ( "spikes" ) h…" at bounding box center [1050, 399] width 406 height 463
type textarea "helper.moveUp()"
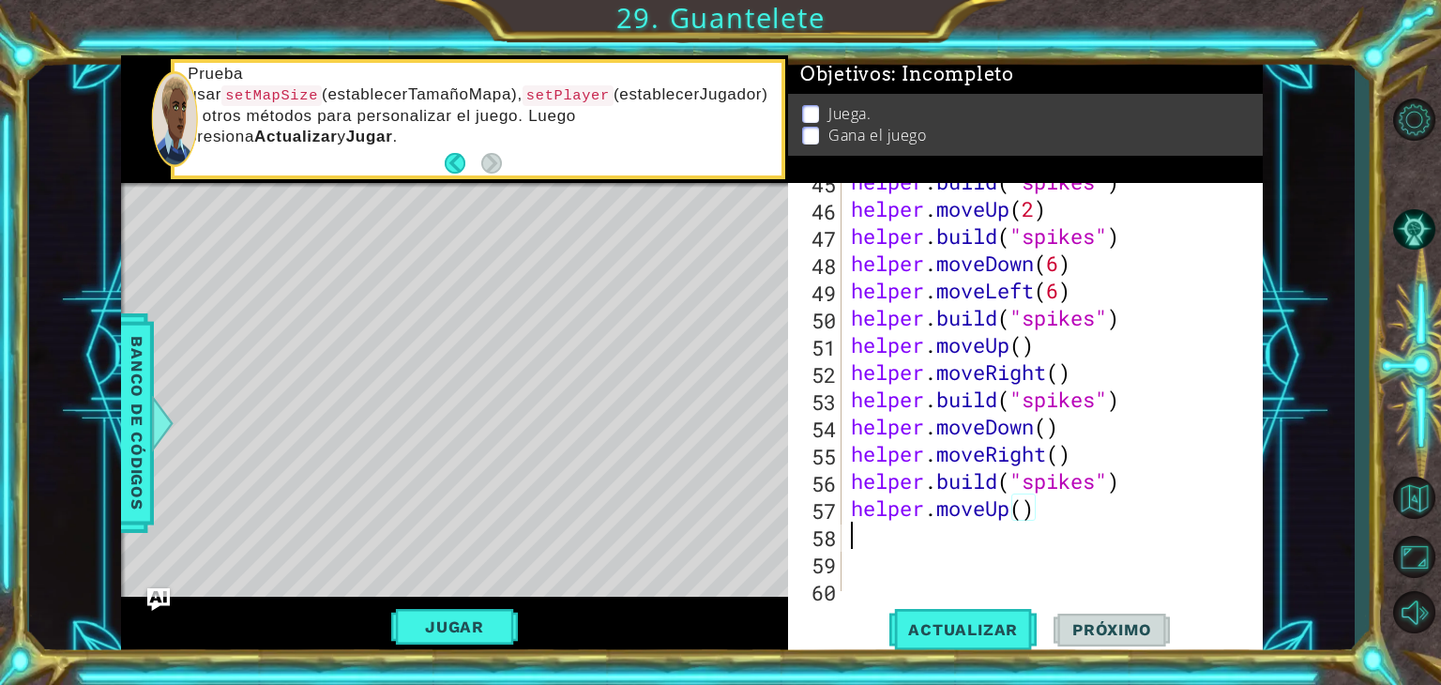
scroll to position [0, 0]
type textarea "helper.moveUp()"
type textarea "h"
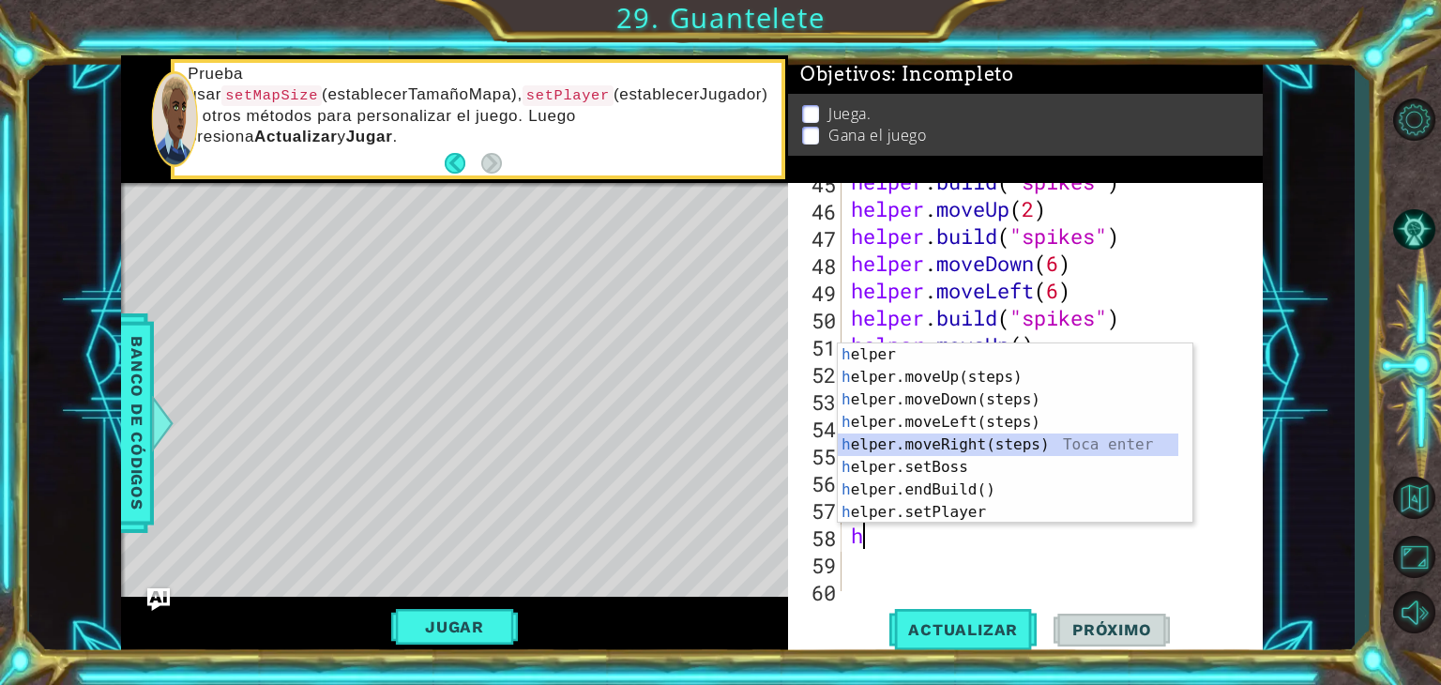
click at [957, 442] on div "h elper Toca enter h elper.moveUp(steps) Toca enter h elper.moveDown(steps) Toc…" at bounding box center [1008, 455] width 341 height 225
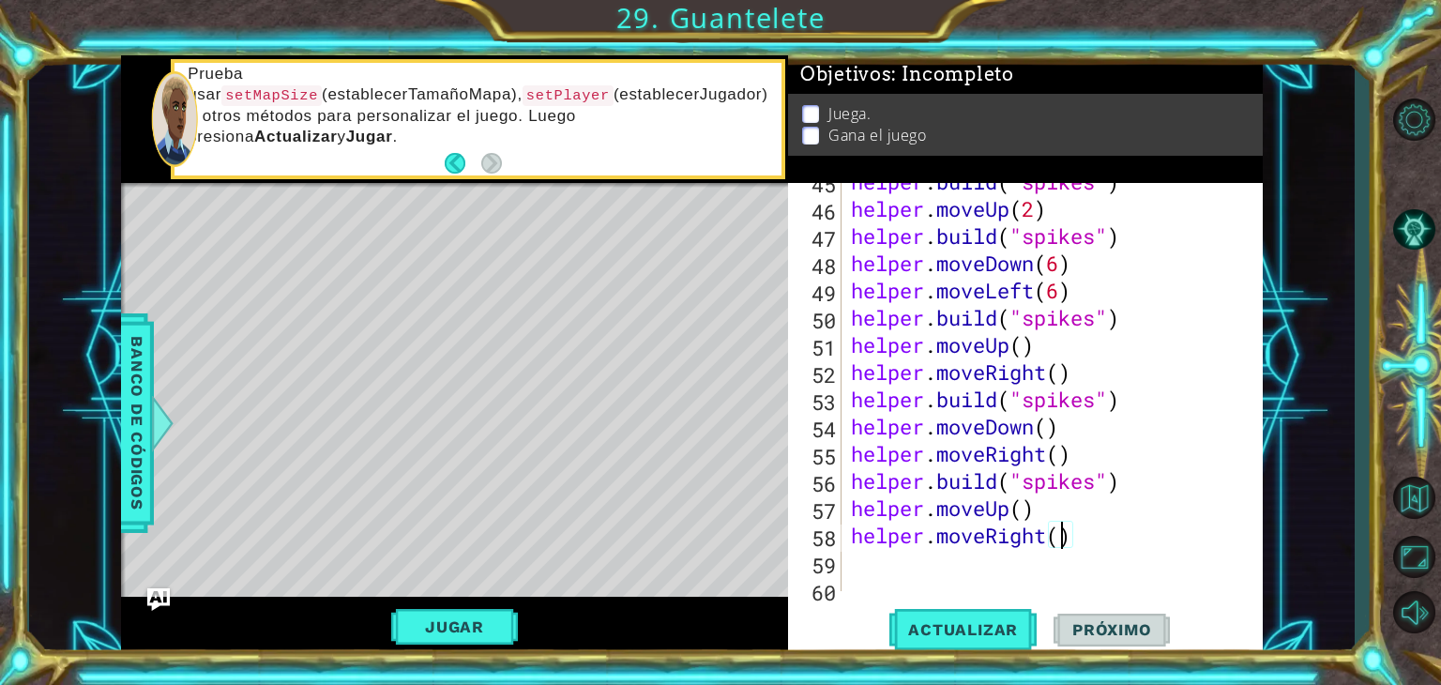
click at [1062, 538] on div "helper . build ( "spikes" ) helper . moveUp ( 2 ) helper . build ( "spikes" ) h…" at bounding box center [1050, 399] width 406 height 463
type textarea "helper.moveRight(2)"
click at [994, 628] on span "Actualizar" at bounding box center [962, 629] width 147 height 19
click at [877, 551] on div "helper . build ( "spikes" ) helper . moveUp ( 2 ) helper . build ( "spikes" ) h…" at bounding box center [1050, 399] width 406 height 463
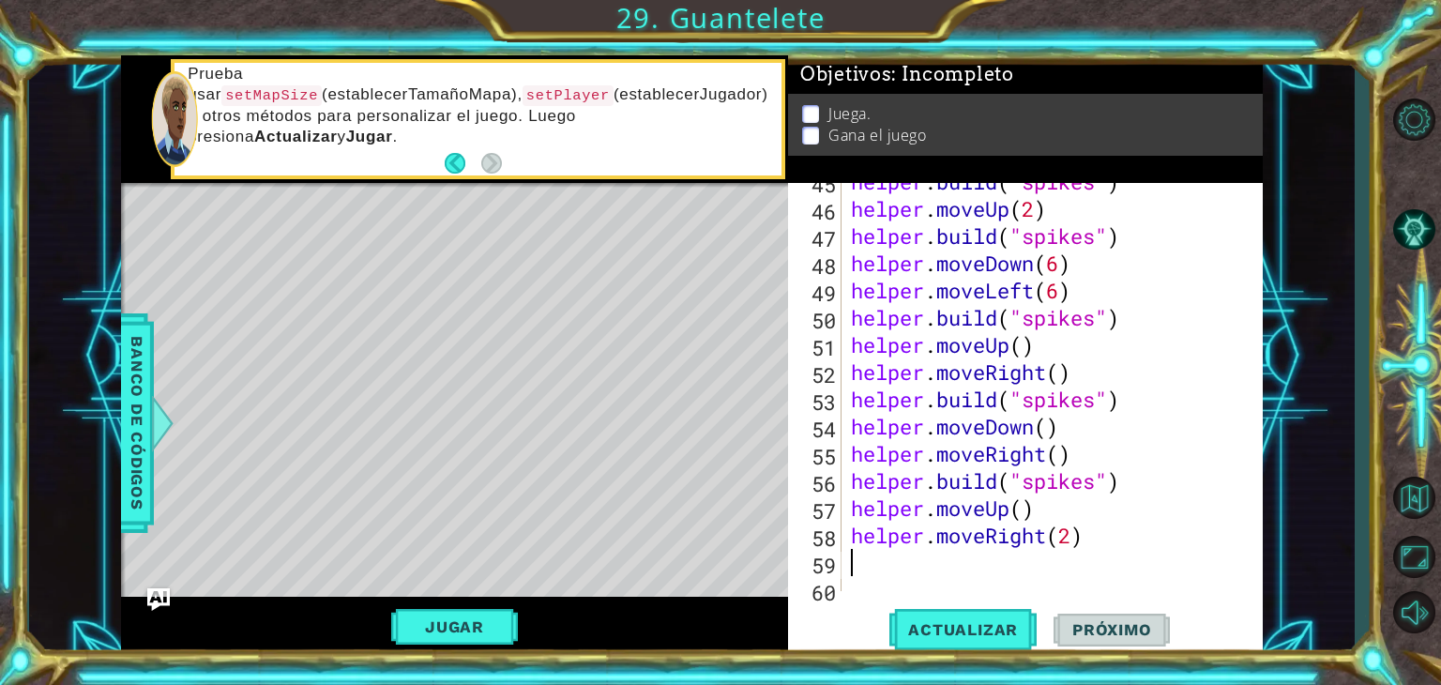
scroll to position [0, 0]
type textarea "h"
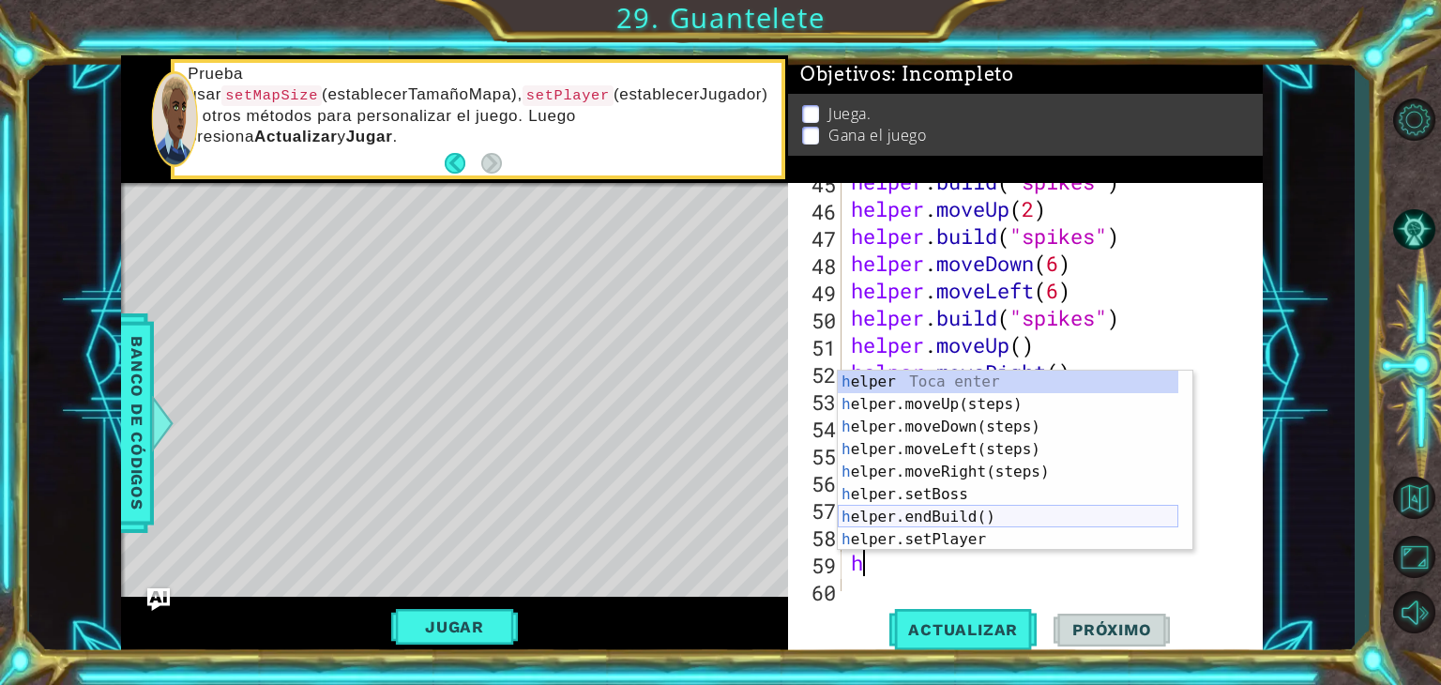
click at [932, 516] on div "h elper Toca enter h elper.moveUp(steps) Toca enter h elper.moveDown(steps) Toc…" at bounding box center [1008, 483] width 341 height 225
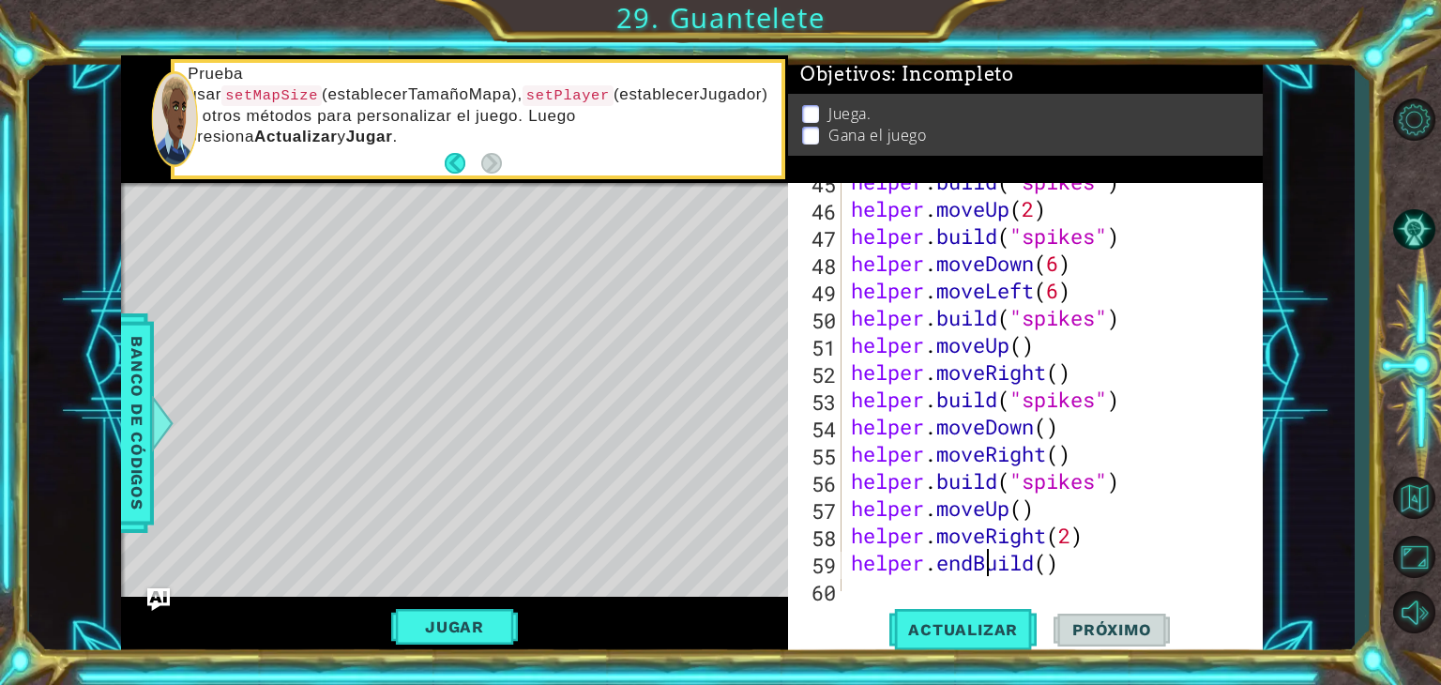
click at [987, 568] on div "helper . build ( "spikes" ) helper . moveUp ( 2 ) helper . build ( "spikes" ) h…" at bounding box center [1050, 399] width 406 height 463
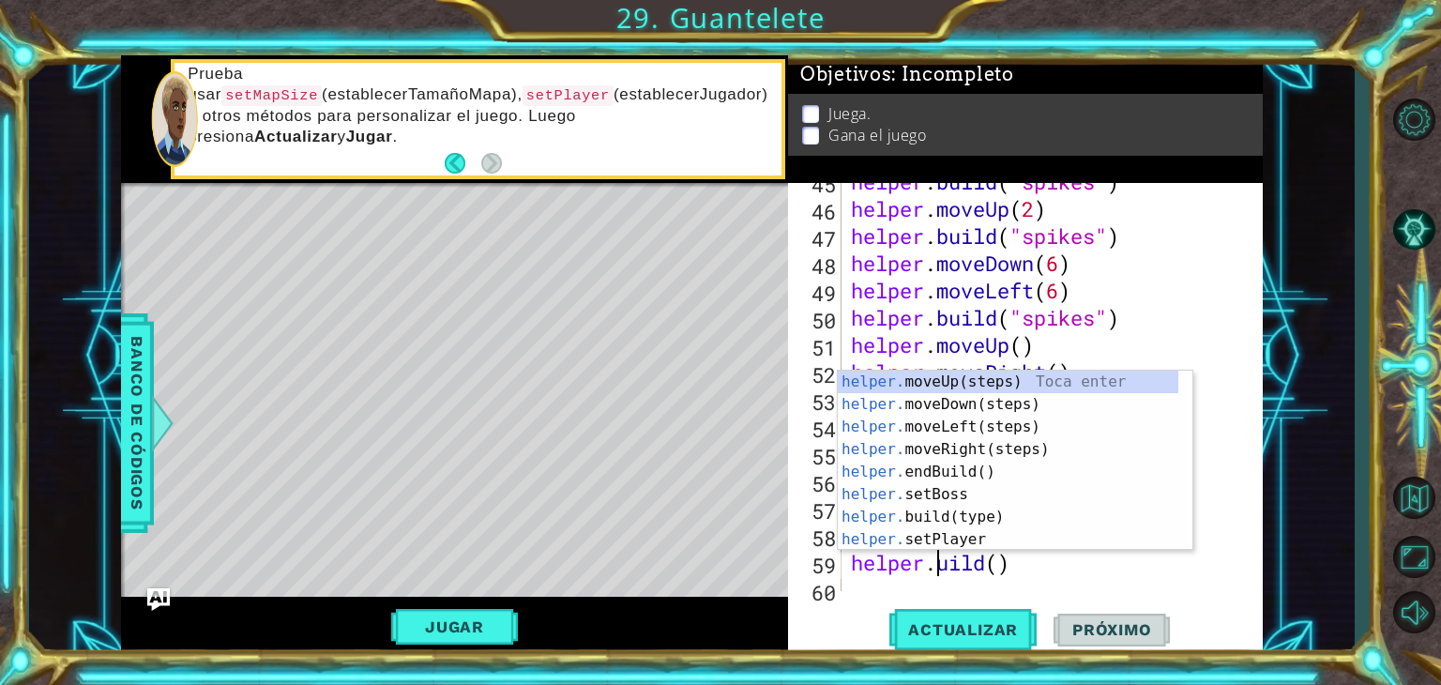
scroll to position [0, 4]
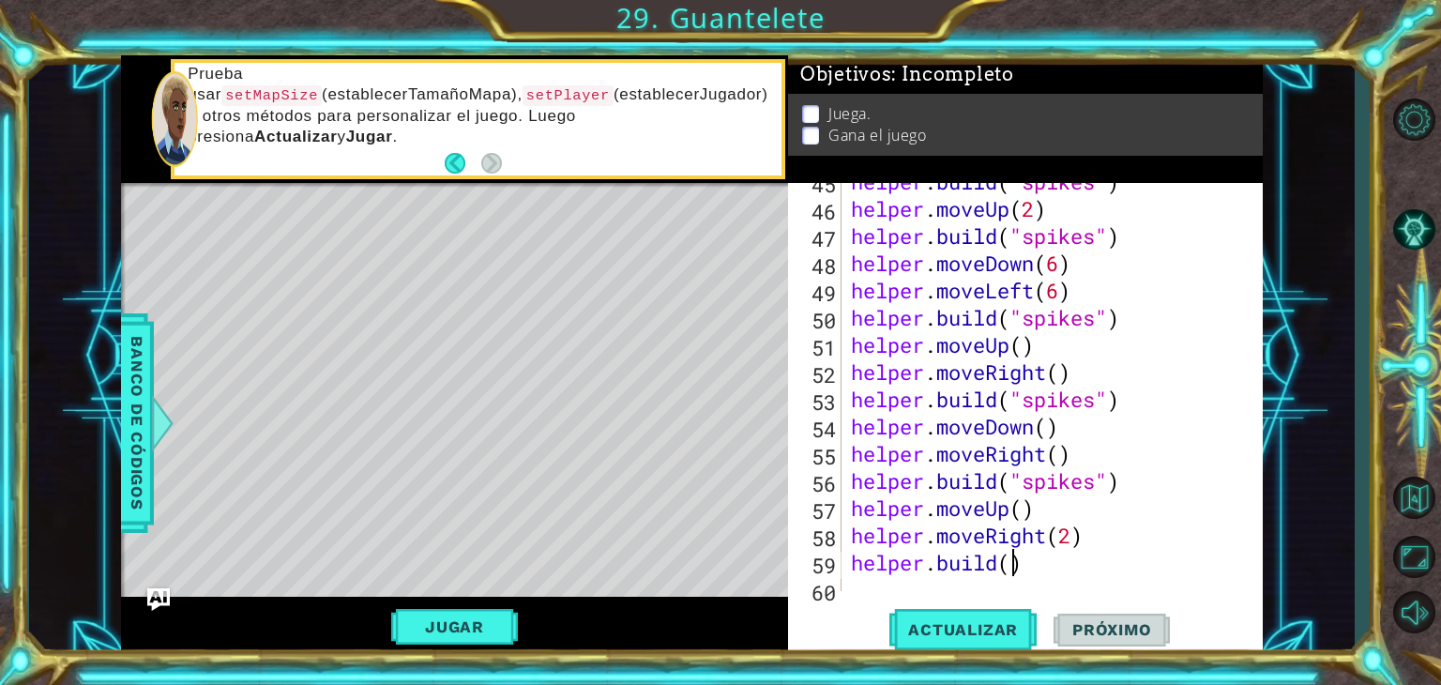
click at [1012, 571] on div "helper . build ( "spikes" ) helper . moveUp ( 2 ) helper . build ( "spikes" ) h…" at bounding box center [1050, 399] width 406 height 463
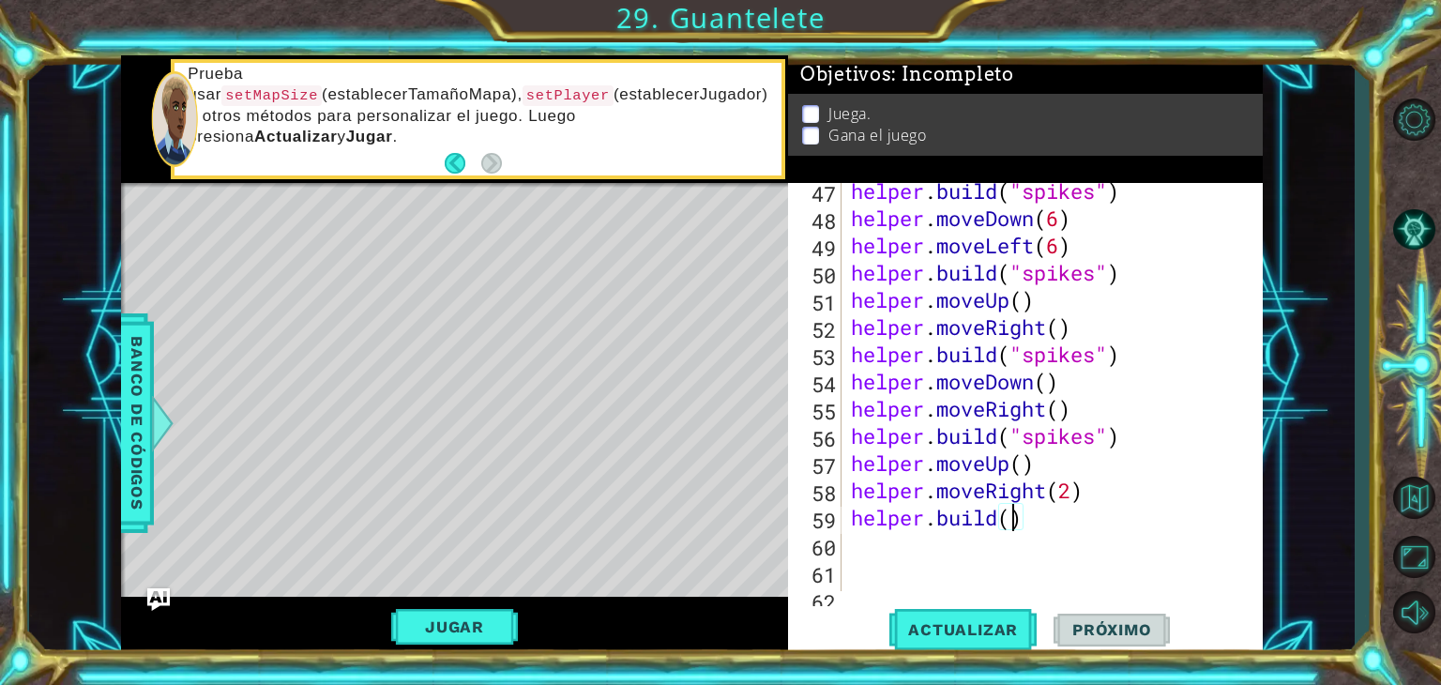
scroll to position [0, 8]
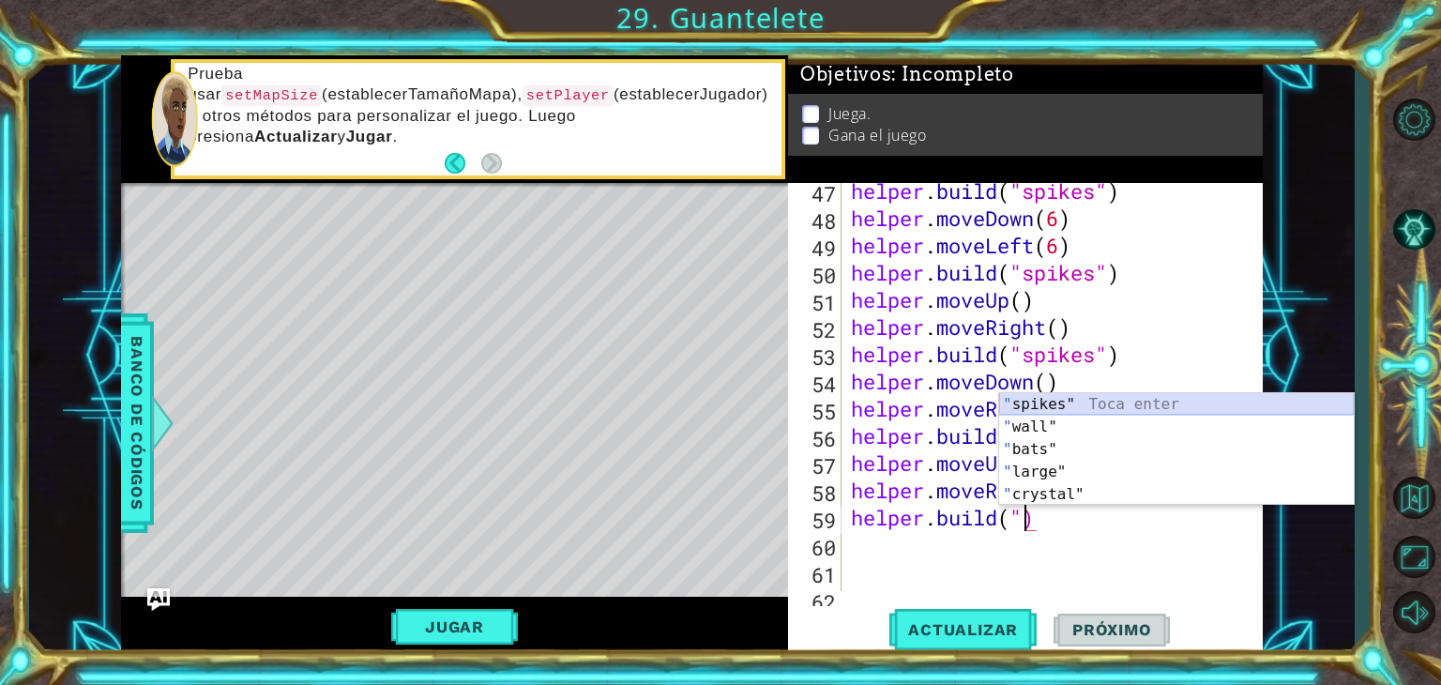
click at [1052, 393] on div "" spikes" Toca enter " wall" Toca enter " bats" Toca enter " large" Toca enter …" at bounding box center [1176, 472] width 355 height 158
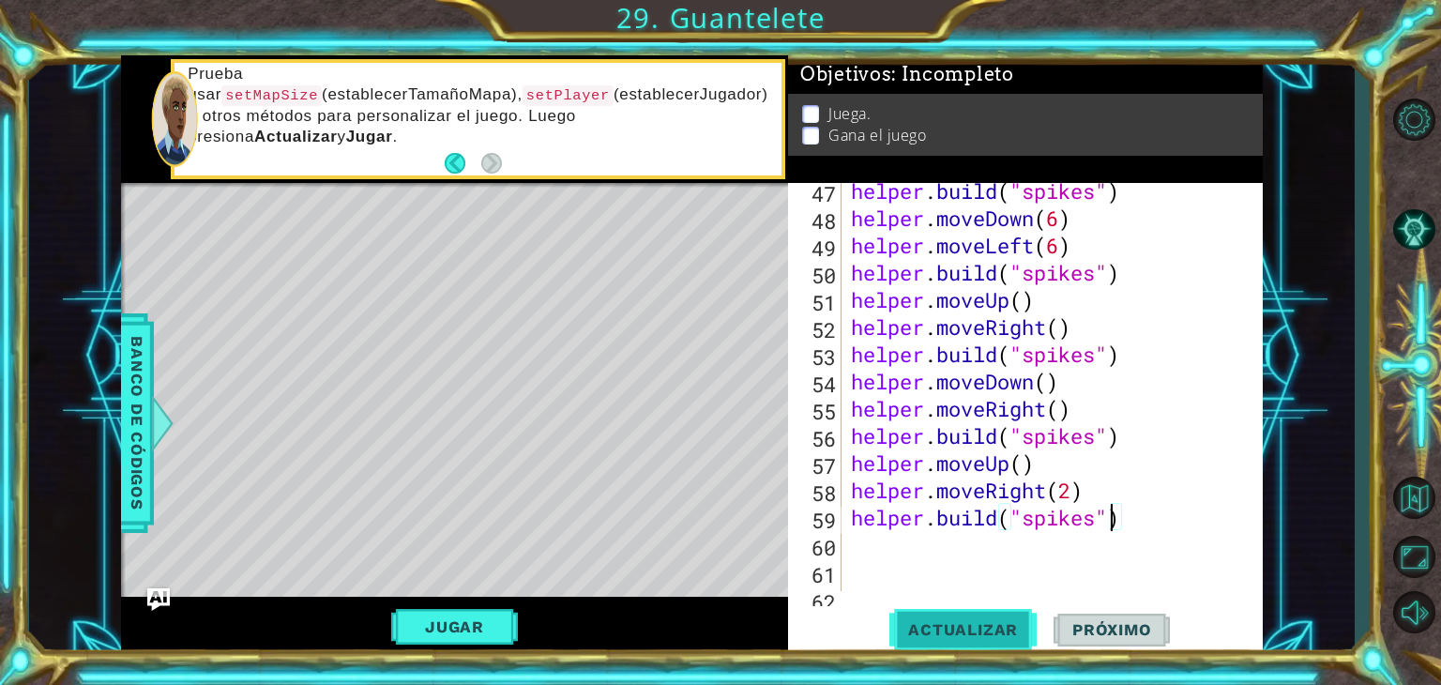
type textarea "[DOMAIN_NAME]("spikes")"
click at [1015, 631] on span "Actualizar" at bounding box center [962, 629] width 147 height 19
click at [857, 553] on div "helper . build ( "spikes" ) helper . moveDown ( 6 ) helper . moveLeft ( 6 ) hel…" at bounding box center [1050, 408] width 406 height 463
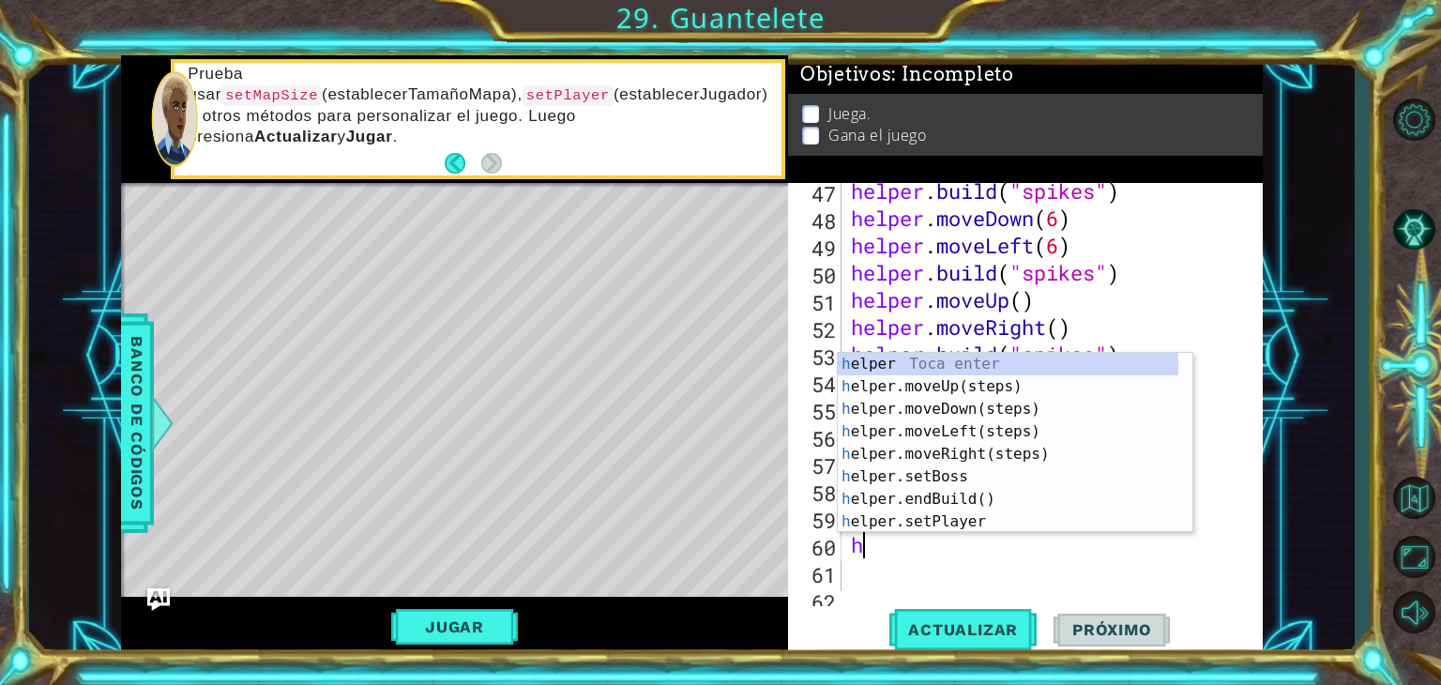
type textarea "he"
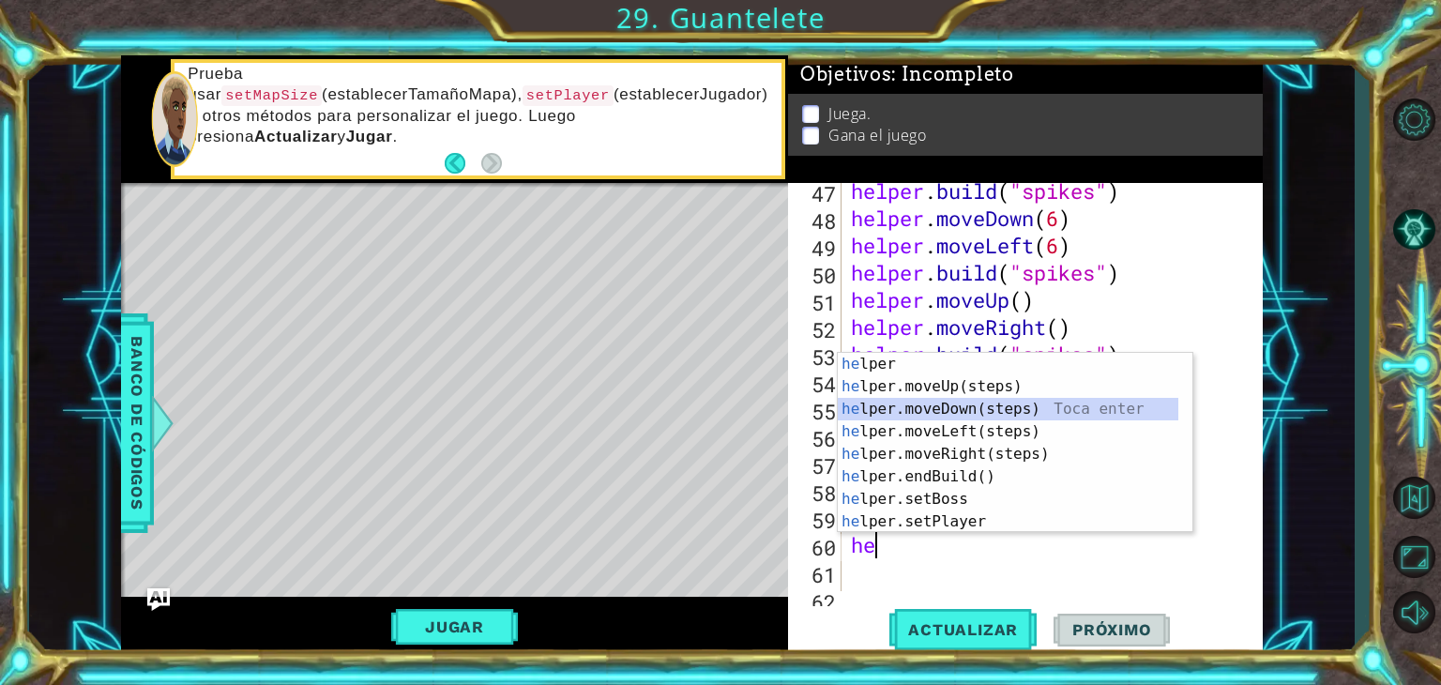
click at [933, 408] on div "he lper Toca enter he lper.moveUp(steps) Toca enter he lper.moveDown(steps) Toc…" at bounding box center [1008, 465] width 341 height 225
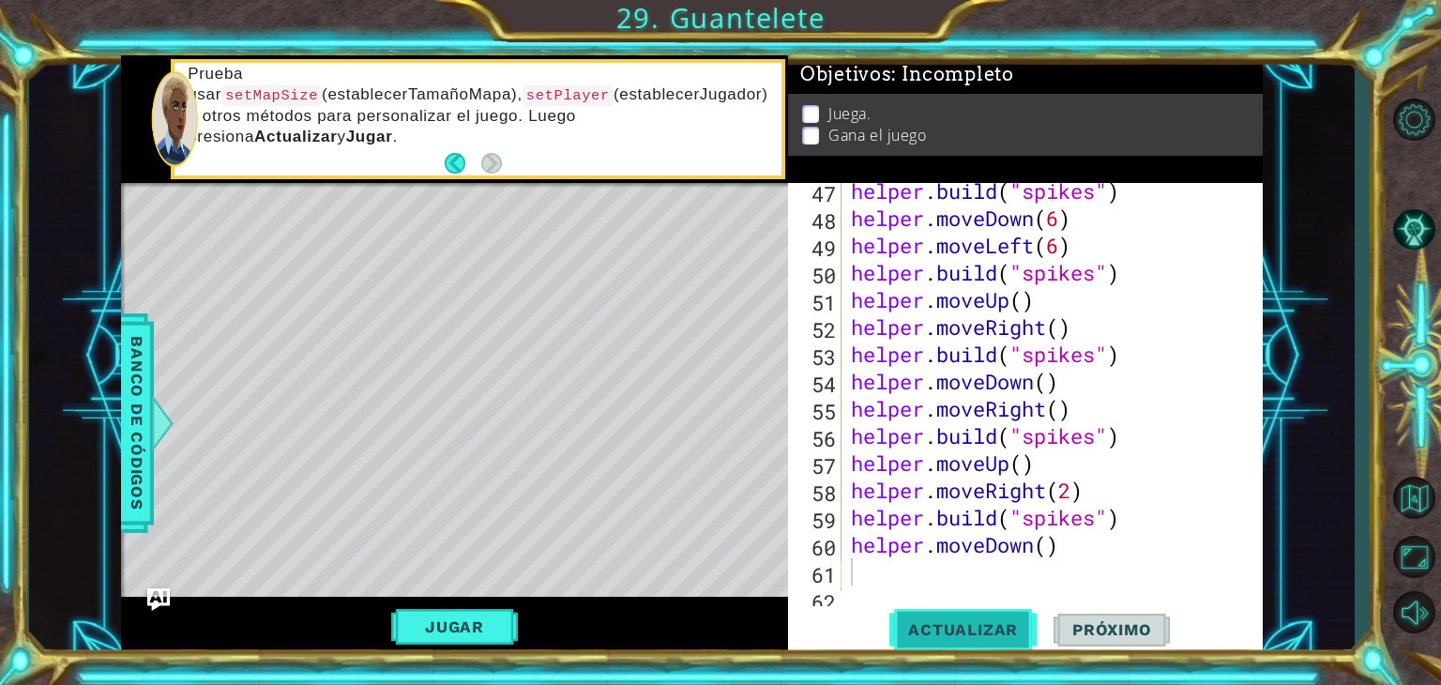
click at [933, 625] on span "Actualizar" at bounding box center [962, 629] width 147 height 19
click at [1047, 555] on div "helper . build ( "spikes" ) helper . moveDown ( 6 ) helper . moveLeft ( 6 ) hel…" at bounding box center [1050, 408] width 406 height 463
type textarea "helper.moveDown(2)"
click at [888, 568] on div "helper . build ( "spikes" ) helper . moveDown ( 6 ) helper . moveLeft ( 6 ) hel…" at bounding box center [1050, 408] width 406 height 463
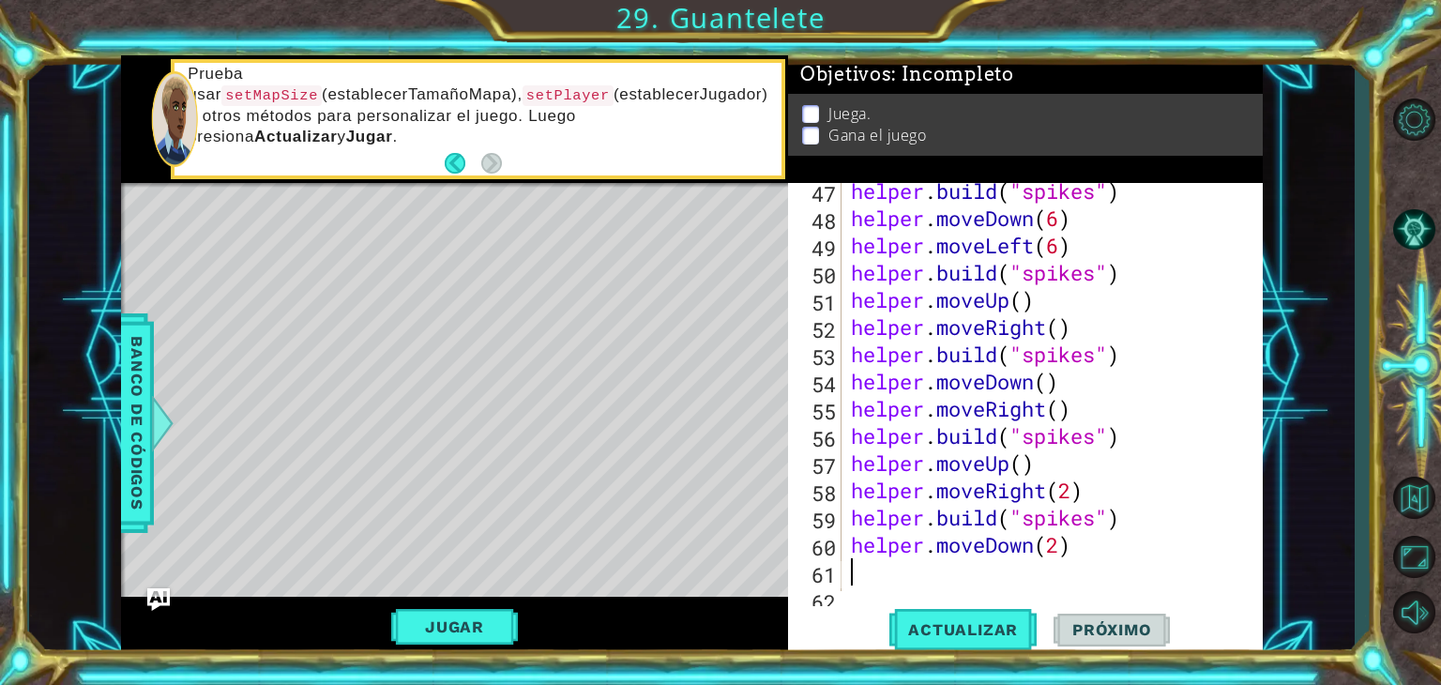
scroll to position [0, 0]
type textarea "h"
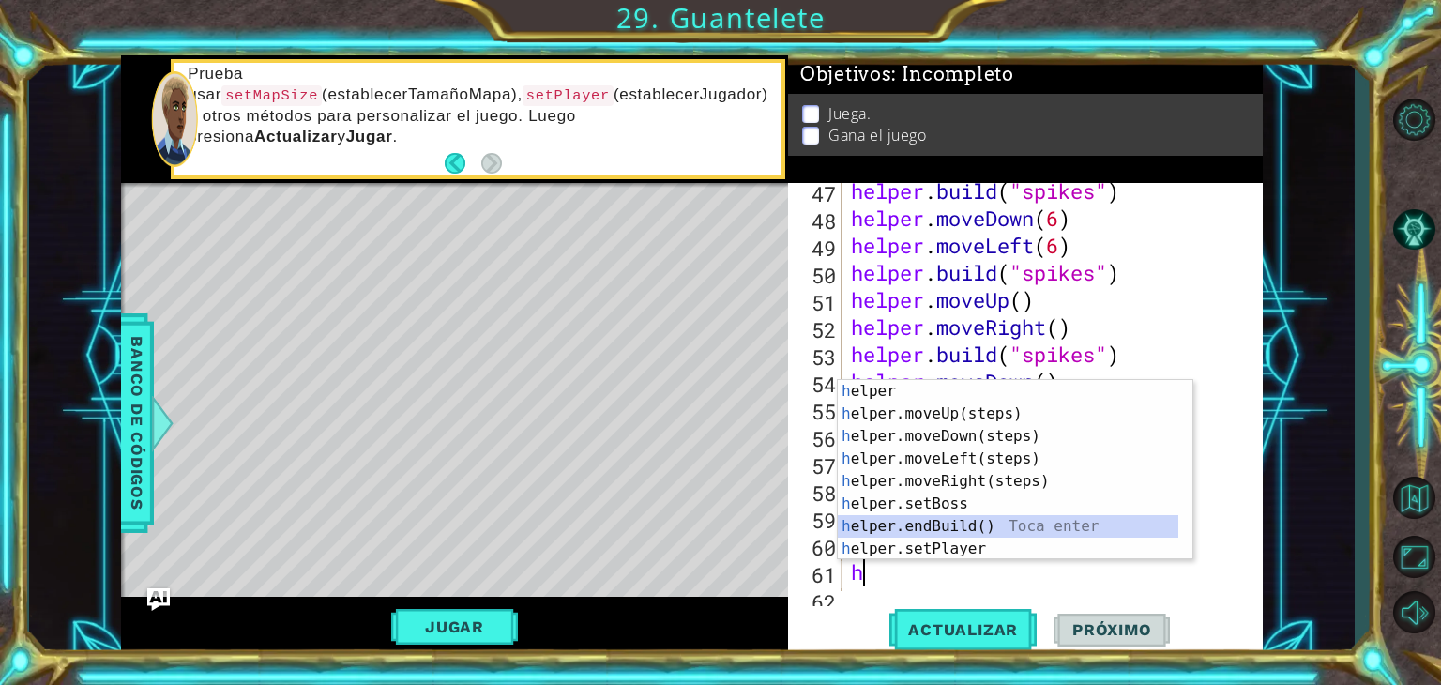
click at [930, 523] on div "h elper Toca enter h elper.moveUp(steps) Toca enter h elper.moveDown(steps) Toc…" at bounding box center [1008, 492] width 341 height 225
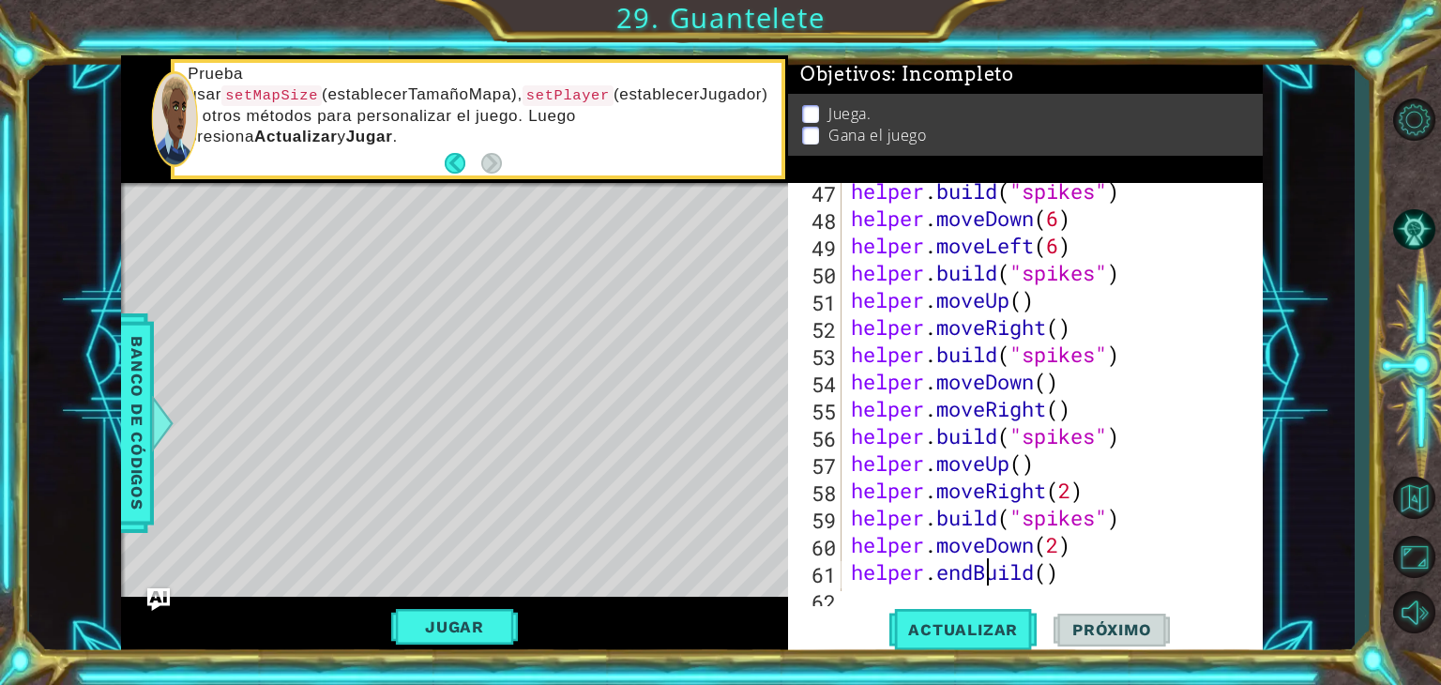
click at [988, 575] on div "helper . build ( "spikes" ) helper . moveDown ( 6 ) helper . moveLeft ( 6 ) hel…" at bounding box center [1050, 408] width 406 height 463
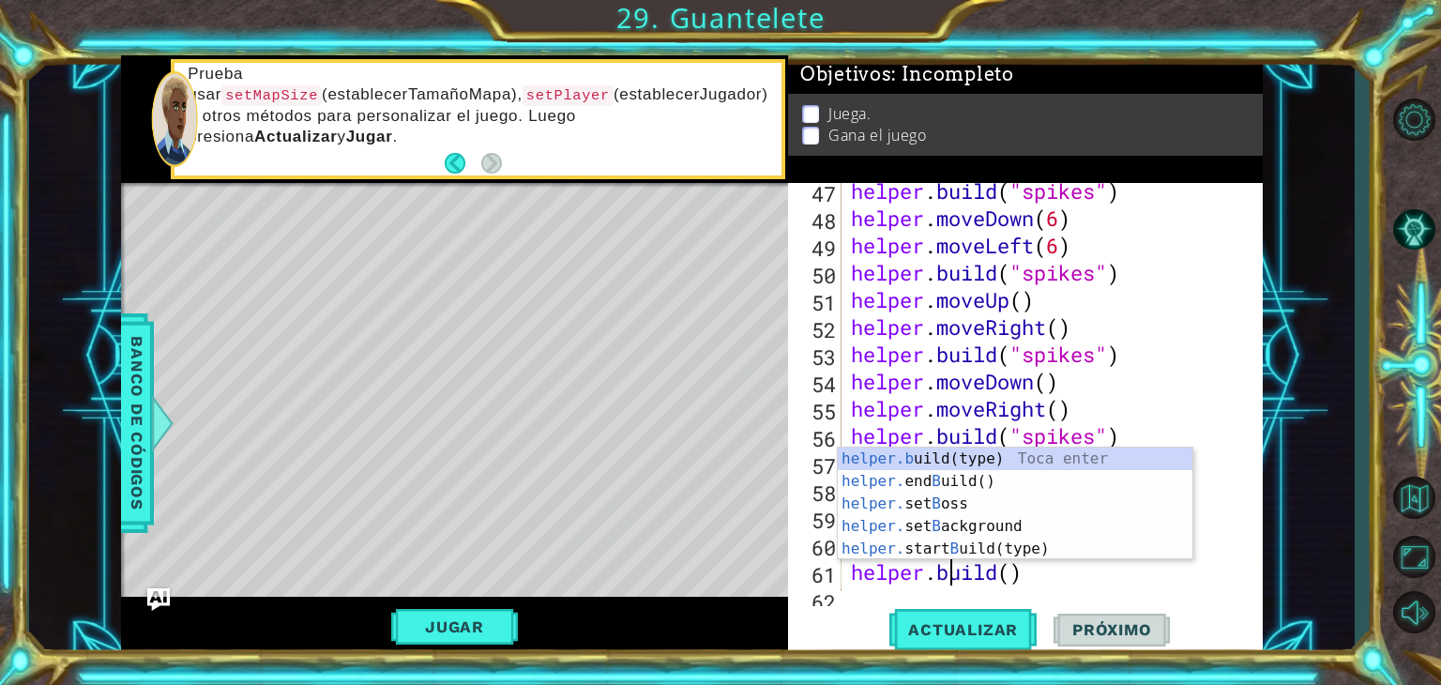
scroll to position [0, 4]
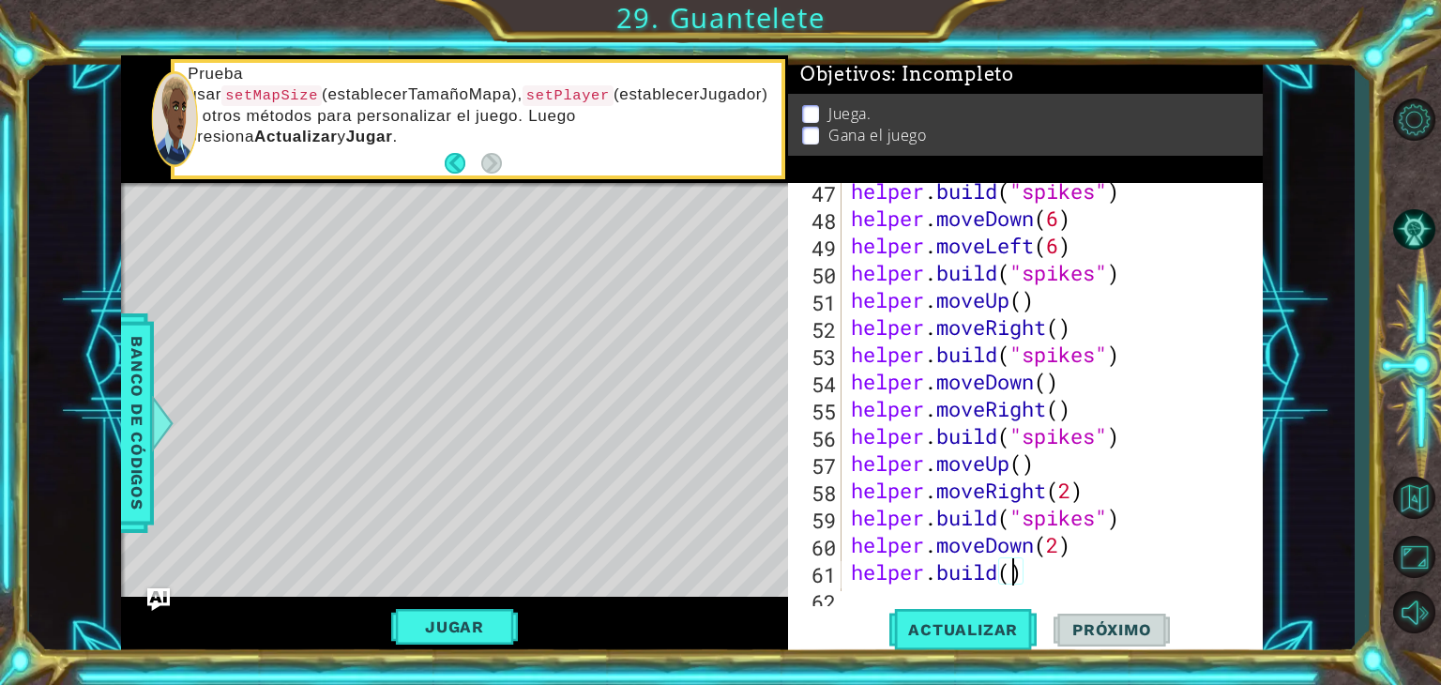
click at [1009, 582] on div "helper . build ( "spikes" ) helper . moveDown ( 6 ) helper . moveLeft ( 6 ) hel…" at bounding box center [1050, 408] width 406 height 463
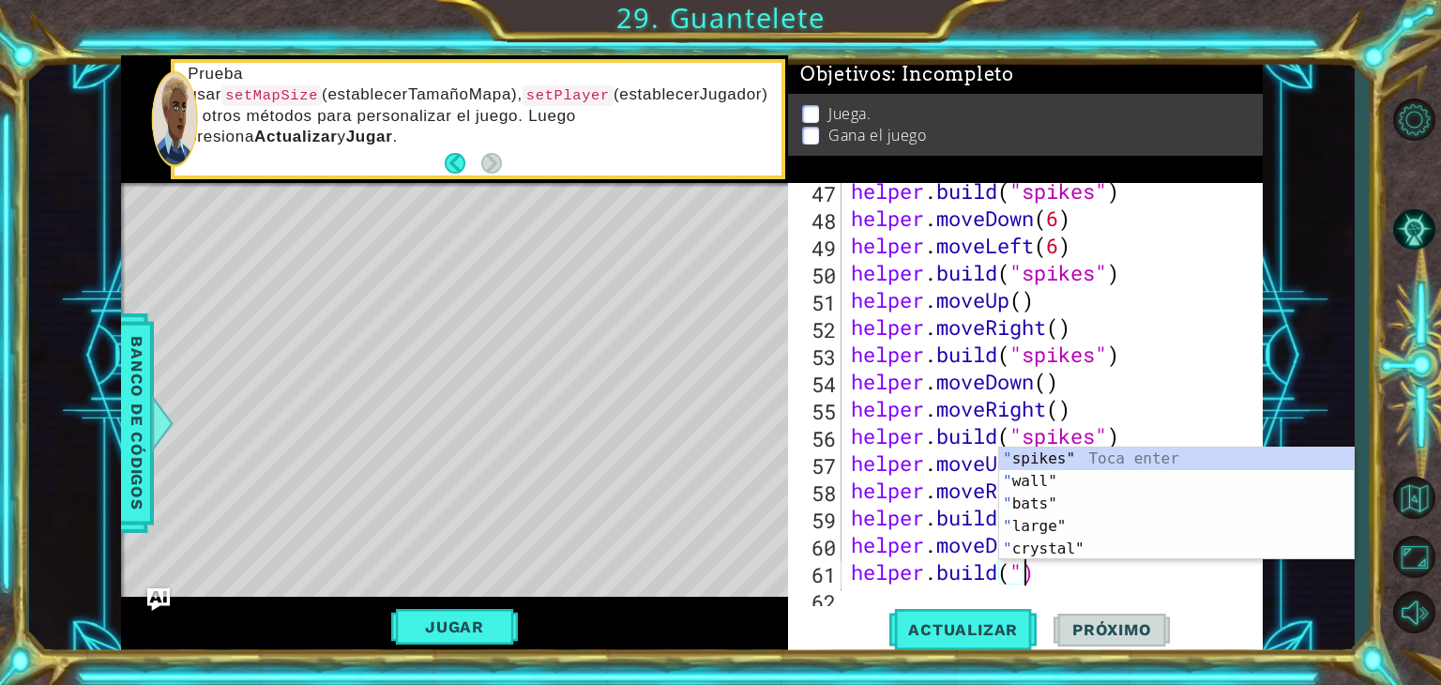
scroll to position [0, 8]
click at [1046, 453] on div "" spikes" Toca enter " wall" Toca enter " bats" Toca enter " large" Toca enter …" at bounding box center [1176, 527] width 355 height 158
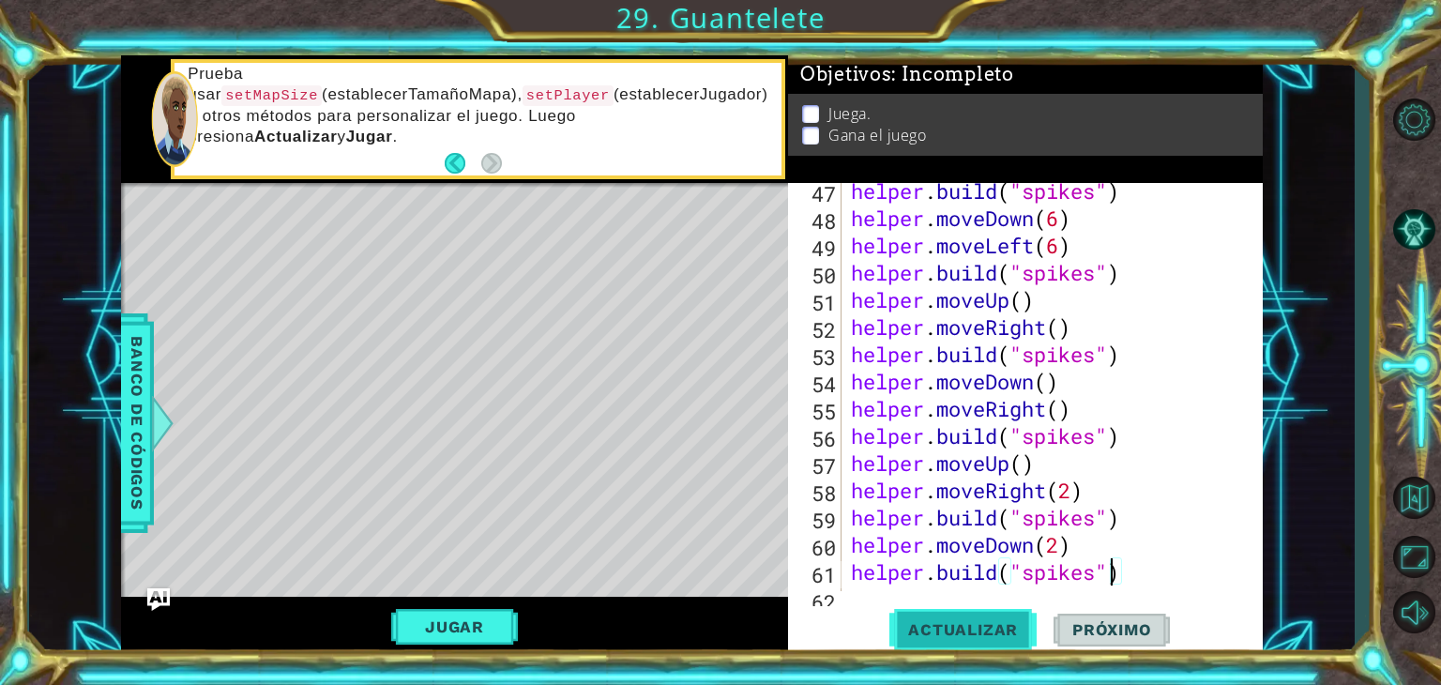
type textarea "[DOMAIN_NAME]("spikes")"
click at [1000, 630] on span "Actualizar" at bounding box center [962, 629] width 147 height 19
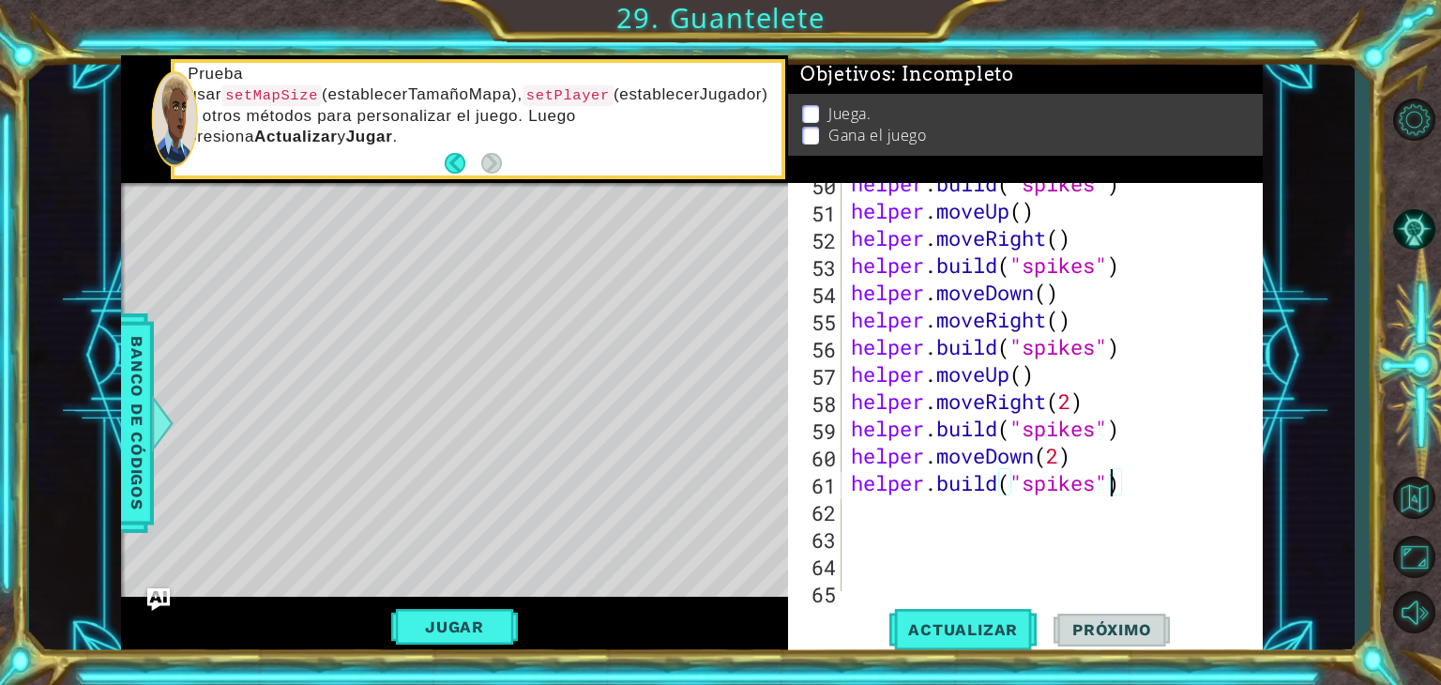
scroll to position [1466, 0]
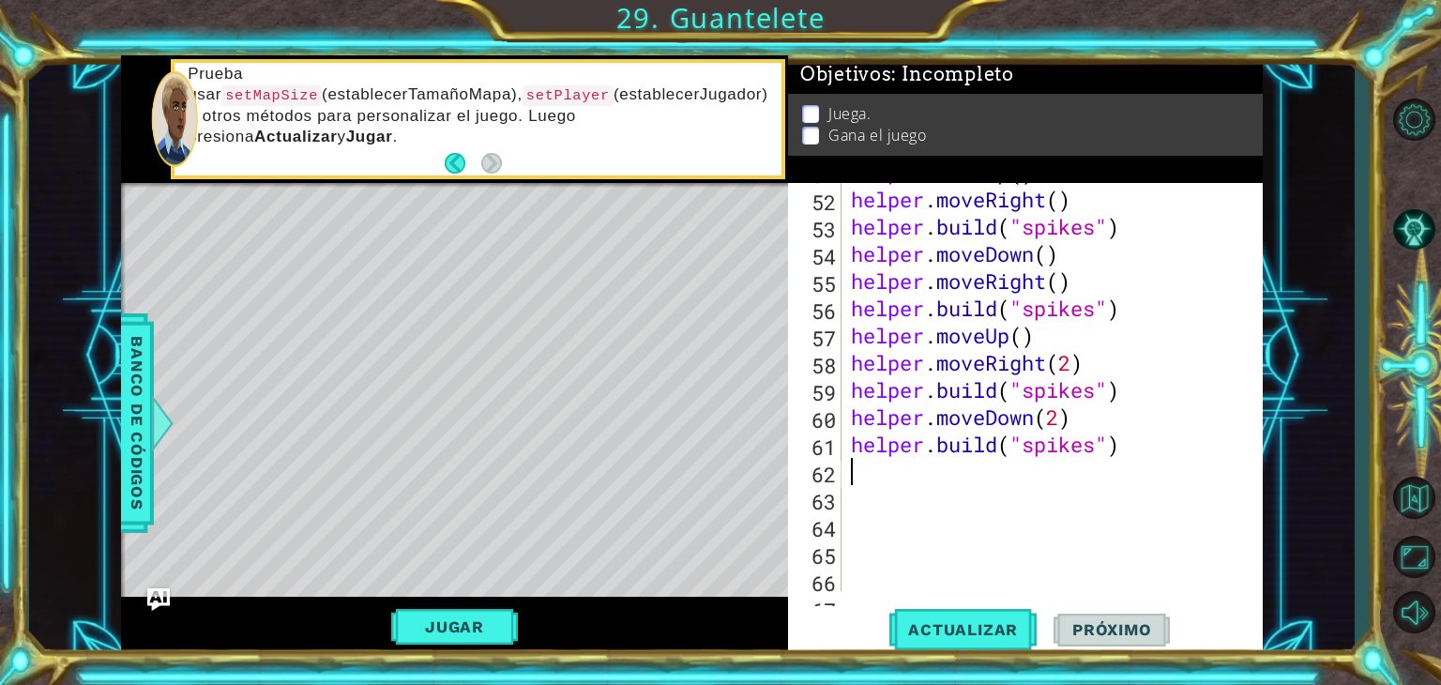
click at [872, 474] on div "helper . moveUp ( ) helper . moveRight ( ) helper . build ( "spikes" ) helper .…" at bounding box center [1050, 390] width 406 height 463
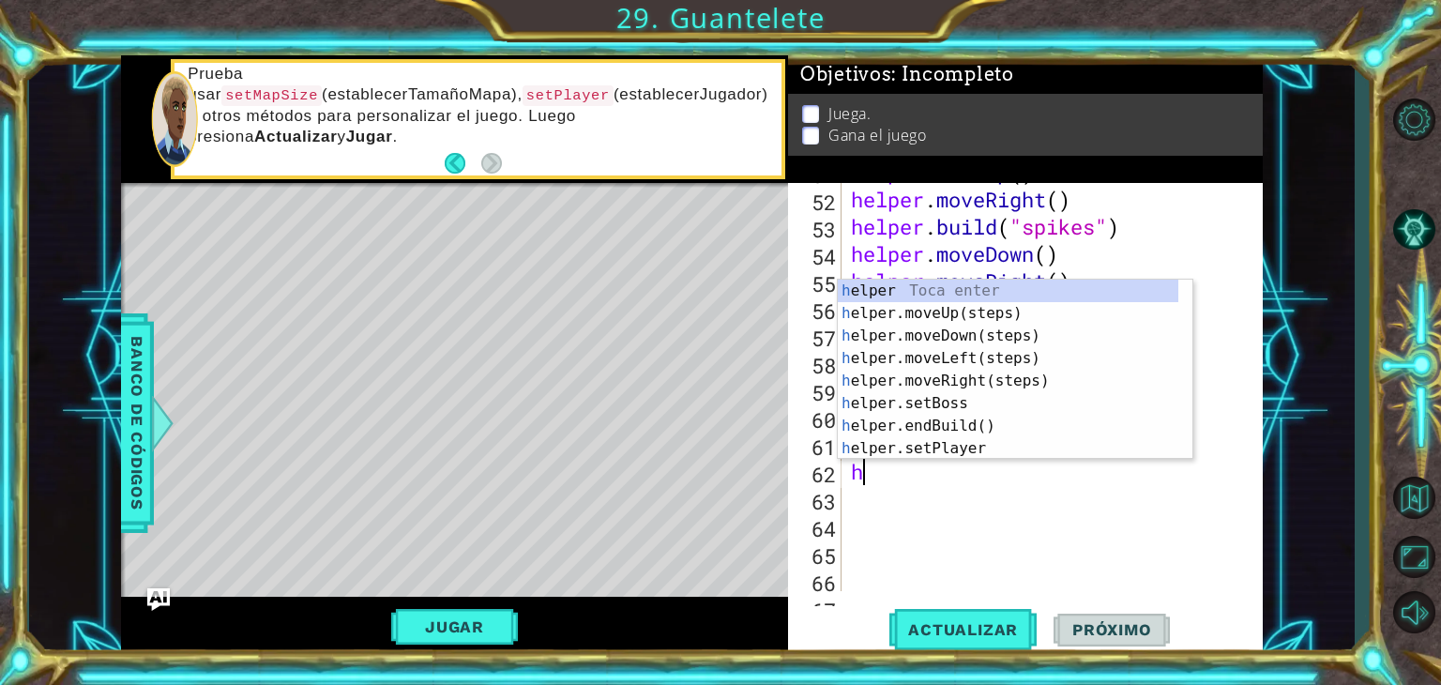
type textarea "he"
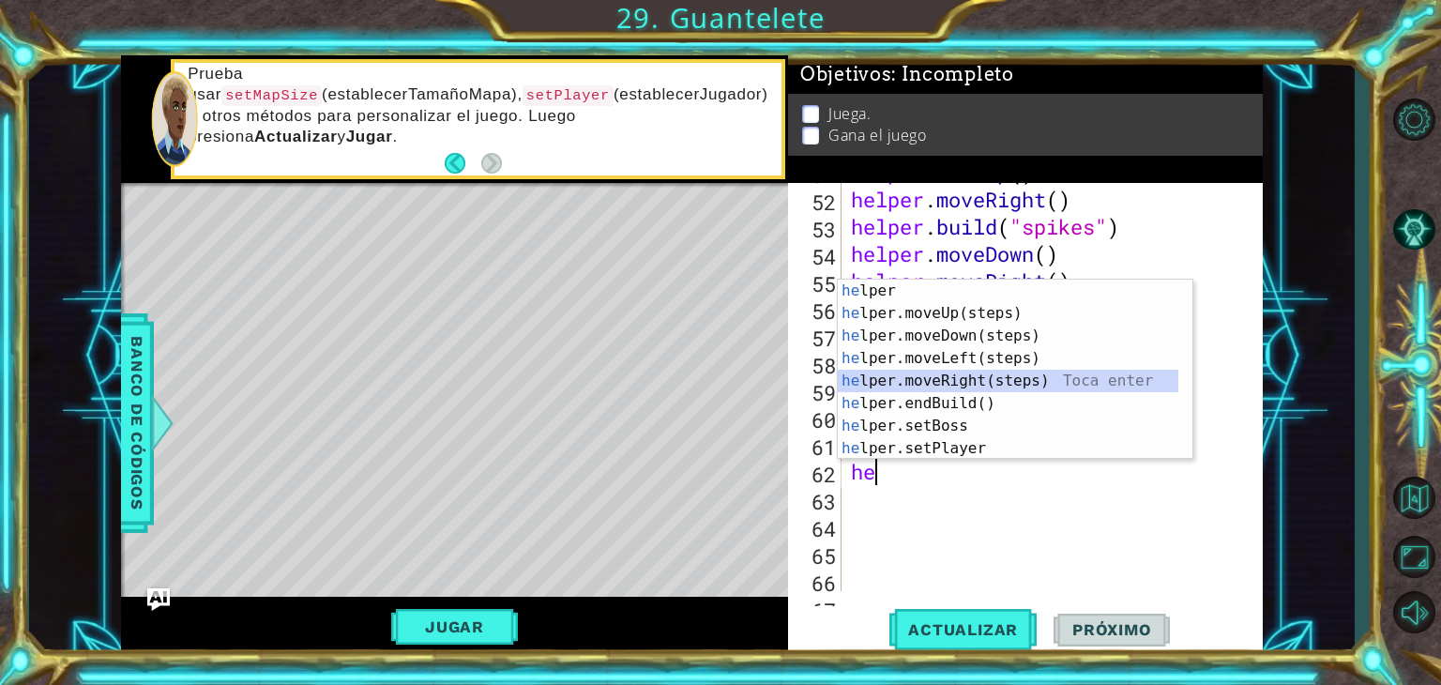
click at [972, 378] on div "he lper Toca enter he lper.moveUp(steps) Toca enter he lper.moveDown(steps) Toc…" at bounding box center [1008, 392] width 341 height 225
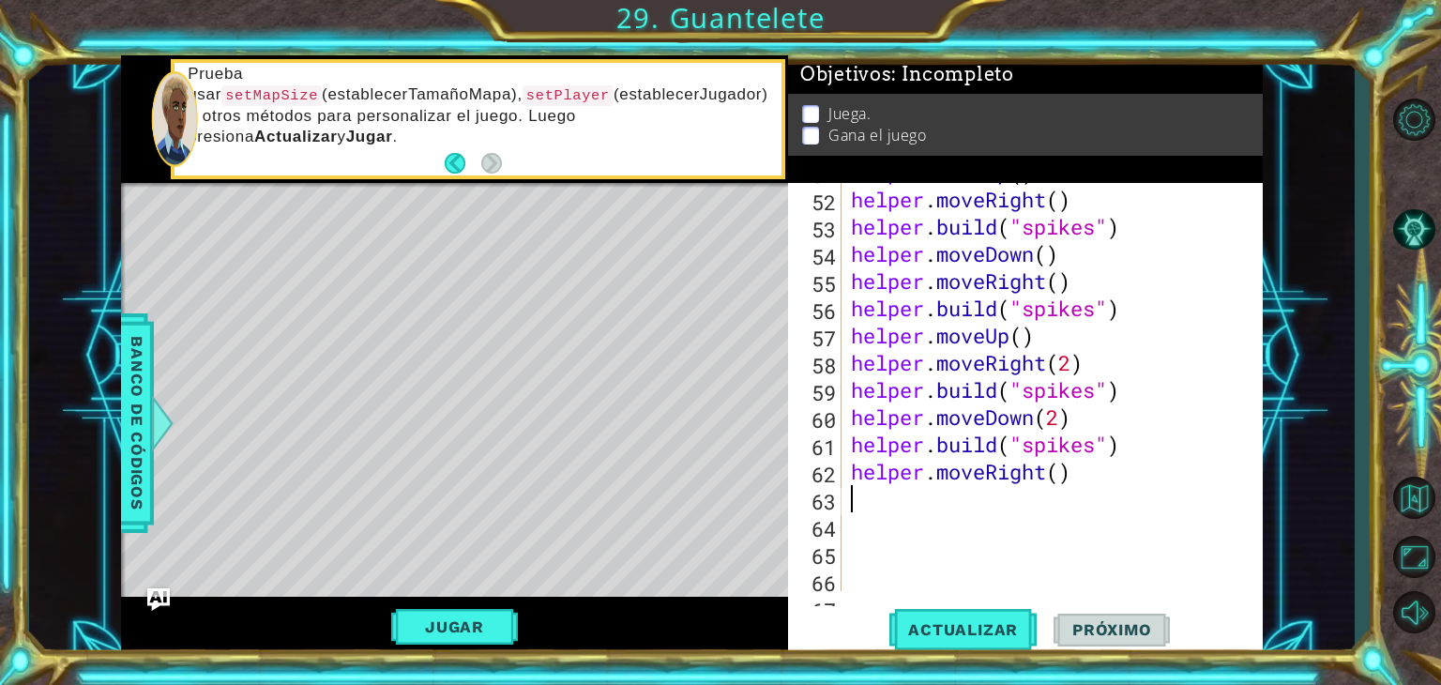
click at [1064, 461] on div "helper . moveUp ( ) helper . moveRight ( ) helper . build ( "spikes" ) helper .…" at bounding box center [1050, 390] width 406 height 463
type textarea "helper.moveRight(2)"
click at [854, 511] on div "helper . moveUp ( ) helper . moveRight ( ) helper . build ( "spikes" ) helper .…" at bounding box center [1050, 390] width 406 height 463
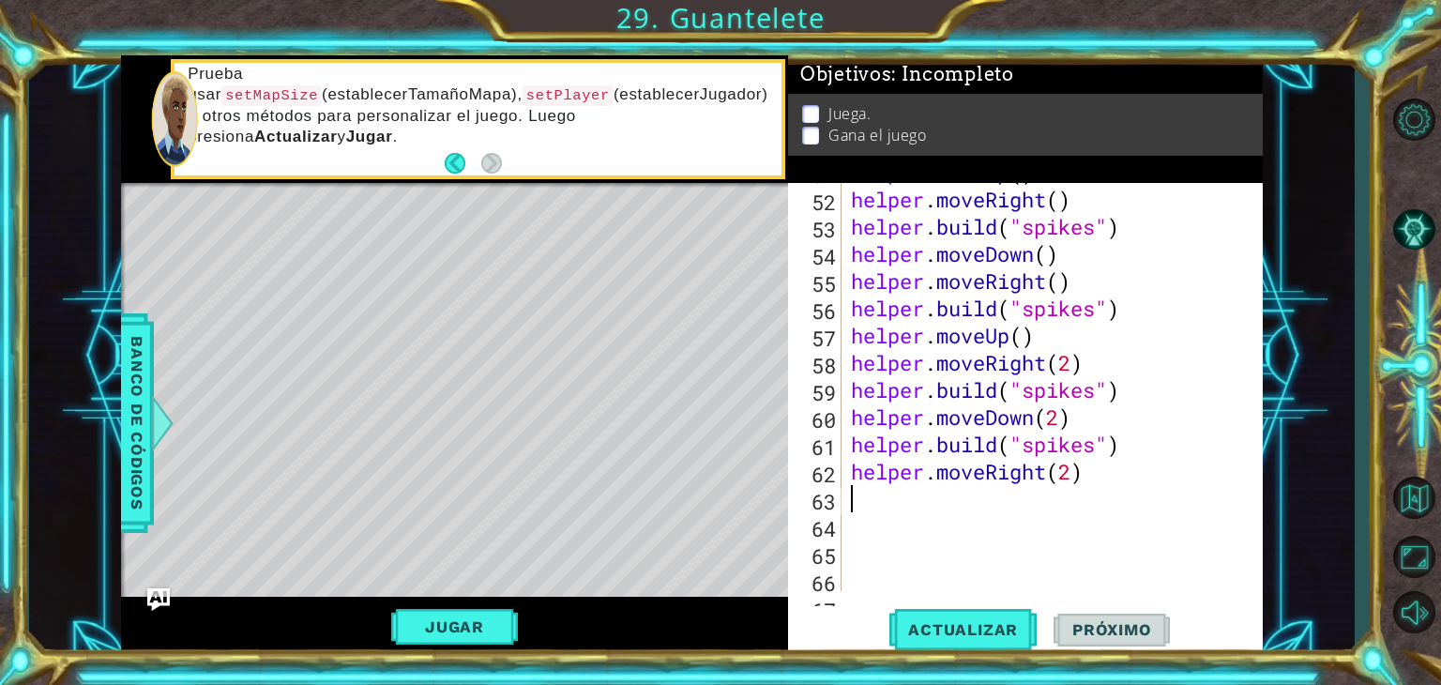
type textarea "helper.moveRight(2)"
type textarea "h"
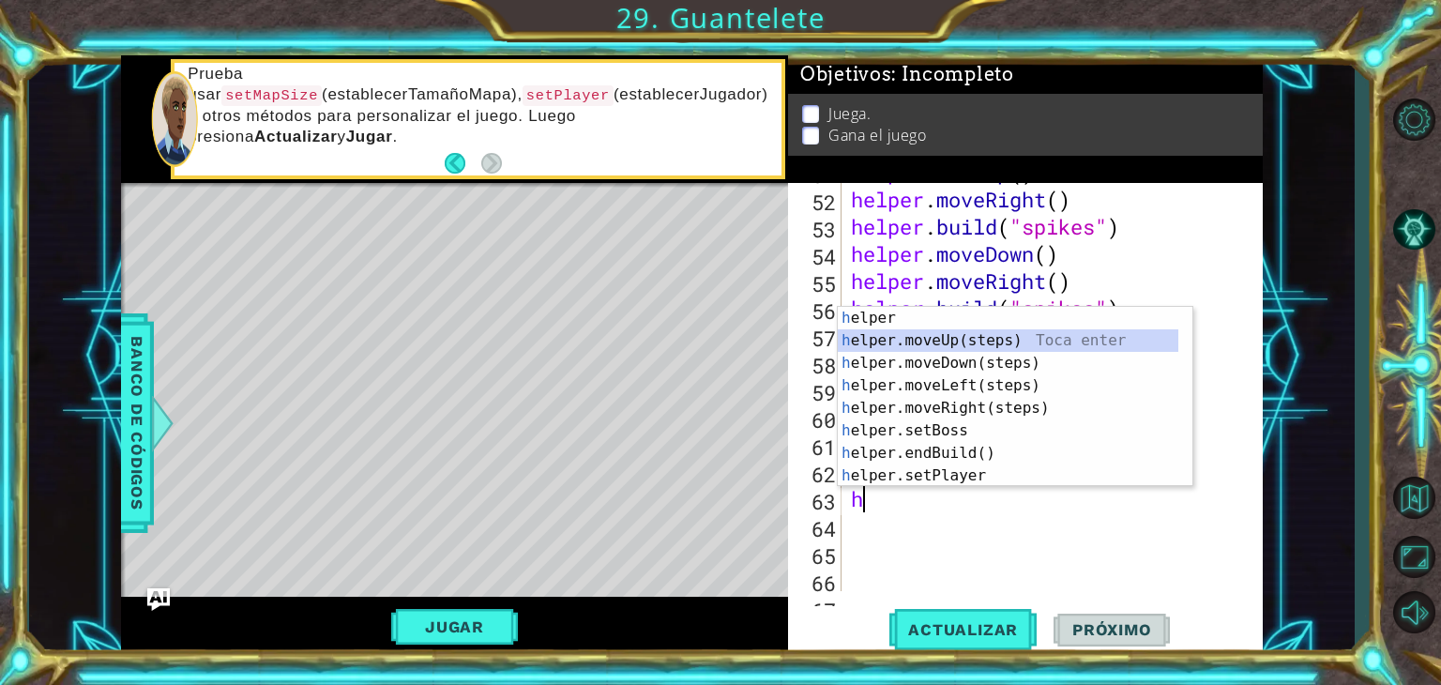
click at [916, 337] on div "h elper Toca enter h elper.moveUp(steps) Toca enter h elper.moveDown(steps) Toc…" at bounding box center [1008, 419] width 341 height 225
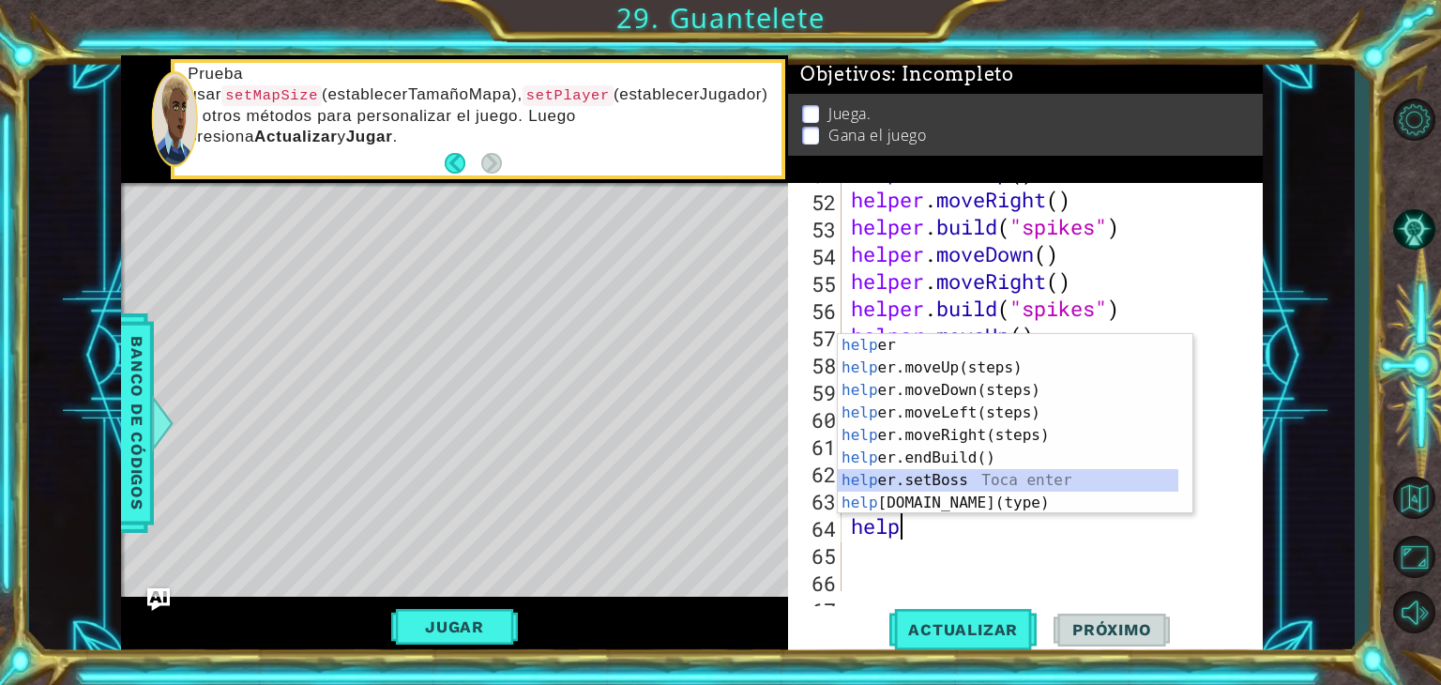
click at [927, 491] on div "help [PERSON_NAME] enter help er.moveUp(steps) Toca enter help er.moveDown(step…" at bounding box center [1008, 446] width 341 height 225
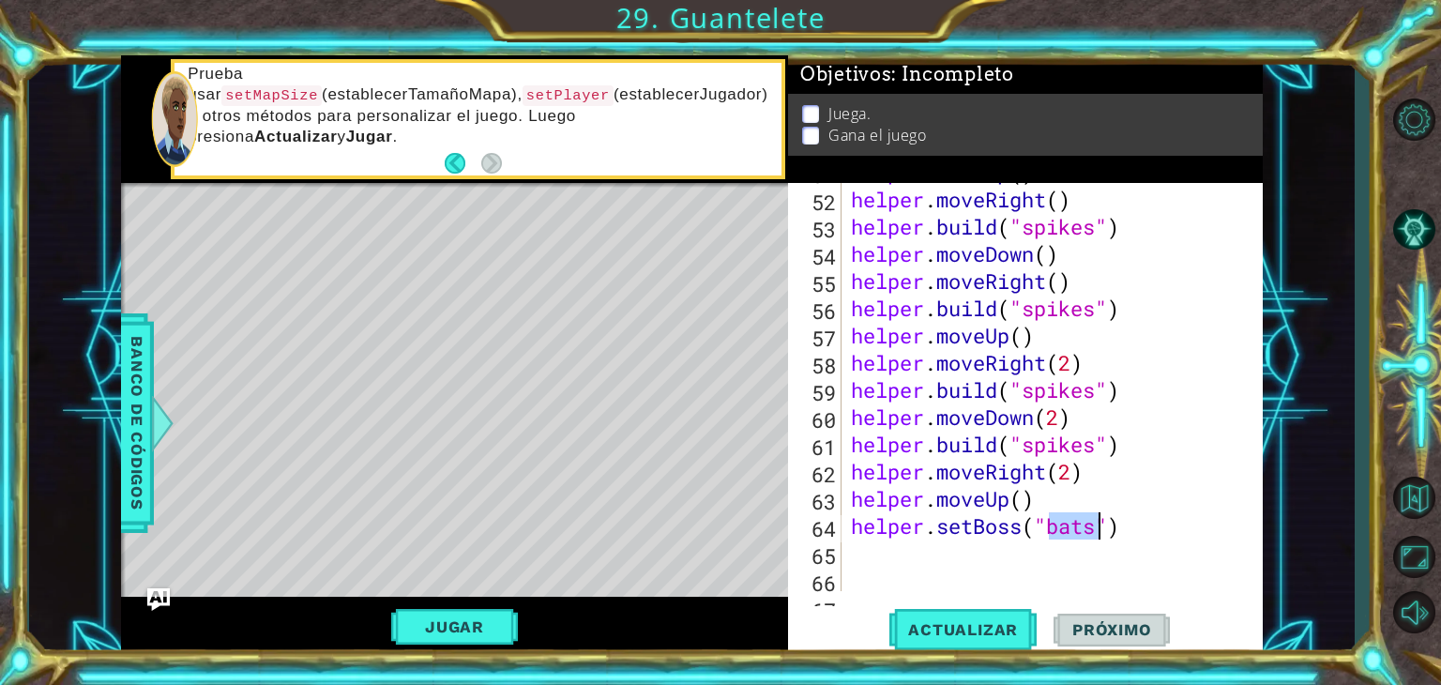
click at [1148, 524] on div "helper . moveUp ( ) helper . moveRight ( ) helper . build ( "spikes" ) helper .…" at bounding box center [1050, 390] width 406 height 463
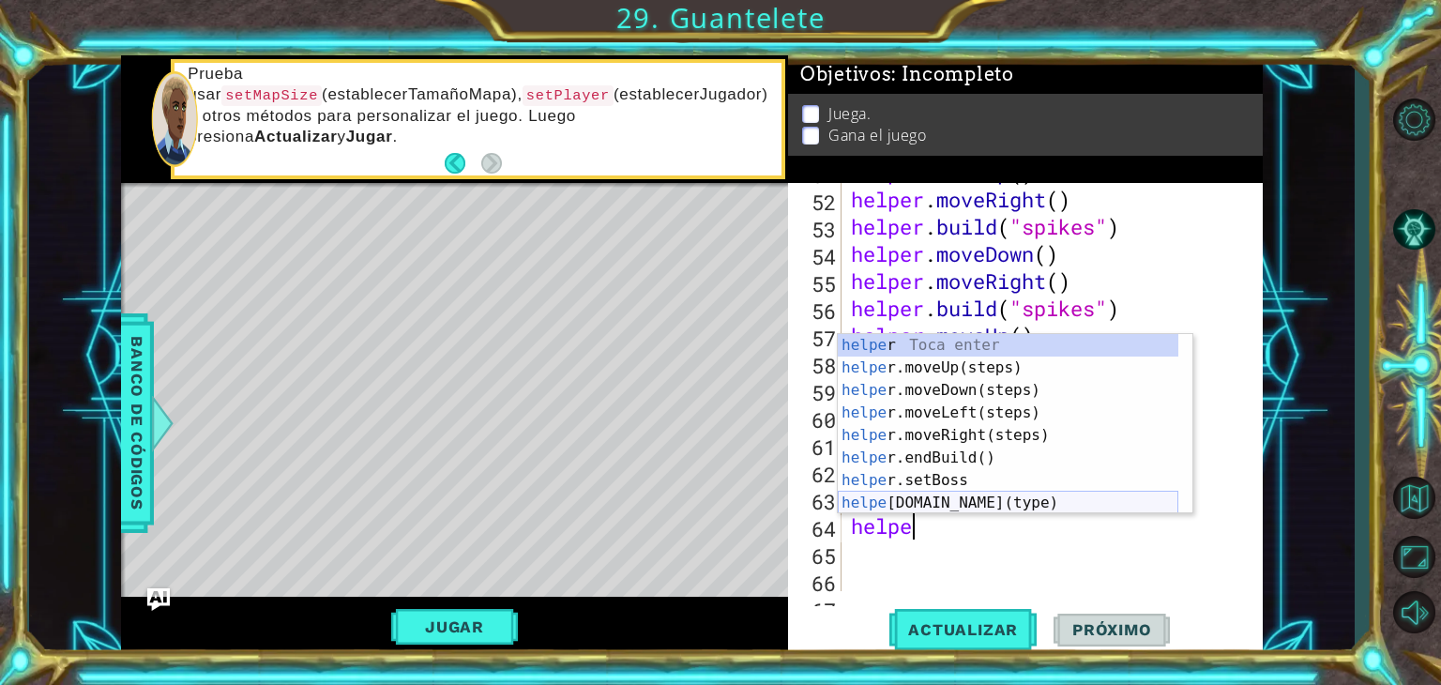
click at [1070, 496] on div "helpe r Toca enter helpe r.moveUp(steps) Toca enter helpe r.moveDown(steps) Toc…" at bounding box center [1008, 446] width 341 height 225
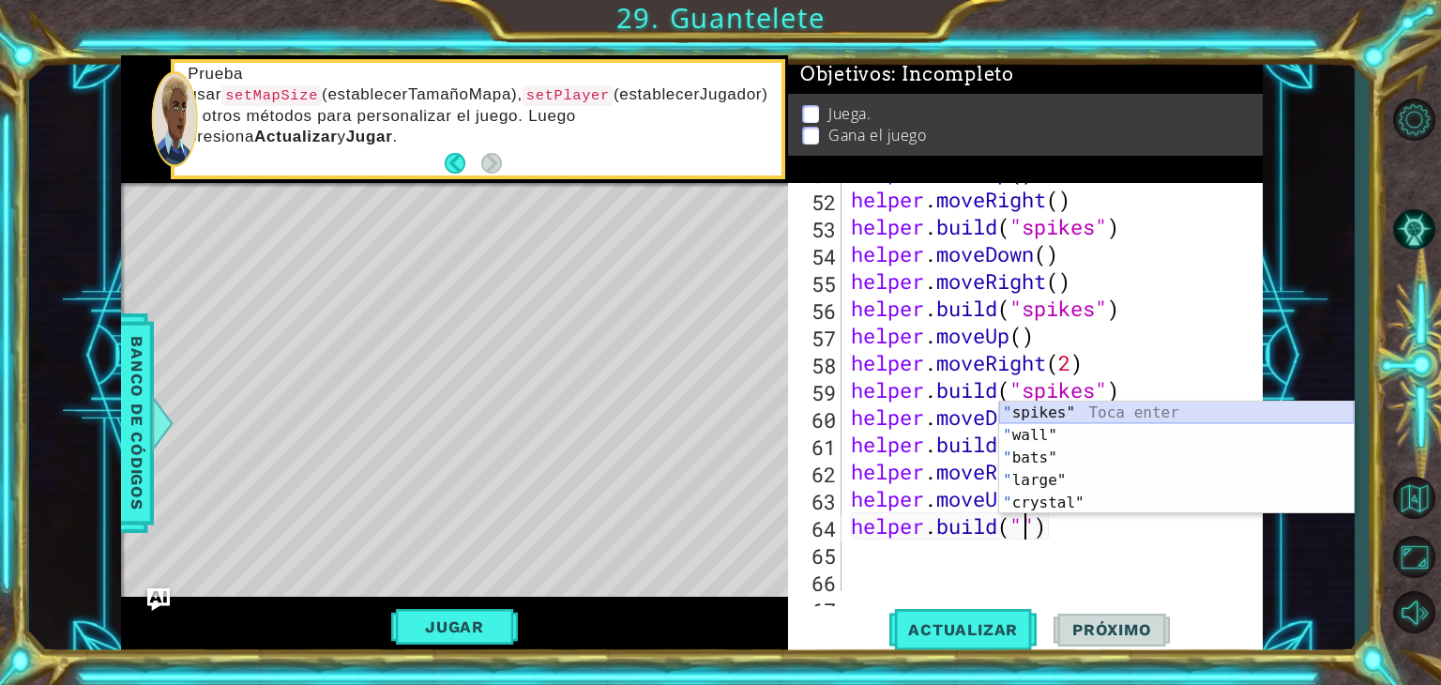
click at [1062, 408] on div "" spikes" Toca enter " wall" Toca enter " bats" Toca enter " large" Toca enter …" at bounding box center [1176, 481] width 355 height 158
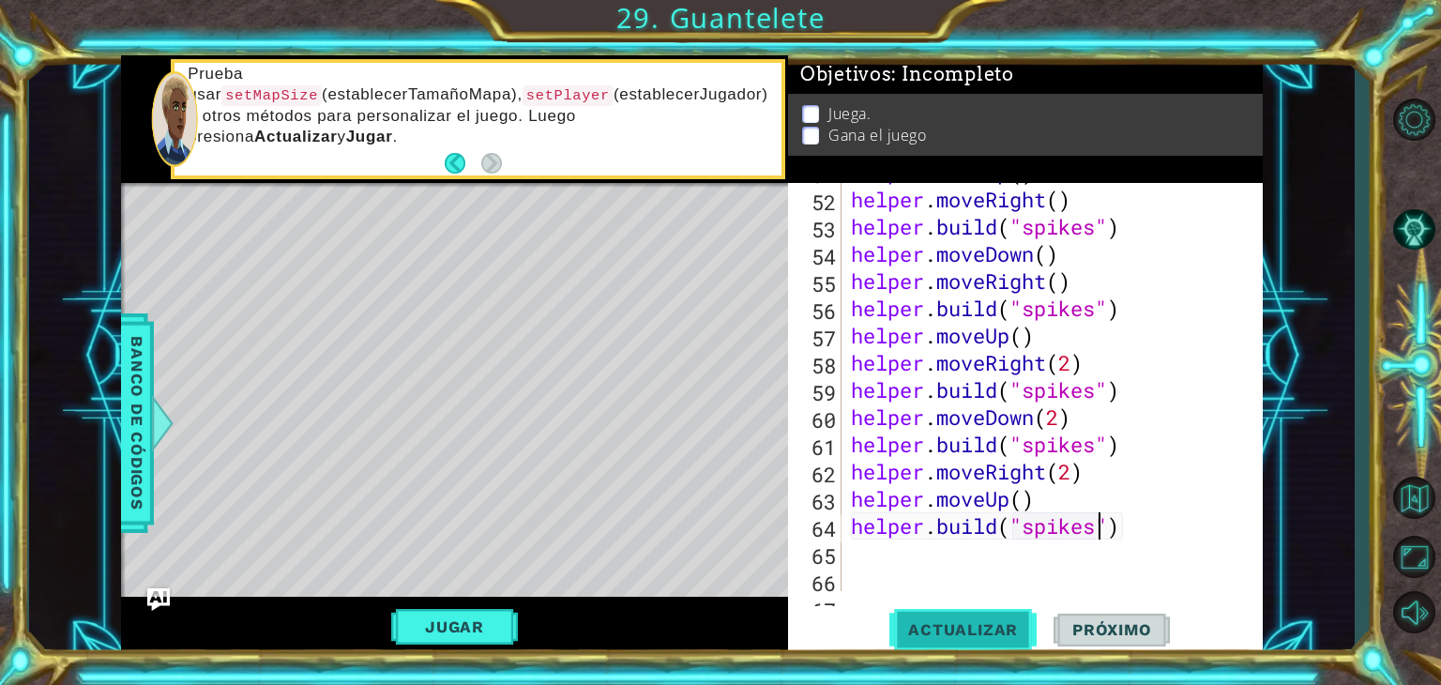
type textarea "[DOMAIN_NAME]("spikes")"
click at [974, 625] on span "Actualizar" at bounding box center [962, 629] width 147 height 19
